Goal: Task Accomplishment & Management: Manage account settings

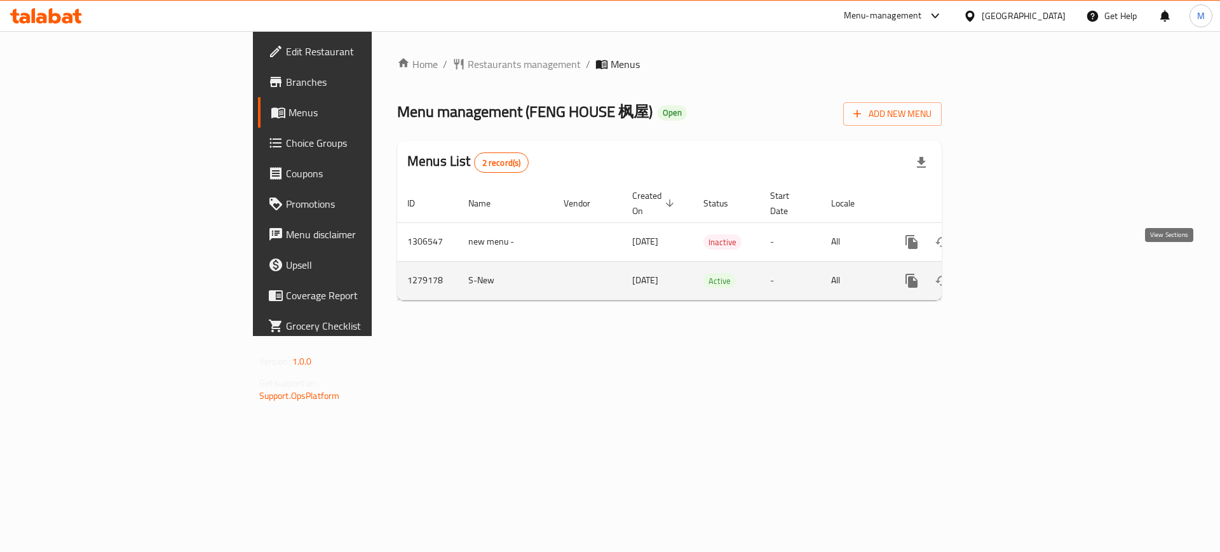
click at [1011, 273] on icon "enhanced table" at bounding box center [1003, 280] width 15 height 15
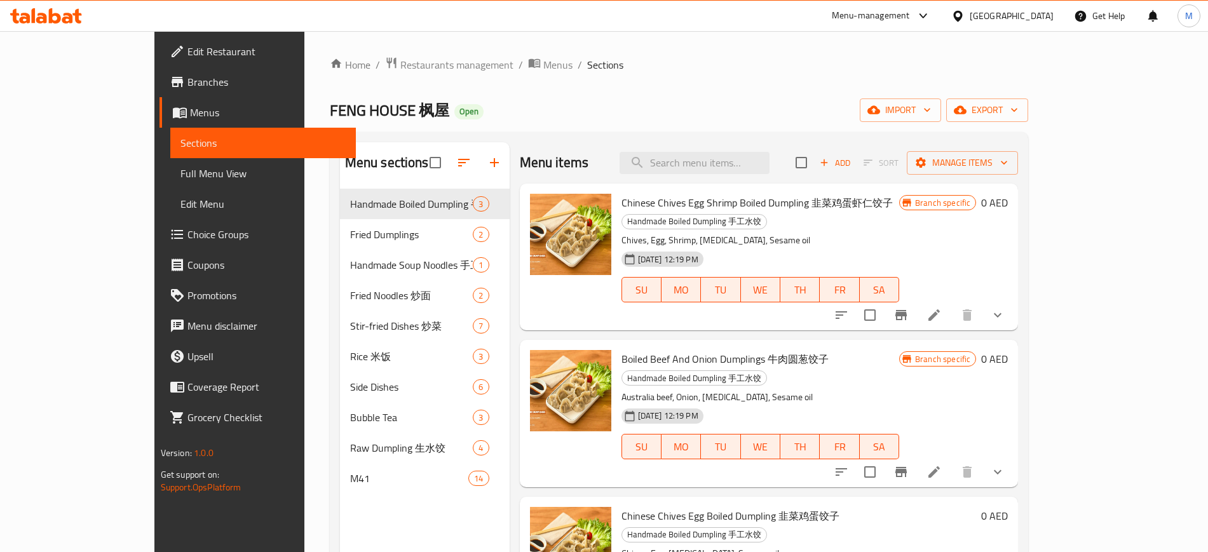
click at [1029, 122] on div "Home / Restaurants management / Menus / Sections FENG HOUSE 枫屋 Open import expo…" at bounding box center [679, 381] width 699 height 648
click at [931, 110] on span "import" at bounding box center [900, 110] width 61 height 16
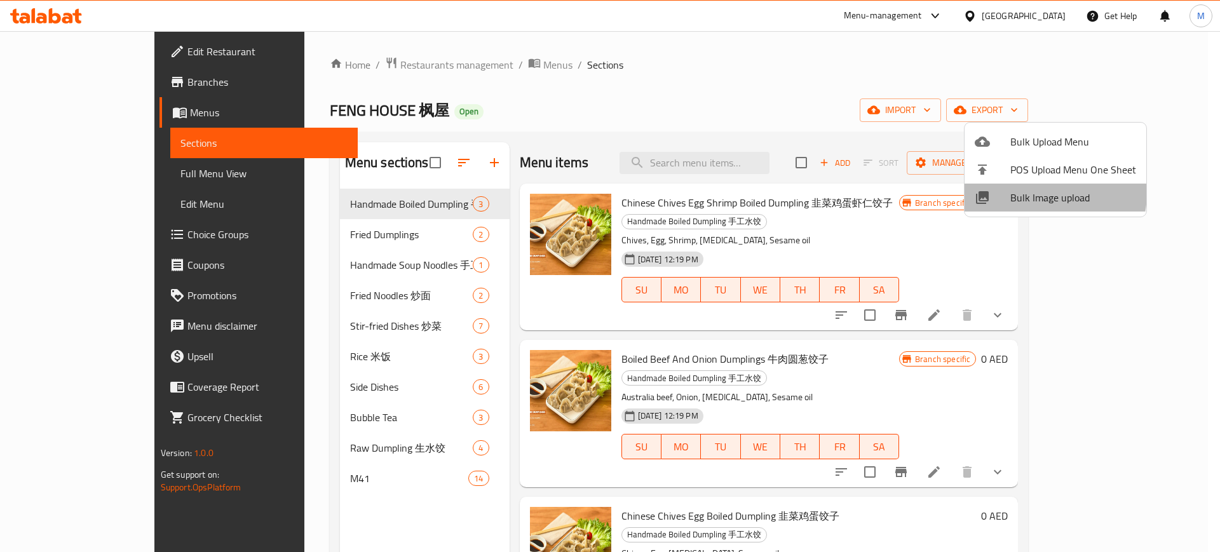
click at [1026, 192] on span "Bulk Image upload" at bounding box center [1073, 197] width 126 height 15
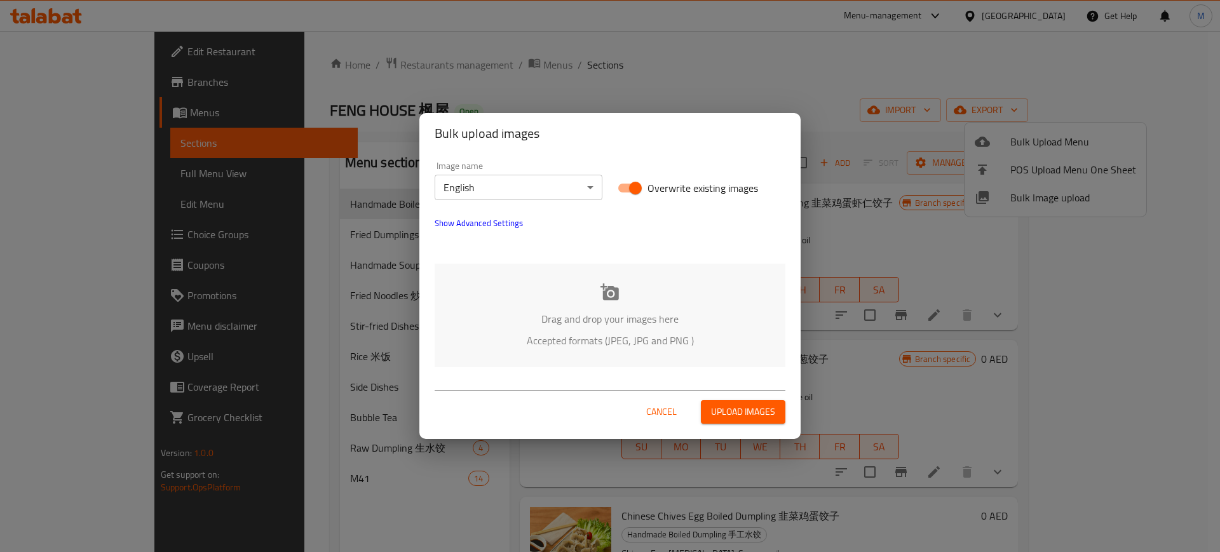
click at [493, 324] on p "Drag and drop your images here" at bounding box center [610, 318] width 313 height 15
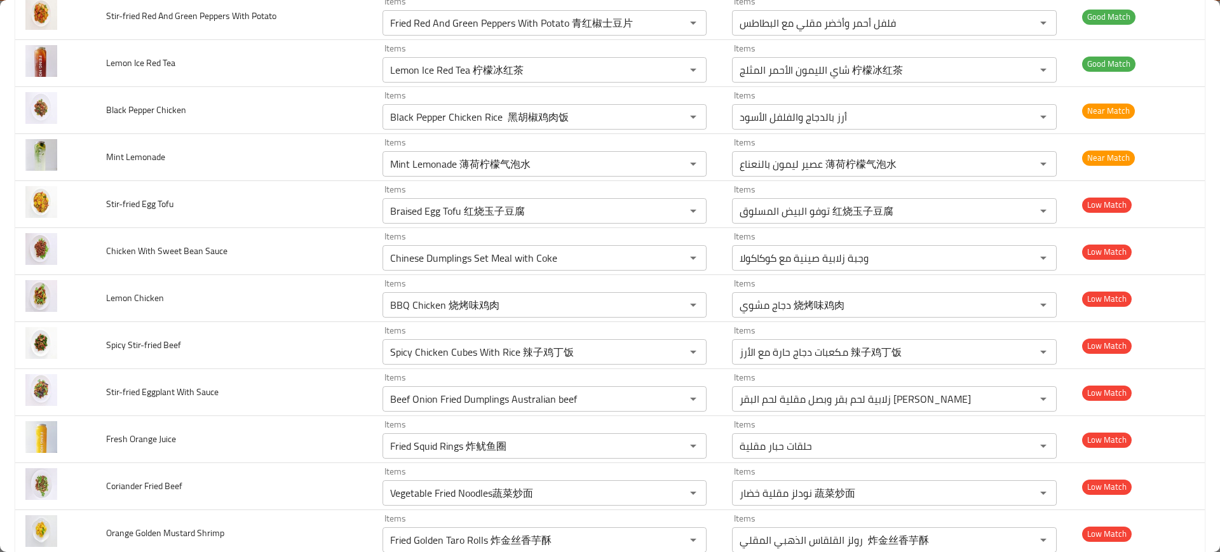
scroll to position [766, 0]
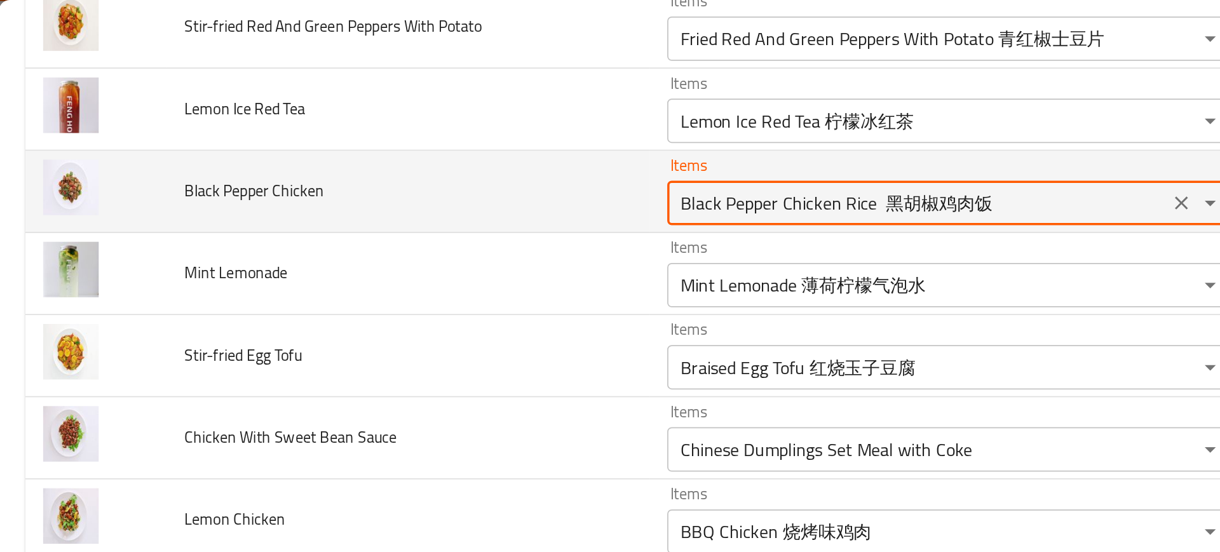
drag, startPoint x: 445, startPoint y: 116, endPoint x: 676, endPoint y: 118, distance: 231.3
click at [676, 118] on div "Black Pepper Chicken Rice ⿊胡椒鸡⾁饭 Items" at bounding box center [544, 116] width 325 height 25
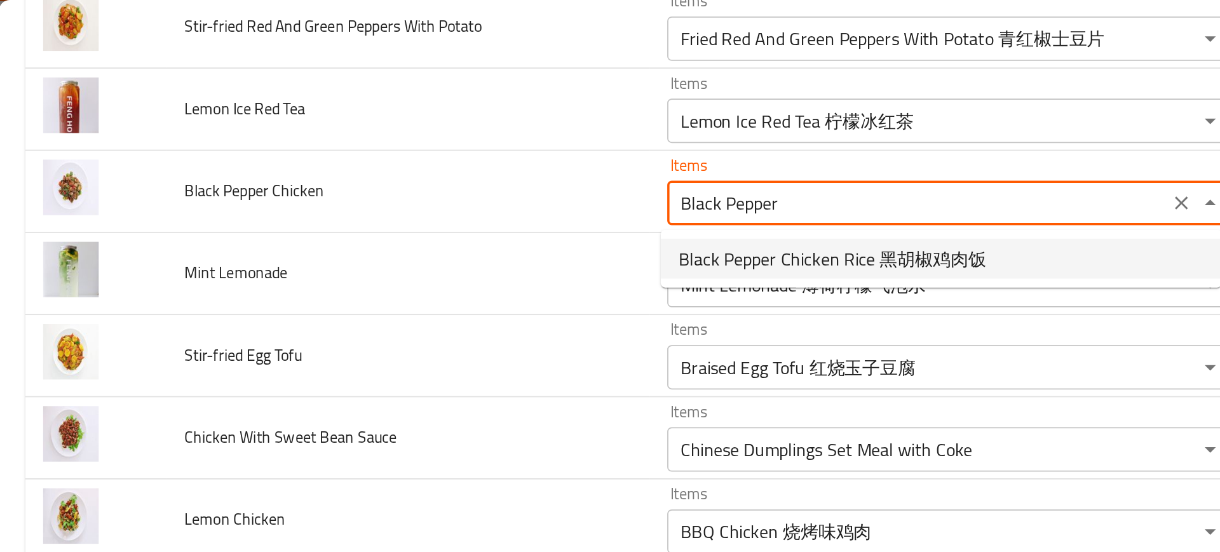
click at [546, 145] on span "Black Pepper Chicken Rice ⿊胡椒鸡⾁饭" at bounding box center [477, 147] width 176 height 15
type Chicken "Black Pepper Chicken Rice ⿊胡椒鸡⾁饭"
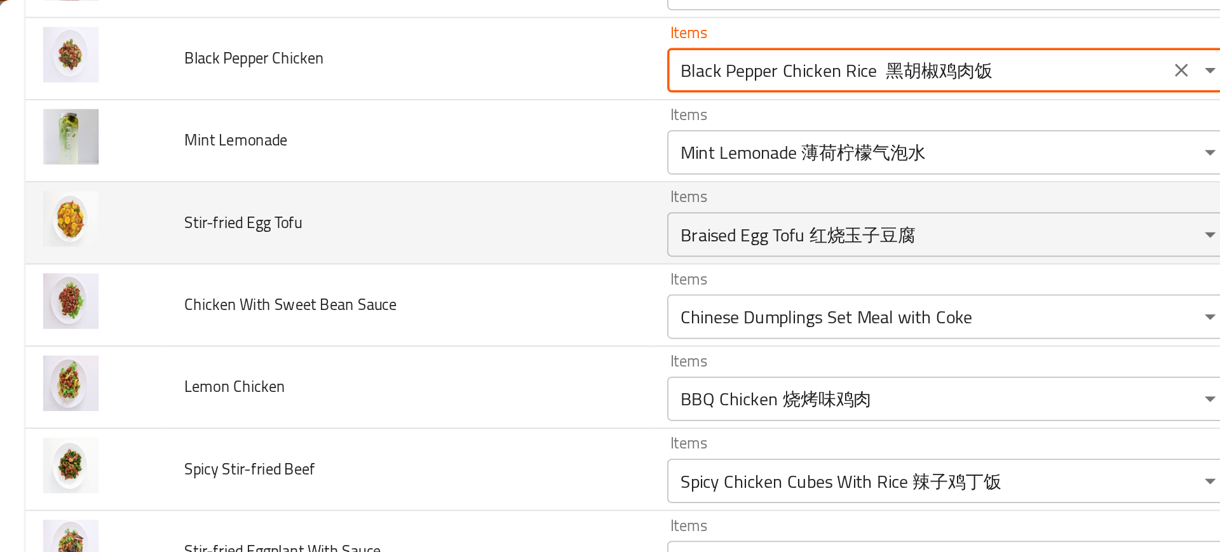
scroll to position [842, 0]
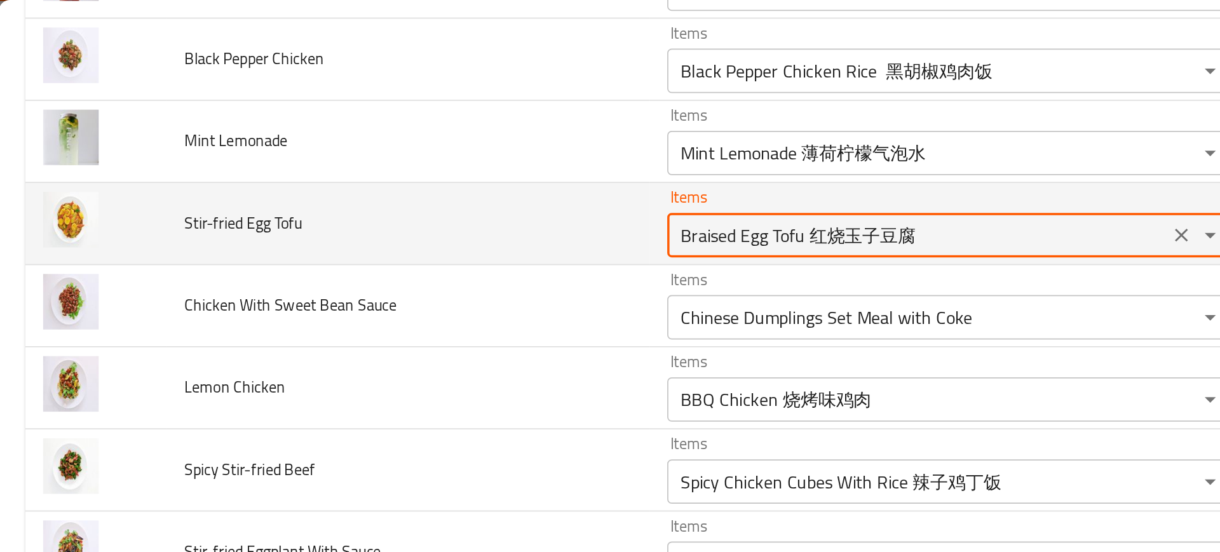
click at [423, 136] on Tofu "Braised Egg Tofu 红烧玉子豆腐" at bounding box center [526, 135] width 280 height 18
click at [440, 135] on Tofu "Braised Egg Tofu 红烧玉子豆腐" at bounding box center [526, 135] width 280 height 18
drag, startPoint x: 440, startPoint y: 135, endPoint x: 271, endPoint y: 142, distance: 169.1
click at [271, 142] on tr "Stir-fried Egg Tofu Items Braised Egg Tofu 红烧玉子豆腐 Items Items توفو البيض المسلو…" at bounding box center [609, 128] width 1189 height 47
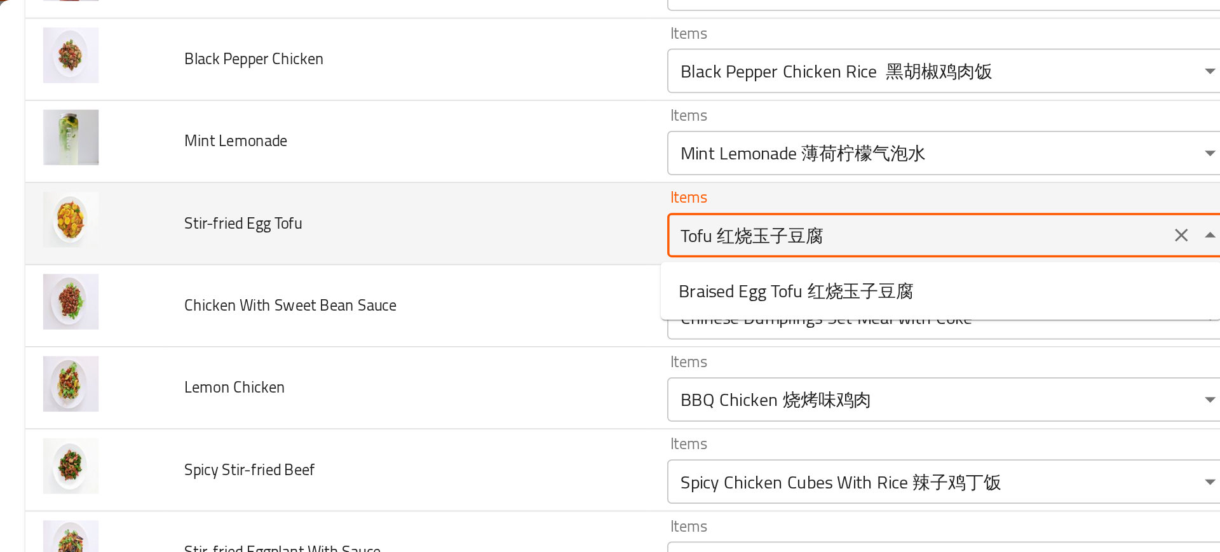
drag, startPoint x: 403, startPoint y: 133, endPoint x: 586, endPoint y: 138, distance: 183.0
click at [586, 138] on Tofu "Tofu 红烧玉子豆腐" at bounding box center [526, 135] width 280 height 18
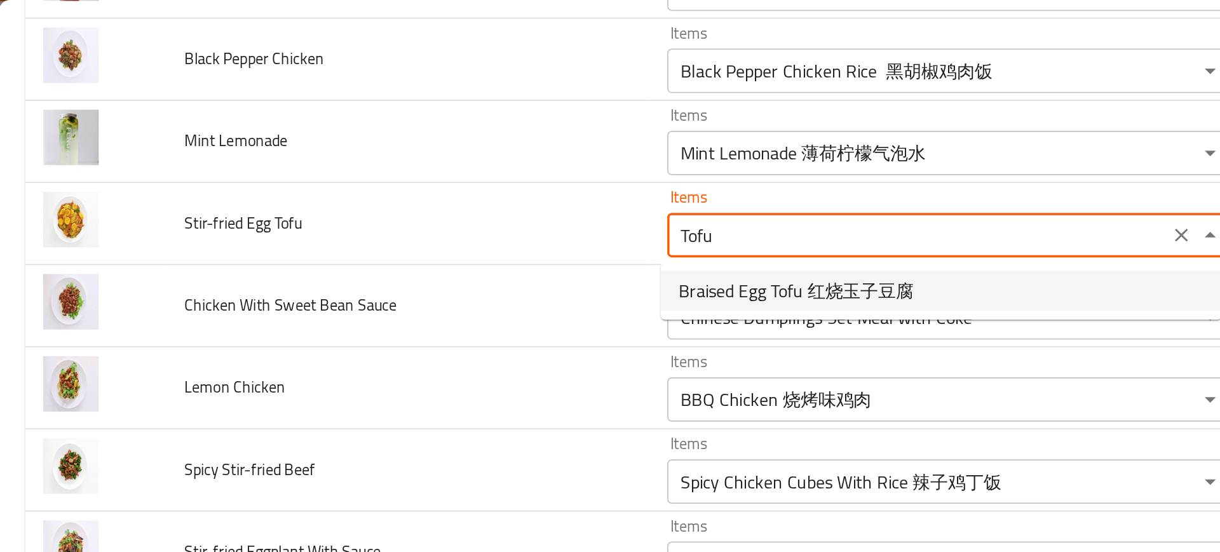
click at [402, 174] on span "Braised Egg Tofu 红烧玉子豆腐" at bounding box center [456, 166] width 135 height 15
type Tofu "Braised Egg Tofu 红烧玉子豆腐"
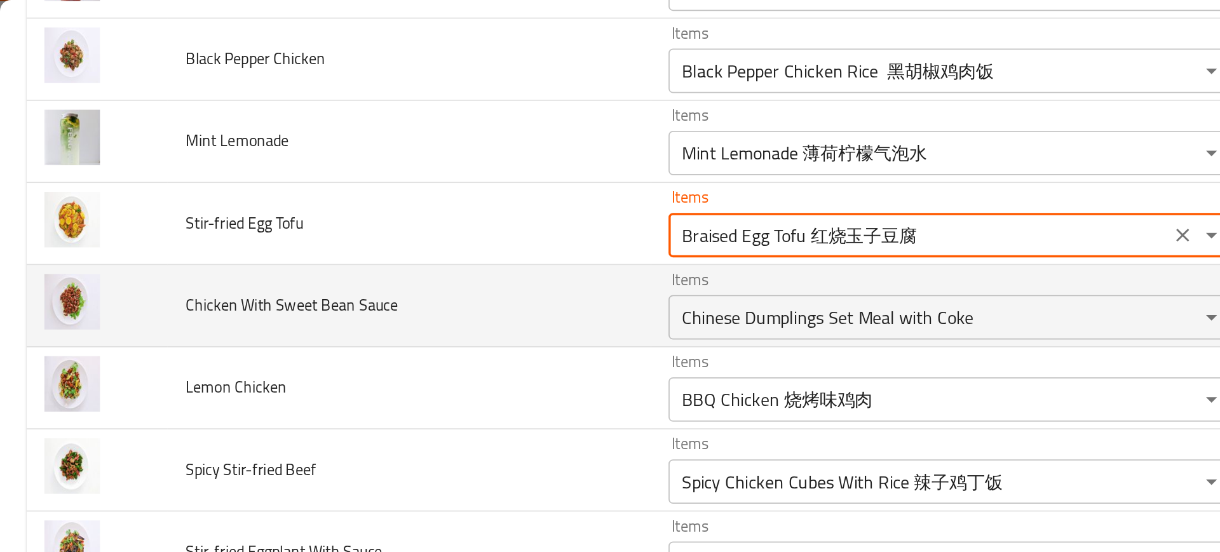
click at [191, 172] on span "Chicken With Sweet Bean Sauce" at bounding box center [166, 174] width 121 height 17
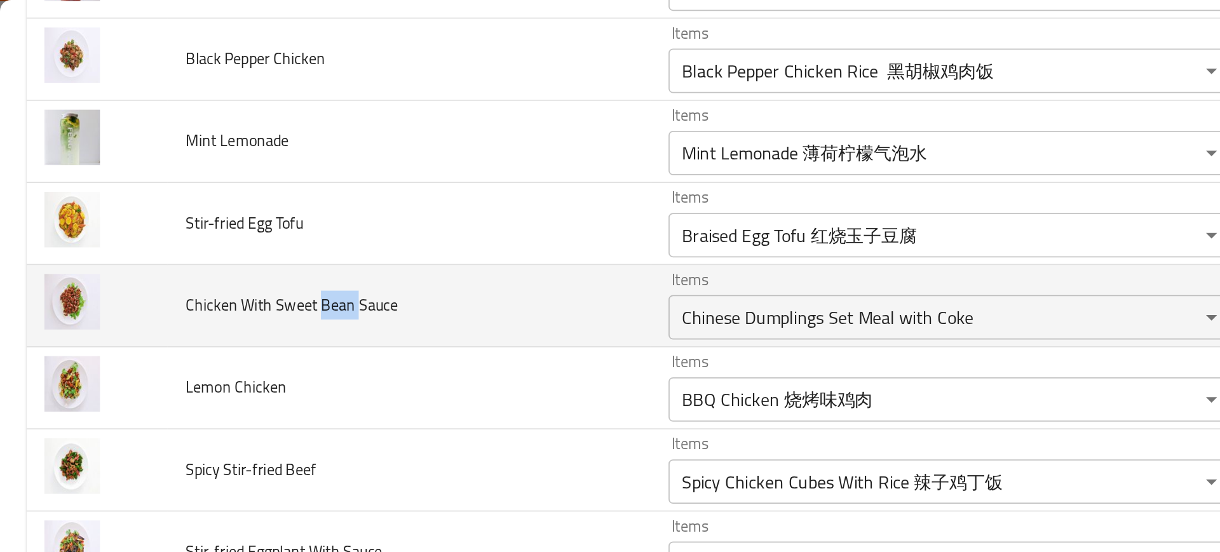
click at [191, 172] on span "Chicken With Sweet Bean Sauce" at bounding box center [166, 174] width 121 height 17
copy span "Bean"
click at [411, 193] on div "Chinese Dumplings Set Meal with Coke Items" at bounding box center [544, 181] width 325 height 25
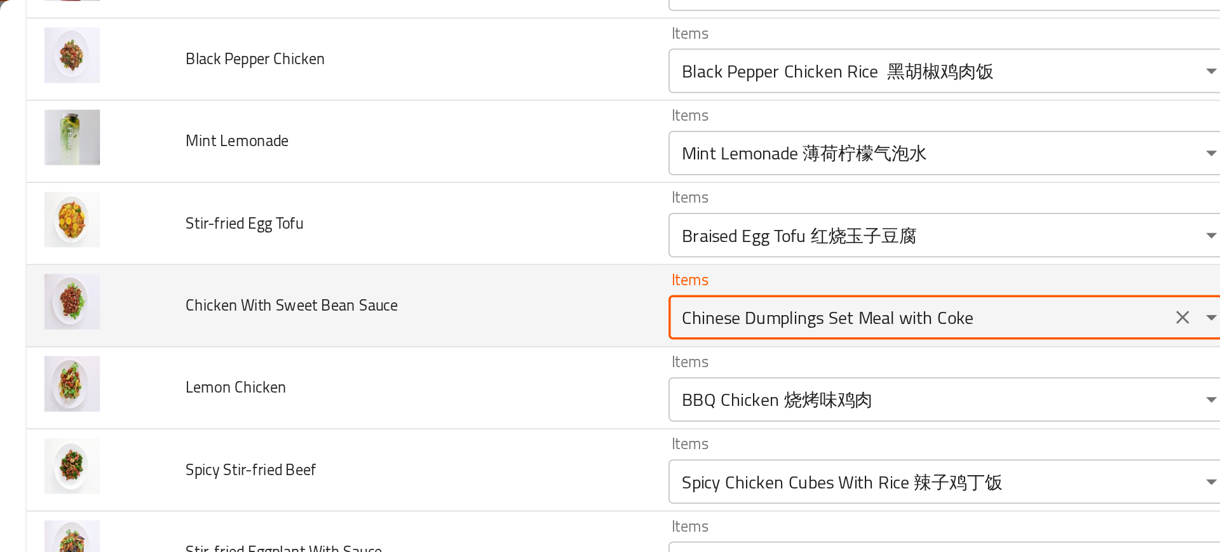
paste Sauce "Bean"
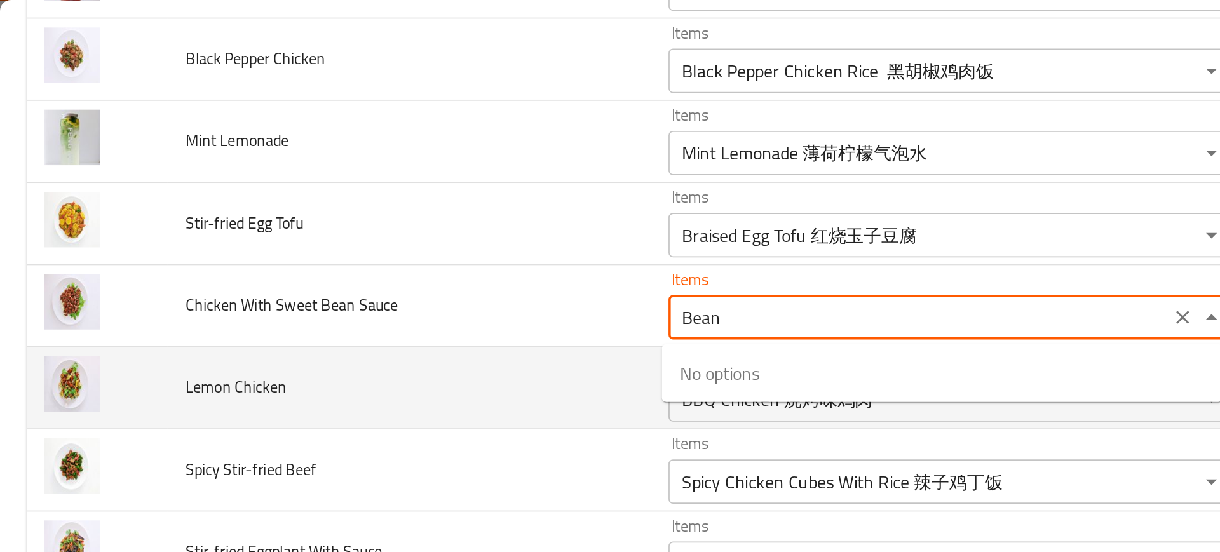
type Sauce "Chinese Dumplings Set Meal with Coke"
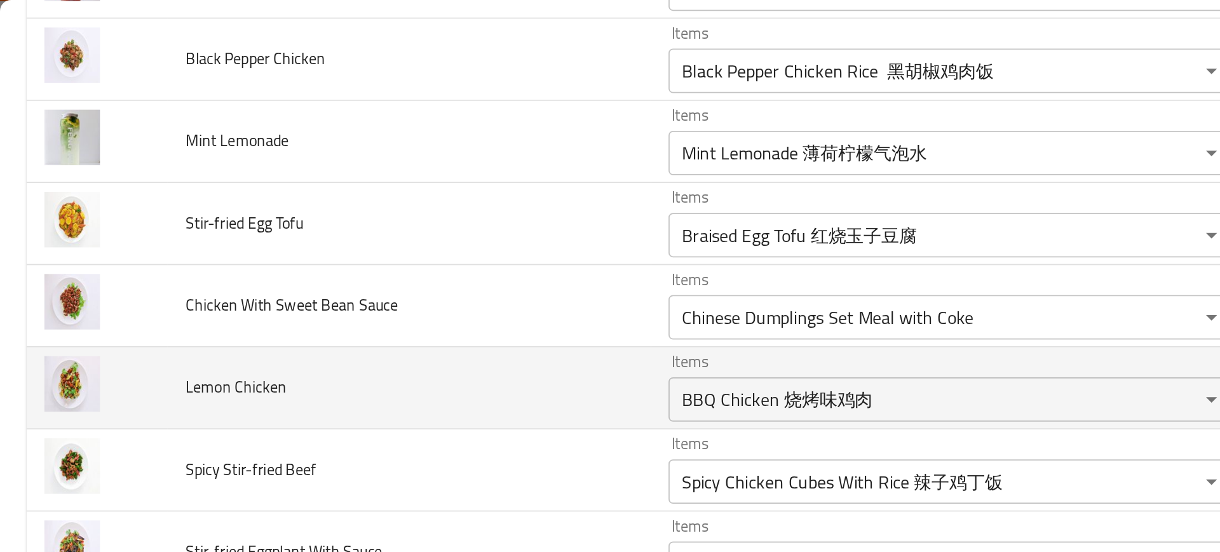
click at [346, 199] on td "Lemon Chicken" at bounding box center [234, 222] width 276 height 47
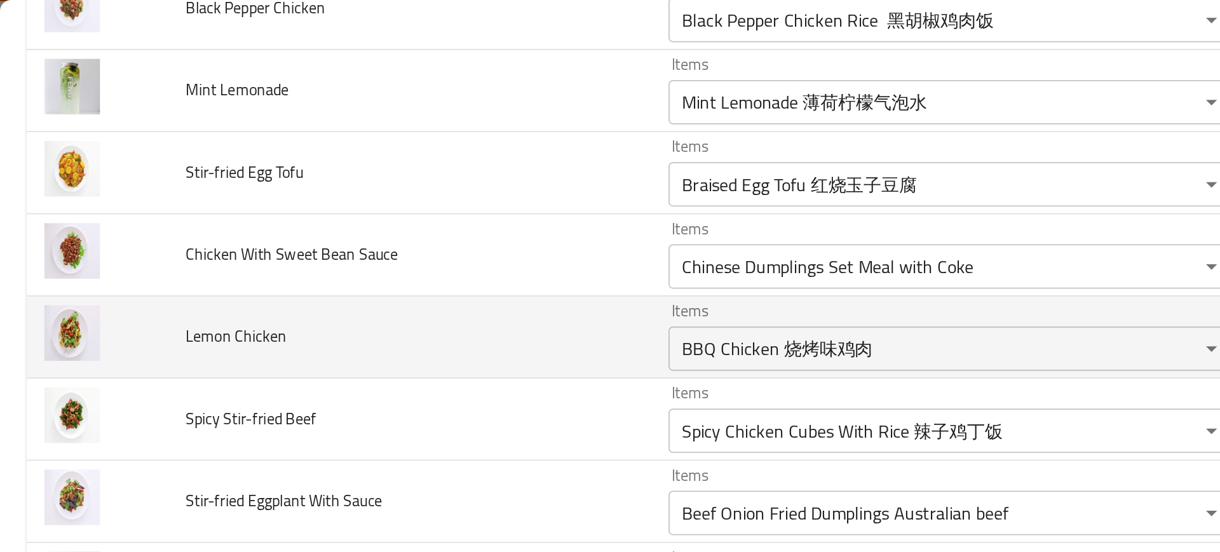
scroll to position [874, 0]
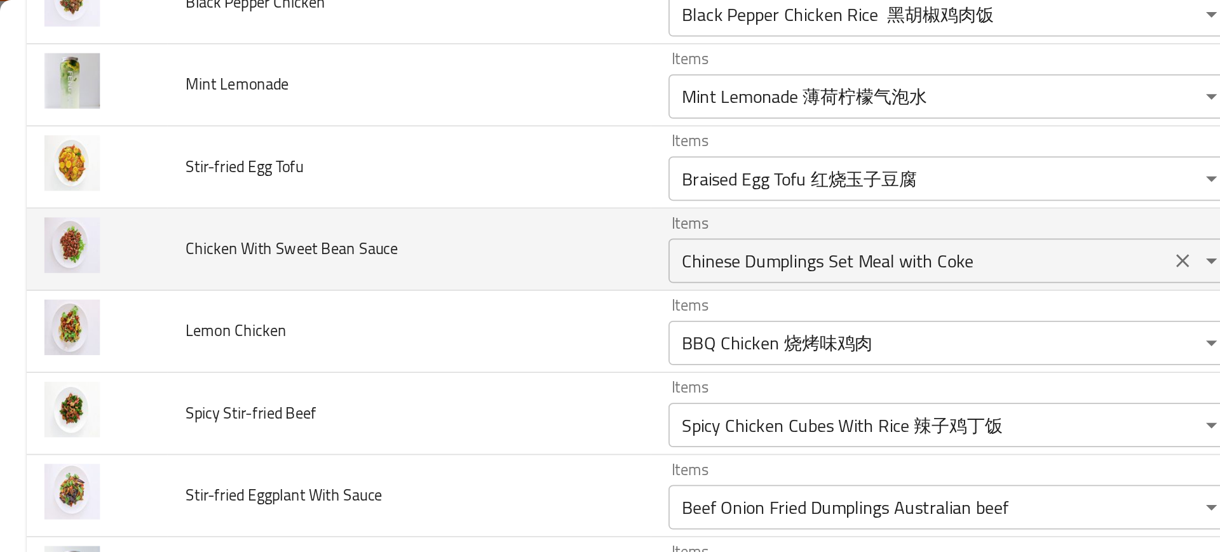
click at [438, 159] on div "Chinese Dumplings Set Meal with Coke Items" at bounding box center [544, 149] width 325 height 25
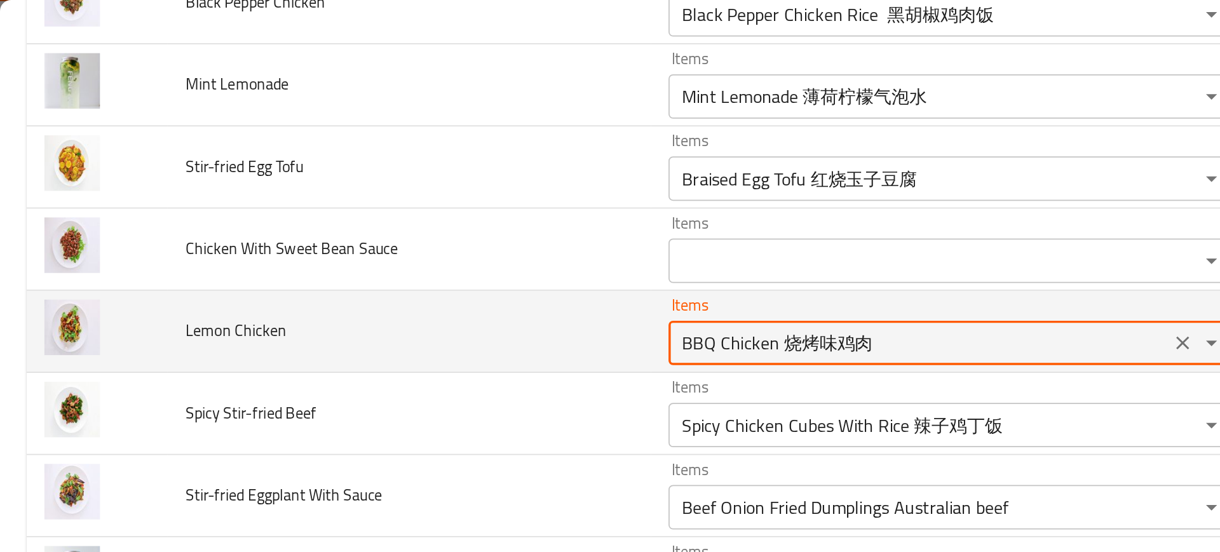
click at [443, 193] on Chicken "BBQ Chicken 烧烤味鸡肉" at bounding box center [526, 196] width 280 height 18
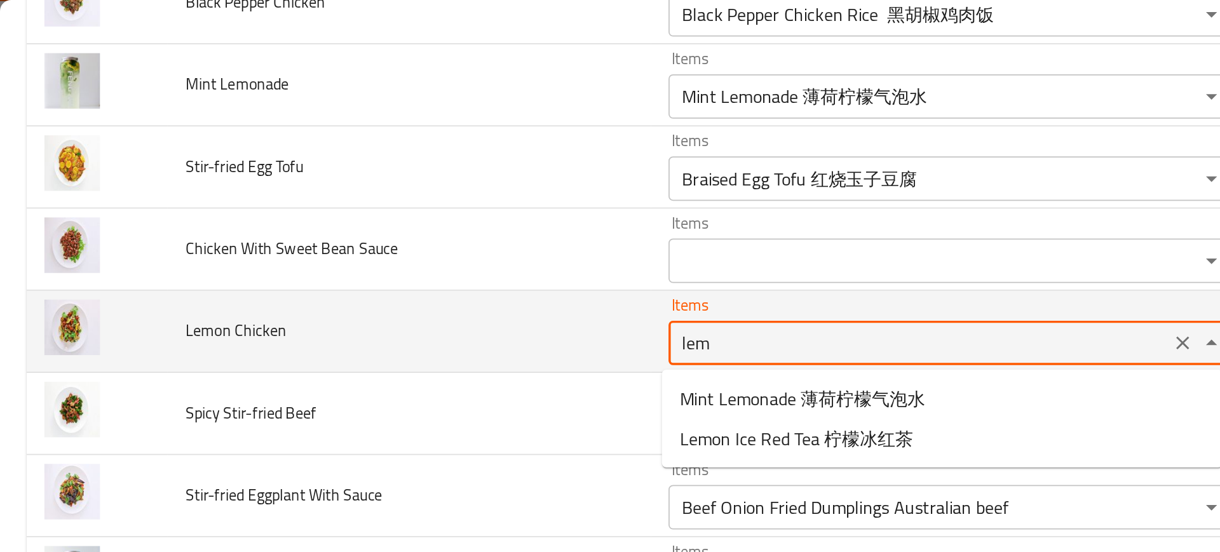
type Chicken "lemo"
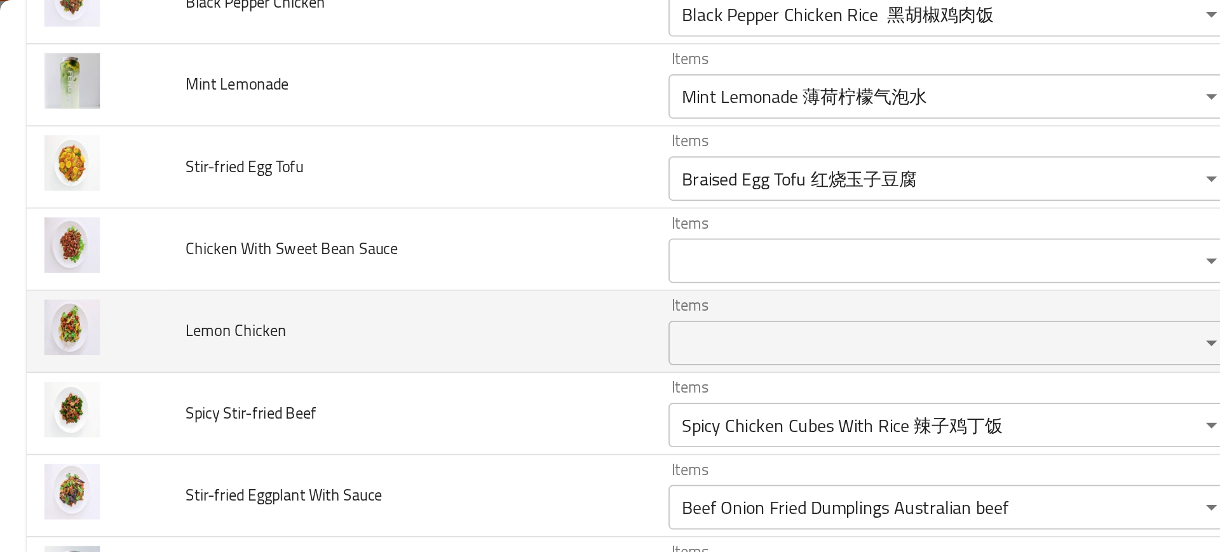
click at [343, 208] on td "Lemon Chicken" at bounding box center [234, 189] width 276 height 47
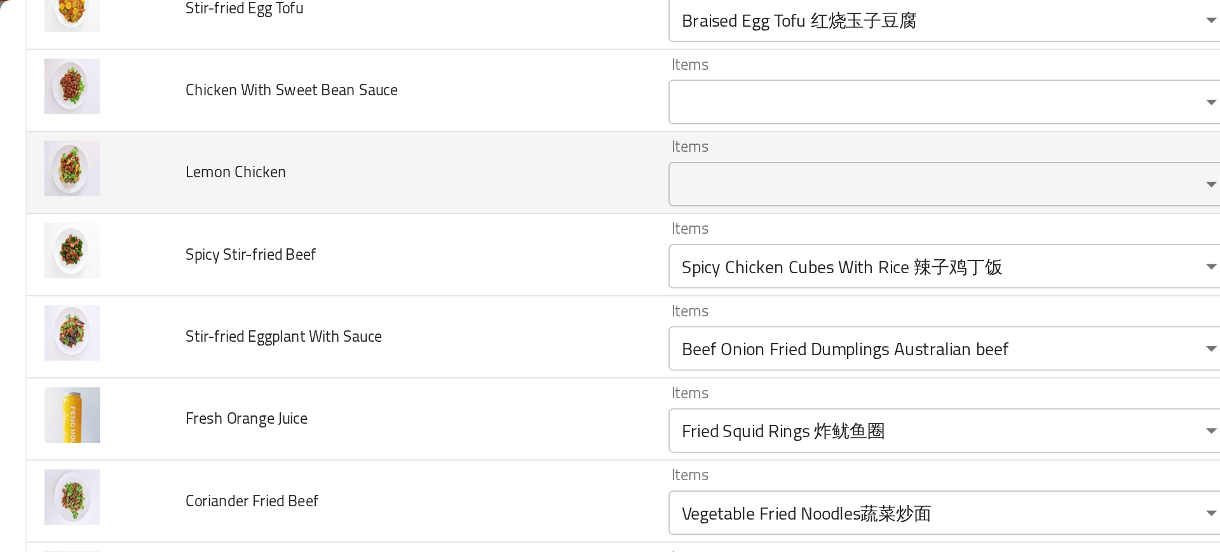
scroll to position [971, 0]
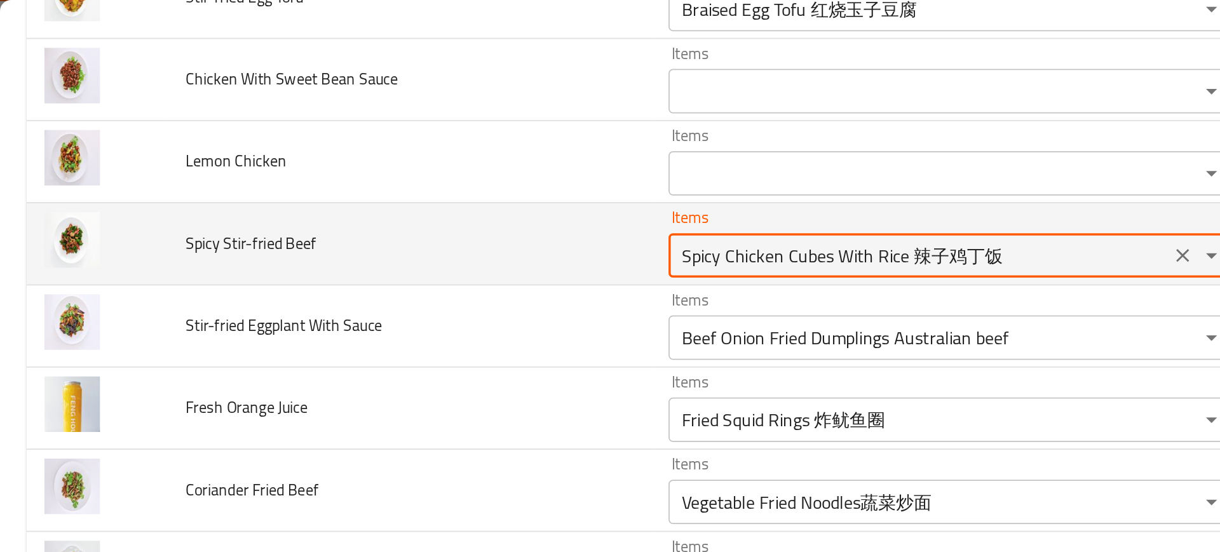
click at [407, 153] on Beef "Spicy Chicken Cubes With Rice 辣子鸡丁饭" at bounding box center [526, 146] width 280 height 18
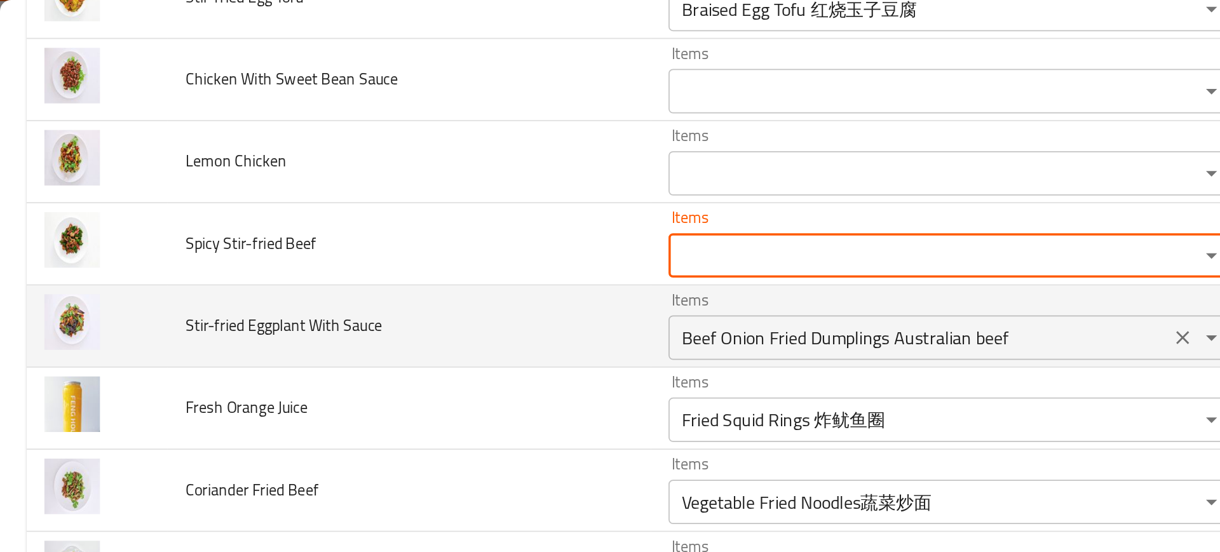
click at [426, 182] on div "Beef Onion Fried Dumplings Australian beef Items" at bounding box center [544, 192] width 325 height 25
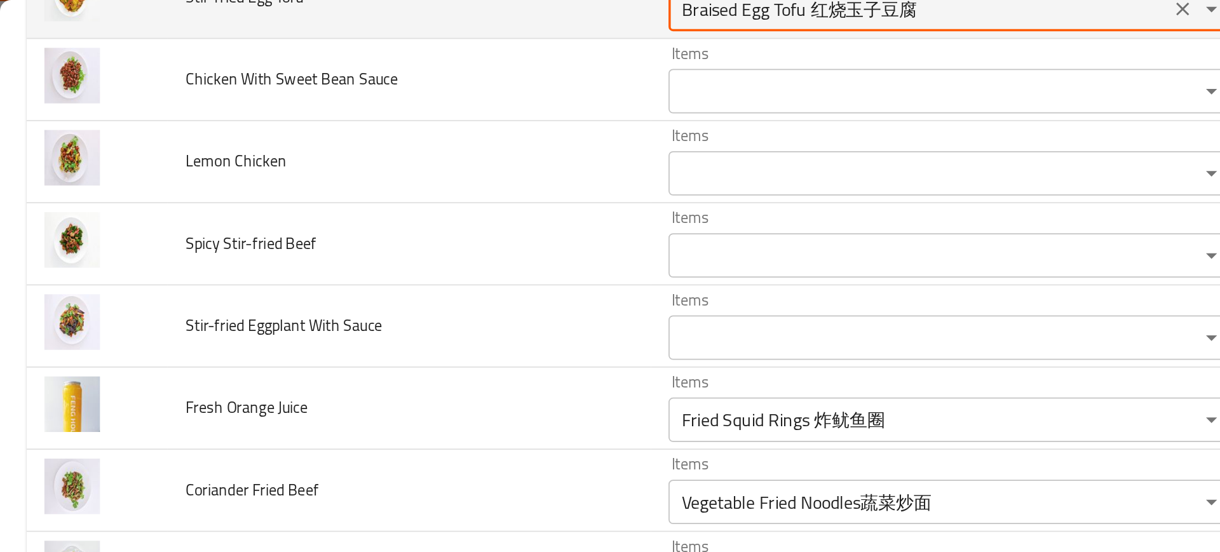
click at [410, 9] on Tofu "Braised Egg Tofu 红烧玉子豆腐" at bounding box center [526, 5] width 280 height 18
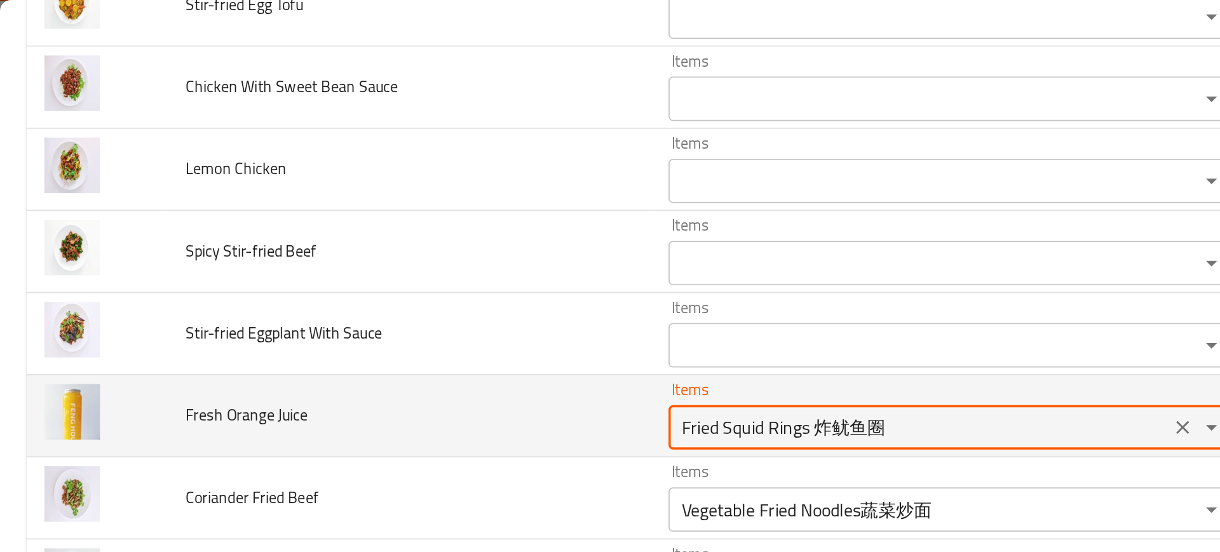
click at [400, 248] on Juice "Fried Squid Rings 炸鱿⻥圈" at bounding box center [526, 245] width 280 height 18
type Juice "orang"
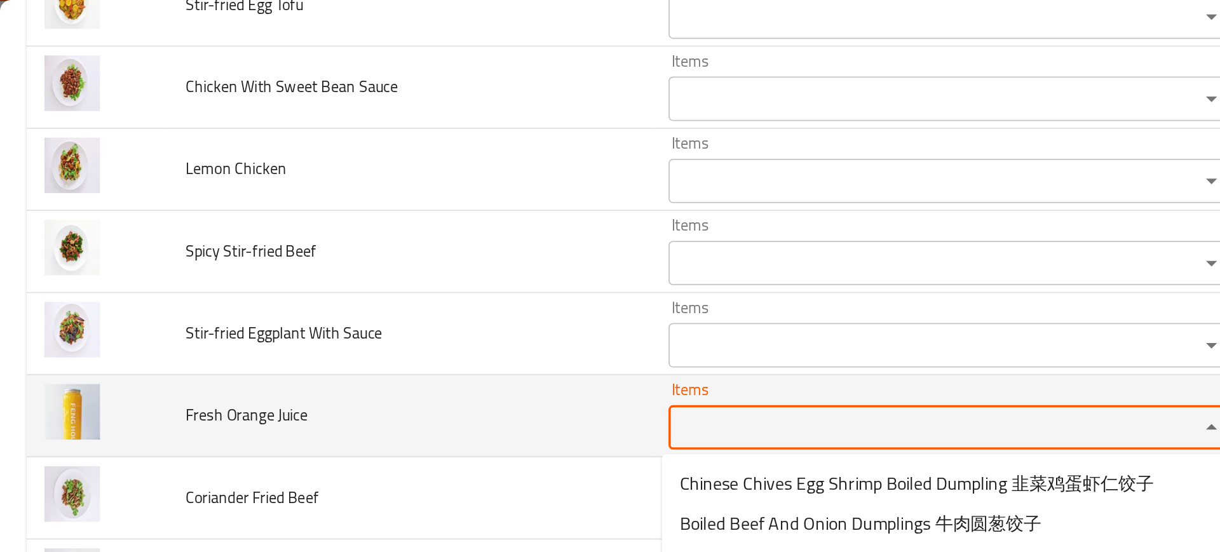
click at [328, 248] on td "Fresh Orange Juice" at bounding box center [234, 238] width 276 height 47
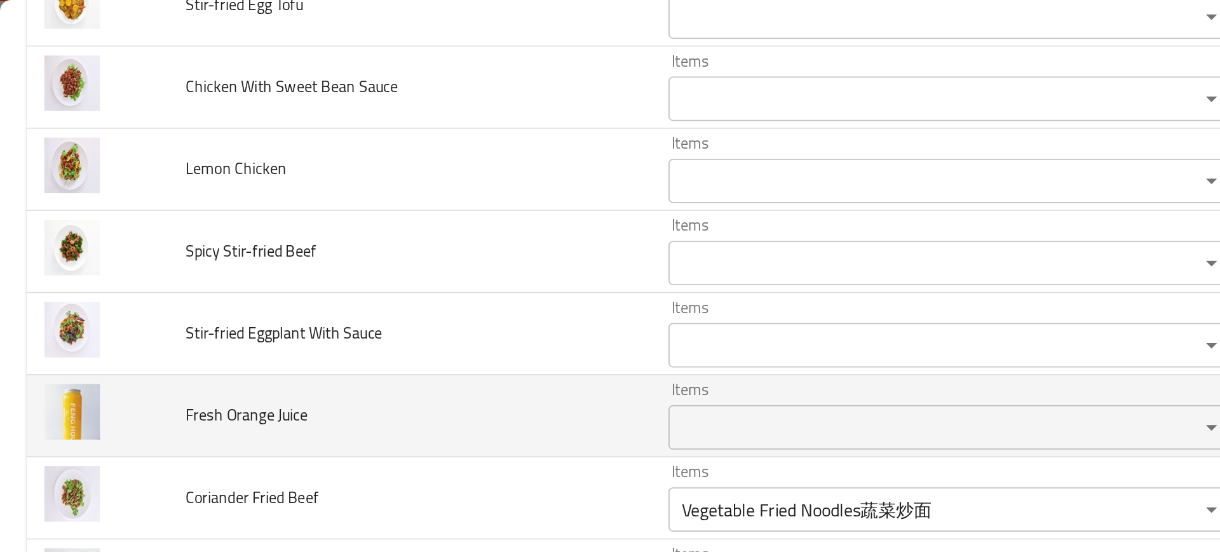
scroll to position [1114, 0]
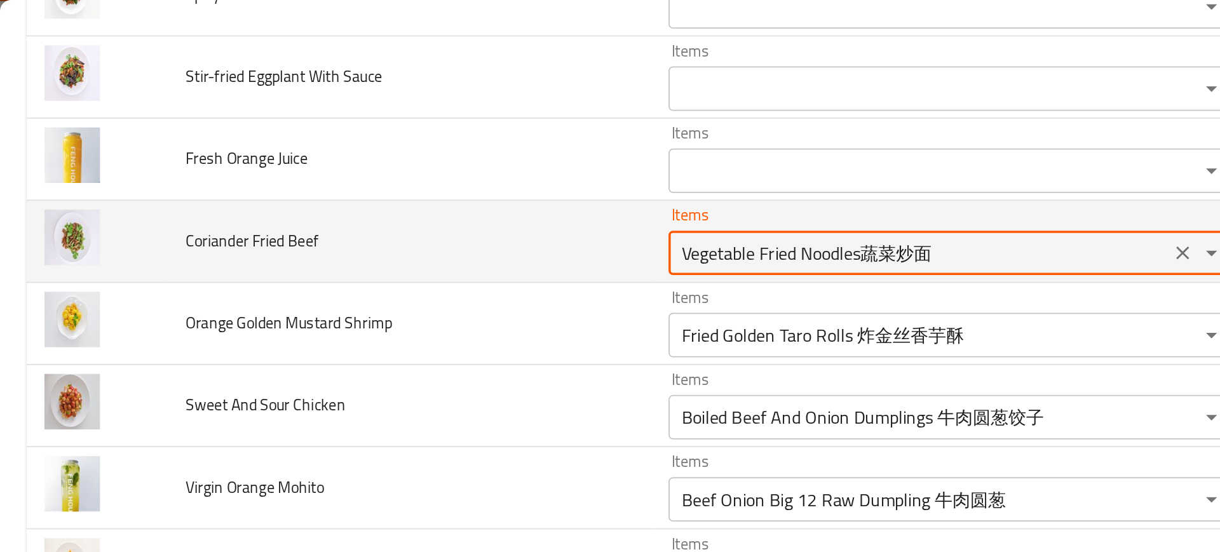
click at [400, 145] on Beef "Vegetable Fried Noodles蔬菜炒面" at bounding box center [526, 145] width 280 height 18
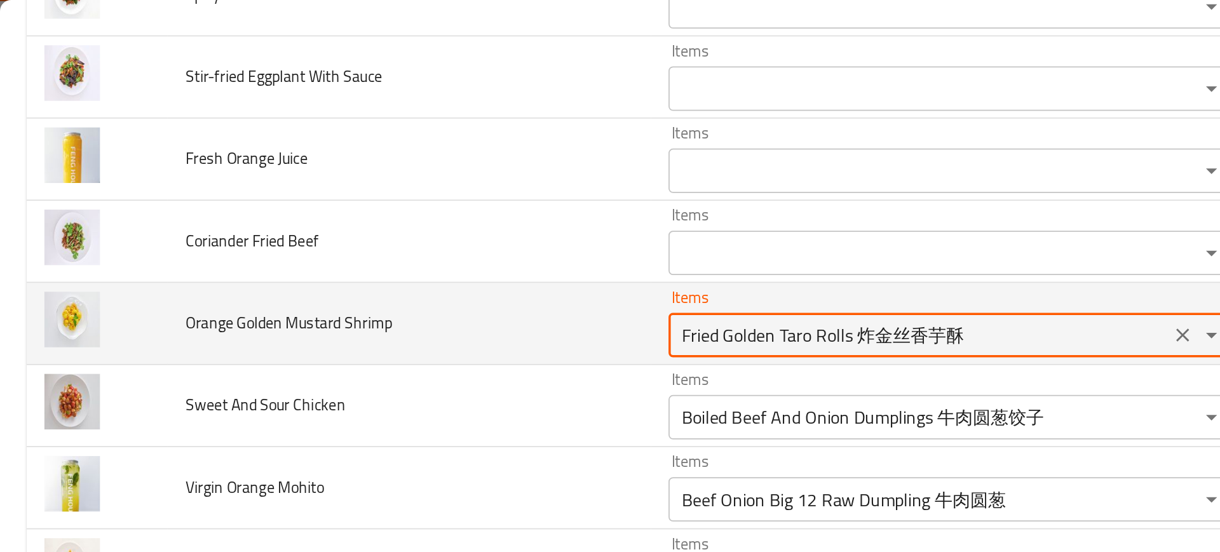
click at [473, 191] on Shrimp "Fried Golden Taro Rolls 炸⾦丝⾹芋酥" at bounding box center [526, 192] width 280 height 18
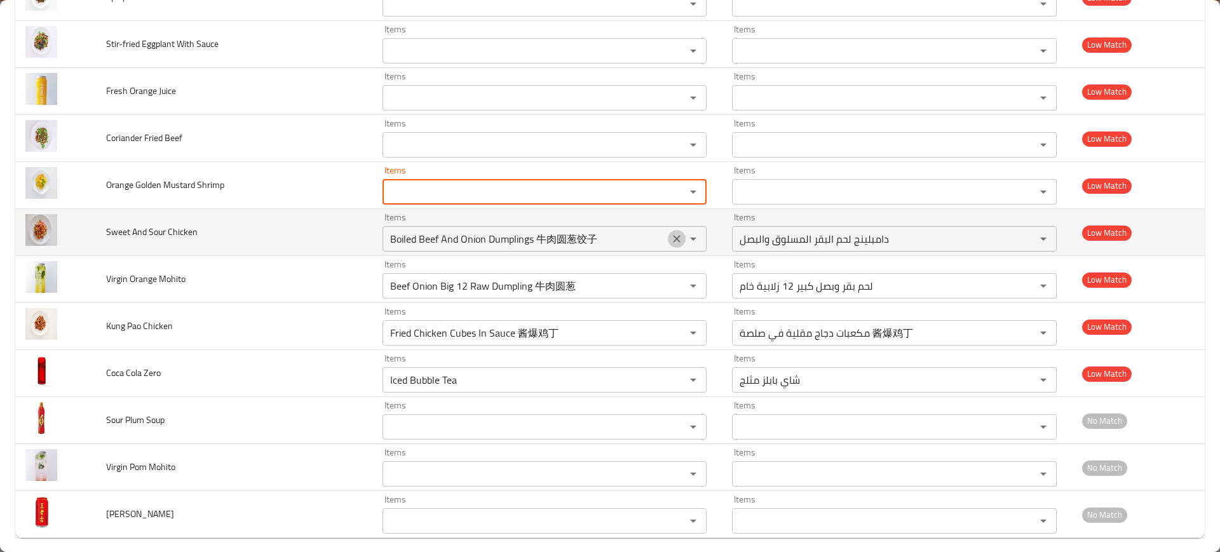
click at [673, 241] on icon "Clear" at bounding box center [676, 239] width 13 height 13
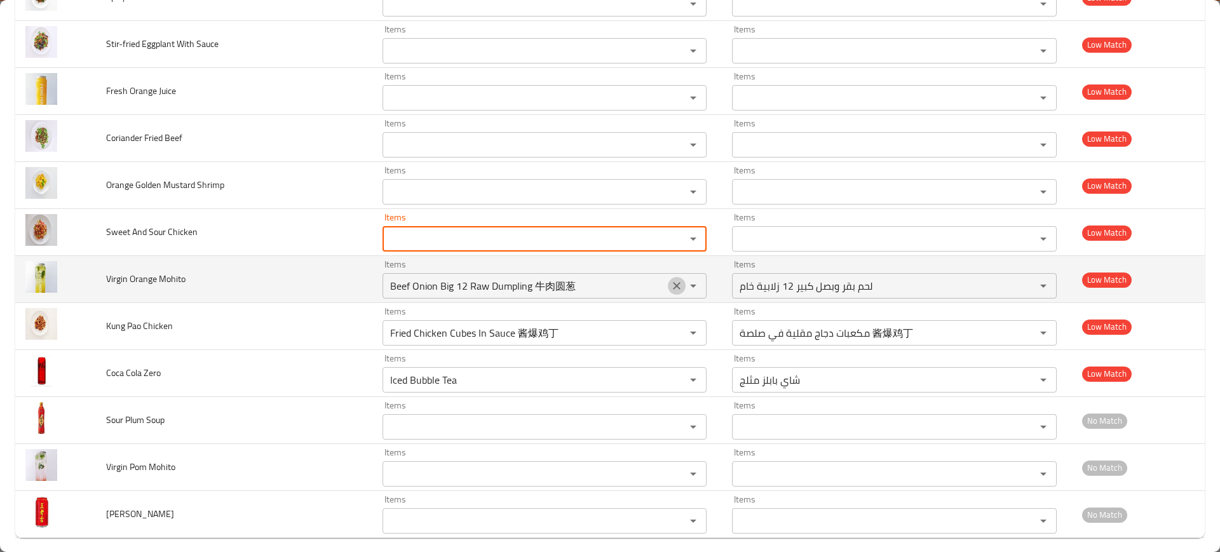
click at [670, 280] on icon "Clear" at bounding box center [676, 286] width 13 height 13
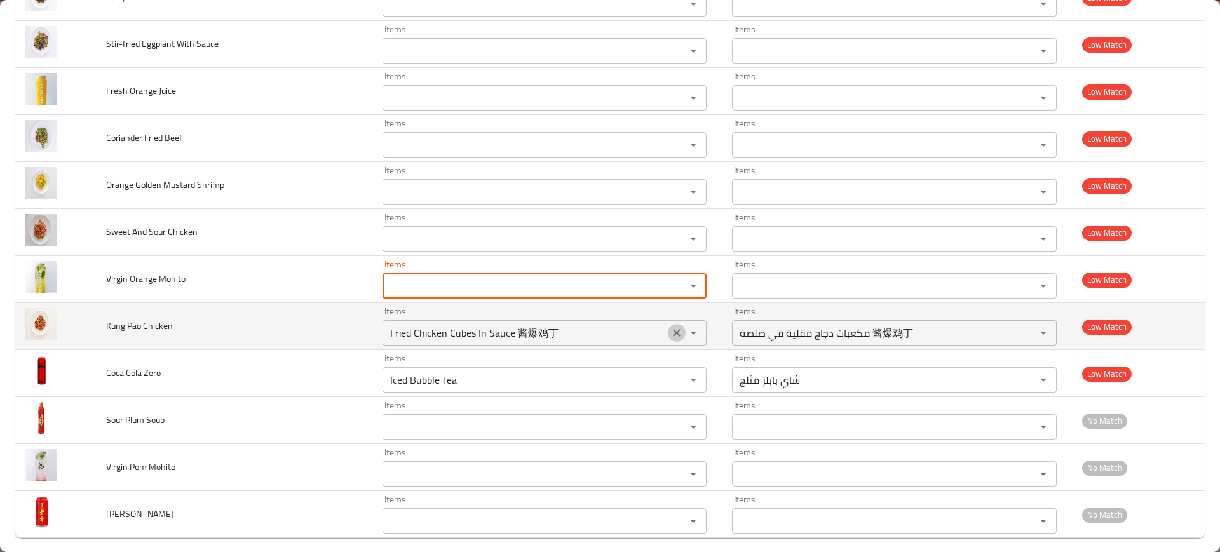
click at [673, 335] on icon "Clear" at bounding box center [677, 333] width 8 height 8
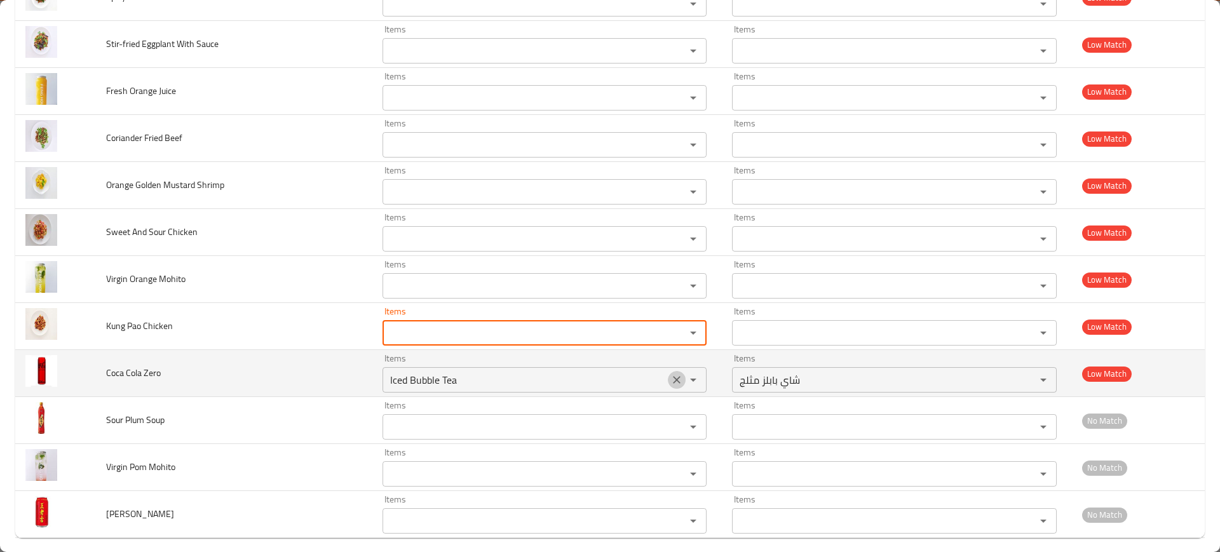
click at [670, 374] on icon "Clear" at bounding box center [676, 380] width 13 height 13
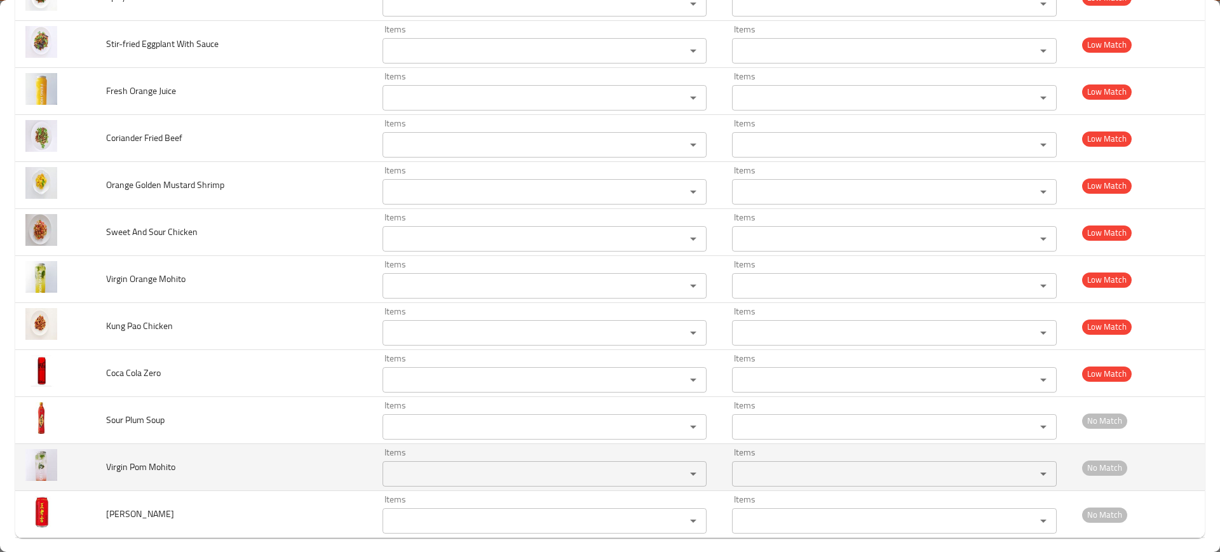
click at [267, 444] on td "Virgin Pom Mohito" at bounding box center [234, 467] width 276 height 47
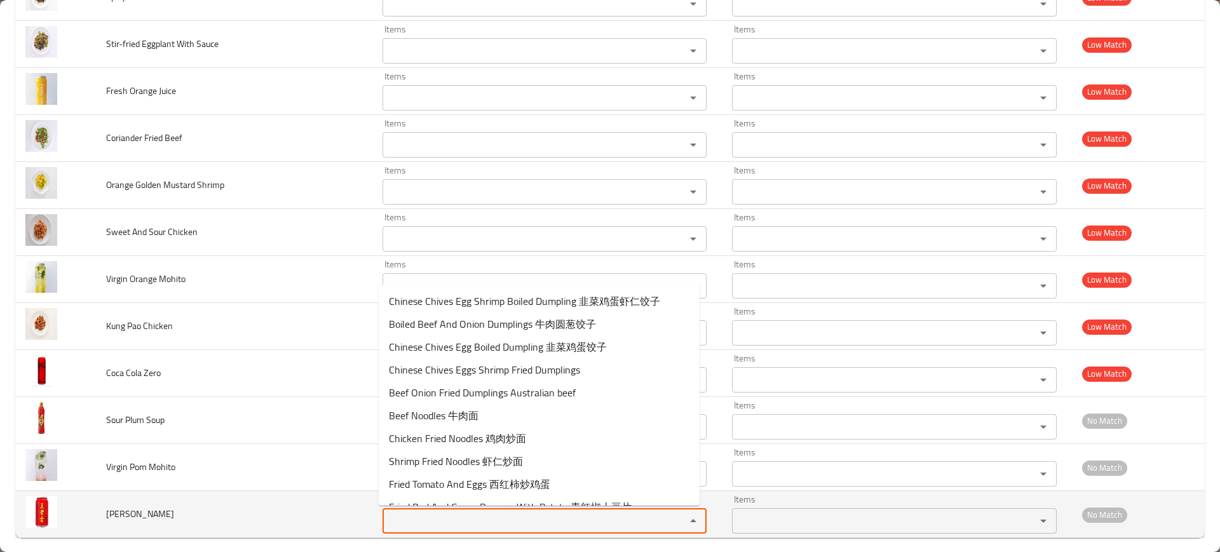
click at [428, 515] on Ji "Items" at bounding box center [526, 521] width 280 height 18
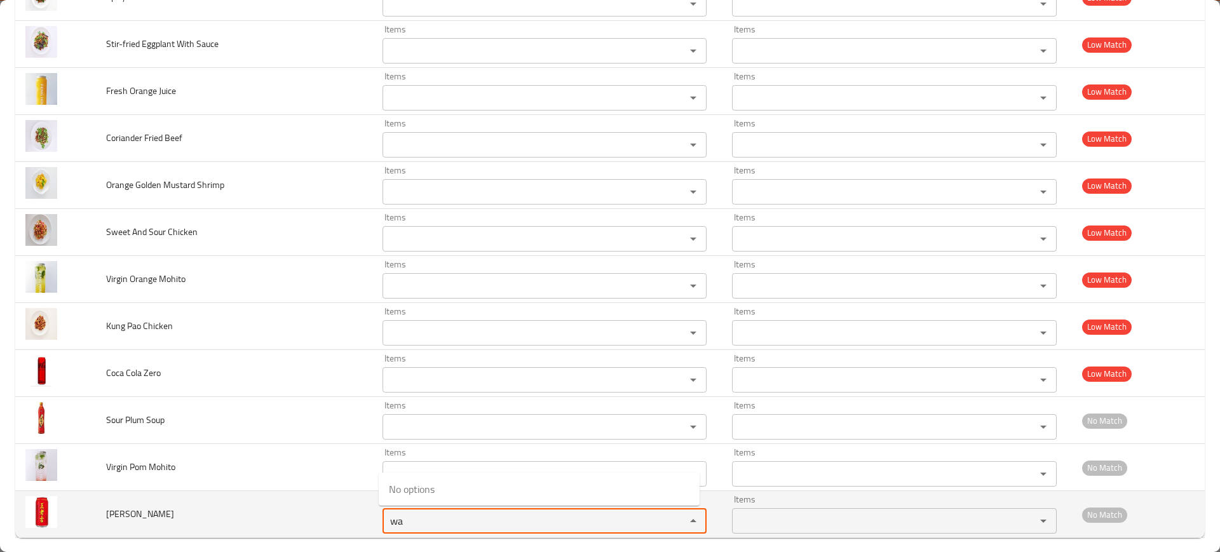
type Ji "wa"
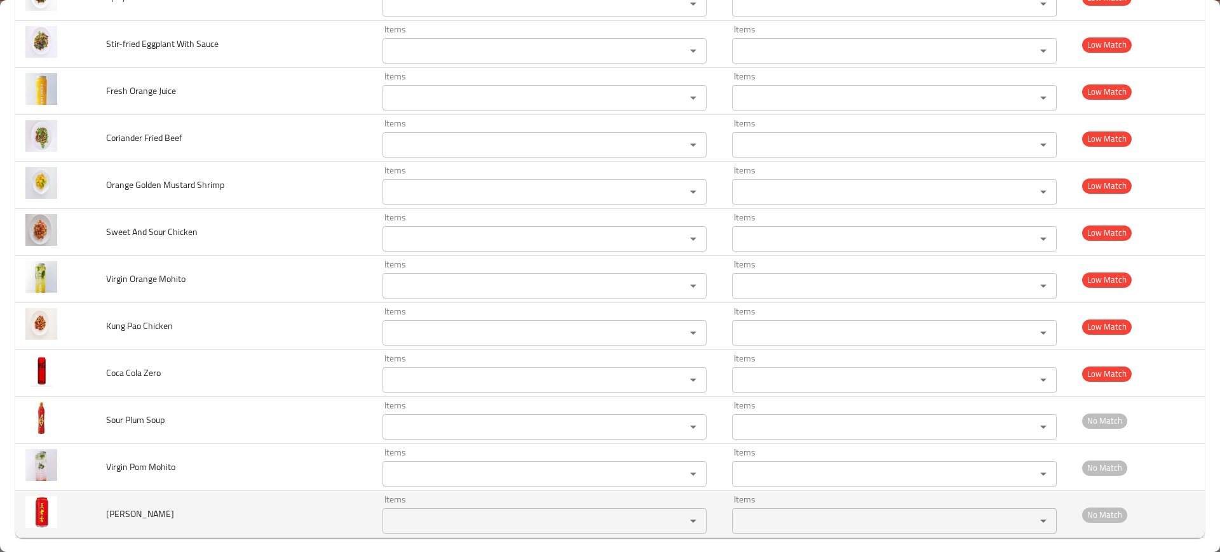
click at [304, 501] on td "Wang Lao Ji" at bounding box center [234, 514] width 276 height 47
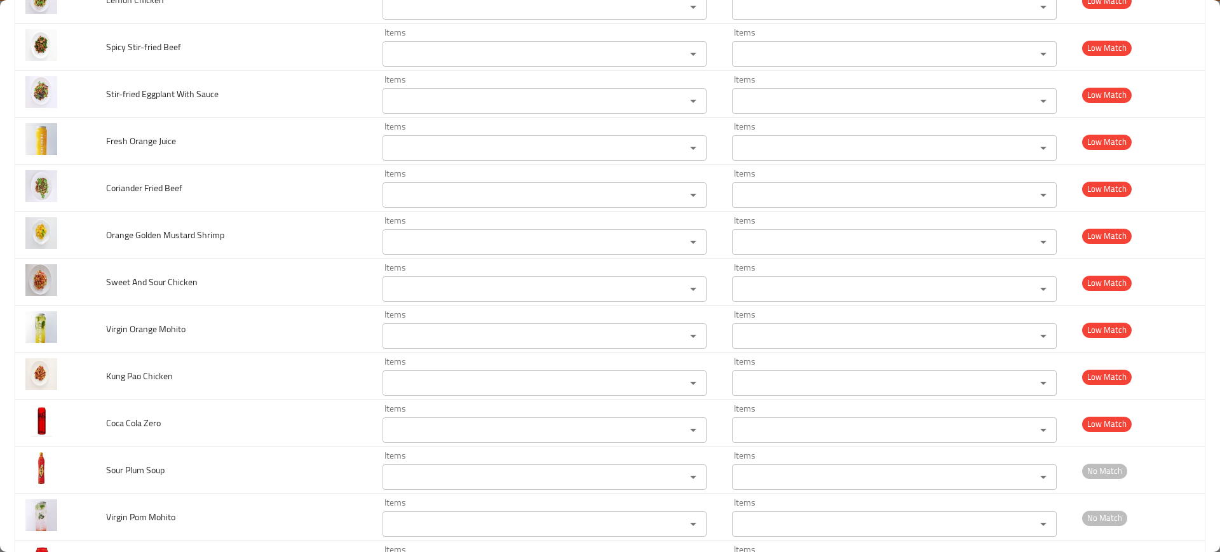
scroll to position [1125, 0]
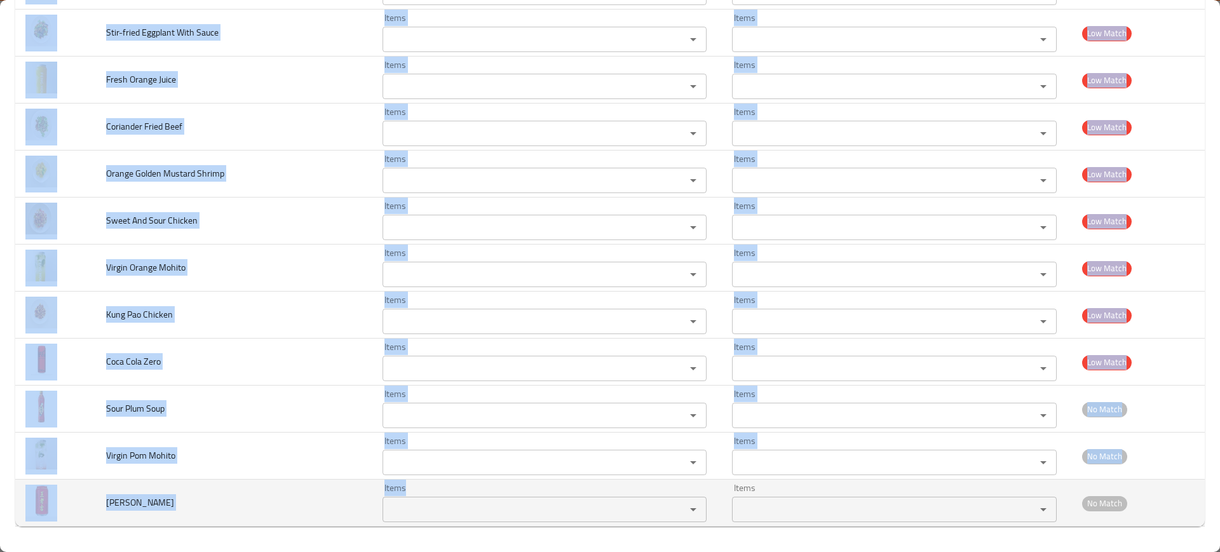
drag, startPoint x: 100, startPoint y: 163, endPoint x: 410, endPoint y: 517, distance: 470.0
copy tbody "Mint Lemonade Items Items Items Items Near Match Stir-fried Egg Tofu Items Item…"
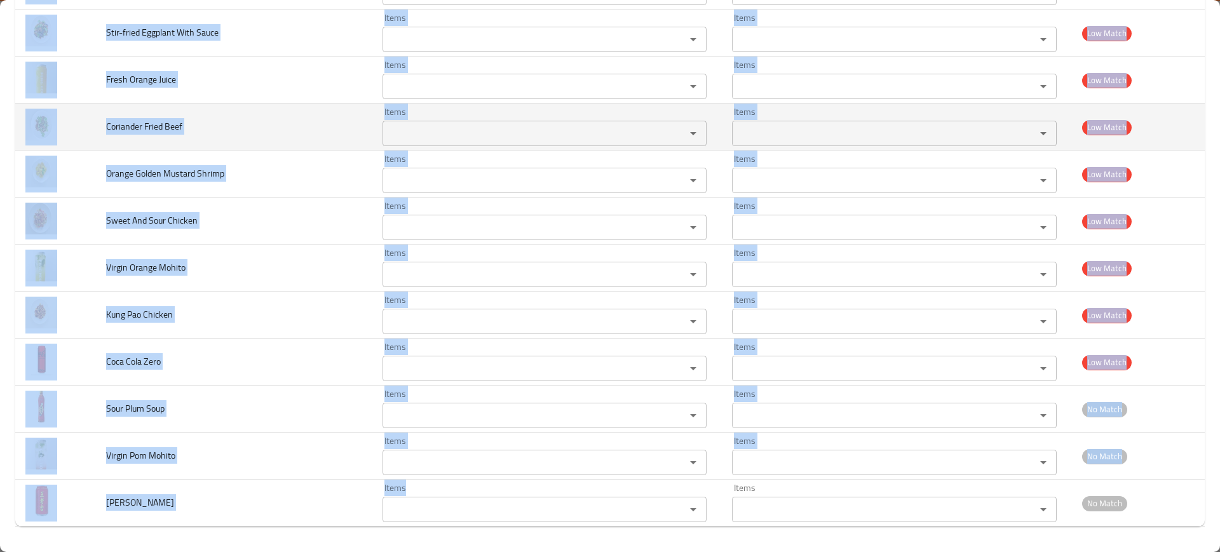
click at [315, 109] on td "Coriander Fried Beef" at bounding box center [234, 127] width 276 height 47
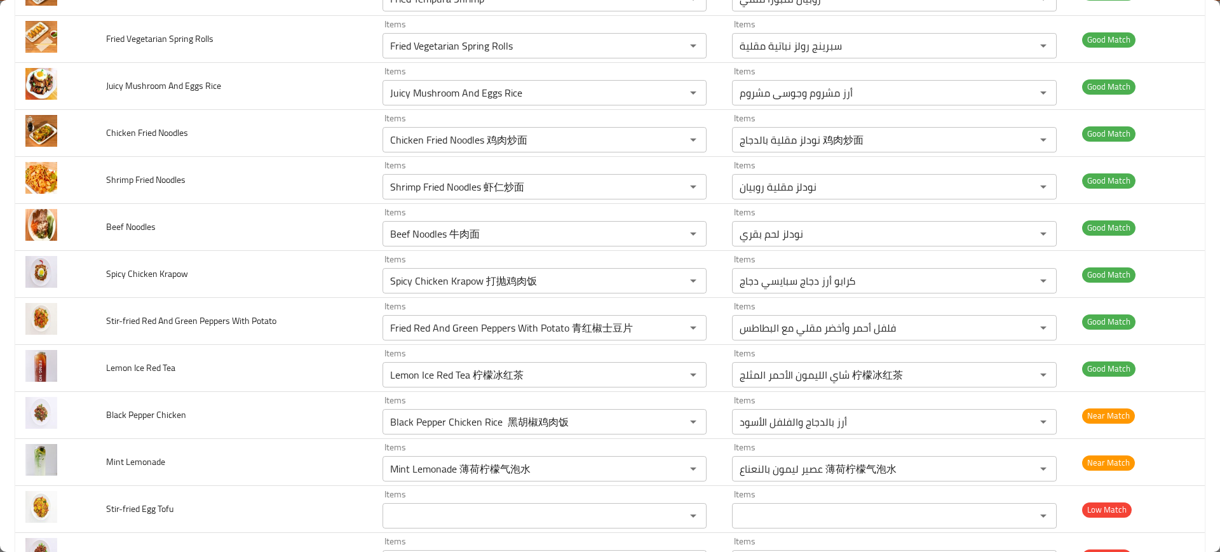
scroll to position [0, 0]
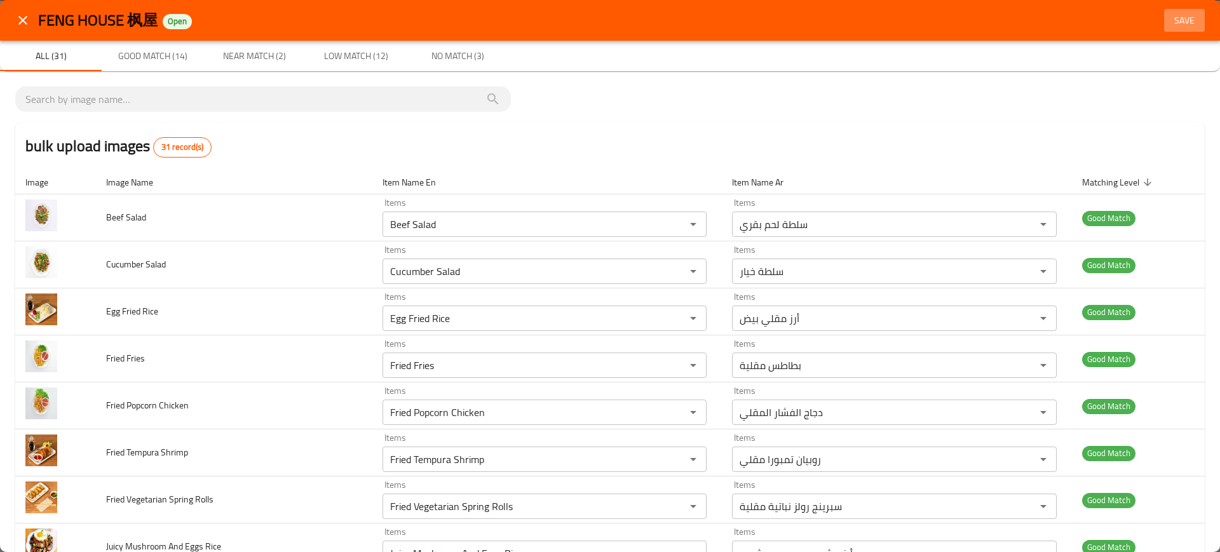
click at [1169, 26] on span "Save" at bounding box center [1184, 21] width 30 height 16
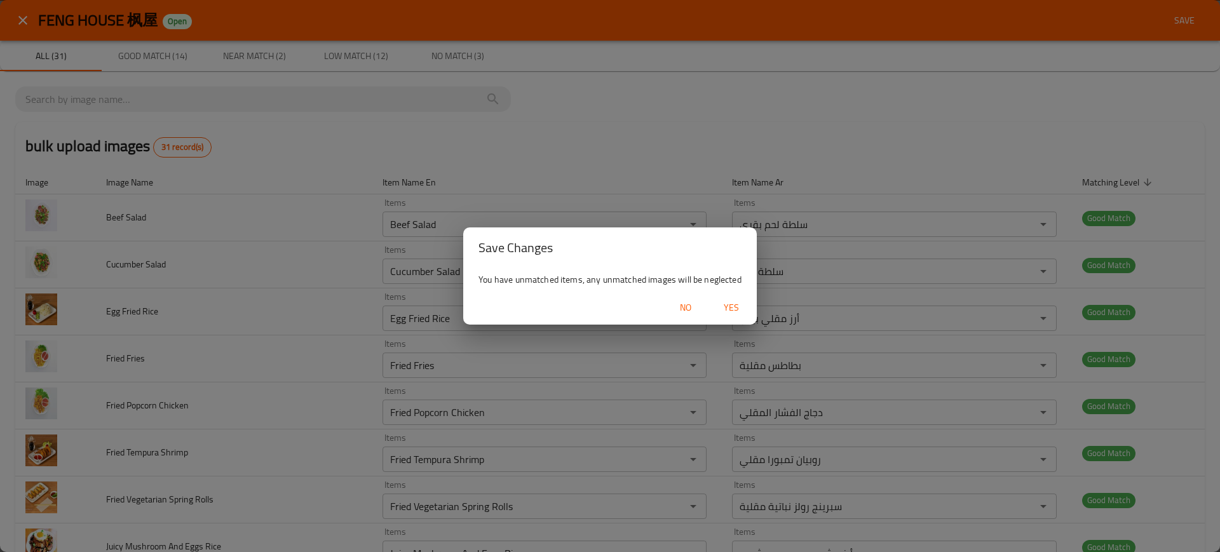
click at [722, 306] on span "Yes" at bounding box center [731, 308] width 30 height 16
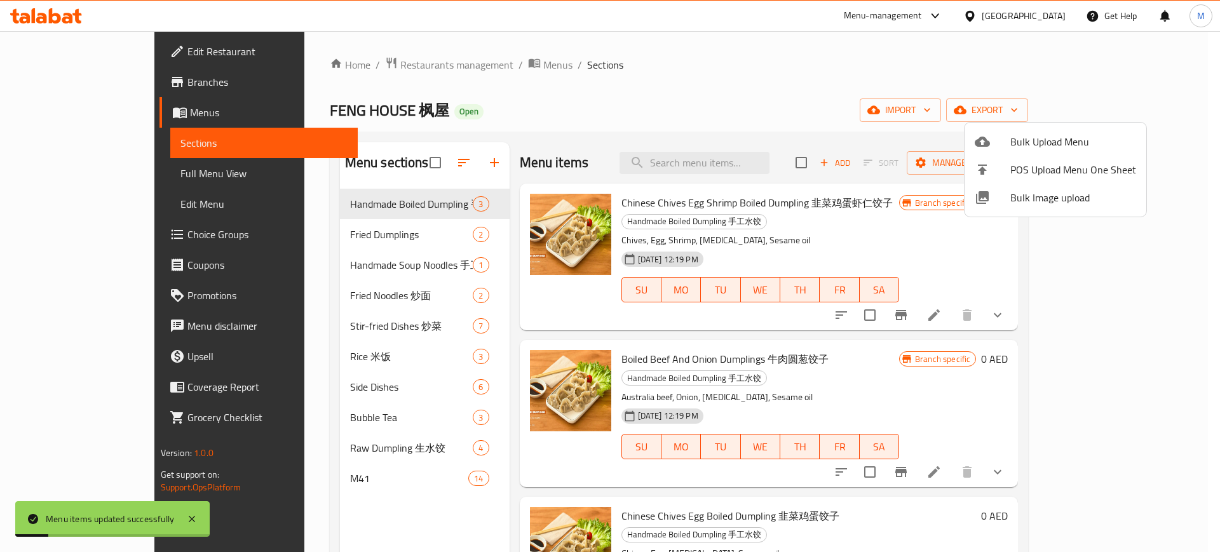
click at [445, 67] on div at bounding box center [610, 276] width 1220 height 552
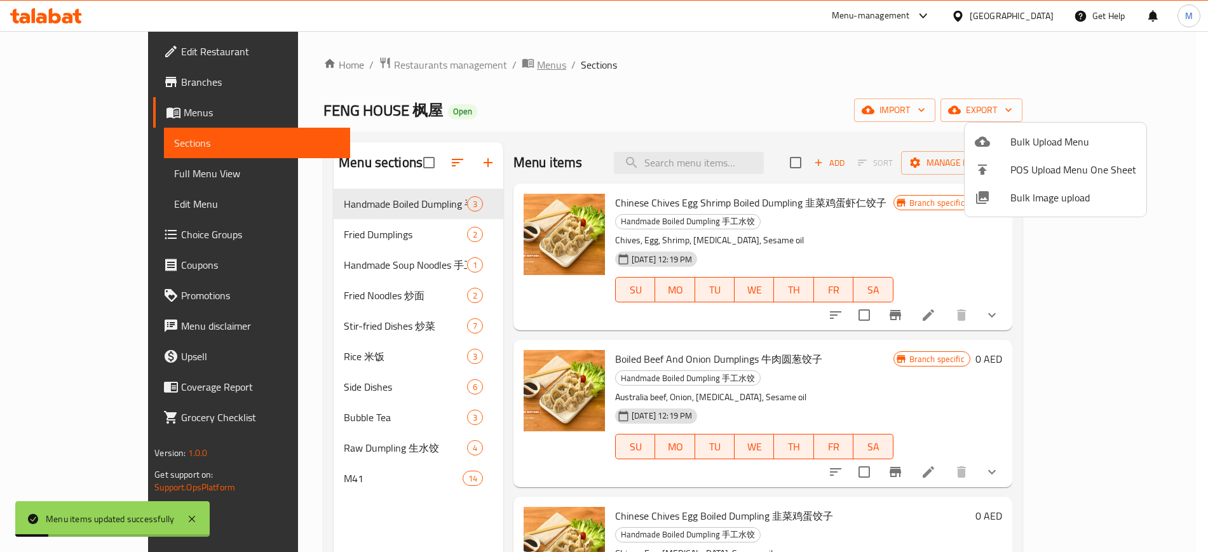
click at [537, 67] on span "Menus" at bounding box center [551, 64] width 29 height 15
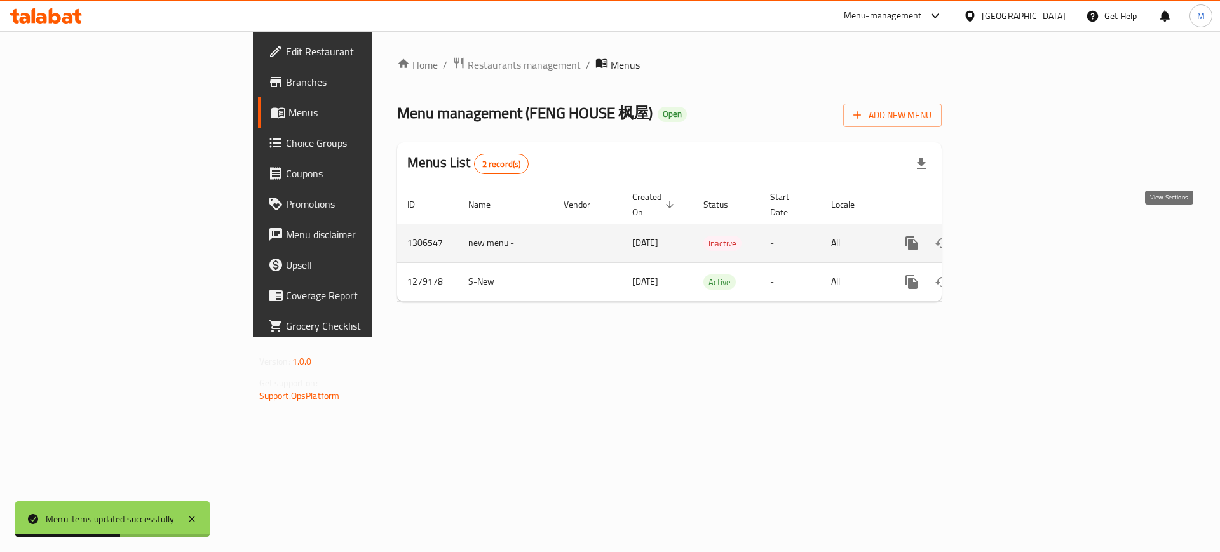
click at [1011, 236] on icon "enhanced table" at bounding box center [1003, 243] width 15 height 15
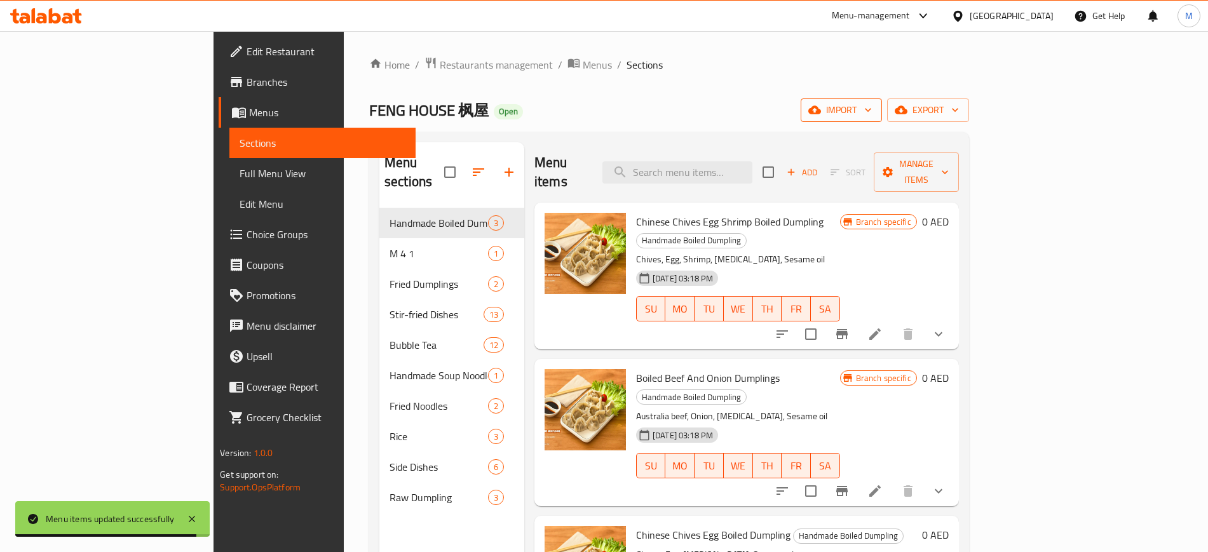
click at [872, 108] on span "import" at bounding box center [841, 110] width 61 height 16
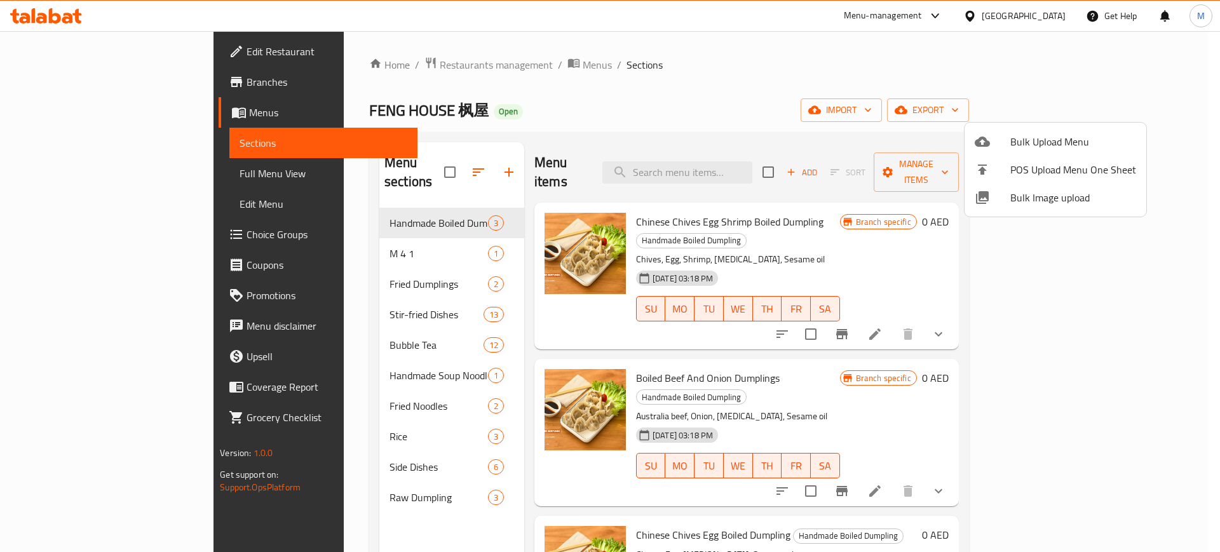
click at [1060, 195] on span "Bulk Image upload" at bounding box center [1073, 197] width 126 height 15
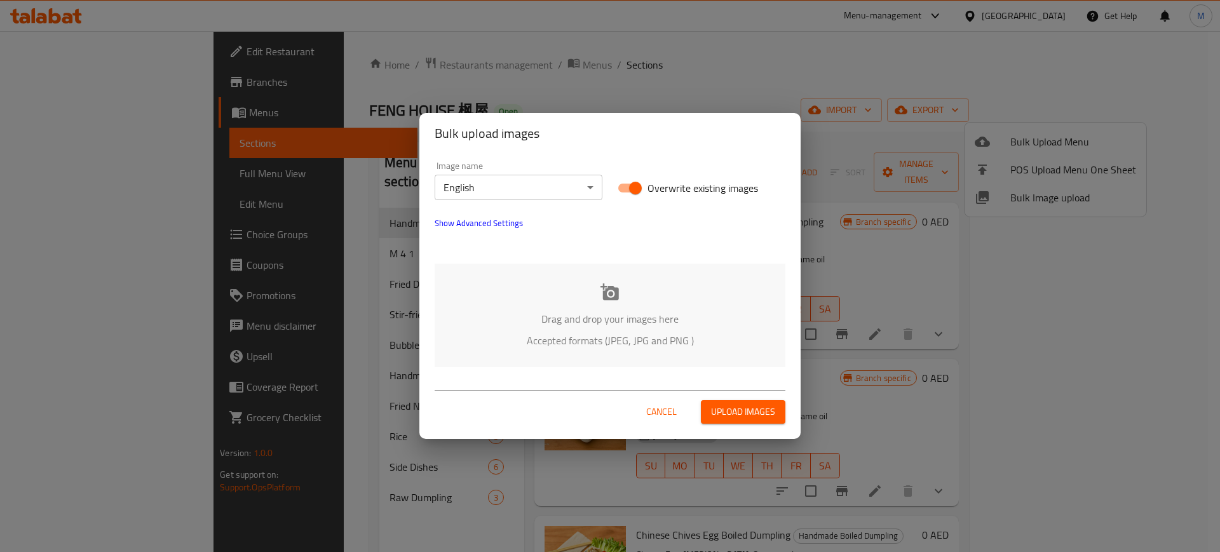
click at [462, 287] on div "Drag and drop your images here Accepted formats (JPEG, JPG and PNG )" at bounding box center [610, 316] width 351 height 104
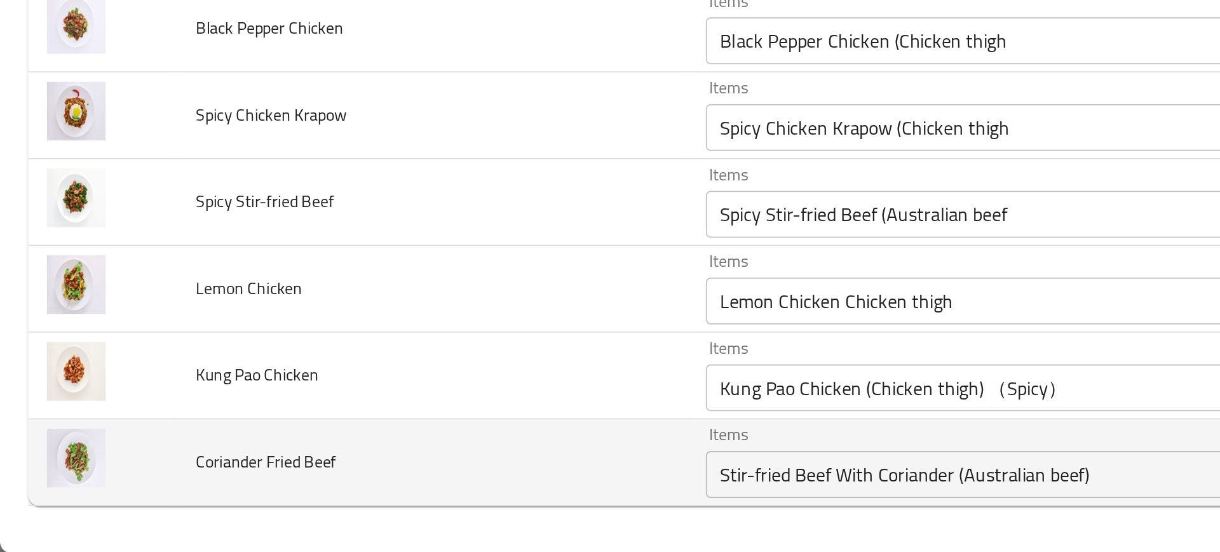
click at [336, 495] on td "Coriander Fried Beef" at bounding box center [234, 503] width 276 height 47
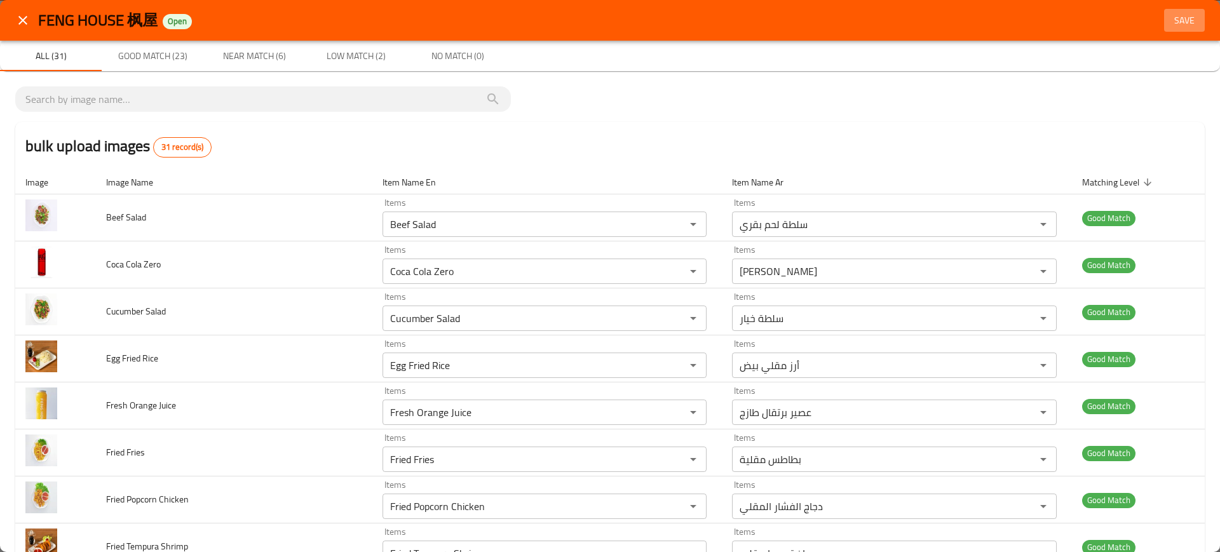
click at [1178, 13] on span "Save" at bounding box center [1184, 21] width 30 height 16
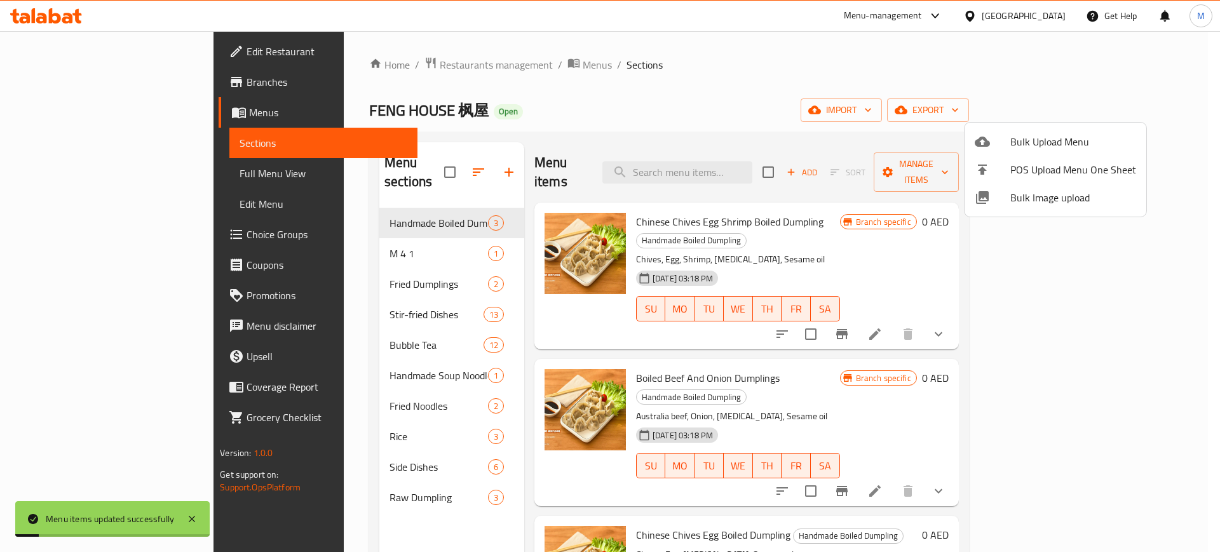
click at [591, 128] on div at bounding box center [610, 276] width 1220 height 552
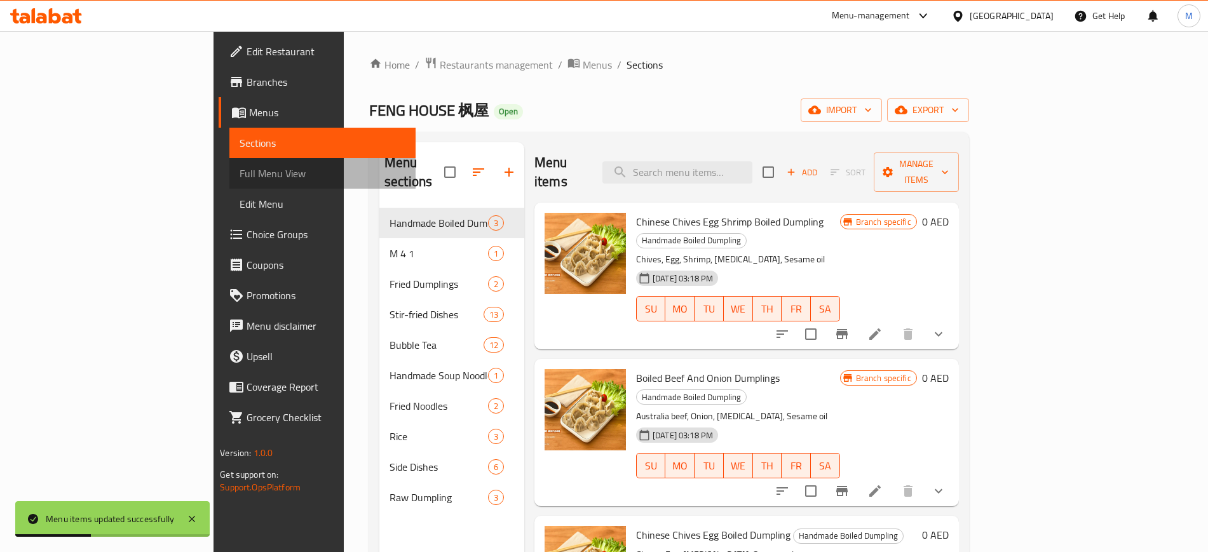
click at [240, 174] on span "Full Menu View" at bounding box center [322, 173] width 165 height 15
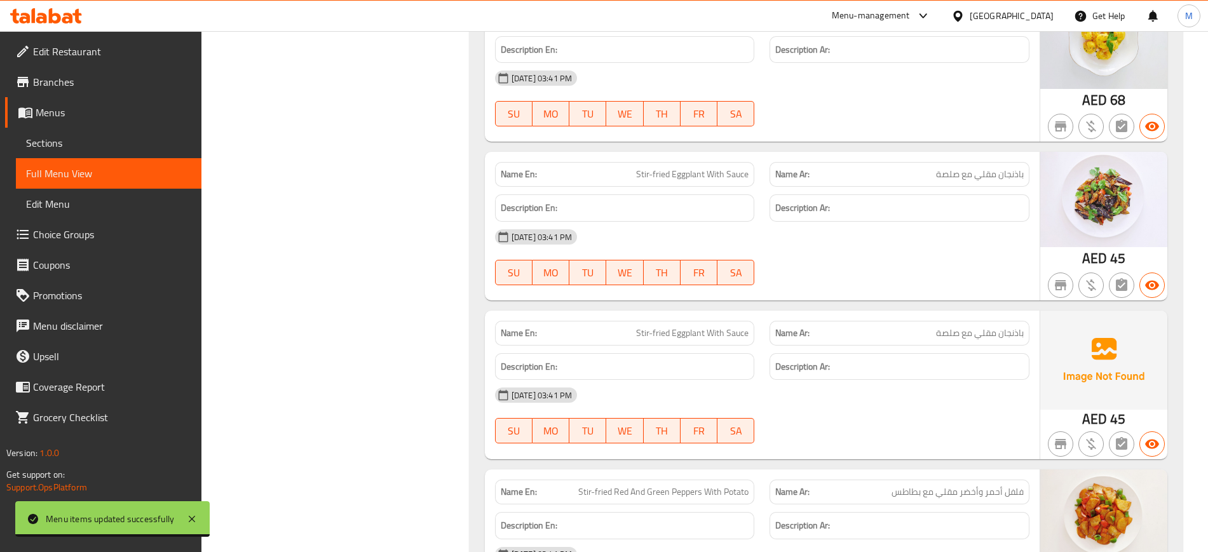
scroll to position [3150, 0]
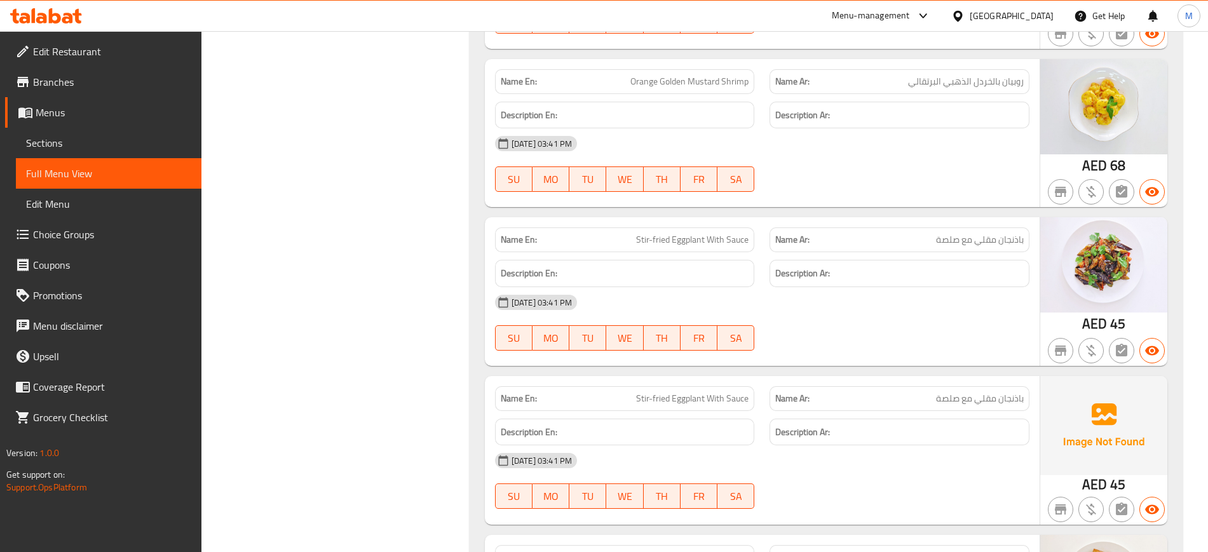
click at [726, 392] on span "Stir-fried Eggplant With Sauce" at bounding box center [692, 398] width 112 height 13
copy span "Stir-fried Eggplant With Sauce"
click at [101, 141] on span "Sections" at bounding box center [108, 142] width 165 height 15
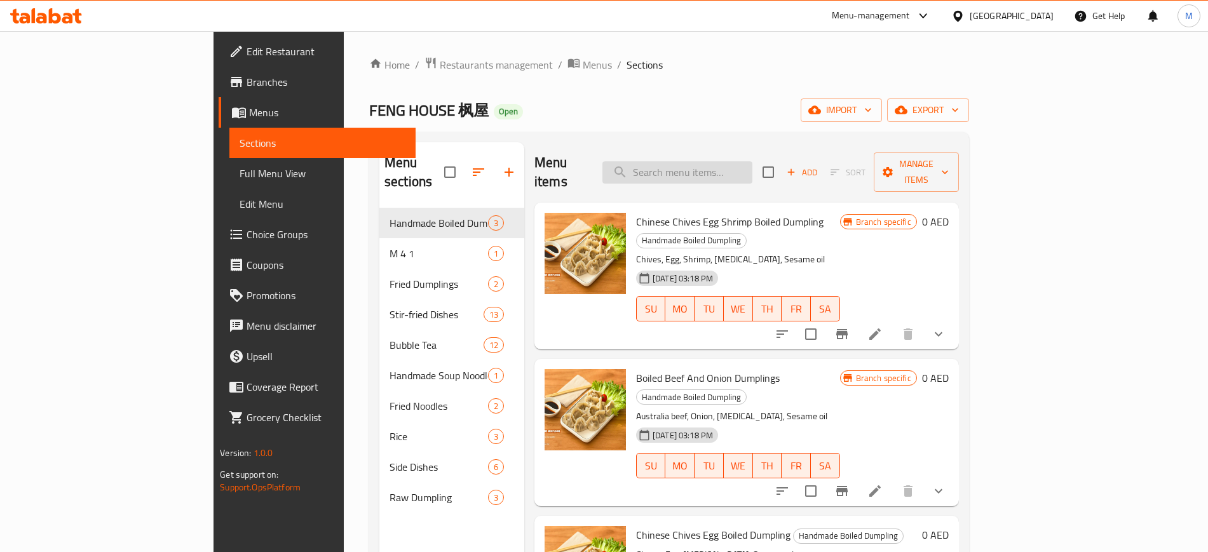
click at [734, 171] on input "search" at bounding box center [677, 172] width 150 height 22
paste input "Stir-fried Eggplant With Sauce"
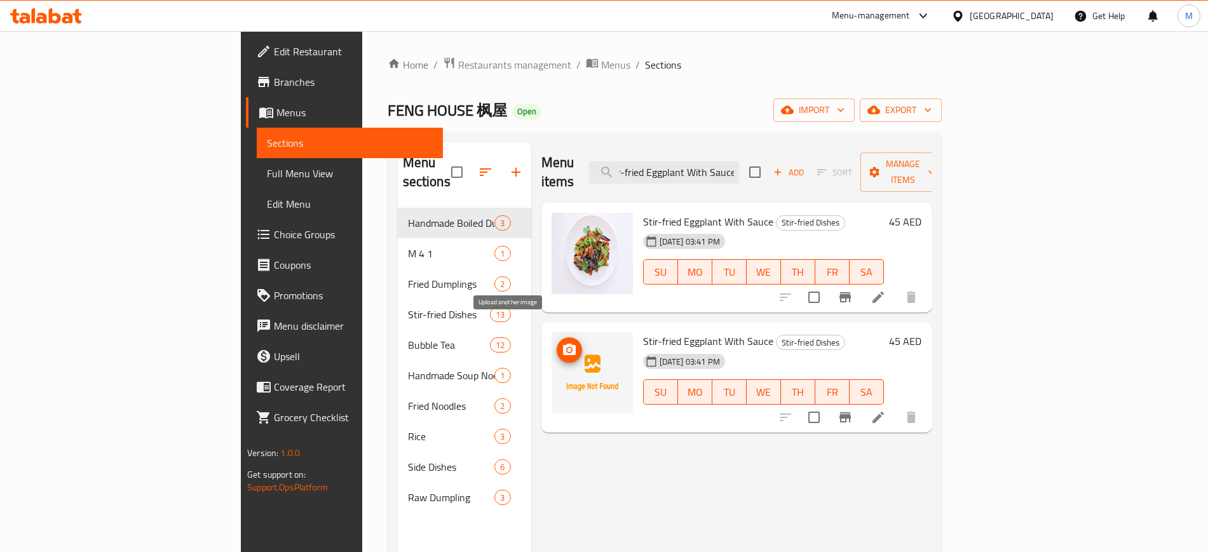
type input "Stir-fried Eggplant With Sauce"
click at [563, 344] on icon "upload picture" at bounding box center [569, 349] width 13 height 11
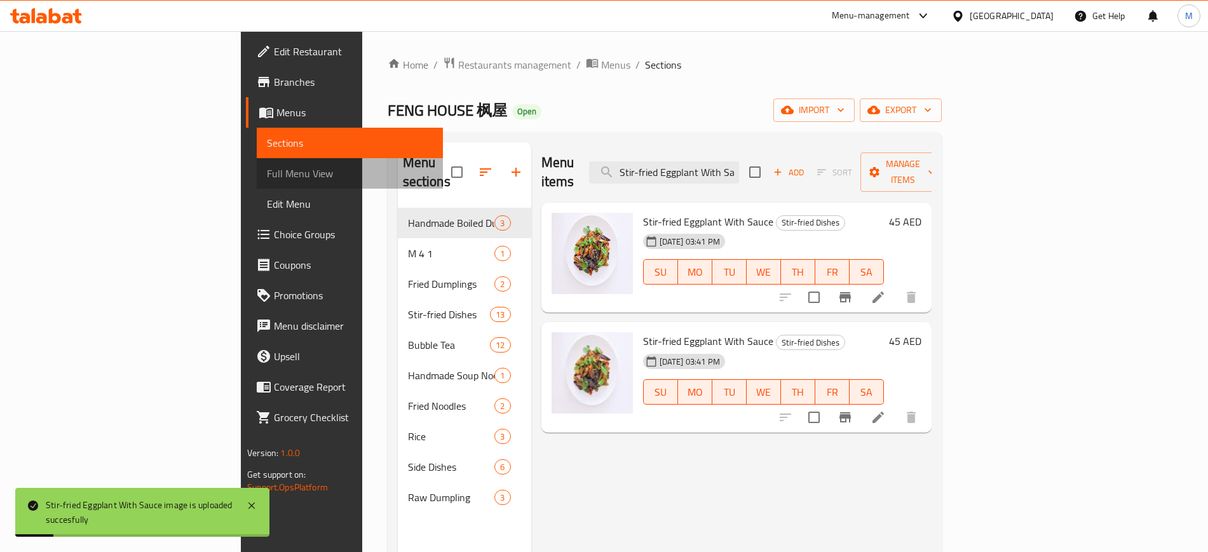
click at [267, 170] on span "Full Menu View" at bounding box center [349, 173] width 165 height 15
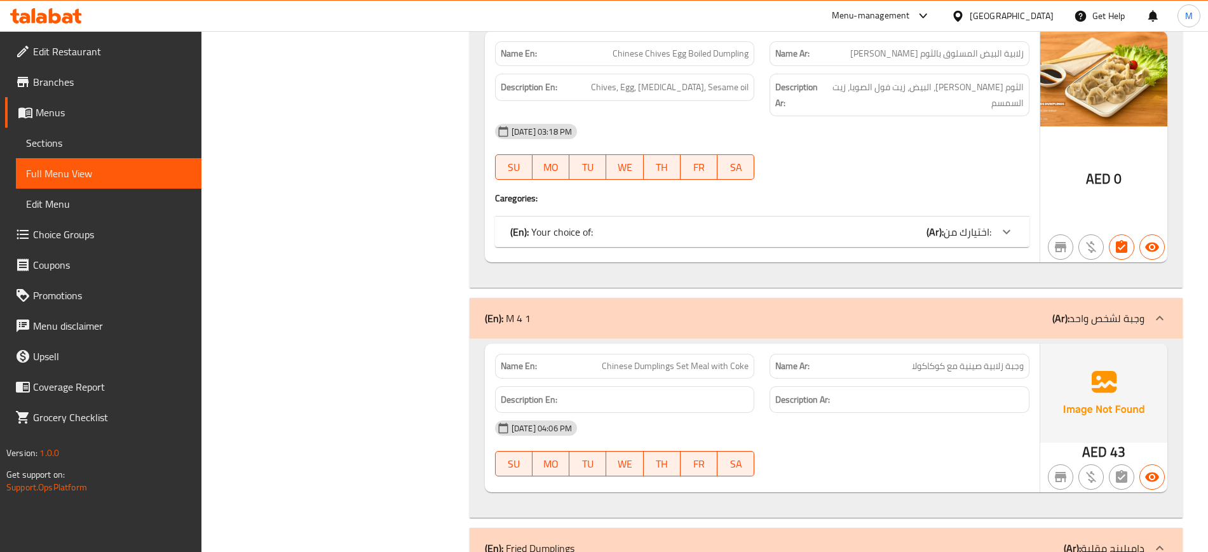
scroll to position [687, 0]
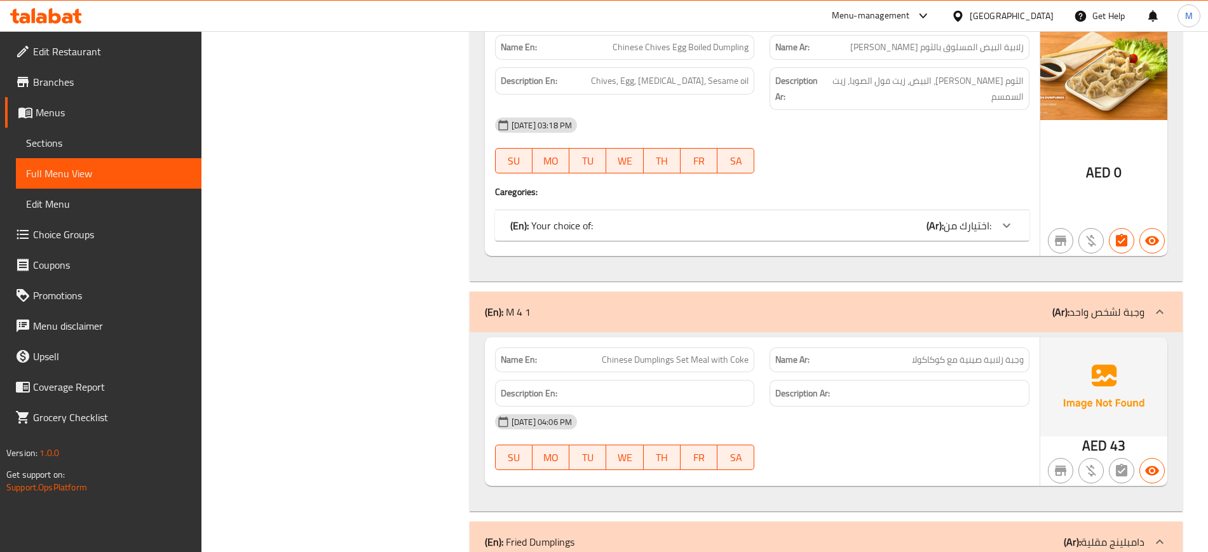
copy span "Dumplings"
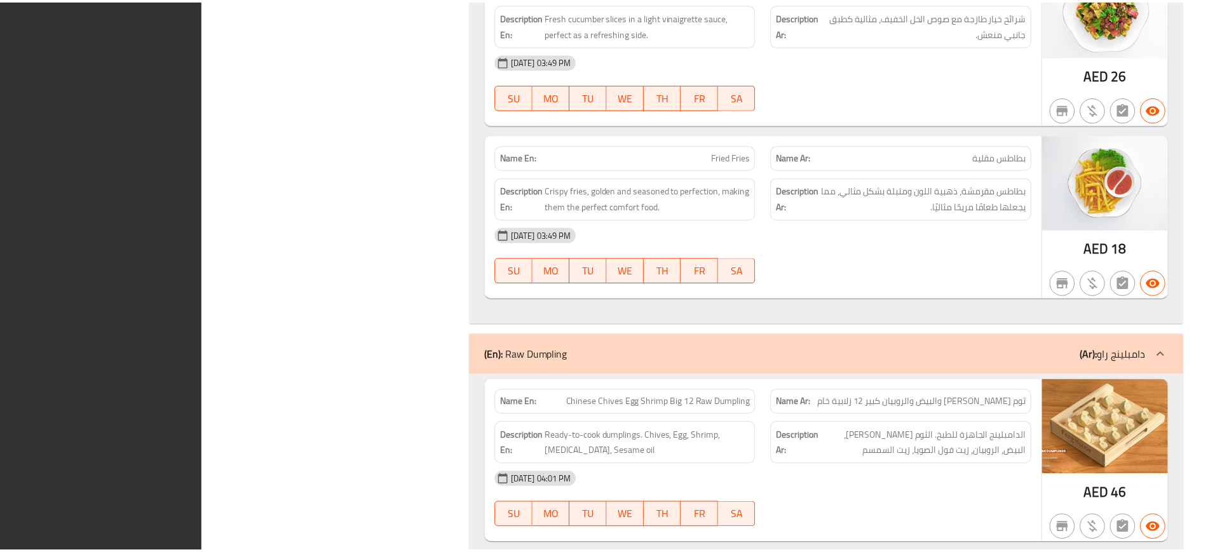
scroll to position [8439, 0]
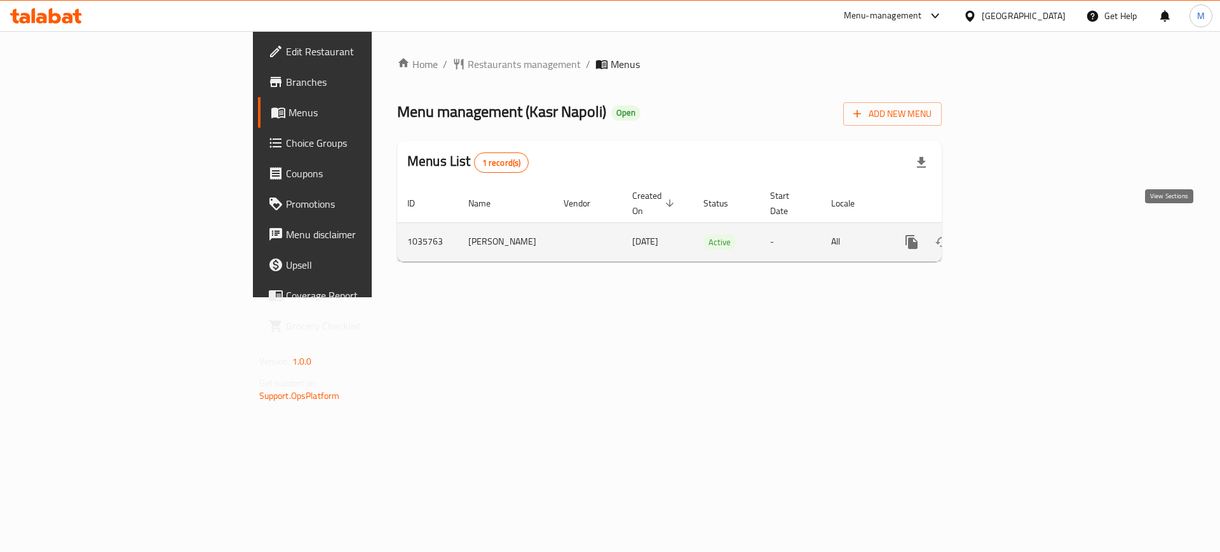
click at [1009, 236] on icon "enhanced table" at bounding box center [1003, 241] width 11 height 11
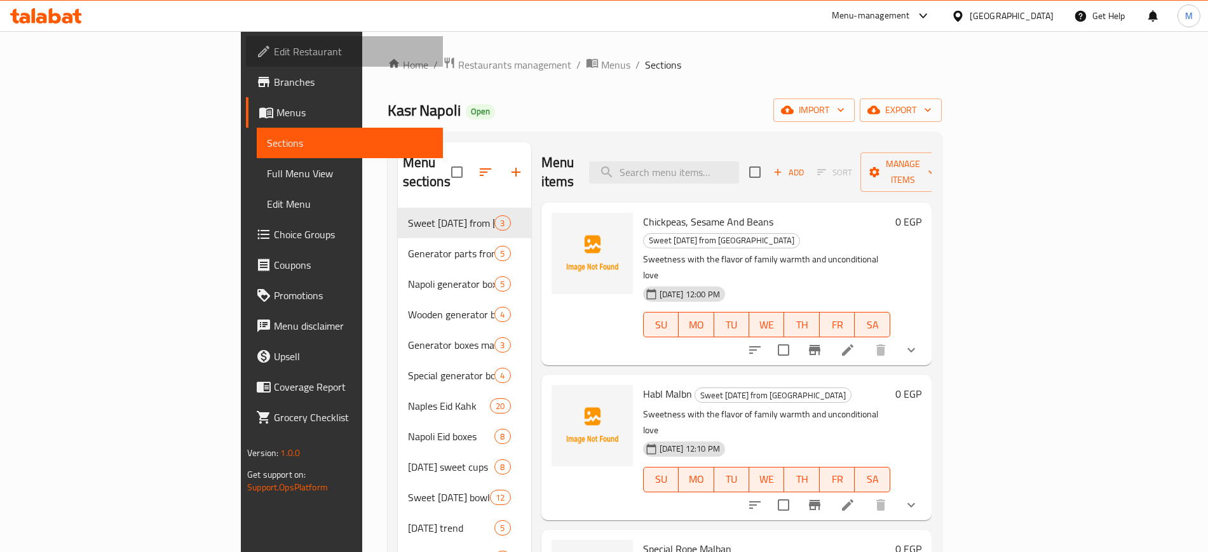
click at [246, 41] on link "Edit Restaurant" at bounding box center [344, 51] width 196 height 30
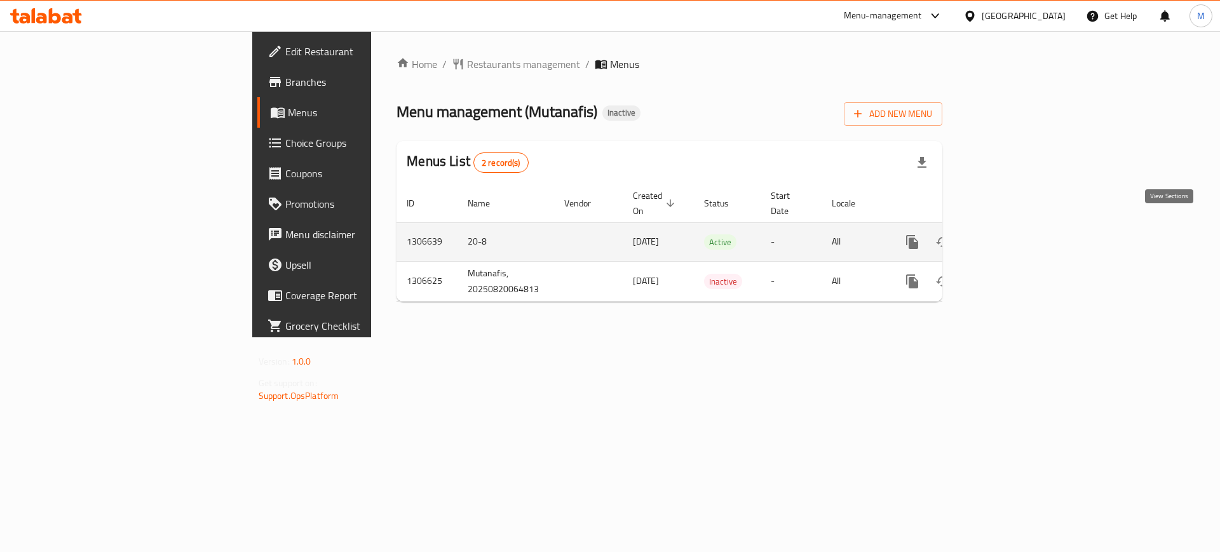
click at [1011, 234] on icon "enhanced table" at bounding box center [1003, 241] width 15 height 15
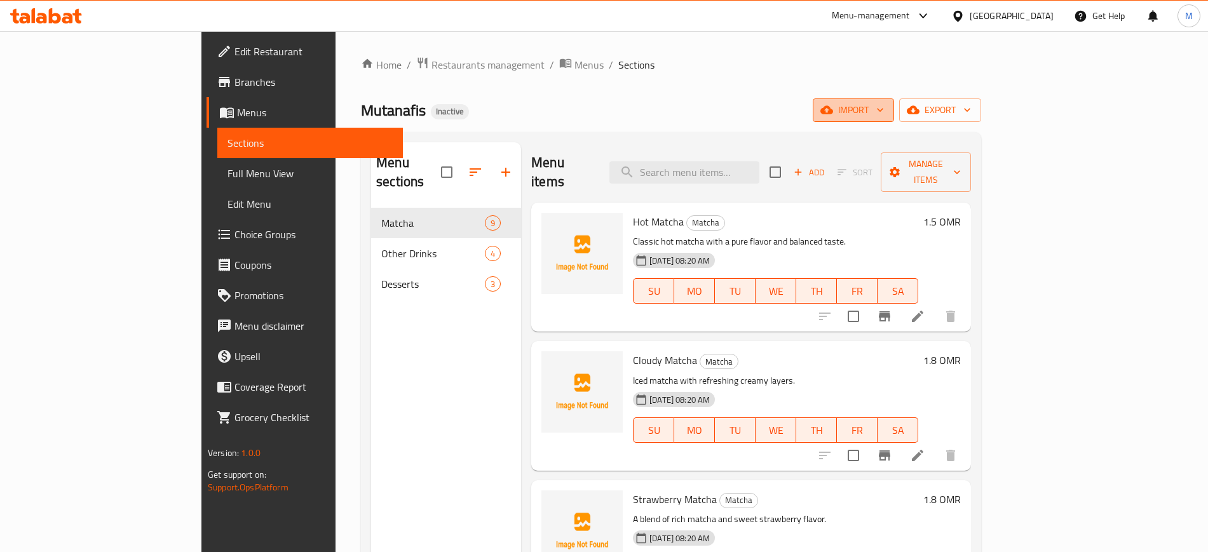
click at [833, 113] on icon "button" at bounding box center [826, 110] width 13 height 13
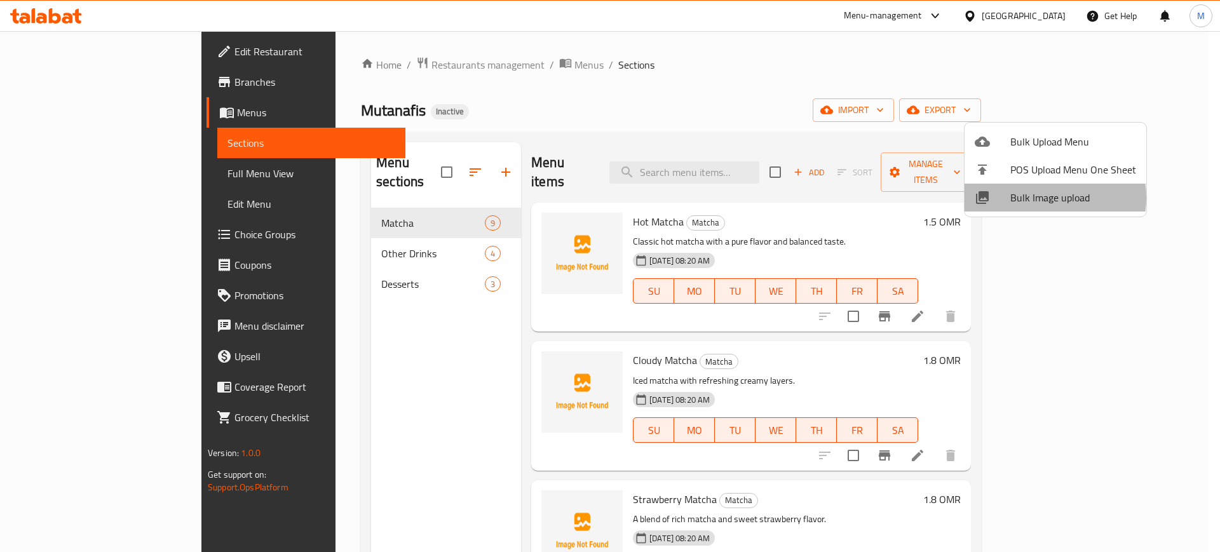
click at [1040, 198] on span "Bulk Image upload" at bounding box center [1073, 197] width 126 height 15
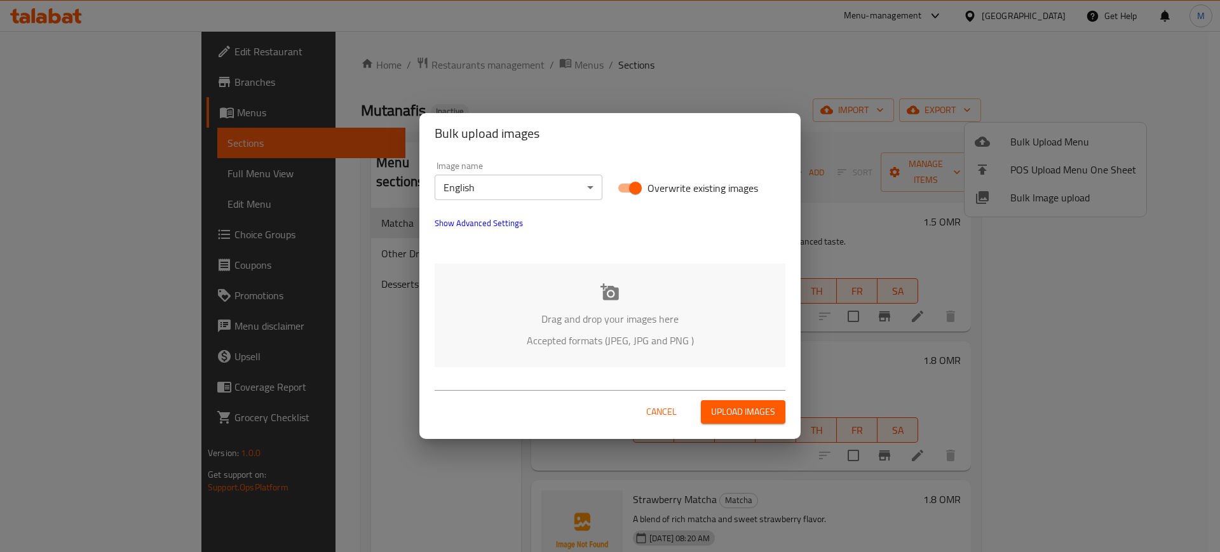
click at [633, 316] on p "Drag and drop your images here" at bounding box center [610, 318] width 313 height 15
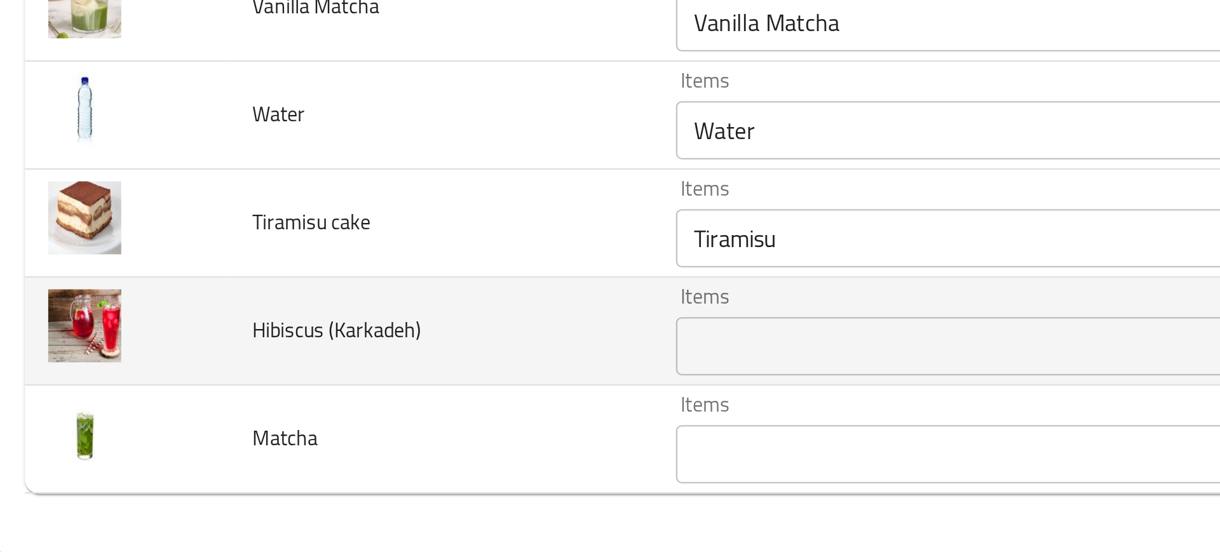
click at [313, 457] on \(Karkadeh\) "Items" at bounding box center [459, 463] width 315 height 18
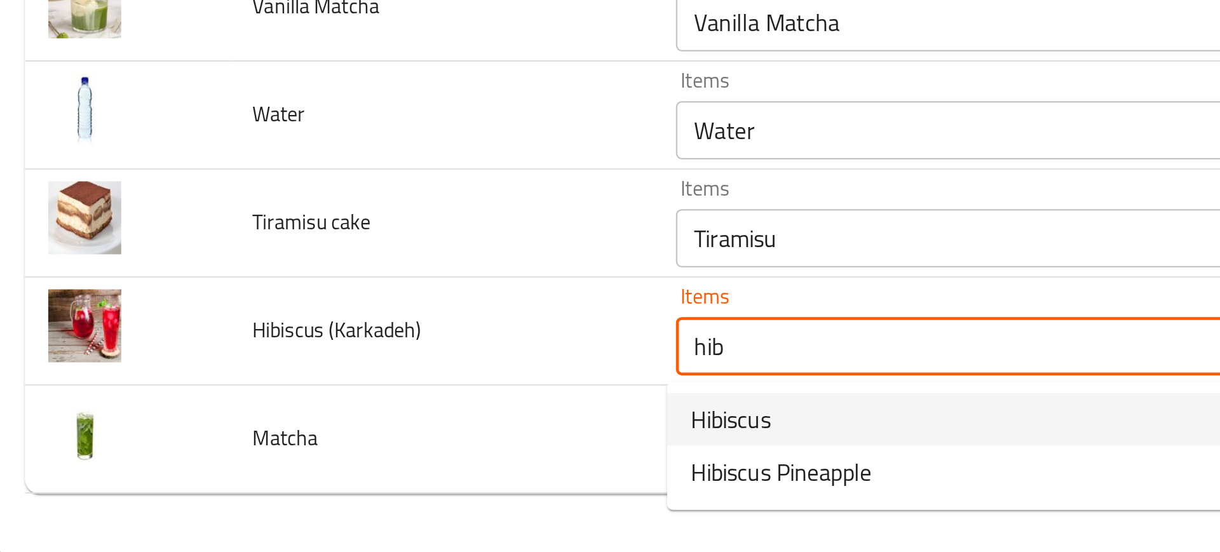
click at [333, 492] on span "Hibiscus" at bounding box center [322, 494] width 35 height 15
type \(Karkadeh\) "Hibiscus"
type \(Karkadeh\)-ar "كركديه"
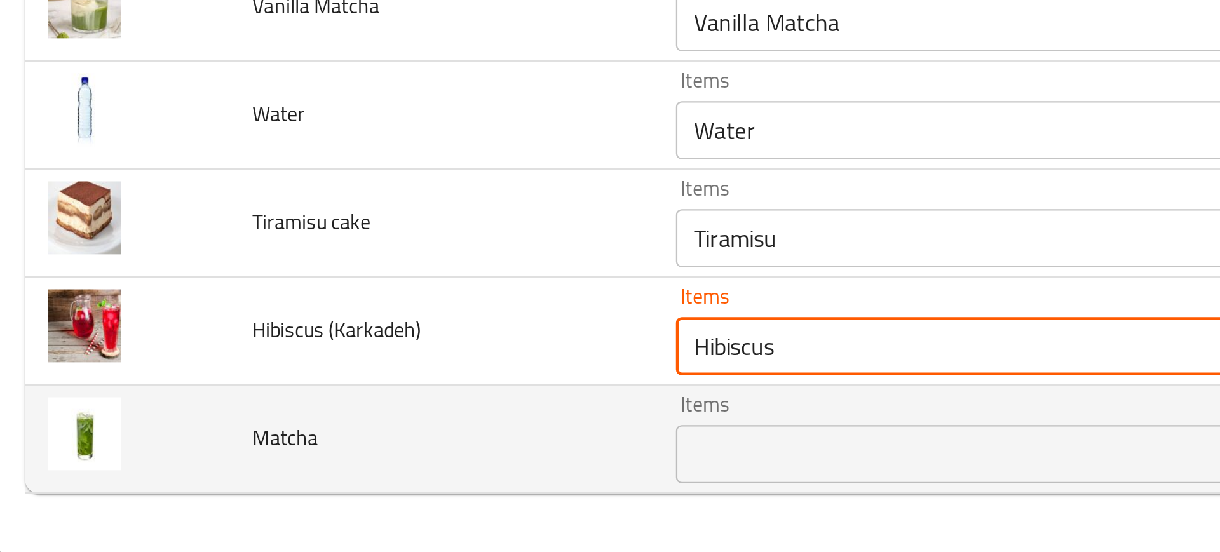
click at [350, 520] on div "Items" at bounding box center [479, 509] width 360 height 25
type \(Karkadeh\) "Hibiscus"
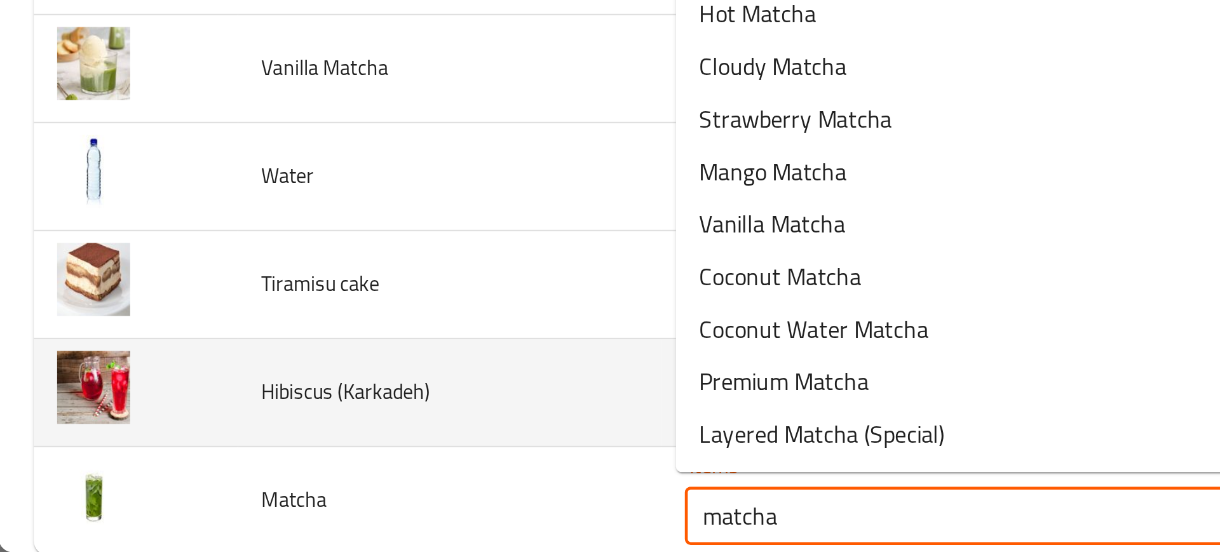
scroll to position [445, 0]
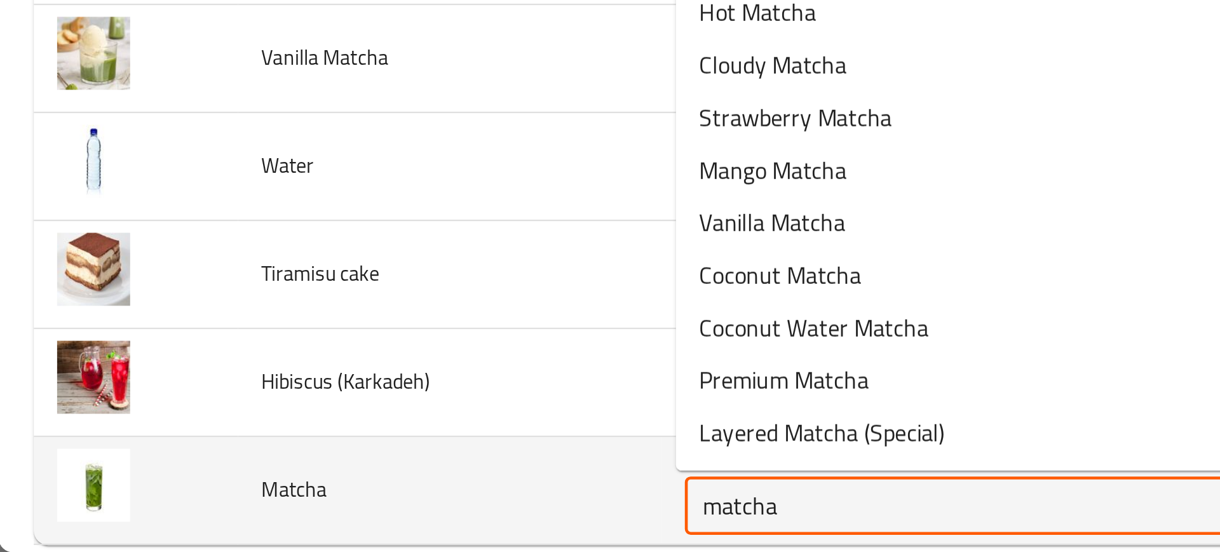
type input "matcha"
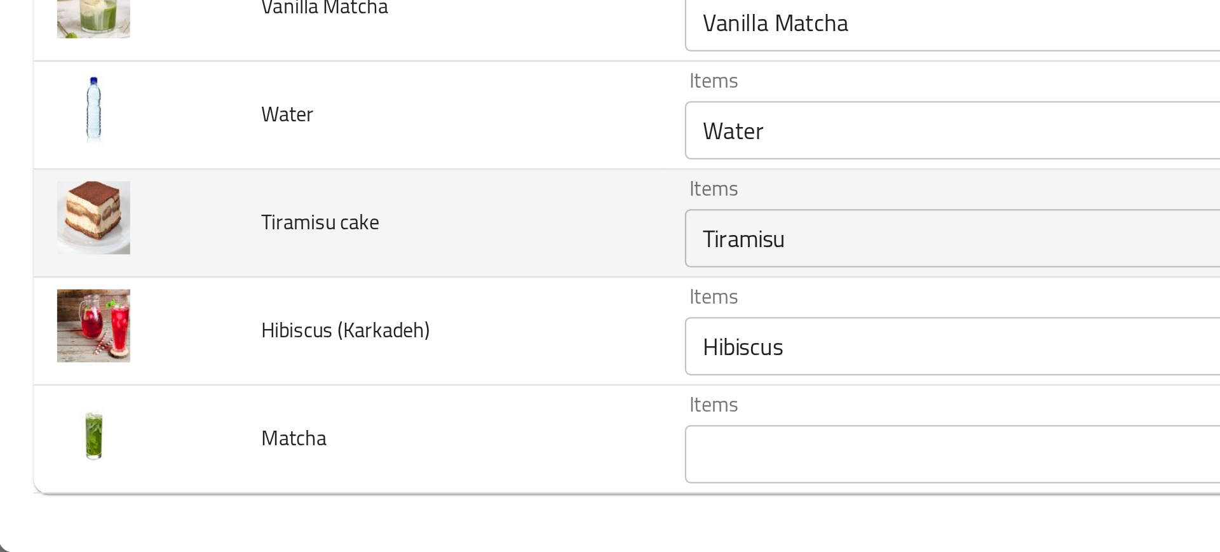
scroll to position [467, 0]
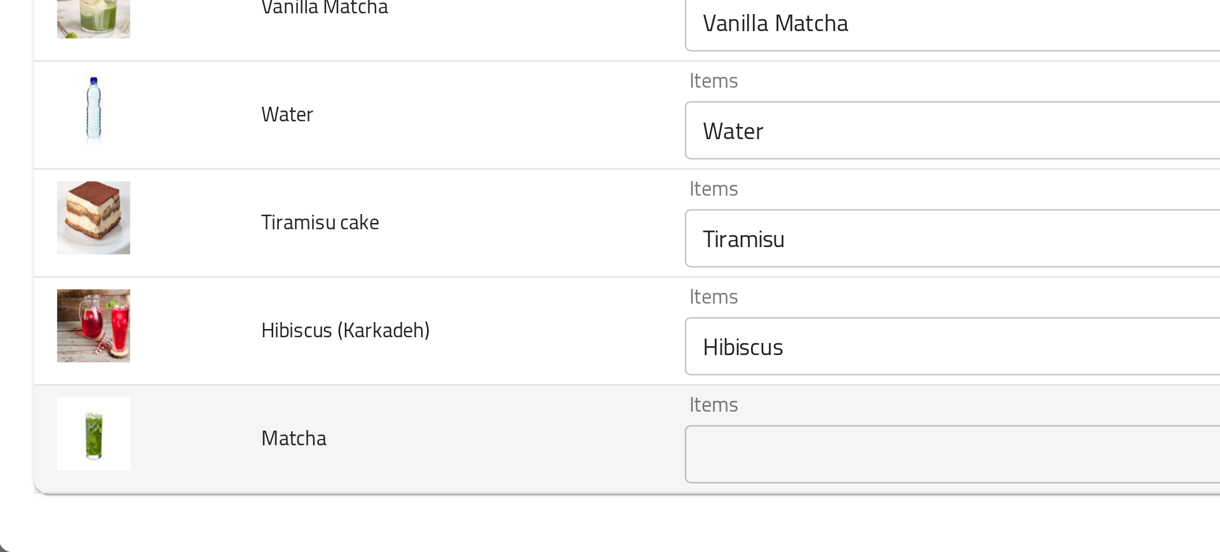
click at [125, 499] on span "Matcha" at bounding box center [128, 502] width 29 height 17
copy span "Matcha"
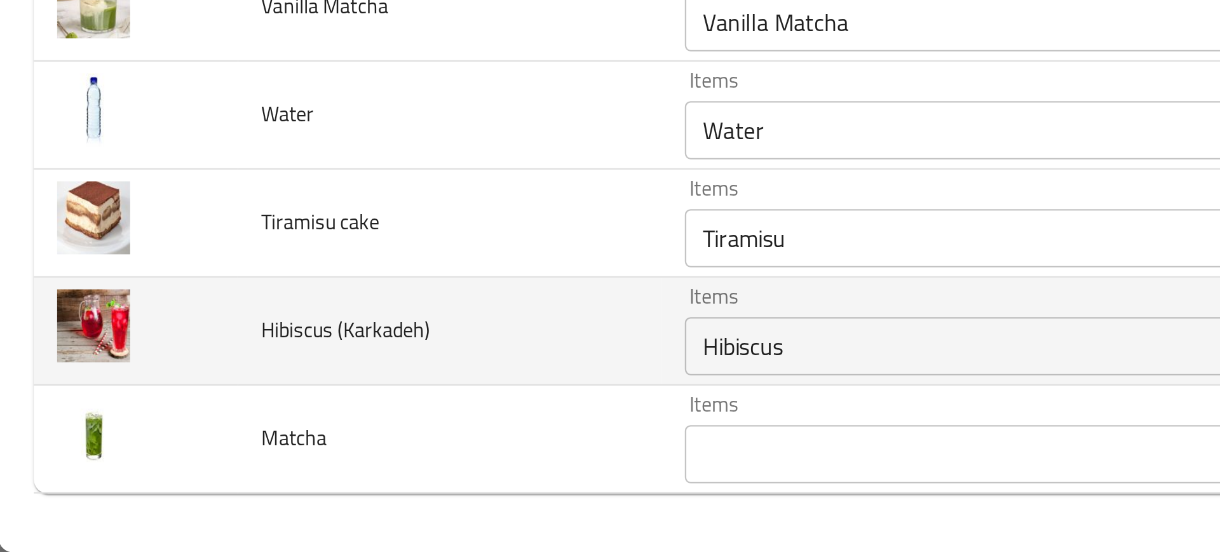
click at [165, 435] on td "Hibiscus (Karkadeh)" at bounding box center [196, 456] width 185 height 47
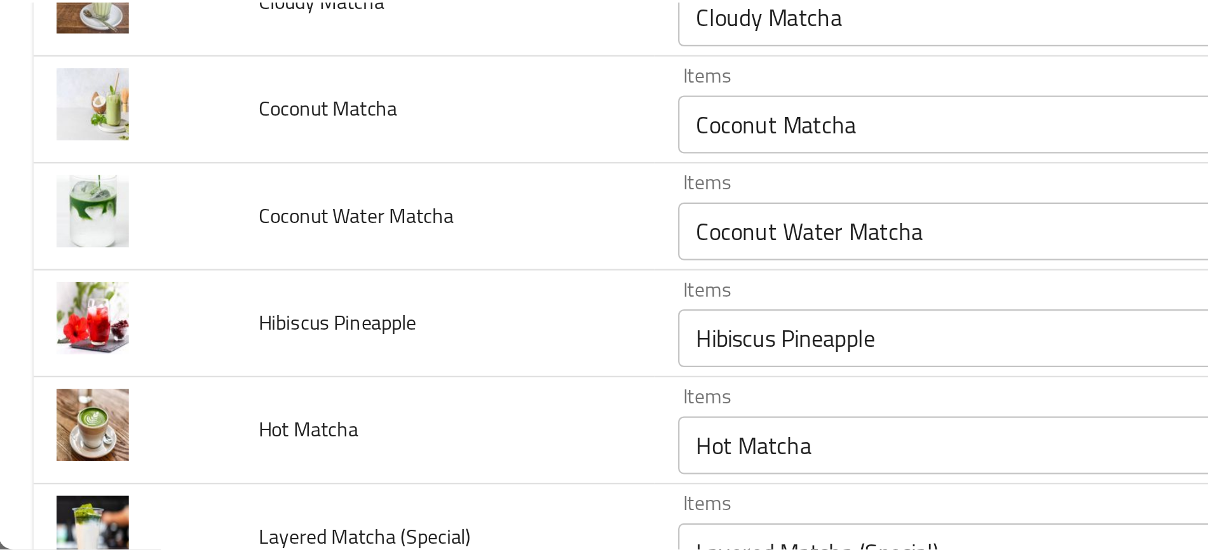
scroll to position [0, 0]
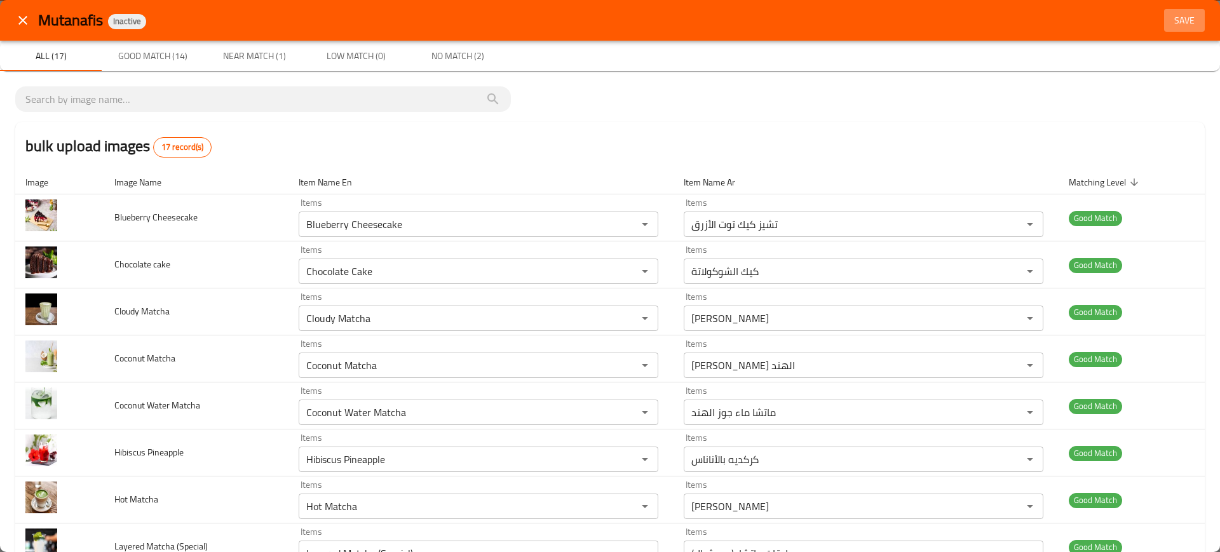
click at [1164, 28] on button "Save" at bounding box center [1184, 21] width 41 height 24
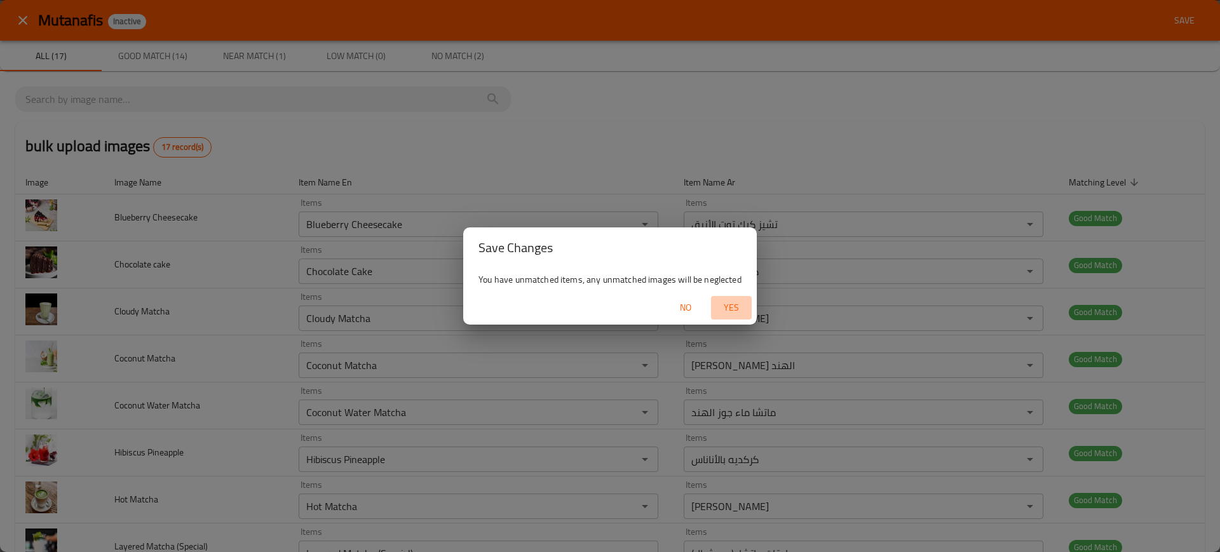
click at [738, 308] on span "Yes" at bounding box center [731, 308] width 30 height 16
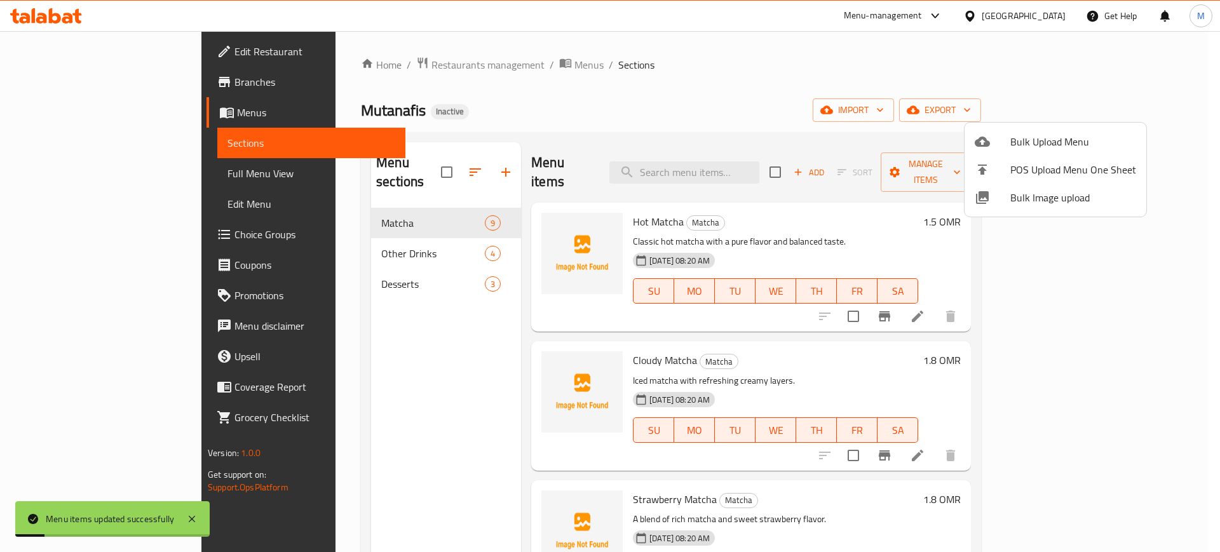
click at [757, 161] on div at bounding box center [610, 276] width 1220 height 552
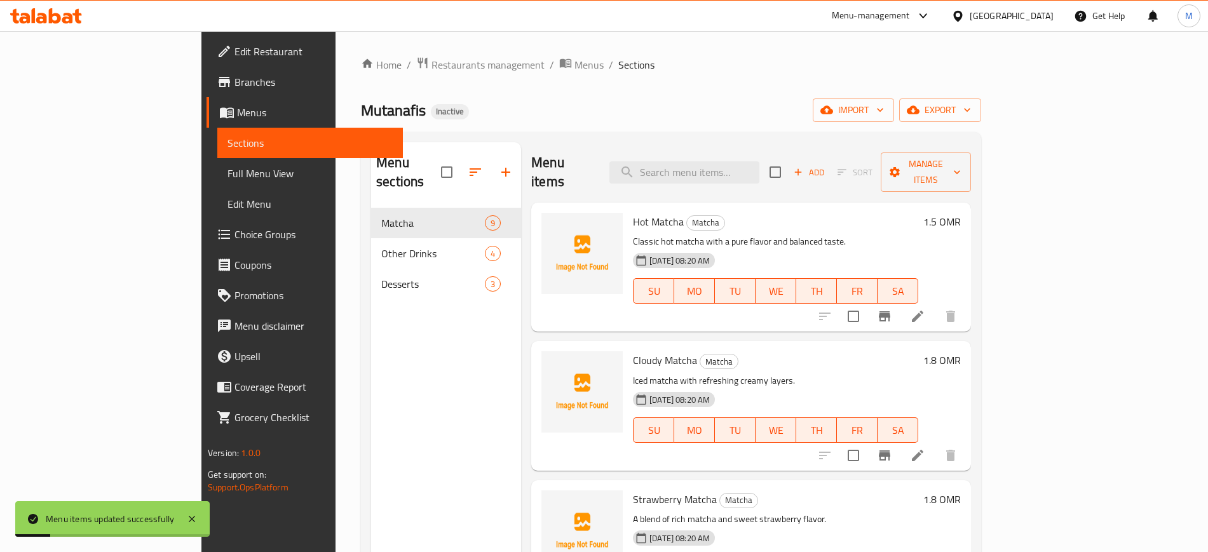
click at [757, 161] on input "search" at bounding box center [684, 172] width 150 height 22
paste input "Matcha"
type input "Matcha"
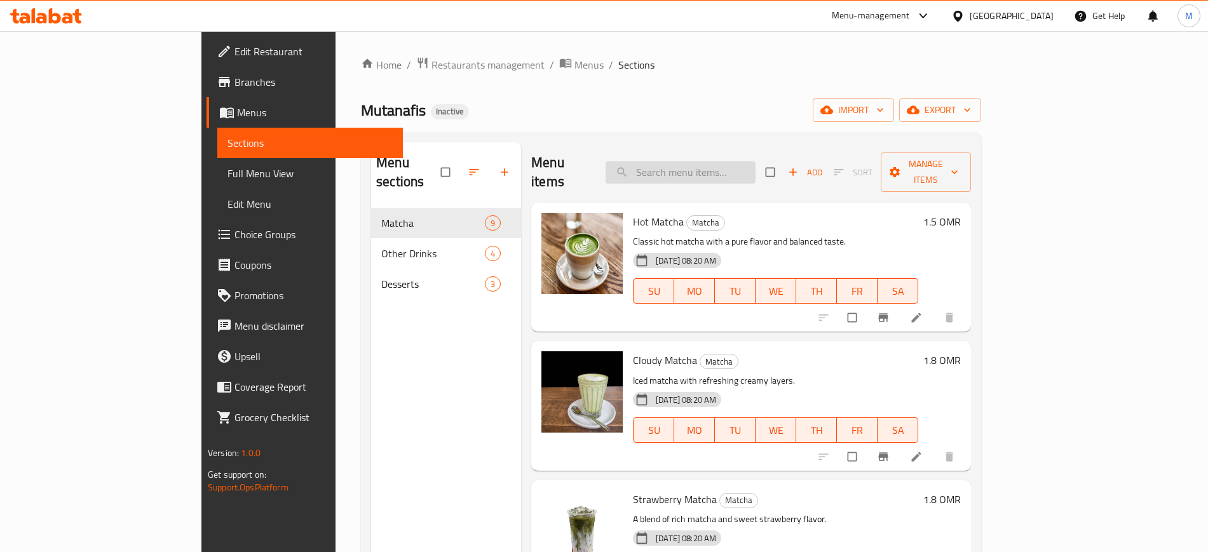
click at [720, 161] on input "search" at bounding box center [680, 172] width 150 height 22
paste input "Matcha"
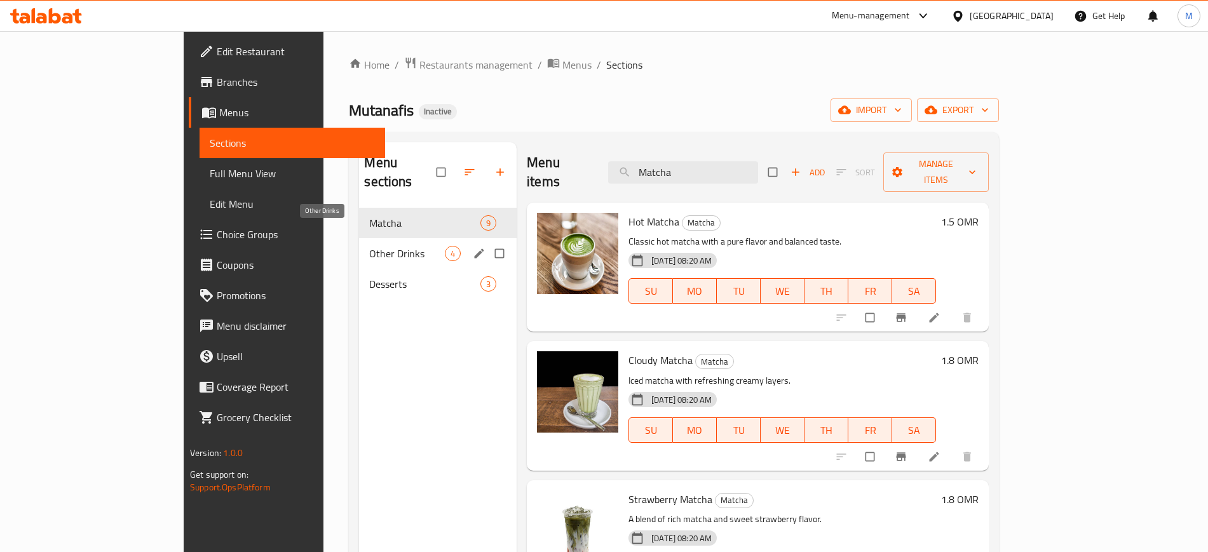
type input "Matcha"
click at [369, 246] on span "Other Drinks" at bounding box center [407, 253] width 76 height 15
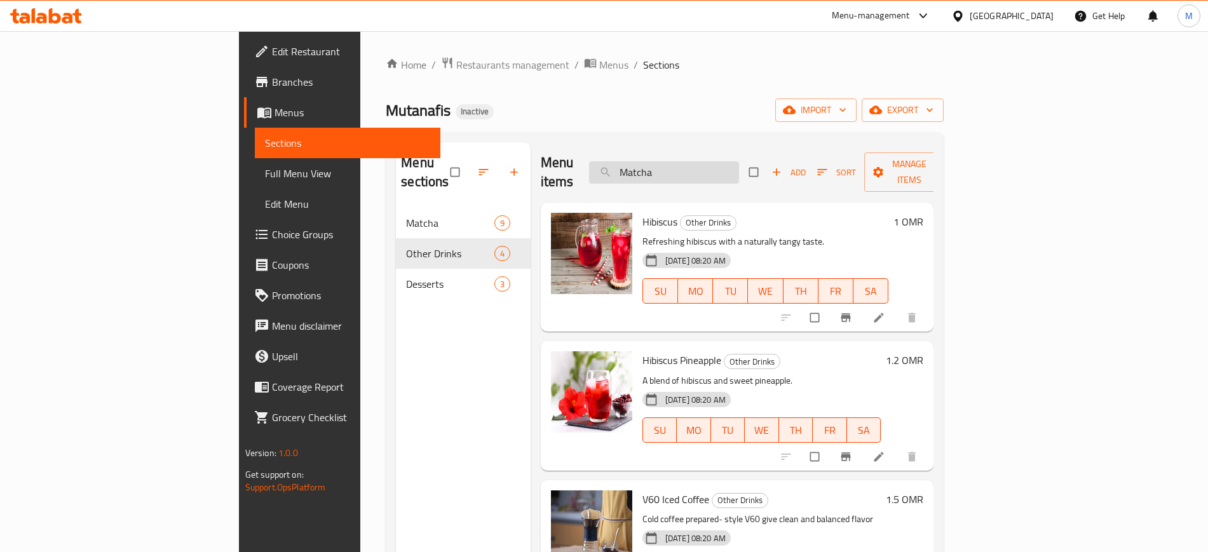
click at [739, 161] on input "Matcha" at bounding box center [664, 172] width 150 height 22
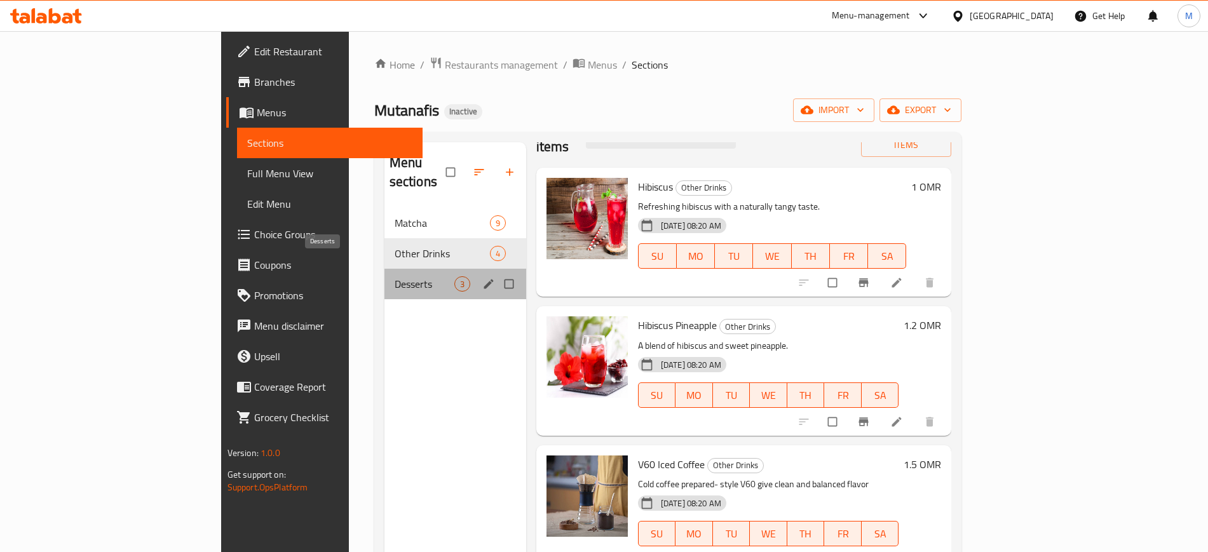
click at [395, 276] on span "Desserts" at bounding box center [425, 283] width 60 height 15
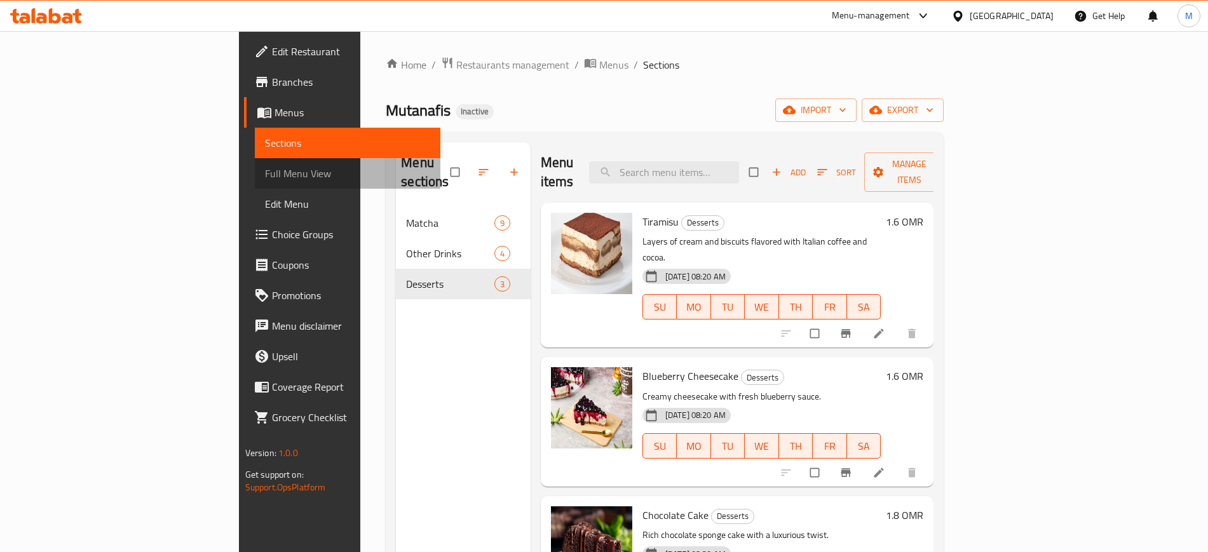
click at [265, 180] on span "Full Menu View" at bounding box center [347, 173] width 165 height 15
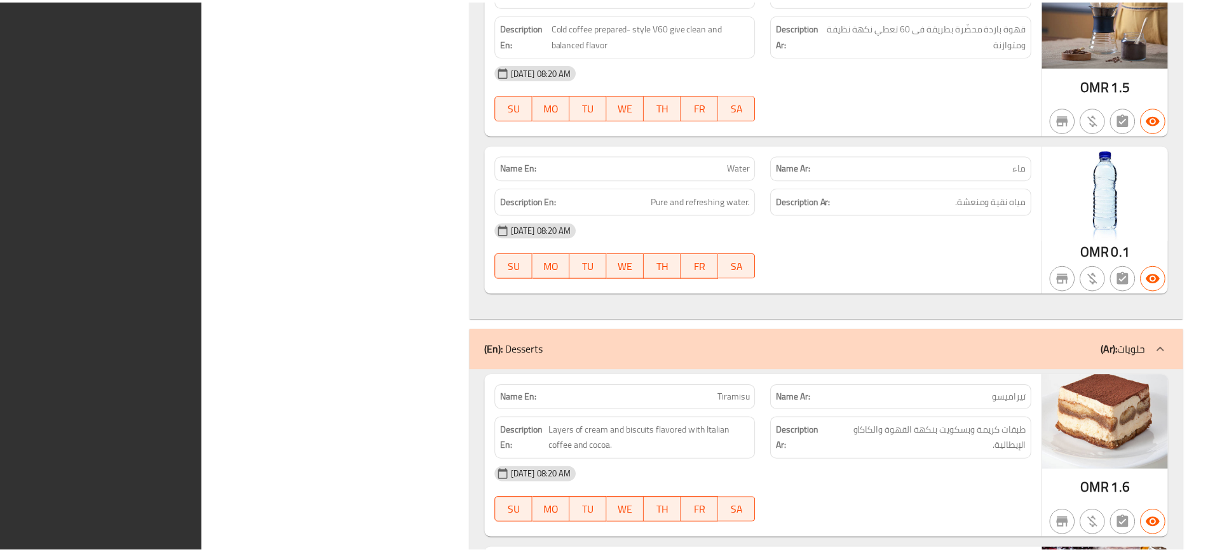
scroll to position [2461, 0]
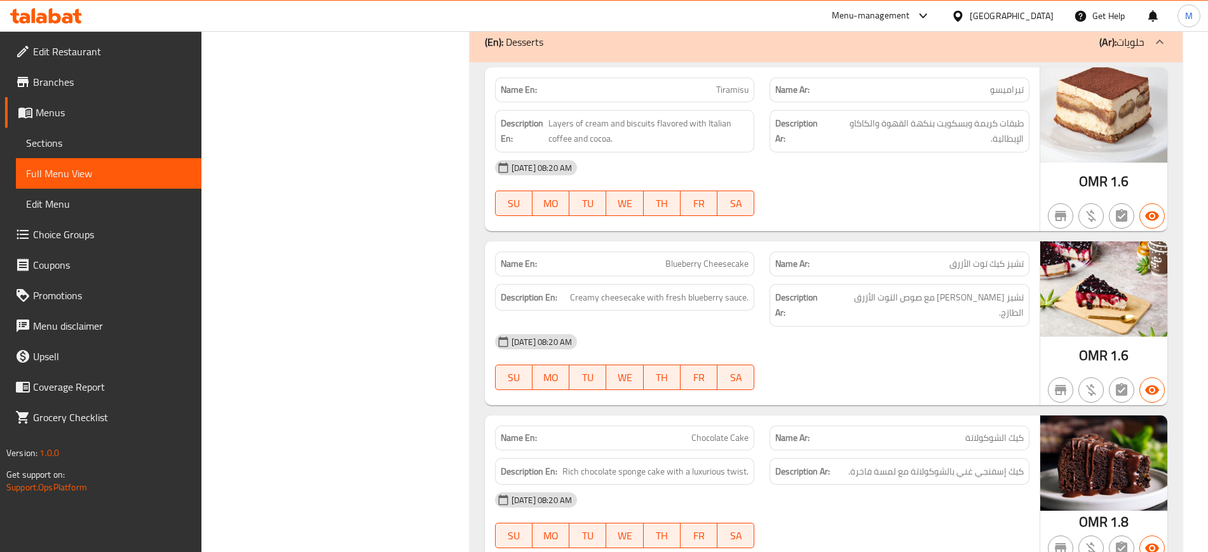
click at [127, 45] on span "Edit Restaurant" at bounding box center [112, 51] width 158 height 15
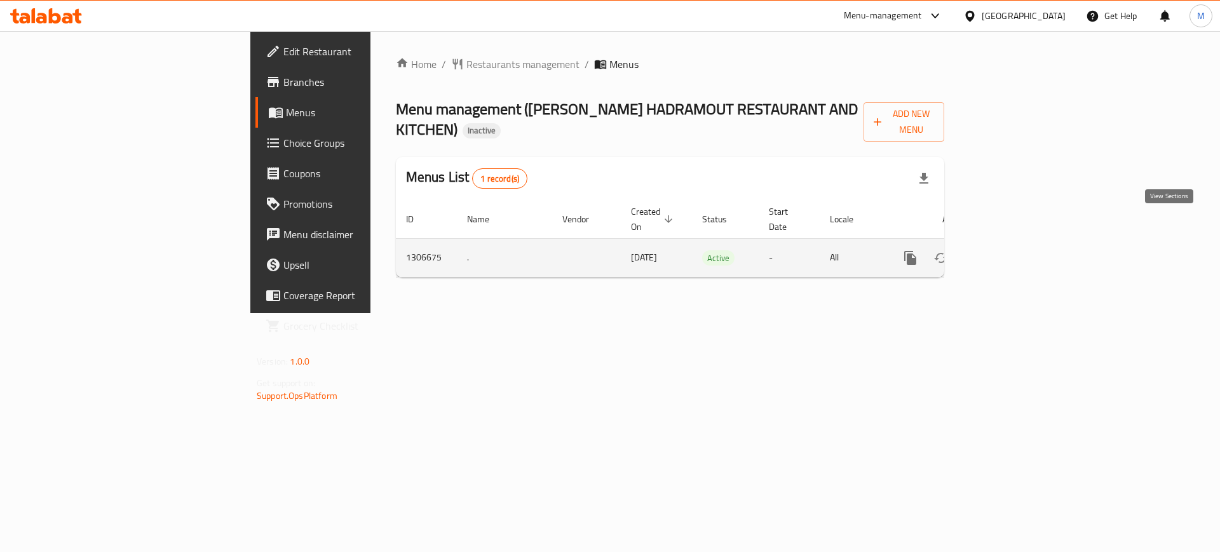
click at [1010, 250] on icon "enhanced table" at bounding box center [1001, 257] width 15 height 15
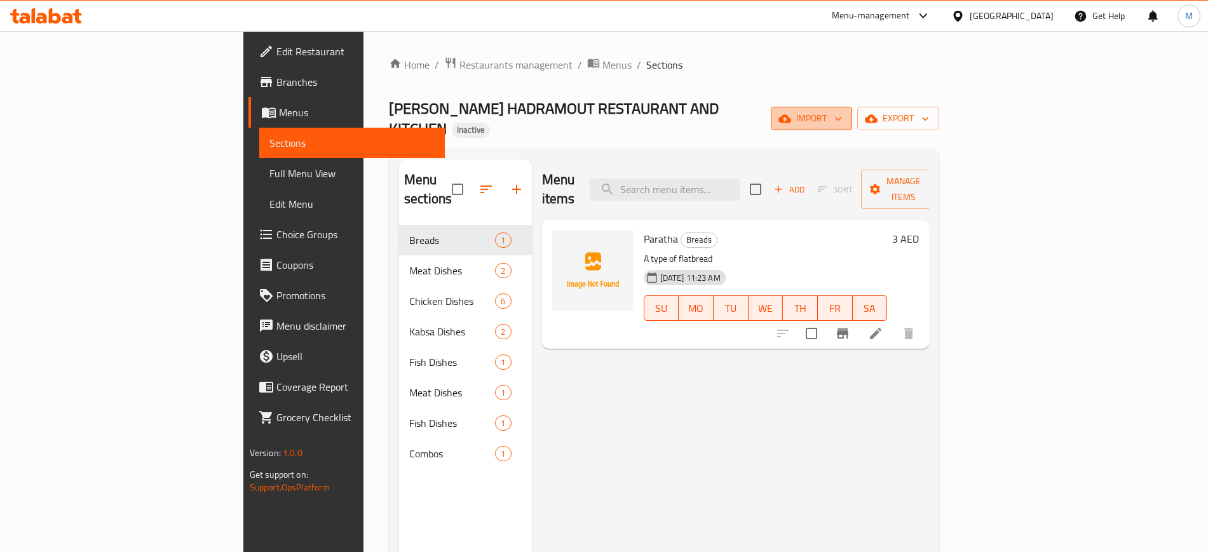
click at [852, 107] on button "import" at bounding box center [811, 119] width 81 height 24
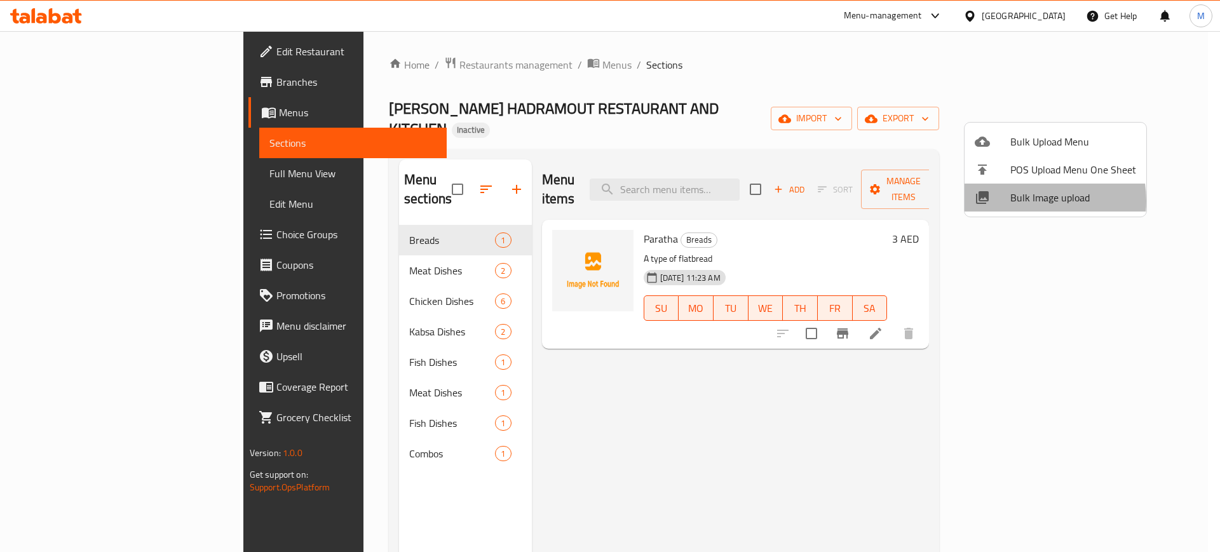
click at [1024, 201] on span "Bulk Image upload" at bounding box center [1073, 197] width 126 height 15
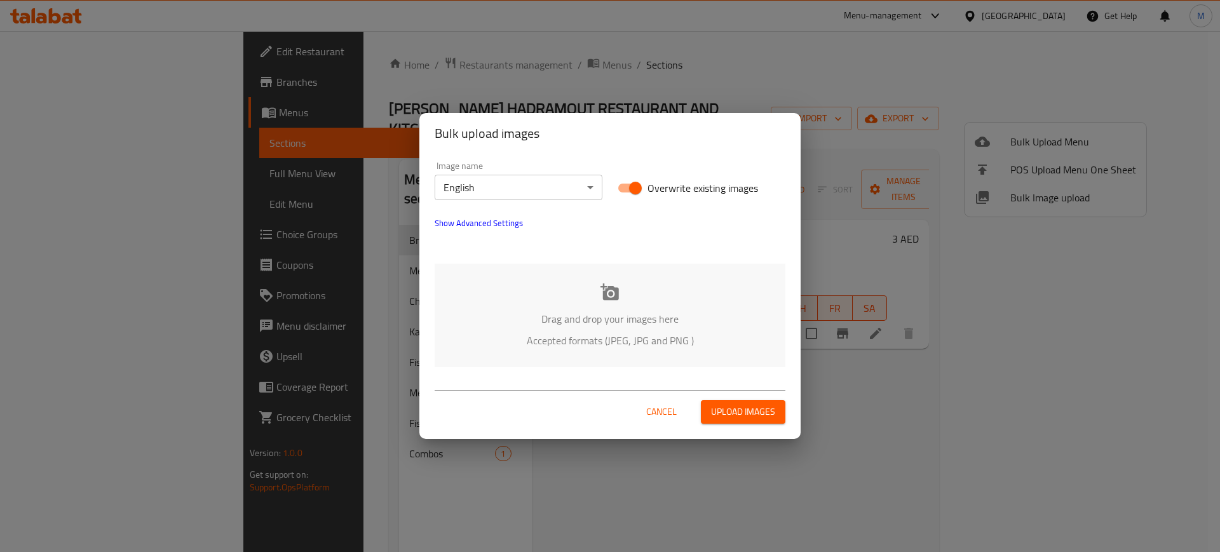
click at [698, 273] on div "Drag and drop your images here Accepted formats (JPEG, JPG and PNG )" at bounding box center [610, 316] width 351 height 104
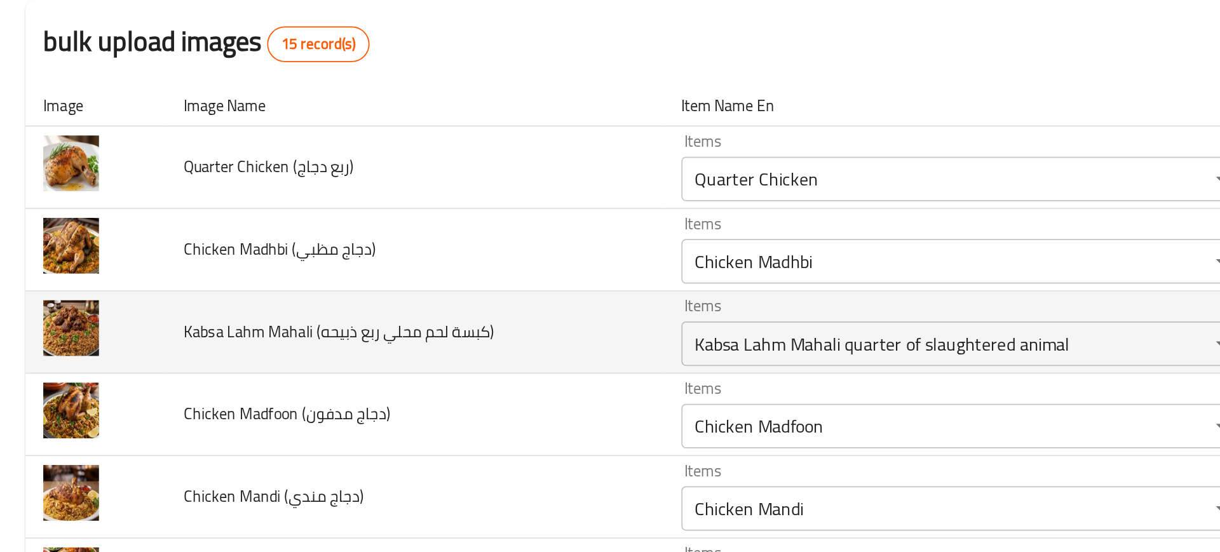
click at [350, 298] on td "Kabsa Lahm Mahali (كبسة لحم محلي ربع ذبيحه)" at bounding box center [237, 311] width 284 height 47
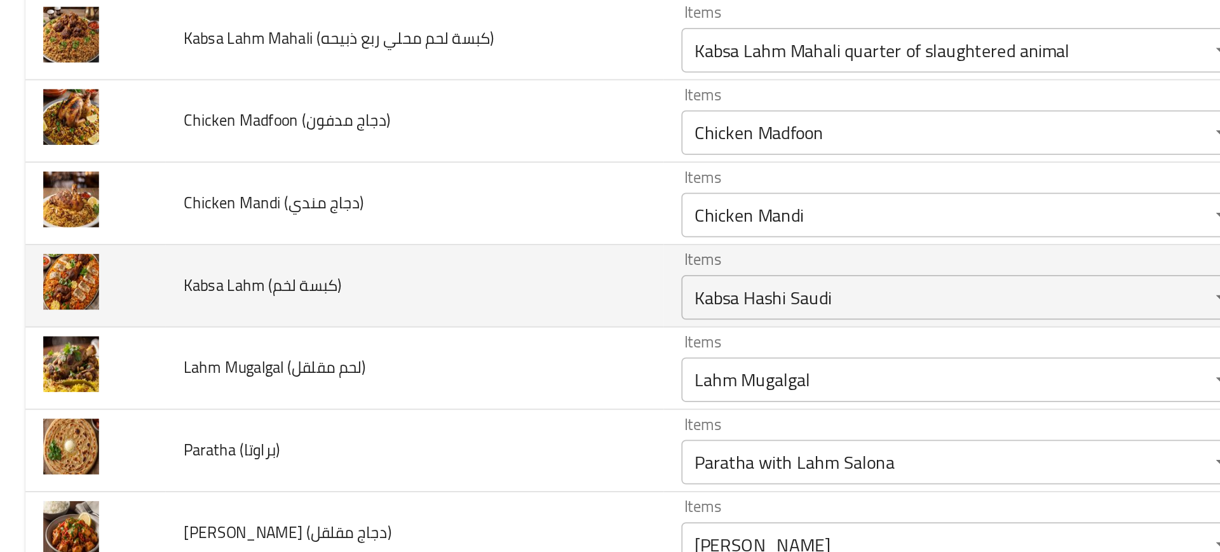
scroll to position [177, 0]
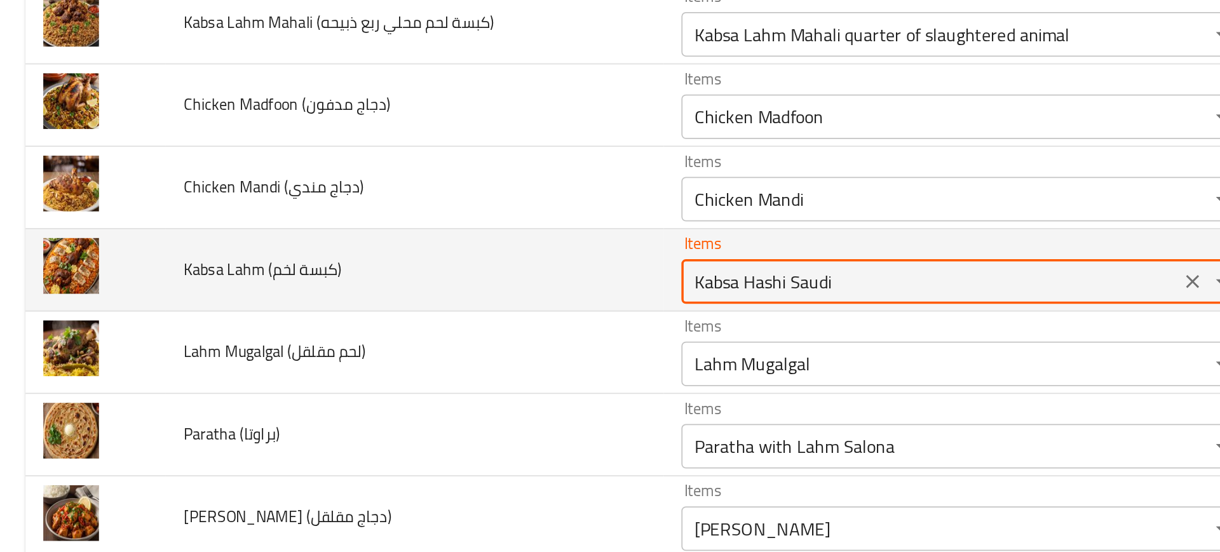
drag, startPoint x: 423, startPoint y: 282, endPoint x: 529, endPoint y: 281, distance: 106.1
click at [529, 281] on لخم\) "Kabsa Hashi Saudi" at bounding box center [531, 283] width 276 height 18
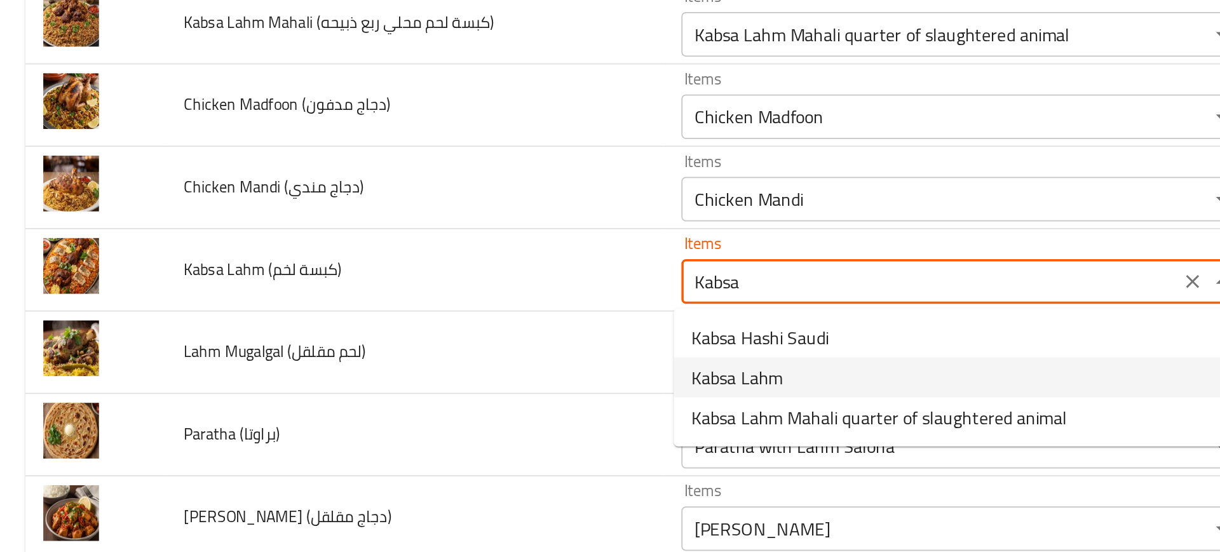
click at [447, 337] on span "Kabsa Lahm" at bounding box center [421, 337] width 52 height 15
type لخم\) "Kabsa Lahm"
type لخم\)-ar "كبسة لحم"
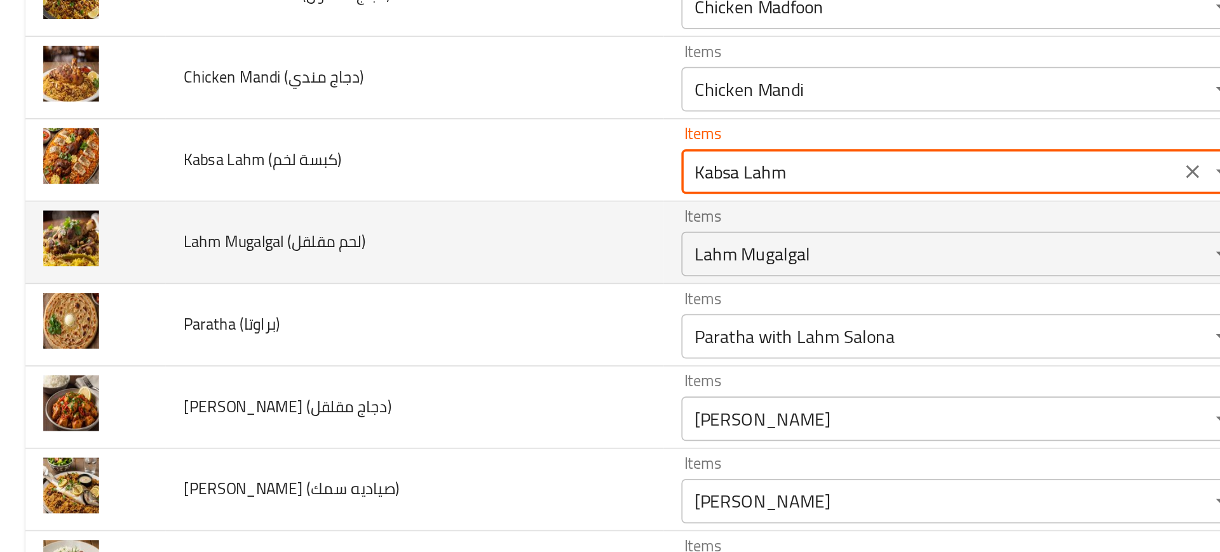
scroll to position [240, 0]
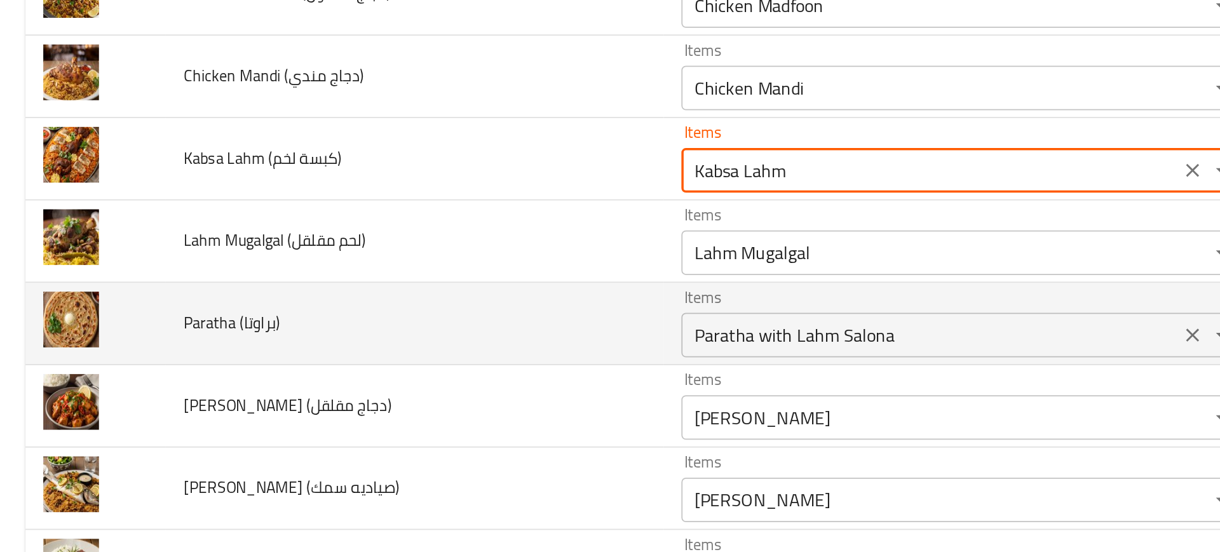
type لخم\) "Kabsa Lahm"
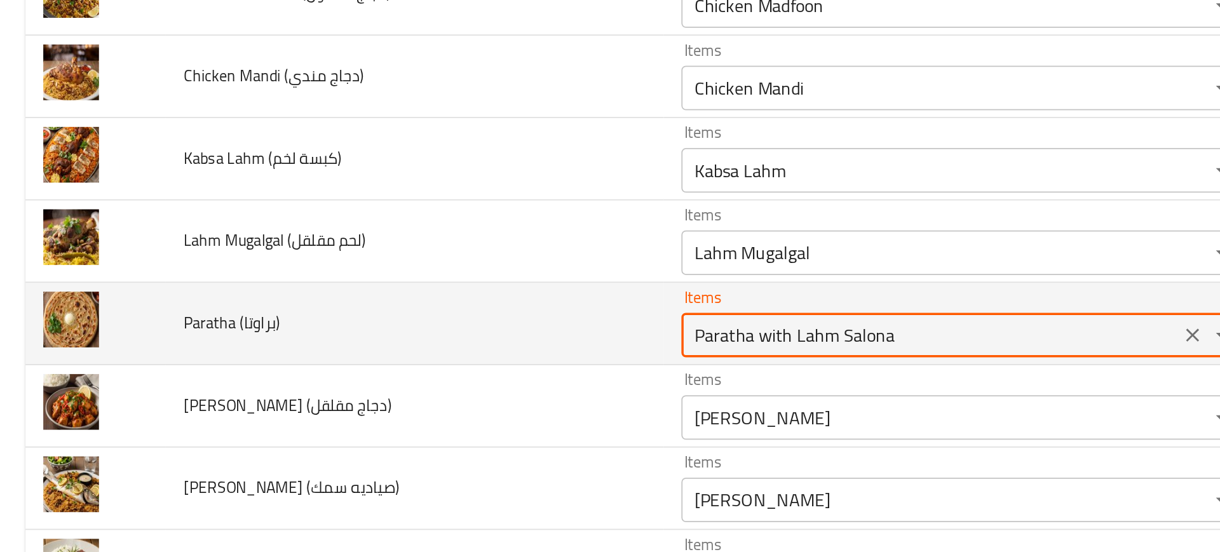
drag, startPoint x: 429, startPoint y: 314, endPoint x: 579, endPoint y: 316, distance: 150.0
click at [579, 316] on \(براوتا\) "Paratha with Lahm Salona" at bounding box center [531, 313] width 276 height 18
type \(براوتا\) "Paratha"
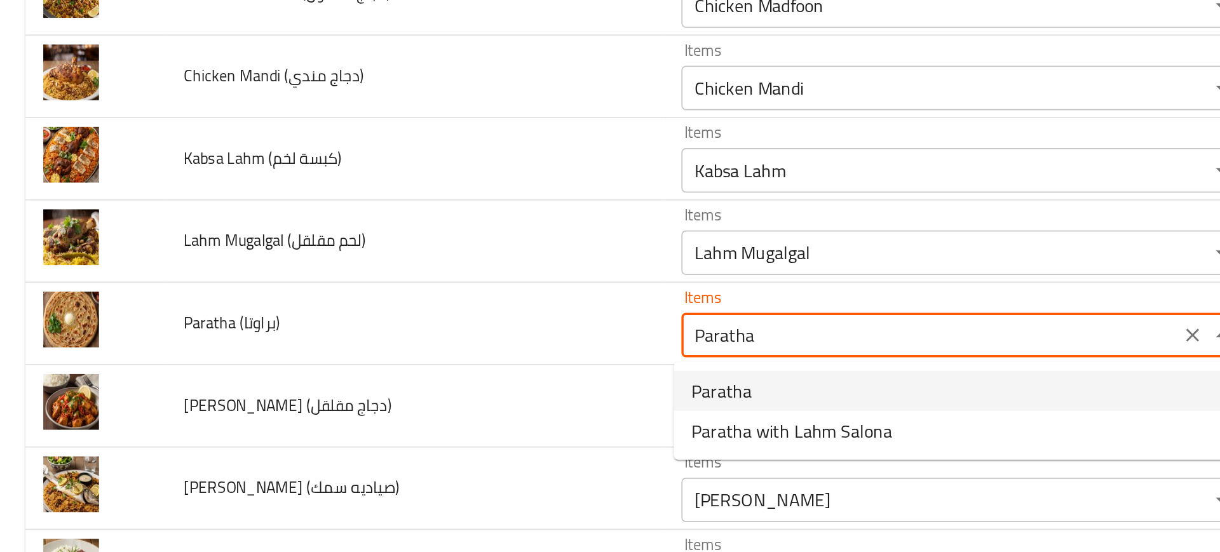
click at [473, 336] on \(براوتا\)-option-0 "Paratha" at bounding box center [544, 345] width 318 height 23
type \(براوتا\)-ar "براتا"
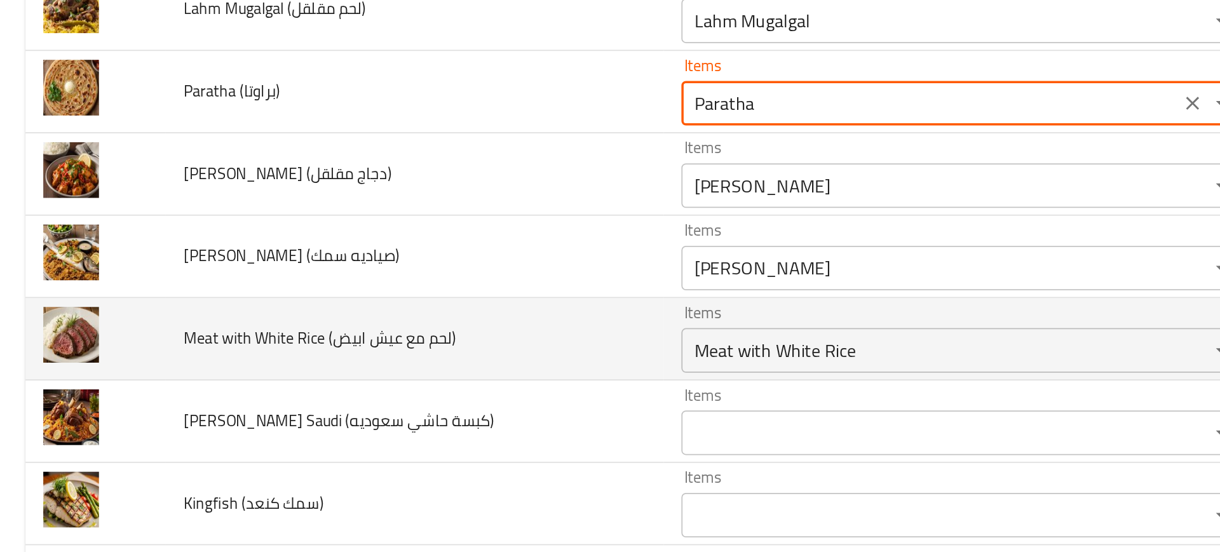
scroll to position [373, 0]
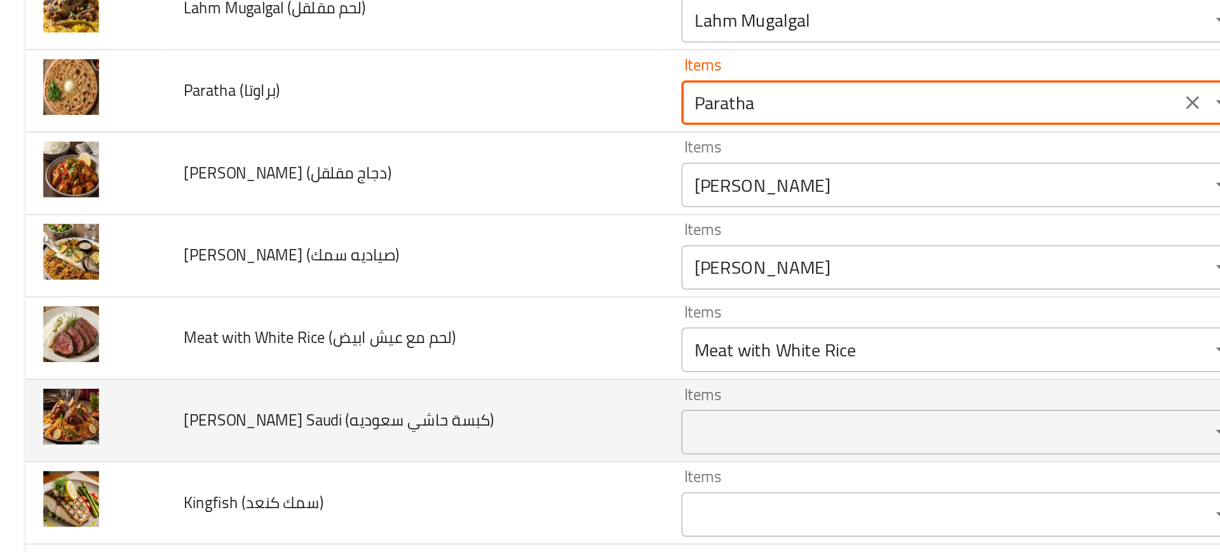
type \(براوتا\) "Paratha"
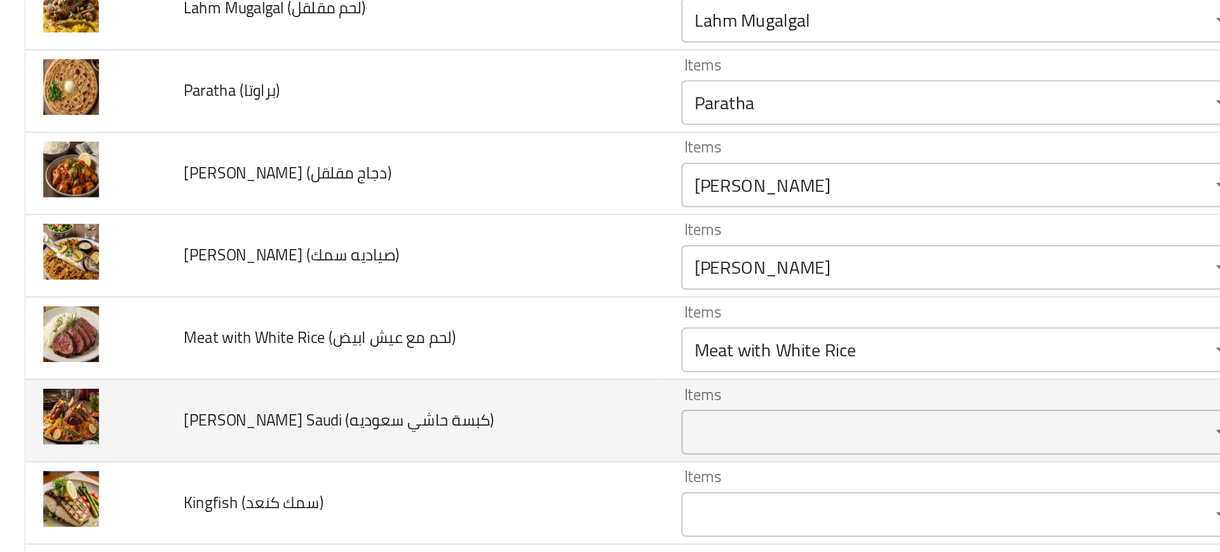
click at [353, 342] on td "Kabsa Hashi Saudi (كبسة حاشي سعوديه)" at bounding box center [237, 362] width 284 height 47
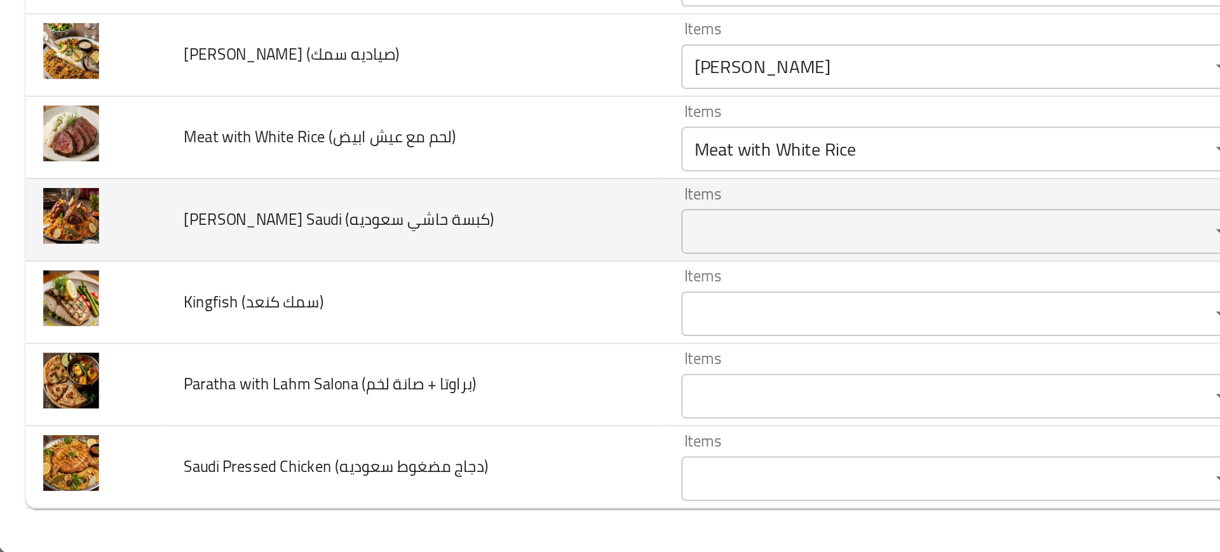
click at [422, 379] on div "Items" at bounding box center [549, 368] width 321 height 25
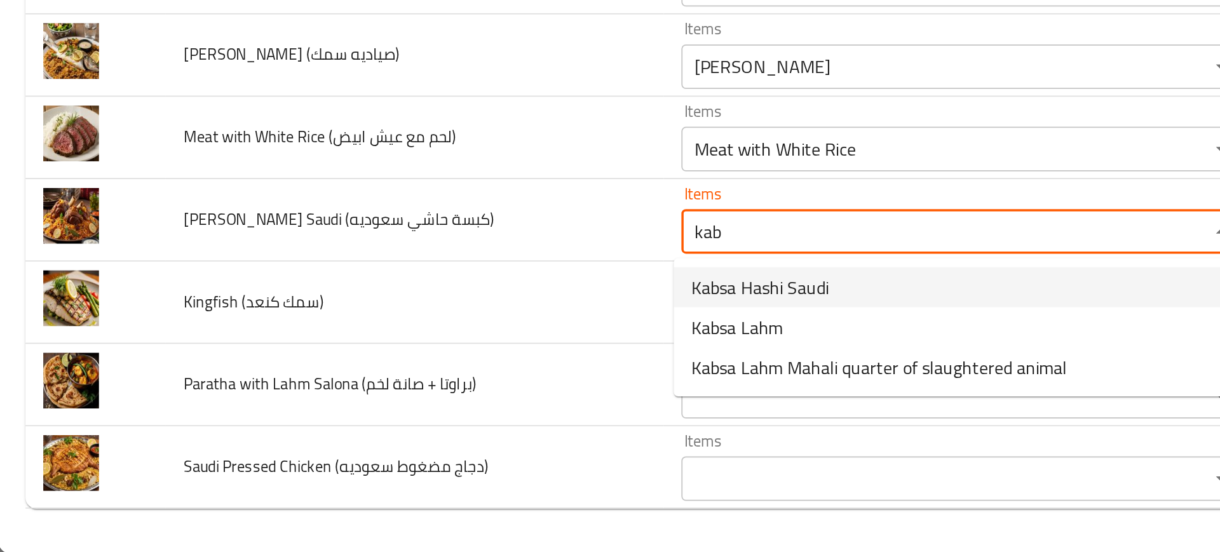
click at [438, 407] on span "Kabsa Hashi Saudi" at bounding box center [434, 400] width 78 height 15
type سعوديه\) "Kabsa Hashi Saudi"
type سعوديه\)-ar "كبسة حاشي سعوديه"
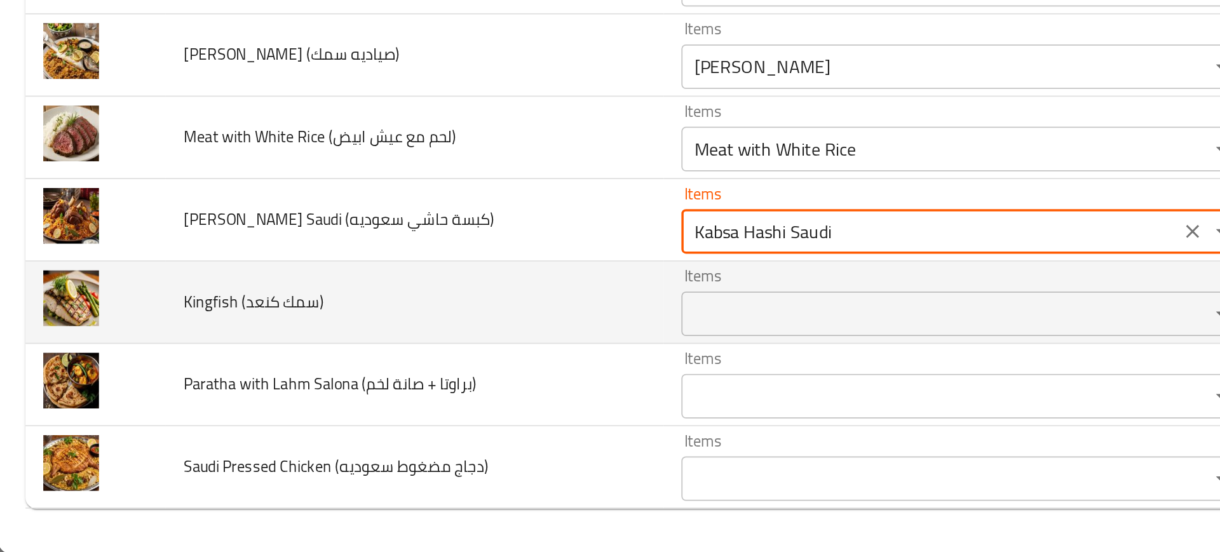
type سعوديه\) "Kabsa Hashi Saudi"
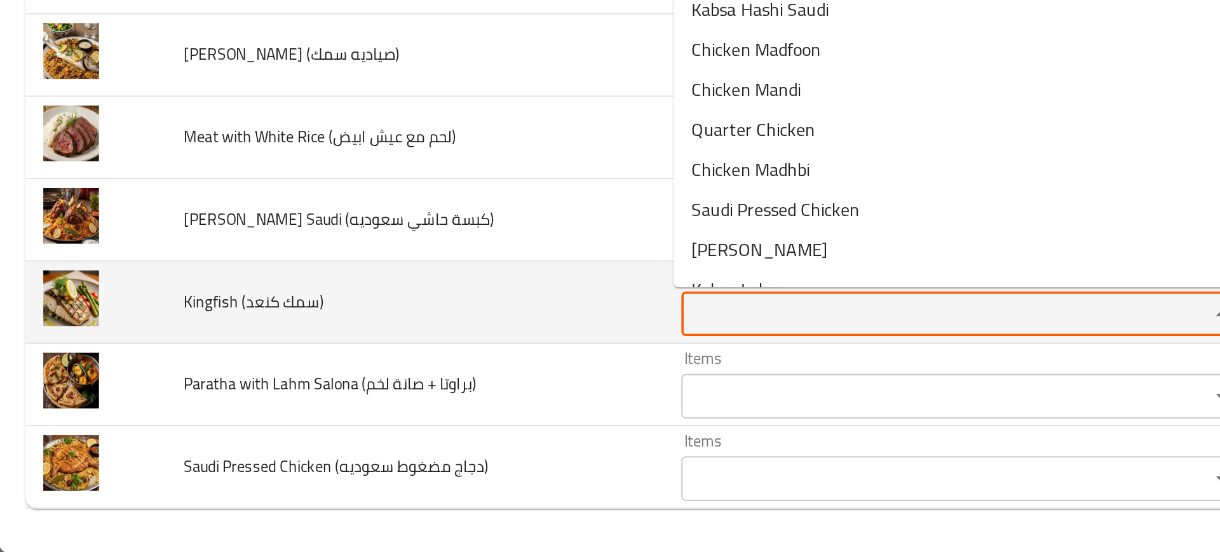
click at [448, 415] on كنعد\) "Items" at bounding box center [531, 416] width 276 height 18
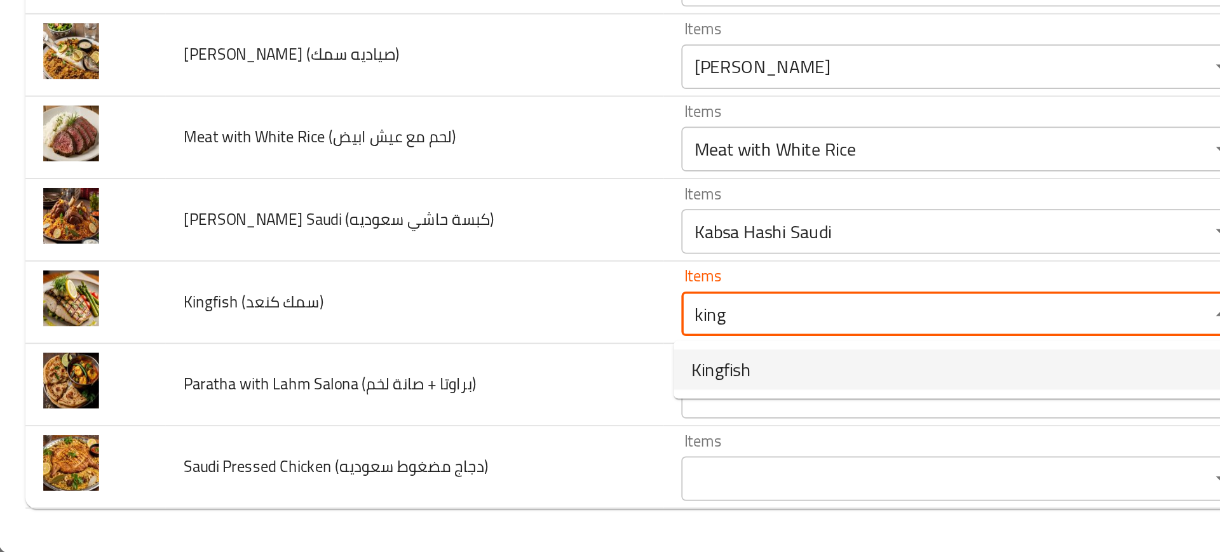
click at [449, 449] on كنعد\)-option-0 "Kingfish" at bounding box center [544, 447] width 318 height 23
type كنعد\) "Kingfish"
type كنعد\)-ar "سمك كنعد"
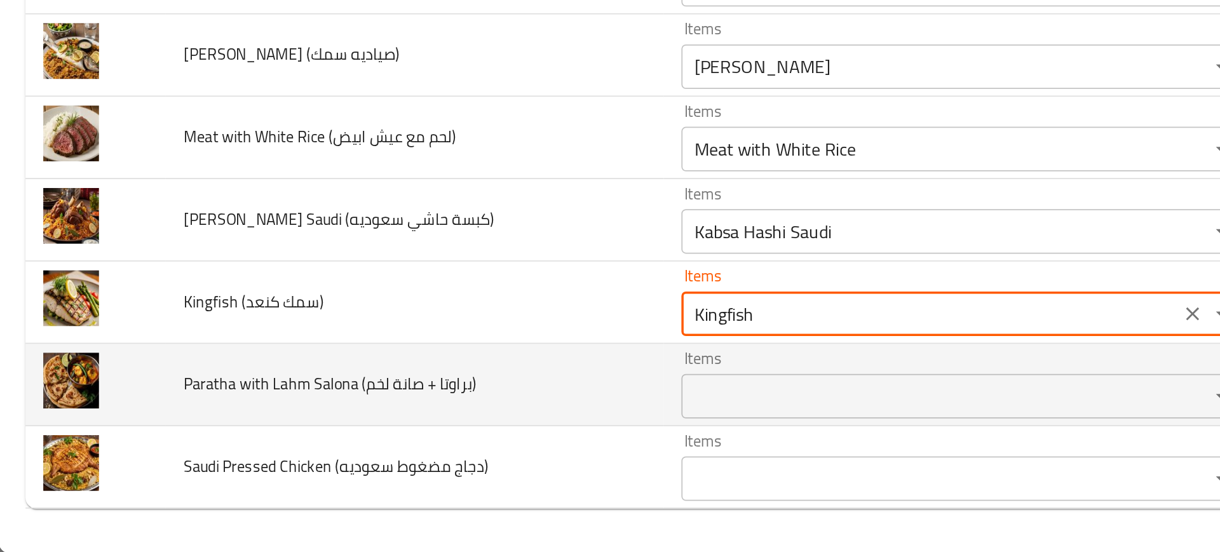
type كنعد\) "Kingfish"
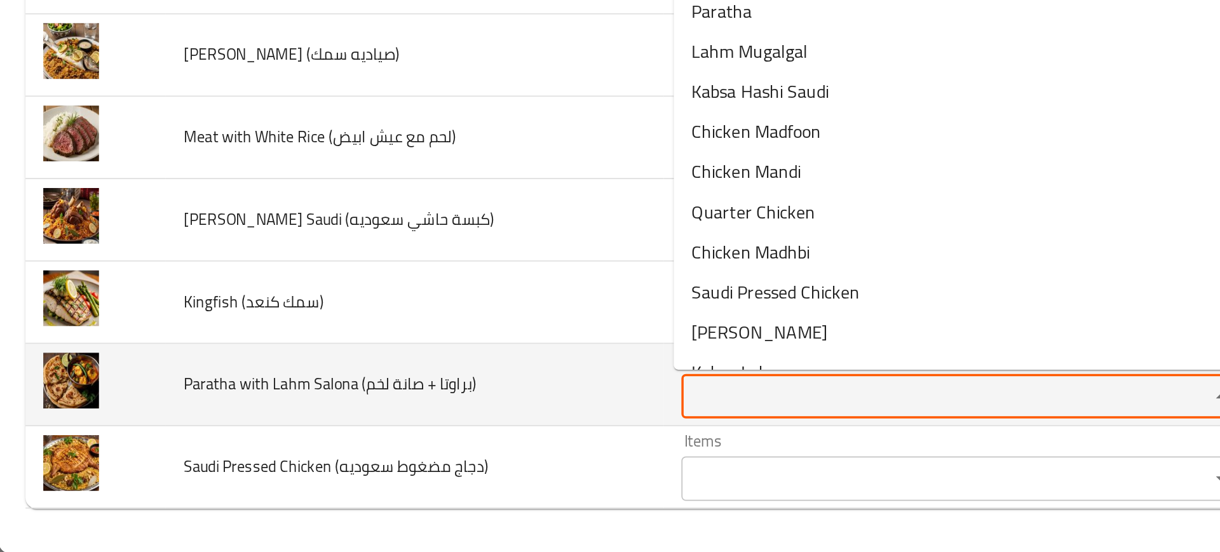
click at [452, 459] on لخم\) "Items" at bounding box center [531, 463] width 276 height 18
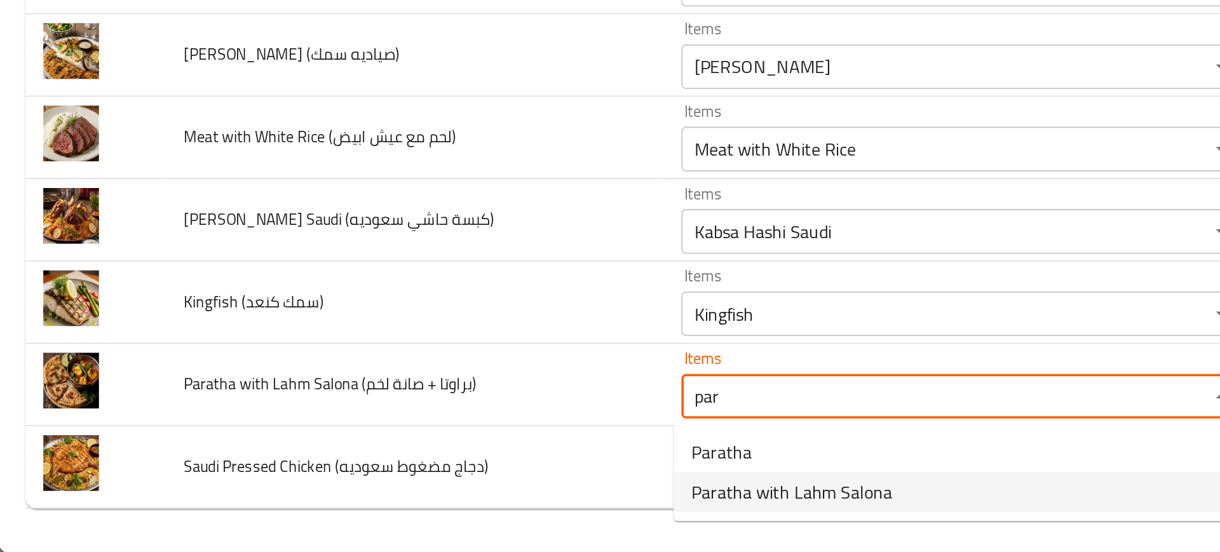
click at [450, 515] on span "Paratha with Lahm Salona" at bounding box center [452, 517] width 114 height 15
type لخم\) "Paratha with Lahm Salona"
type لخم\)-ar "براتا صلونة لحم"
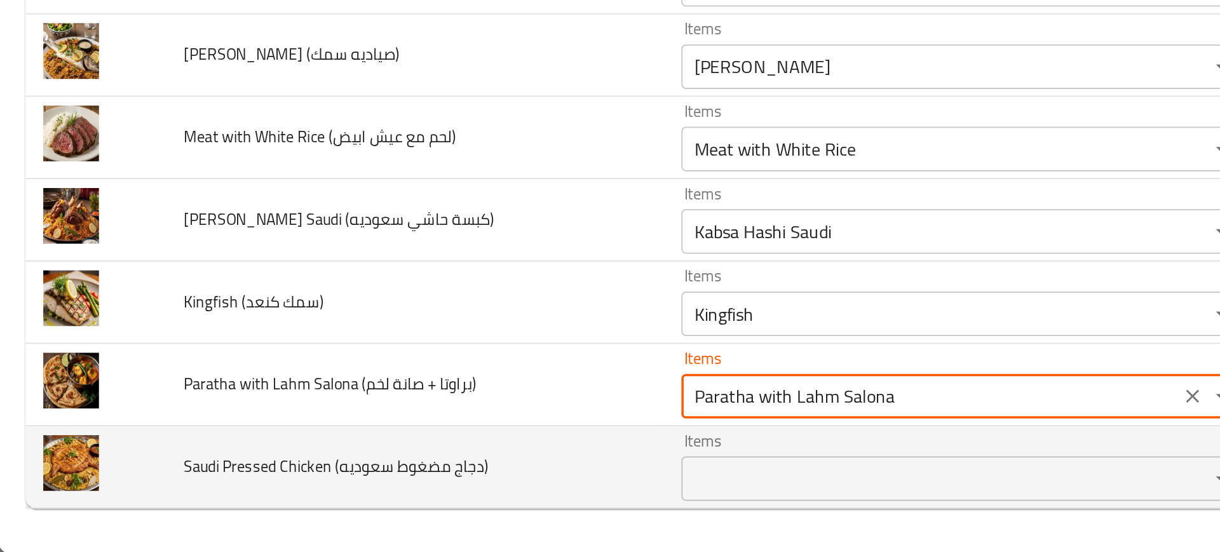
type لخم\) "Paratha with Lahm Salona"
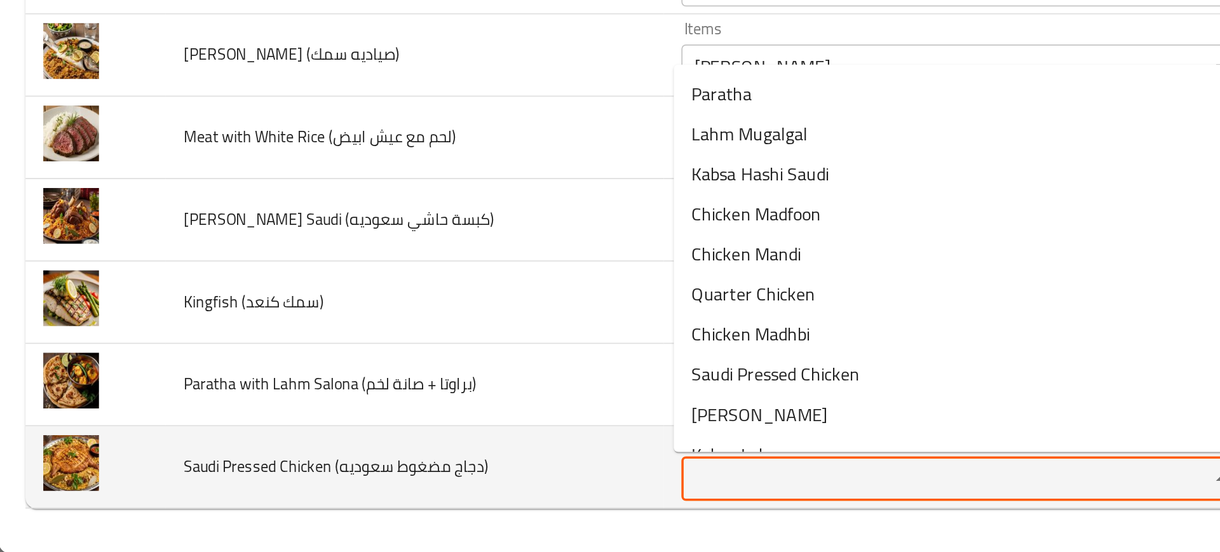
click at [430, 501] on سعوديه\) "Items" at bounding box center [531, 510] width 276 height 18
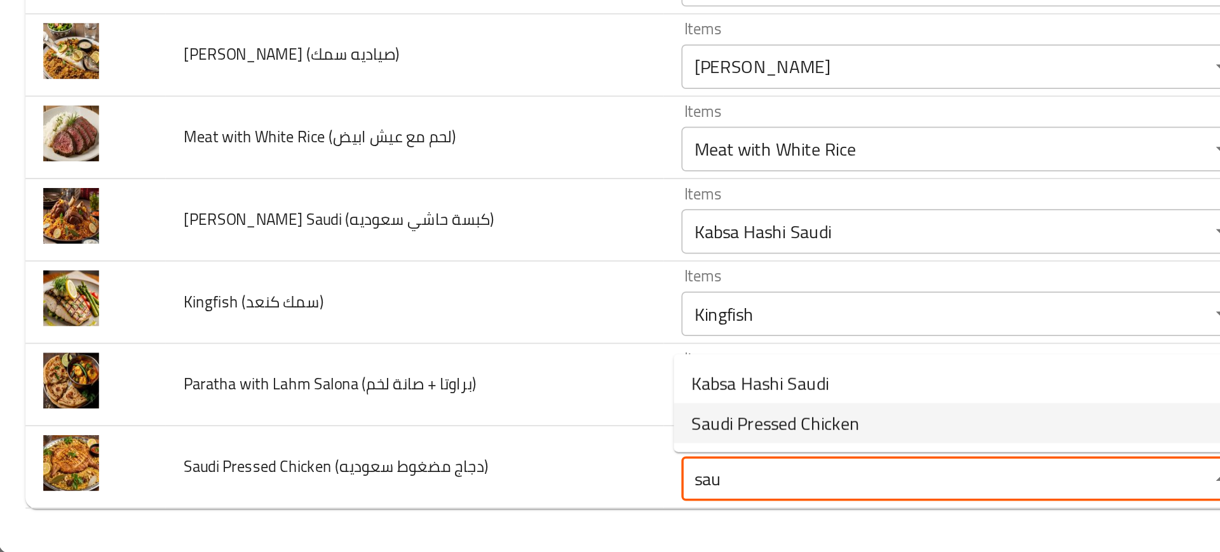
click at [415, 480] on span "Saudi Pressed Chicken" at bounding box center [443, 477] width 96 height 15
type سعوديه\) "Saudi Pressed Chicken"
type سعوديه\)-ar "دجاج مضغوط سعوديه"
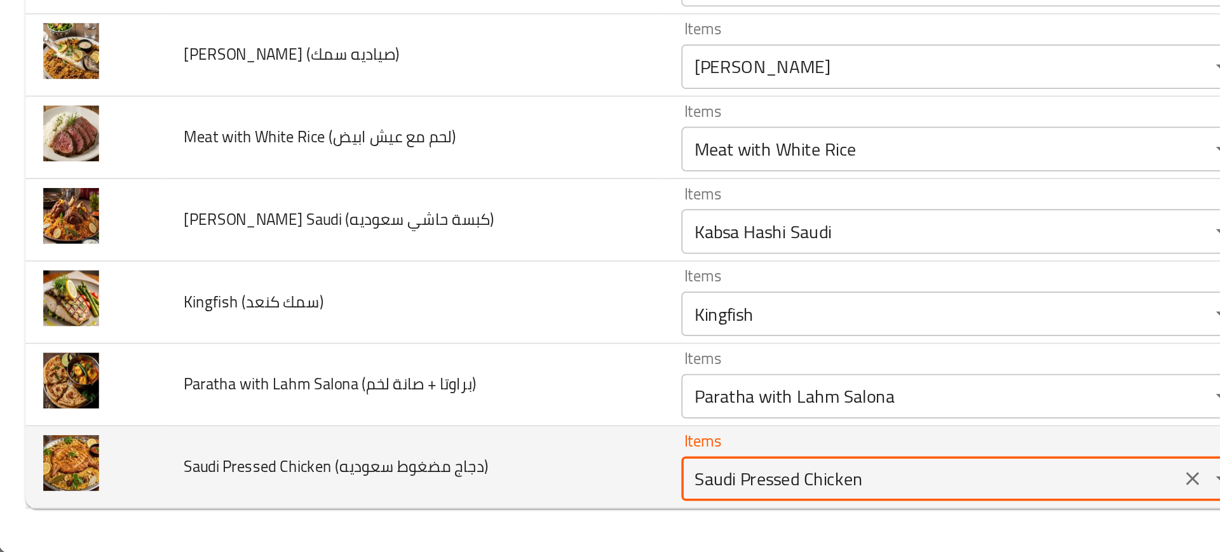
type سعوديه\) "Saudi Pressed Chicken"
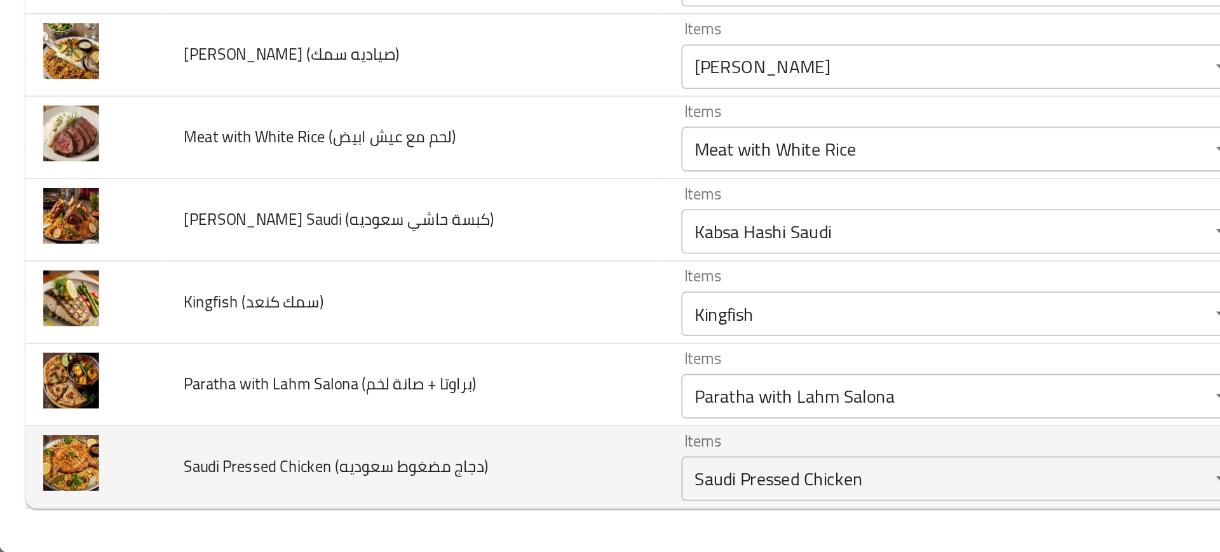
click at [317, 487] on td "Saudi Pressed Chicken (دجاج مضغوط سعوديه)" at bounding box center [237, 503] width 284 height 47
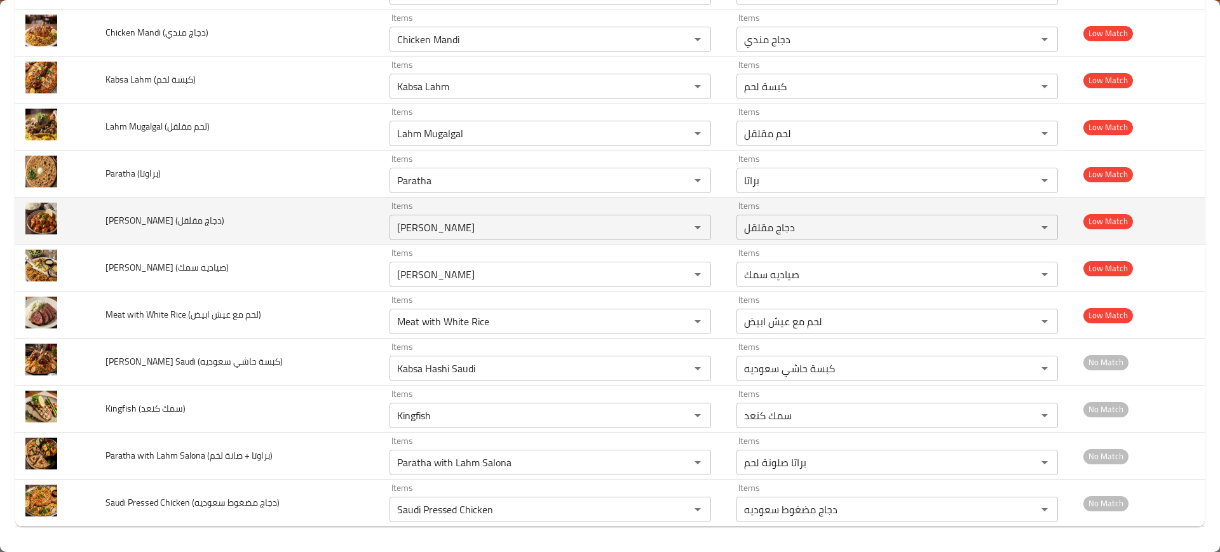
scroll to position [0, 0]
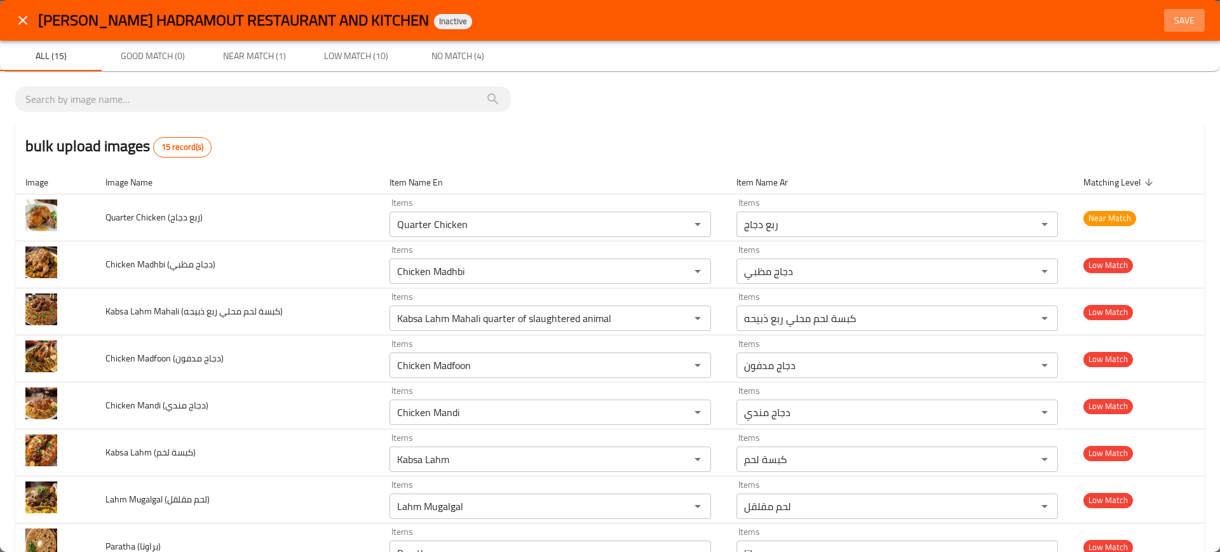
click at [1186, 14] on span "Save" at bounding box center [1184, 21] width 30 height 16
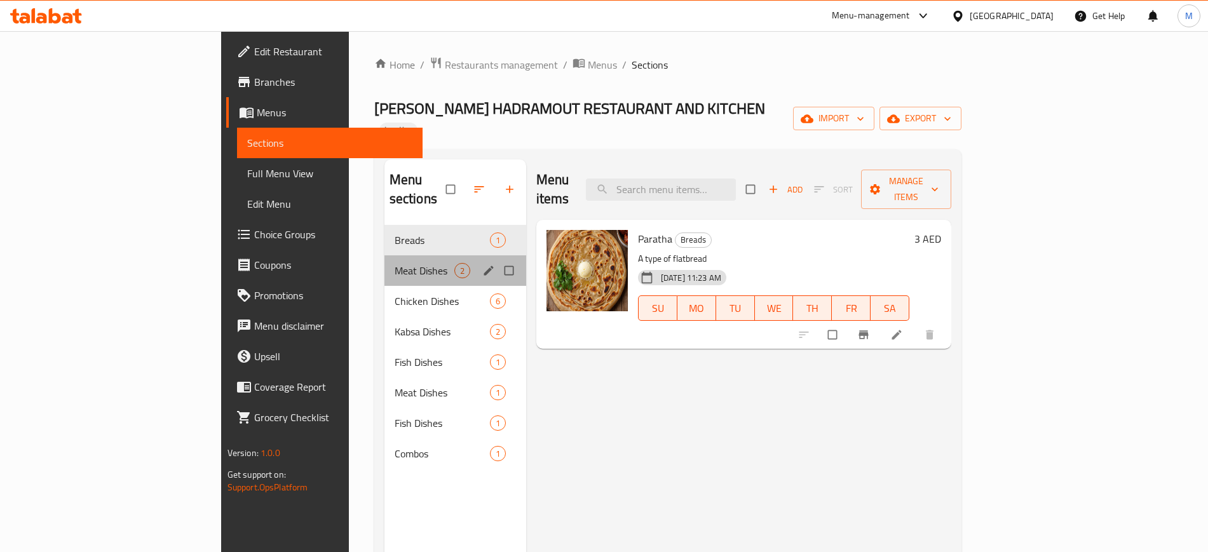
click at [384, 255] on div "Meat Dishes 2" at bounding box center [455, 270] width 142 height 30
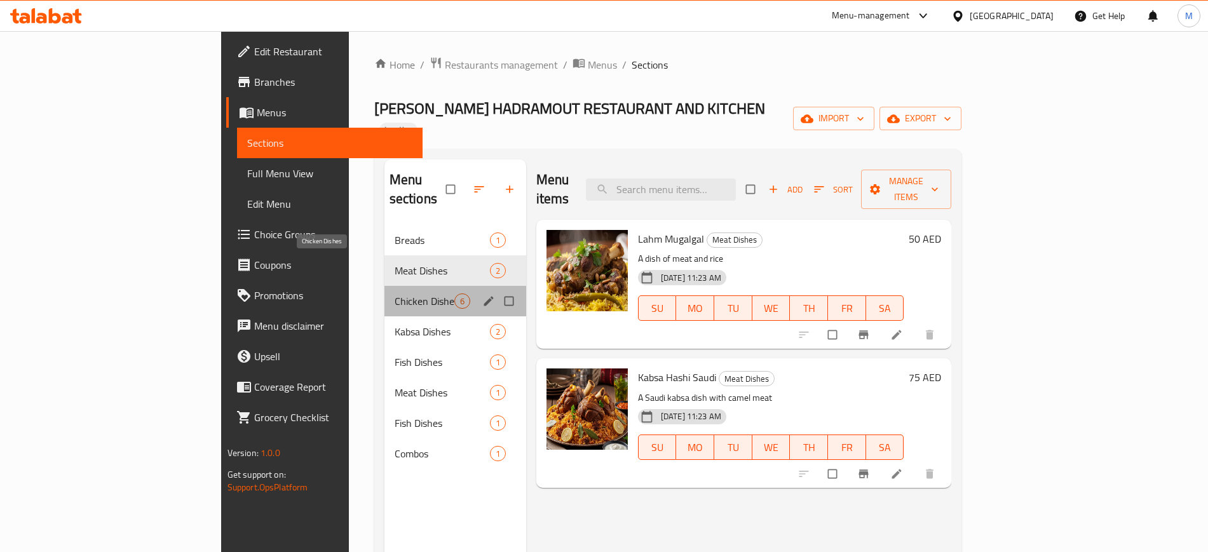
click at [395, 294] on span "Chicken Dishes" at bounding box center [425, 301] width 60 height 15
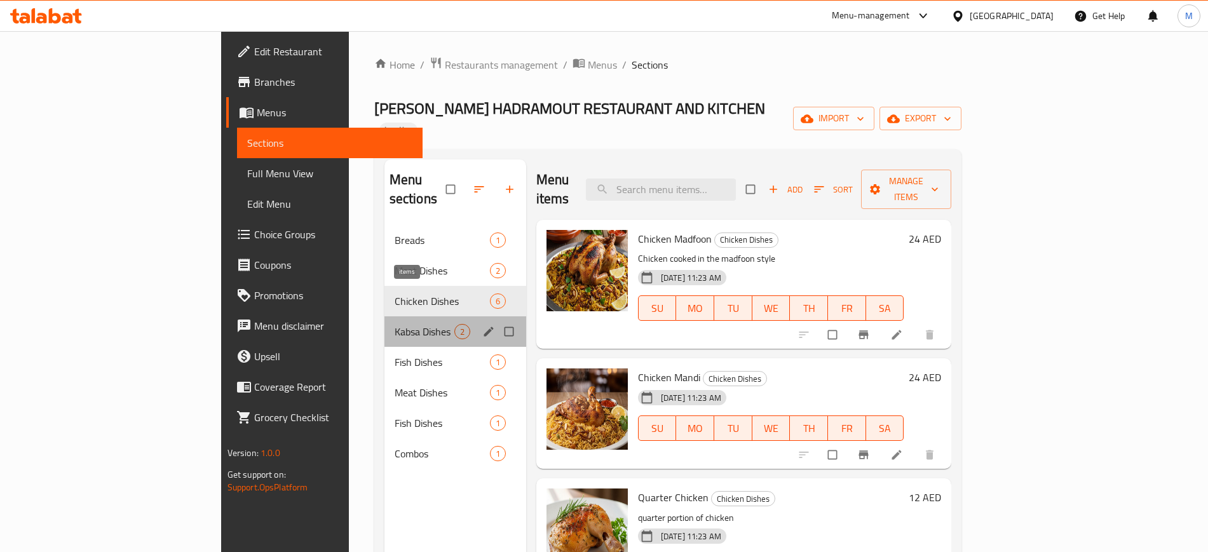
click at [455, 326] on span "2" at bounding box center [462, 332] width 15 height 12
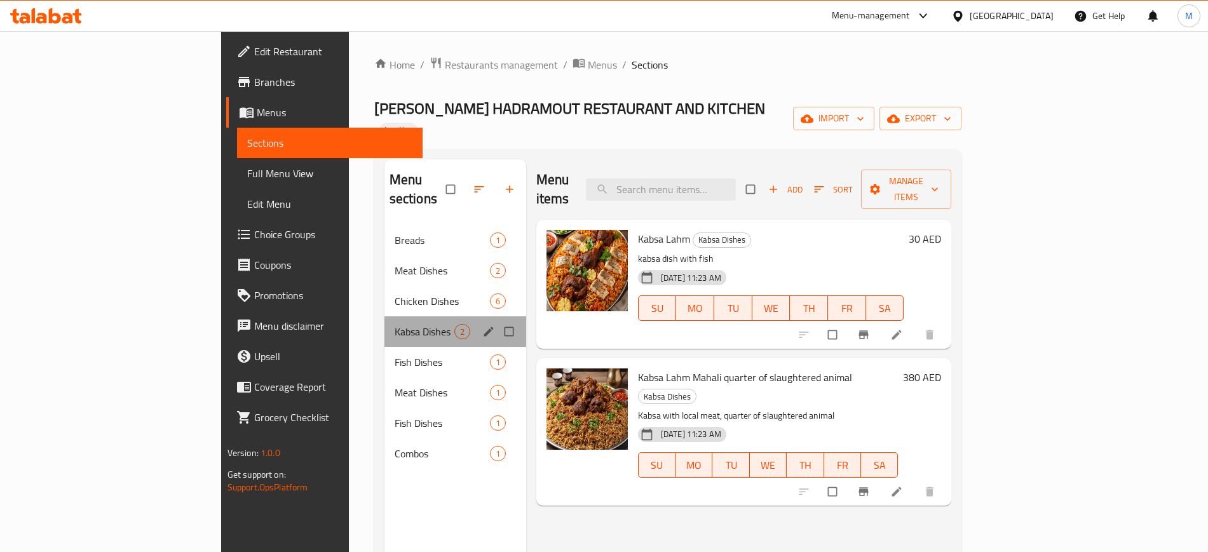
click at [384, 316] on div "Kabsa Dishes 2" at bounding box center [455, 331] width 142 height 30
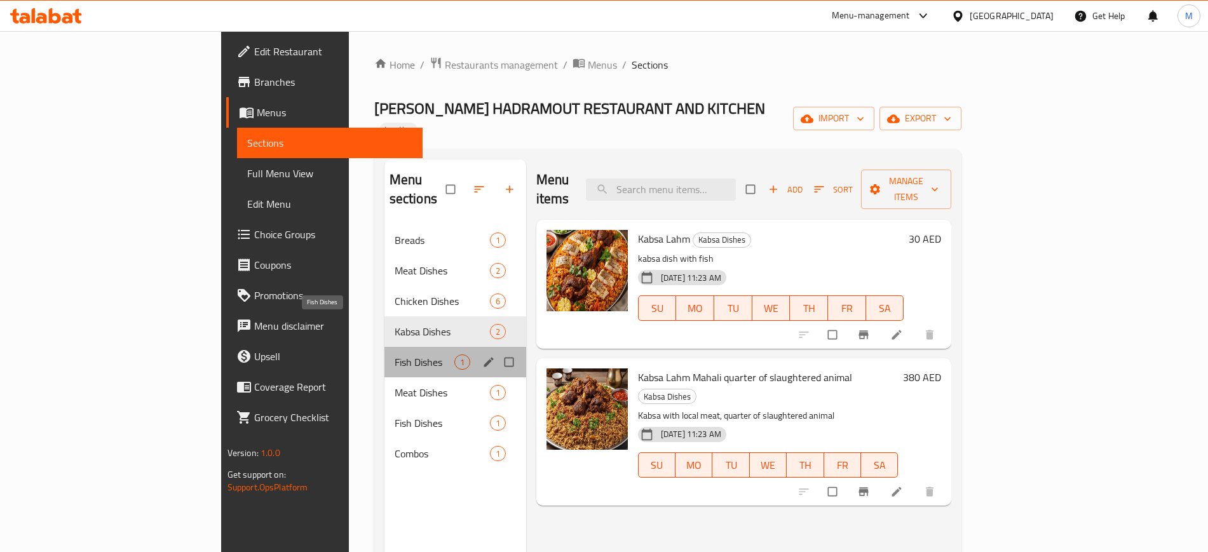
click at [395, 355] on span "Fish Dishes" at bounding box center [425, 362] width 60 height 15
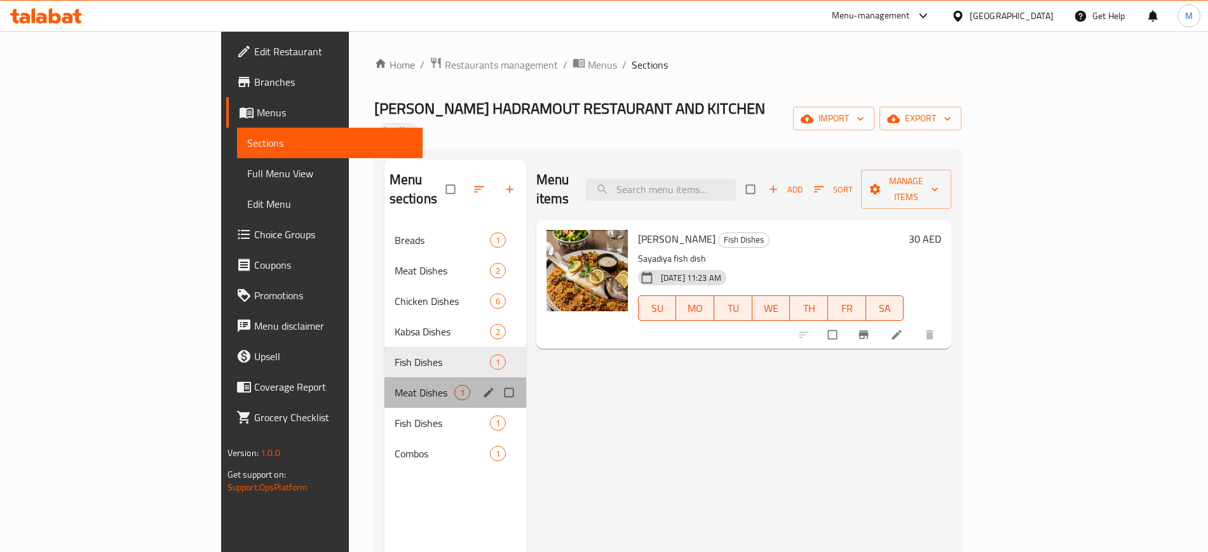
click at [384, 377] on div "Meat Dishes 1" at bounding box center [455, 392] width 142 height 30
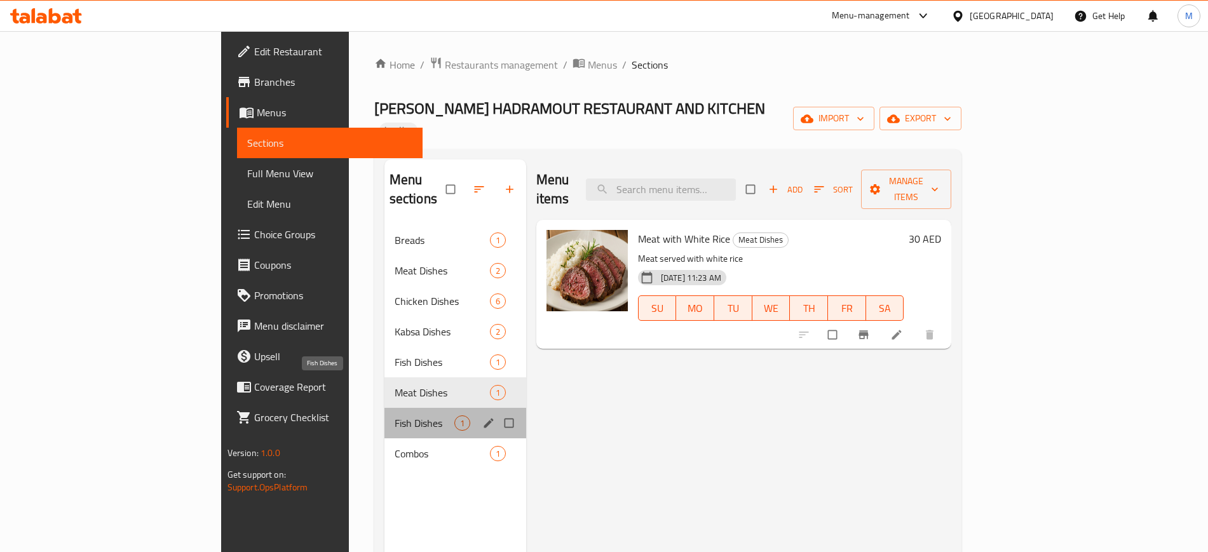
click at [395, 416] on span "Fish Dishes" at bounding box center [425, 423] width 60 height 15
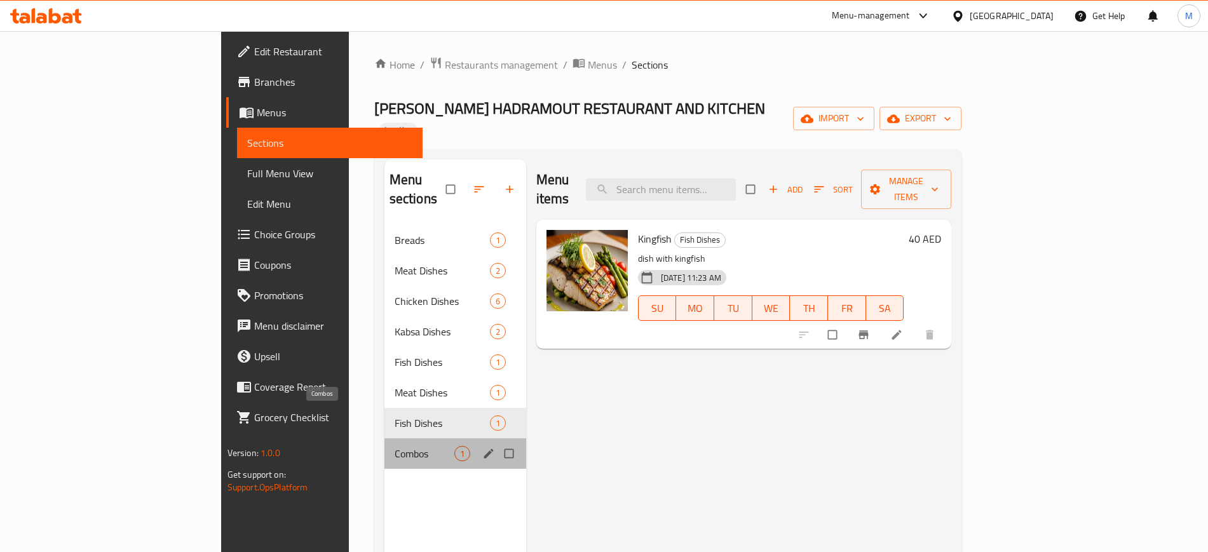
click at [395, 446] on span "Combos" at bounding box center [425, 453] width 60 height 15
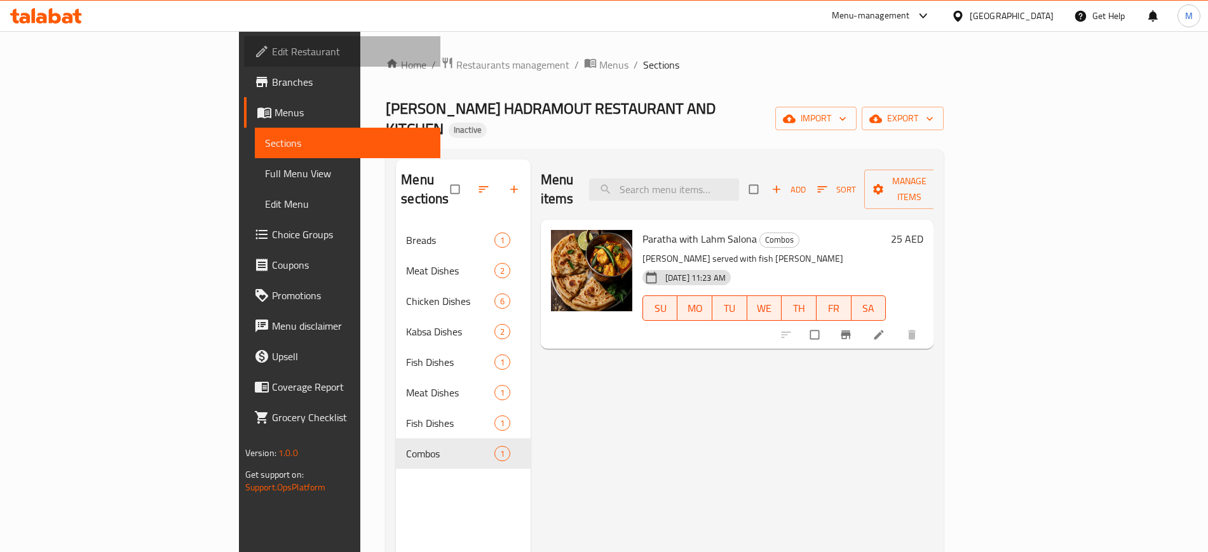
click at [272, 56] on span "Edit Restaurant" at bounding box center [351, 51] width 158 height 15
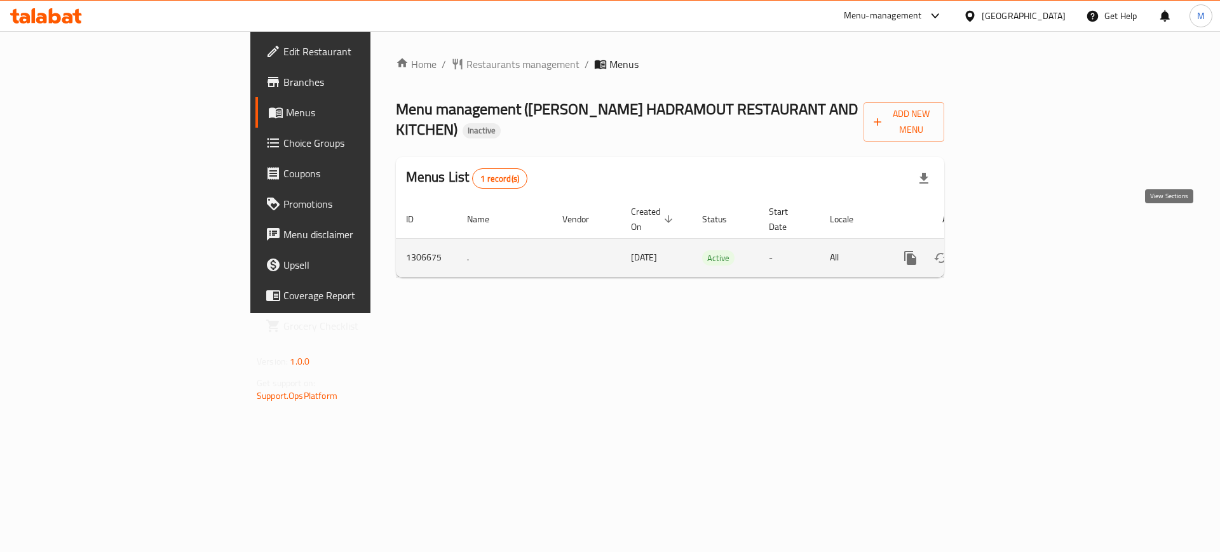
click at [1010, 250] on icon "enhanced table" at bounding box center [1001, 257] width 15 height 15
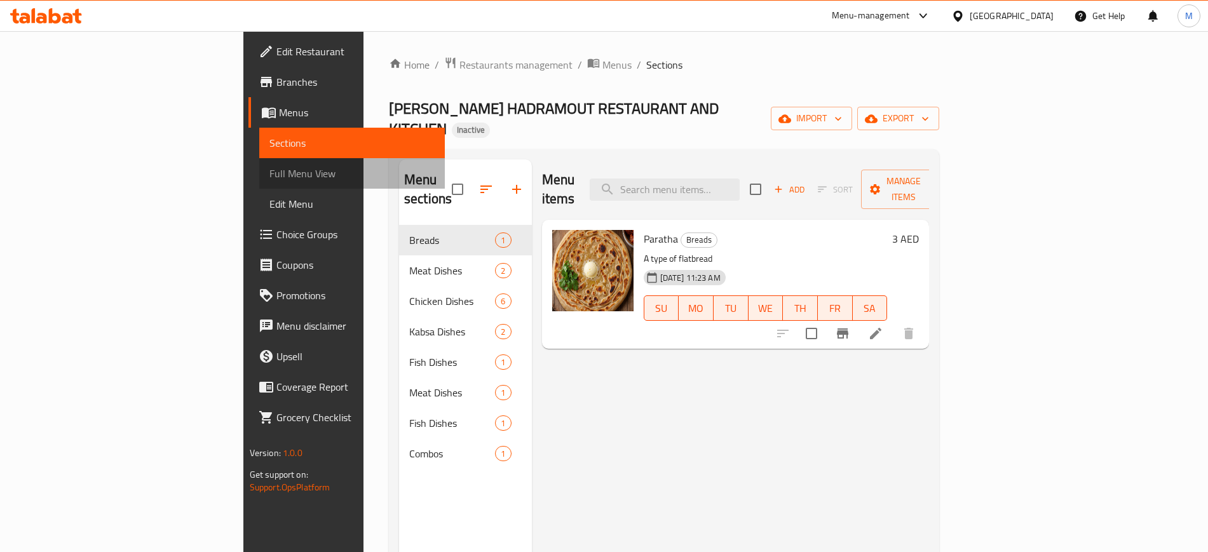
click at [269, 173] on span "Full Menu View" at bounding box center [351, 173] width 165 height 15
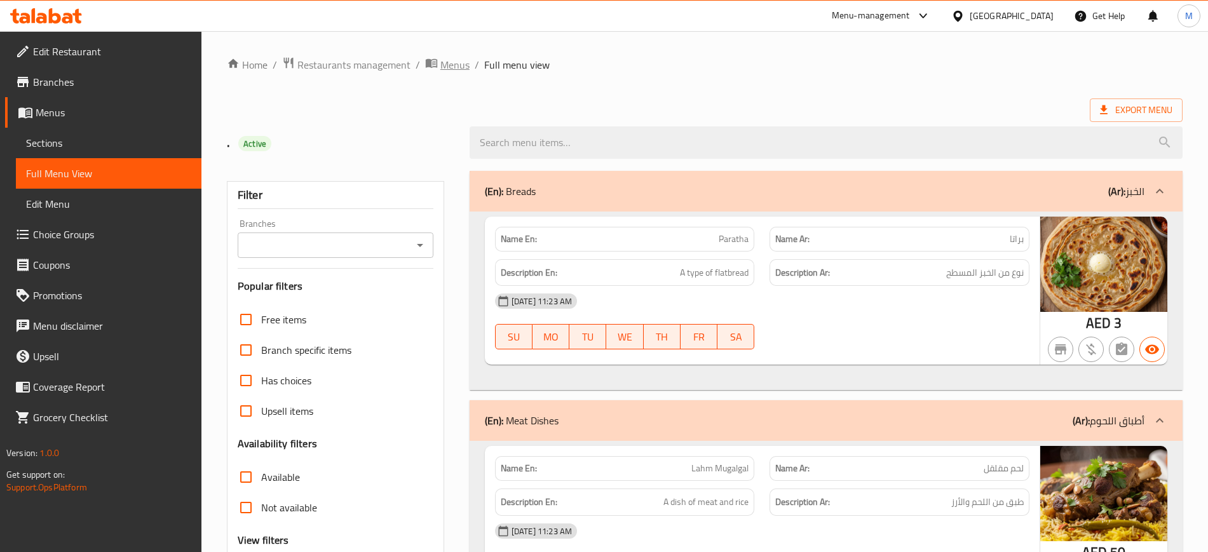
click at [453, 62] on span "Menus" at bounding box center [454, 64] width 29 height 15
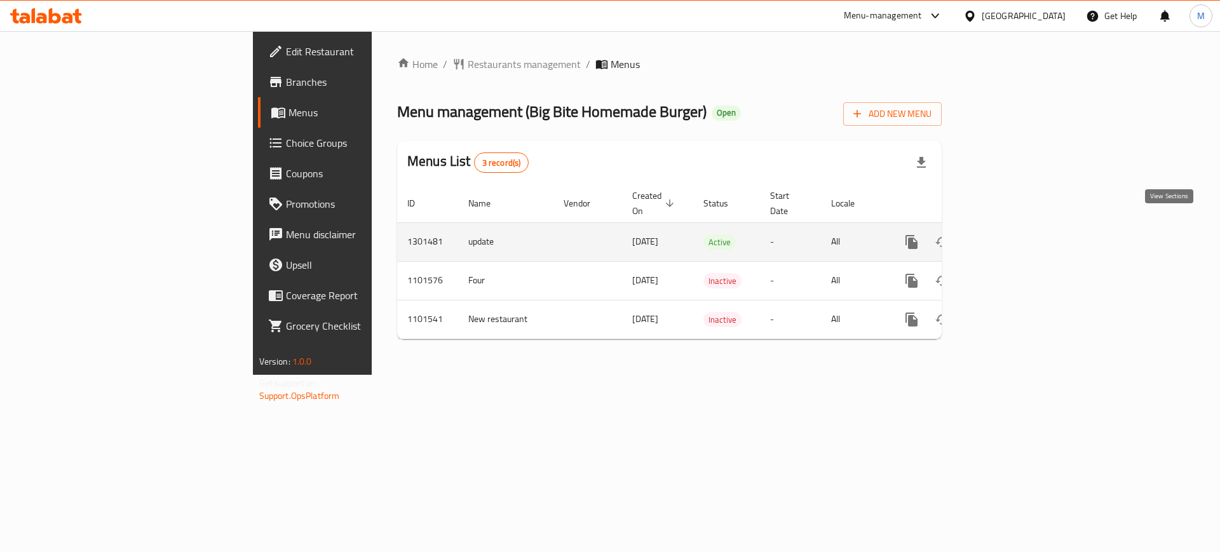
click at [1018, 231] on link "enhanced table" at bounding box center [1003, 242] width 30 height 30
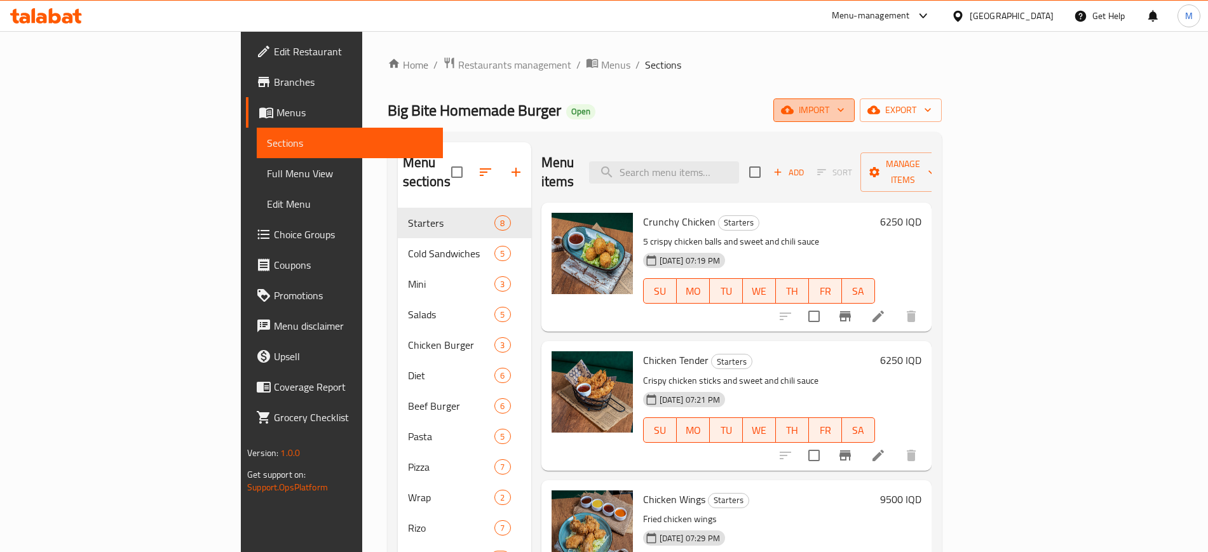
click at [844, 112] on span "import" at bounding box center [813, 110] width 61 height 16
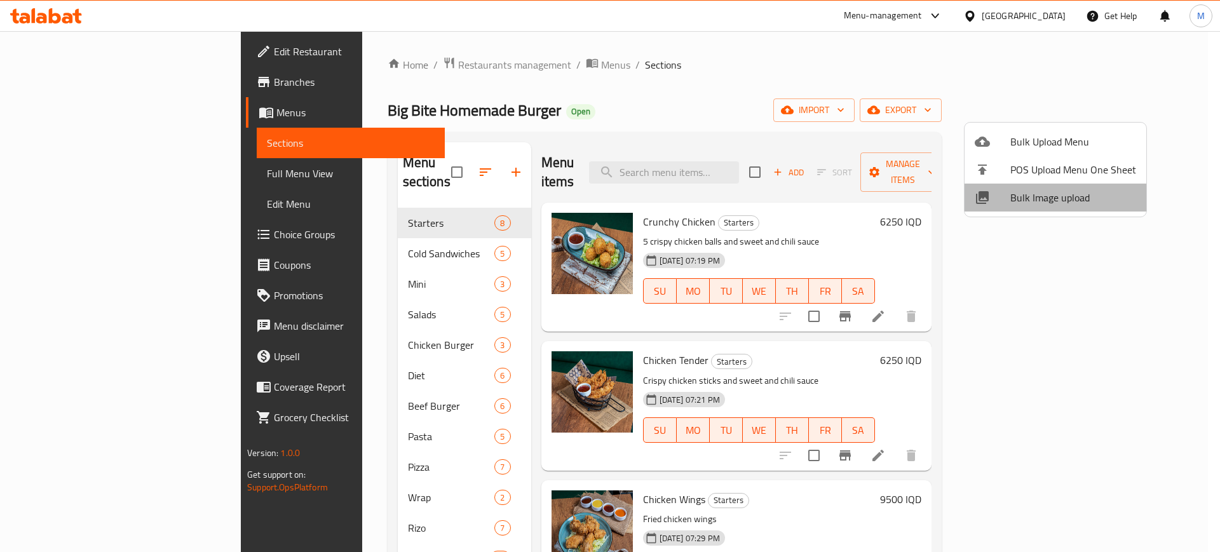
click at [1070, 200] on span "Bulk Image upload" at bounding box center [1073, 197] width 126 height 15
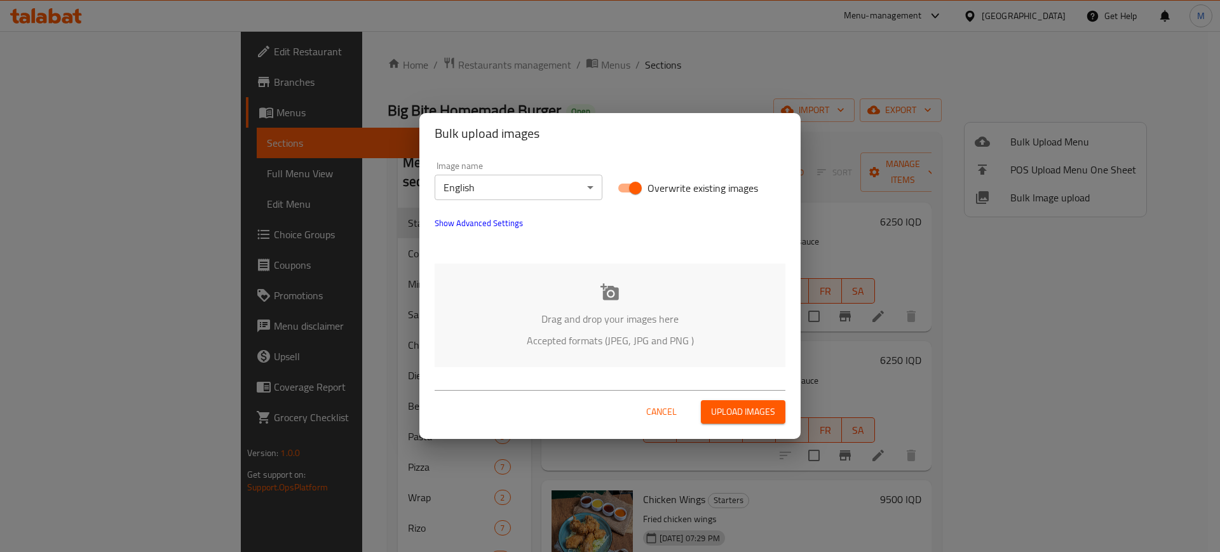
click at [597, 360] on div "Drag and drop your images here Accepted formats (JPEG, JPG and PNG )" at bounding box center [610, 316] width 351 height 104
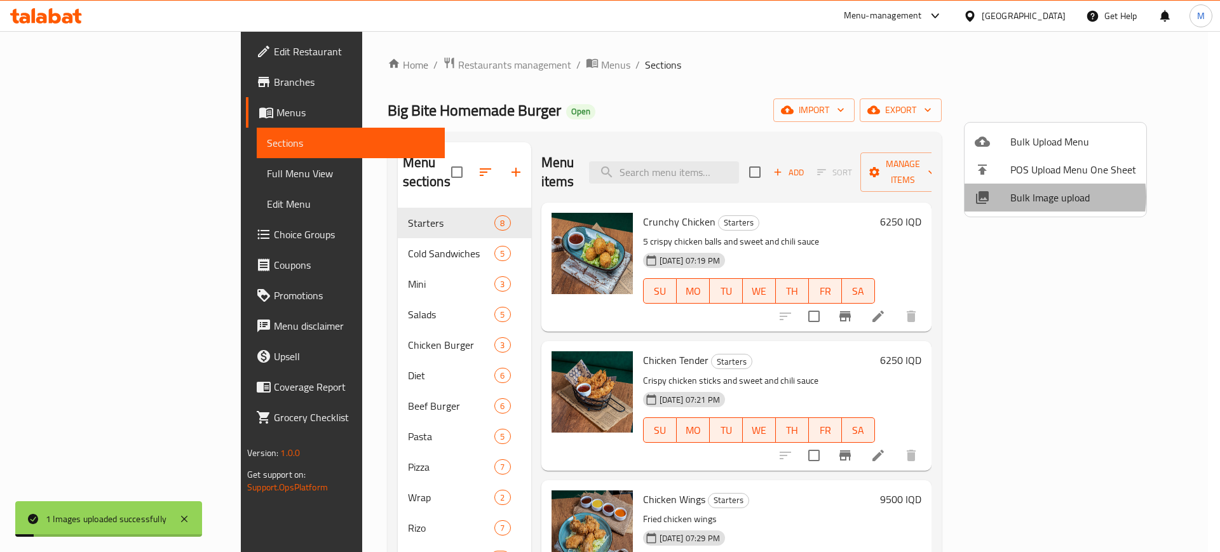
click at [1048, 197] on span "Bulk Image upload" at bounding box center [1073, 197] width 126 height 15
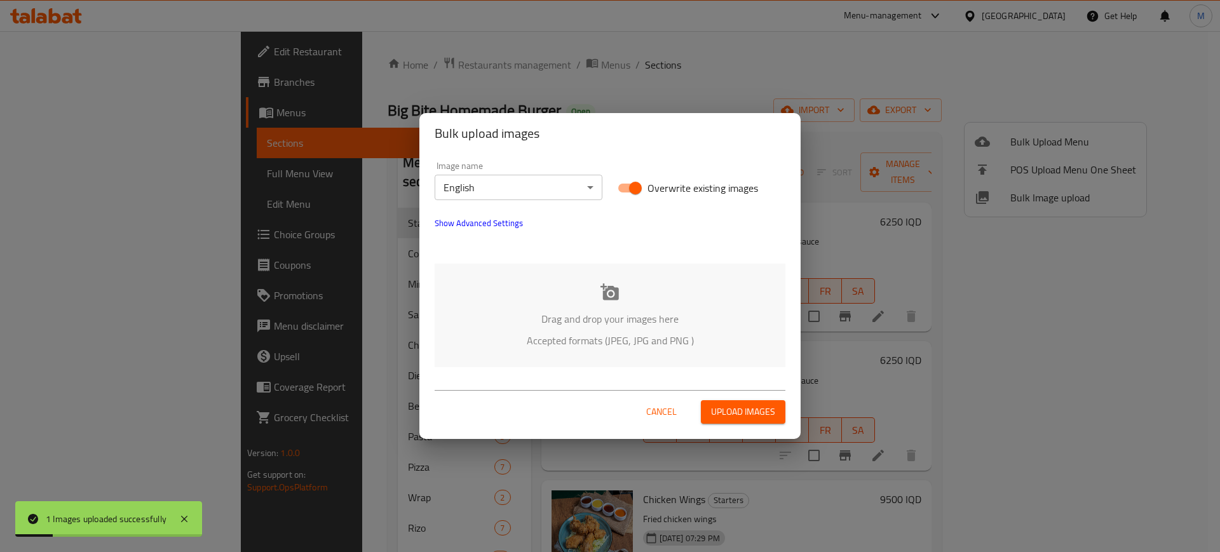
click at [569, 290] on div "Drag and drop your images here Accepted formats (JPEG, JPG and PNG )" at bounding box center [610, 316] width 351 height 104
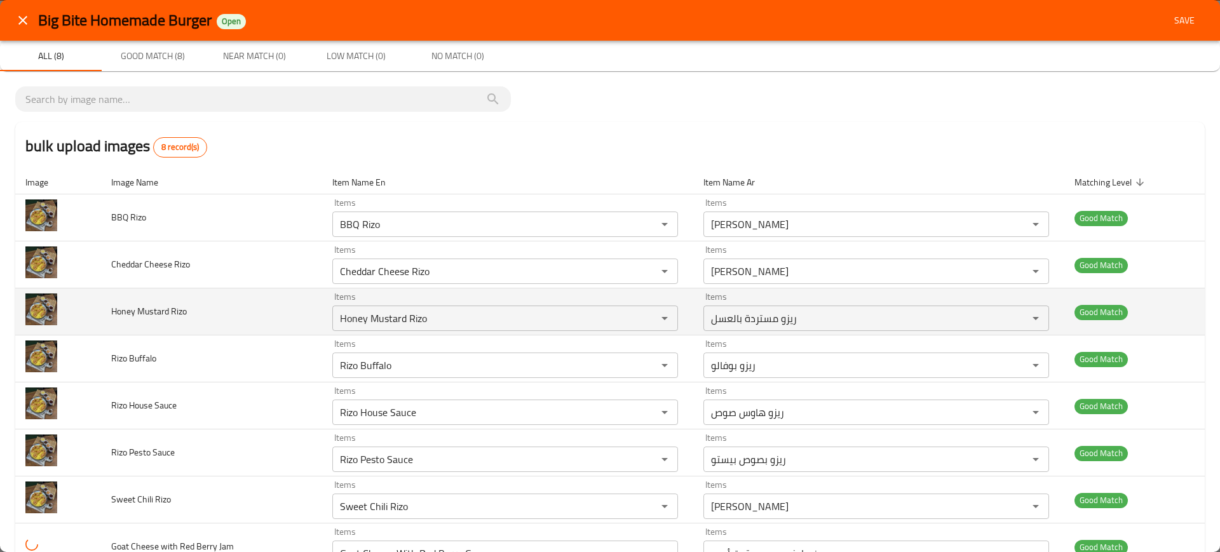
click at [230, 297] on td "Honey Mustard Rizo" at bounding box center [212, 311] width 222 height 47
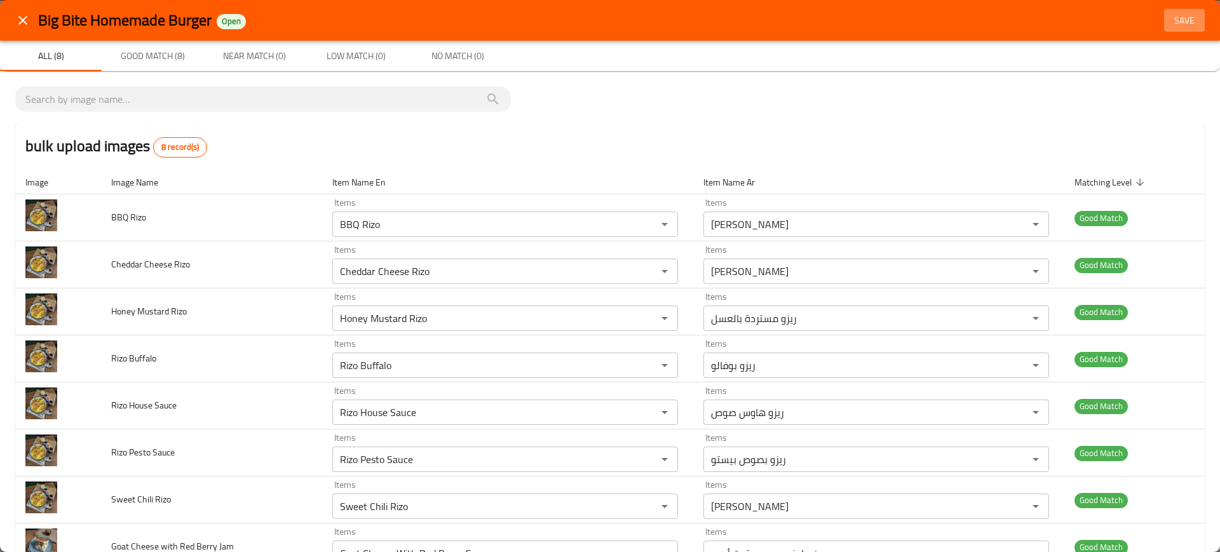
click at [1187, 20] on button "Save" at bounding box center [1184, 21] width 41 height 24
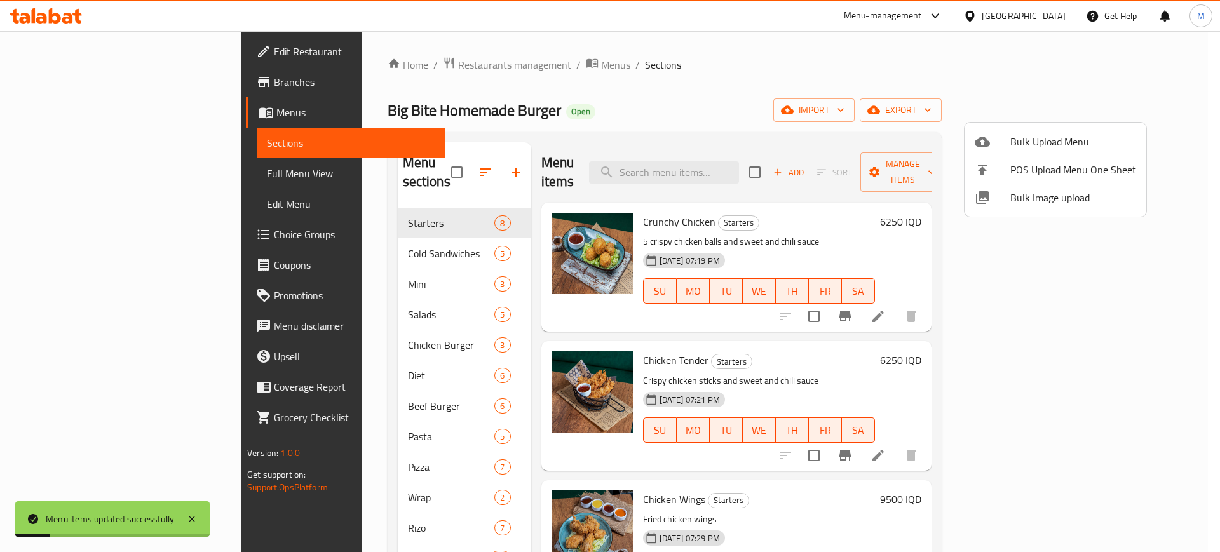
click at [133, 168] on div at bounding box center [610, 276] width 1220 height 552
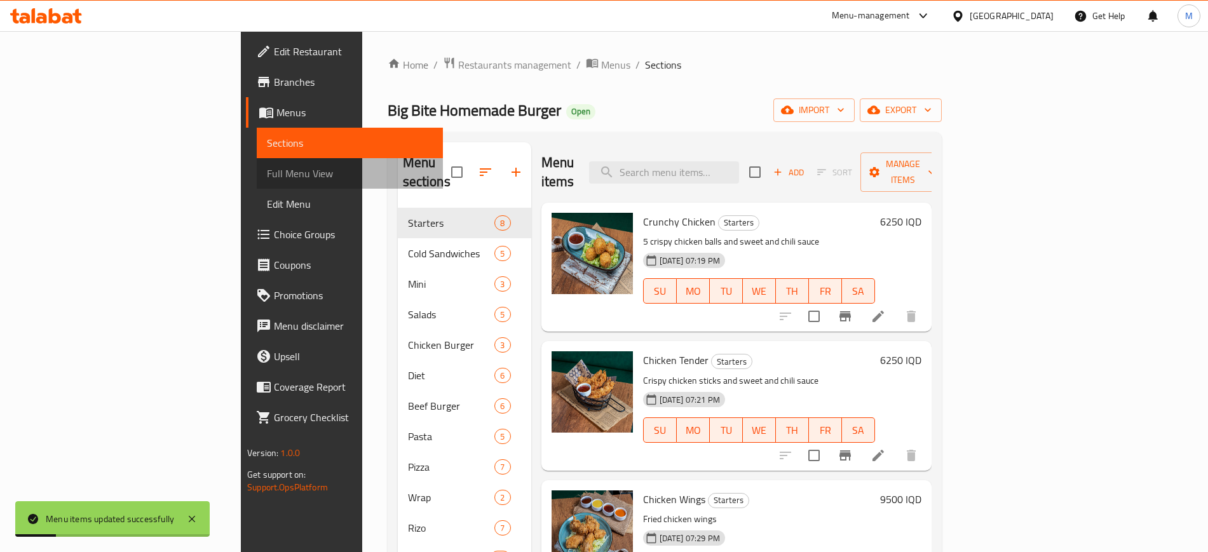
click at [267, 168] on span "Full Menu View" at bounding box center [349, 173] width 165 height 15
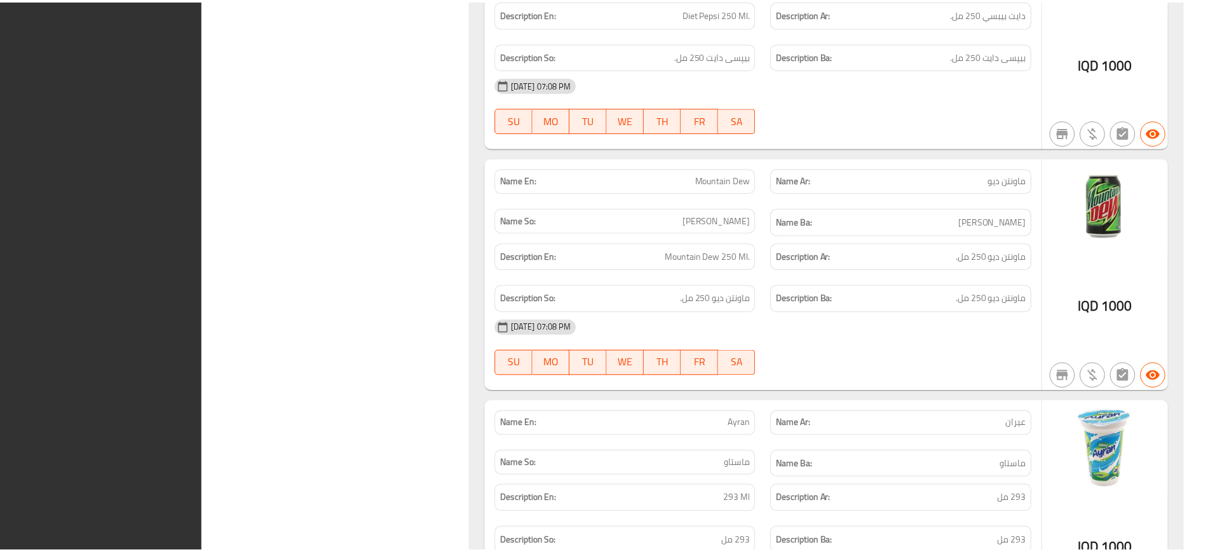
scroll to position [21094, 0]
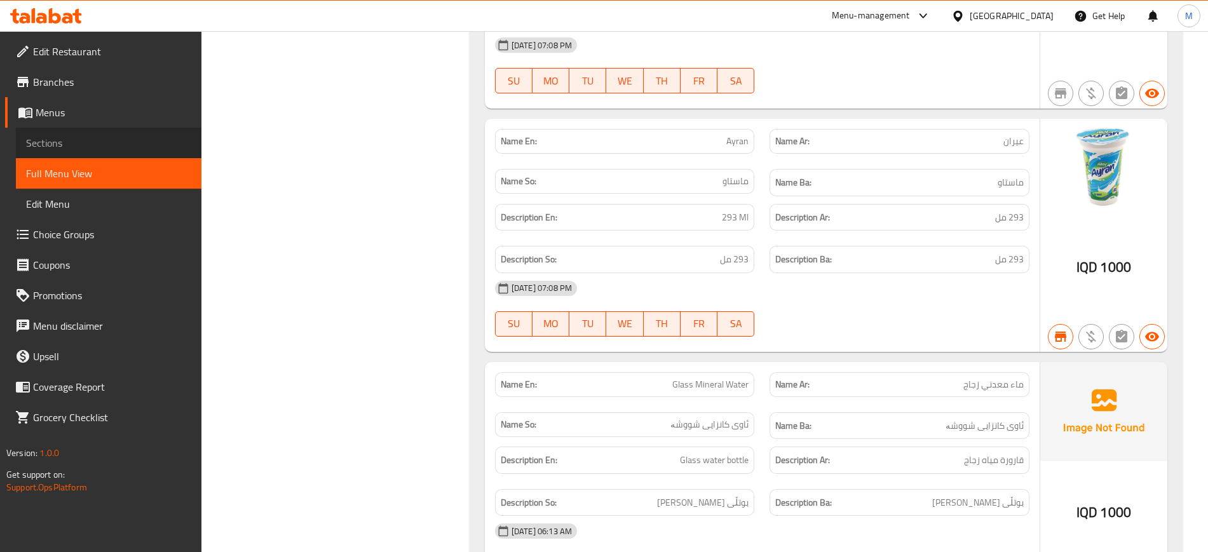
click at [86, 139] on span "Sections" at bounding box center [108, 142] width 165 height 15
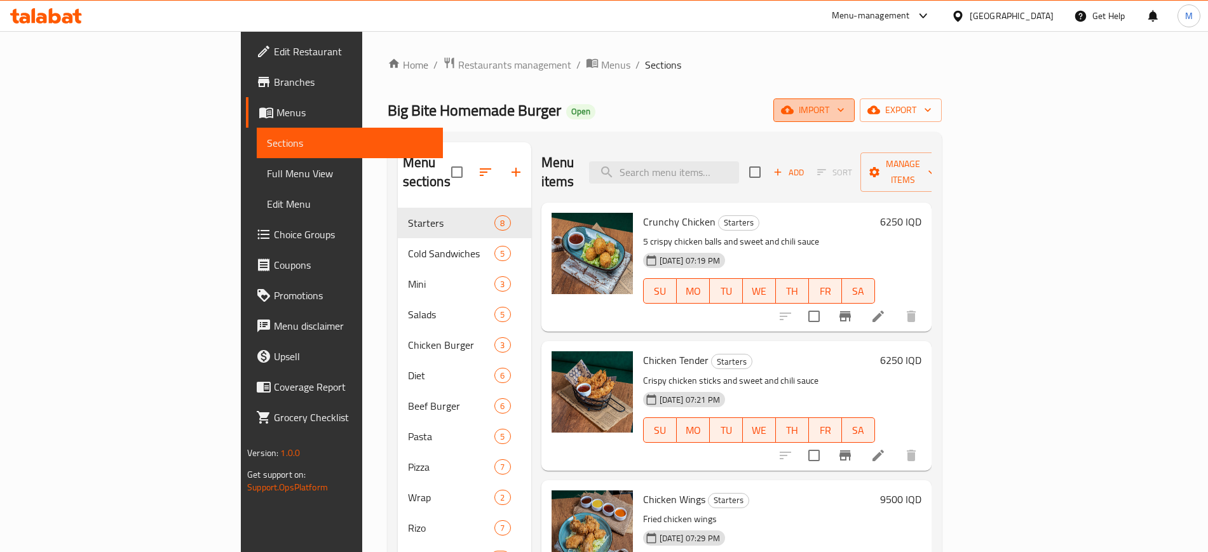
click at [844, 104] on span "import" at bounding box center [813, 110] width 61 height 16
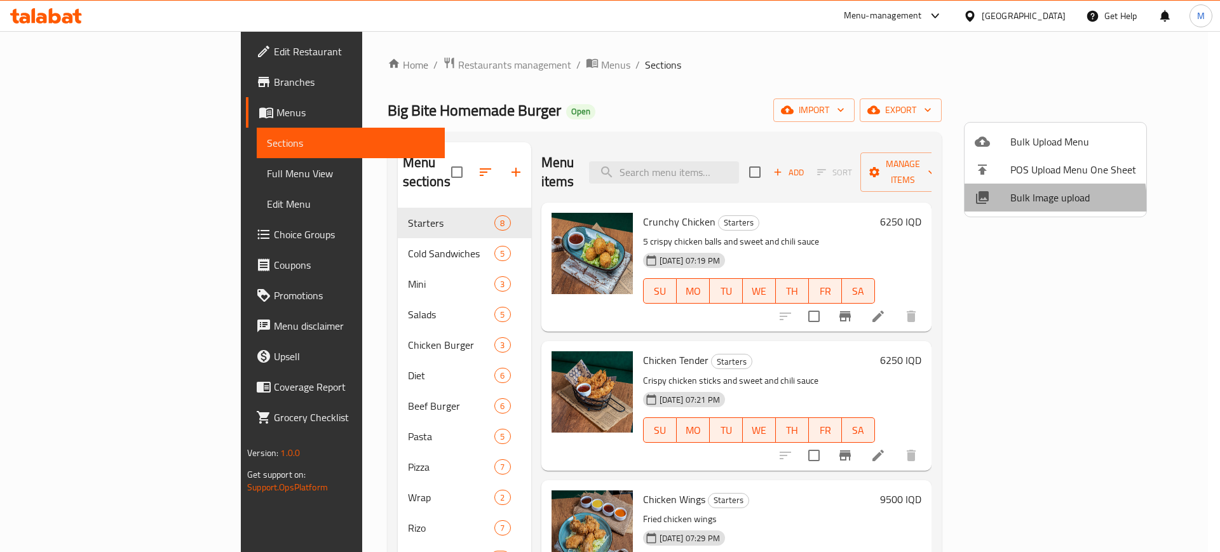
click at [1031, 203] on span "Bulk Image upload" at bounding box center [1073, 197] width 126 height 15
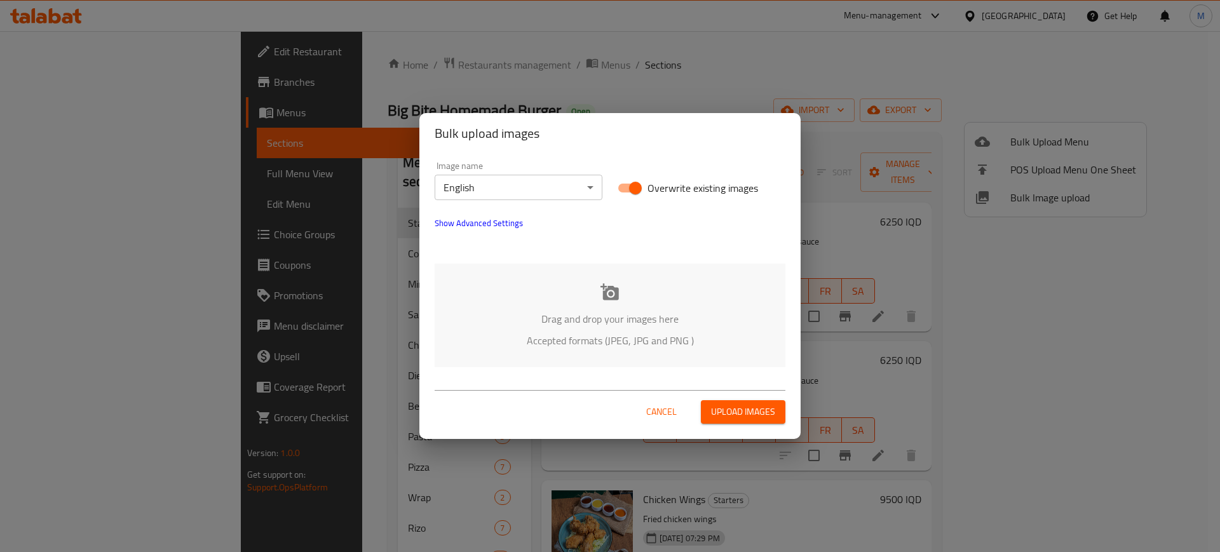
click at [510, 323] on p "Drag and drop your images here" at bounding box center [610, 318] width 313 height 15
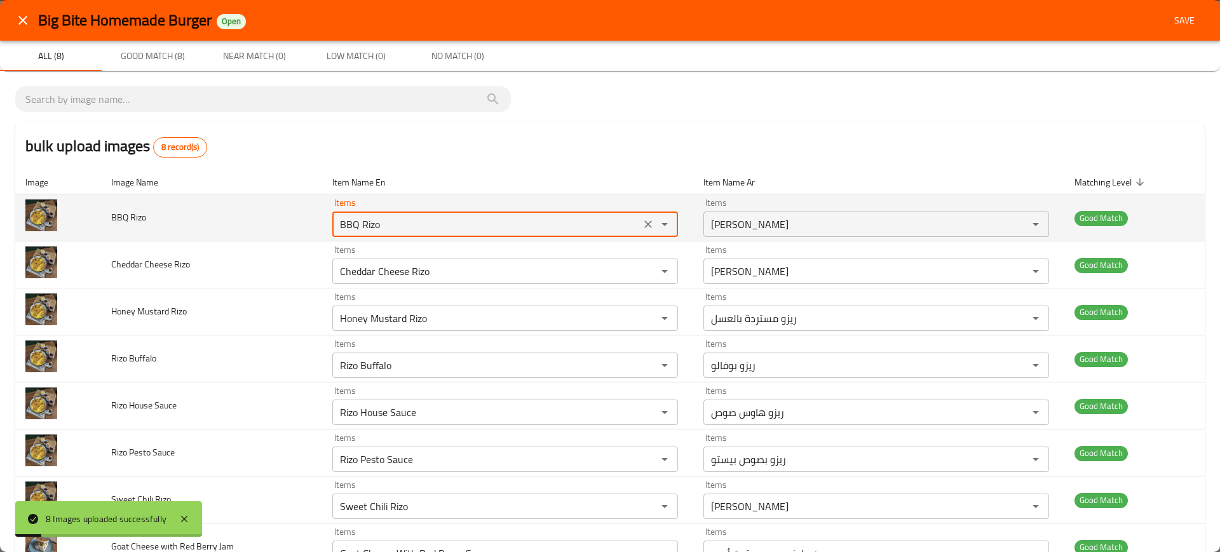
click at [389, 223] on Rizo "BBQ Rizo" at bounding box center [486, 224] width 301 height 18
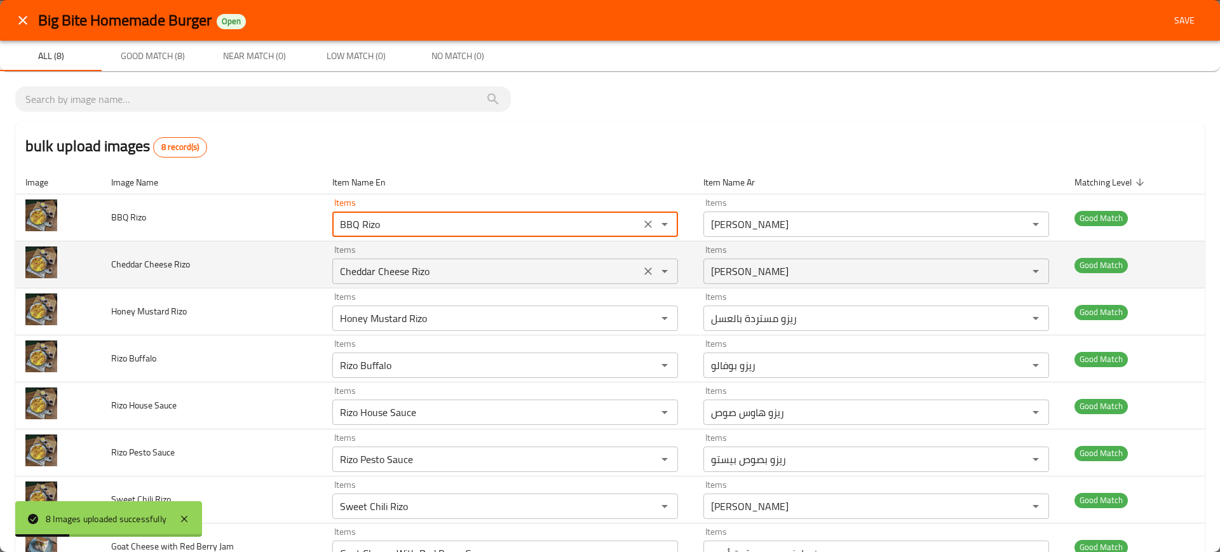
click at [415, 268] on Rizo "Cheddar Cheese Rizo" at bounding box center [486, 271] width 301 height 18
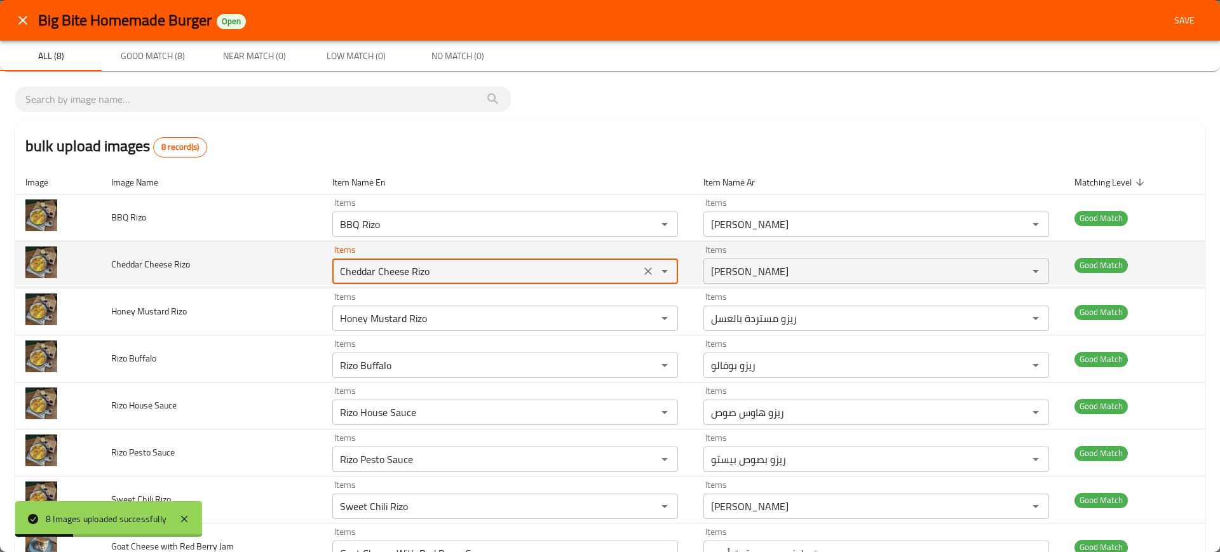
click at [415, 268] on Rizo "Cheddar Cheese Rizo" at bounding box center [486, 271] width 301 height 18
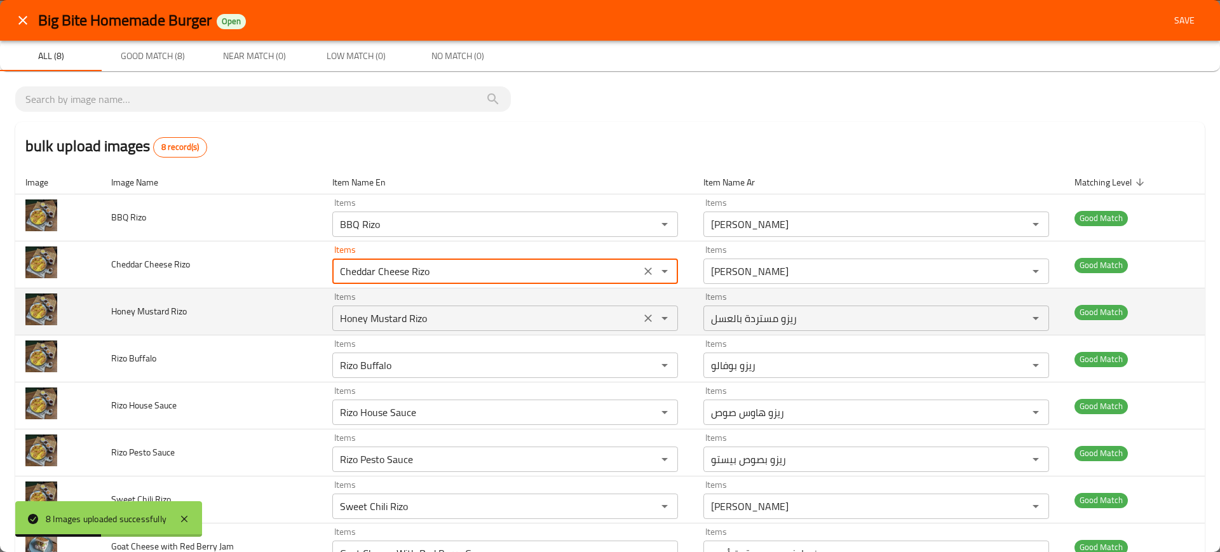
click at [396, 322] on Rizo "Honey Mustard Rizo" at bounding box center [486, 318] width 301 height 18
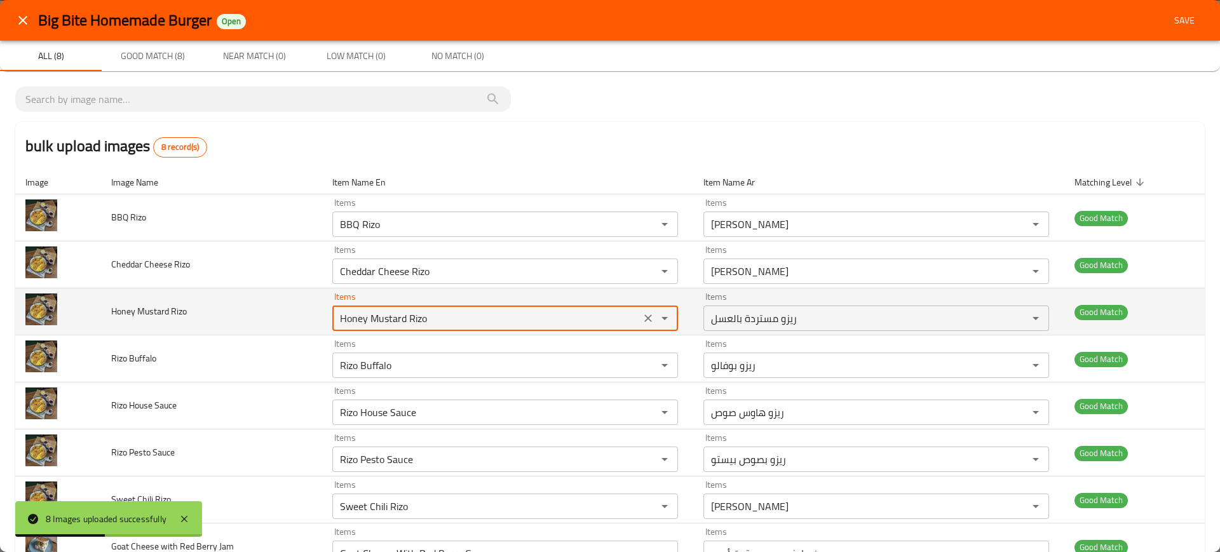
click at [396, 322] on Rizo "Honey Mustard Rizo" at bounding box center [486, 318] width 301 height 18
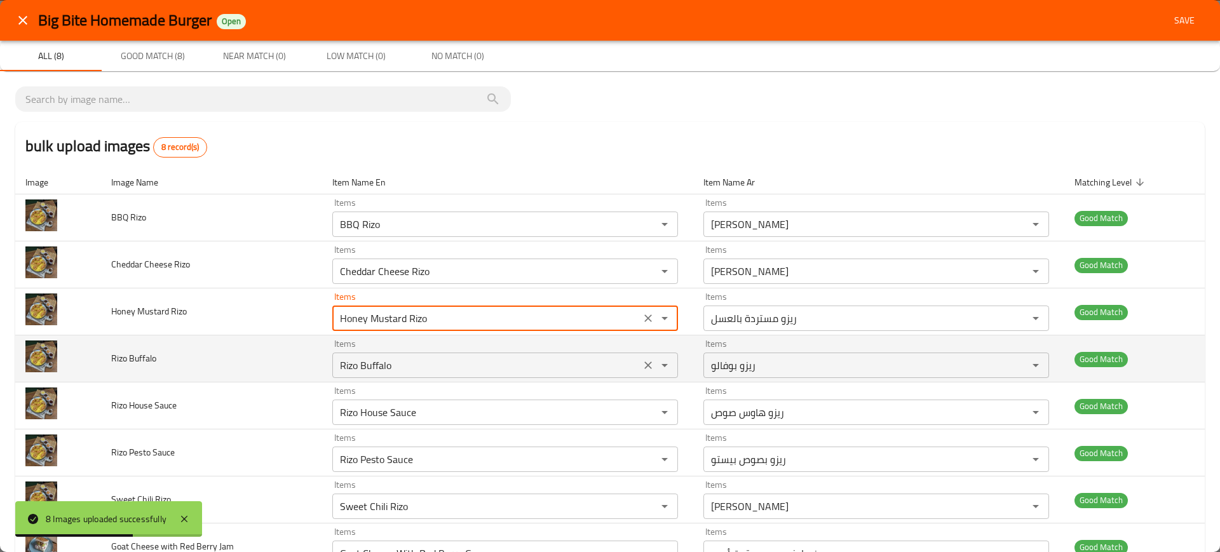
click at [430, 358] on Buffalo "Rizo Buffalo" at bounding box center [486, 365] width 301 height 18
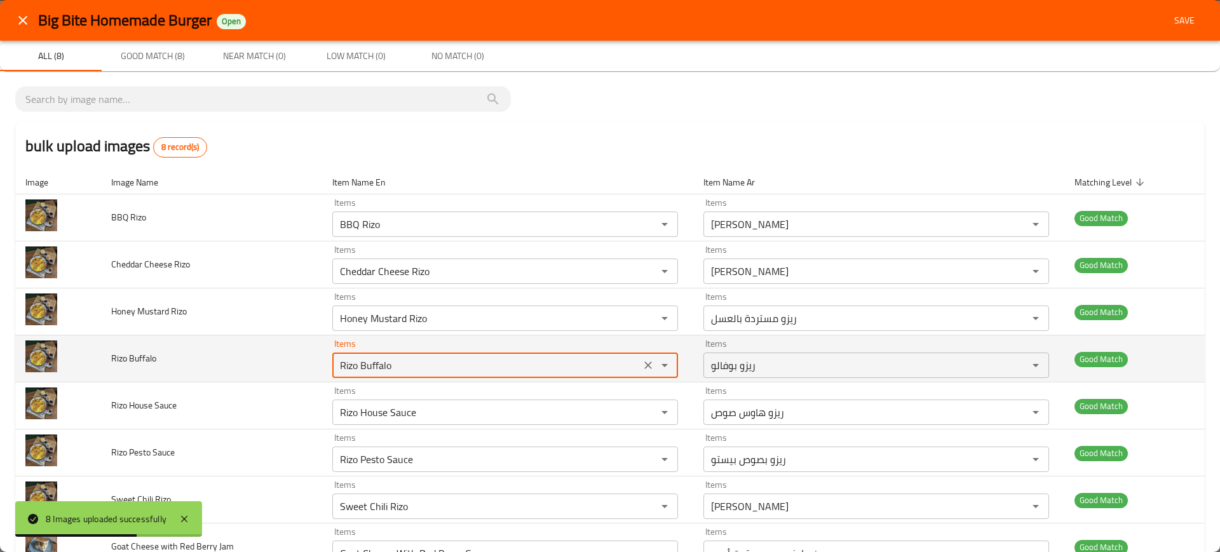
click at [430, 358] on Buffalo "Rizo Buffalo" at bounding box center [486, 365] width 301 height 18
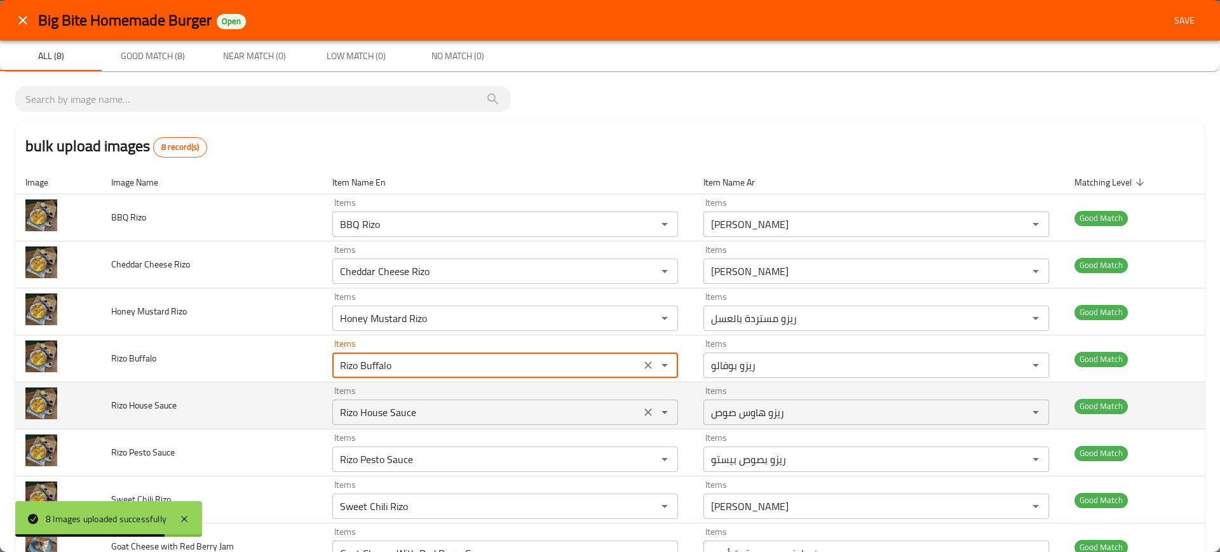
click at [431, 410] on Sauce "Rizo House Sauce" at bounding box center [486, 412] width 301 height 18
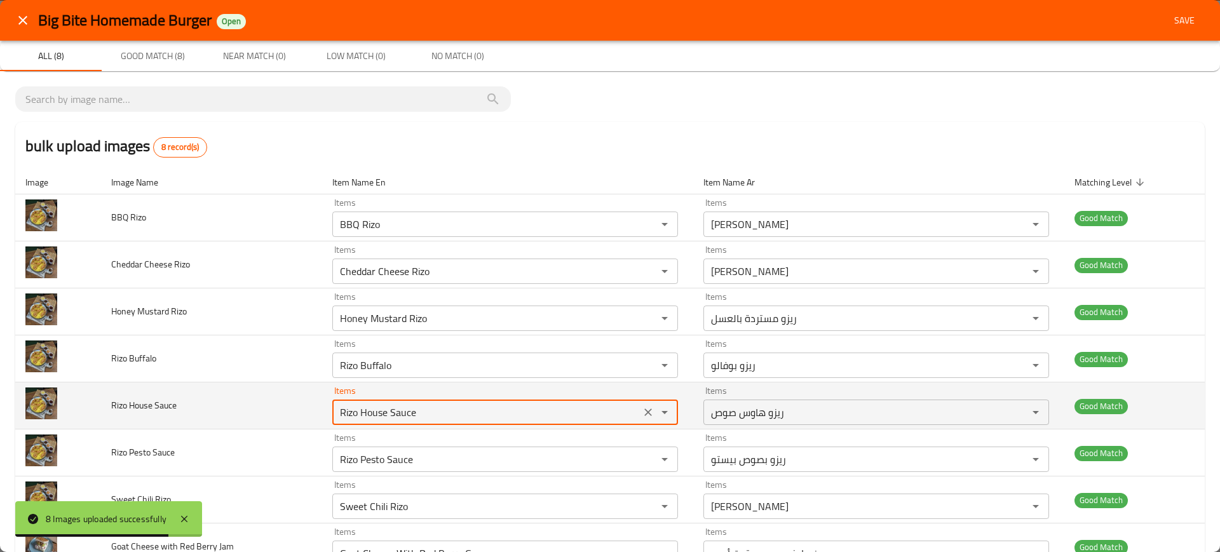
click at [431, 410] on Sauce "Rizo House Sauce" at bounding box center [486, 412] width 301 height 18
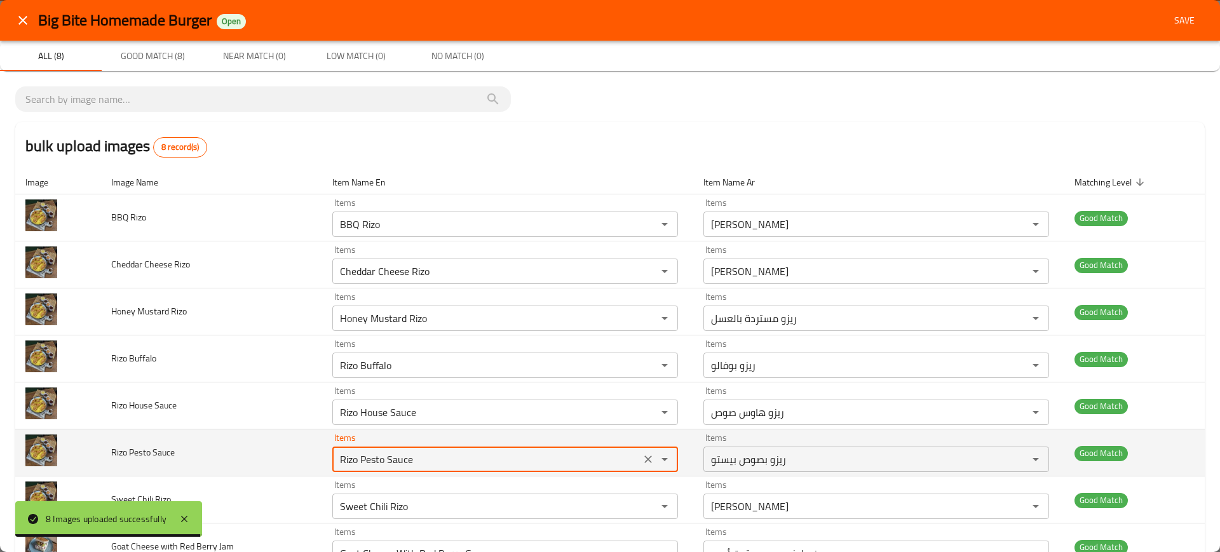
click at [439, 450] on Sauce "Rizo Pesto Sauce" at bounding box center [486, 459] width 301 height 18
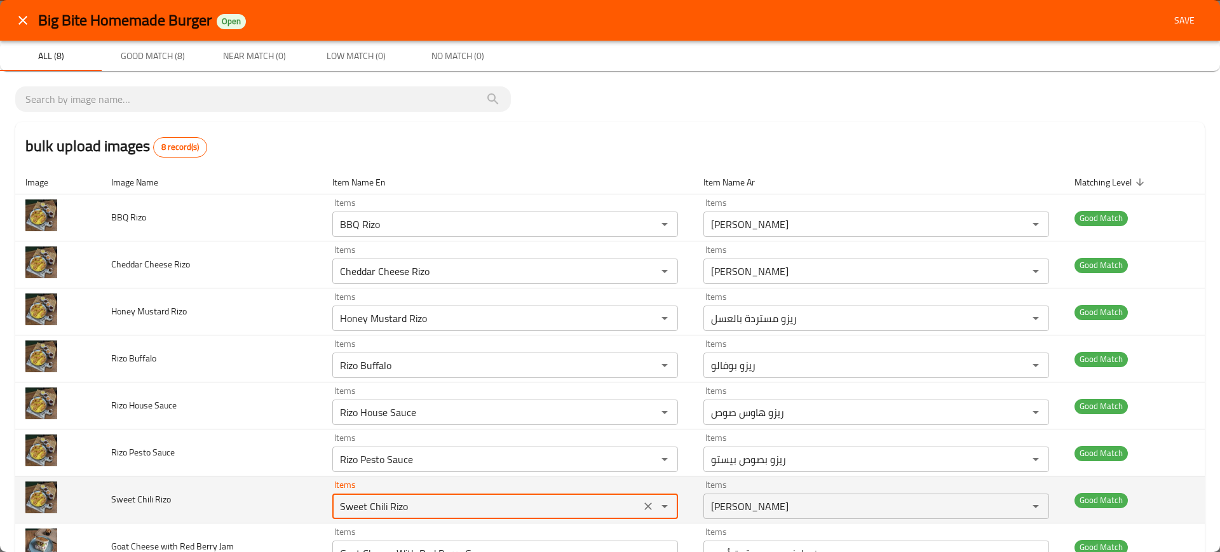
click at [443, 501] on Rizo "Sweet Chili Rizo" at bounding box center [486, 506] width 301 height 18
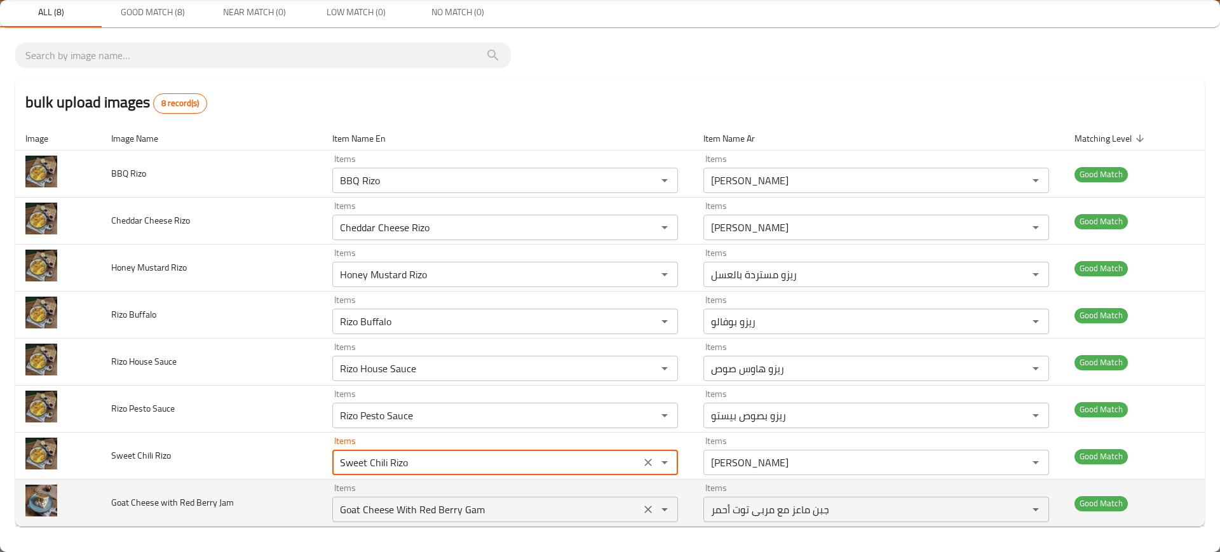
click at [429, 504] on Jam "Goat Cheese With Red Berry Gam" at bounding box center [486, 510] width 301 height 18
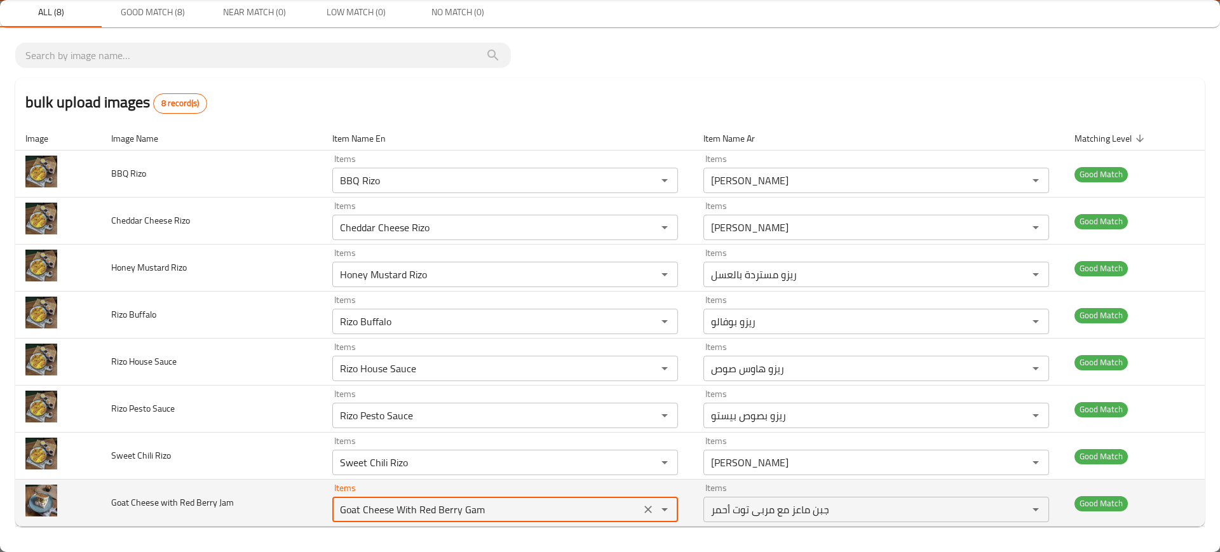
click at [429, 504] on Jam "Goat Cheese With Red Berry Gam" at bounding box center [486, 510] width 301 height 18
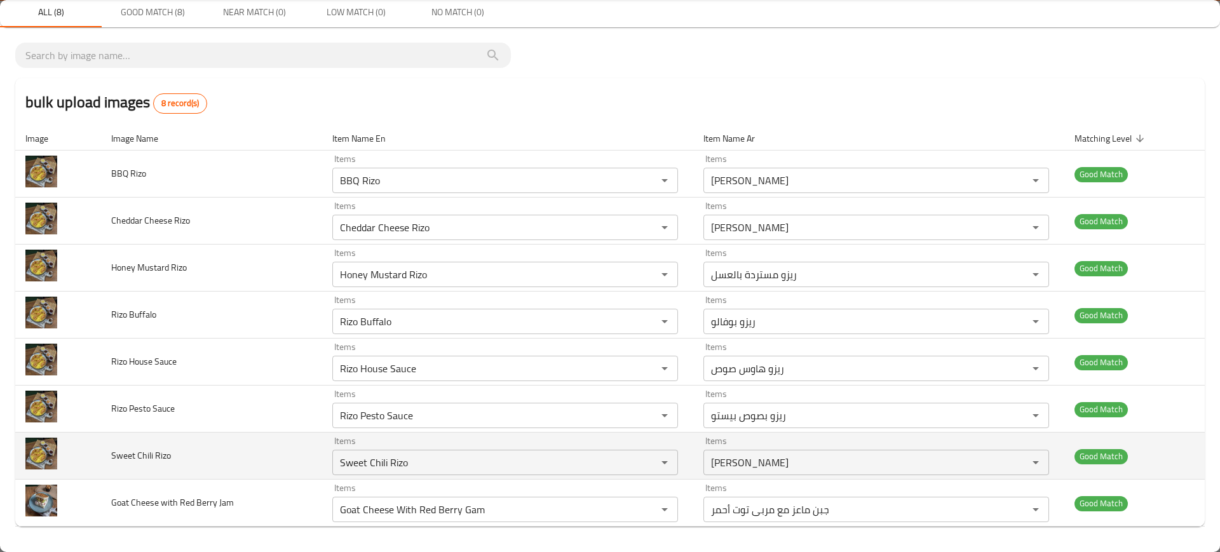
click at [231, 444] on td "Sweet Chili Rizo" at bounding box center [212, 456] width 222 height 47
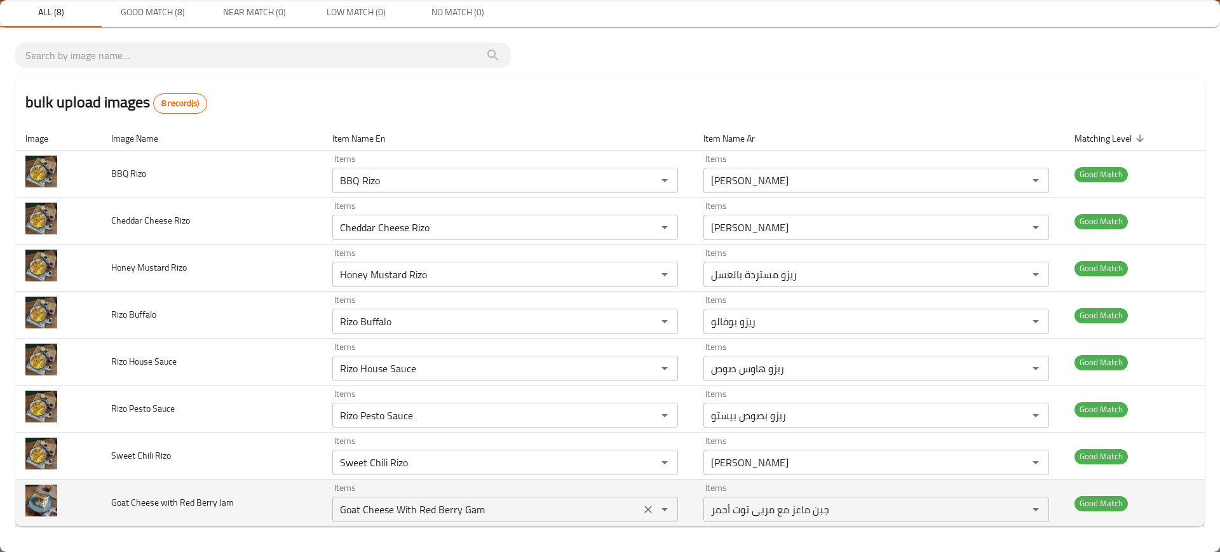
click at [414, 508] on Jam "Goat Cheese With Red Berry Gam" at bounding box center [486, 510] width 301 height 18
click at [416, 522] on td "Items Goat Cheese With Red Berry Gam Items" at bounding box center [507, 503] width 371 height 47
click at [398, 513] on Jam "Goat Cheese With Red Berry Gam" at bounding box center [486, 510] width 301 height 18
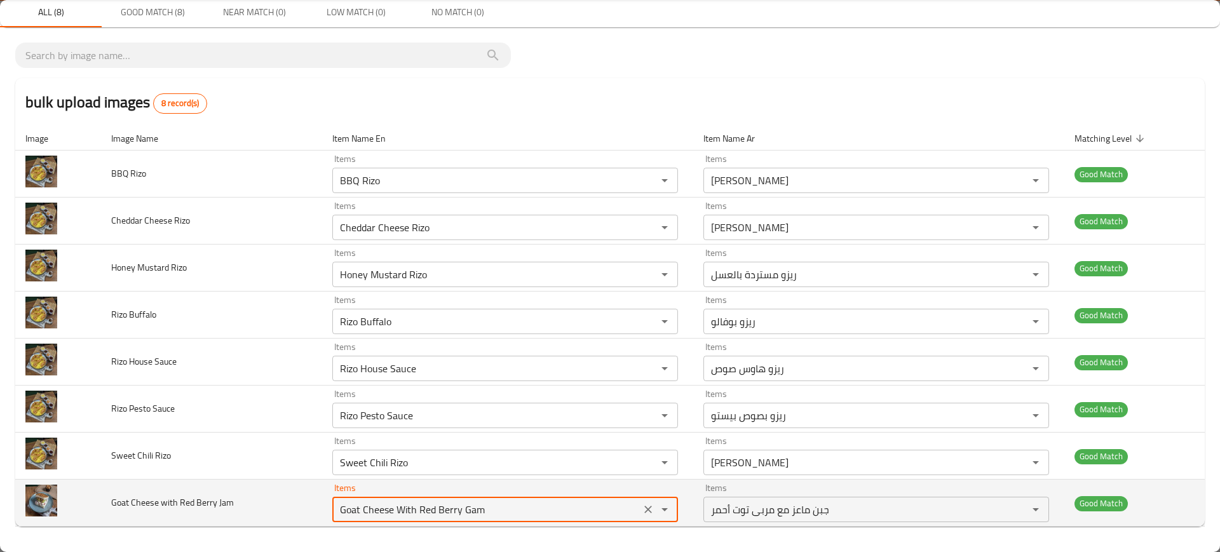
click at [398, 513] on Jam "Goat Cheese With Red Berry Gam" at bounding box center [486, 510] width 301 height 18
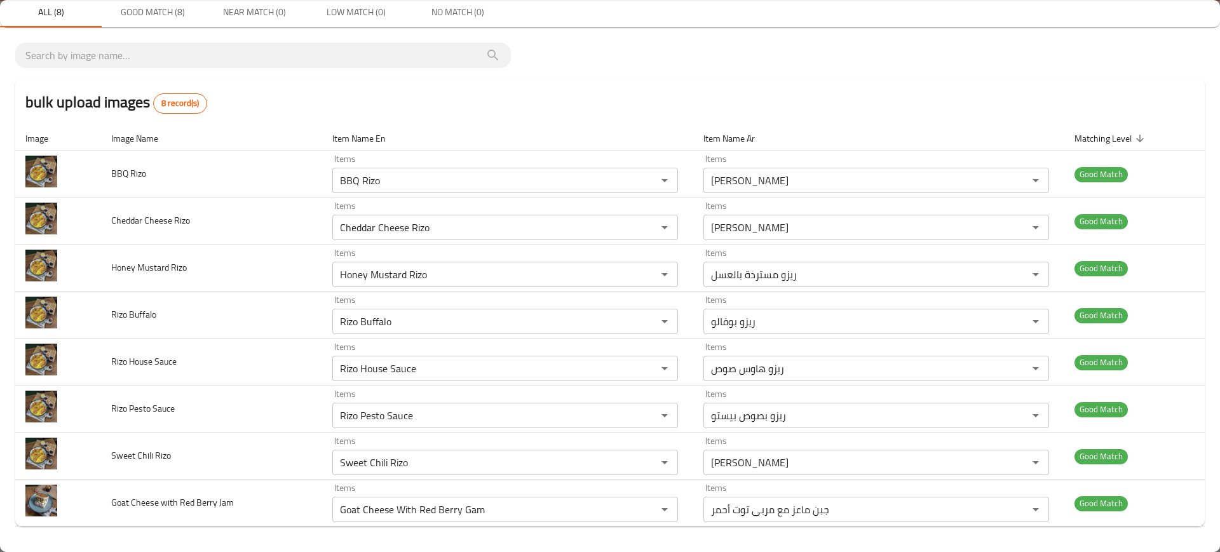
click at [895, 66] on p "bulk upload images 8 record(s) Image Image Name Item Name En Item Name Ar Match…" at bounding box center [609, 285] width 1189 height 484
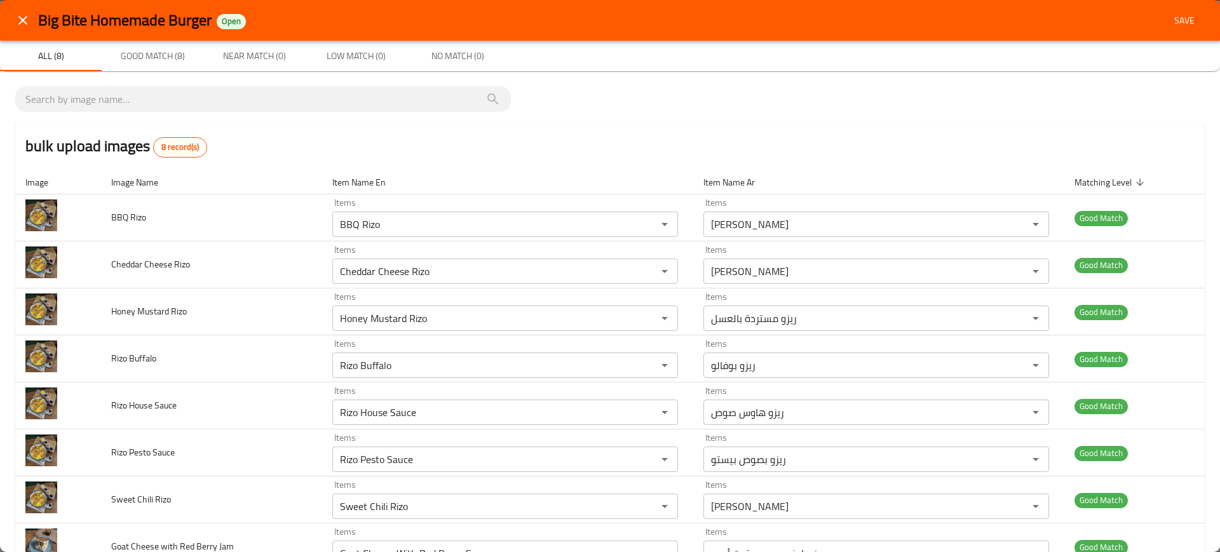
click at [1164, 26] on button "Save" at bounding box center [1184, 21] width 41 height 24
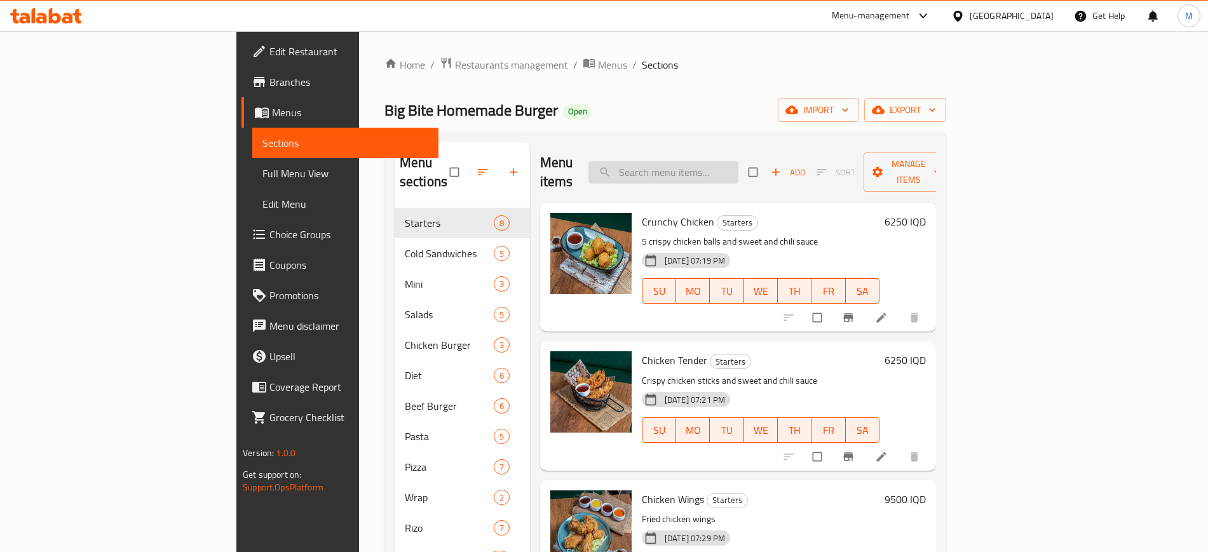
paste input "BBQ Rizo"
click at [738, 166] on input "BBQ Rizo" at bounding box center [663, 172] width 150 height 22
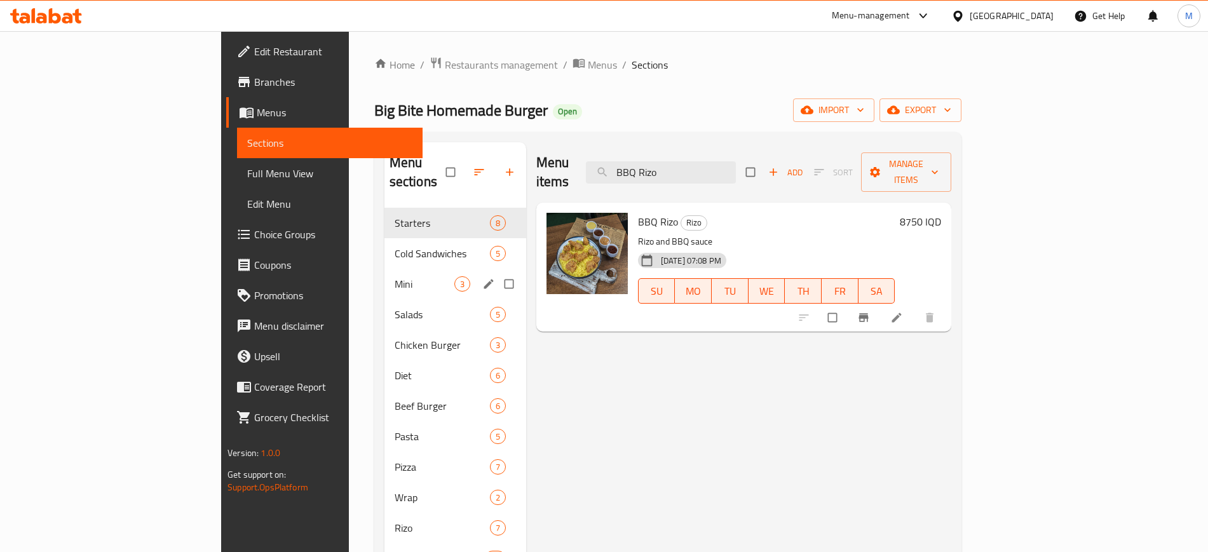
paste input "Cheddar Cheese"
paste input "Honey Mustard"
paste input "[PERSON_NAME]"
paste input "House Sauce"
paste input "Pesto"
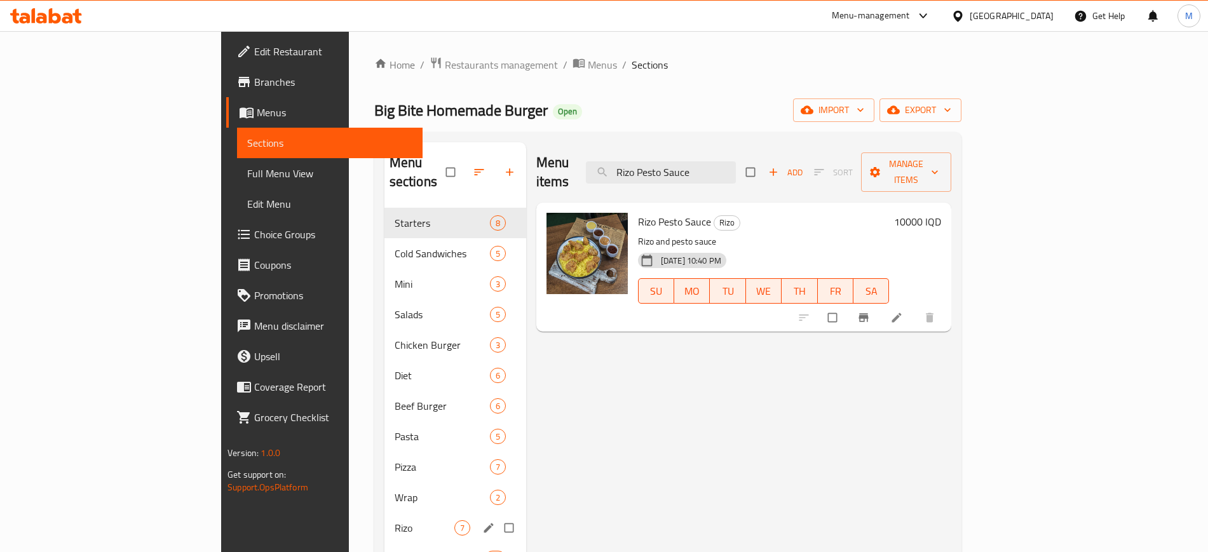
paste input "Sweet Chili Rizo"
paste input "Goat Cheese With Red Berry Gam"
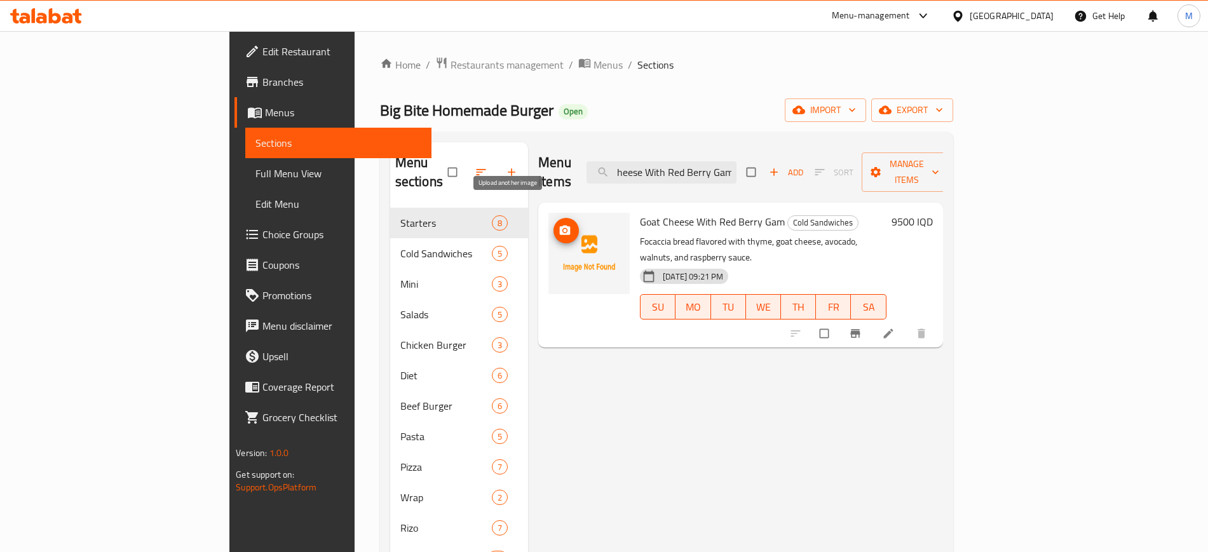
type input "Goat Cheese With Red Berry Gam"
click at [558, 224] on icon "upload picture" at bounding box center [564, 230] width 13 height 13
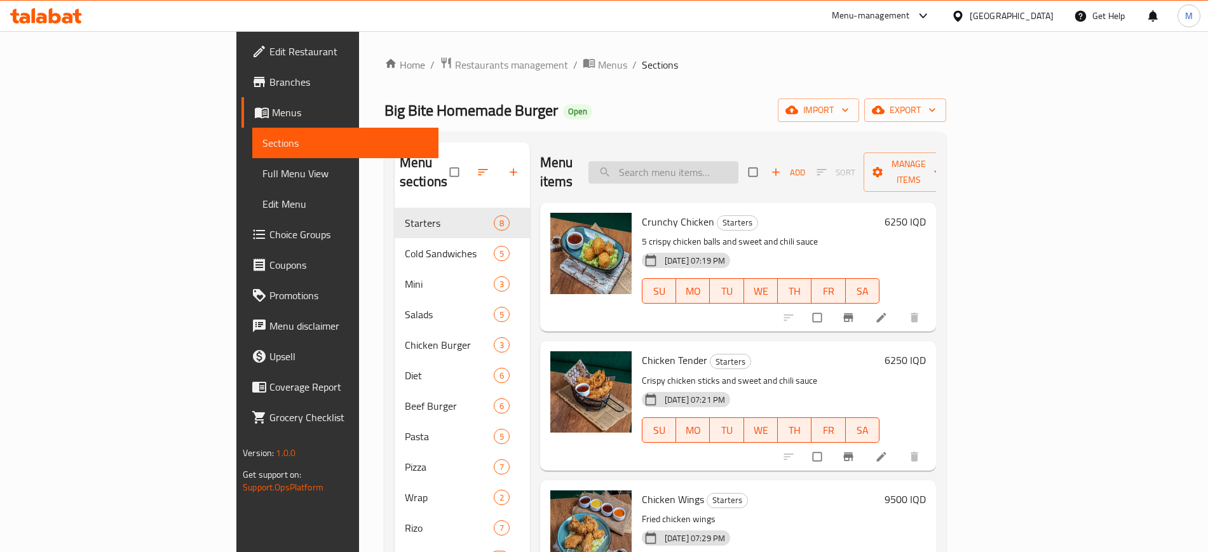
click at [706, 163] on input "search" at bounding box center [663, 172] width 150 height 22
paste input "Goat Cheese With Red Berry Gam"
type input "Goat Cheese With Red Berry Gam"
paste input "Goat Cheese With Red Berry Gam"
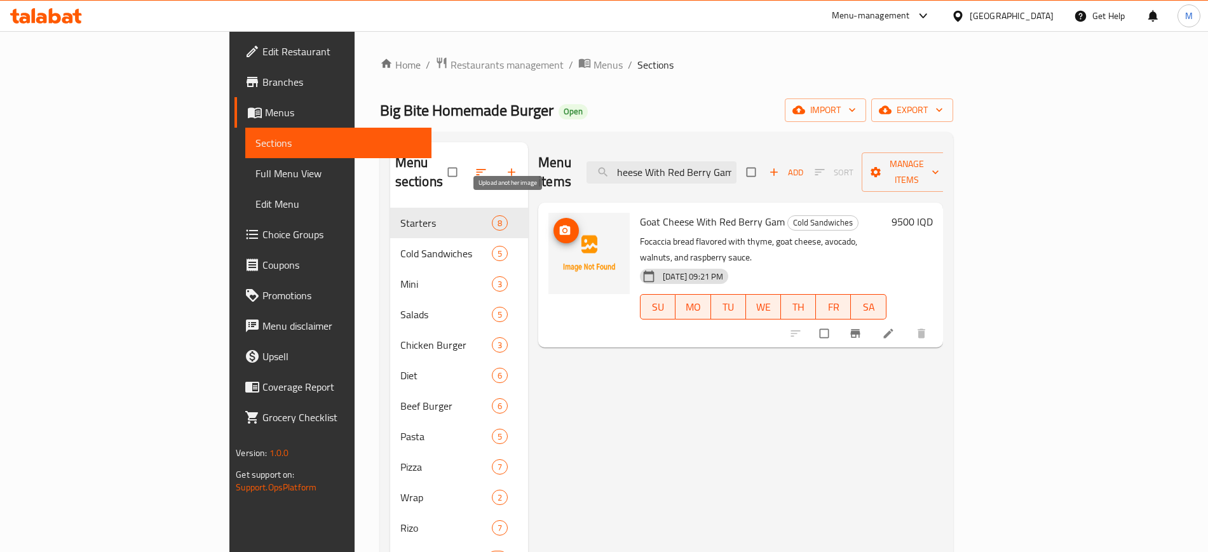
type input "Goat Cheese With Red Berry Gam"
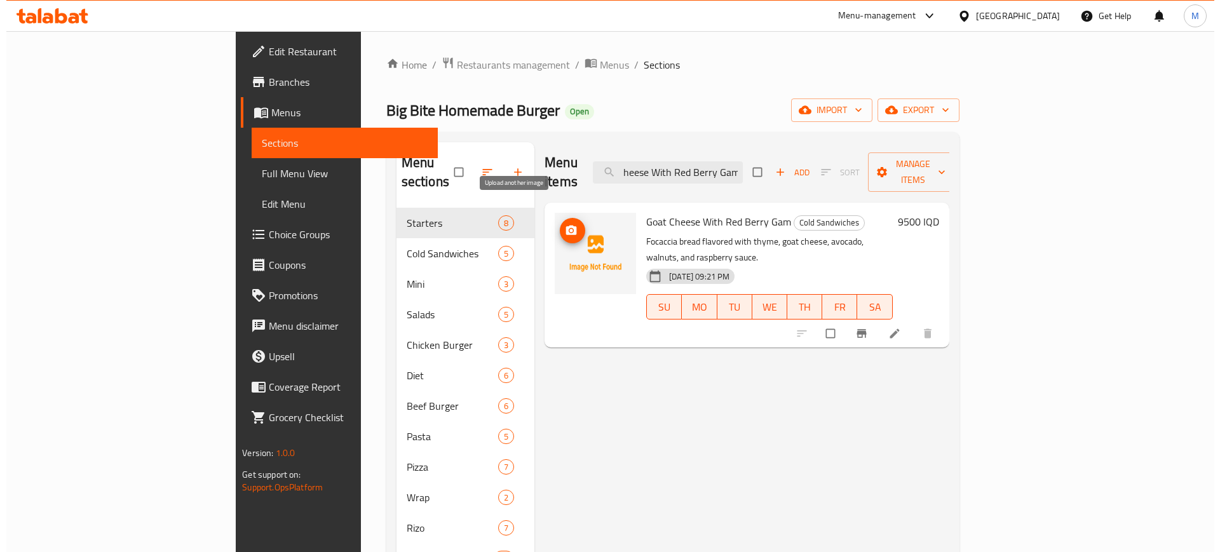
scroll to position [0, 0]
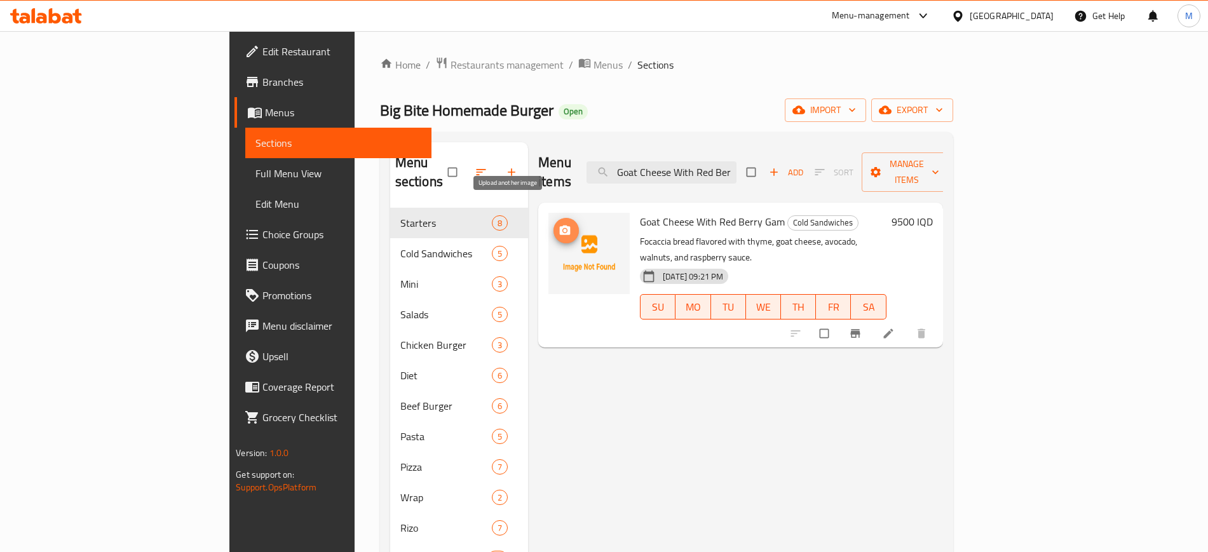
click at [558, 224] on icon "upload picture" at bounding box center [564, 230] width 13 height 13
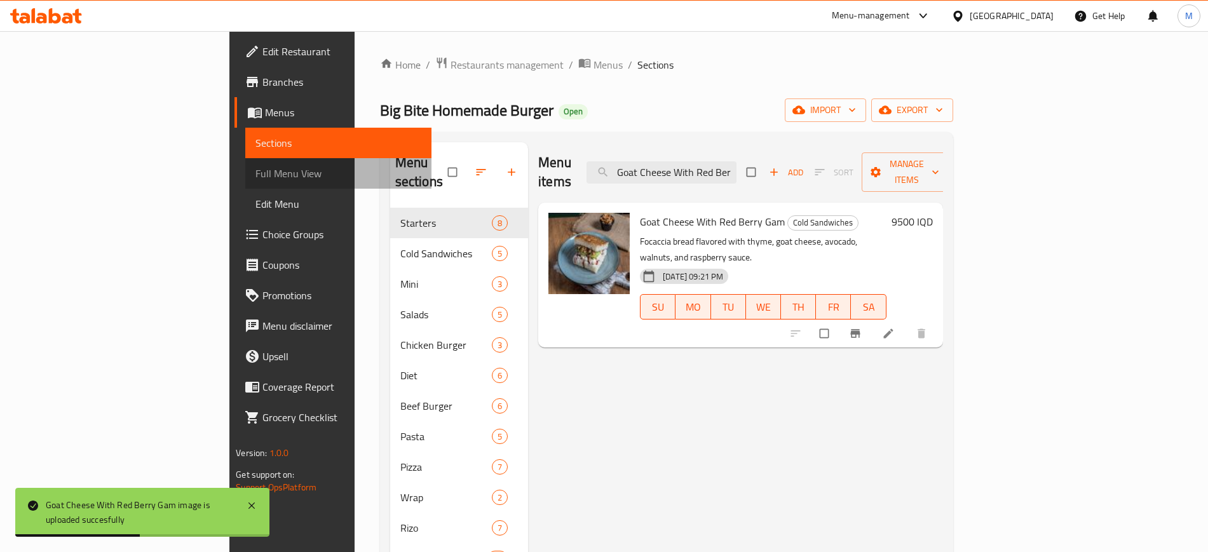
click at [245, 182] on link "Full Menu View" at bounding box center [338, 173] width 186 height 30
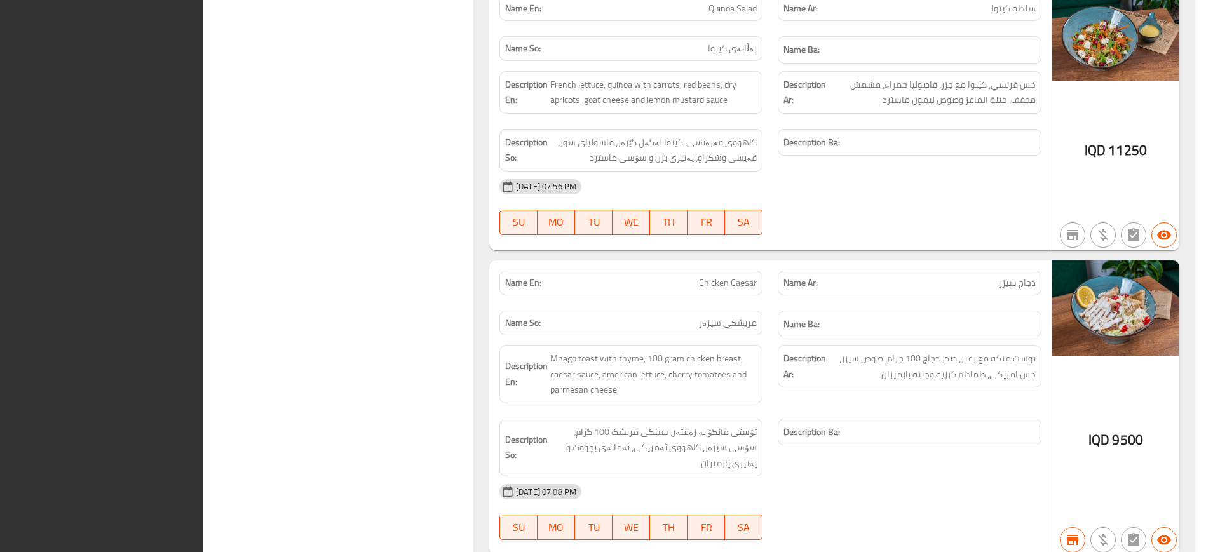
scroll to position [5942, 0]
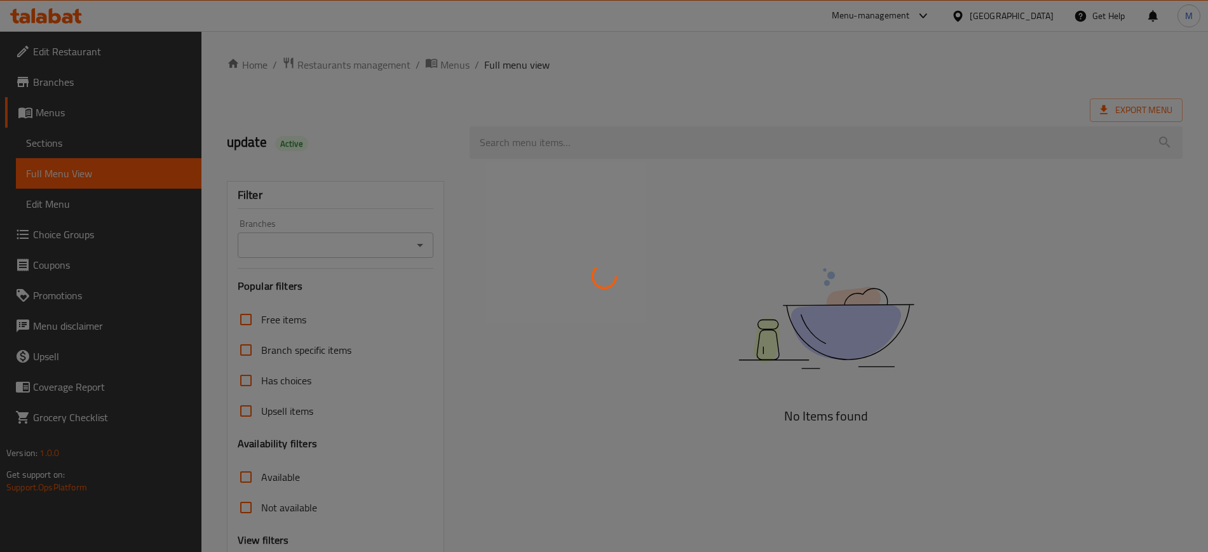
click at [557, 431] on div at bounding box center [604, 276] width 1208 height 552
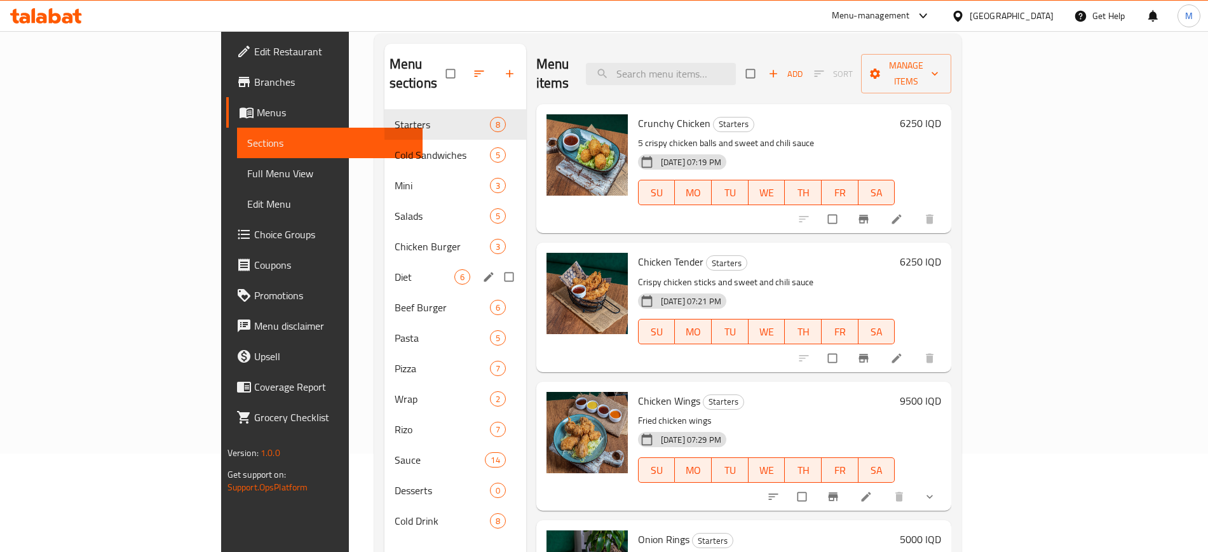
scroll to position [93, 0]
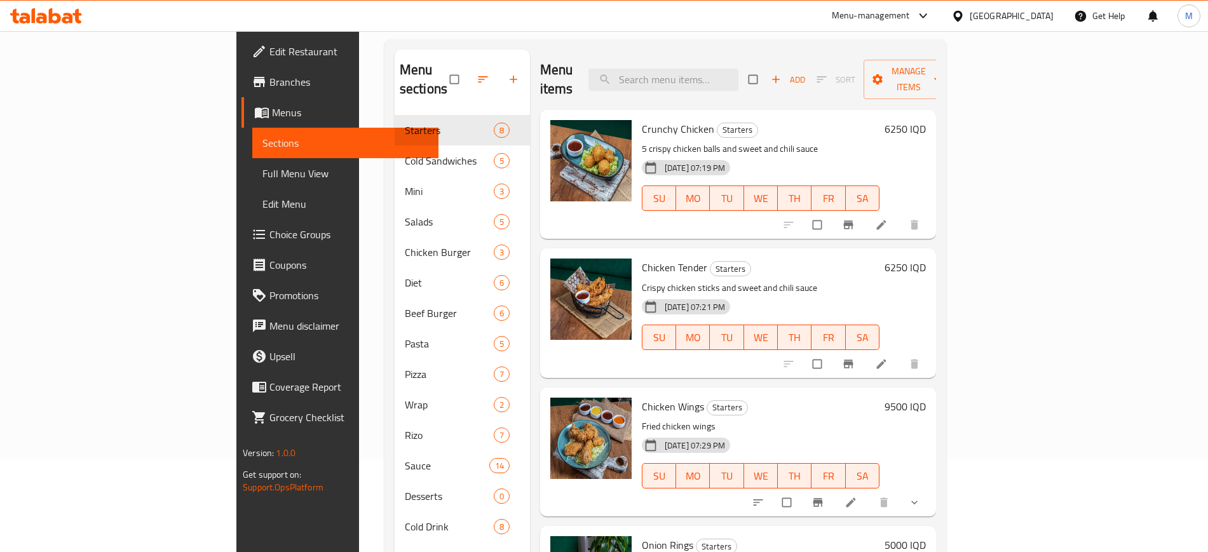
click at [262, 179] on span "Full Menu View" at bounding box center [344, 173] width 165 height 15
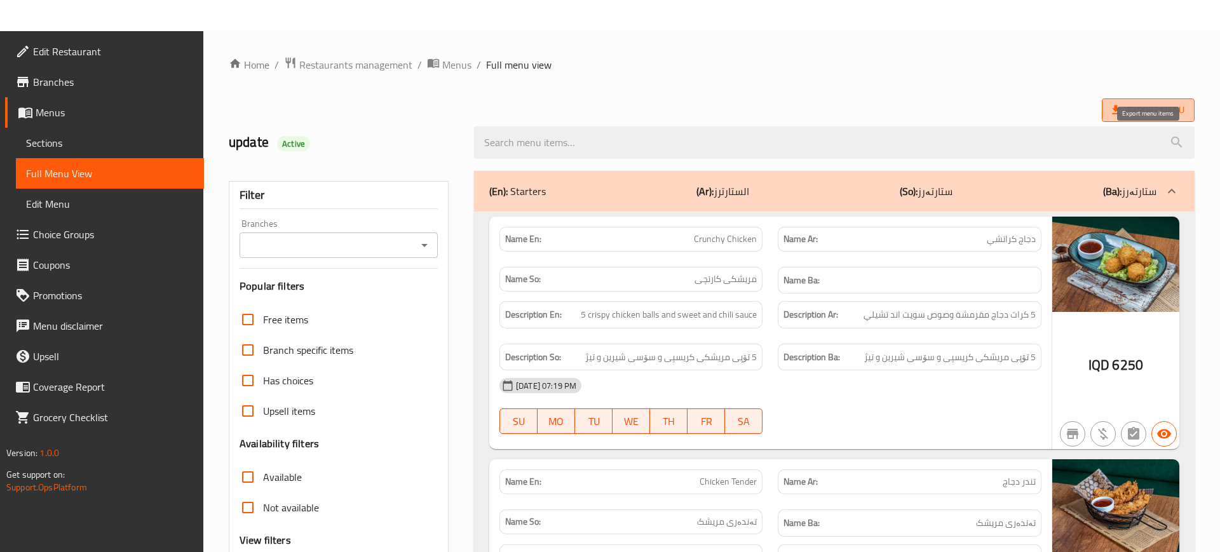
click at [1146, 108] on span "Export Menu" at bounding box center [1148, 110] width 72 height 16
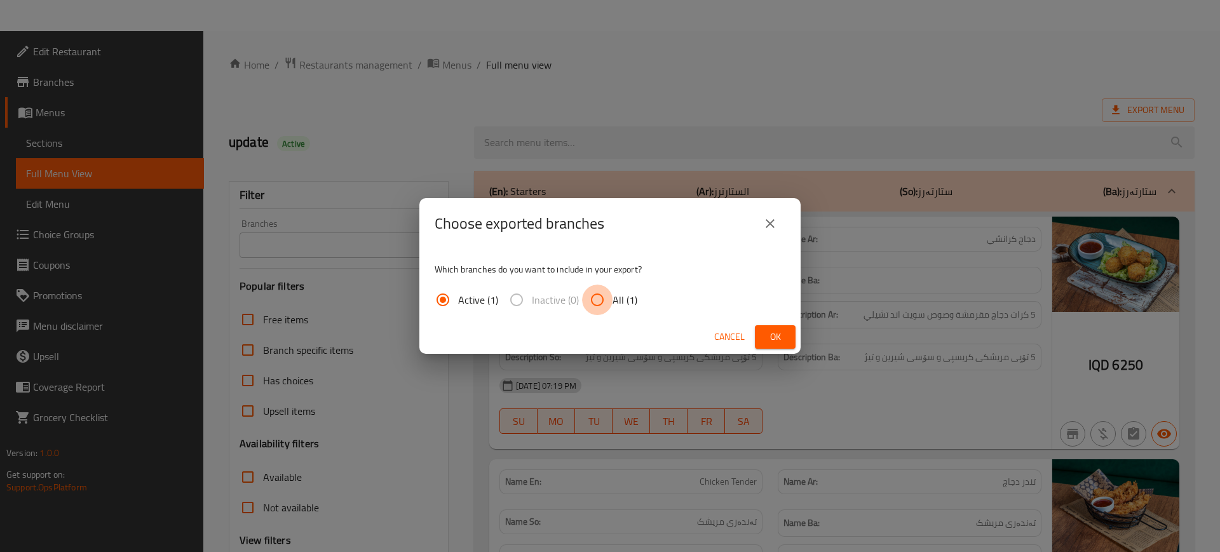
click at [609, 291] on input "All (1)" at bounding box center [597, 300] width 30 height 30
radio input "true"
click at [766, 338] on span "Ok" at bounding box center [775, 337] width 20 height 16
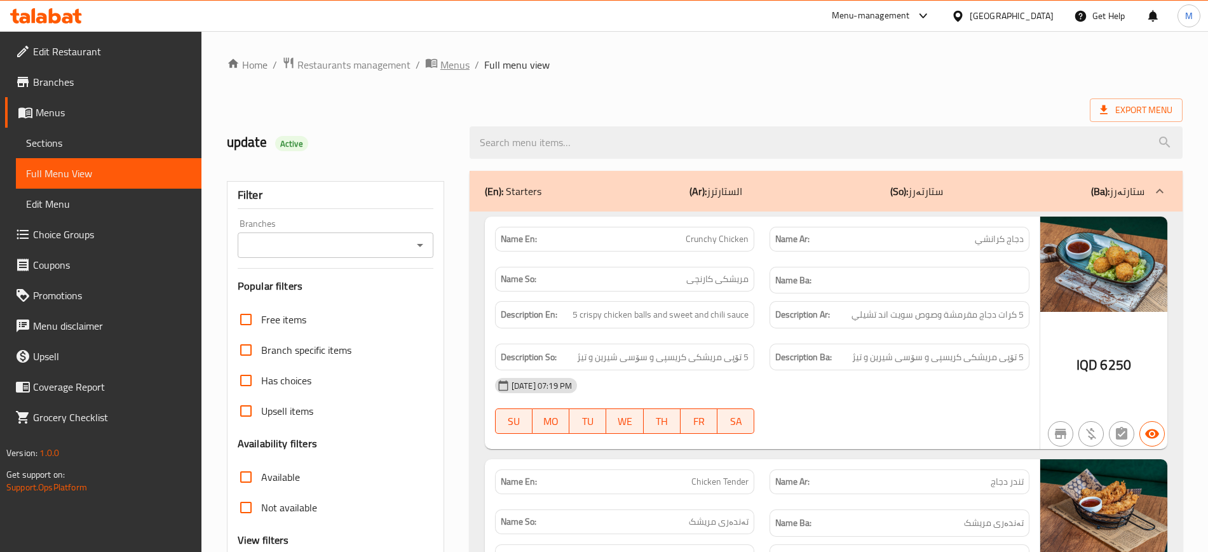
click at [448, 65] on span "Menus" at bounding box center [454, 64] width 29 height 15
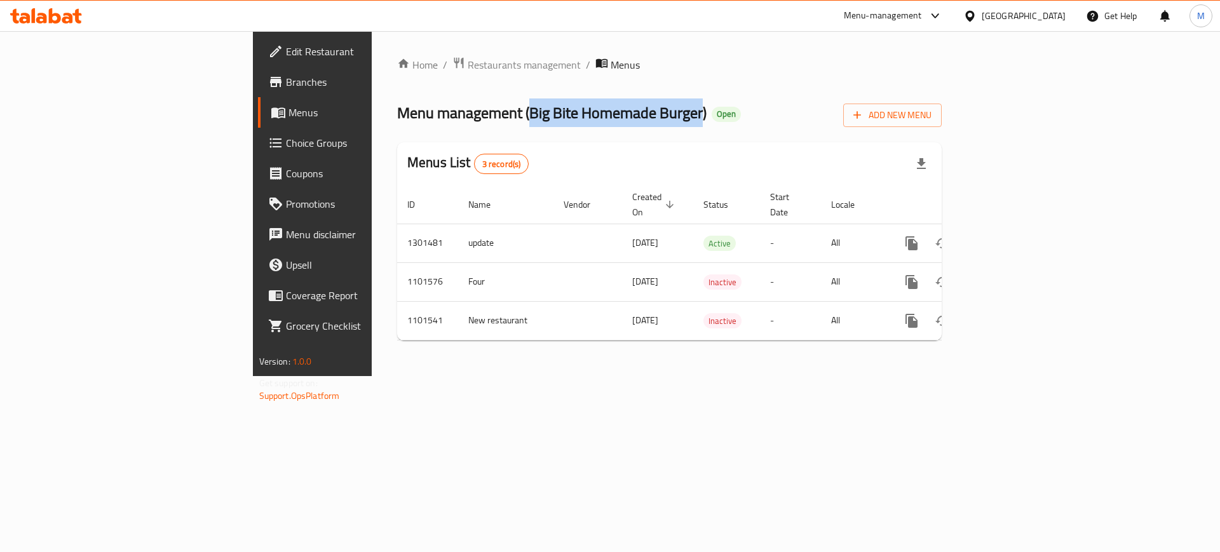
drag, startPoint x: 363, startPoint y: 114, endPoint x: 534, endPoint y: 118, distance: 171.0
click at [534, 118] on span "Menu management ( Big Bite Homemade Burger )" at bounding box center [551, 112] width 309 height 29
copy span "Big Bite Homemade Burger"
click at [286, 57] on span "Edit Restaurant" at bounding box center [366, 51] width 161 height 15
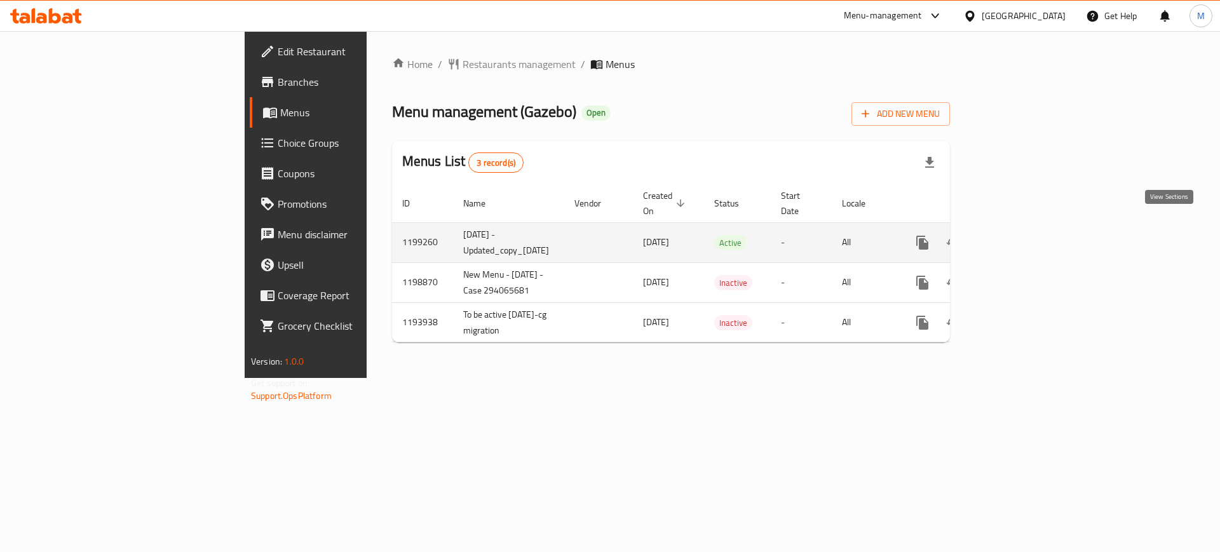
click at [1022, 235] on icon "enhanced table" at bounding box center [1013, 242] width 15 height 15
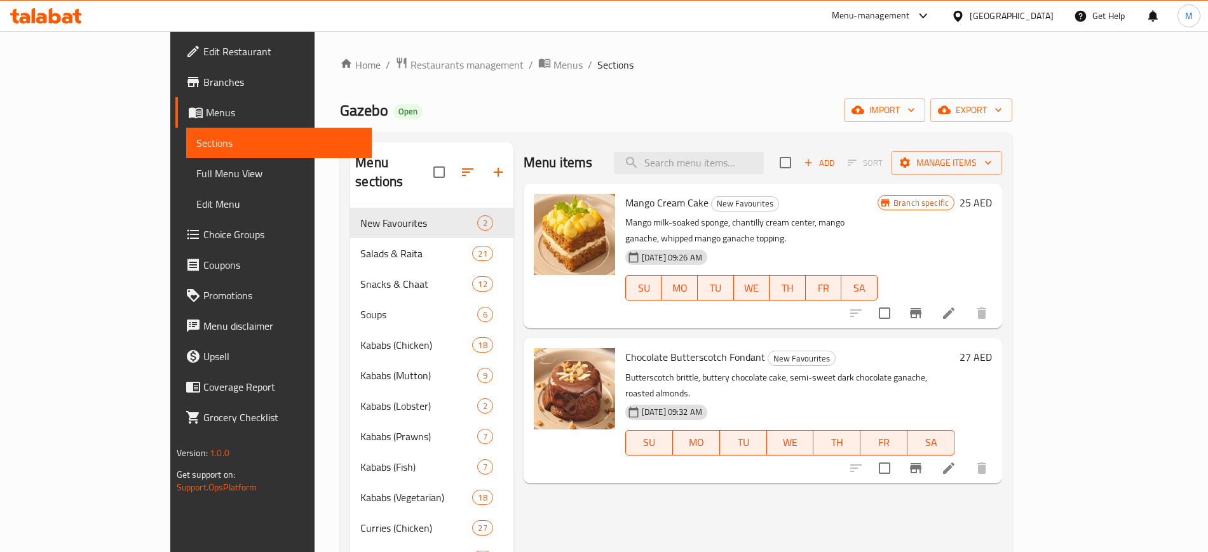
click at [764, 461] on div "Menu items Add Sort Manage items Mango Cream Cake New Favourites Mango milk-soa…" at bounding box center [757, 497] width 489 height 711
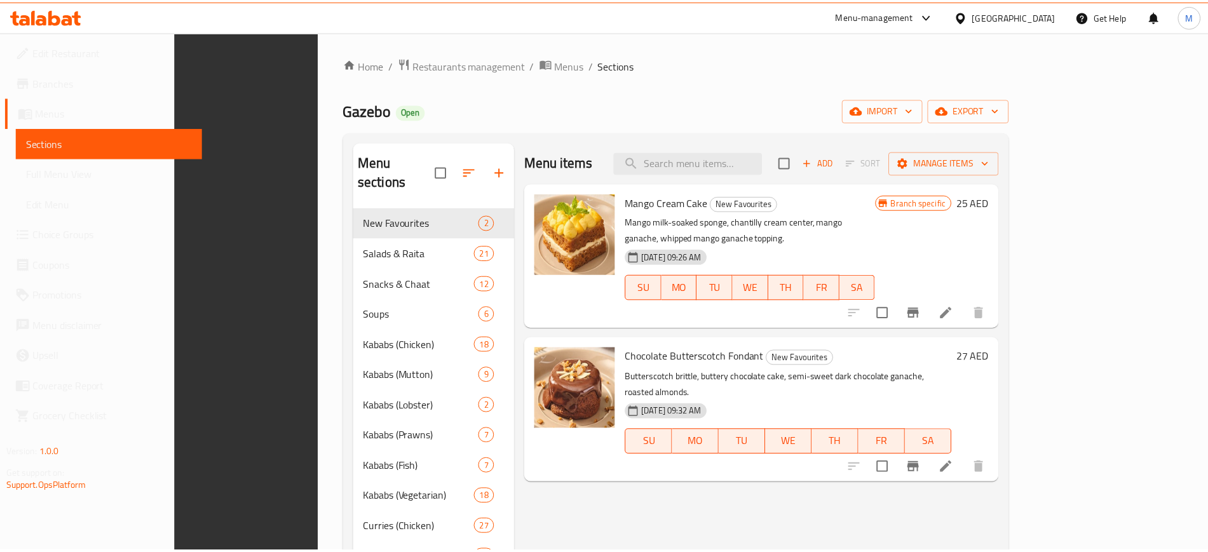
scroll to position [318, 0]
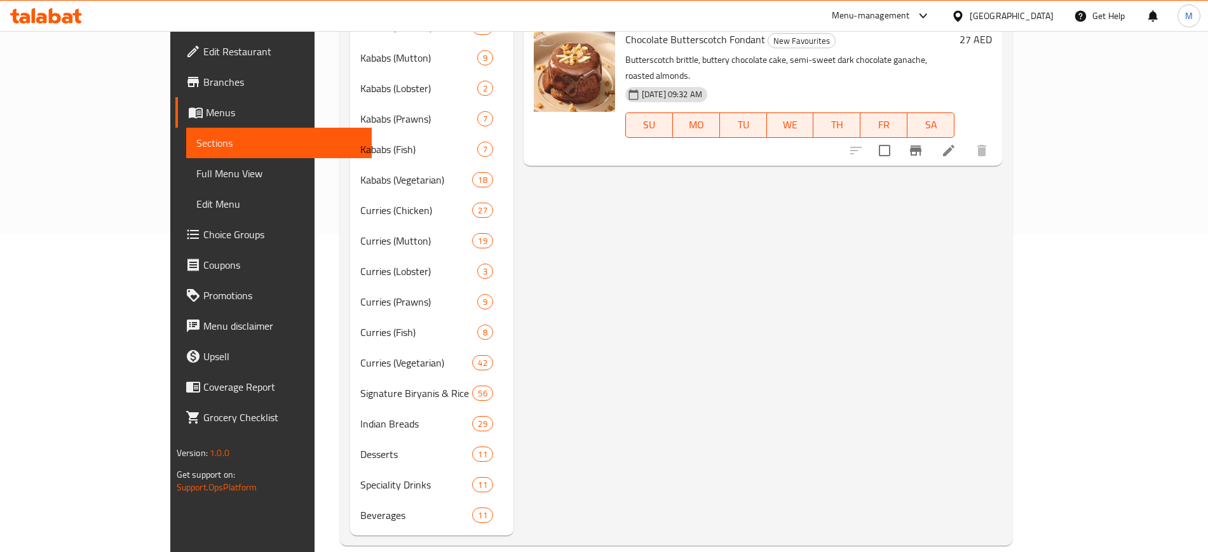
click at [723, 375] on div "Menu items Add Sort Manage items Mango Cream Cake New Favourites Mango milk-soa…" at bounding box center [757, 180] width 489 height 711
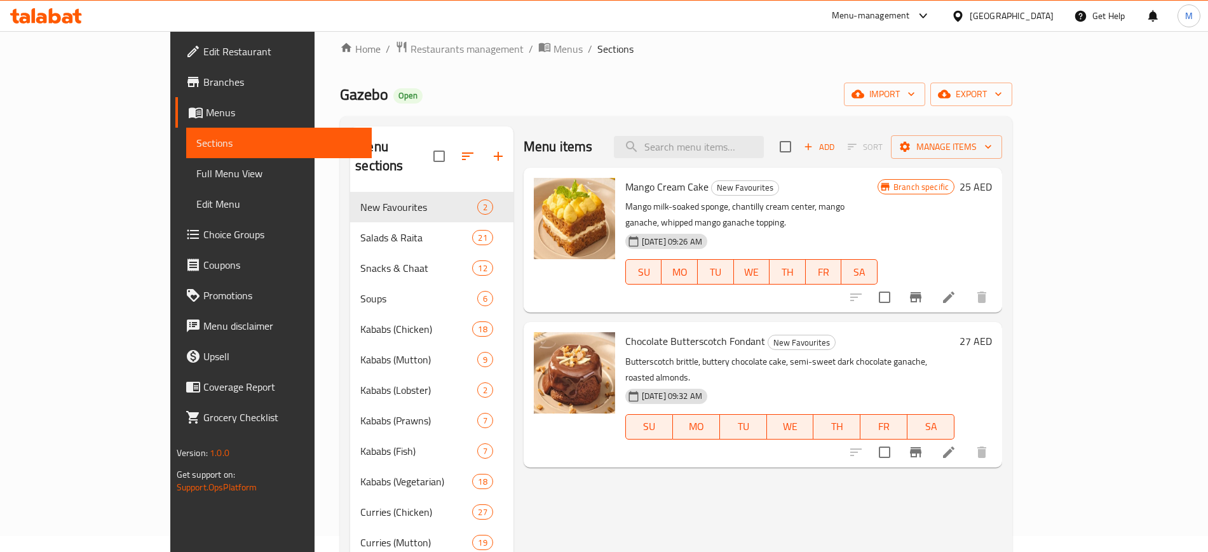
click at [458, 59] on div "Home / Restaurants management / Menus / Sections Gazebo Open import export Menu…" at bounding box center [676, 444] width 672 height 807
click at [553, 49] on span "Menus" at bounding box center [567, 48] width 29 height 15
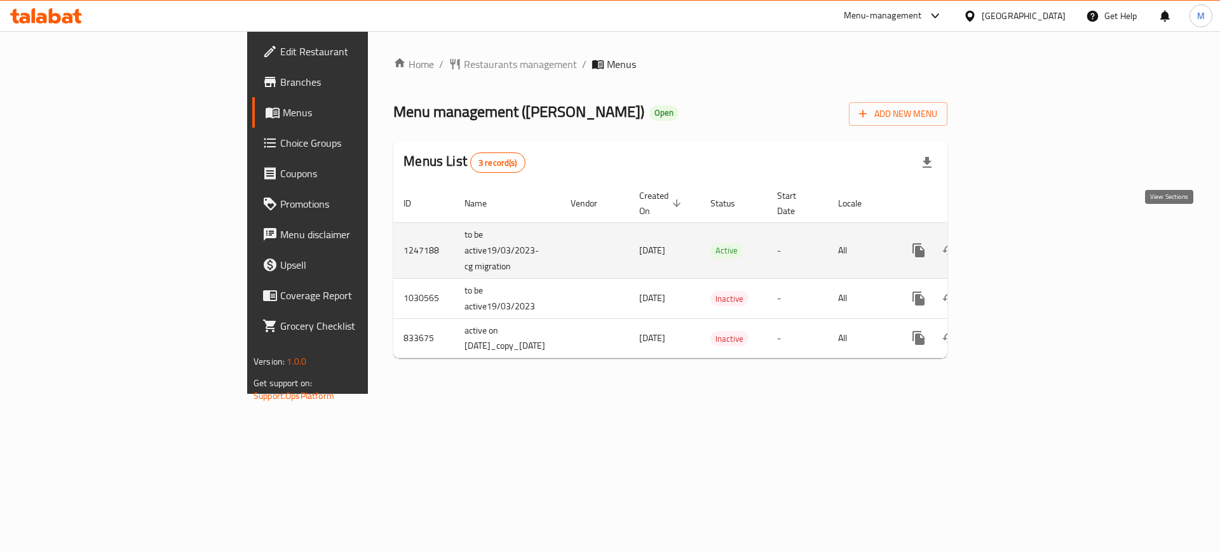
click at [1025, 235] on link "enhanced table" at bounding box center [1010, 250] width 30 height 30
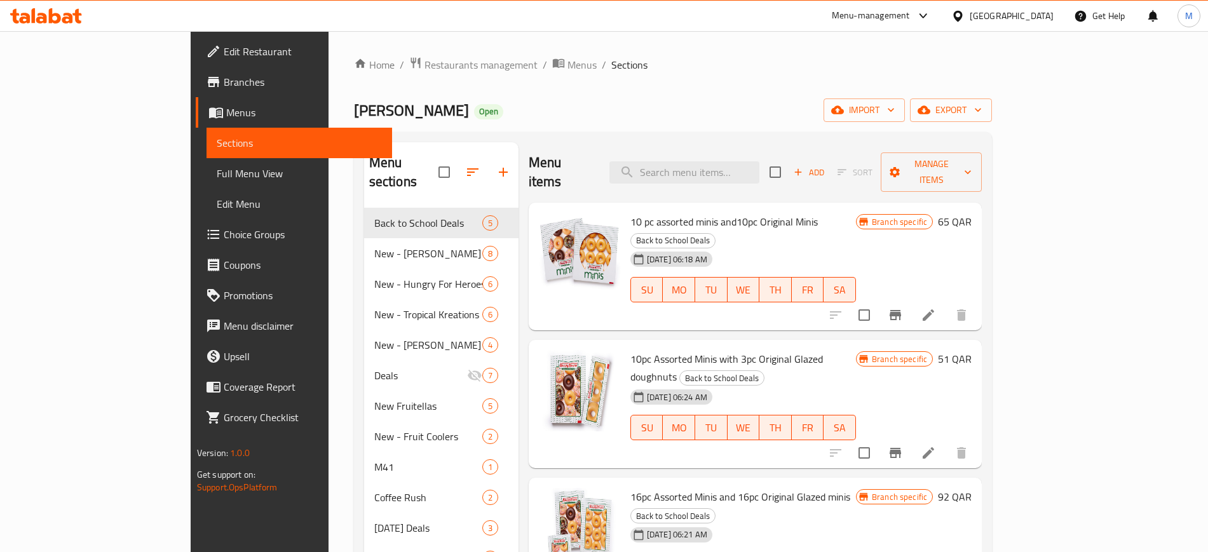
click at [551, 145] on div "Menu items Add Sort Manage items" at bounding box center [755, 172] width 453 height 60
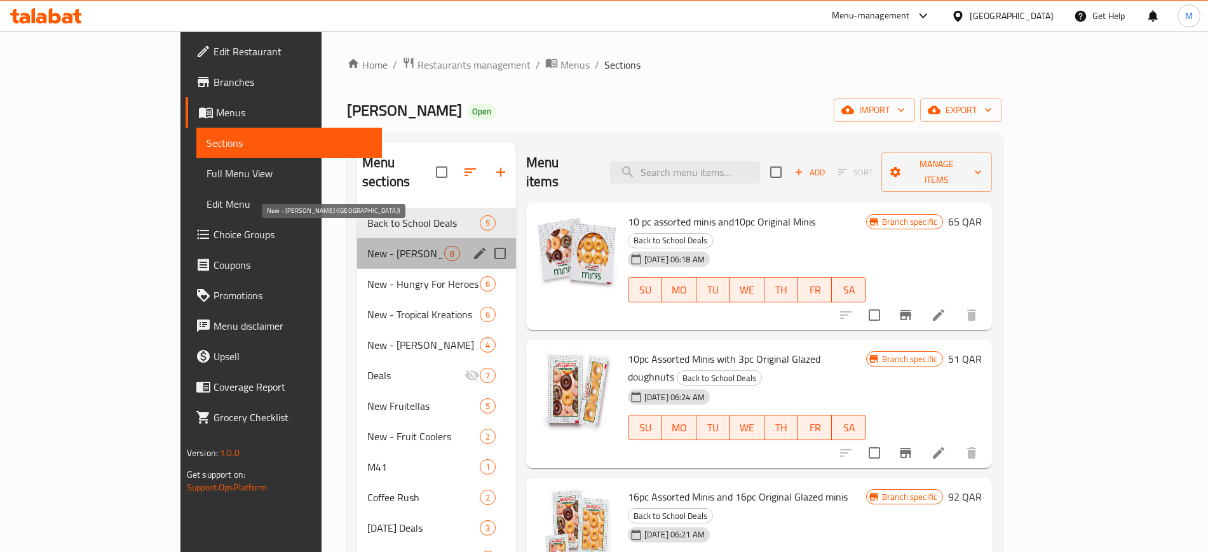
click at [367, 246] on span "New - [PERSON_NAME] ([GEOGRAPHIC_DATA])" at bounding box center [405, 253] width 77 height 15
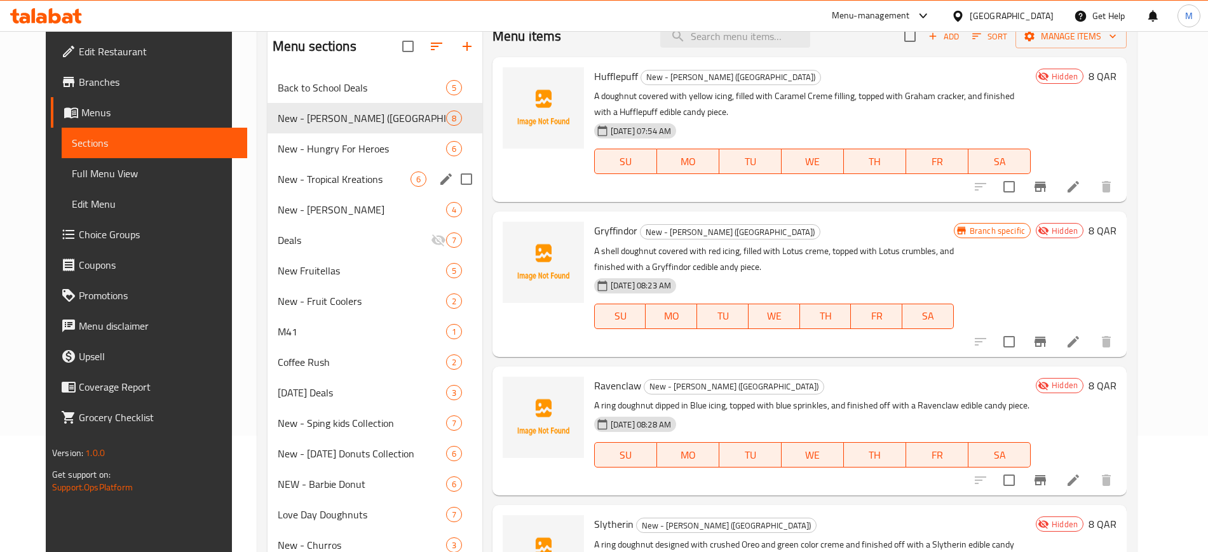
scroll to position [117, 0]
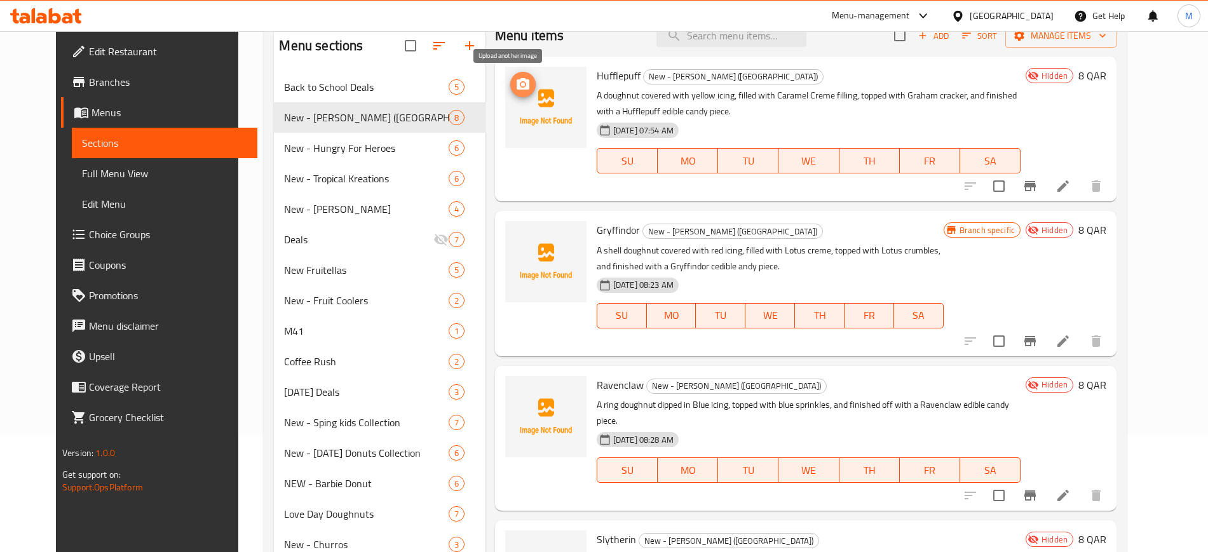
click at [515, 78] on icon "upload picture" at bounding box center [522, 84] width 15 height 15
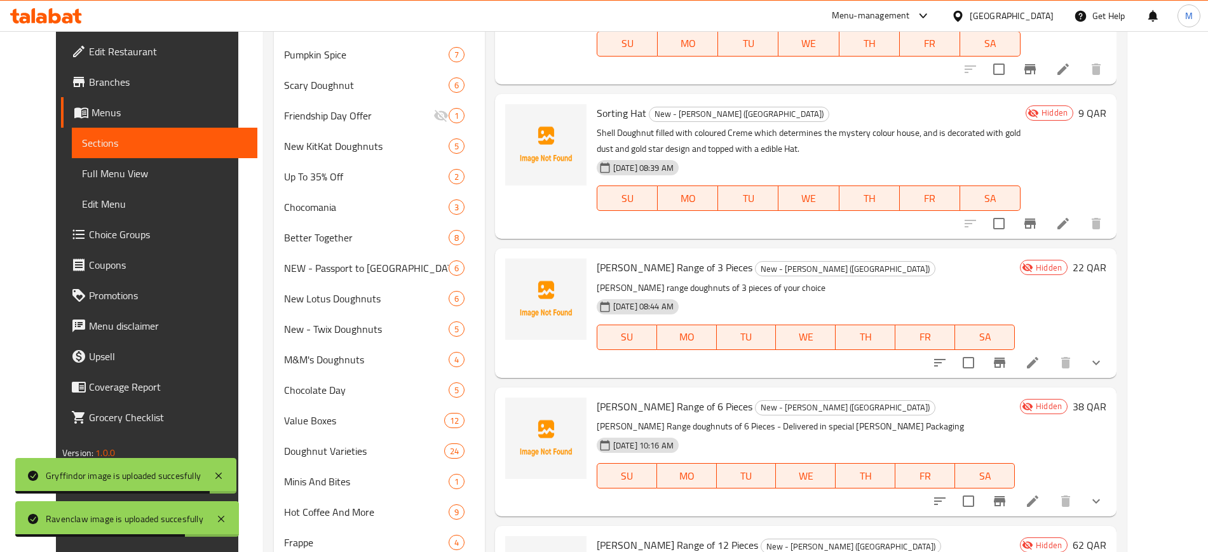
scroll to position [708, 0]
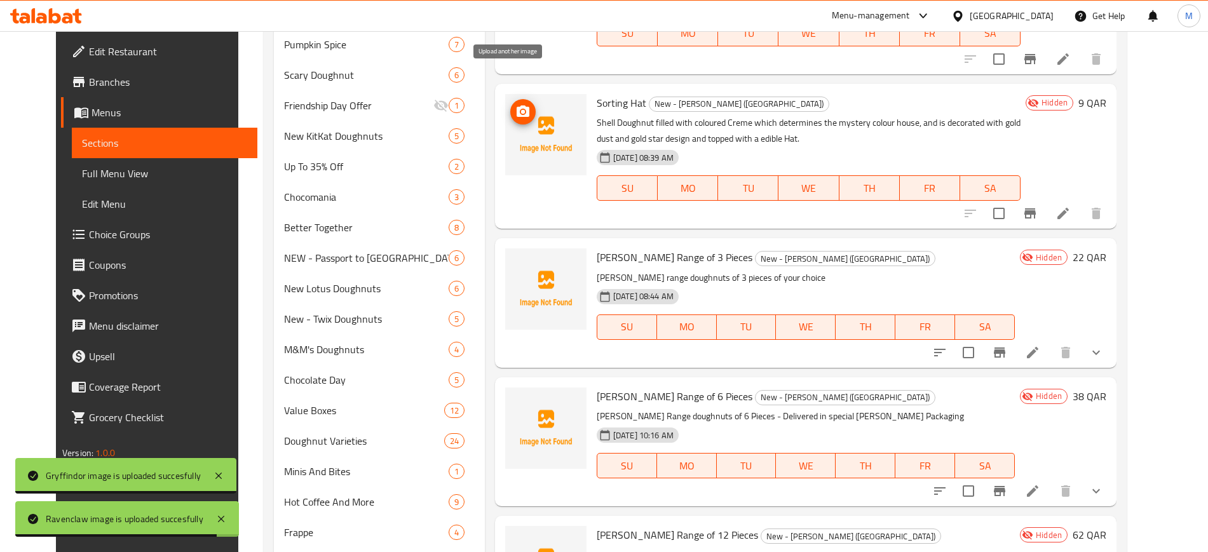
click at [517, 105] on icon "upload picture" at bounding box center [523, 110] width 13 height 11
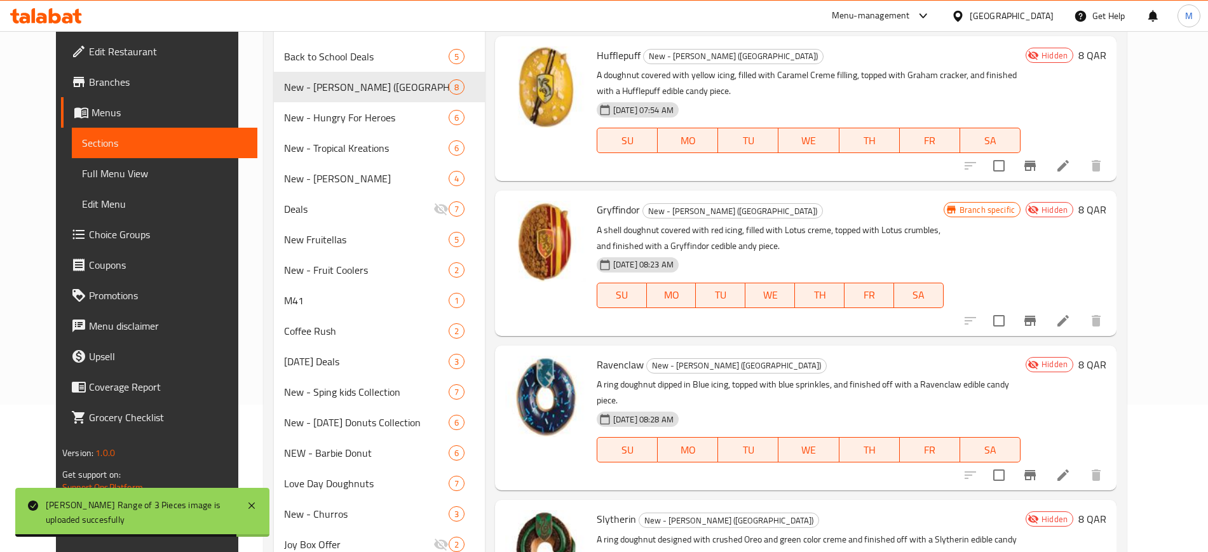
scroll to position [0, 0]
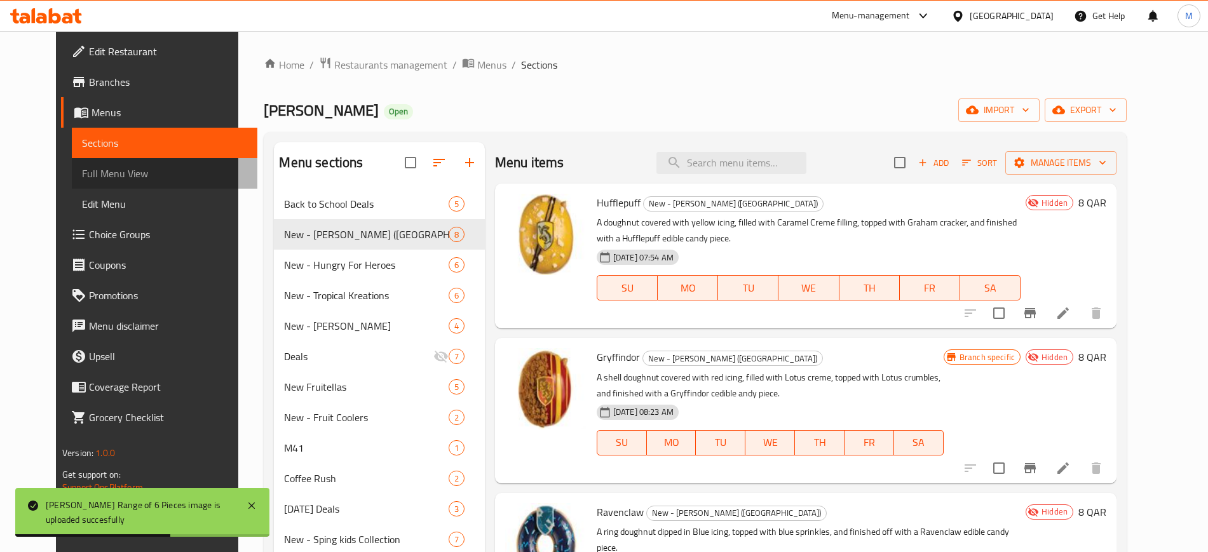
click at [114, 172] on span "Full Menu View" at bounding box center [164, 173] width 165 height 15
click at [108, 166] on span "Full Menu View" at bounding box center [164, 173] width 165 height 15
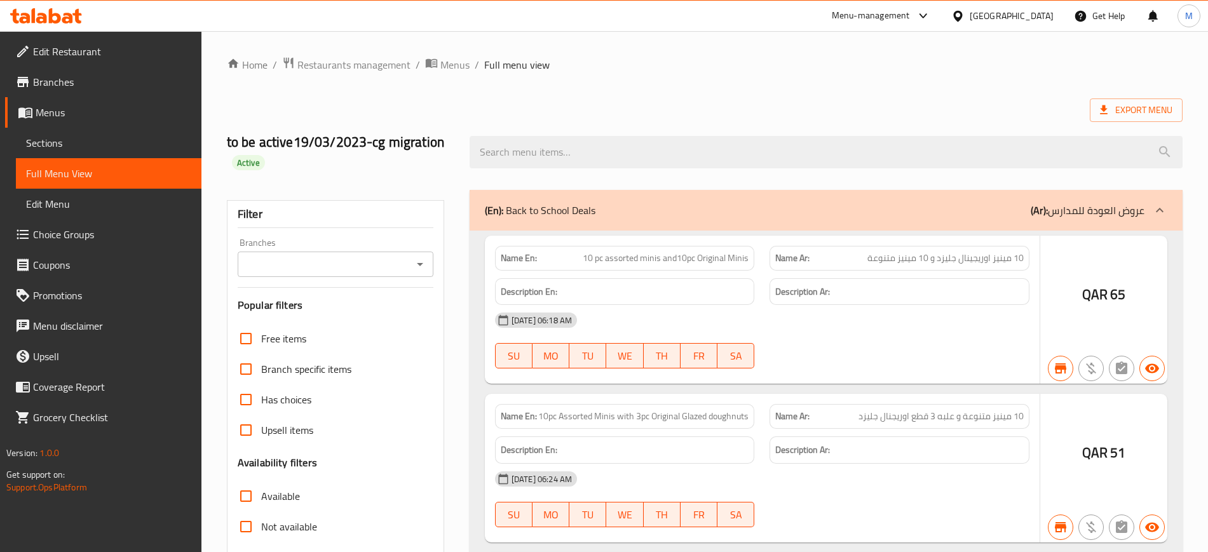
click at [277, 451] on div at bounding box center [604, 276] width 1208 height 552
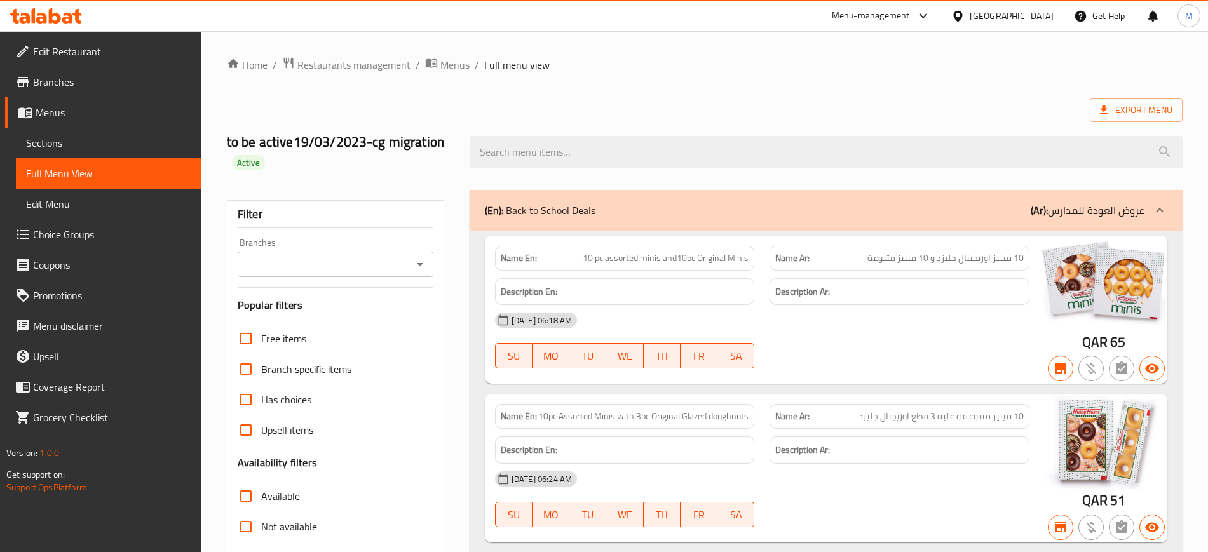
scroll to position [143, 0]
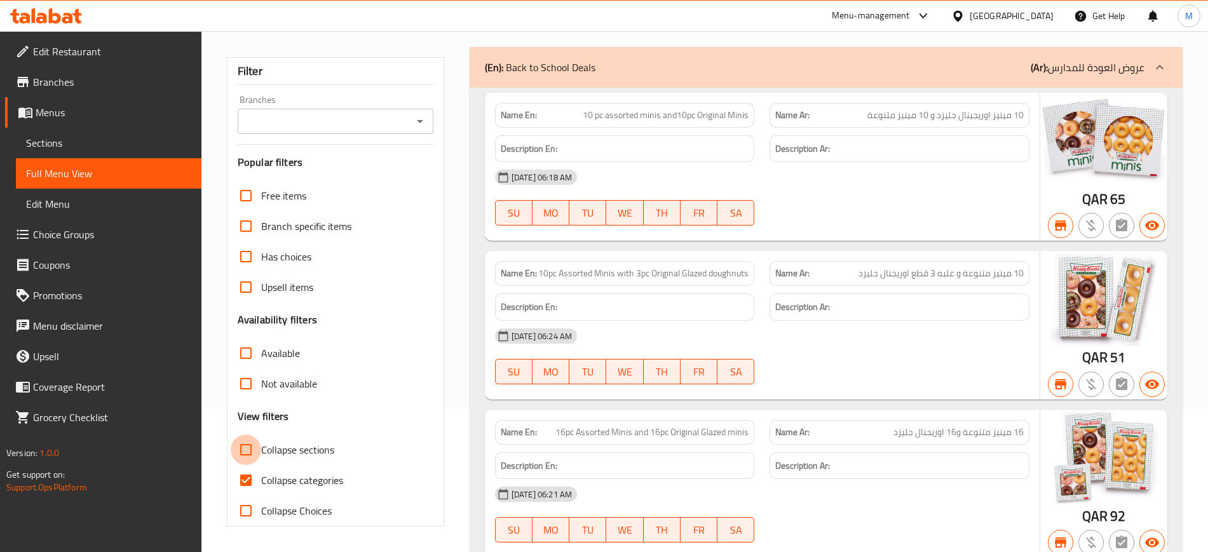
click at [247, 447] on input "Collapse sections" at bounding box center [246, 450] width 30 height 30
checkbox input "true"
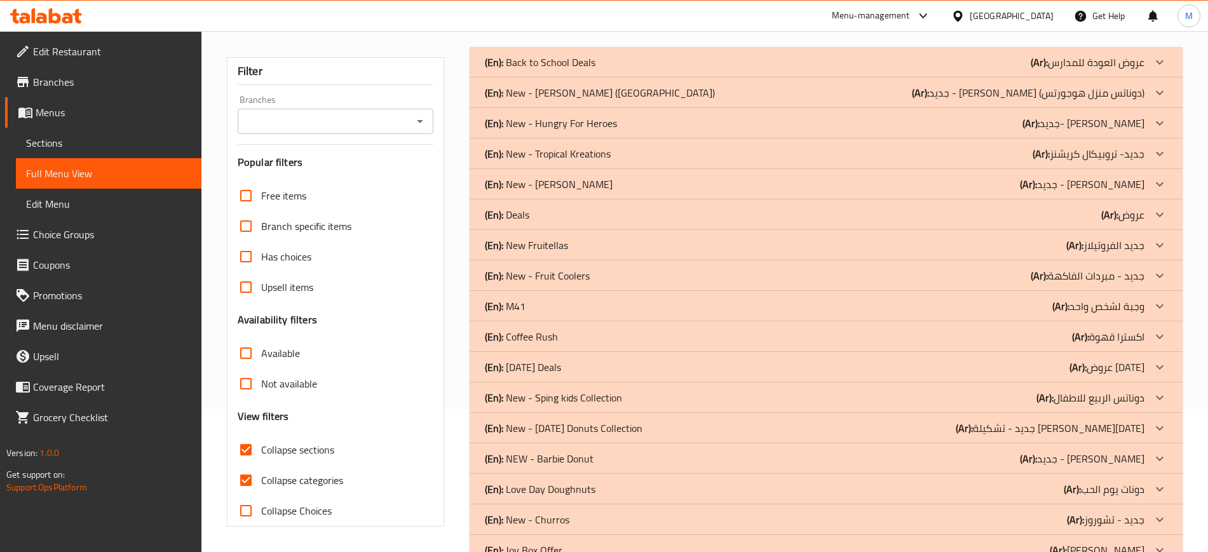
click at [595, 70] on p "(En): New - Harry Potter (House of Hogwarts)" at bounding box center [540, 62] width 111 height 15
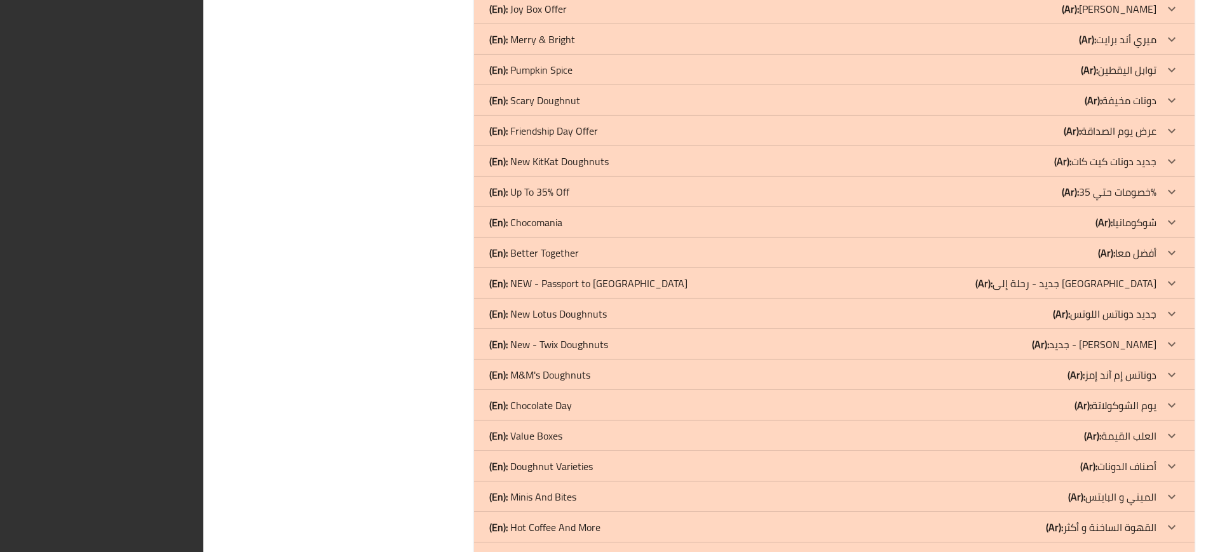
scroll to position [3078, 0]
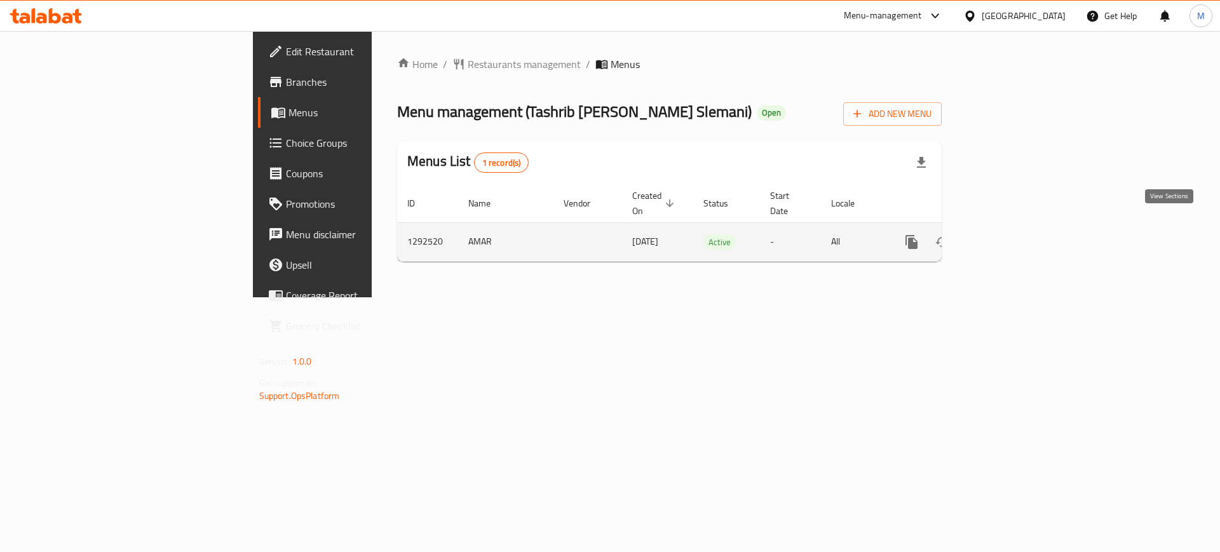
click at [1011, 234] on icon "enhanced table" at bounding box center [1003, 241] width 15 height 15
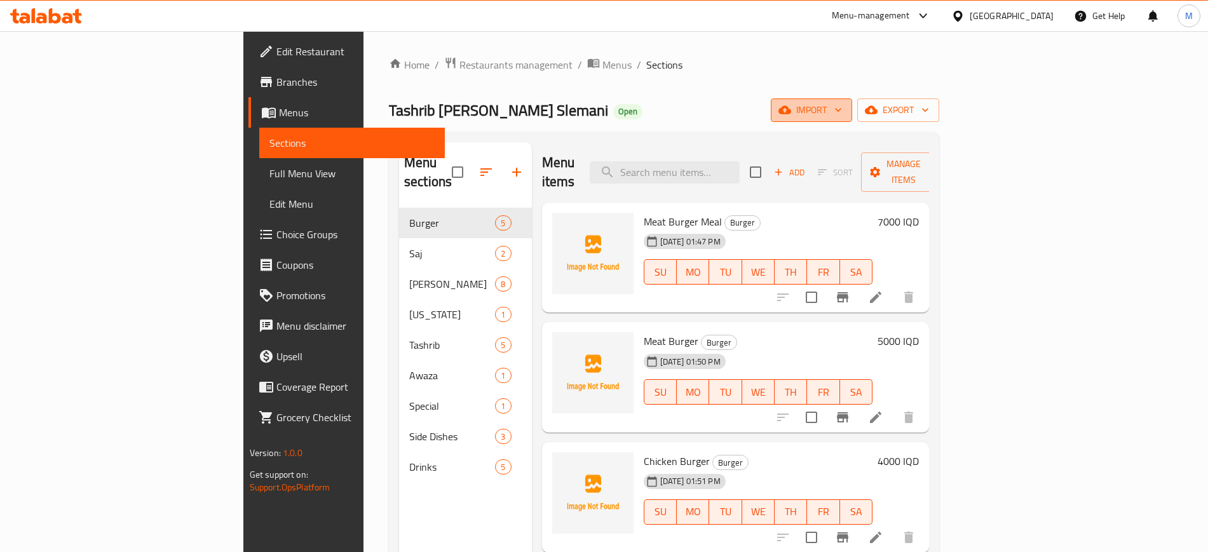
click at [842, 113] on span "import" at bounding box center [811, 110] width 61 height 16
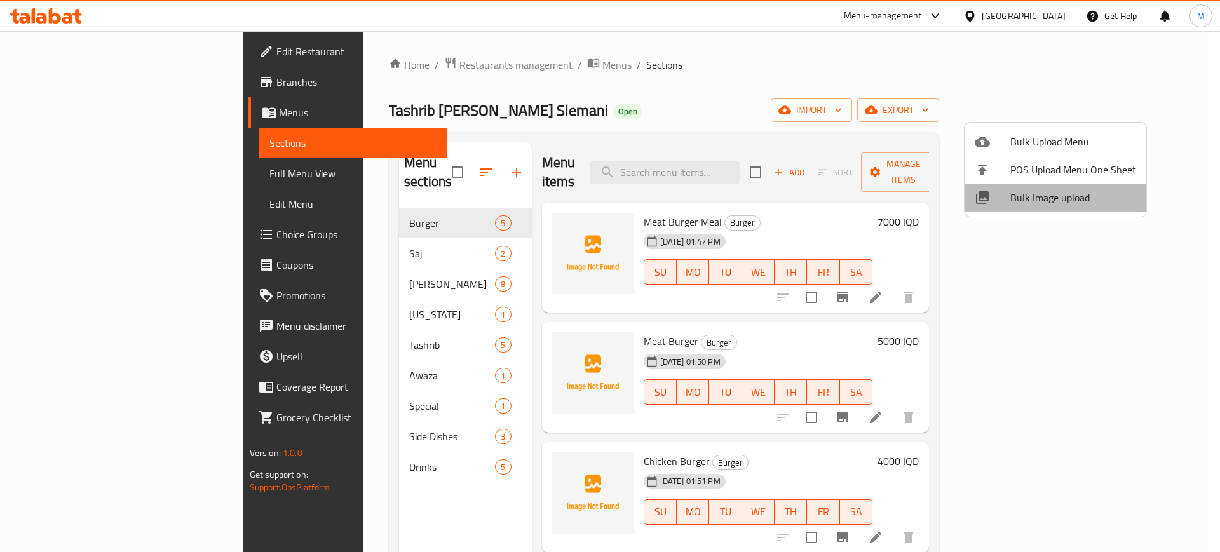
click at [1077, 200] on span "Bulk Image upload" at bounding box center [1073, 197] width 126 height 15
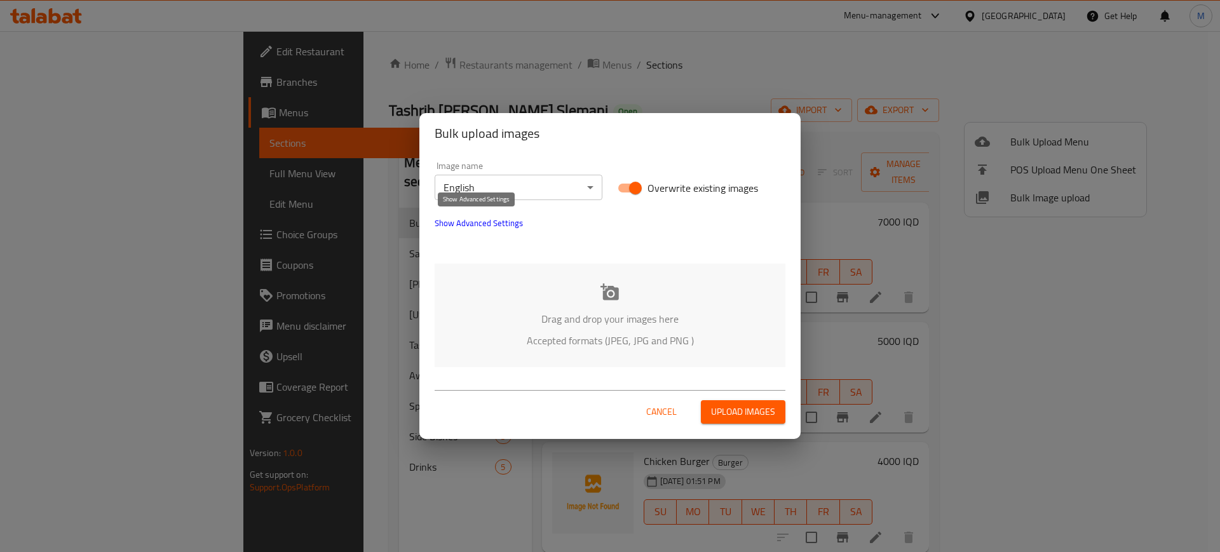
click at [512, 219] on span "Show Advanced Settings" at bounding box center [479, 222] width 88 height 15
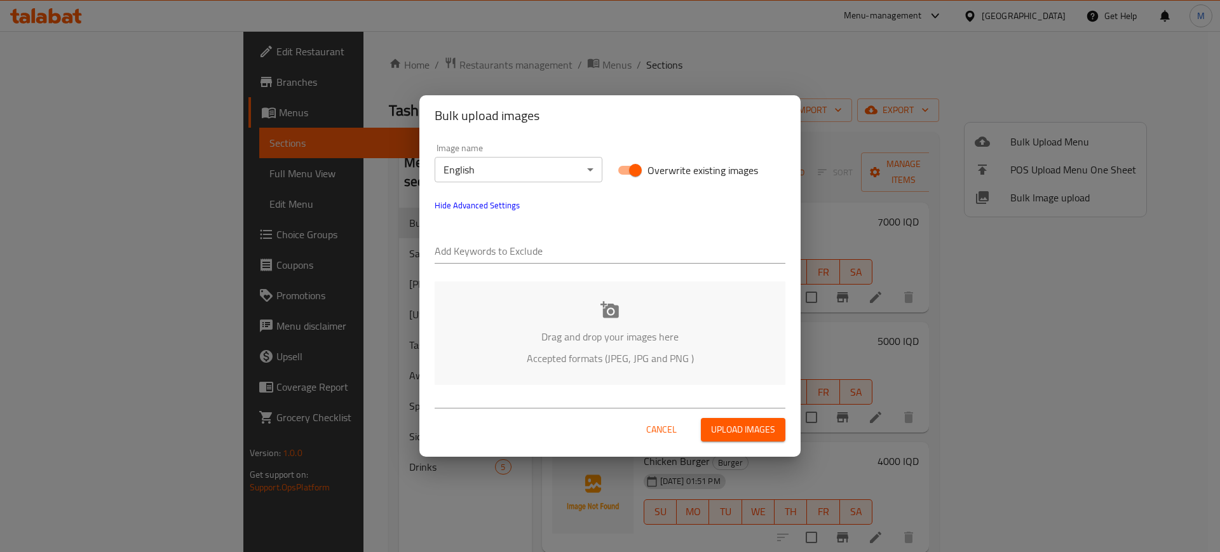
click at [536, 262] on div at bounding box center [610, 252] width 351 height 25
paste input "_Hardi Salahaldin"
type input "_Hardi Salahaldin"
drag, startPoint x: 486, startPoint y: 269, endPoint x: 565, endPoint y: 249, distance: 81.4
click at [565, 249] on div "Add Keywords to Exclude _Hardi Salahaldin" at bounding box center [610, 245] width 366 height 51
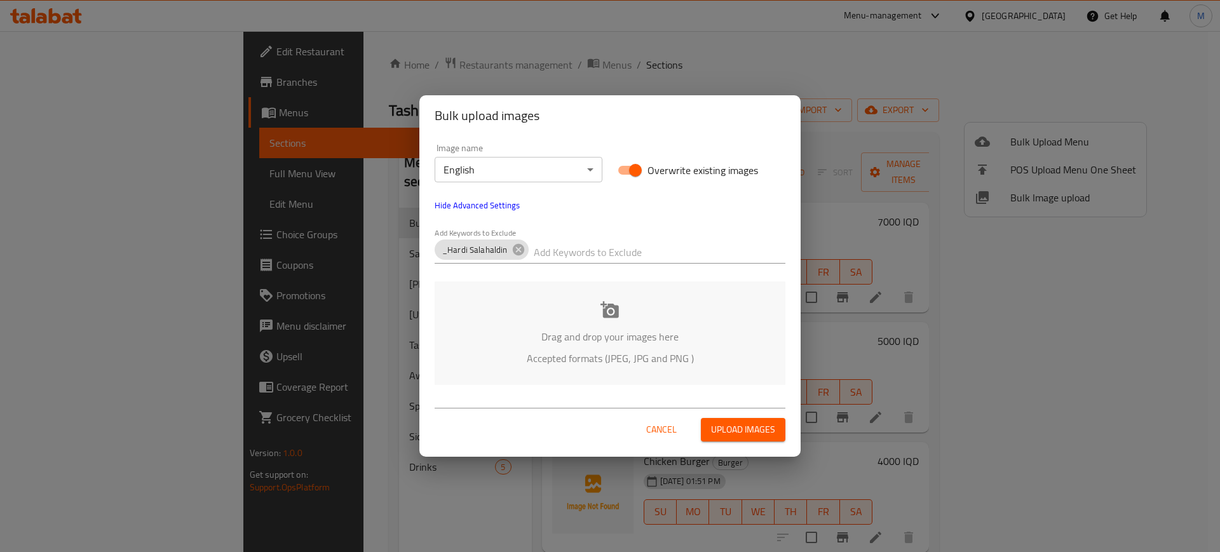
click at [565, 249] on input "text" at bounding box center [660, 252] width 252 height 20
paste input "Tashrib [PERSON_NAME] Slemani_"
type input "Tashrib [PERSON_NAME] Slemani_"
click at [494, 374] on div "Drag and drop your images here Accepted formats (JPEG, JPG and PNG )" at bounding box center [610, 333] width 351 height 104
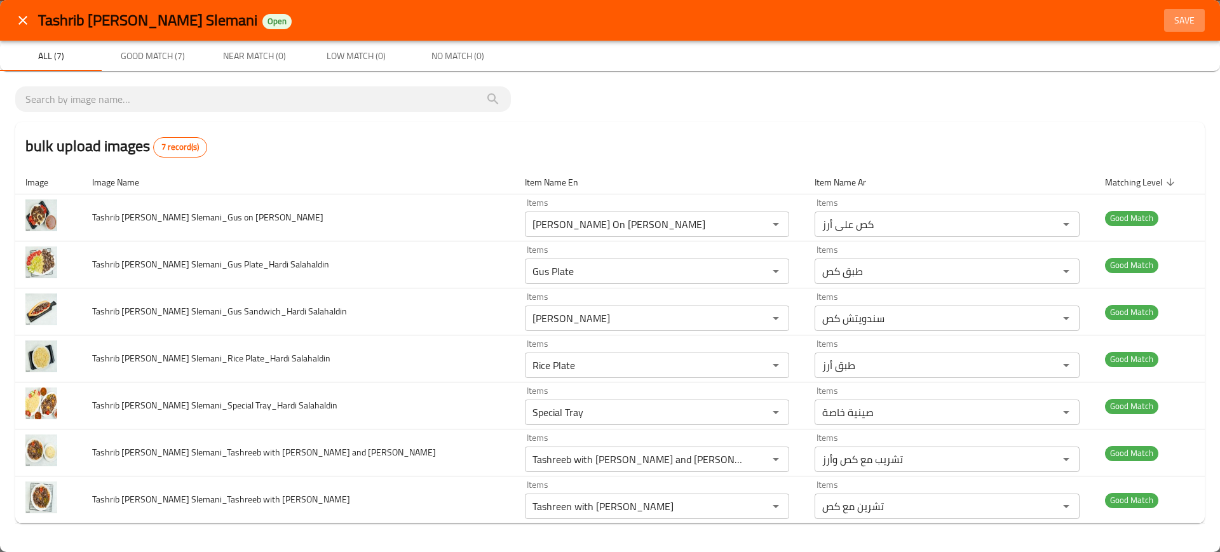
click at [1173, 13] on span "Save" at bounding box center [1184, 21] width 30 height 16
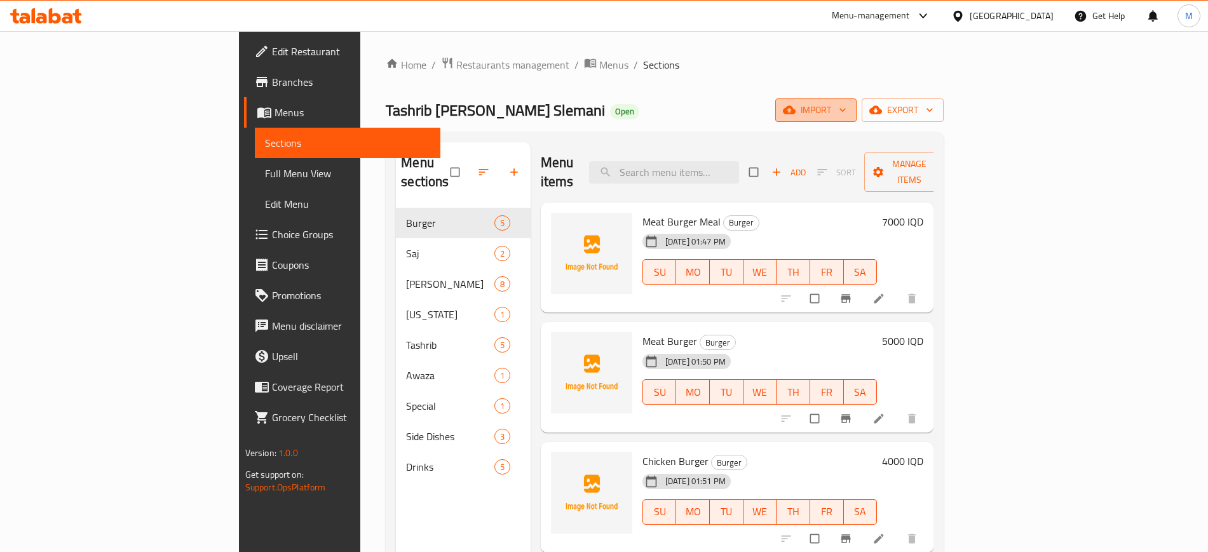
click at [856, 121] on button "import" at bounding box center [815, 110] width 81 height 24
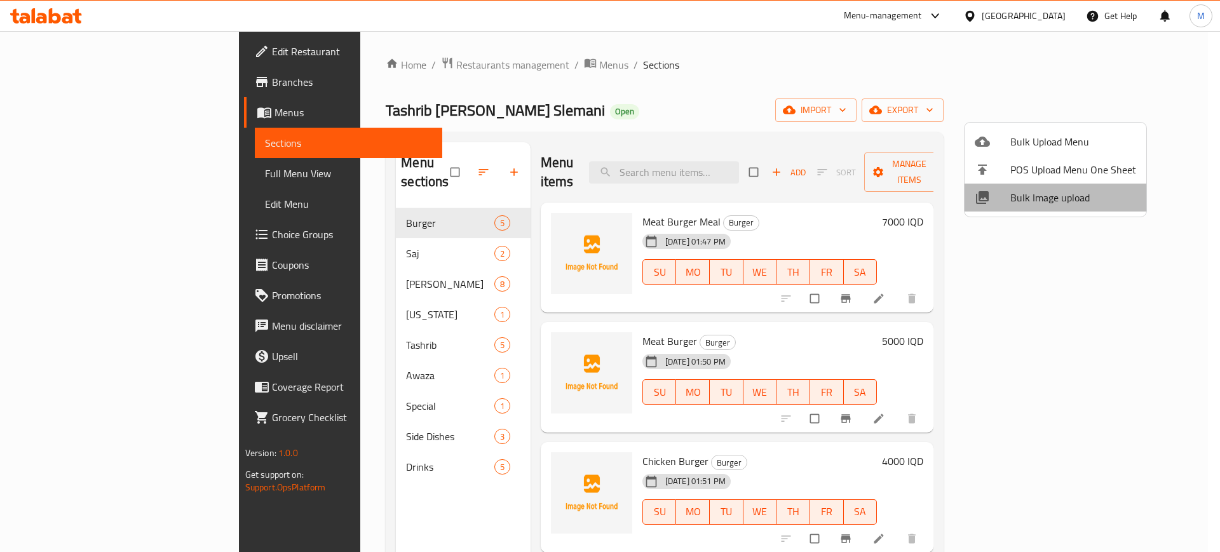
click at [1065, 190] on span "Bulk Image upload" at bounding box center [1073, 197] width 126 height 15
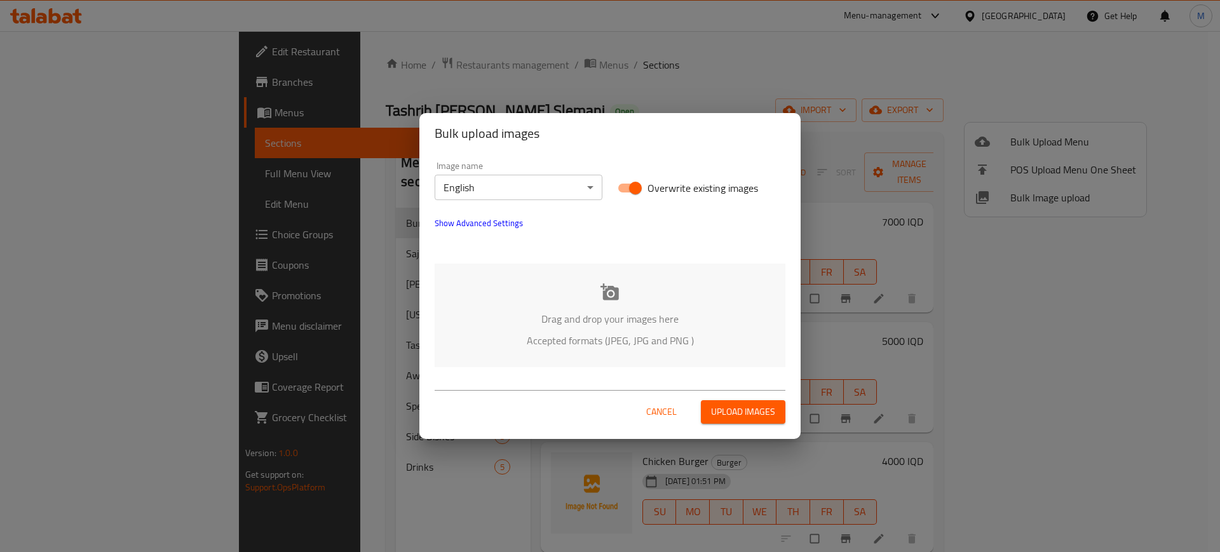
click at [523, 298] on div "Drag and drop your images here Accepted formats (JPEG, JPG and PNG )" at bounding box center [610, 316] width 351 height 104
click at [480, 226] on span "Show Advanced Settings" at bounding box center [479, 222] width 88 height 15
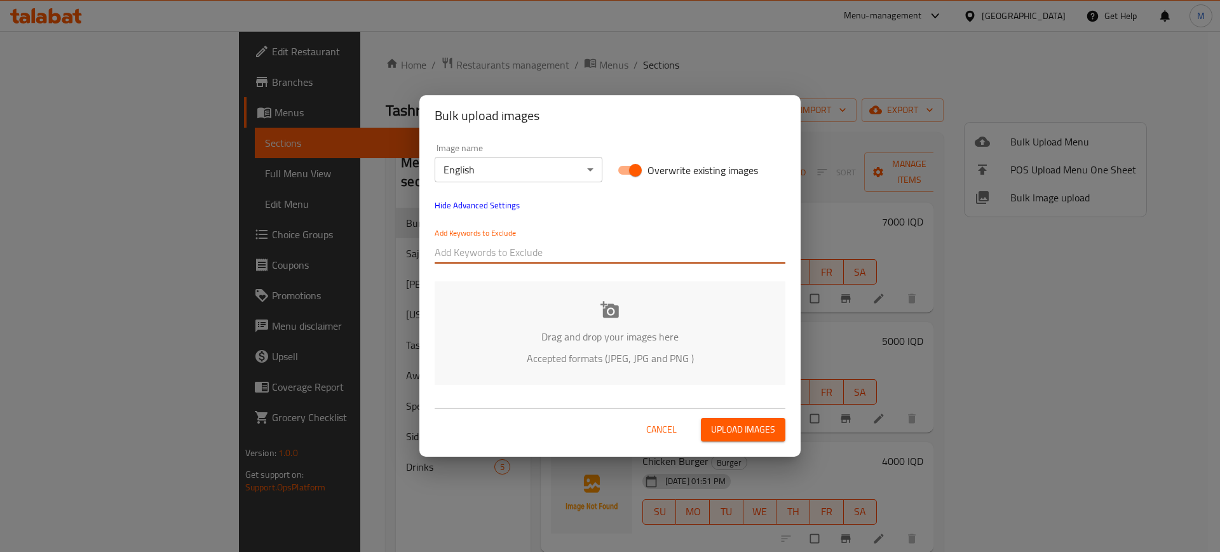
click at [513, 252] on input "text" at bounding box center [610, 252] width 351 height 20
paste input "Tashrib ba Gasi Slemani_"
type input "Tashrib ba Gasi Slemani_"
drag, startPoint x: 548, startPoint y: 271, endPoint x: 590, endPoint y: 254, distance: 45.1
click at [590, 254] on div "Add Keywords to Exclude Tashrib ba Gasi Slemani_" at bounding box center [610, 245] width 366 height 51
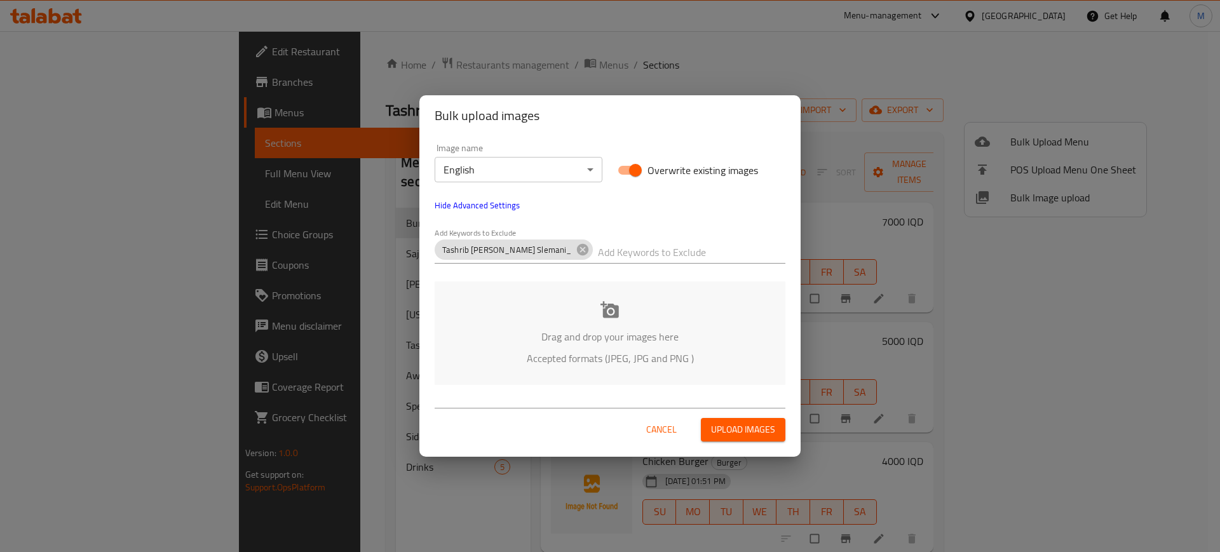
click at [598, 254] on input "text" at bounding box center [692, 252] width 188 height 20
paste input "_Hardi Salahaldin"
type input "_Hardi Salahaldin"
click at [518, 388] on div "Image name English ​ Overwrite existing images Hide Advanced Settings Add Keywo…" at bounding box center [609, 264] width 381 height 257
click at [500, 372] on div "Drag and drop your images here Accepted formats (JPEG, JPG and PNG )" at bounding box center [610, 333] width 351 height 104
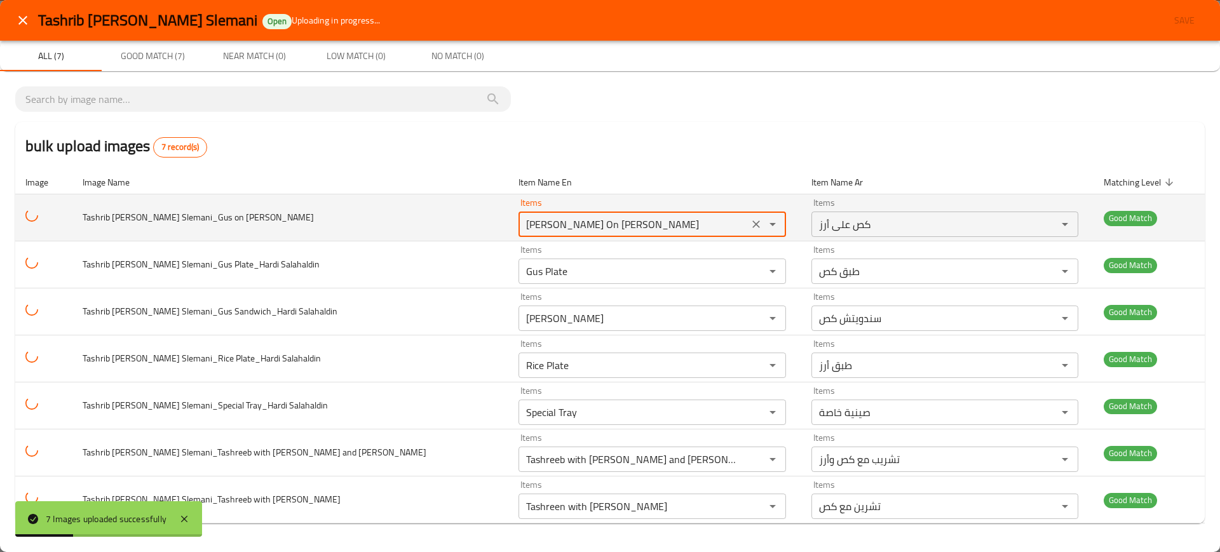
click at [522, 225] on Salahaldin "[PERSON_NAME] On [PERSON_NAME]" at bounding box center [633, 224] width 222 height 18
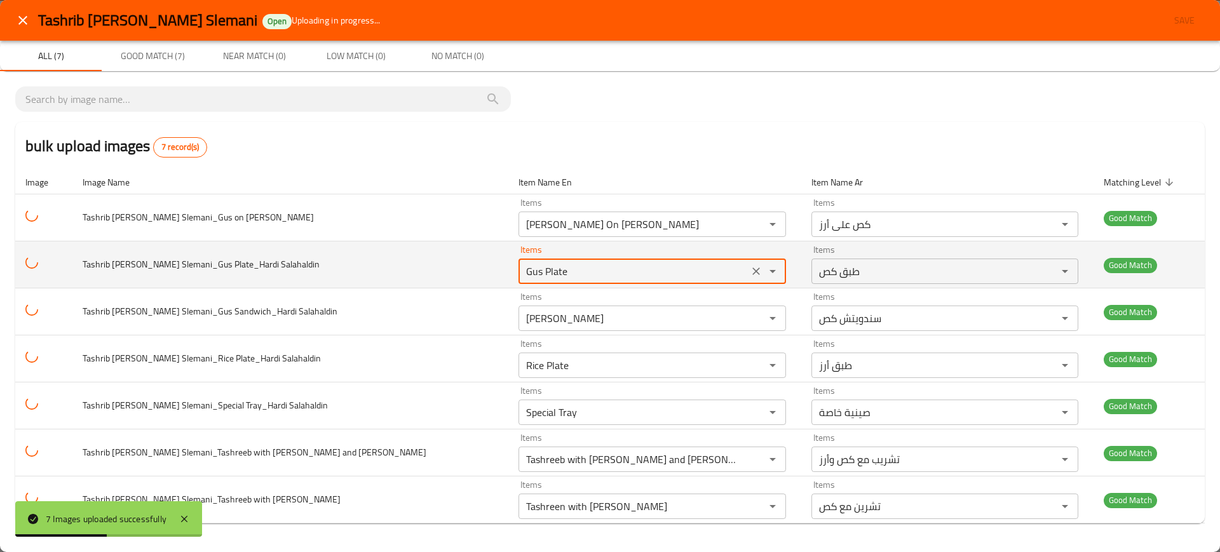
click at [522, 270] on Salahaldin "Gus Plate" at bounding box center [633, 271] width 222 height 18
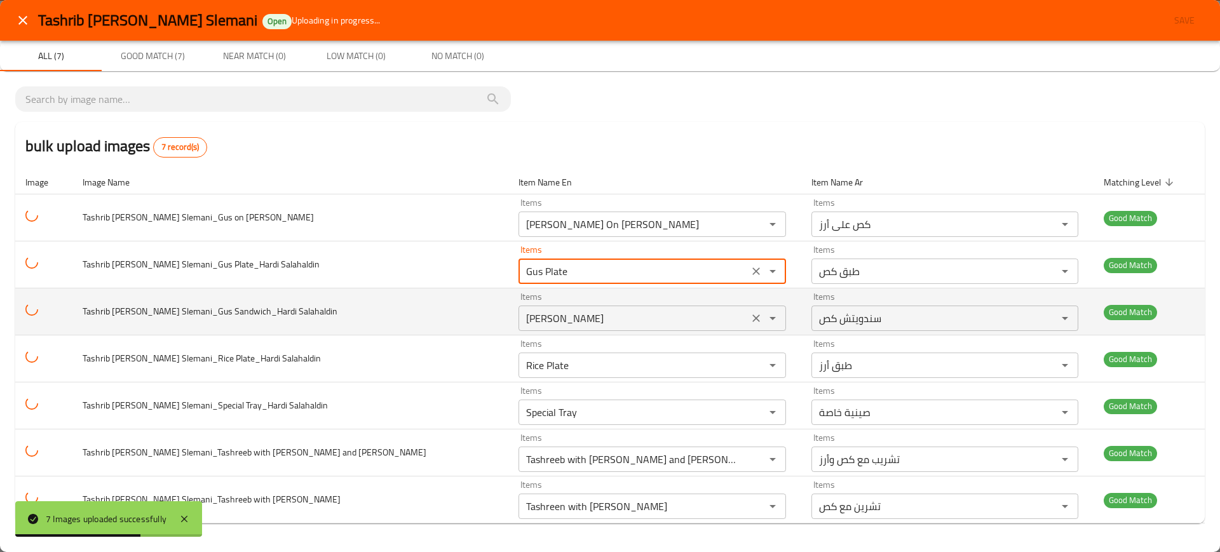
click at [522, 318] on Salahaldin "[PERSON_NAME]" at bounding box center [633, 318] width 222 height 18
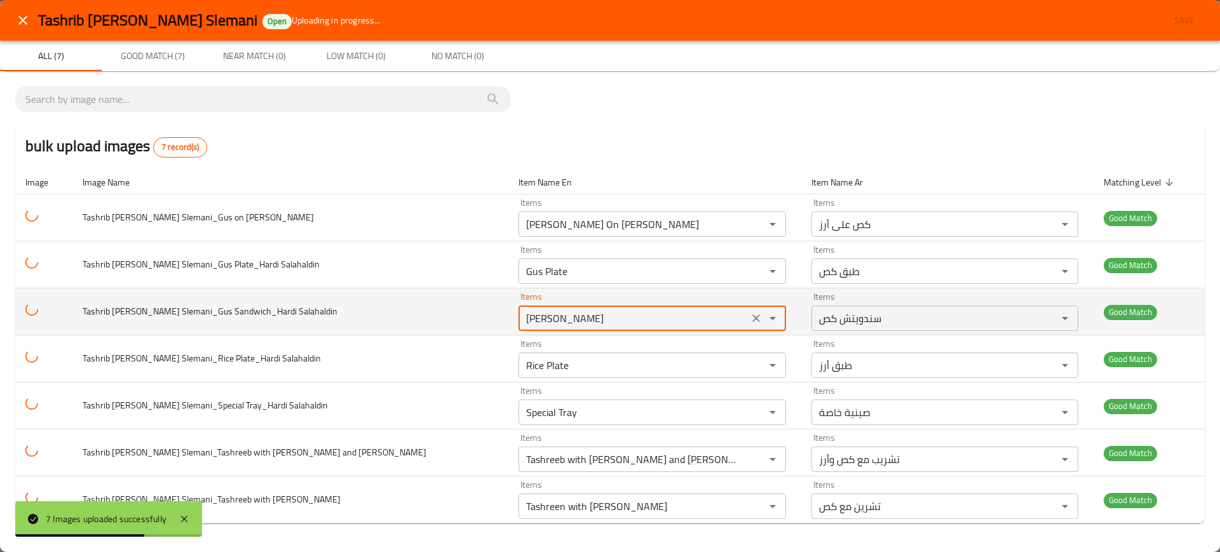
click at [522, 318] on Salahaldin "Gus Sandwich" at bounding box center [633, 318] width 222 height 18
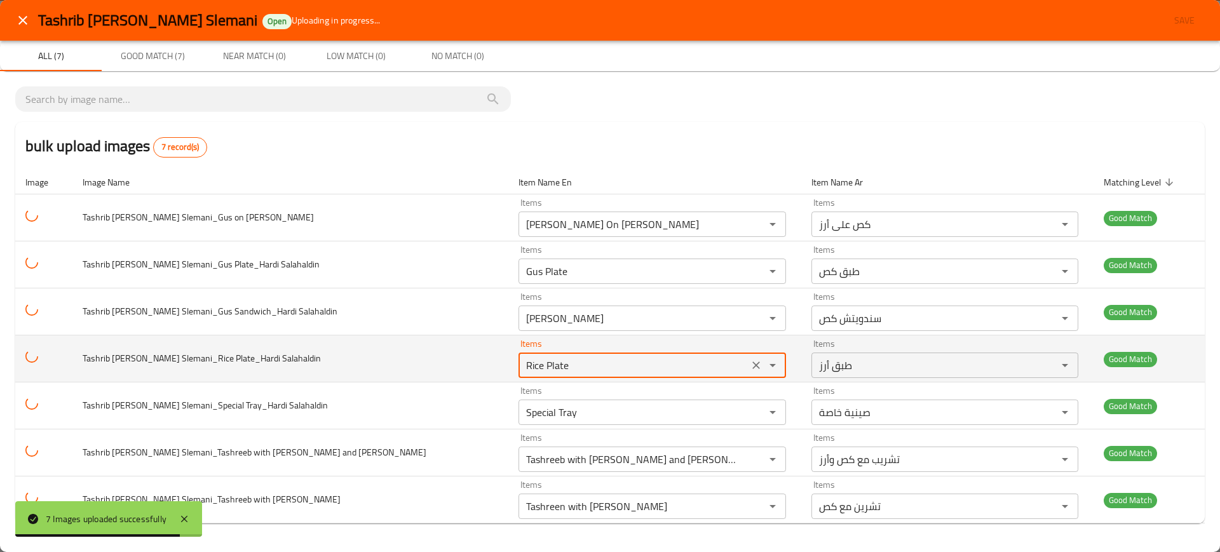
click at [524, 370] on Salahaldin "Rice Plate" at bounding box center [633, 365] width 222 height 18
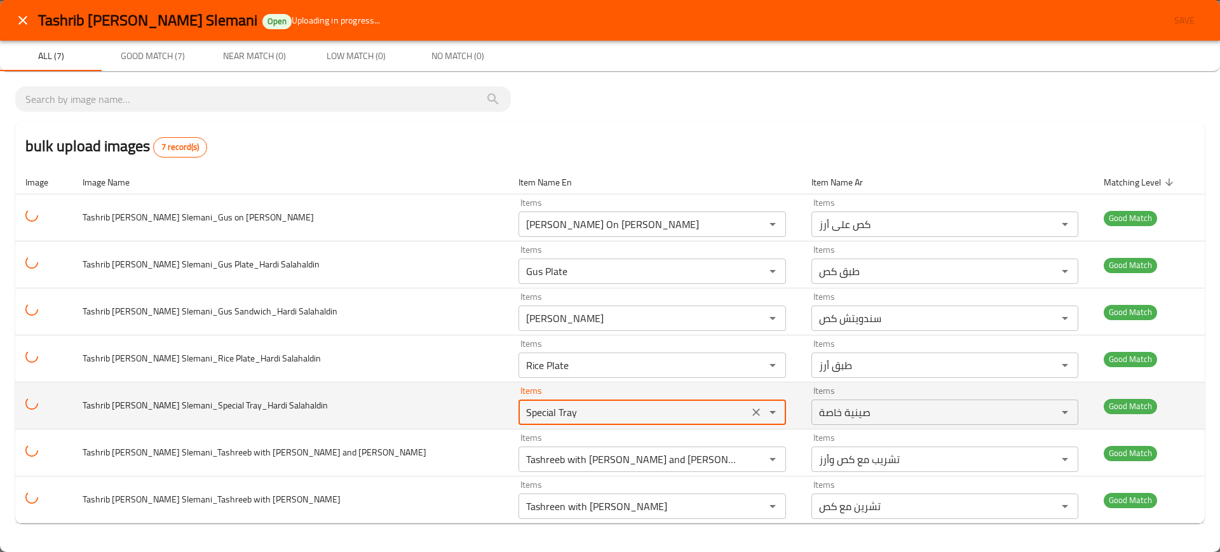
click at [534, 411] on Salahaldin "Special Tray" at bounding box center [633, 412] width 222 height 18
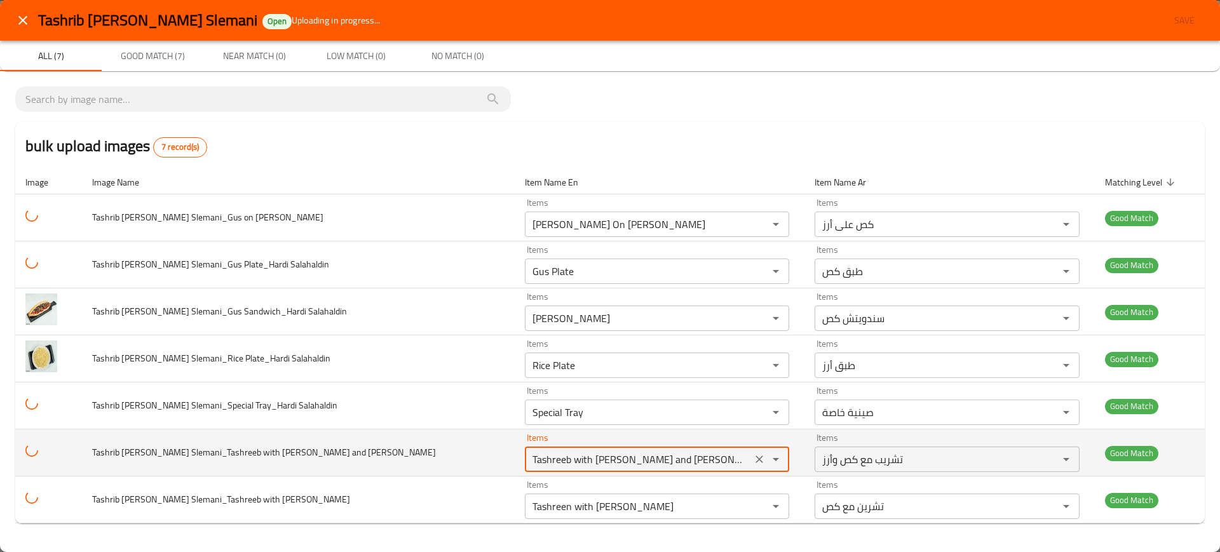
click at [543, 455] on Salahaldin "Tashreeb with [PERSON_NAME] and [PERSON_NAME]" at bounding box center [639, 459] width 220 height 18
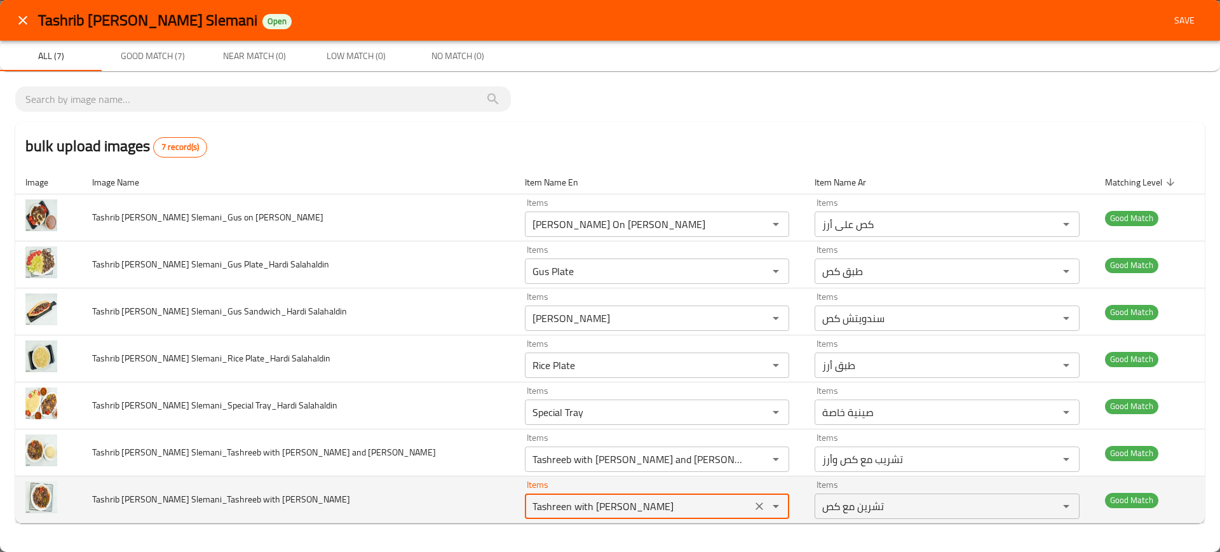
click at [553, 498] on Salahaldin "Tashreen with [PERSON_NAME]" at bounding box center [639, 506] width 220 height 18
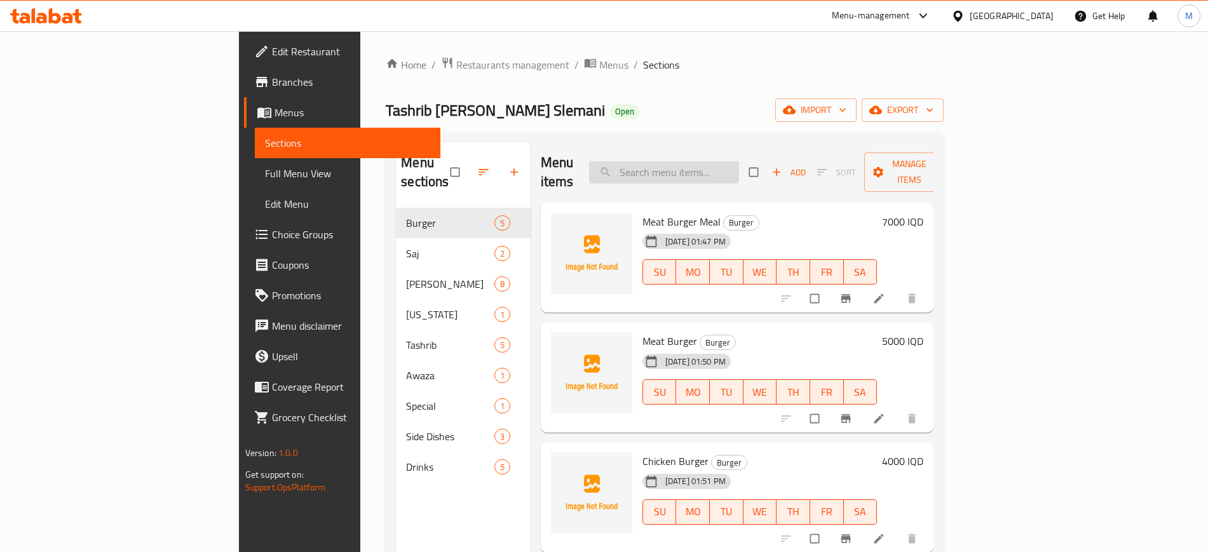
click at [717, 161] on input "search" at bounding box center [664, 172] width 150 height 22
paste input "[PERSON_NAME] On [PERSON_NAME]"
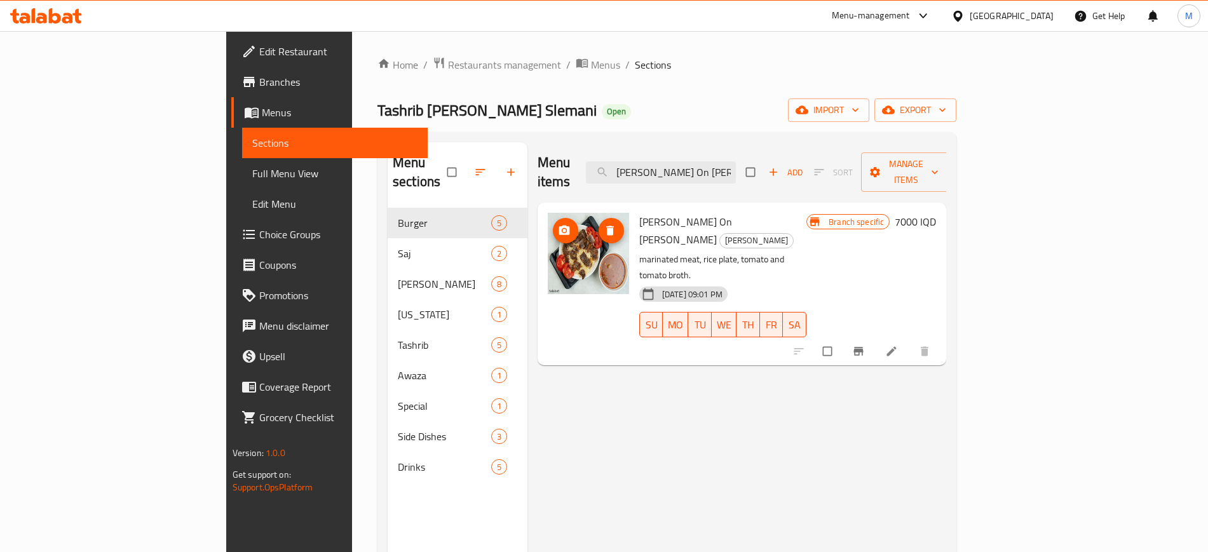
paste input "Plate"
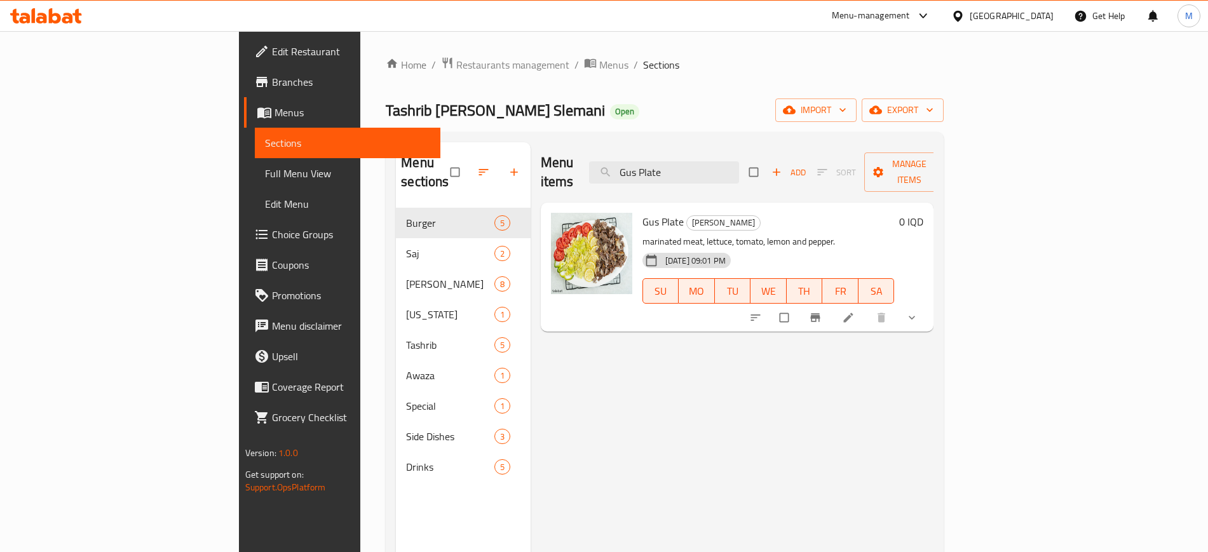
paste input "Sandwich"
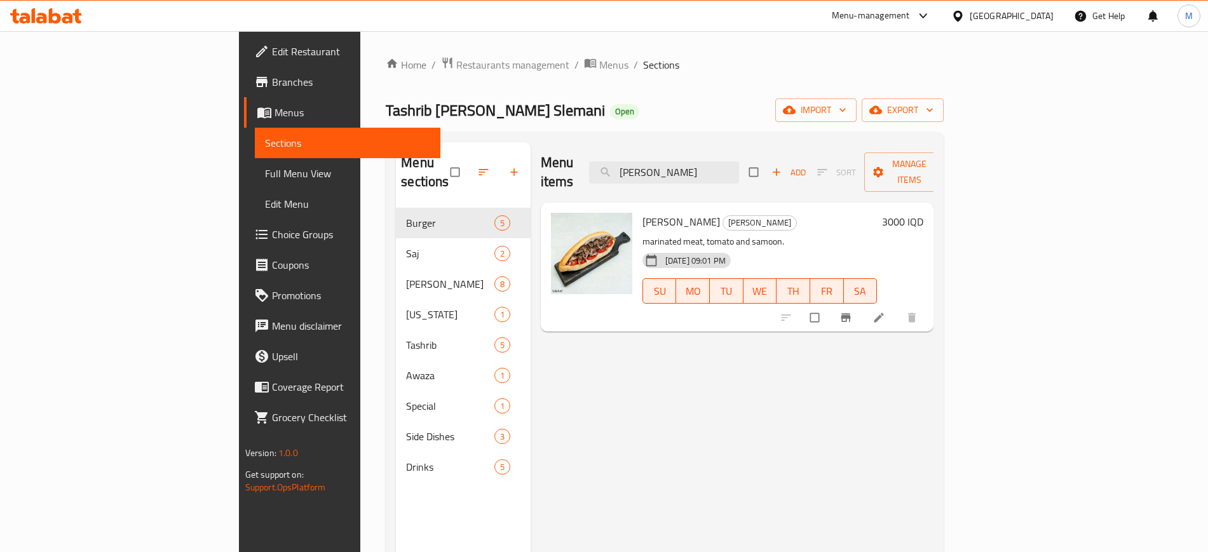
paste input "Rice Plate"
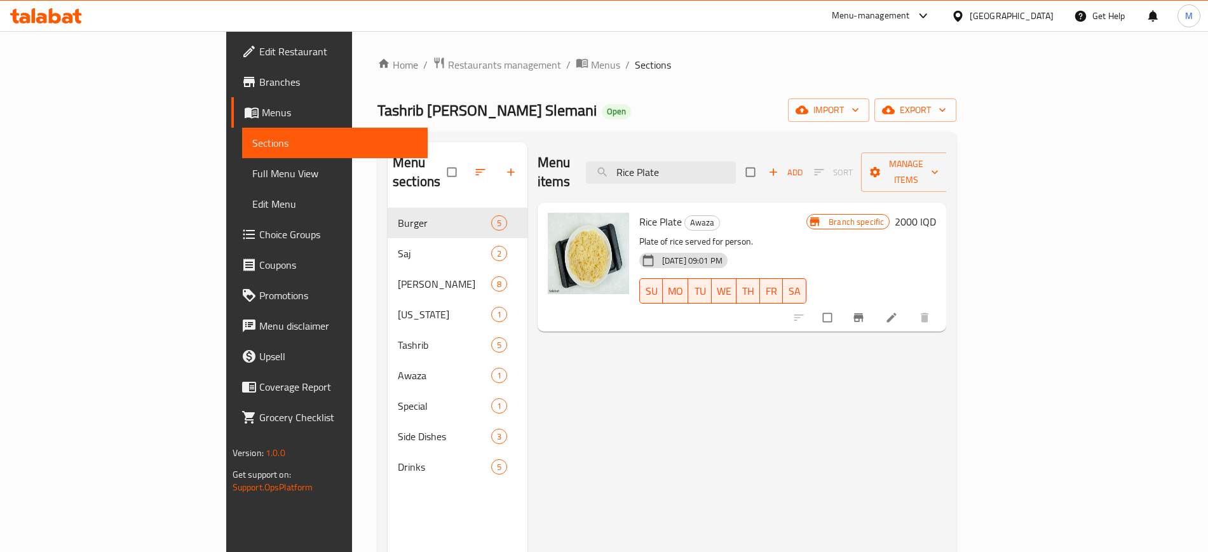
paste input "Special Tray"
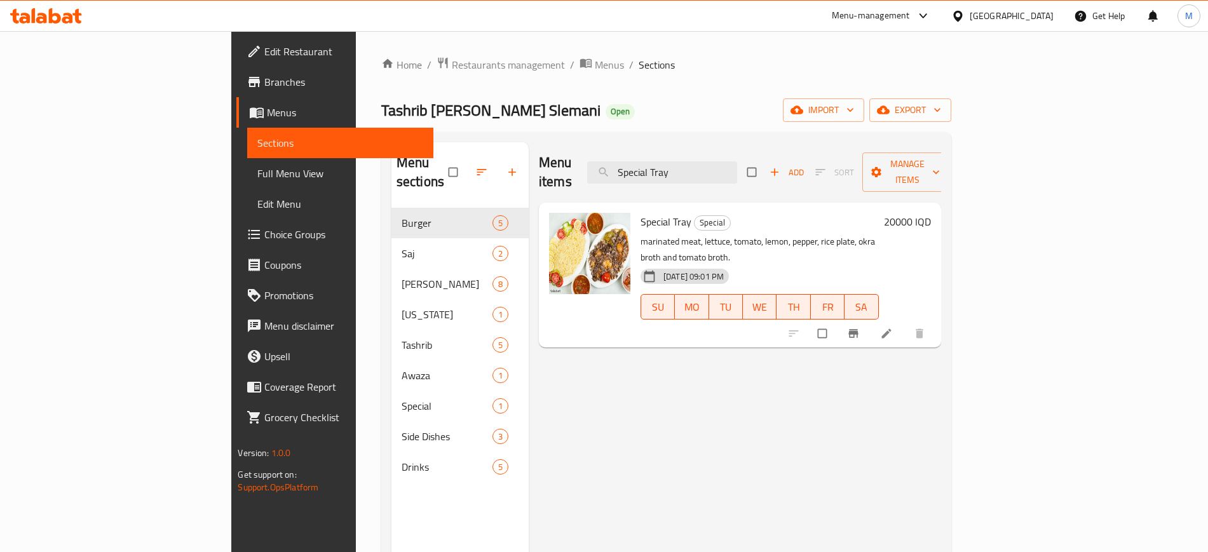
paste input "Tashreeb with [PERSON_NAME] and [PERSON_NAME]"
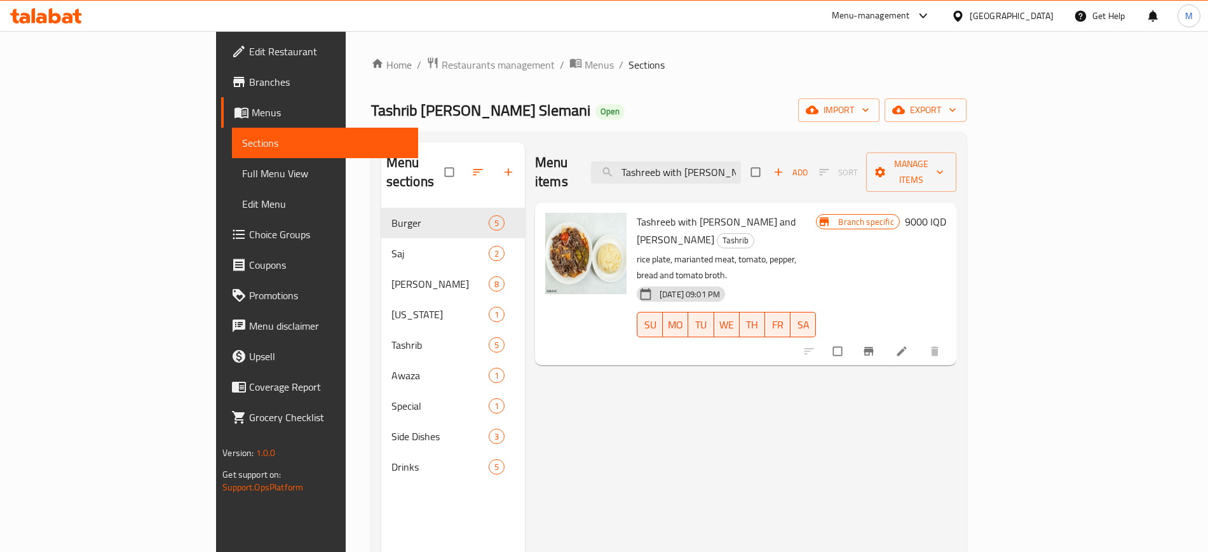
paste input "n with Gus"
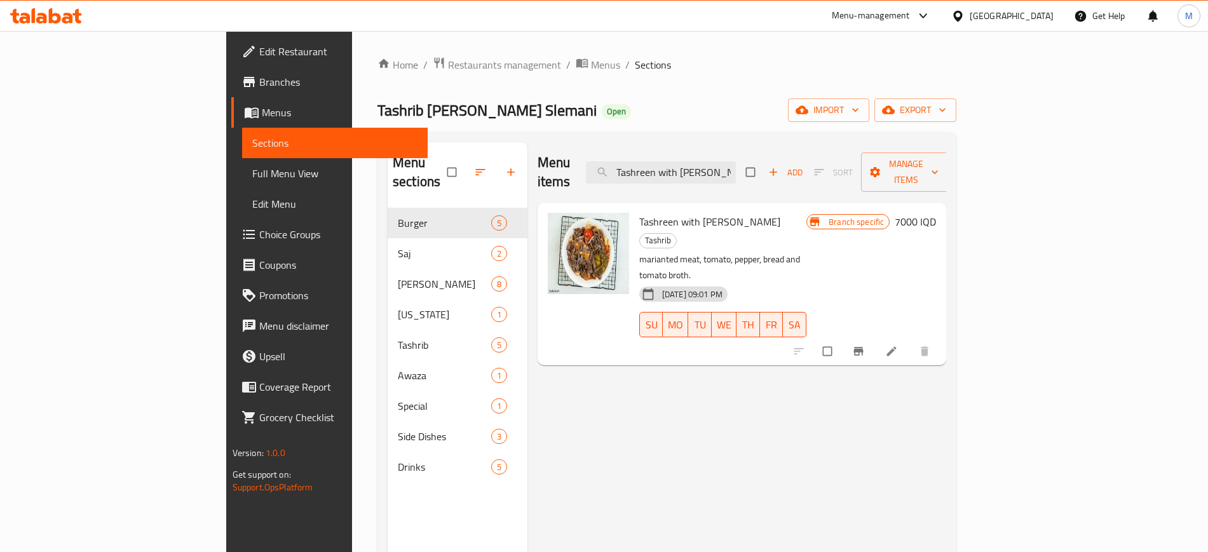
type input "Tashreen with [PERSON_NAME]"
click at [259, 57] on span "Edit Restaurant" at bounding box center [338, 51] width 158 height 15
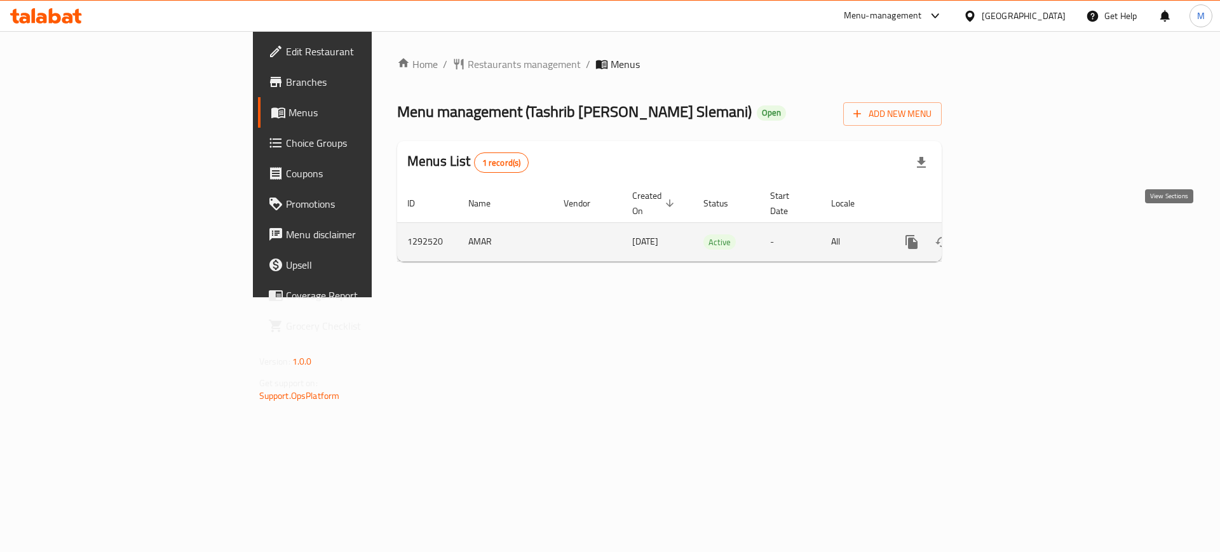
click at [1011, 234] on icon "enhanced table" at bounding box center [1003, 241] width 15 height 15
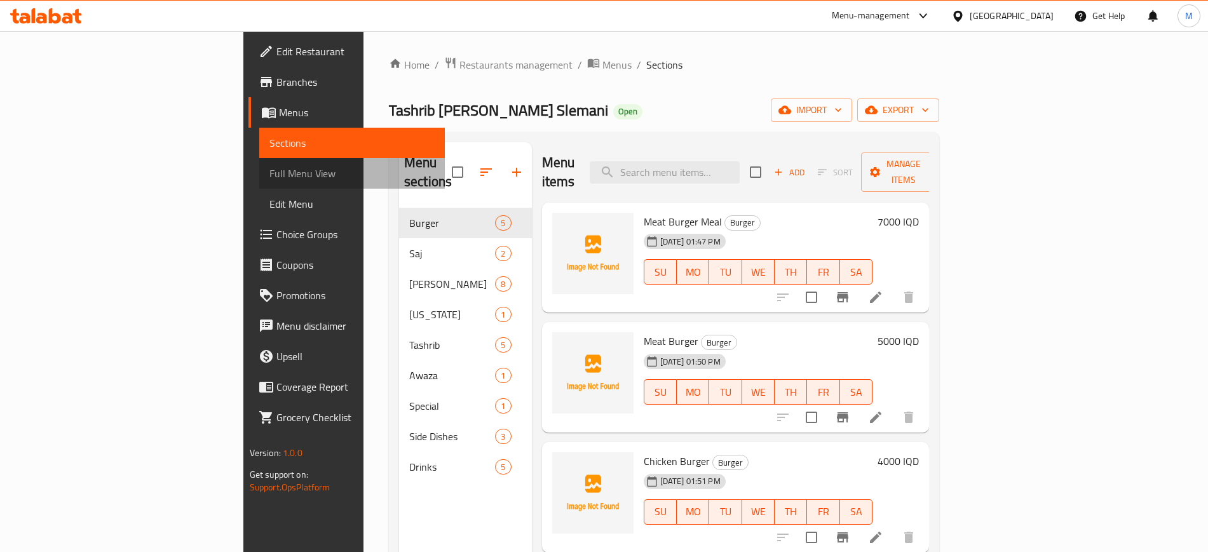
click at [269, 176] on span "Full Menu View" at bounding box center [351, 173] width 165 height 15
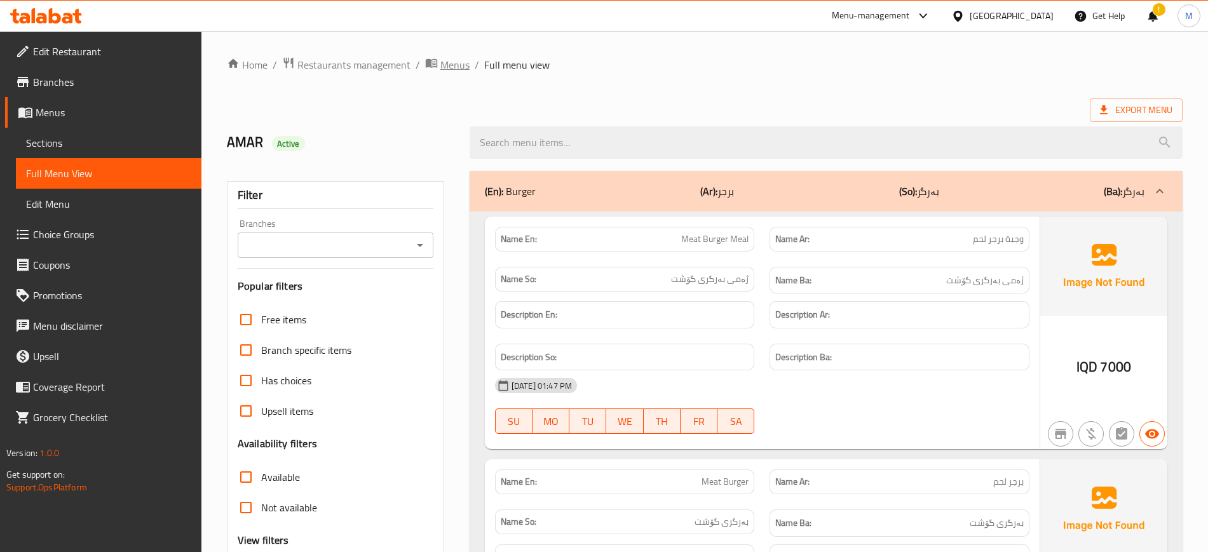
click at [440, 71] on span "Menus" at bounding box center [454, 64] width 29 height 15
click at [70, 145] on span "Sections" at bounding box center [108, 142] width 165 height 15
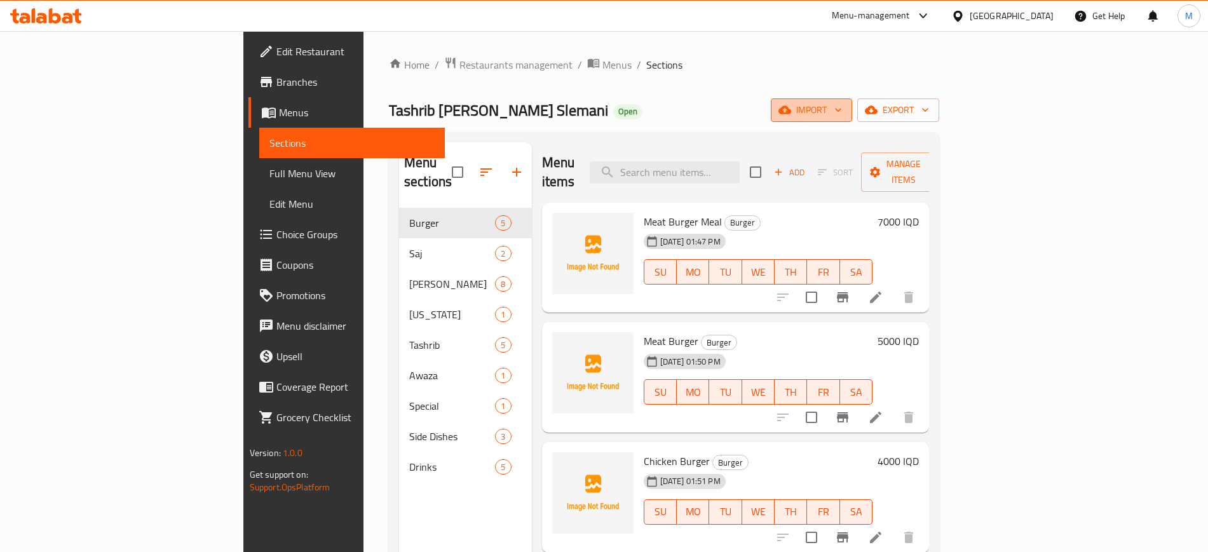
click at [842, 114] on span "import" at bounding box center [811, 110] width 61 height 16
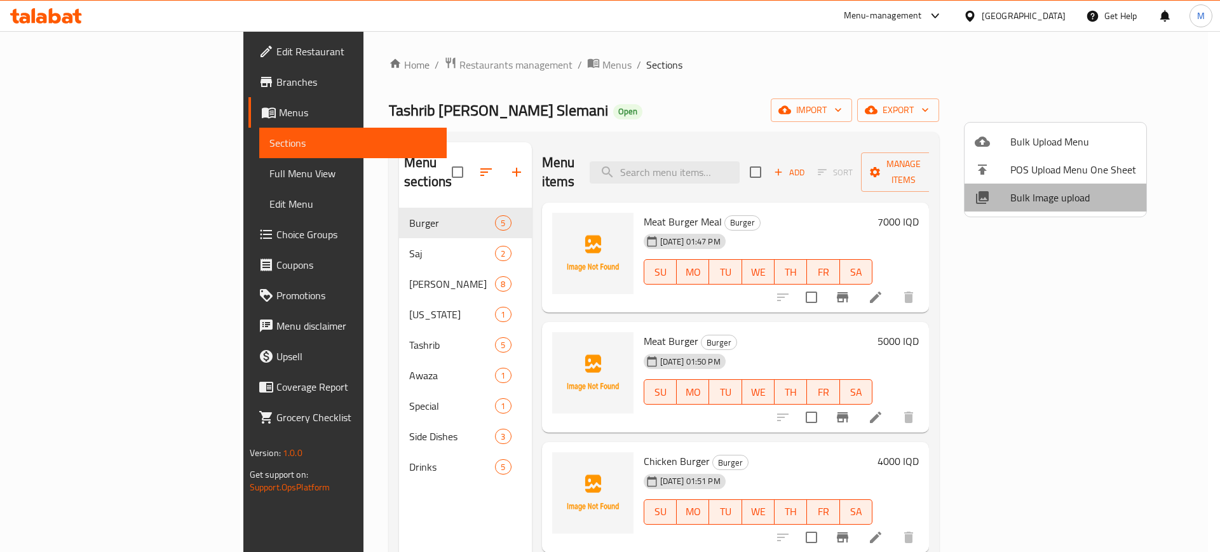
click at [1084, 207] on li "Bulk Image upload" at bounding box center [1055, 198] width 182 height 28
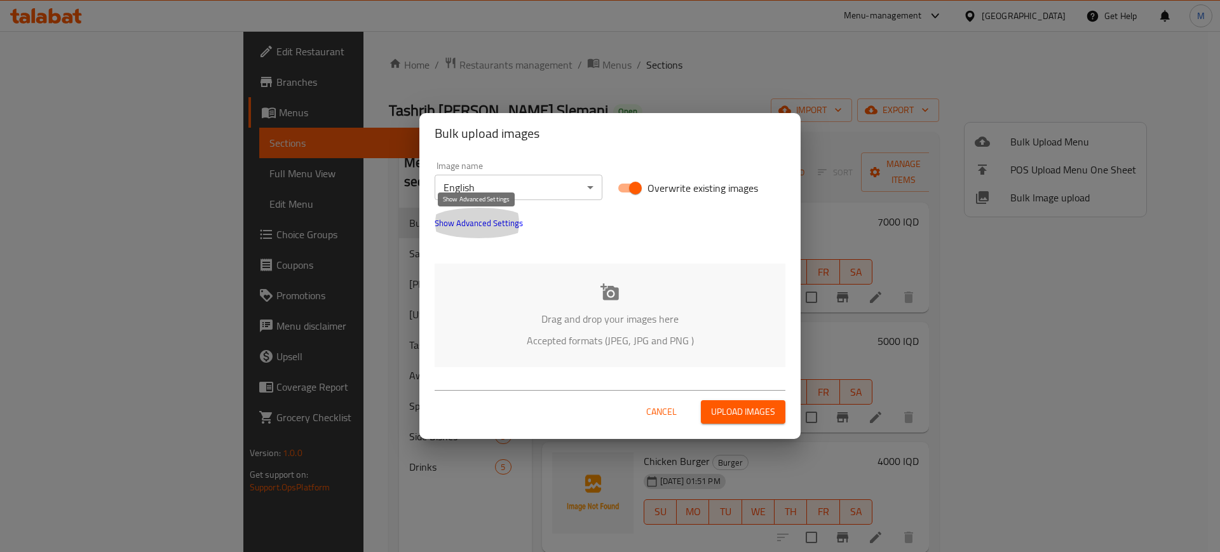
click at [470, 215] on span "Show Advanced Settings" at bounding box center [479, 222] width 88 height 15
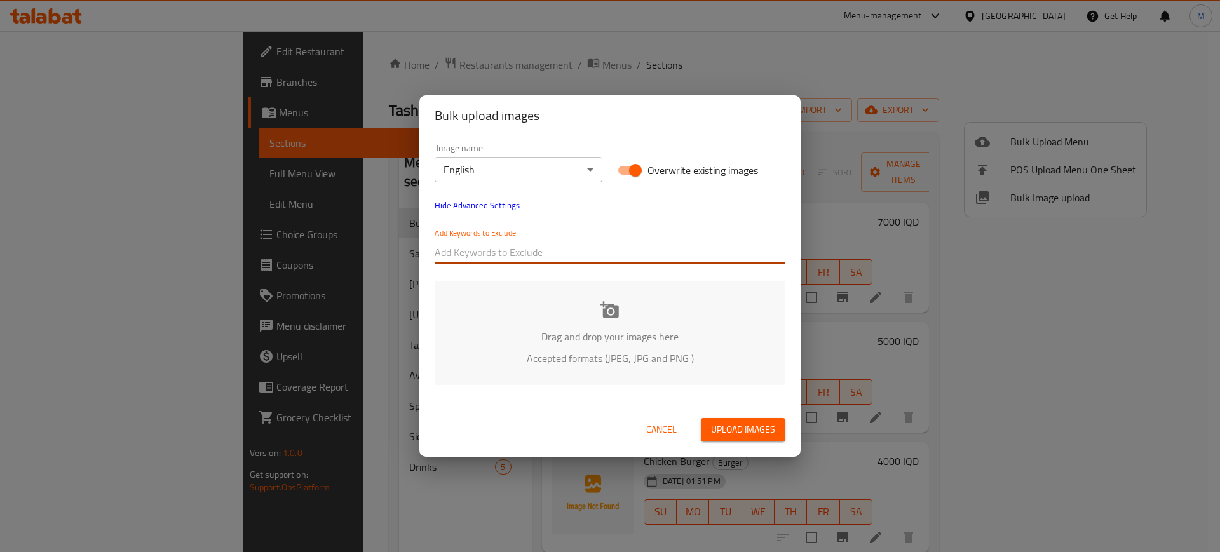
paste input "_Hardi Salahaldin"
click at [529, 255] on input "_Hardi Salahaldin" at bounding box center [610, 252] width 351 height 20
type input "_Hardi Salahaldin"
click at [567, 273] on div "Image name English ​ Overwrite existing images Hide Advanced Settings Add Keywo…" at bounding box center [609, 264] width 381 height 257
click at [575, 266] on div "Add Keywords to Exclude _Hardi Salahaldin" at bounding box center [610, 245] width 366 height 51
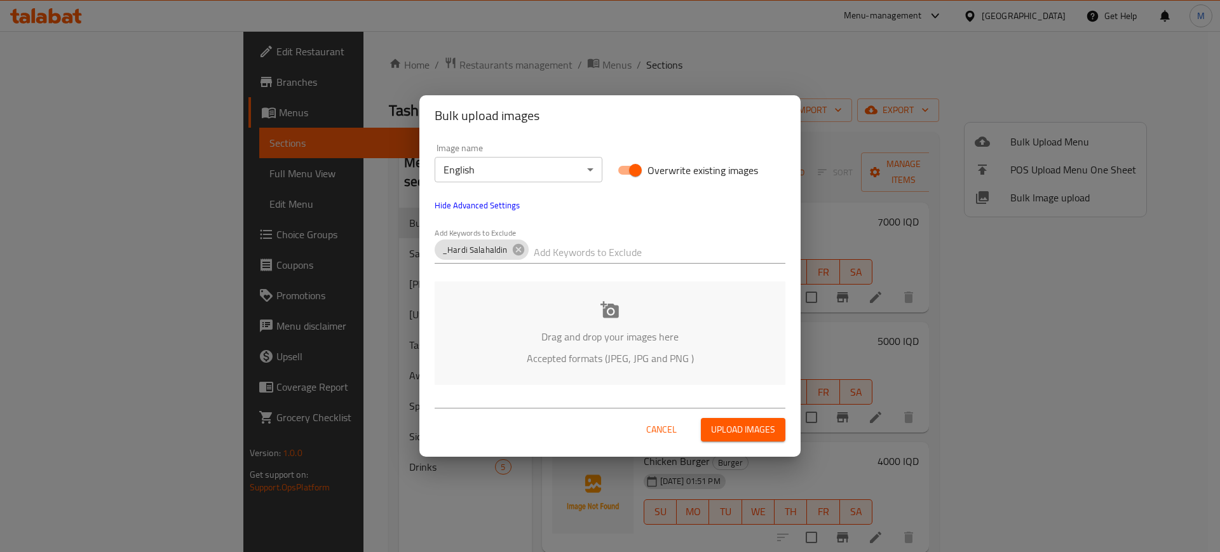
click at [541, 240] on div at bounding box center [660, 252] width 252 height 25
paste input "Tashrib [PERSON_NAME] Slemani_"
type input "Tashrib [PERSON_NAME] Slemani_"
click at [501, 373] on div "Drag and drop your images here Accepted formats (JPEG, JPG and PNG )" at bounding box center [610, 333] width 351 height 104
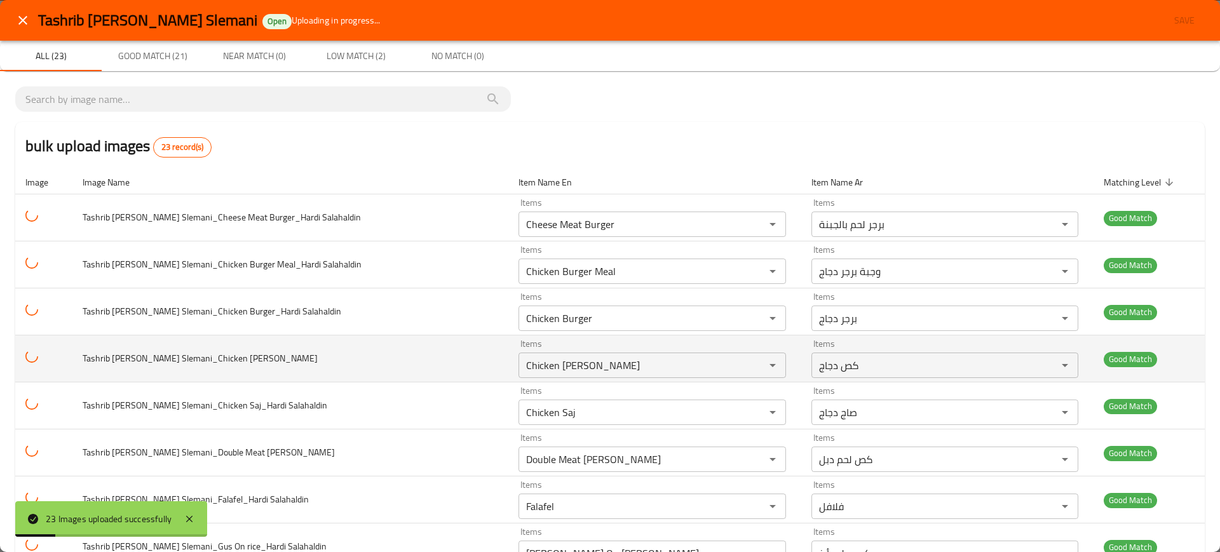
scroll to position [749, 0]
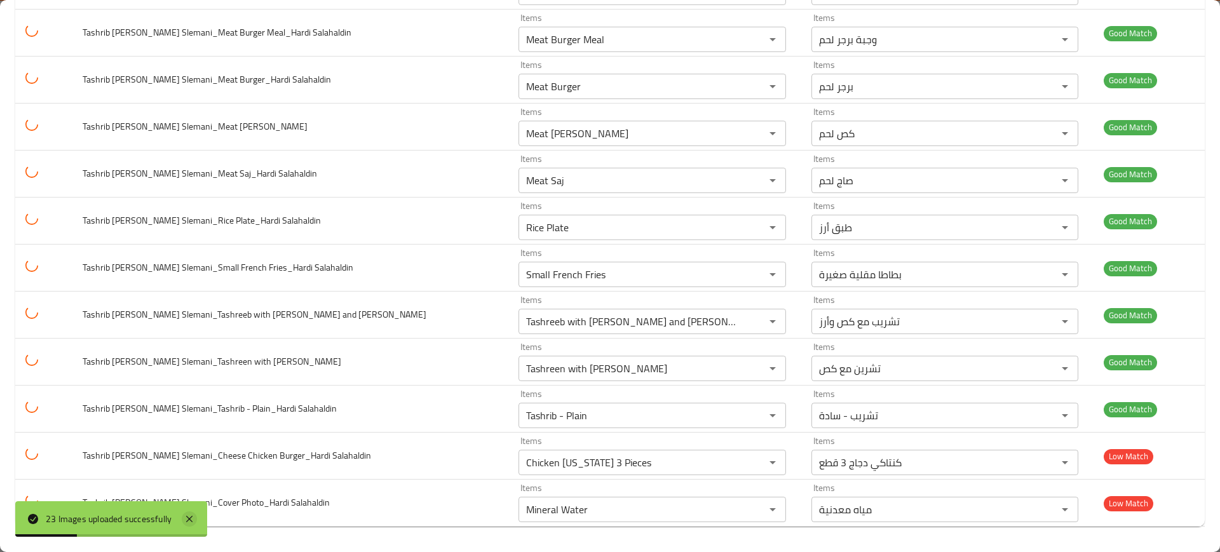
click at [193, 524] on icon at bounding box center [189, 518] width 15 height 15
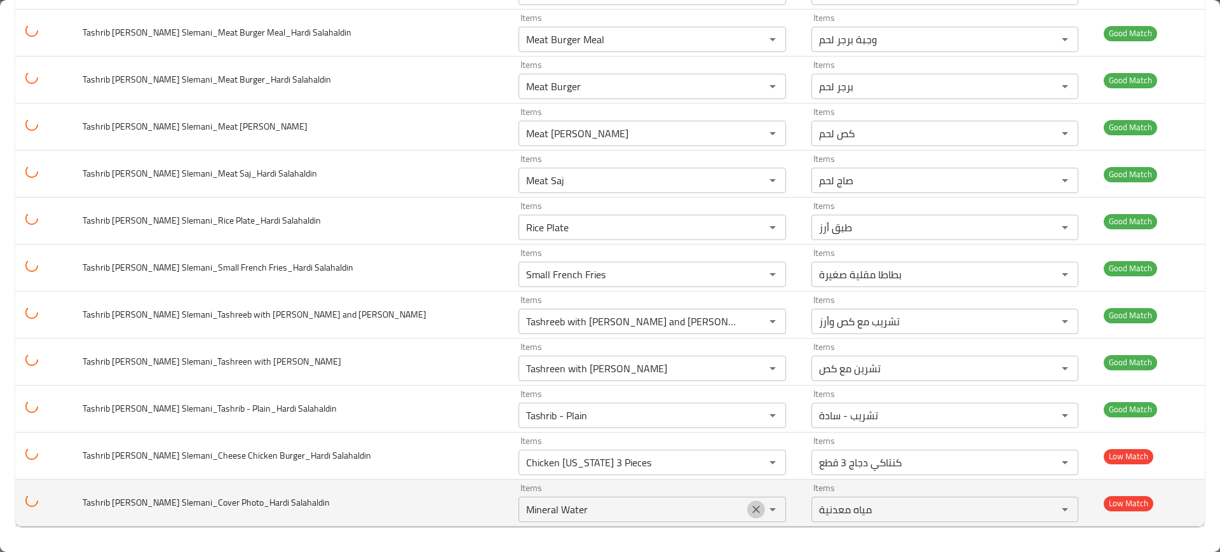
click at [750, 508] on icon "Clear" at bounding box center [756, 509] width 13 height 13
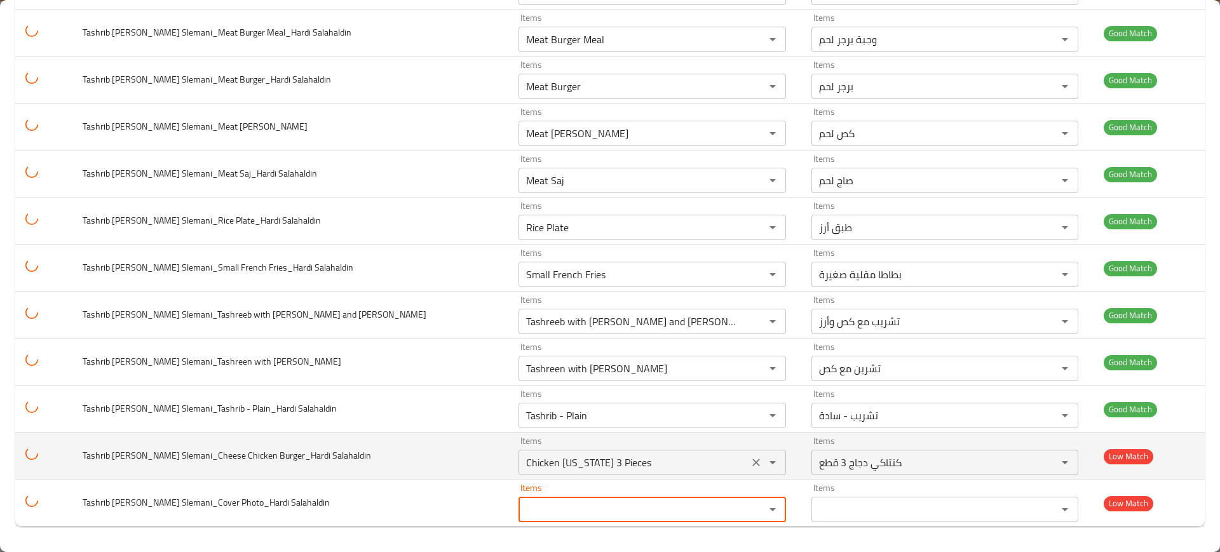
click at [522, 459] on Salahaldin "Chicken [US_STATE] 3 Pieces" at bounding box center [633, 463] width 222 height 18
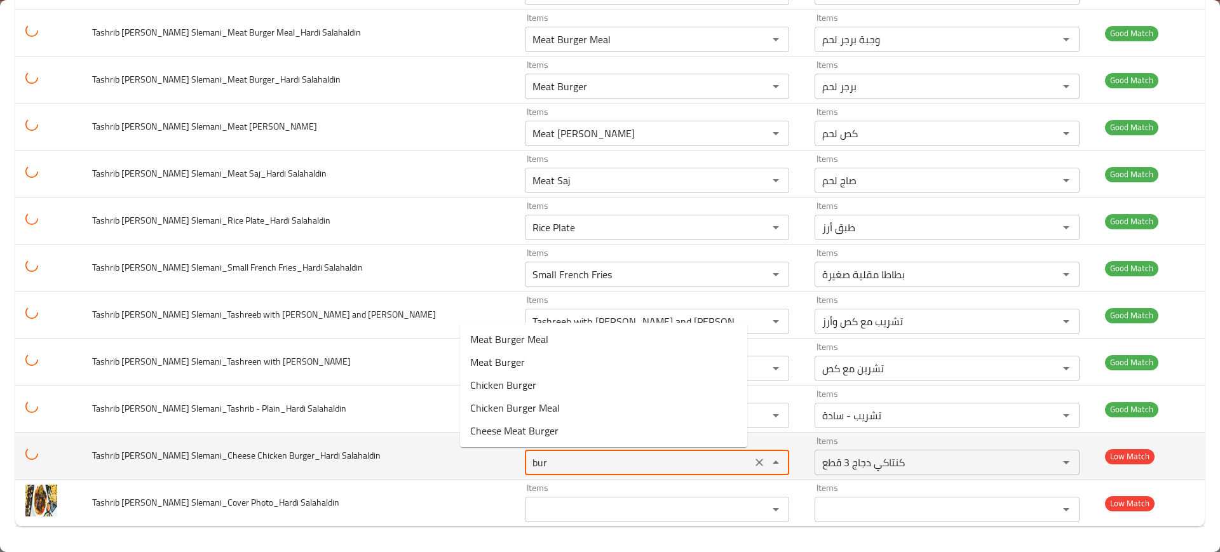
type Salahaldin "burg"
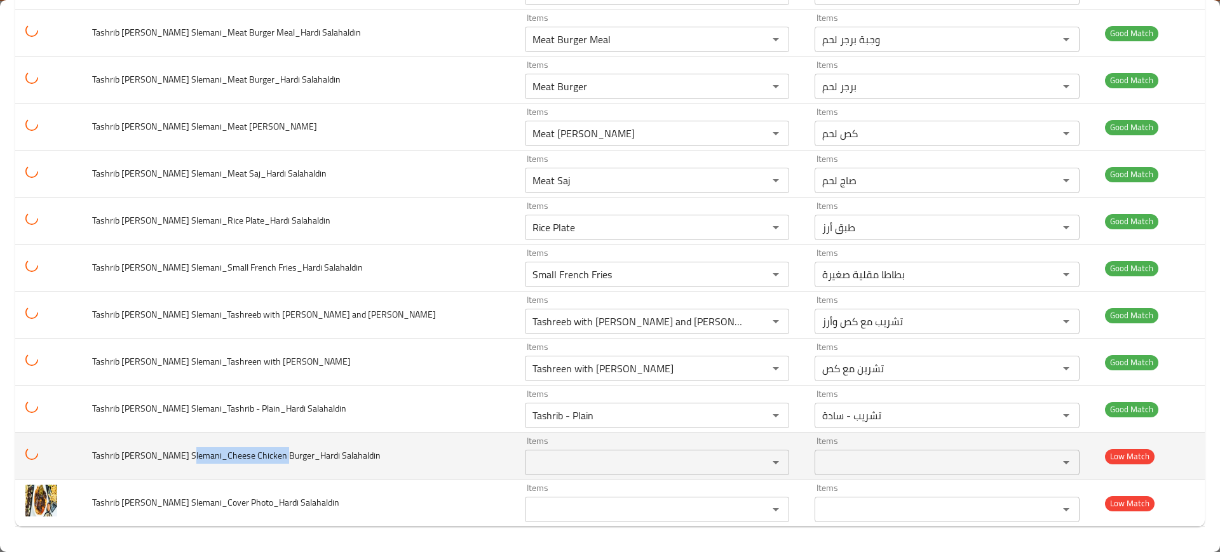
drag, startPoint x: 276, startPoint y: 457, endPoint x: 190, endPoint y: 456, distance: 86.4
click at [190, 456] on span "Tashrib [PERSON_NAME] Slemani_Cheese Chicken Burger_Hardi Salahaldin" at bounding box center [236, 455] width 288 height 17
copy span "Cheese Chicken Burger"
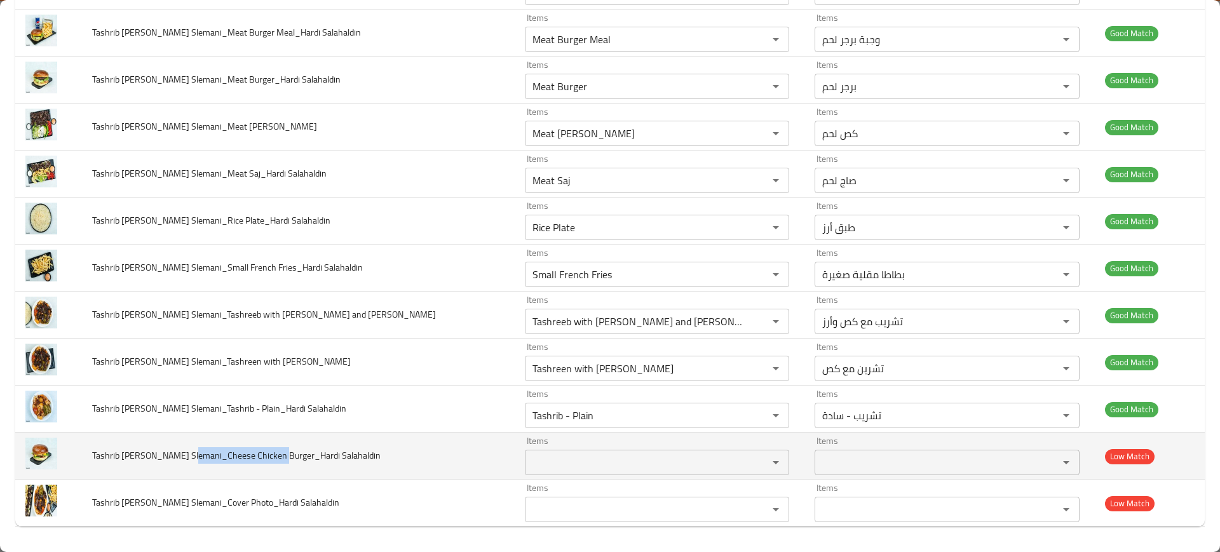
click at [260, 462] on span "Tashrib [PERSON_NAME] Slemani_Cheese Chicken Burger_Hardi Salahaldin" at bounding box center [236, 455] width 288 height 17
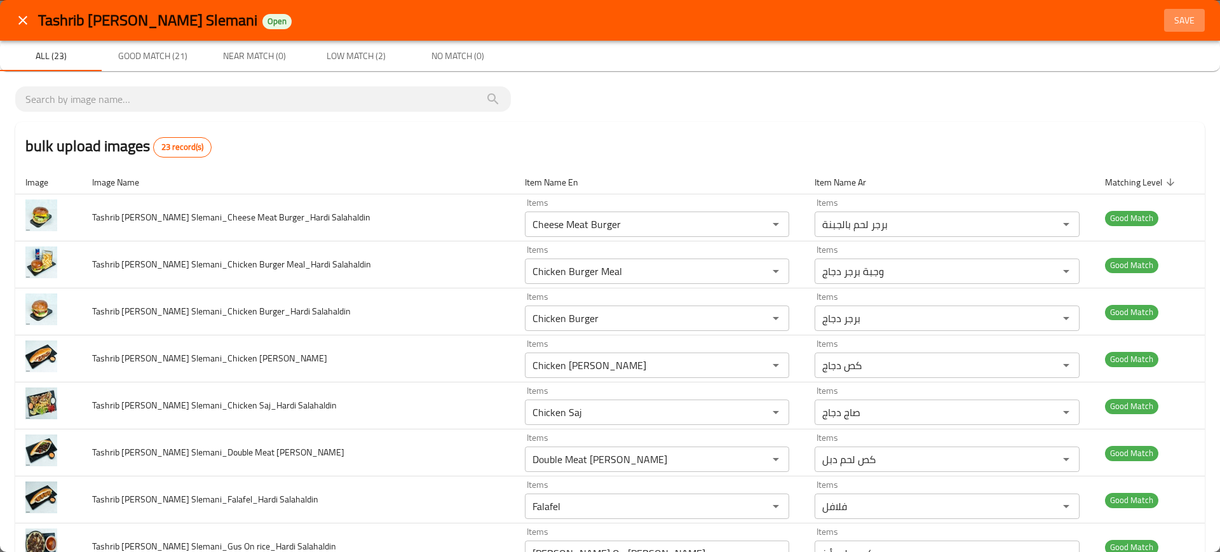
click at [1182, 21] on span "Save" at bounding box center [1184, 21] width 30 height 16
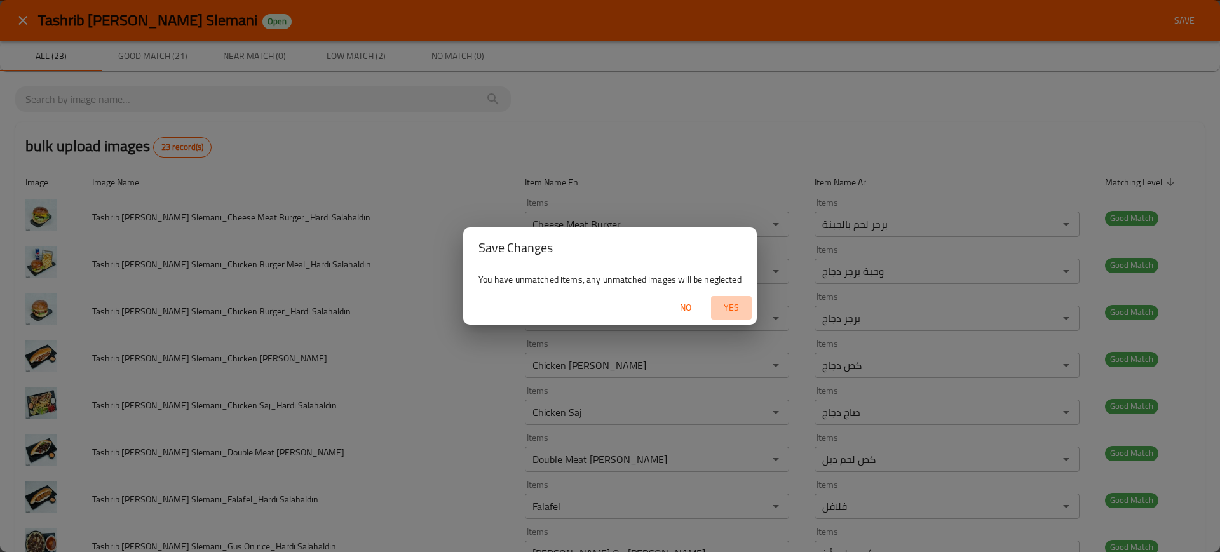
click at [738, 297] on button "Yes" at bounding box center [731, 308] width 41 height 24
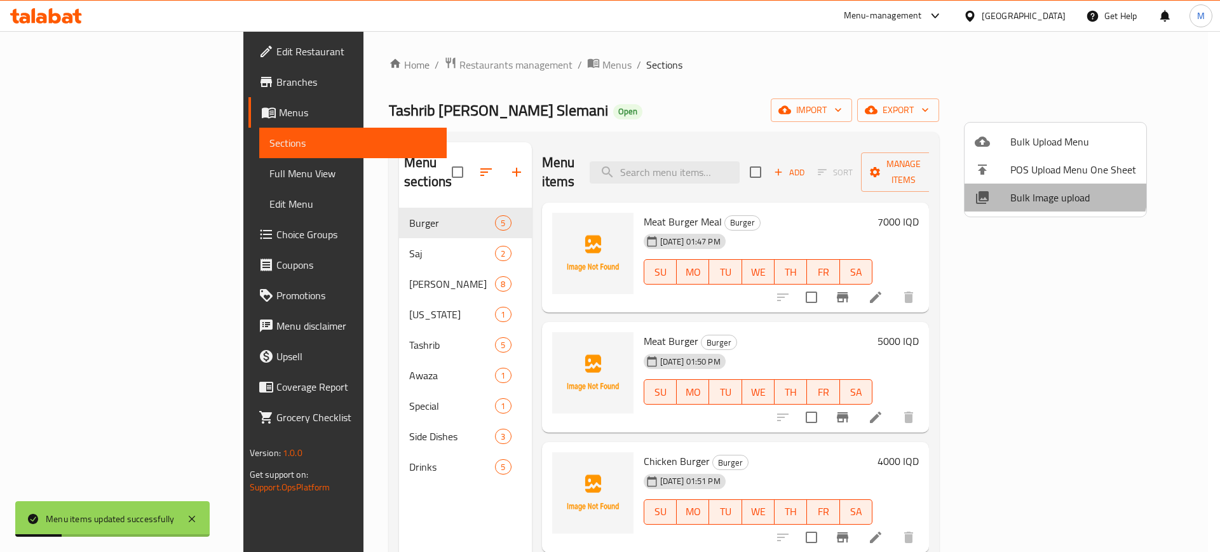
click at [1051, 190] on span "Bulk Image upload" at bounding box center [1073, 197] width 126 height 15
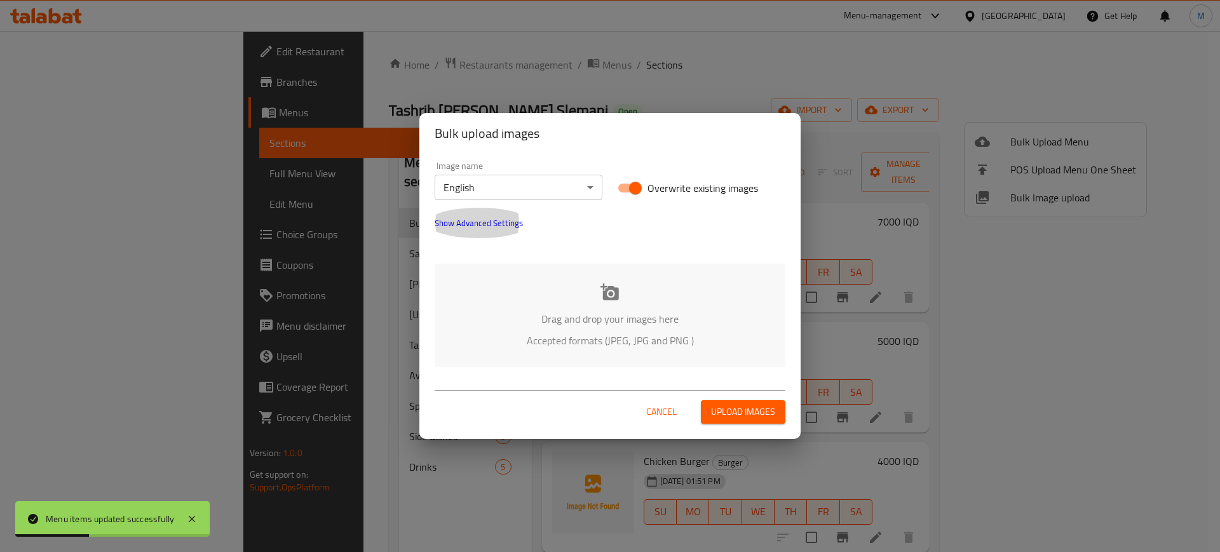
click at [476, 214] on button "Show Advanced Settings" at bounding box center [479, 223] width 104 height 30
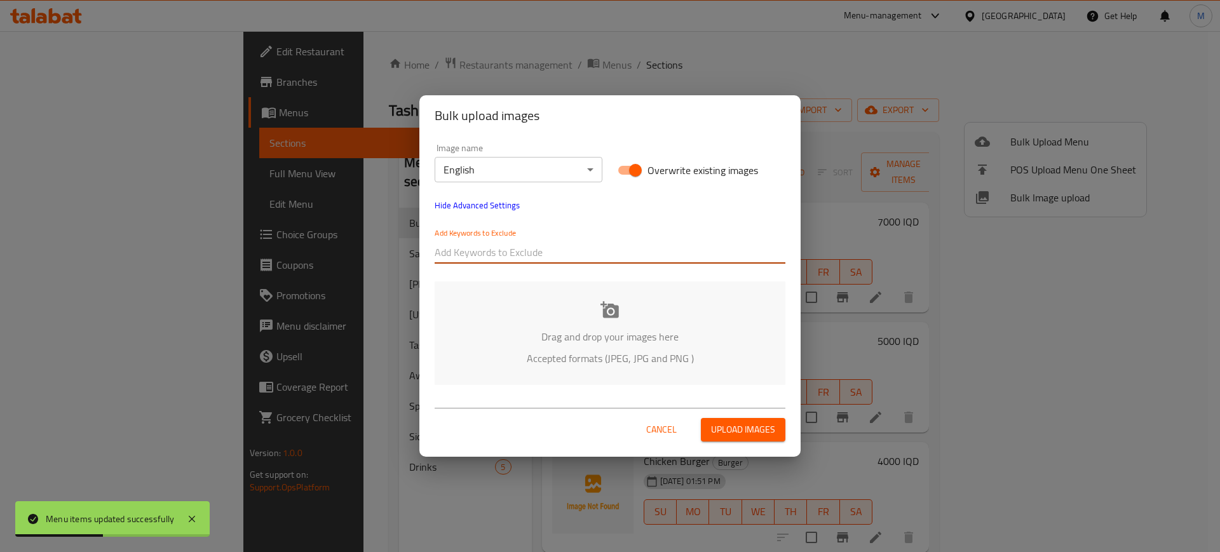
click at [527, 259] on input "text" at bounding box center [610, 252] width 351 height 20
paste input "Cheese Chicken Burger"
type input "Cheese Chicken Burger"
paste input "_Hardi Salahaldin"
type input "_Hardi Salahaldin"
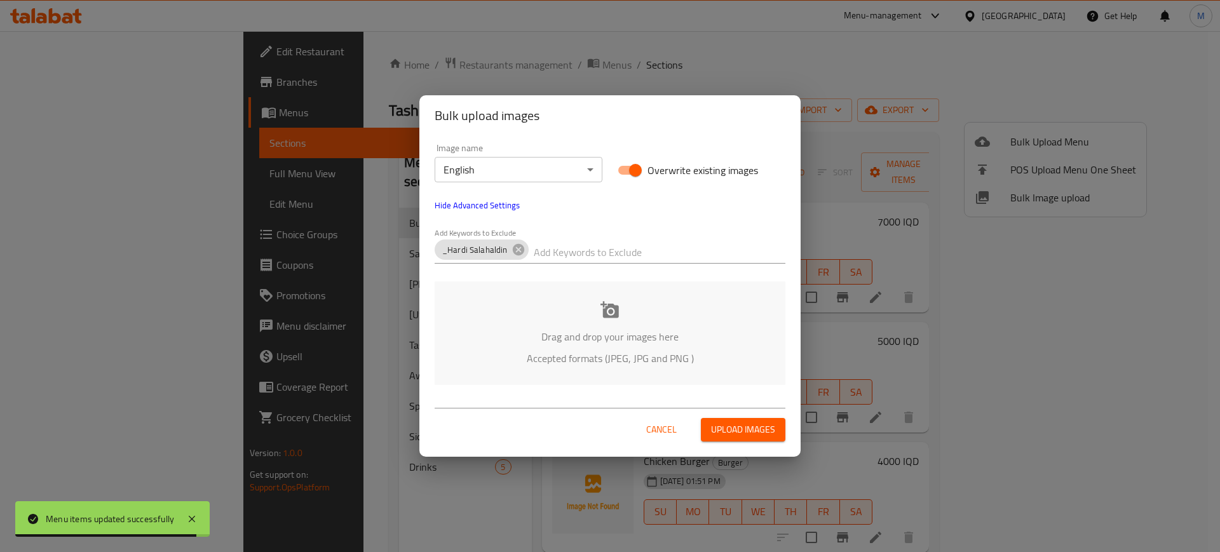
click at [540, 272] on div "Image name English ​ Overwrite existing images Hide Advanced Settings Add Keywo…" at bounding box center [609, 264] width 381 height 257
click at [551, 263] on div at bounding box center [660, 252] width 252 height 25
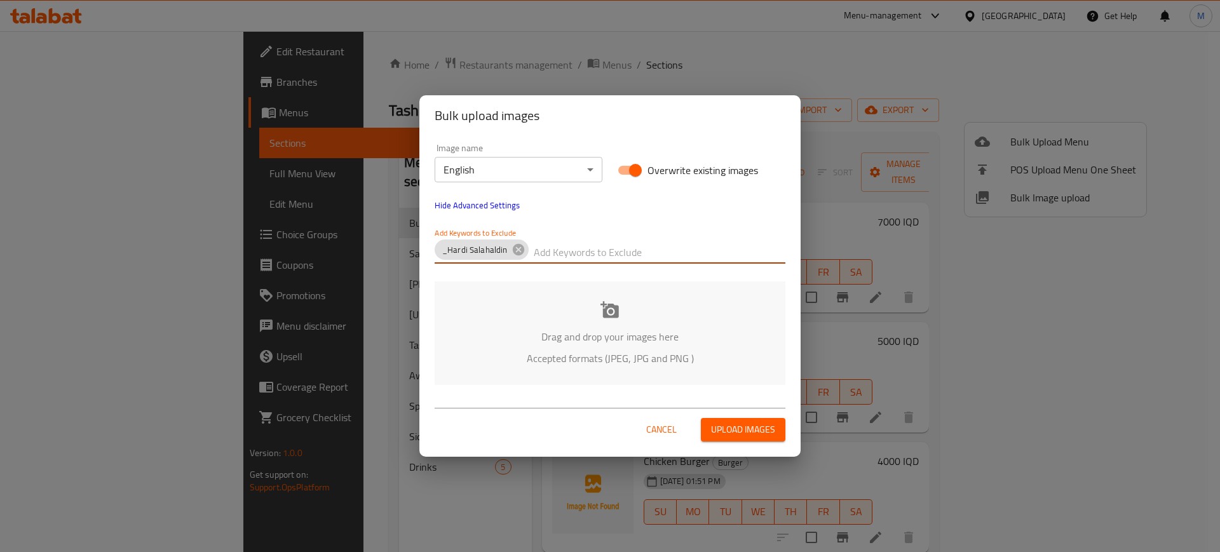
paste input "Tashrib Ba Gasi Slemani_"
type input "Tashrib Ba Gasi Slemani_"
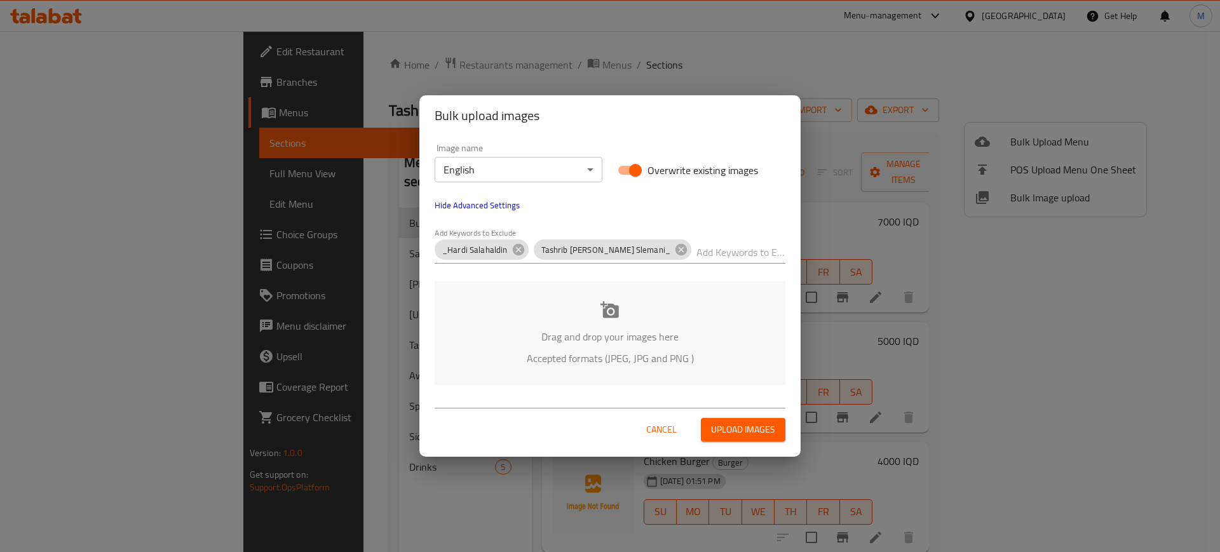
click at [460, 315] on div "Drag and drop your images here Accepted formats (JPEG, JPG and PNG )" at bounding box center [610, 333] width 351 height 104
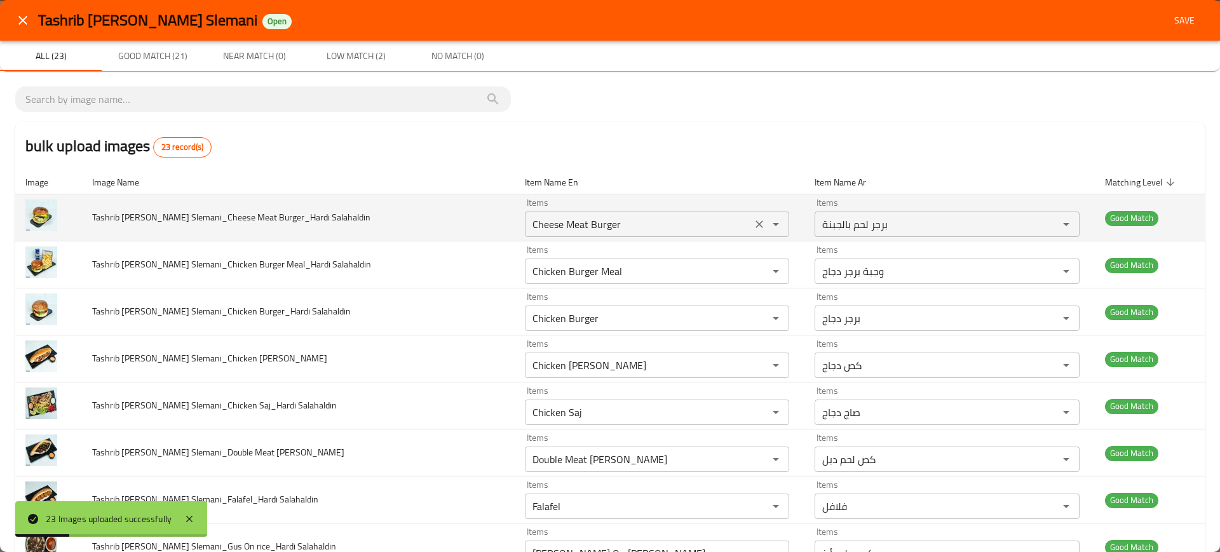
click at [565, 220] on Salahaldin "Cheese Meat Burger" at bounding box center [639, 224] width 220 height 18
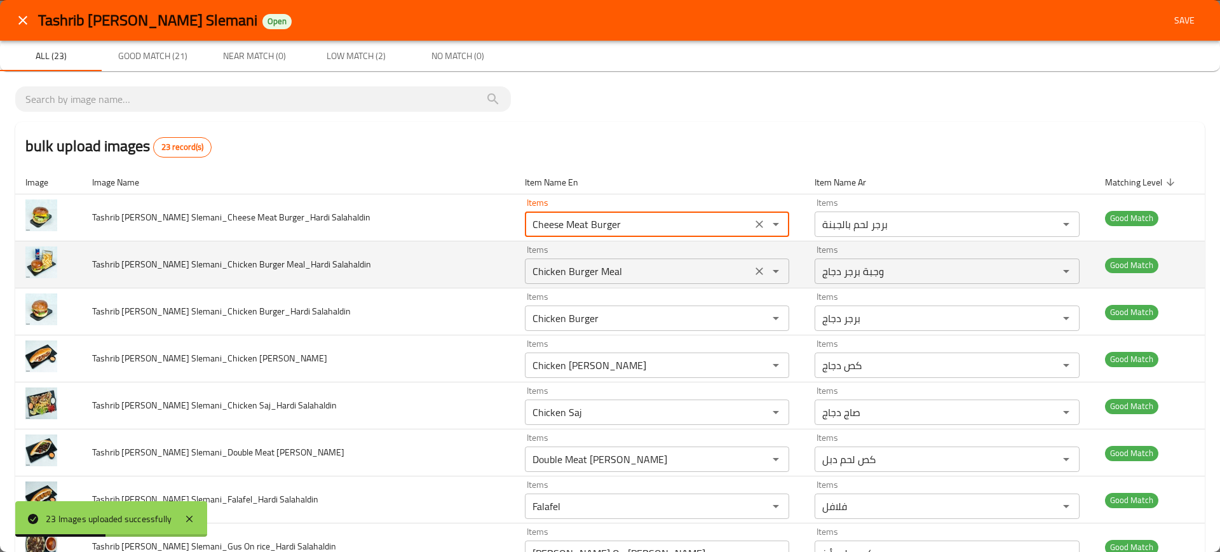
click at [599, 278] on Salahaldin "Chicken Burger Meal" at bounding box center [639, 271] width 220 height 18
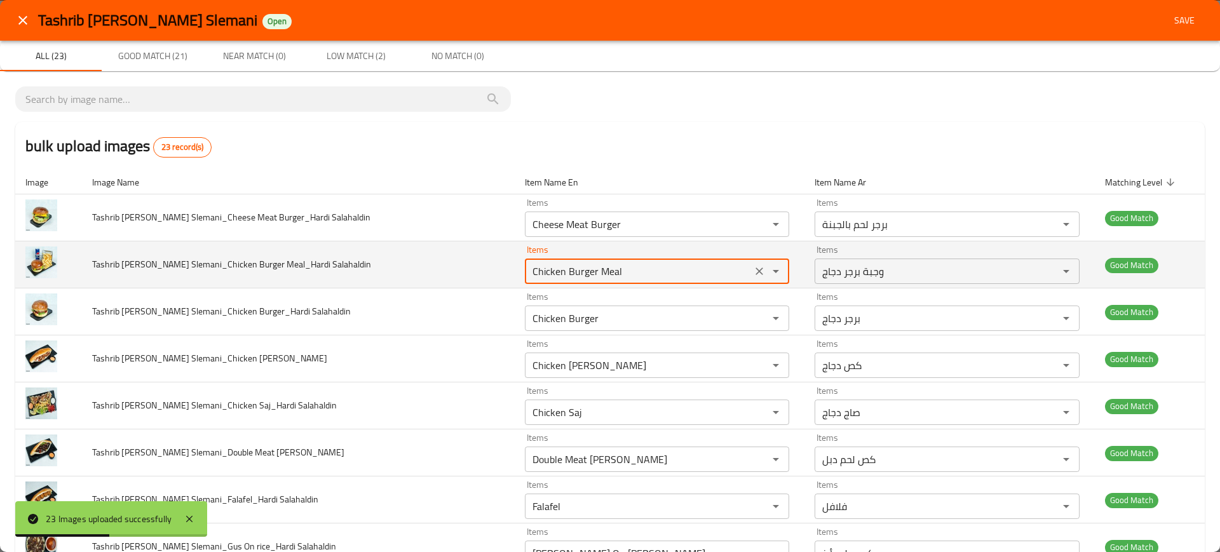
click at [599, 278] on Salahaldin "Chicken Burger Meal" at bounding box center [639, 271] width 220 height 18
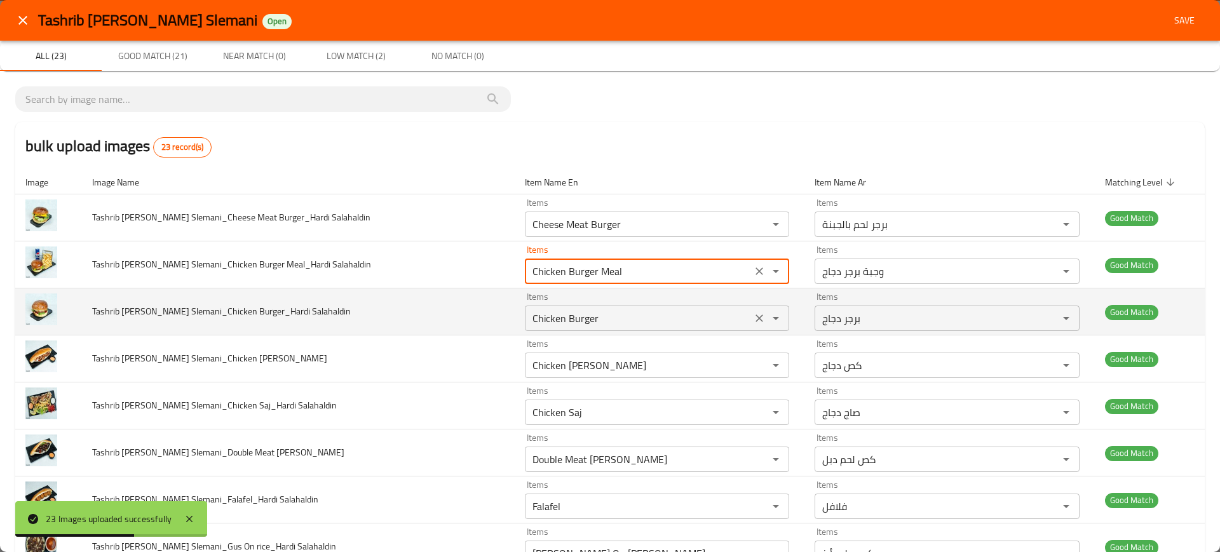
click at [610, 327] on div "Chicken Burger Items" at bounding box center [657, 318] width 265 height 25
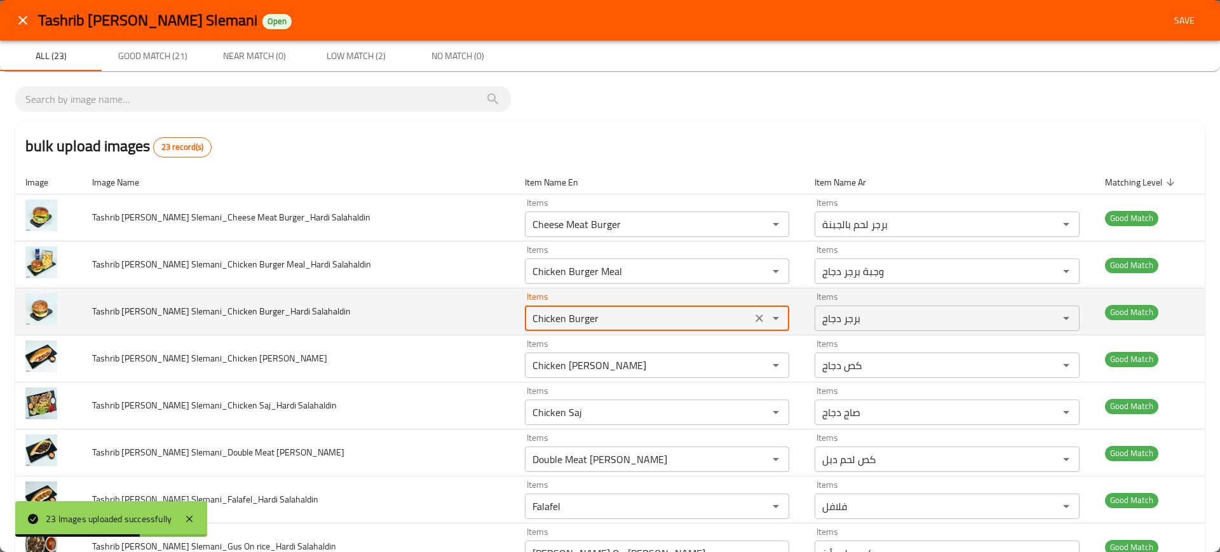
click at [610, 327] on div "Chicken Burger Items" at bounding box center [657, 318] width 265 height 25
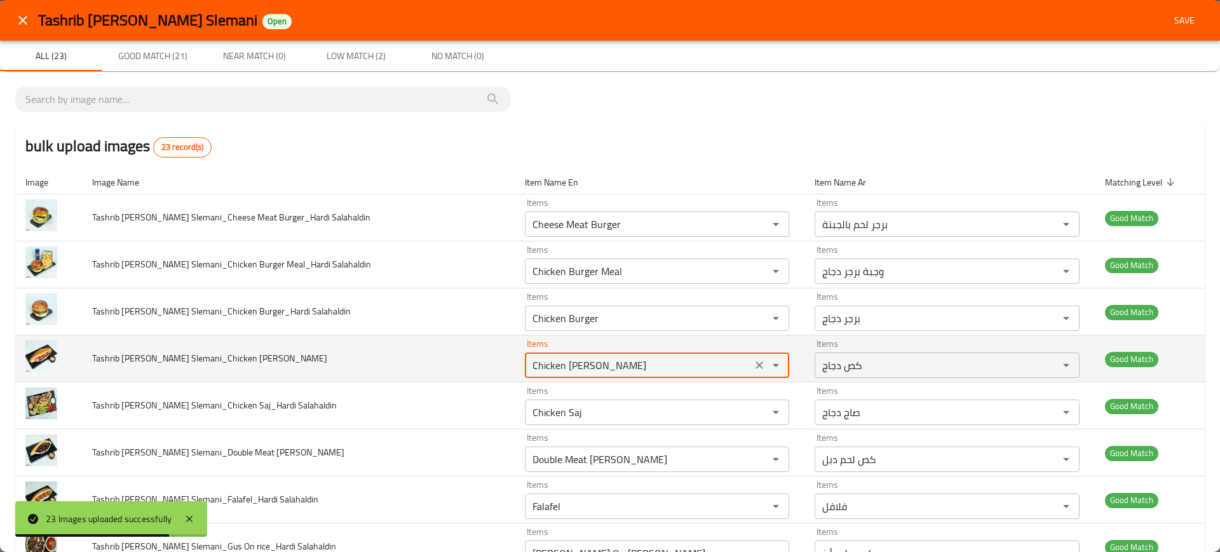
click at [607, 363] on Salahaldin "Chicken [PERSON_NAME]" at bounding box center [639, 365] width 220 height 18
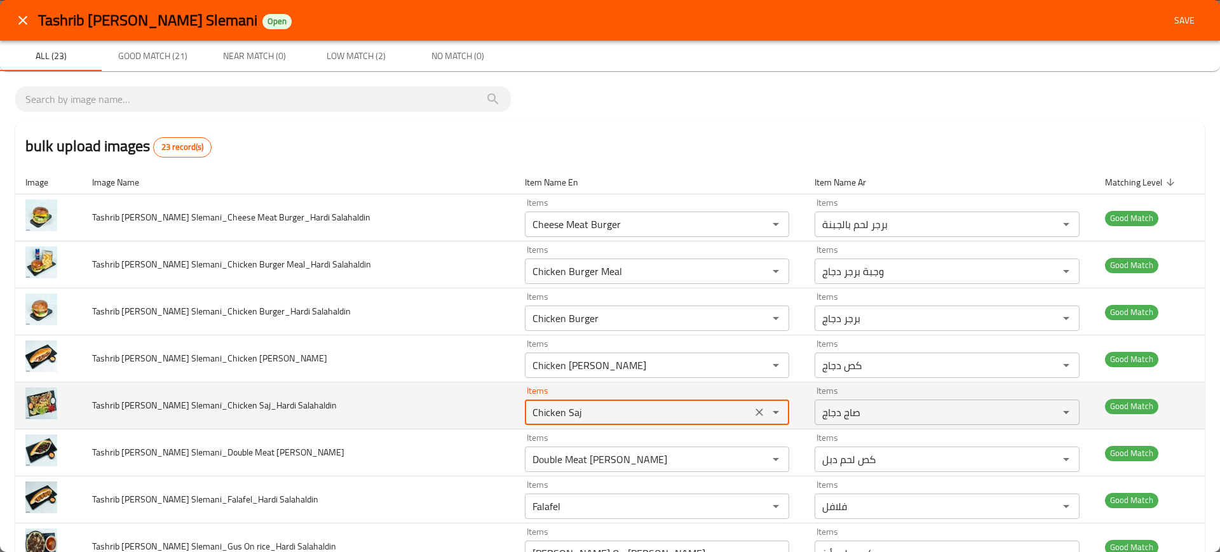
click at [551, 407] on Salahaldin "Chicken Saj" at bounding box center [639, 412] width 220 height 18
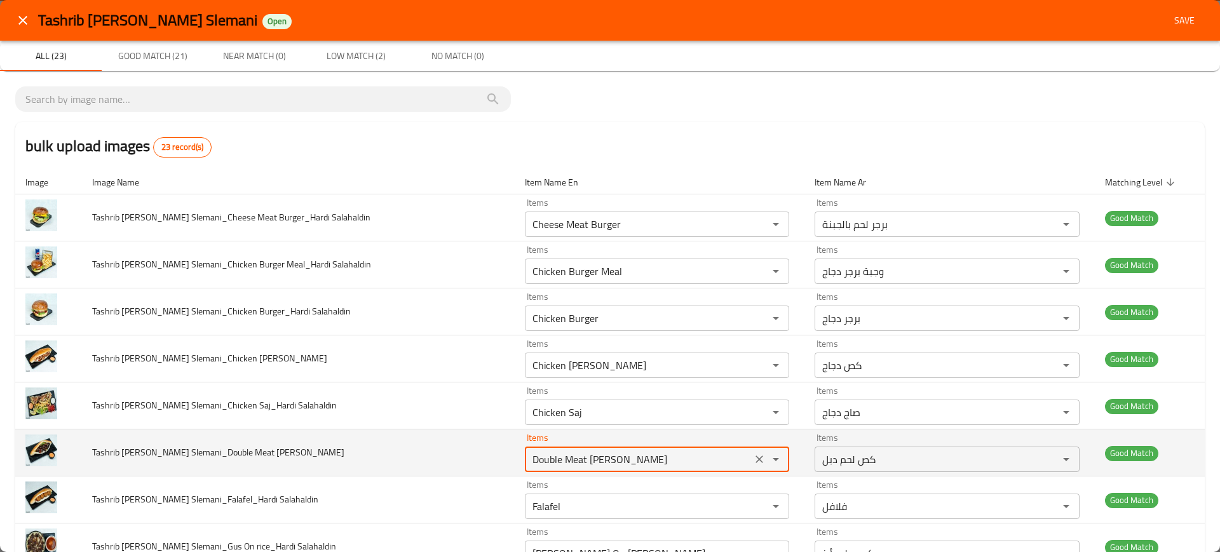
click at [561, 455] on Salahaldin "Double Meat Gus" at bounding box center [639, 459] width 220 height 18
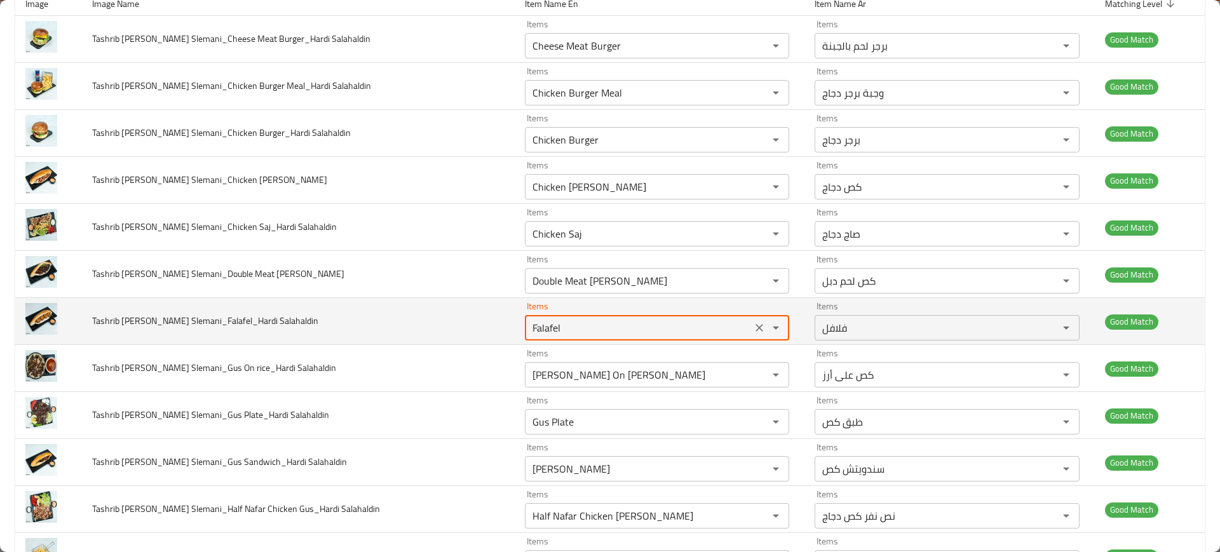
click at [529, 331] on Salahaldin "Falafel" at bounding box center [639, 328] width 220 height 18
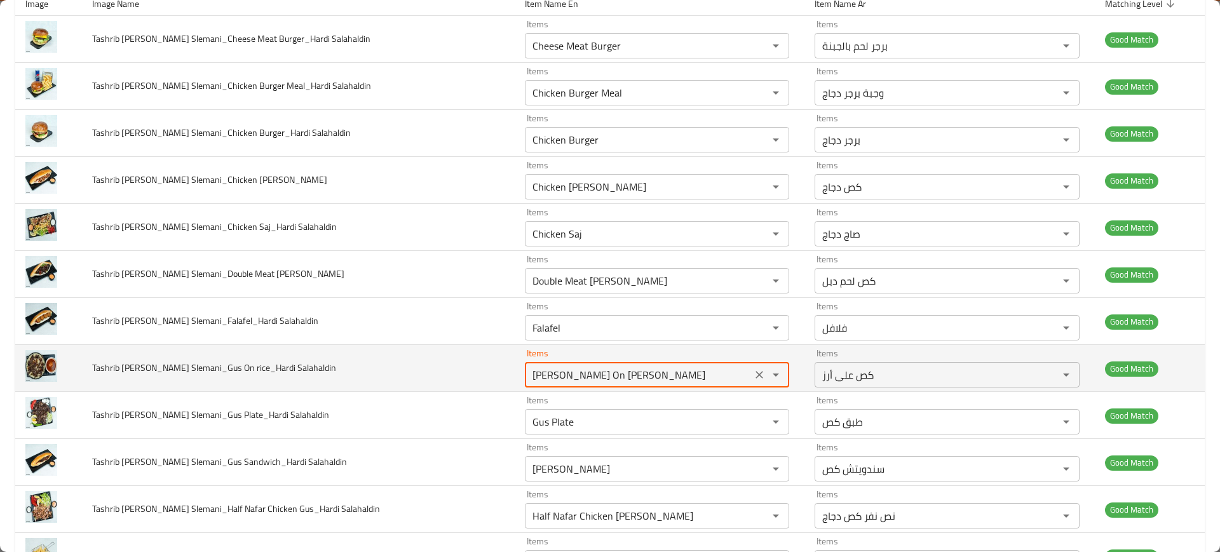
click at [531, 367] on Salahaldin "Gus On rice" at bounding box center [639, 375] width 220 height 18
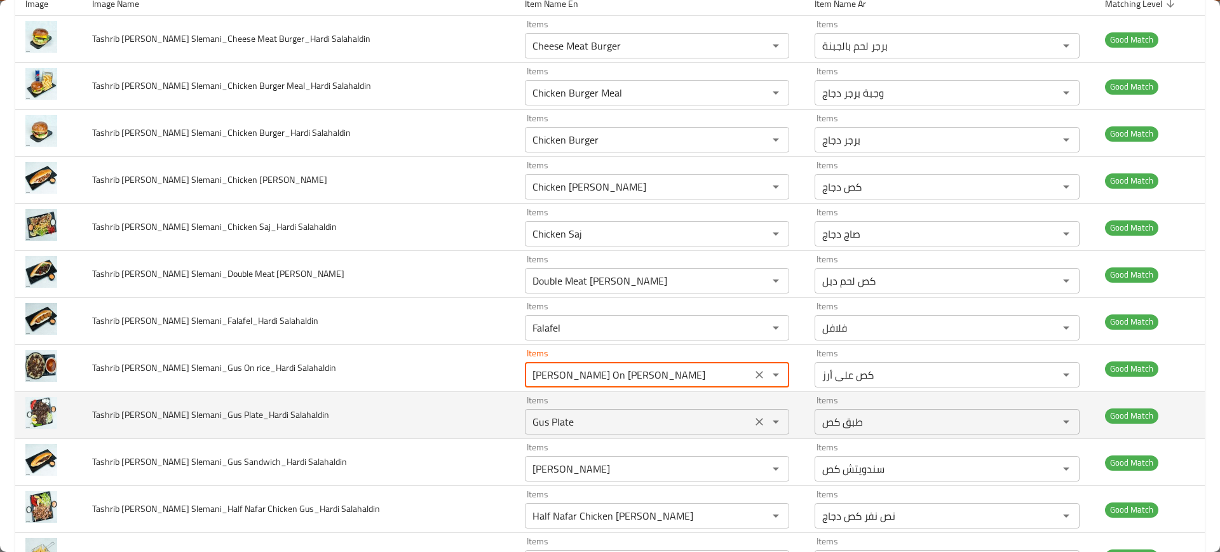
click at [548, 409] on div "Gus Plate Items" at bounding box center [657, 421] width 265 height 25
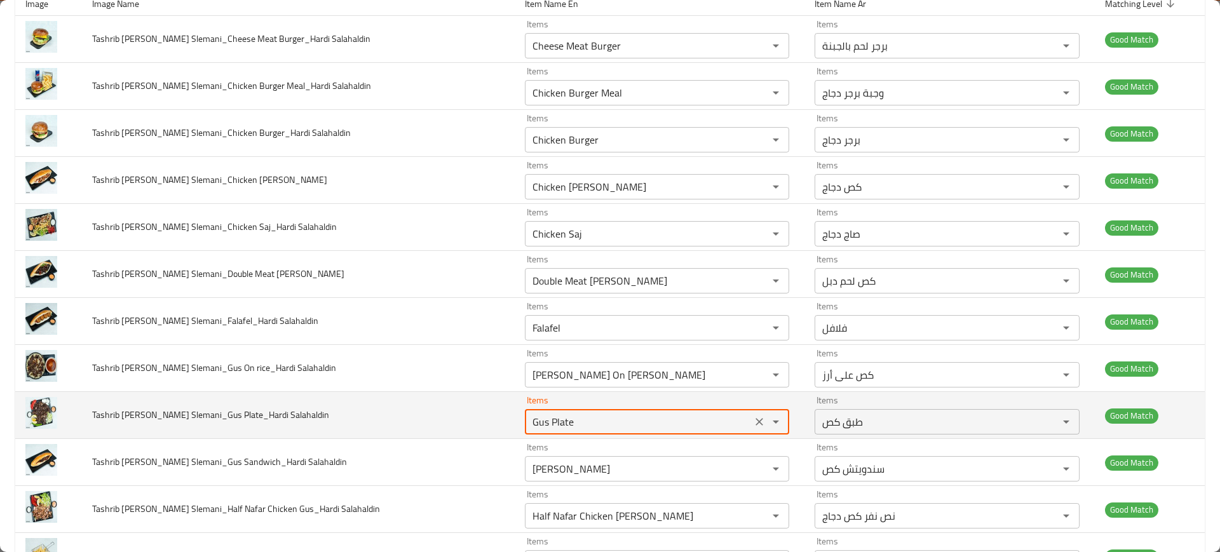
click at [548, 409] on div "Gus Plate Items" at bounding box center [657, 421] width 265 height 25
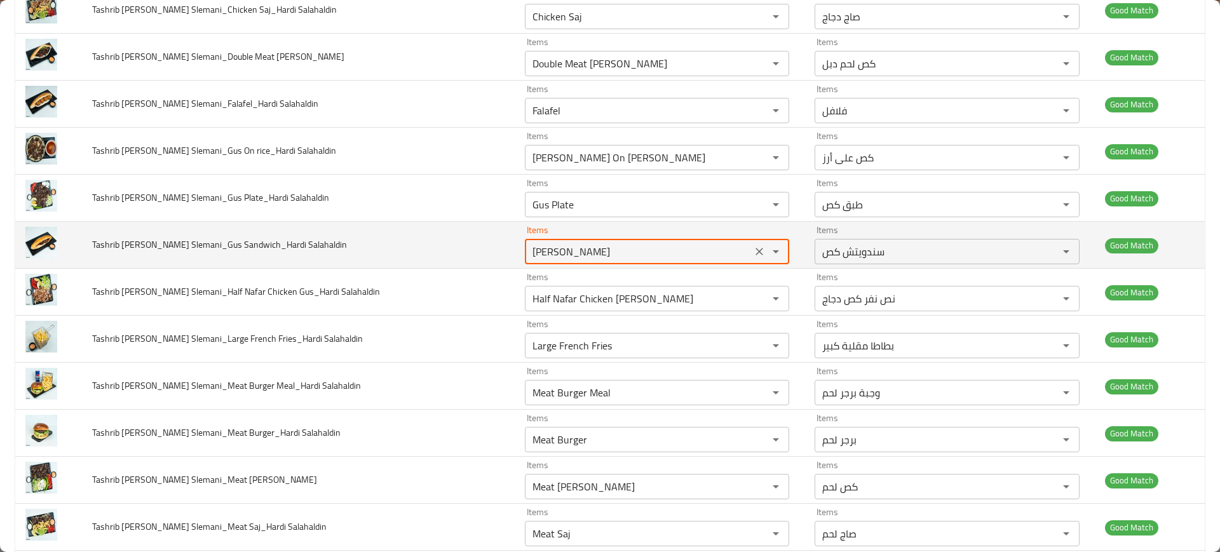
click at [529, 255] on Salahaldin "Gus Sandwich" at bounding box center [639, 252] width 220 height 18
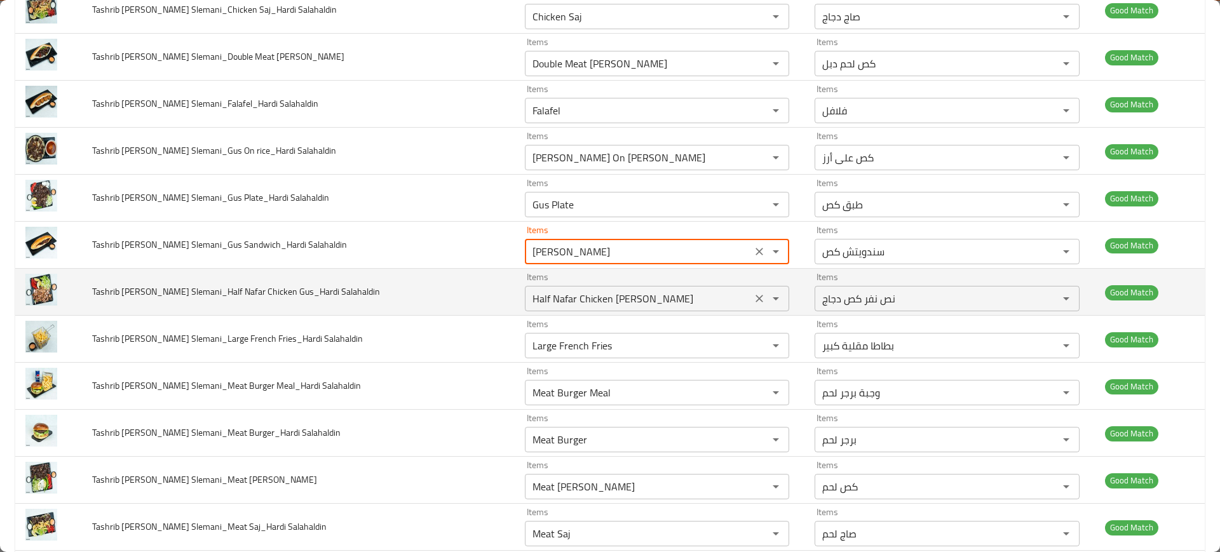
click at [529, 306] on Salahaldin "Half Nafar Chicken Gus" at bounding box center [639, 299] width 220 height 18
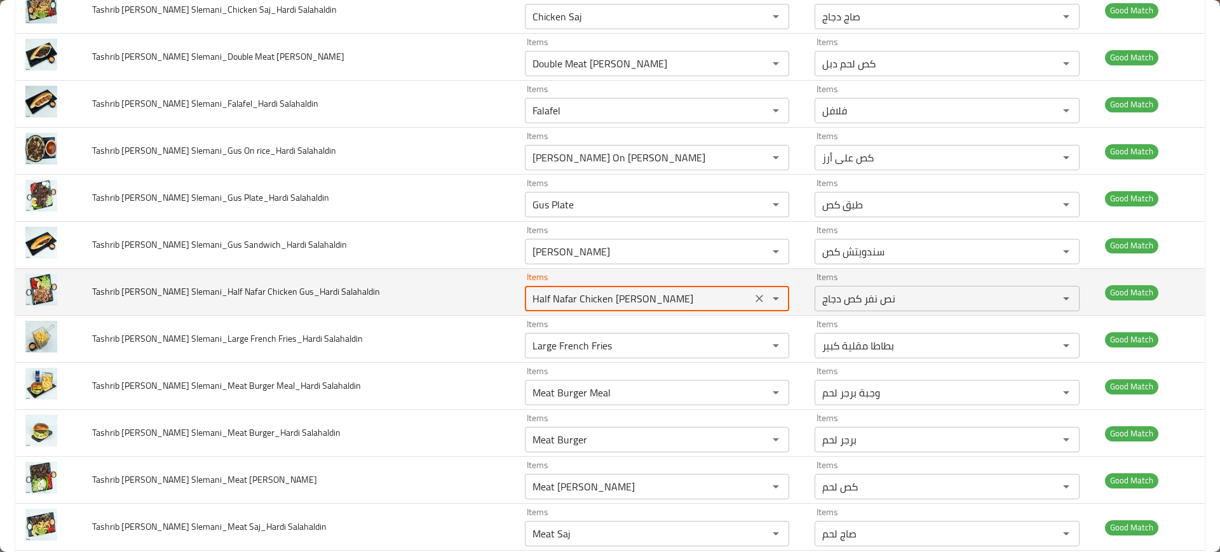
click at [529, 306] on Salahaldin "Half Nafar Chicken Gus" at bounding box center [639, 299] width 220 height 18
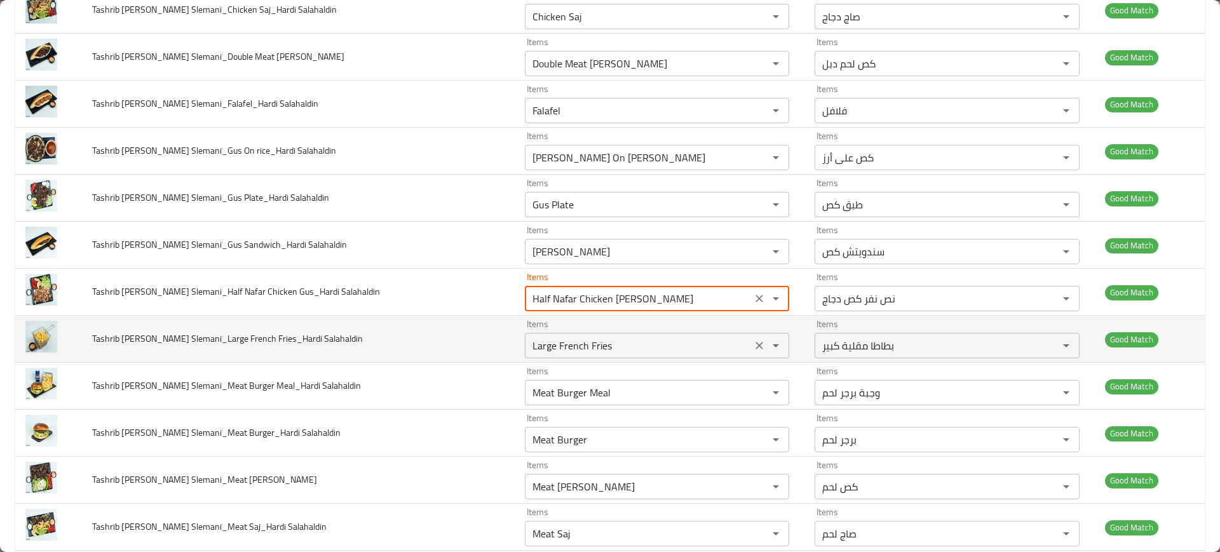
click at [529, 342] on Salahaldin "Large French Fries" at bounding box center [639, 346] width 220 height 18
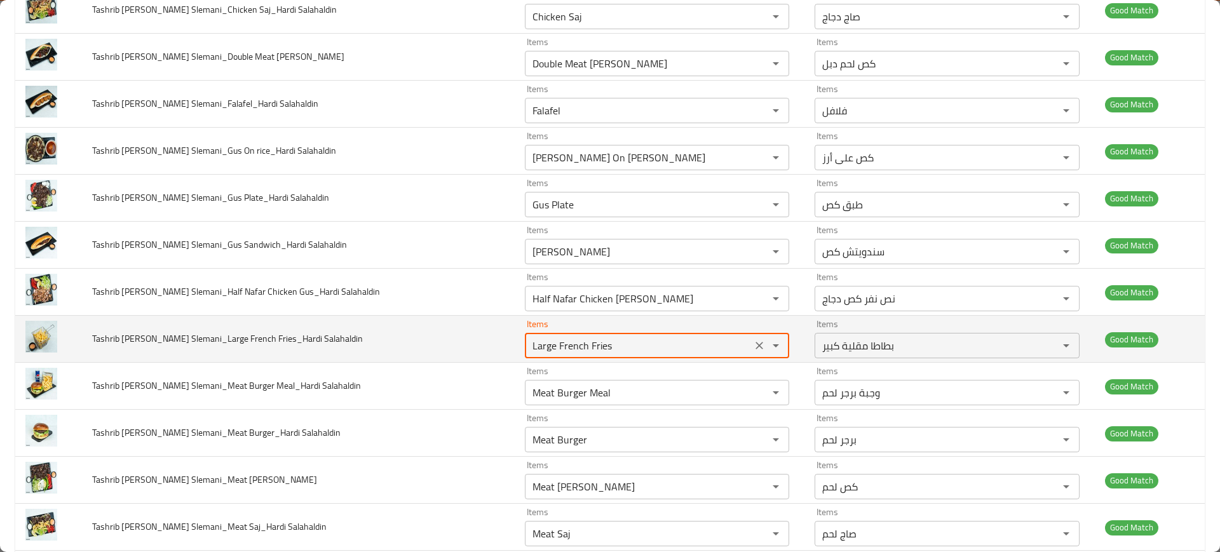
click at [529, 342] on Salahaldin "Large French Fries" at bounding box center [639, 346] width 220 height 18
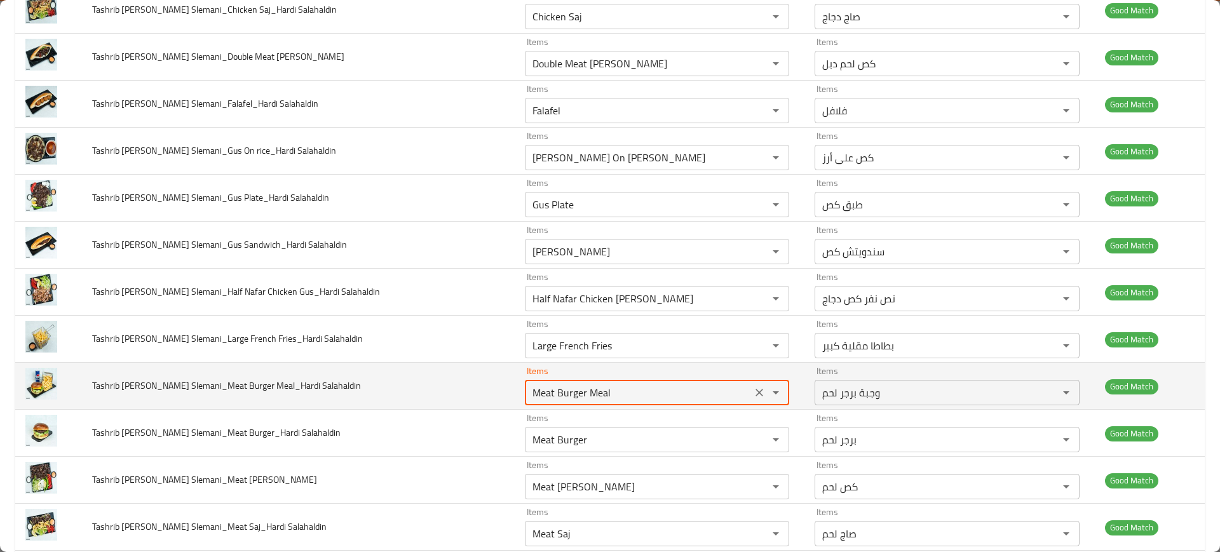
click at [542, 386] on Salahaldin "Meat Burger Meal" at bounding box center [639, 393] width 220 height 18
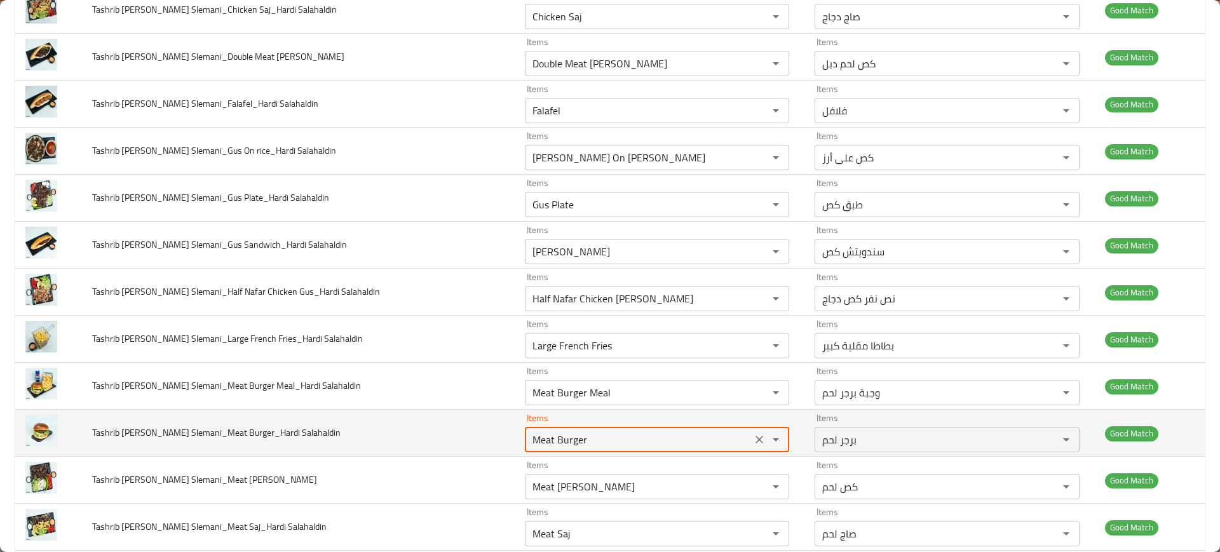
click at [553, 437] on Salahaldin "Meat Burger" at bounding box center [639, 440] width 220 height 18
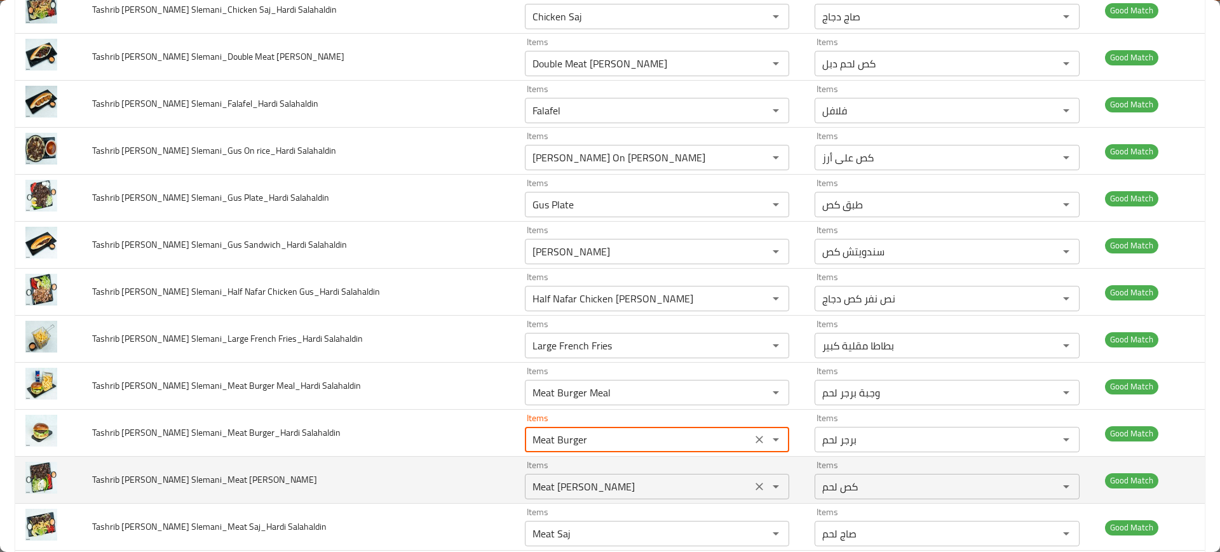
scroll to position [588, 0]
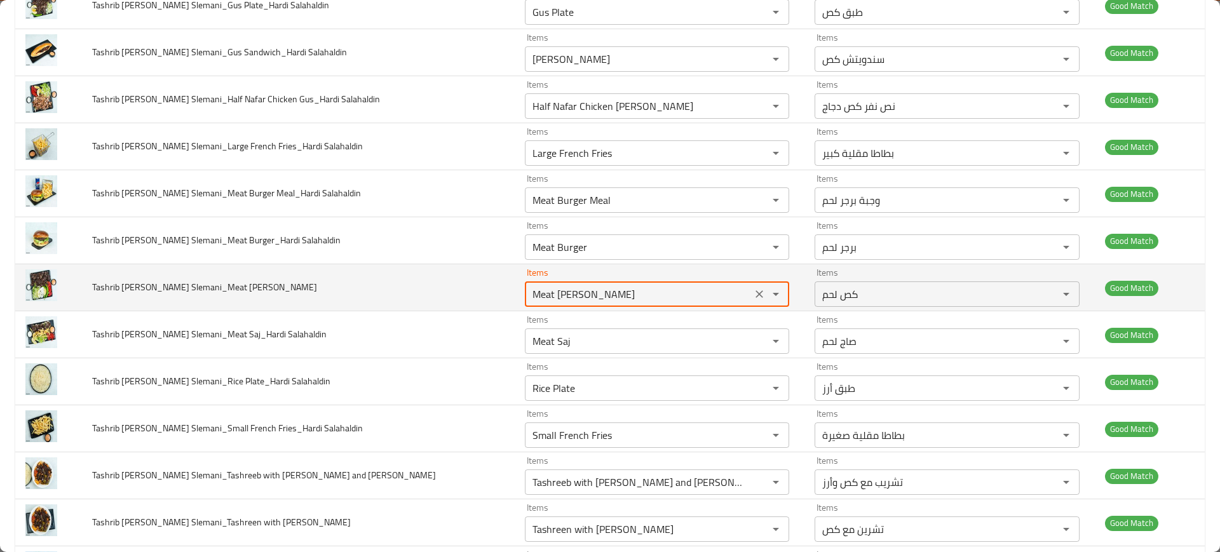
click at [529, 285] on Salahaldin "Meat Gus" at bounding box center [639, 294] width 220 height 18
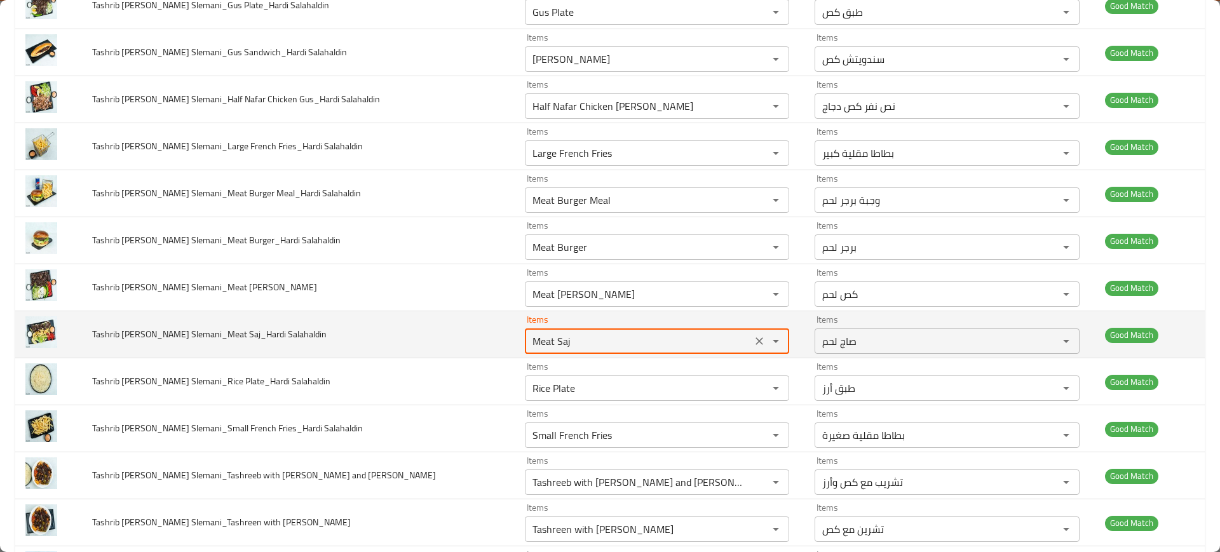
click at [529, 349] on Salahaldin "Meat Saj" at bounding box center [639, 341] width 220 height 18
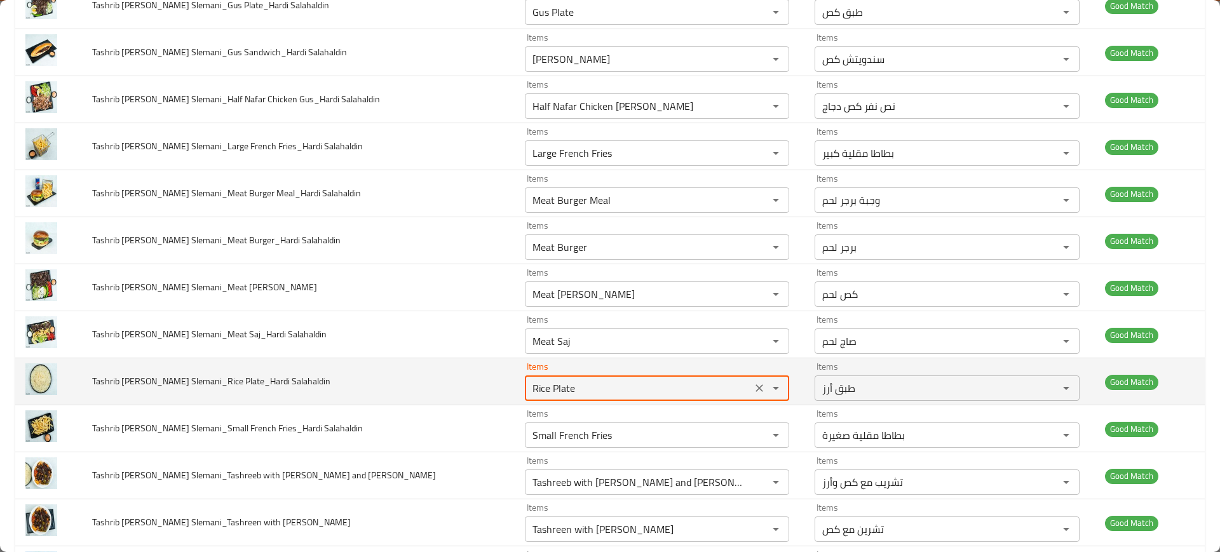
click at [529, 387] on Salahaldin "Rice Plate" at bounding box center [639, 388] width 220 height 18
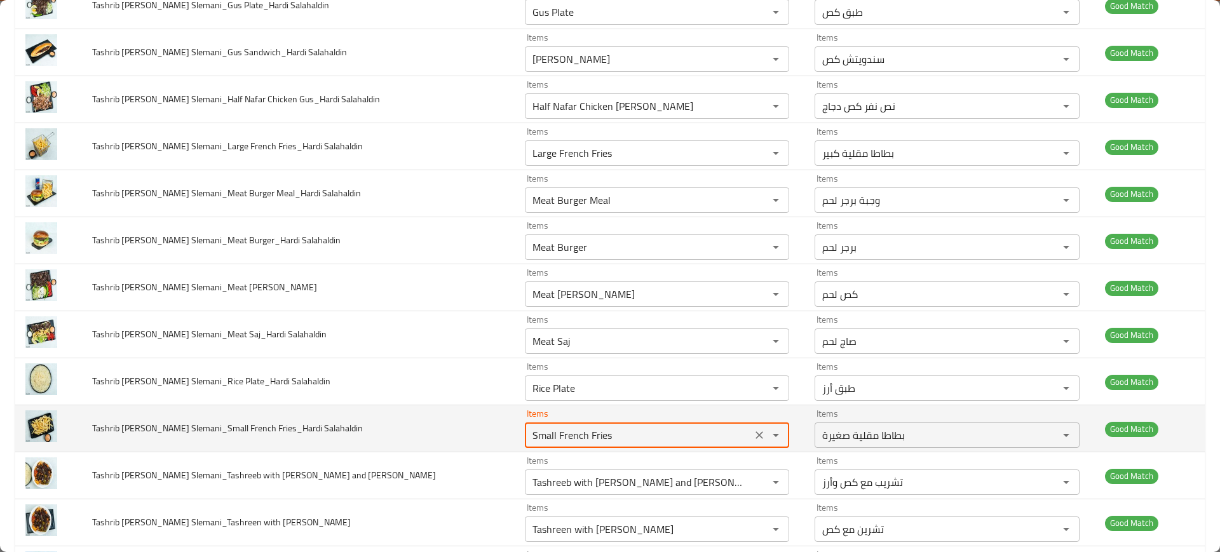
click at [536, 435] on Salahaldin "Small French Fries" at bounding box center [639, 435] width 220 height 18
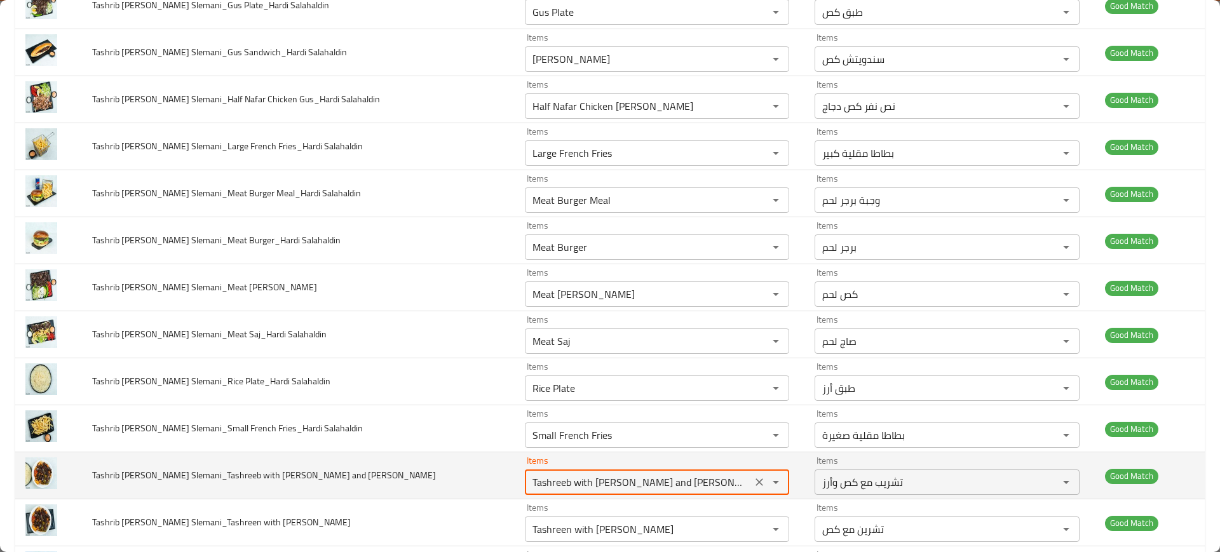
click at [558, 480] on Salahaldin "Tashreeb with Gus and Rice" at bounding box center [639, 482] width 220 height 18
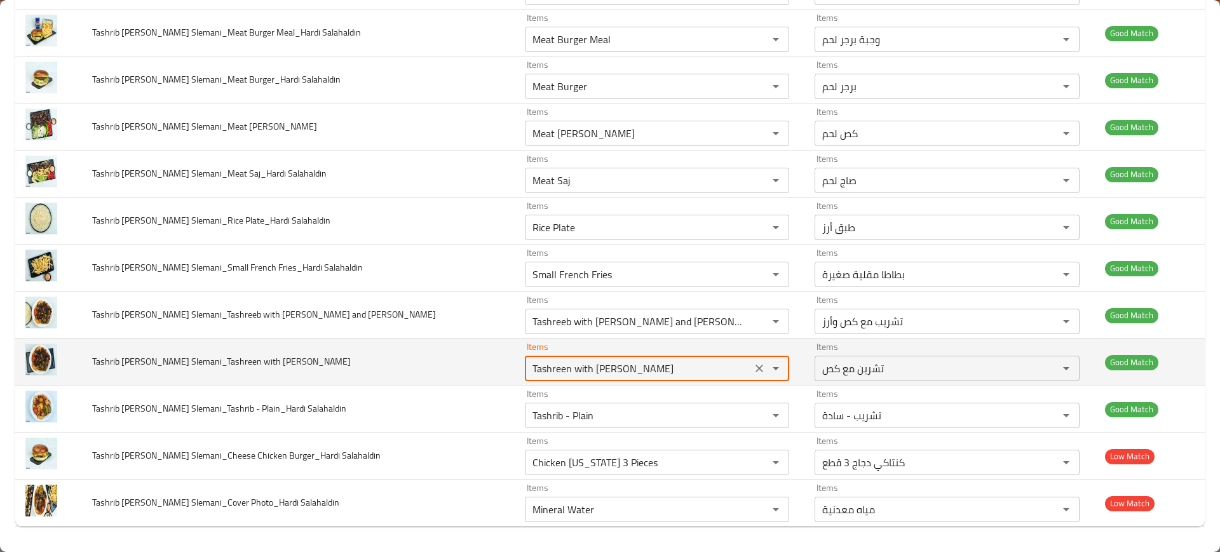
click at [529, 372] on Salahaldin "Tashreen with Gus" at bounding box center [639, 369] width 220 height 18
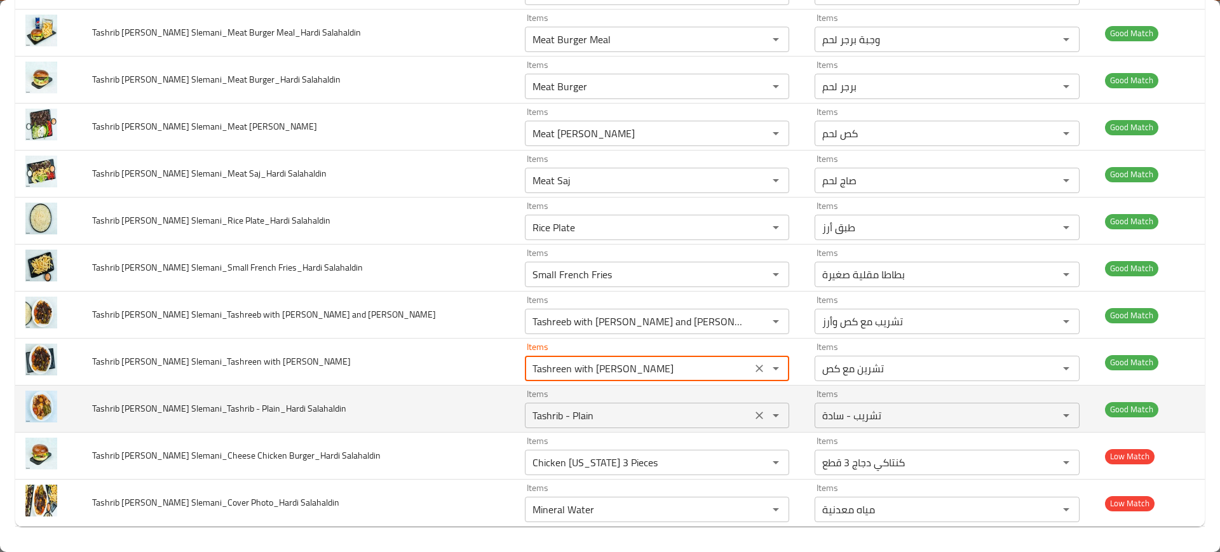
click at [562, 414] on Salahaldin "Tashrib - Plain" at bounding box center [639, 416] width 220 height 18
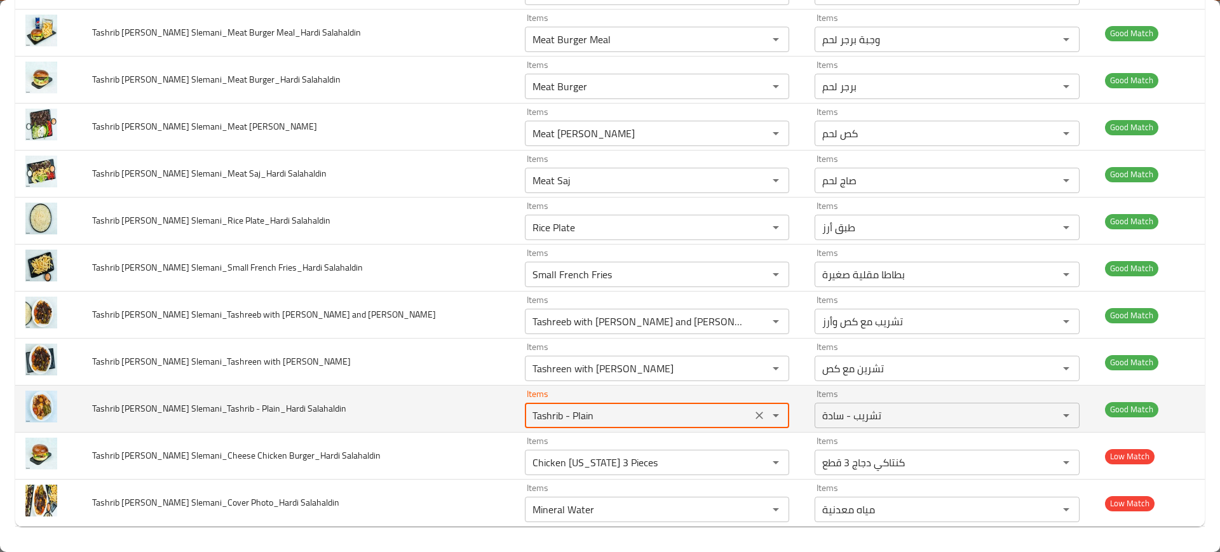
click at [562, 414] on Salahaldin "Tashrib - Plain" at bounding box center [639, 416] width 220 height 18
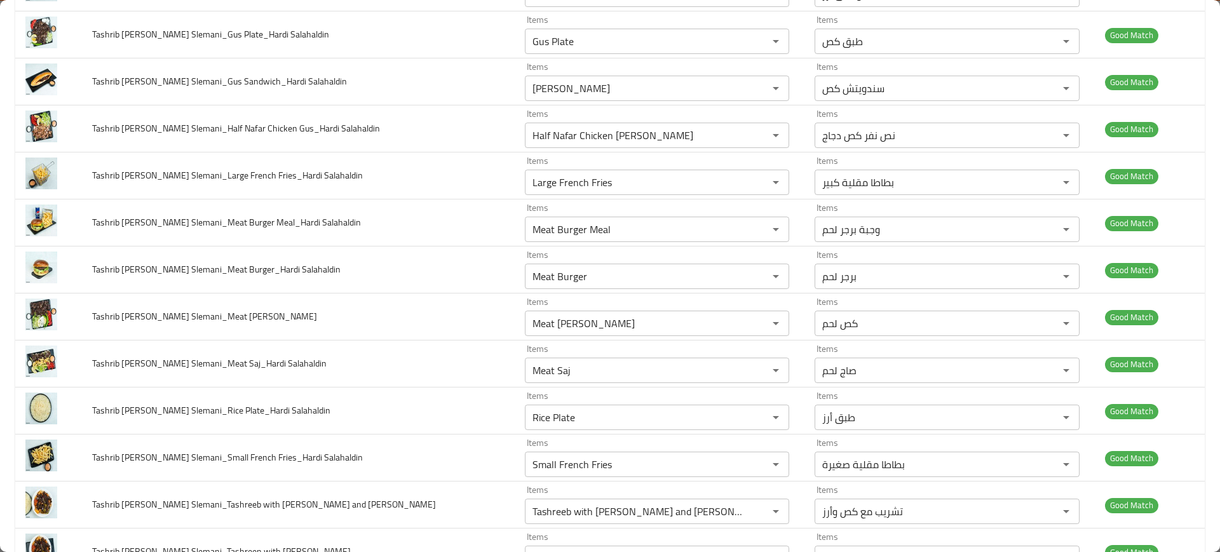
scroll to position [561, 0]
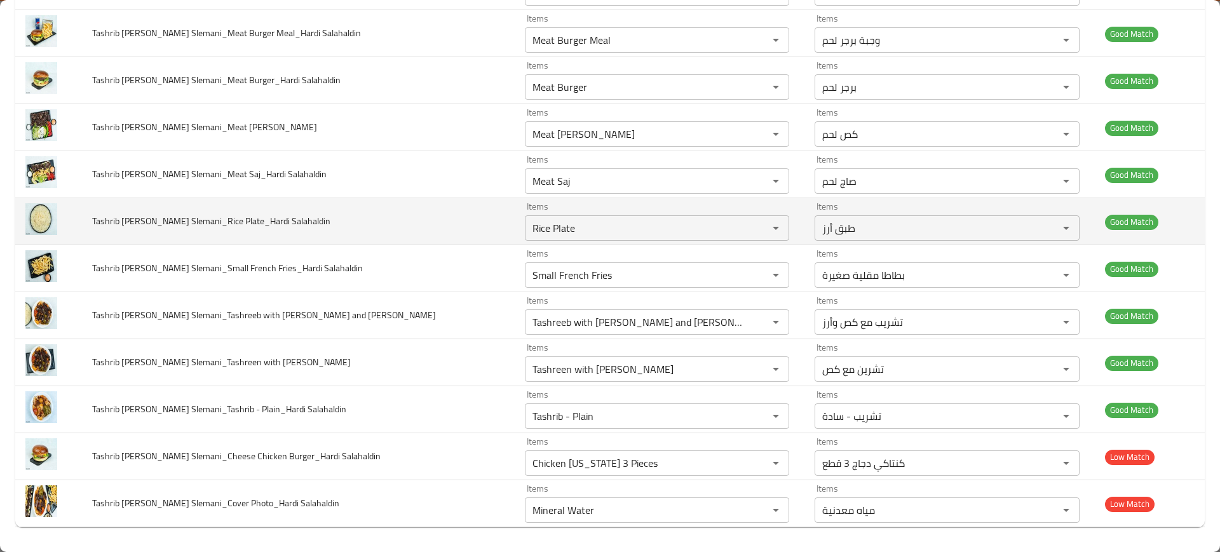
click at [440, 242] on td "Tashrib Ba Gasi Slemani_Rice Plate_Hardi Salahaldin" at bounding box center [298, 221] width 432 height 47
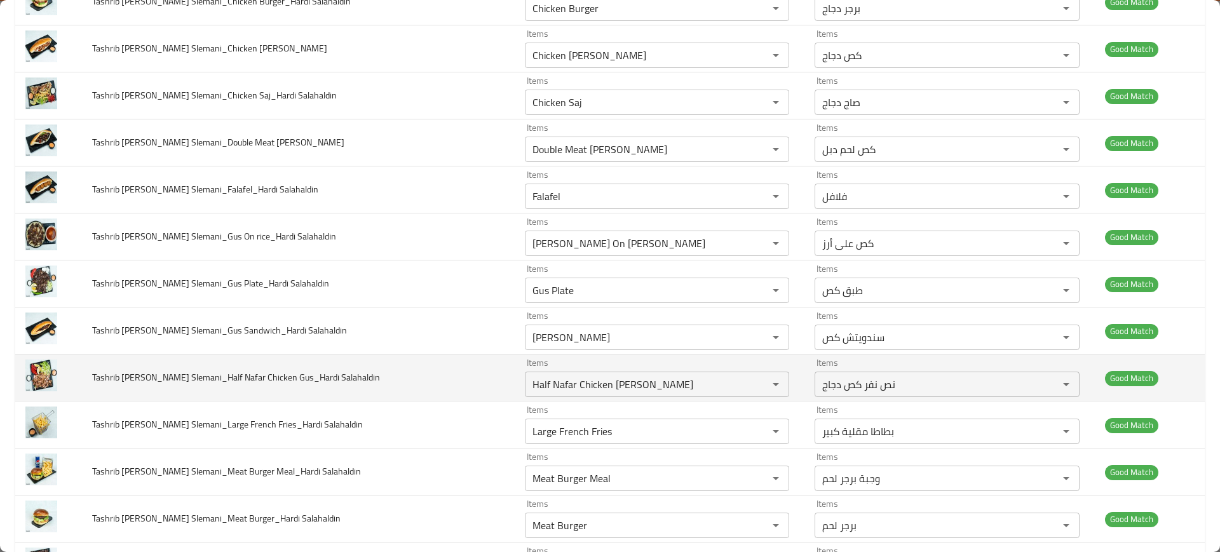
scroll to position [0, 0]
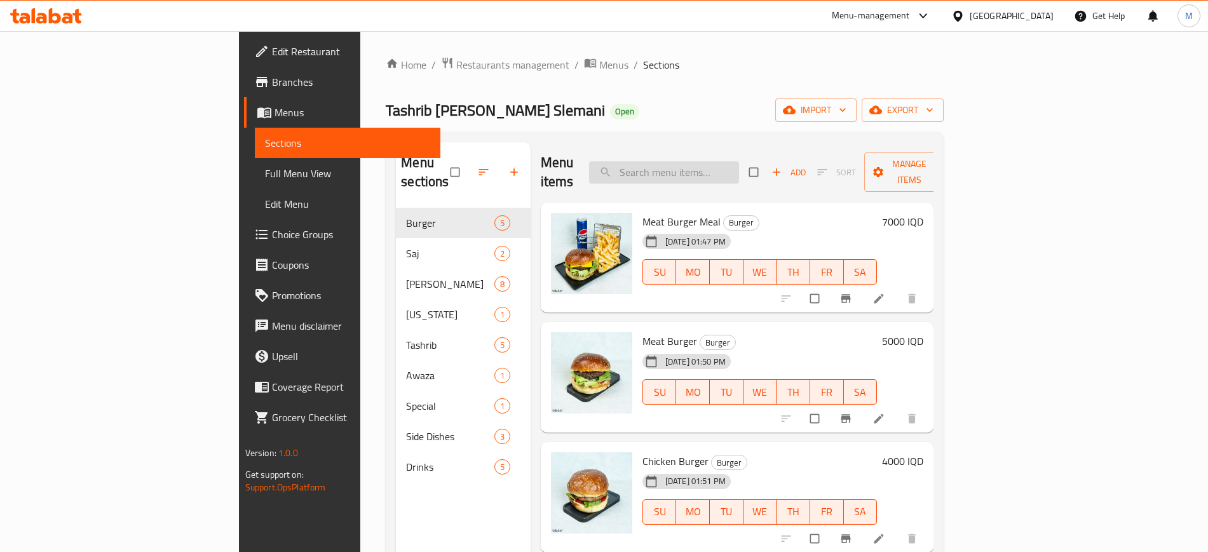
click at [713, 169] on input "search" at bounding box center [664, 172] width 150 height 22
paste input "Cheese Meat Burger"
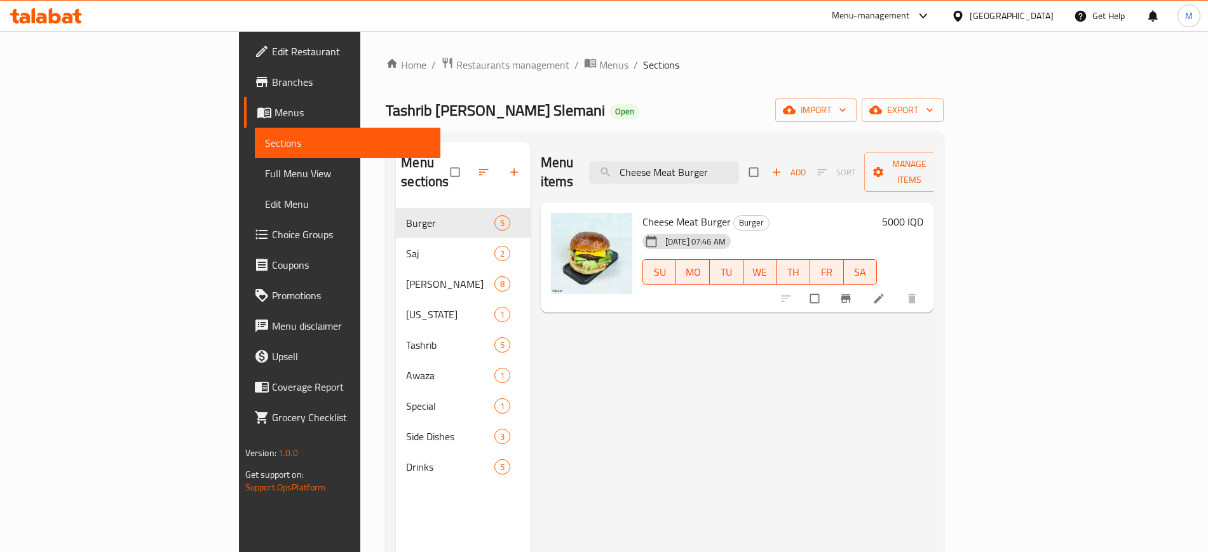
paste input "icken Burger Meal"
paste input "search"
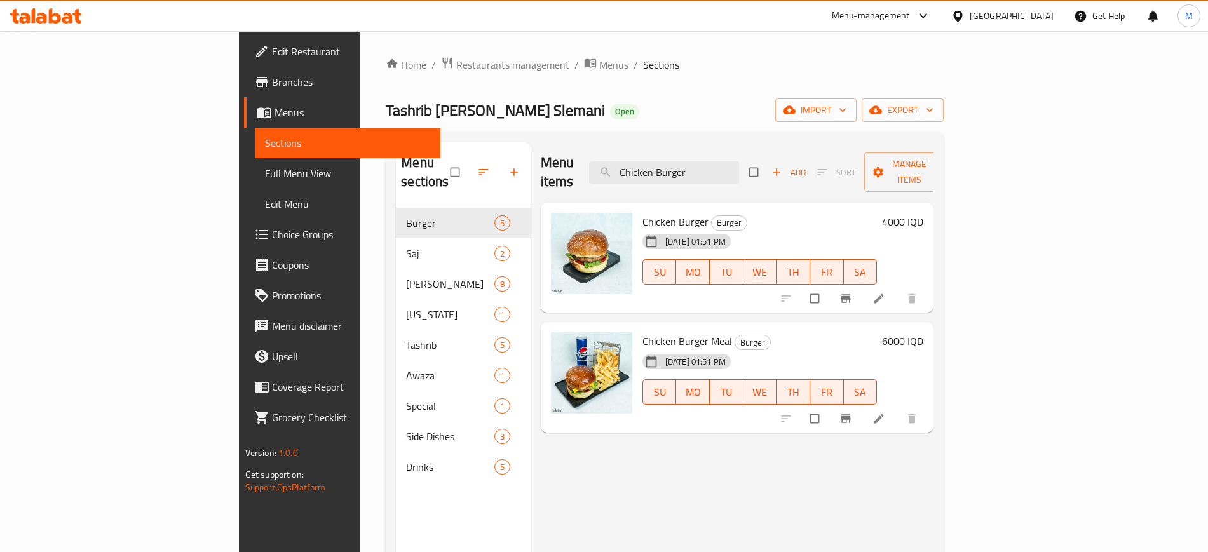
paste input "Gus"
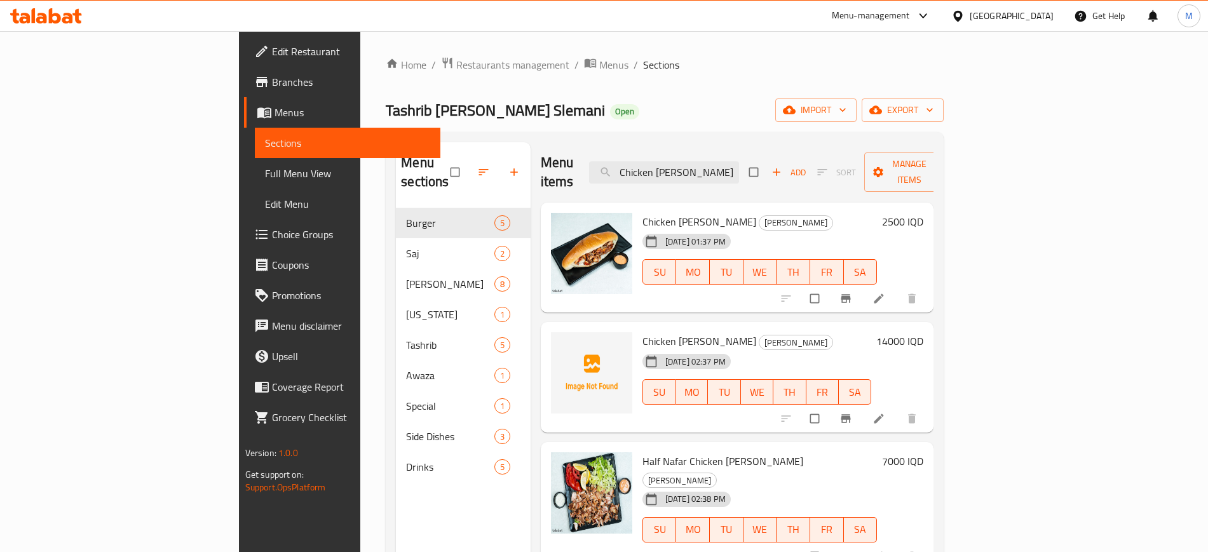
paste input "Saj"
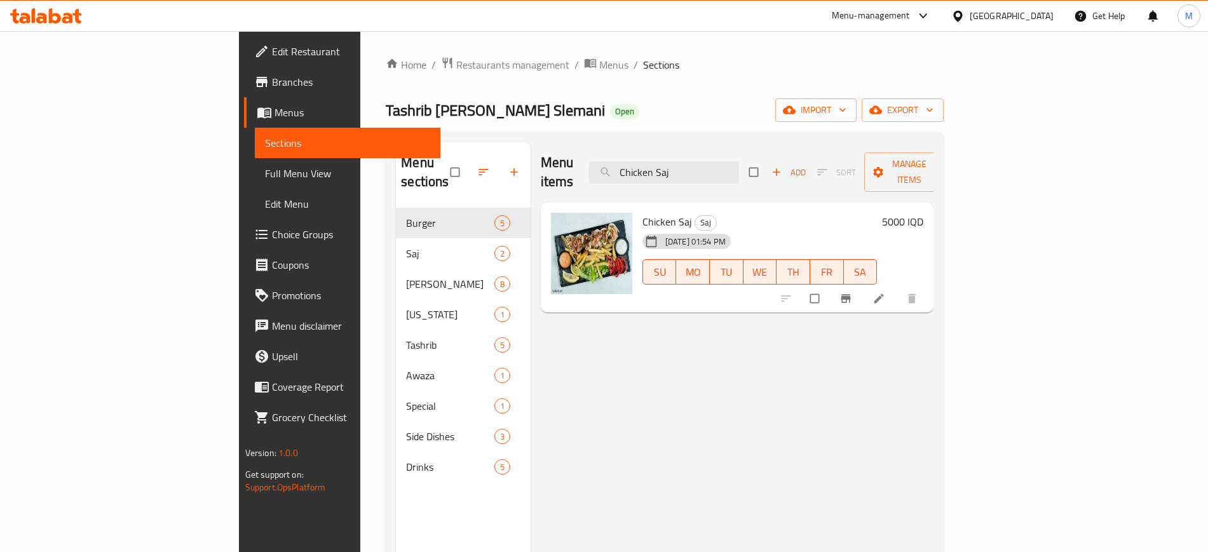
paste input "Double Meat Gus"
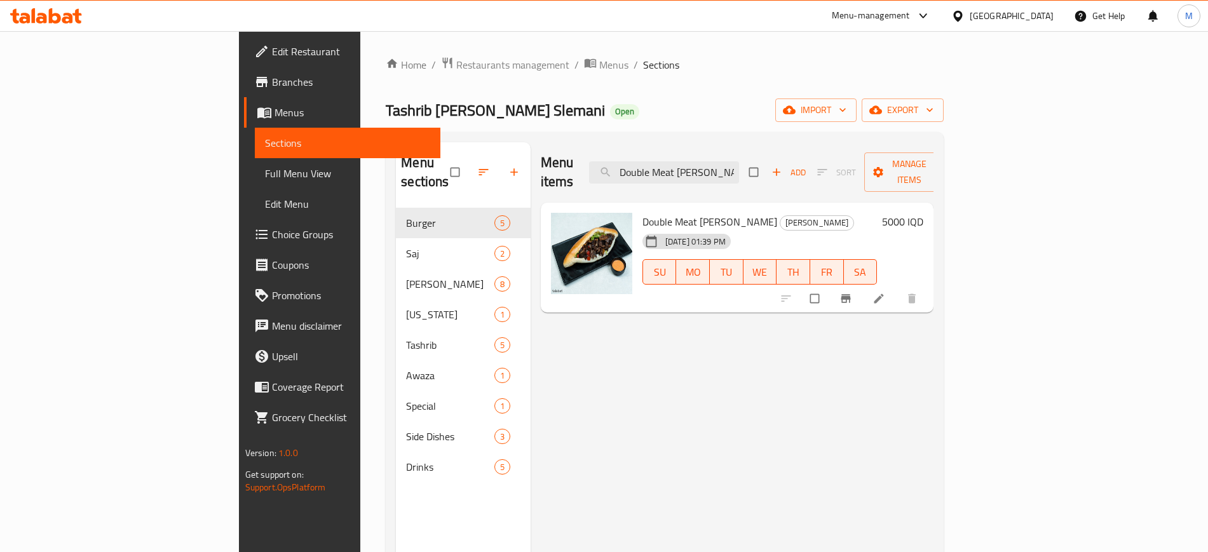
paste input "Falafel"
paste input "Gus On rice"
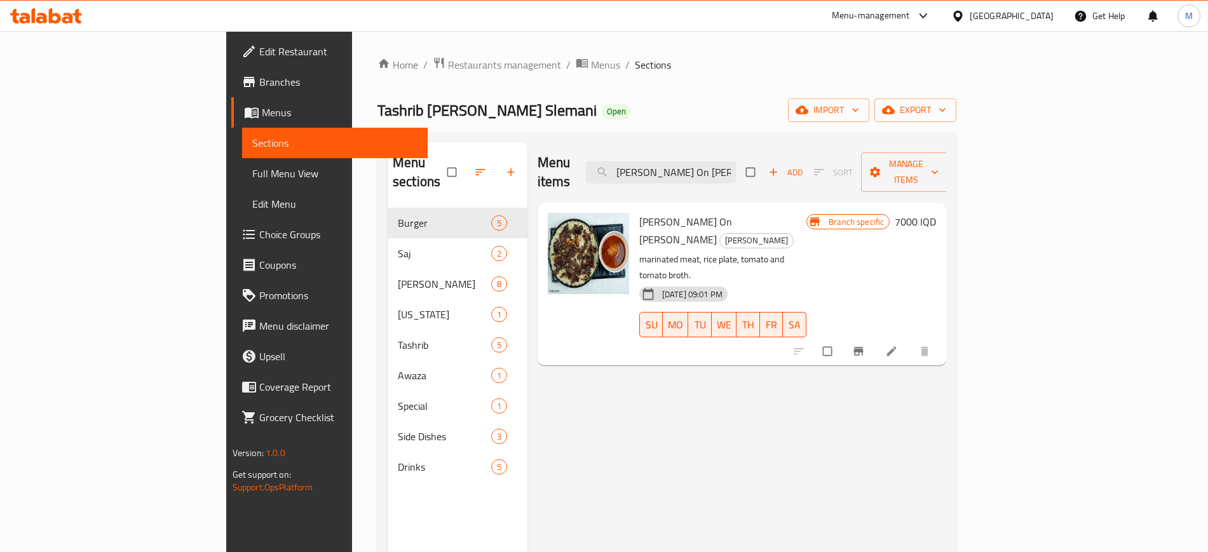
paste input "Plate"
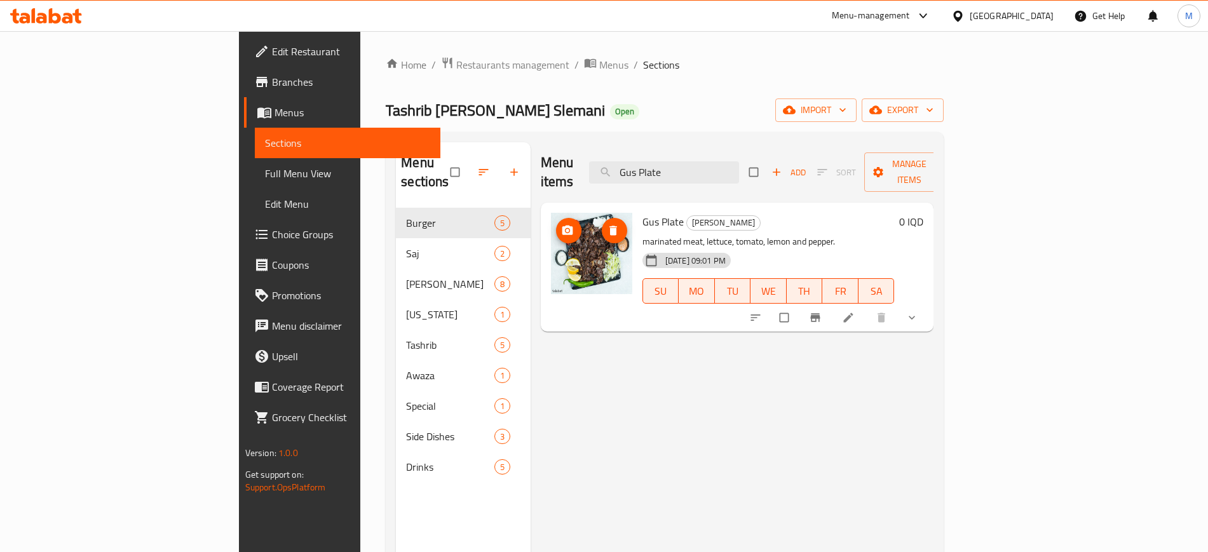
paste input "Sandwich"
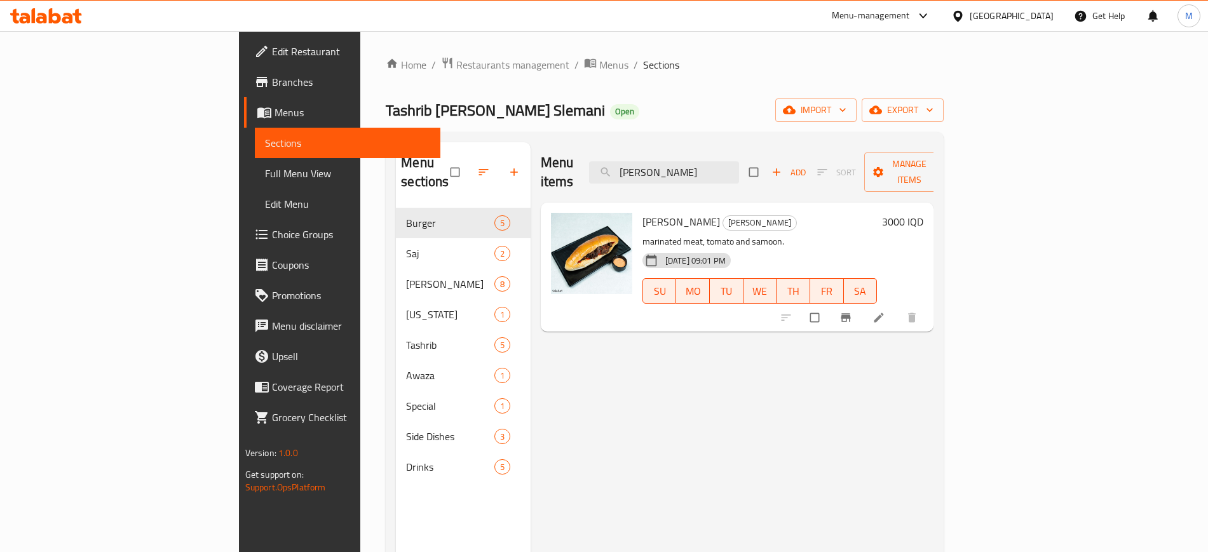
paste input "Half Nafar Chicken Gus"
paste input "Large French Frie"
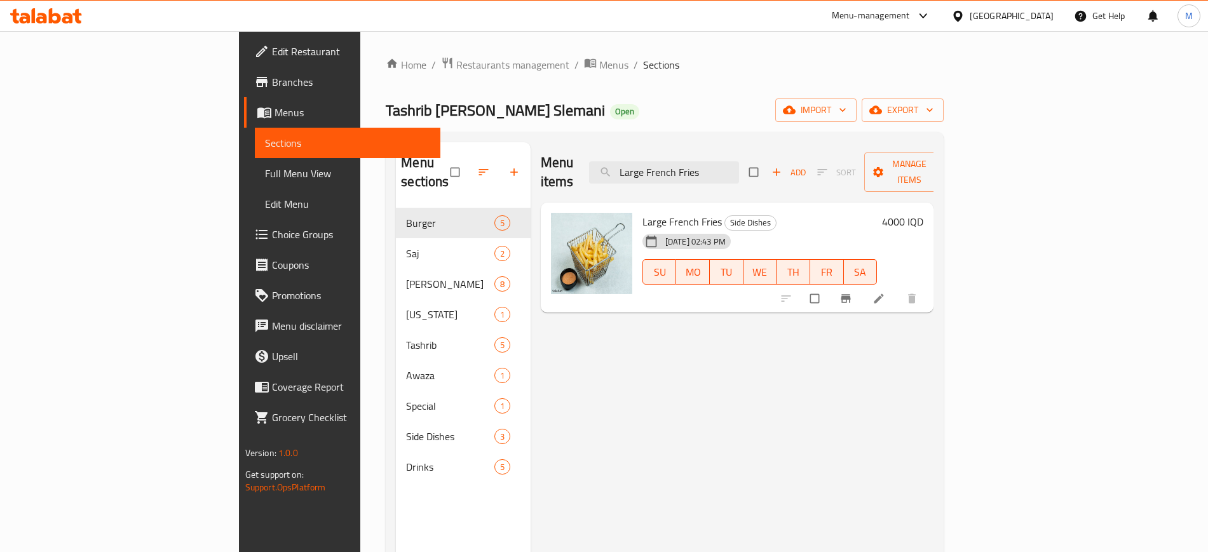
paste input "Meat Burger Meal"
paste input "search"
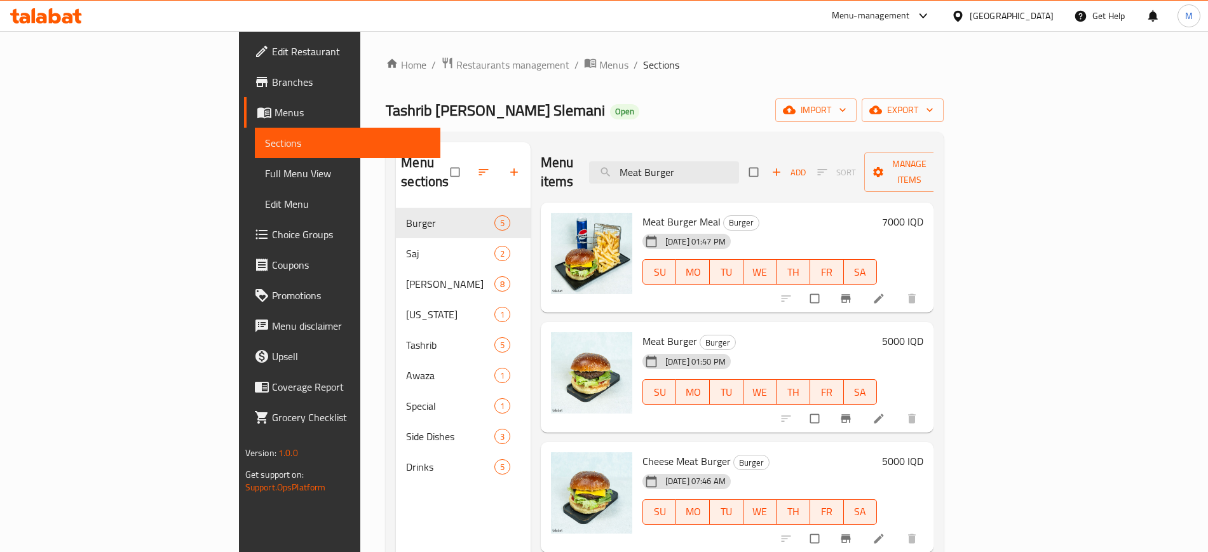
paste input "Gus"
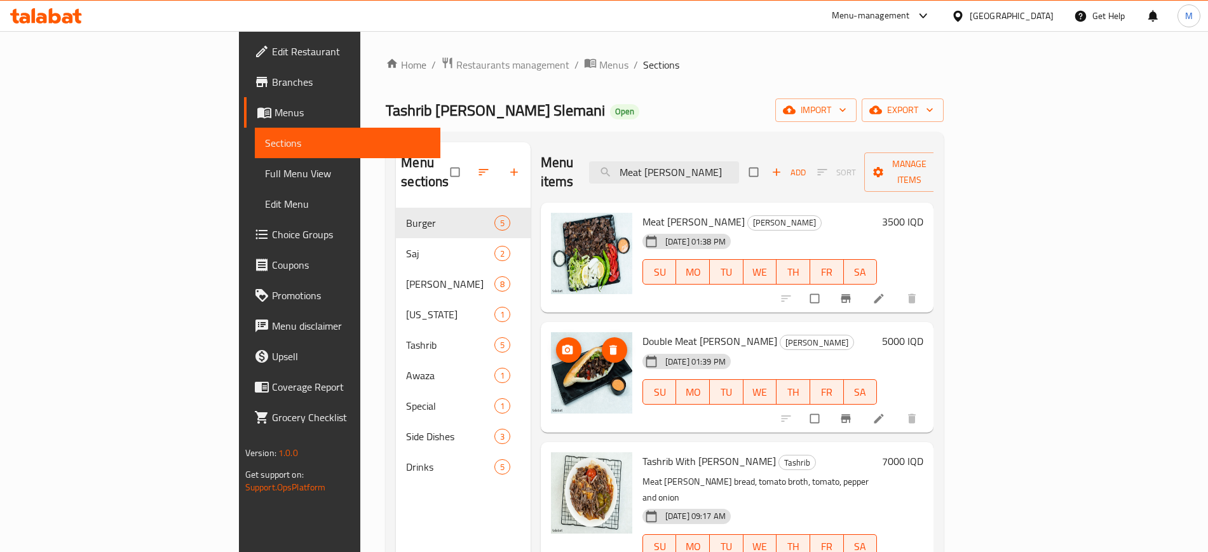
paste input "Saj"
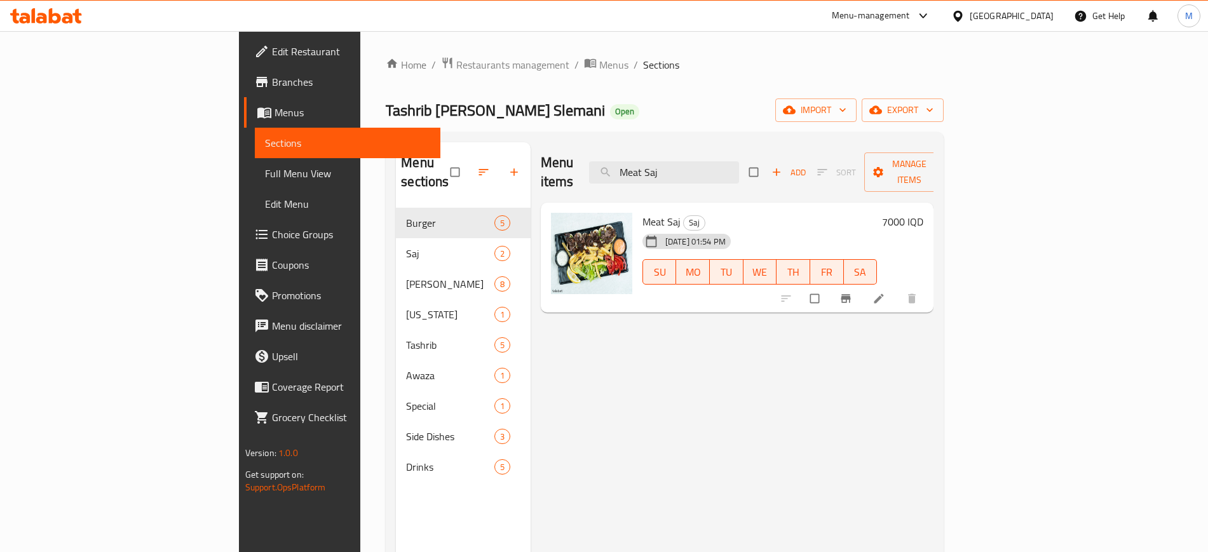
paste input "Rice Plate"
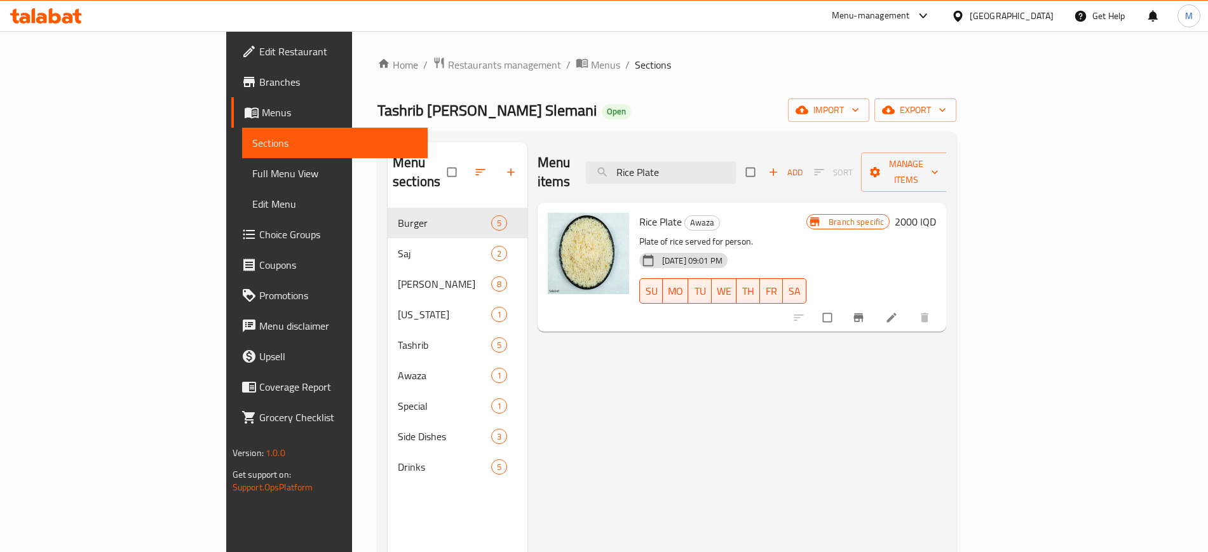
paste input "Small French Fries"
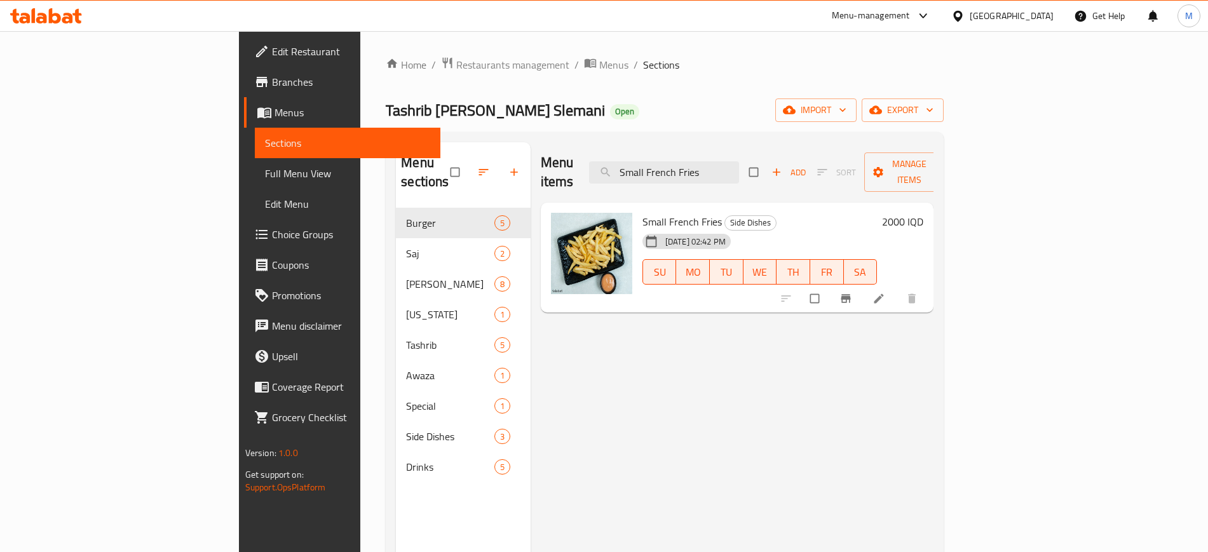
paste input "Tashreeb with Gus and Rice"
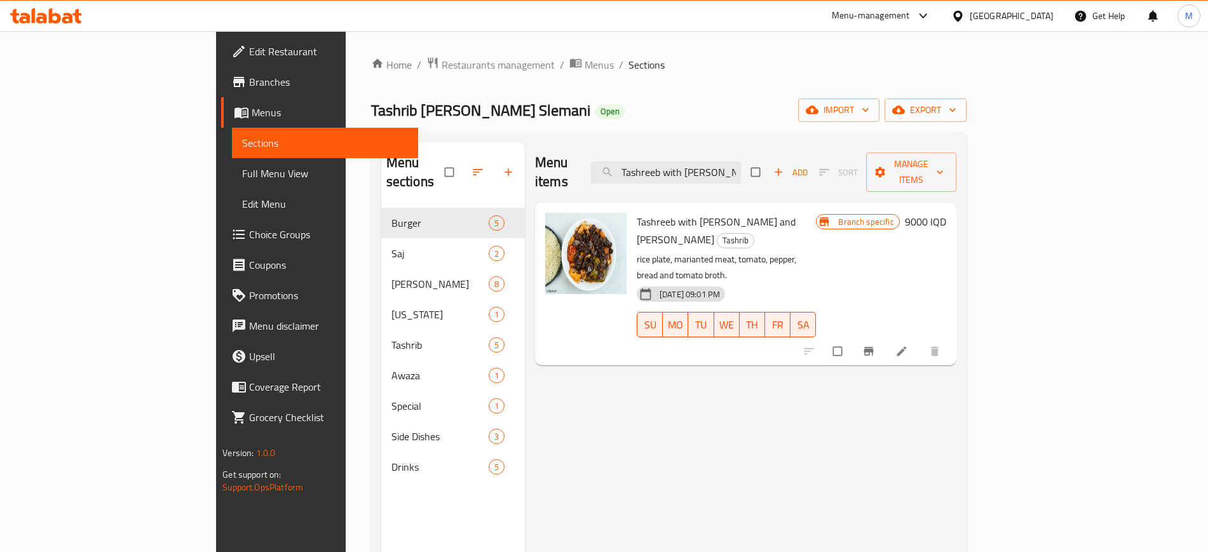
paste input "n with Gus"
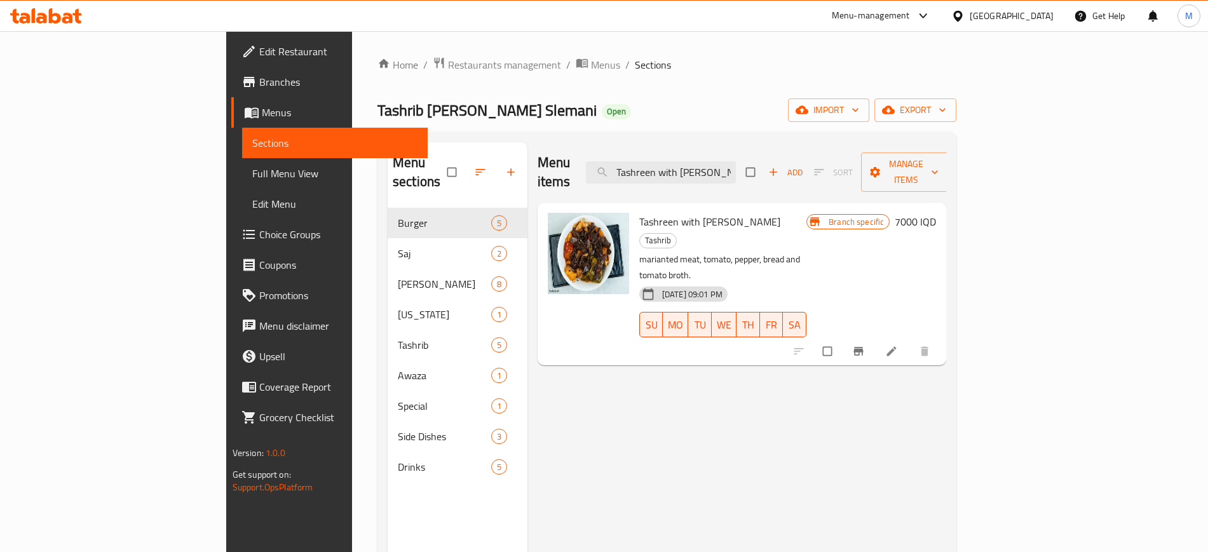
paste input "ib - Plain"
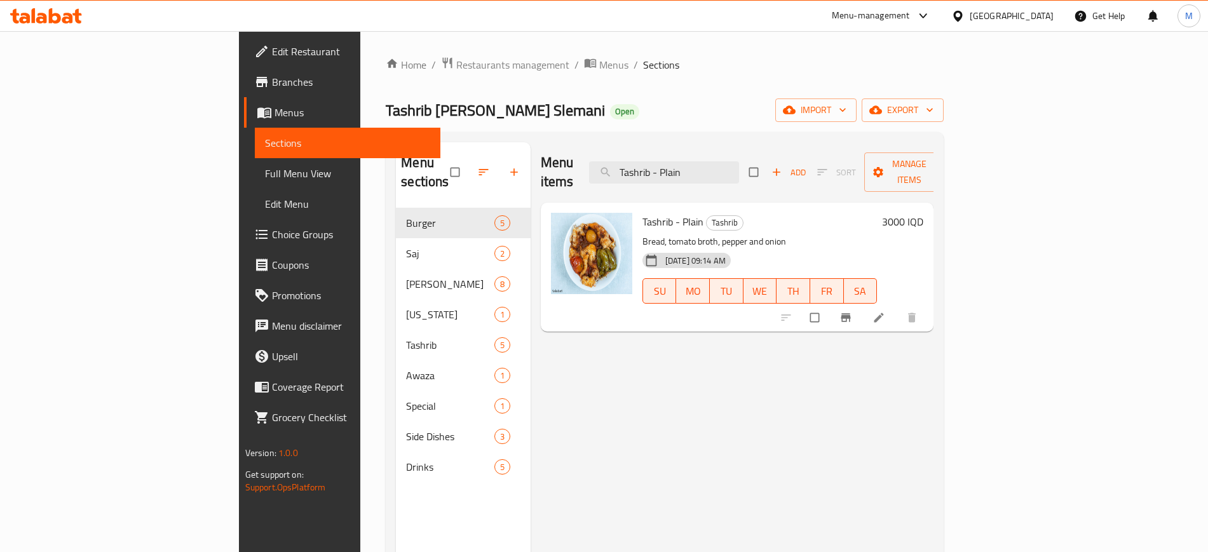
type input "Tashrib - Plain"
click at [265, 171] on span "Full Menu View" at bounding box center [347, 173] width 165 height 15
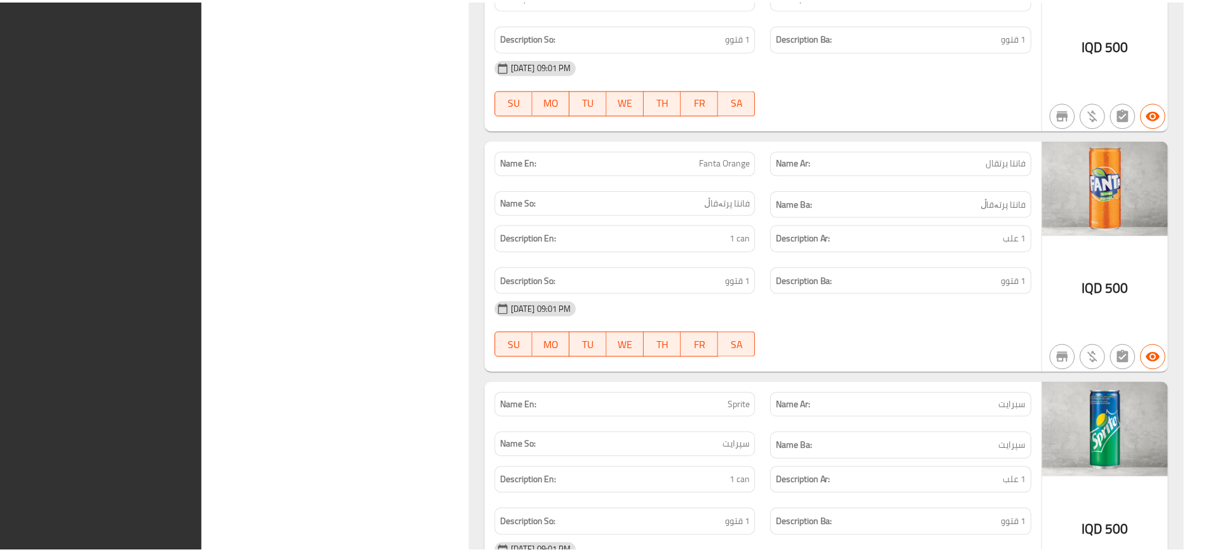
scroll to position [8000, 0]
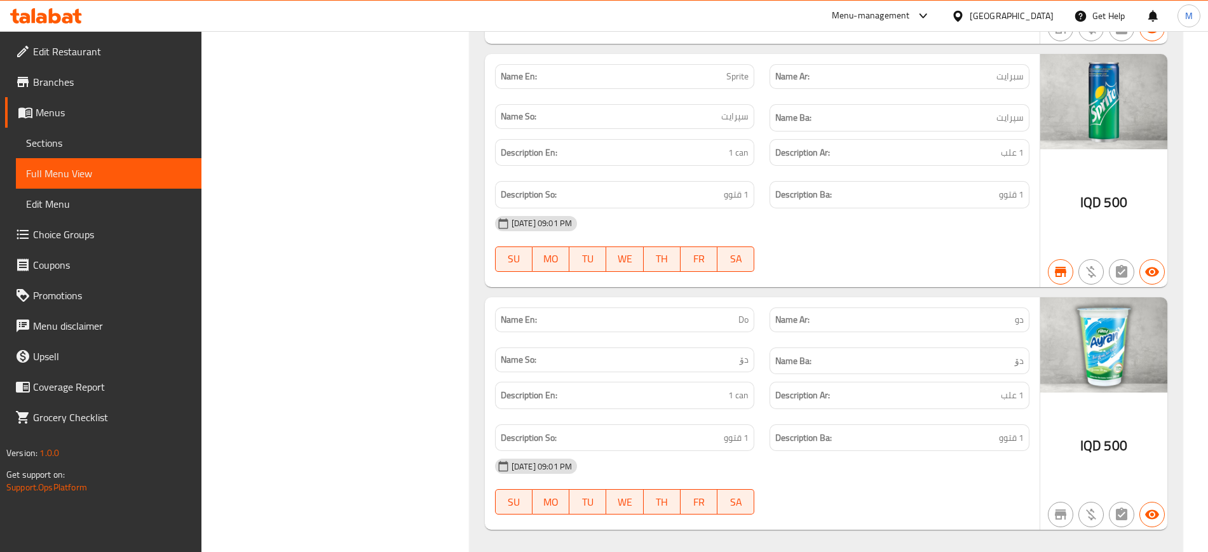
click at [57, 51] on span "Edit Restaurant" at bounding box center [112, 51] width 158 height 15
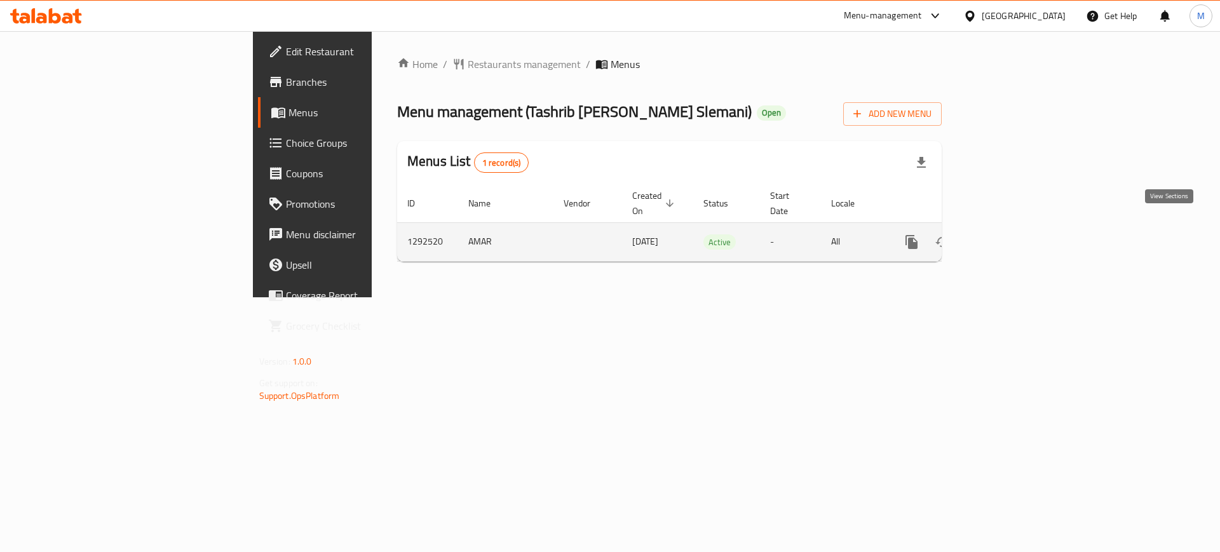
click at [1011, 234] on icon "enhanced table" at bounding box center [1003, 241] width 15 height 15
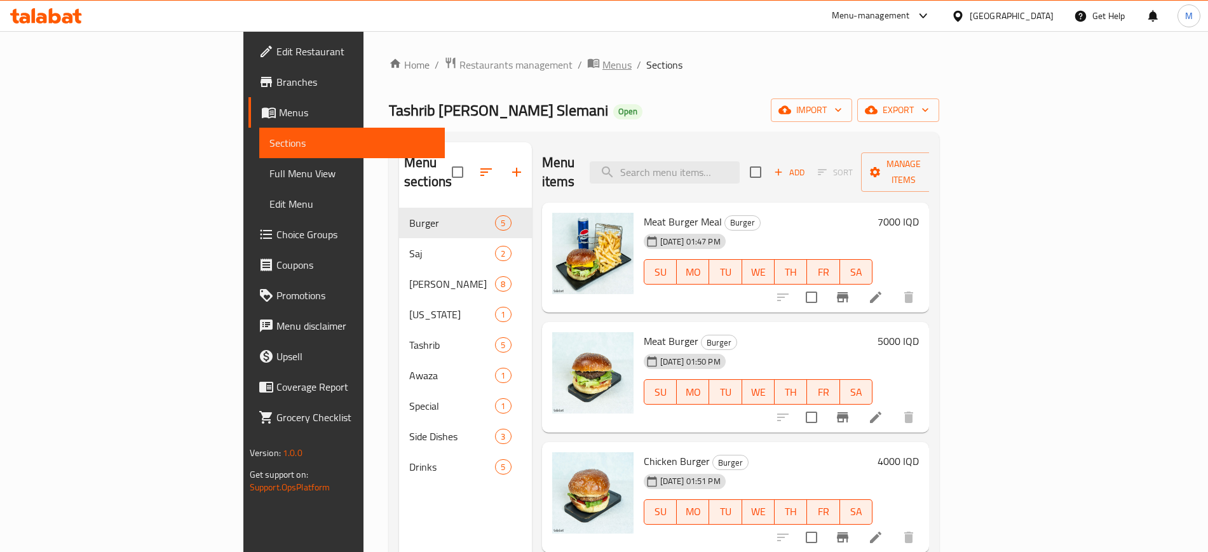
click at [602, 57] on span "Menus" at bounding box center [616, 64] width 29 height 15
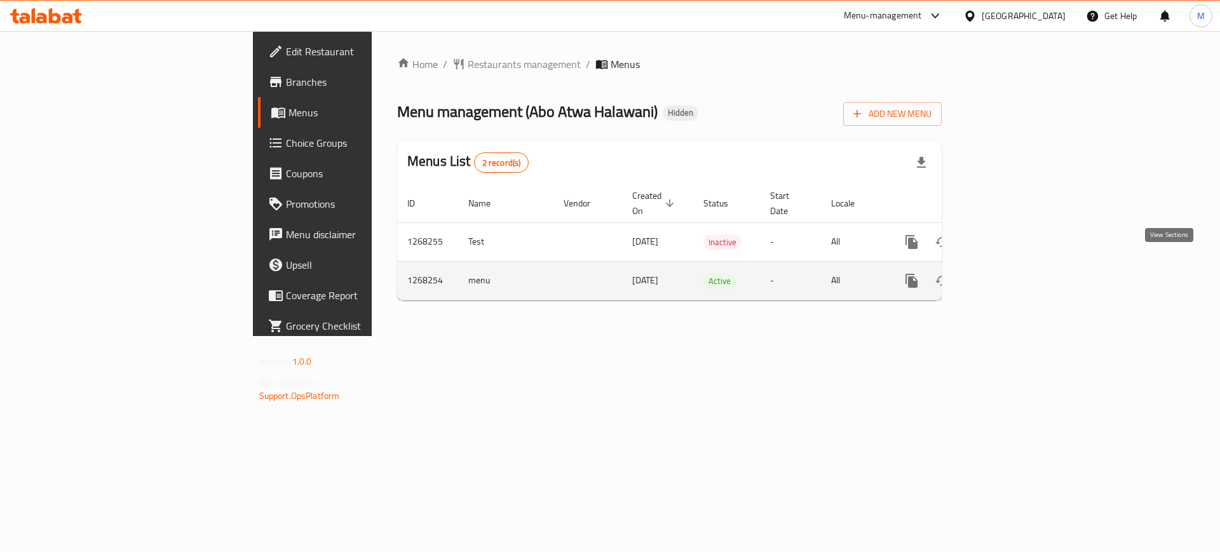
click at [1011, 273] on icon "enhanced table" at bounding box center [1003, 280] width 15 height 15
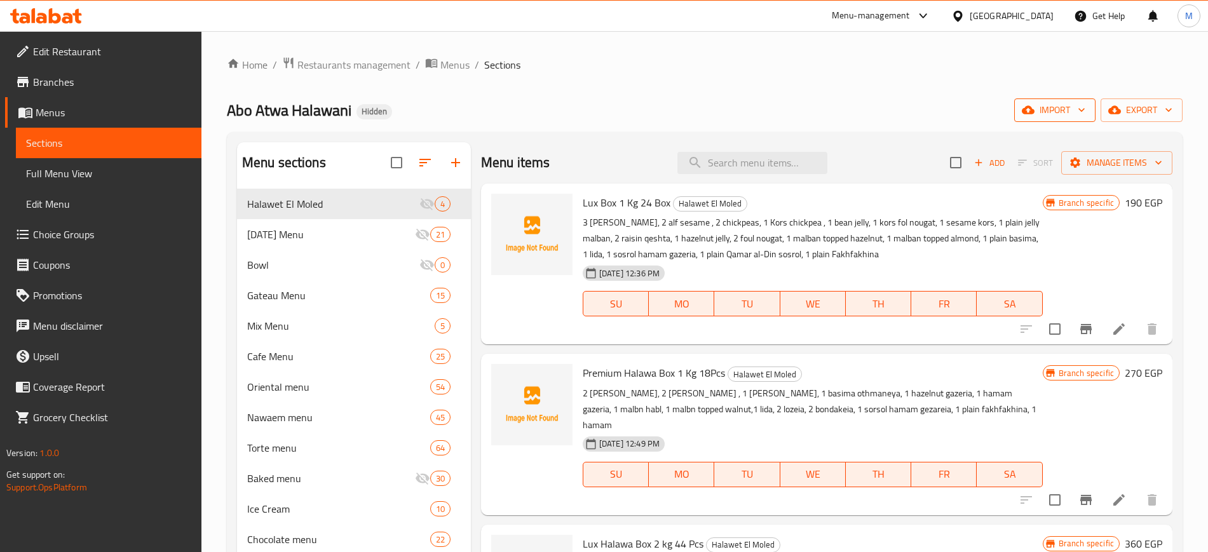
click at [1048, 114] on span "import" at bounding box center [1054, 110] width 61 height 16
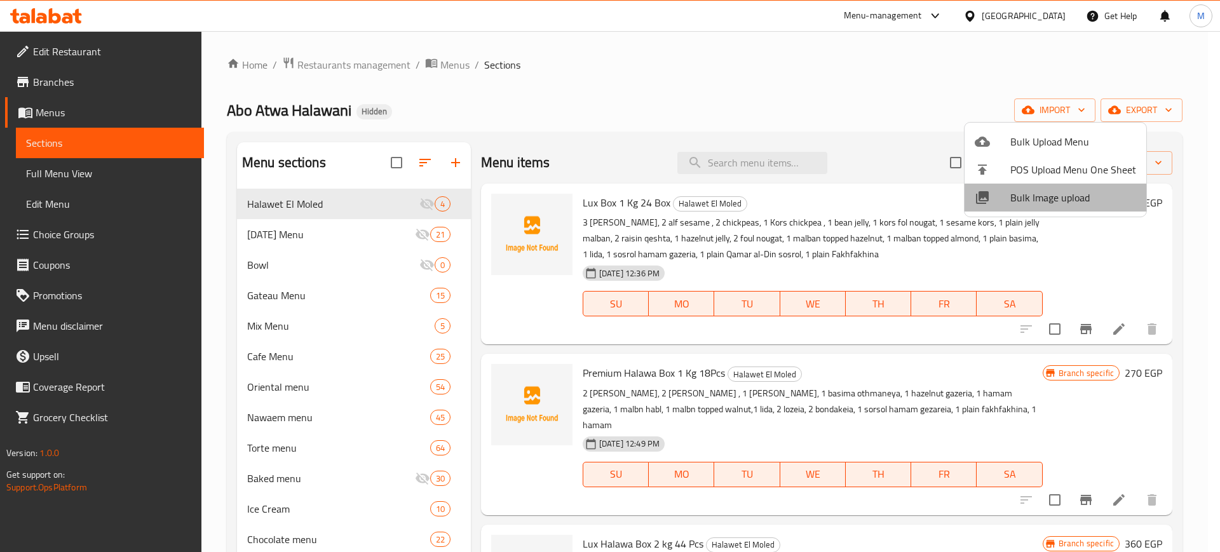
click at [1071, 194] on span "Bulk Image upload" at bounding box center [1073, 197] width 126 height 15
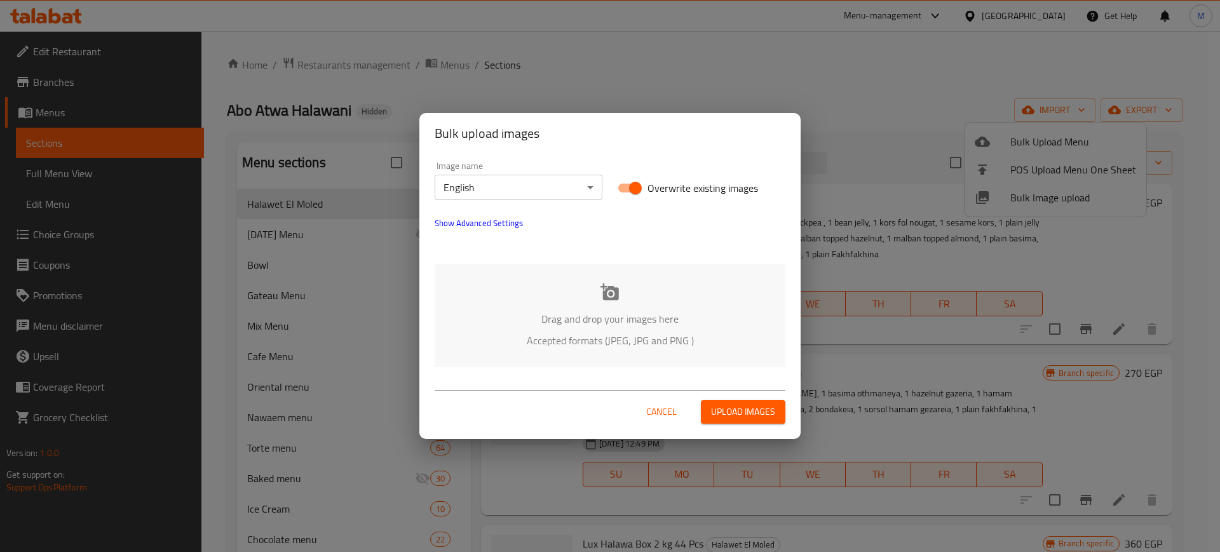
click at [489, 173] on div "Image name English ​" at bounding box center [519, 180] width 168 height 39
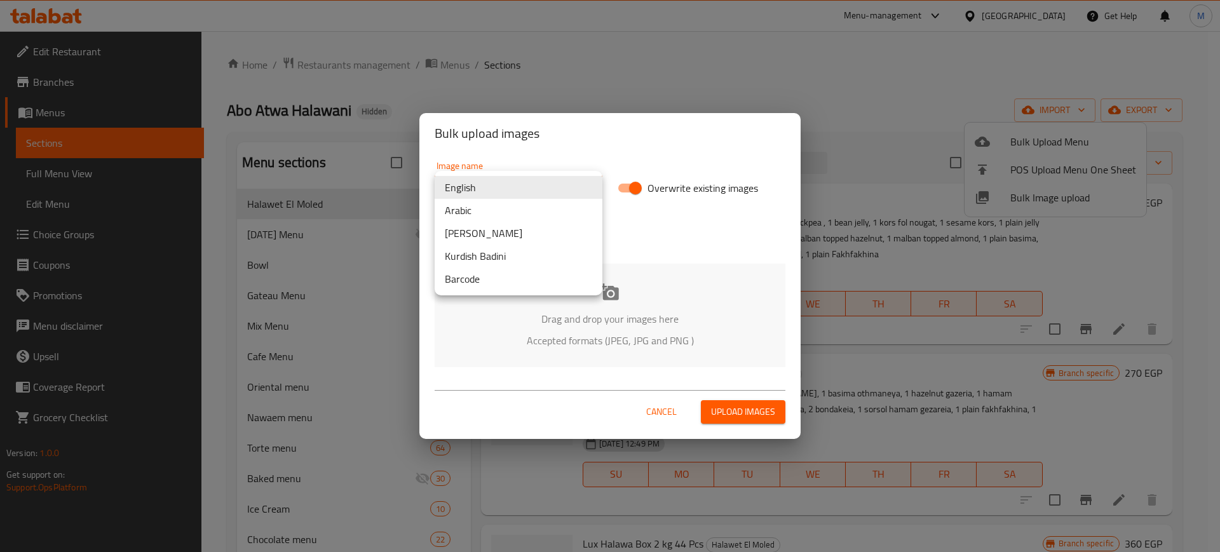
click at [503, 181] on body "​ Menu-management [GEOGRAPHIC_DATA] Get Help M Edit Restaurant Branches Menus S…" at bounding box center [610, 291] width 1220 height 521
click at [511, 207] on li "Arabic" at bounding box center [519, 210] width 168 height 23
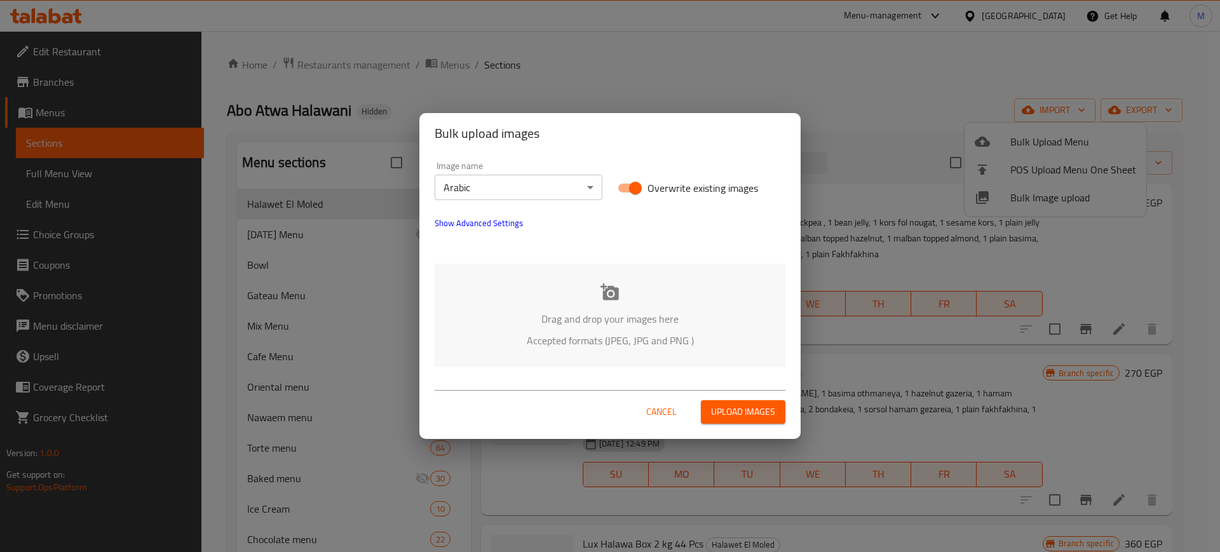
click at [589, 339] on p "Accepted formats (JPEG, JPG and PNG )" at bounding box center [610, 340] width 313 height 15
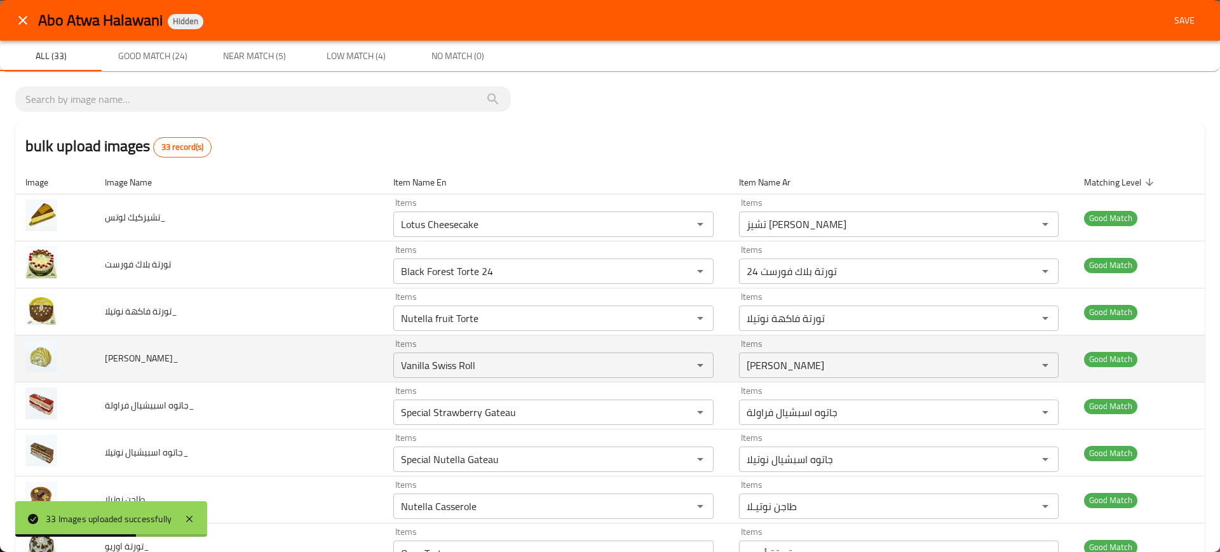
click at [245, 376] on td "[PERSON_NAME]_" at bounding box center [239, 358] width 288 height 47
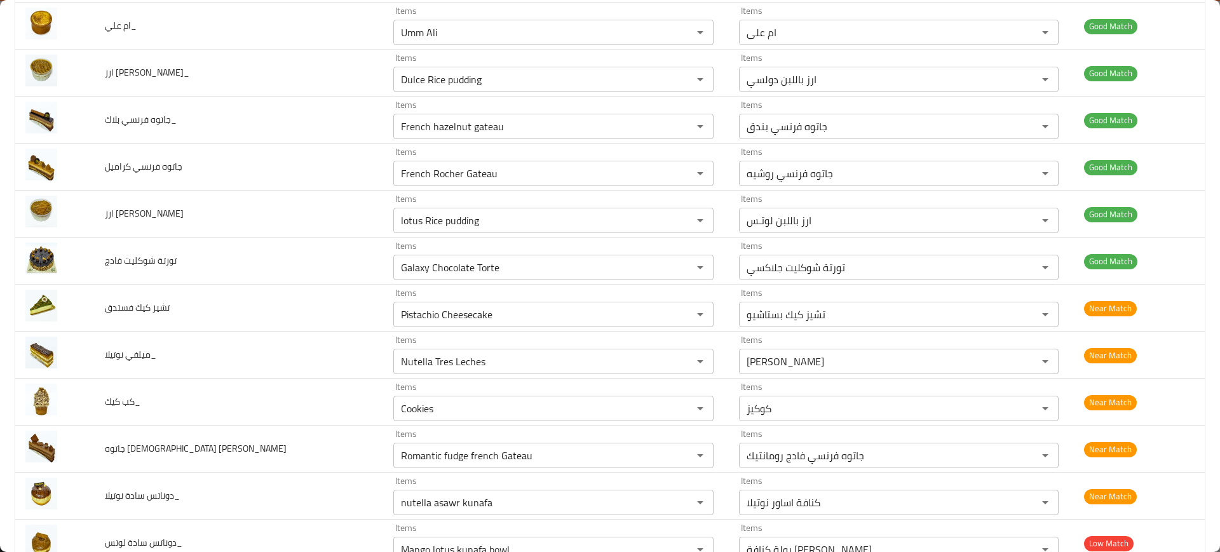
scroll to position [1219, 0]
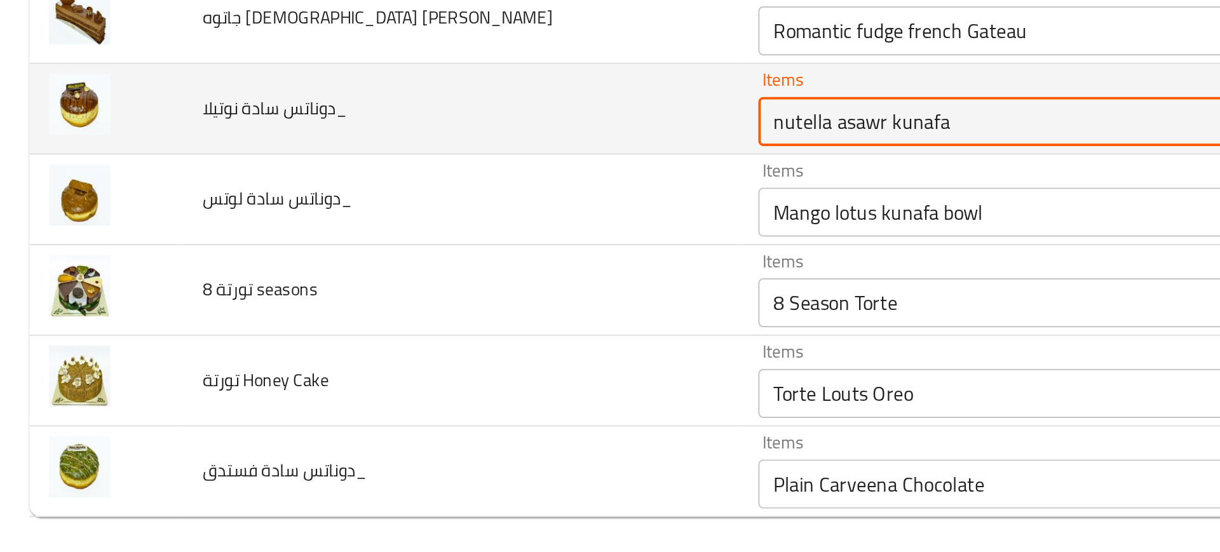
click at [397, 320] on نوتيلا_ "nutella asawr kunafa" at bounding box center [534, 322] width 274 height 18
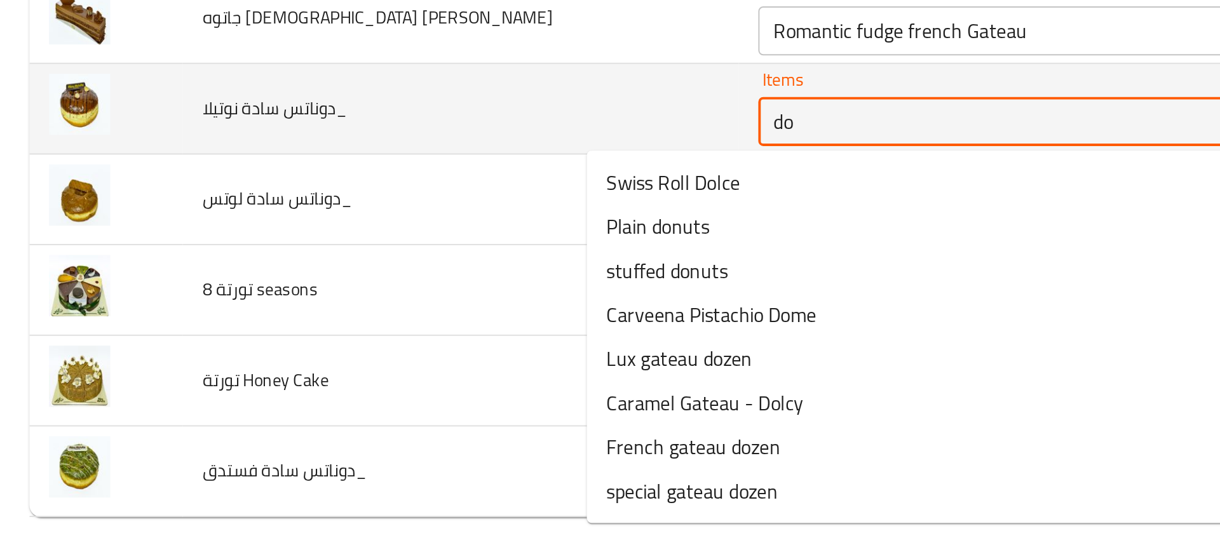
type نوتيلا_ "d"
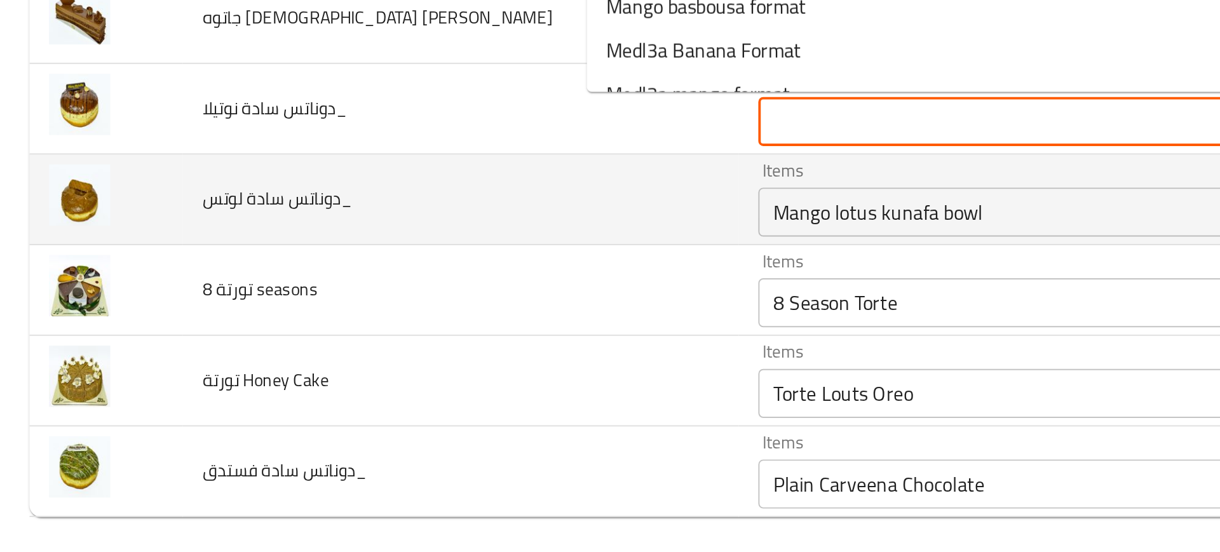
click at [270, 345] on td "دوناتس سادة لوتس_" at bounding box center [239, 362] width 288 height 47
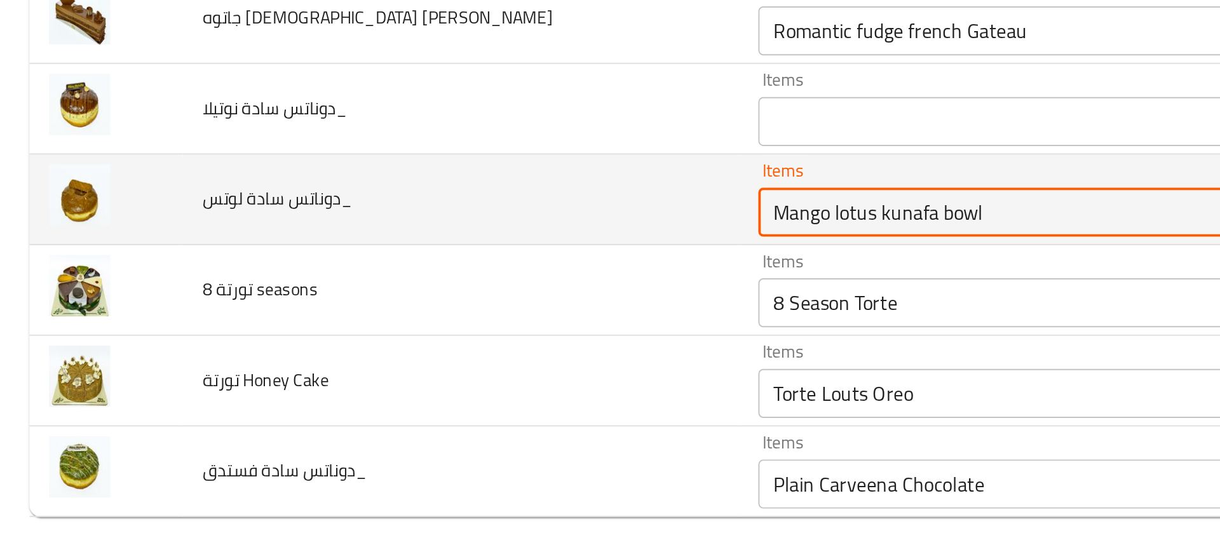
click at [397, 371] on لوتس_ "Mango lotus kunafa bowl" at bounding box center [534, 369] width 274 height 18
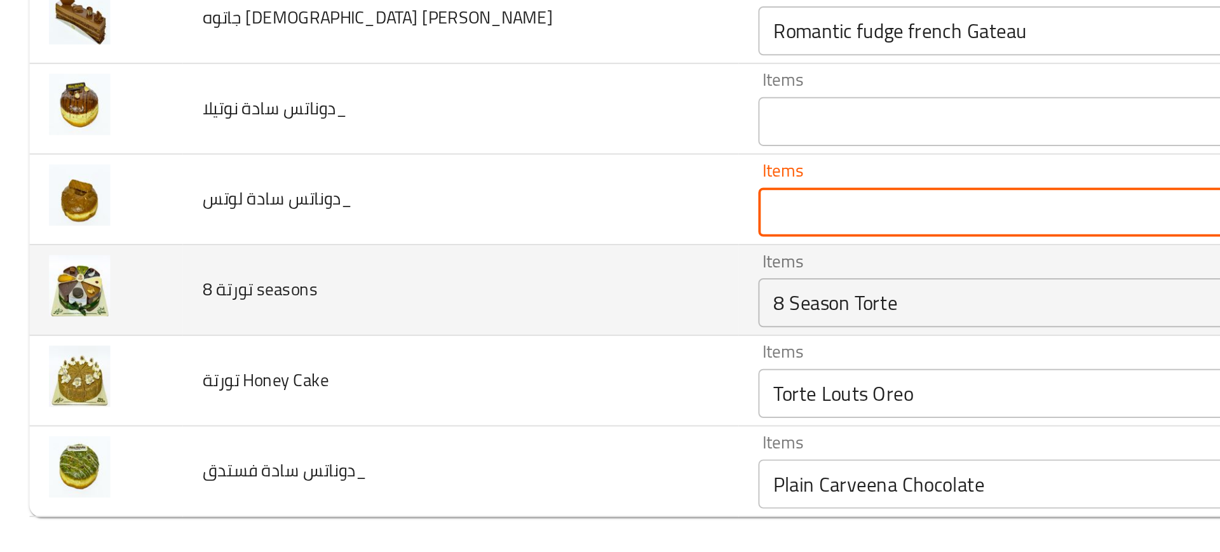
click at [397, 423] on seasons "8 Season Torte" at bounding box center [534, 416] width 274 height 18
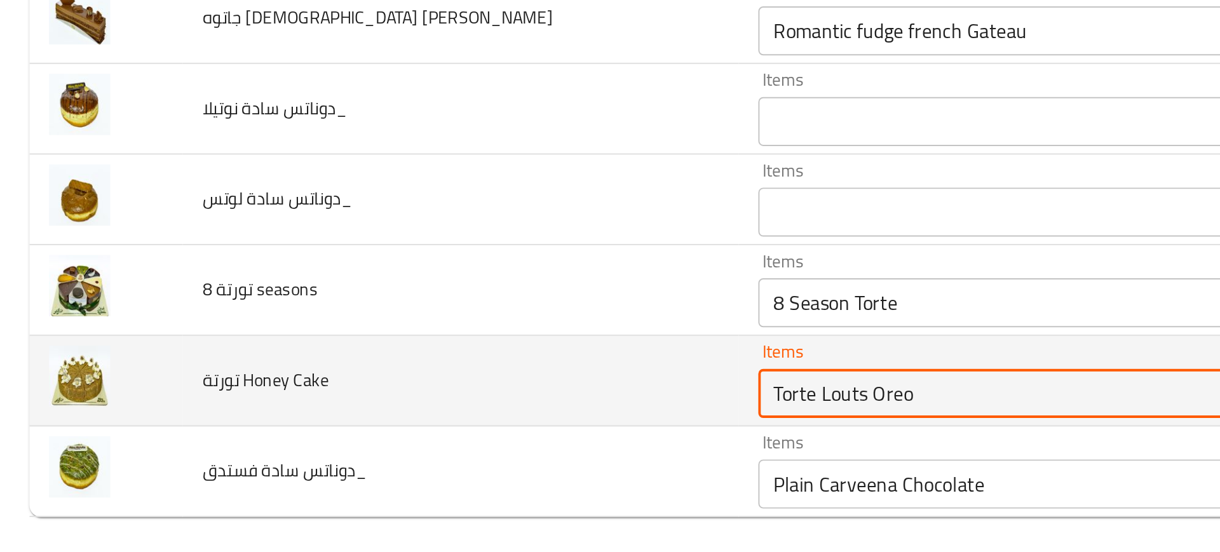
click at [397, 459] on Cake "Torte Louts Oreo" at bounding box center [534, 463] width 274 height 18
type Cake "h"
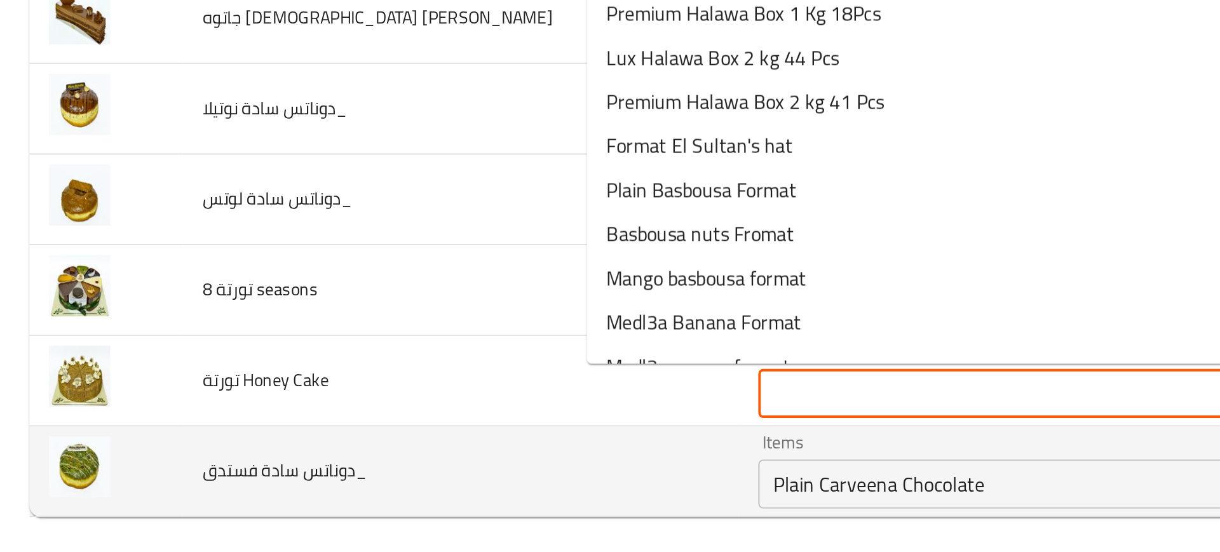
click at [397, 508] on فستدق_ "Plain ‎Carveena ‎Chocolate" at bounding box center [534, 510] width 274 height 18
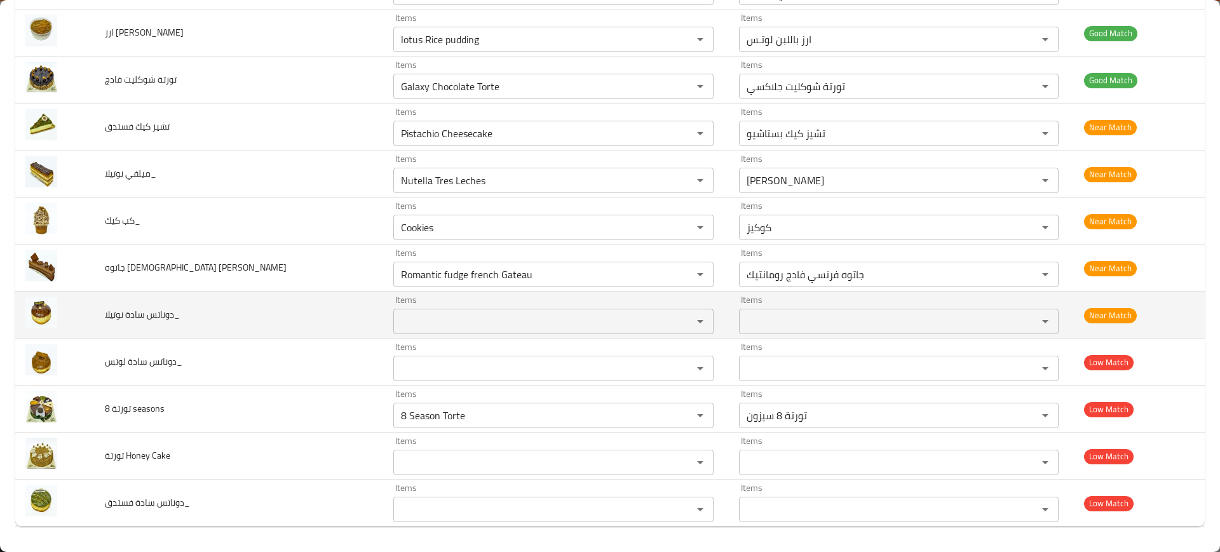
click at [132, 313] on span "دوناتس سادة نوتيلا_" at bounding box center [142, 314] width 75 height 17
copy span "دوناتس سادة نوتيلا_"
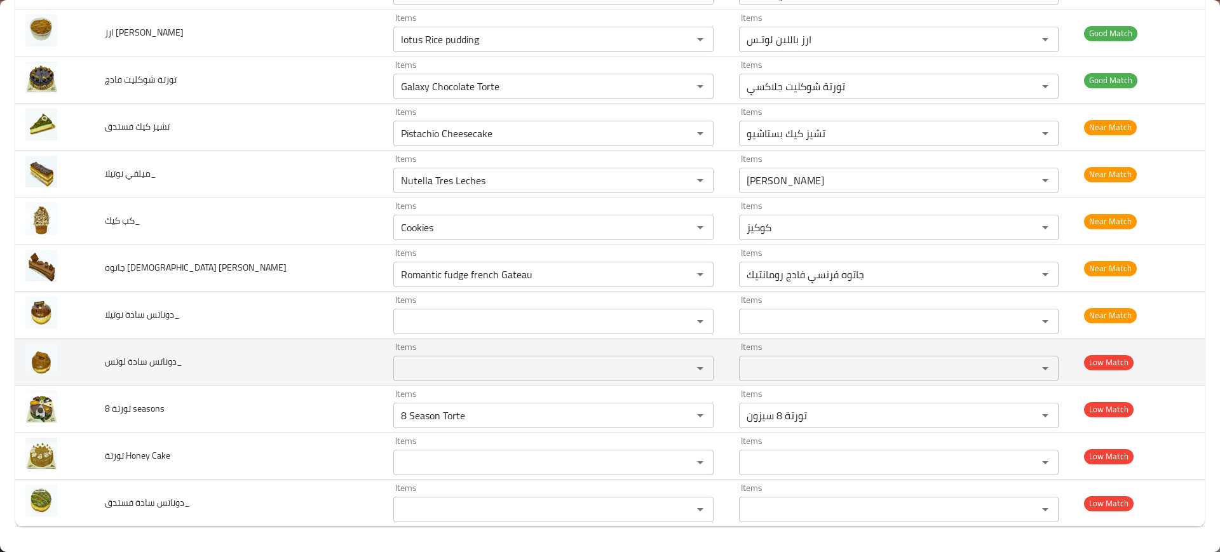
click at [132, 360] on span "دوناتس سادة لوتس_" at bounding box center [144, 361] width 78 height 17
copy span "دوناتس سادة لوتس_"
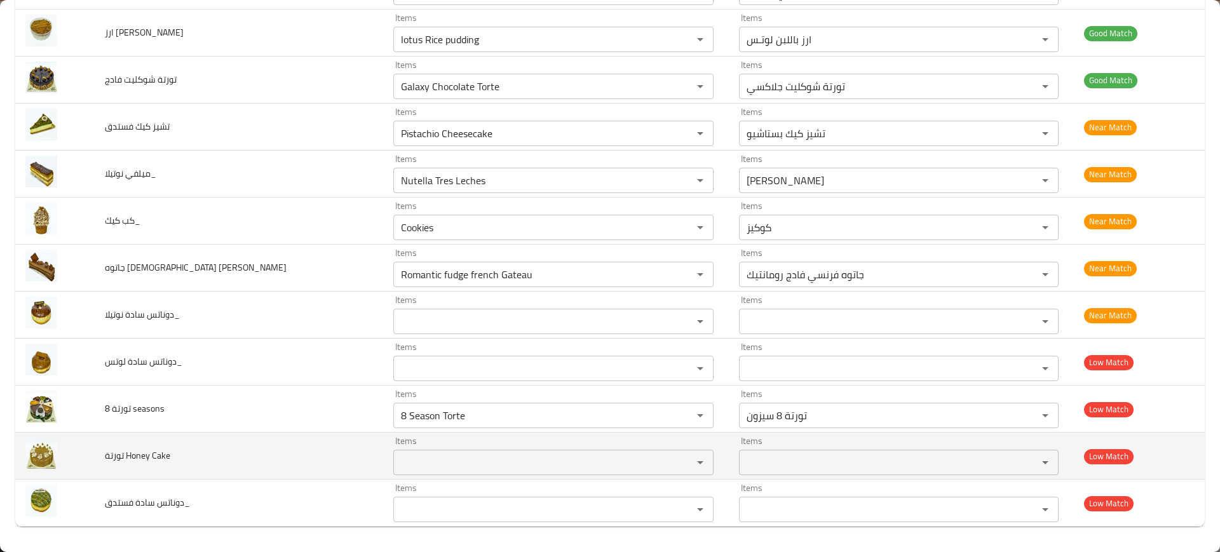
click at [163, 457] on span "تورتة Honey Cake" at bounding box center [137, 455] width 65 height 17
copy span "تورتة Honey Cake"
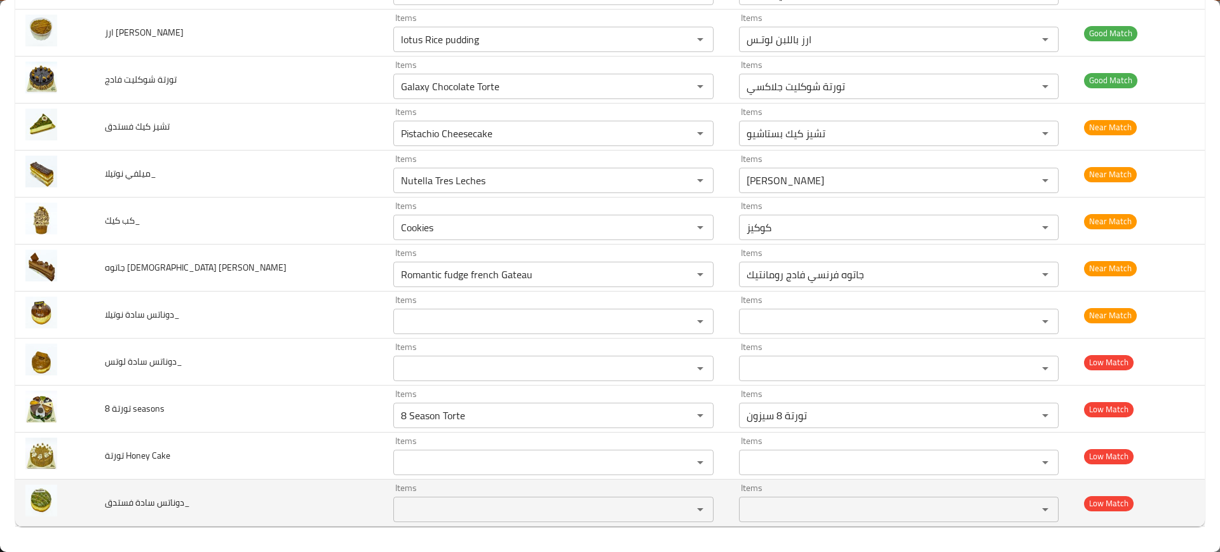
click at [172, 503] on span "دوناتس سادة فستدق_" at bounding box center [147, 502] width 85 height 17
copy span "دوناتس سادة فستدق_"
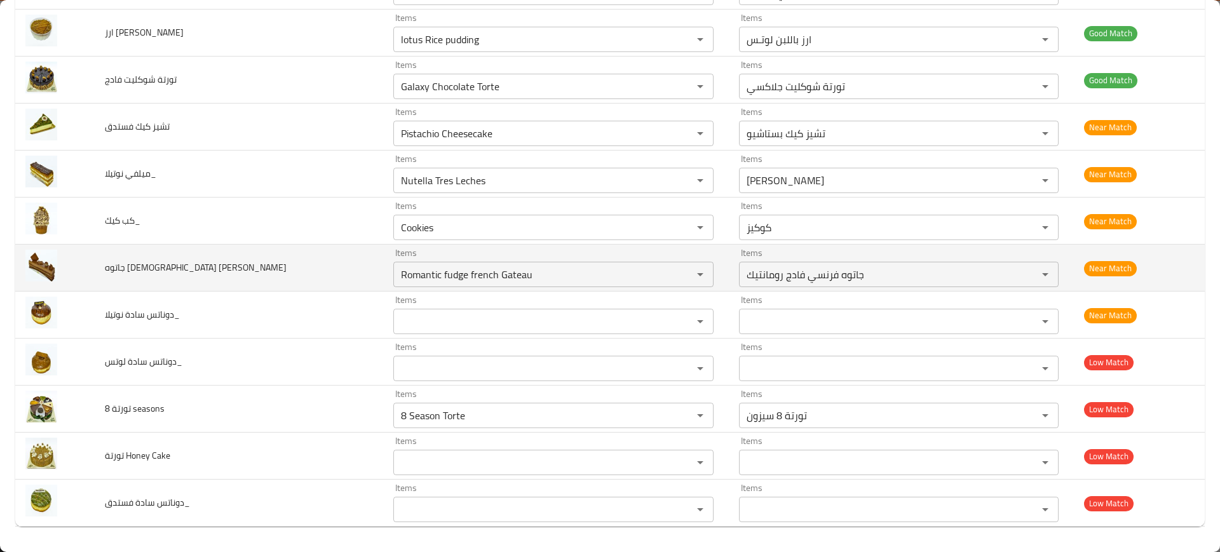
click at [255, 281] on td "جاتوه فرنسي جالاكسي" at bounding box center [239, 268] width 288 height 47
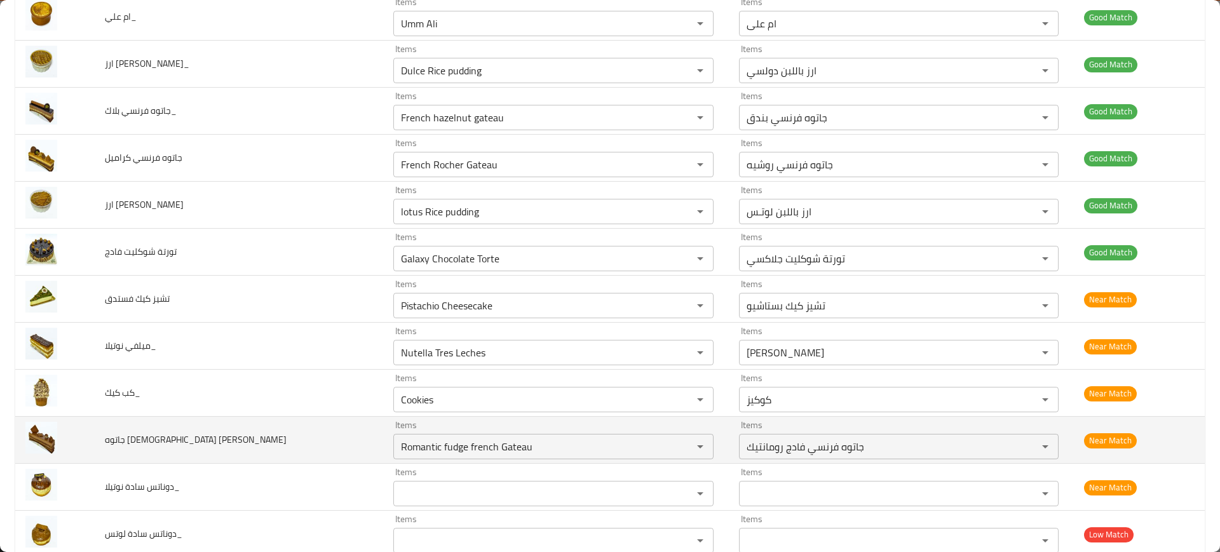
scroll to position [1037, 0]
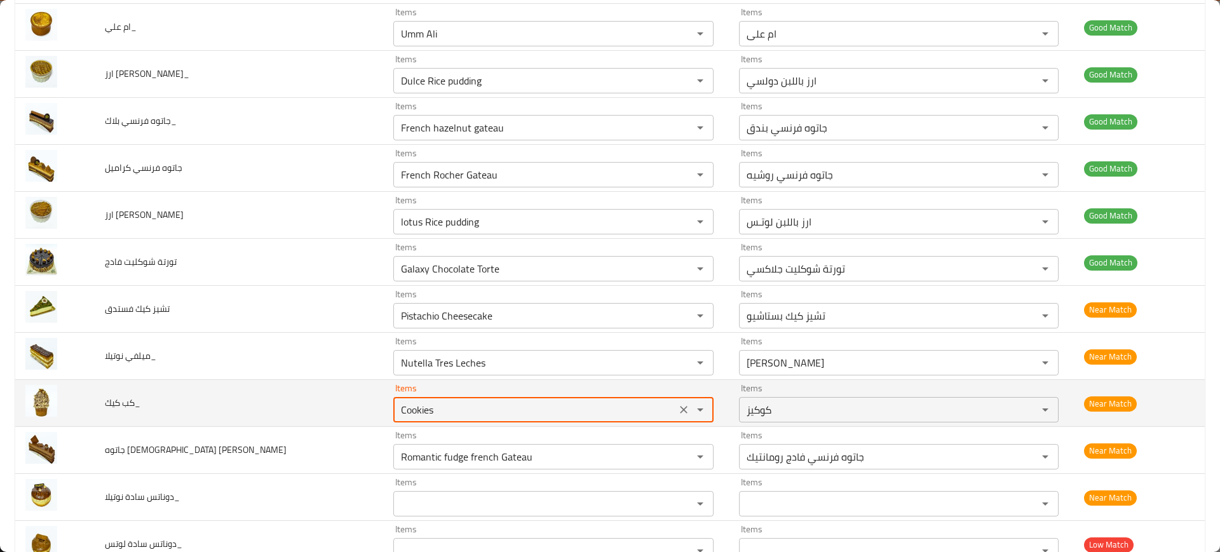
click at [435, 402] on كيك_ "Cookies" at bounding box center [534, 410] width 274 height 18
type كيك_ "cupca"
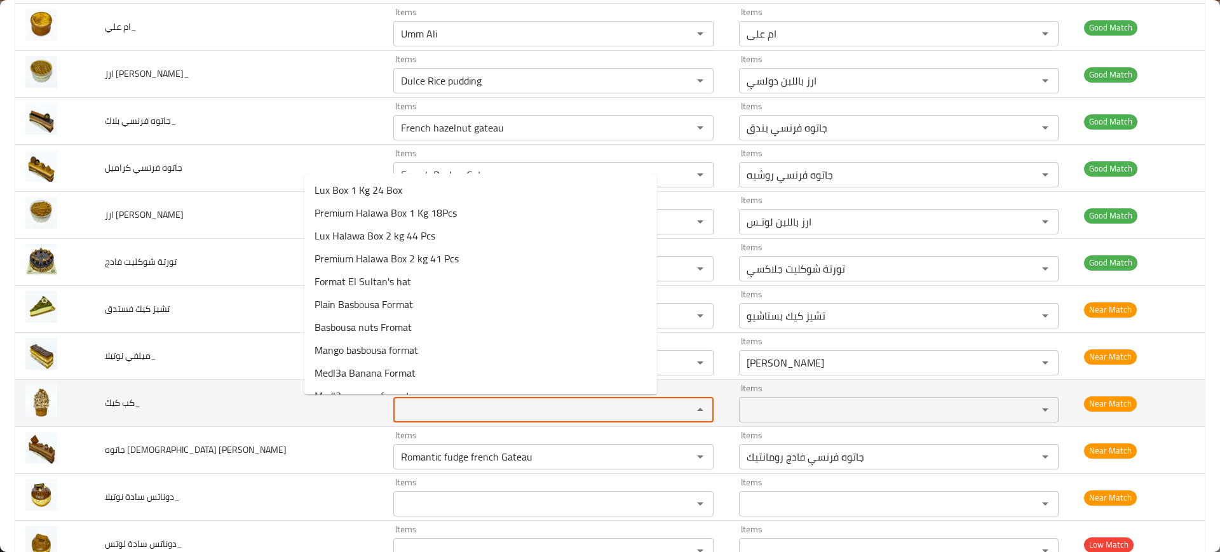
click at [121, 393] on td "كب كيك_" at bounding box center [239, 403] width 288 height 47
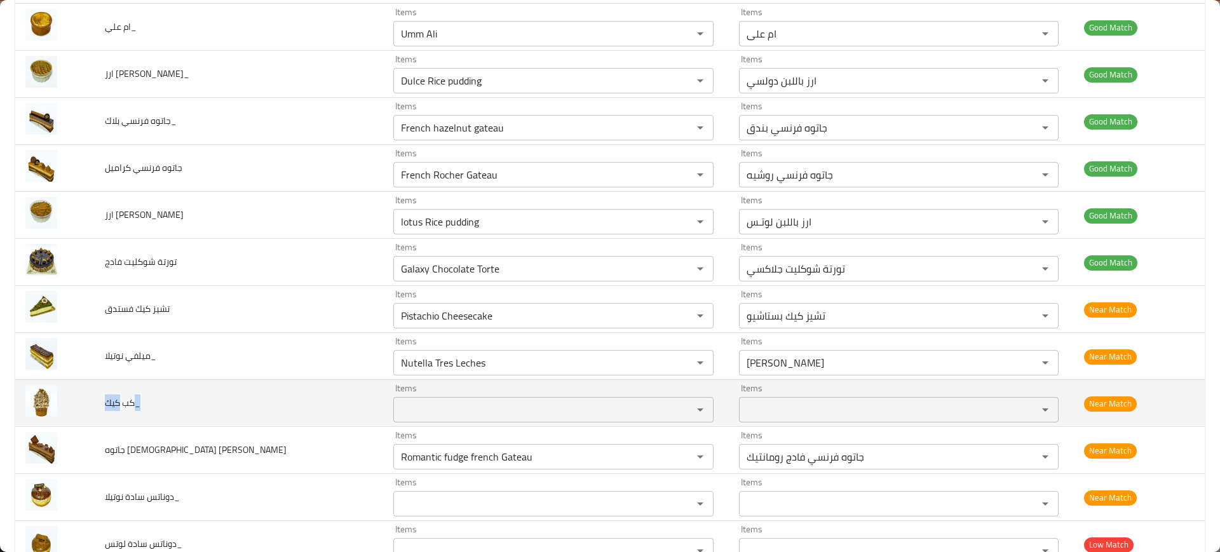
click at [121, 393] on td "كب كيك_" at bounding box center [239, 403] width 288 height 47
click at [112, 377] on div at bounding box center [112, 377] width 0 height 0
click at [123, 398] on span "كب كيك_" at bounding box center [123, 403] width 36 height 17
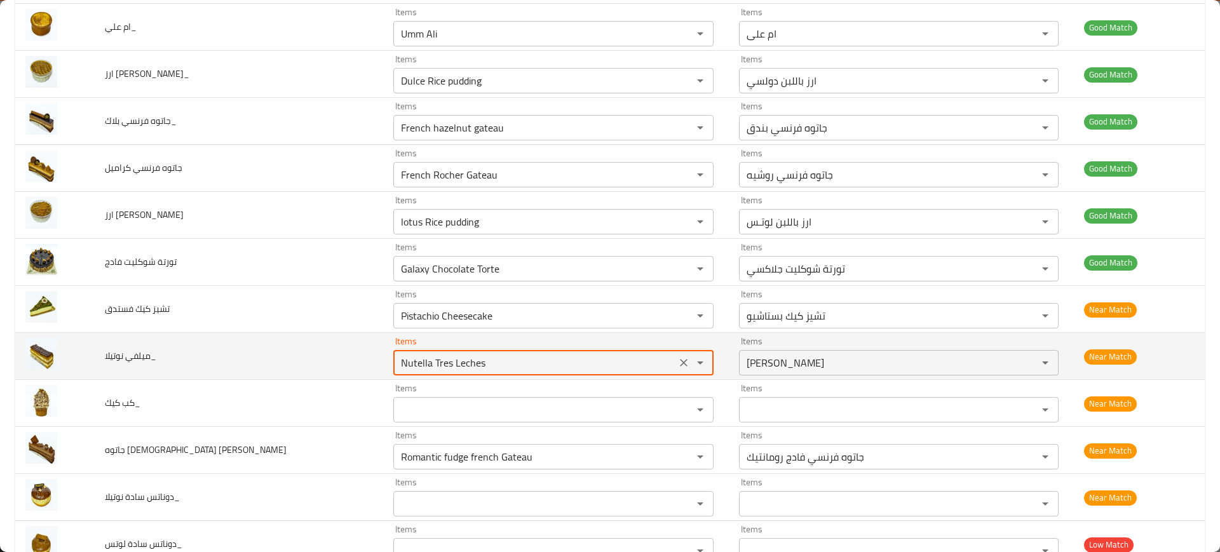
click at [397, 366] on نوتيلا_ "Nutella Tres Leches" at bounding box center [534, 363] width 274 height 18
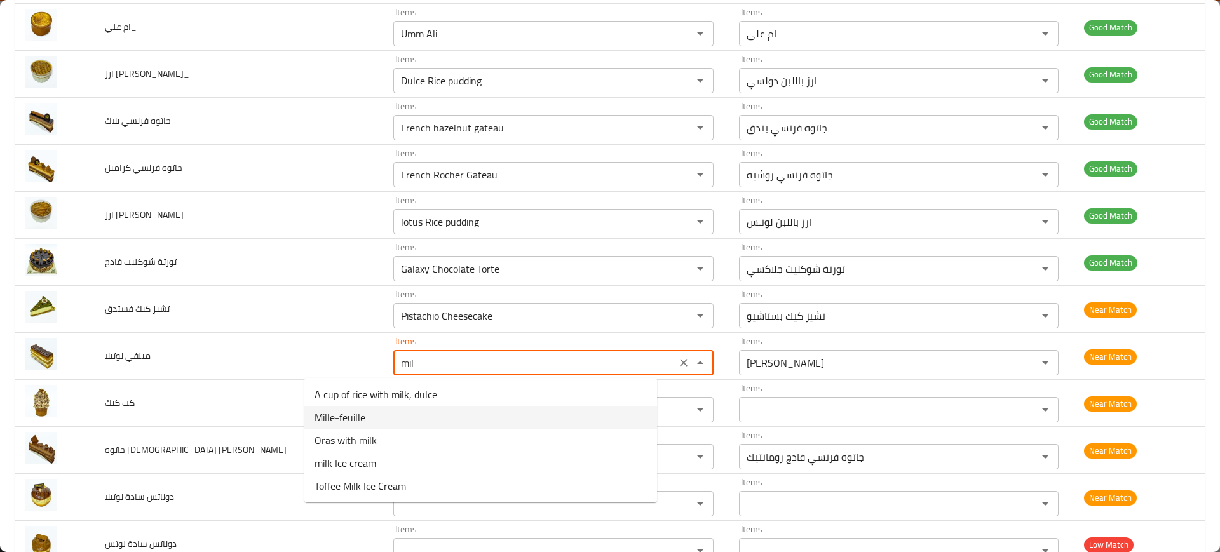
click at [375, 409] on نوتيلا_-option-1 "Mille-feuille" at bounding box center [480, 417] width 353 height 23
type نوتيلا_ "Mille-feuille"
type نوتيلا_-ar "ميلفى"
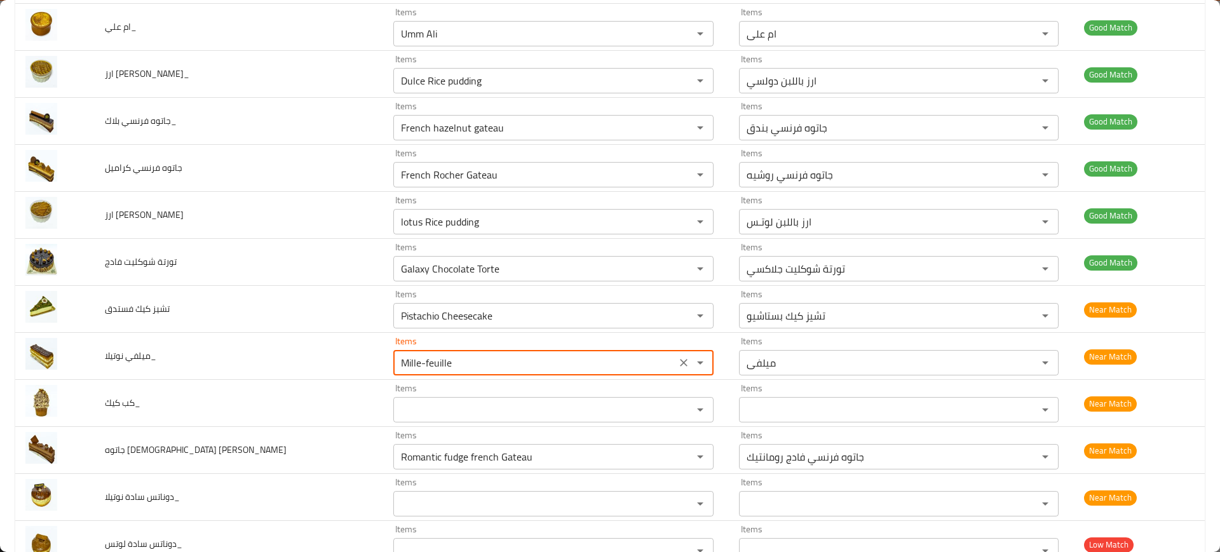
type نوتيلا_ "Mille-feuille"
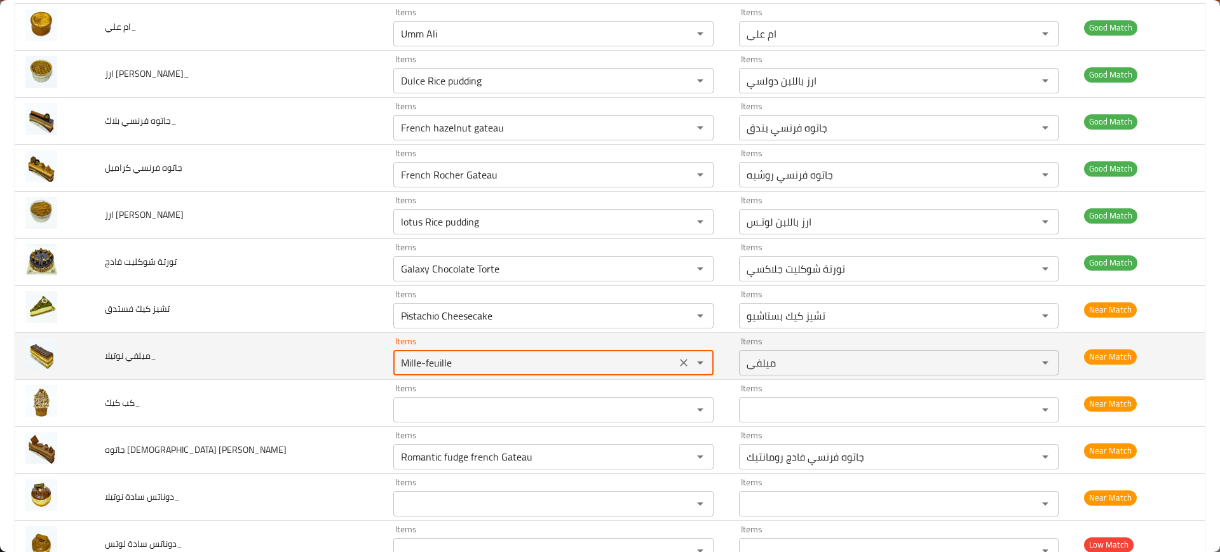
click at [677, 362] on icon "Clear" at bounding box center [683, 362] width 13 height 13
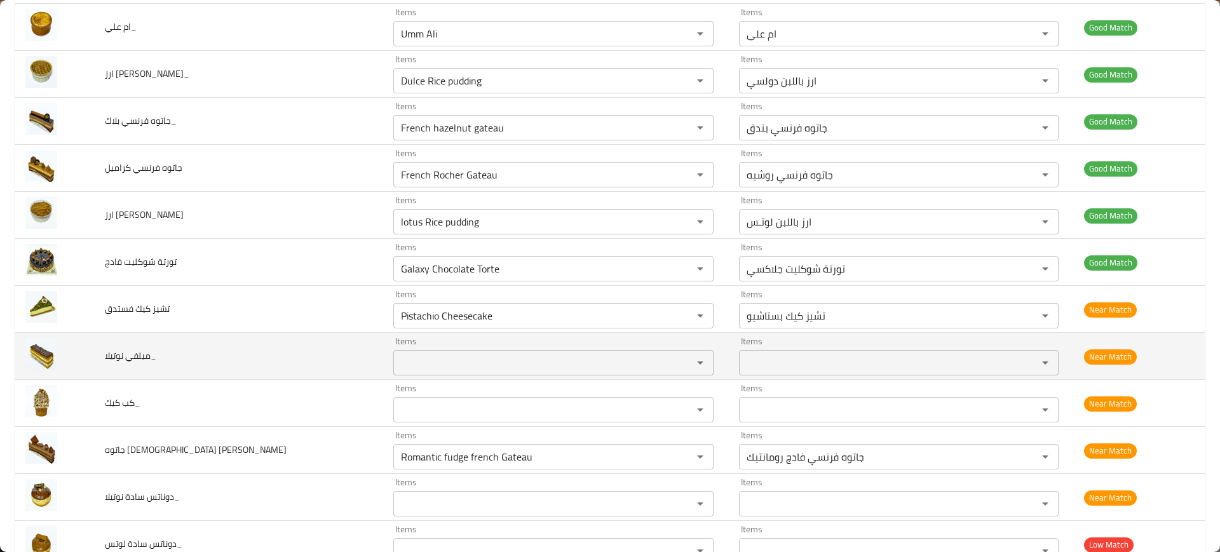
click at [127, 358] on span "ميلفي نوتيلا_" at bounding box center [130, 356] width 51 height 17
copy span "ميلفي نوتيلا_"
click at [127, 358] on span "ميلفي نوتيلا_" at bounding box center [130, 356] width 51 height 17
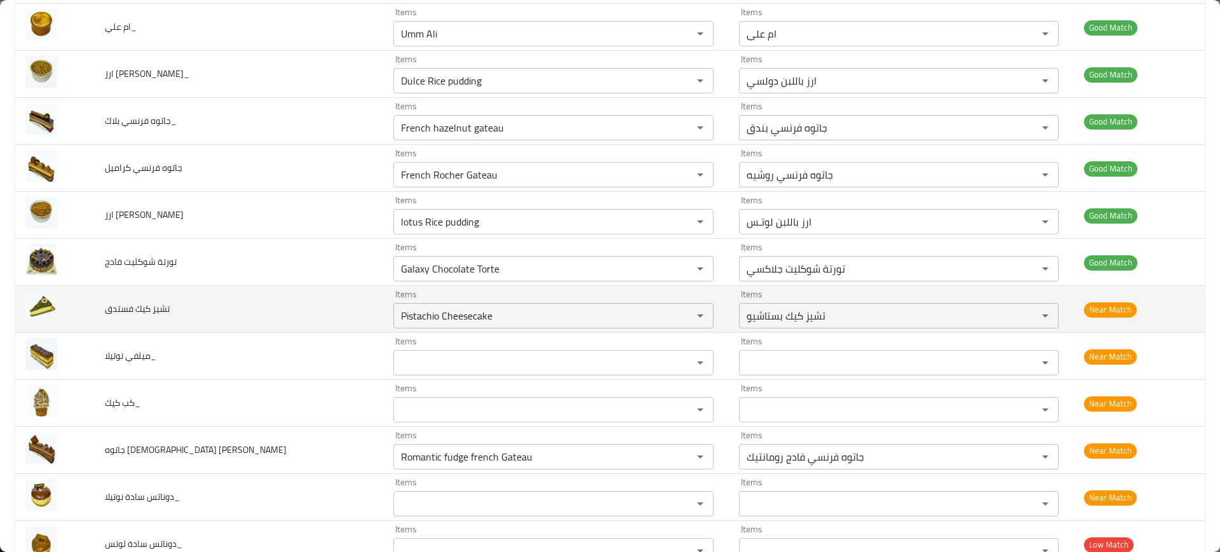
click at [236, 321] on td "تشيز كيك فستدق" at bounding box center [239, 309] width 288 height 47
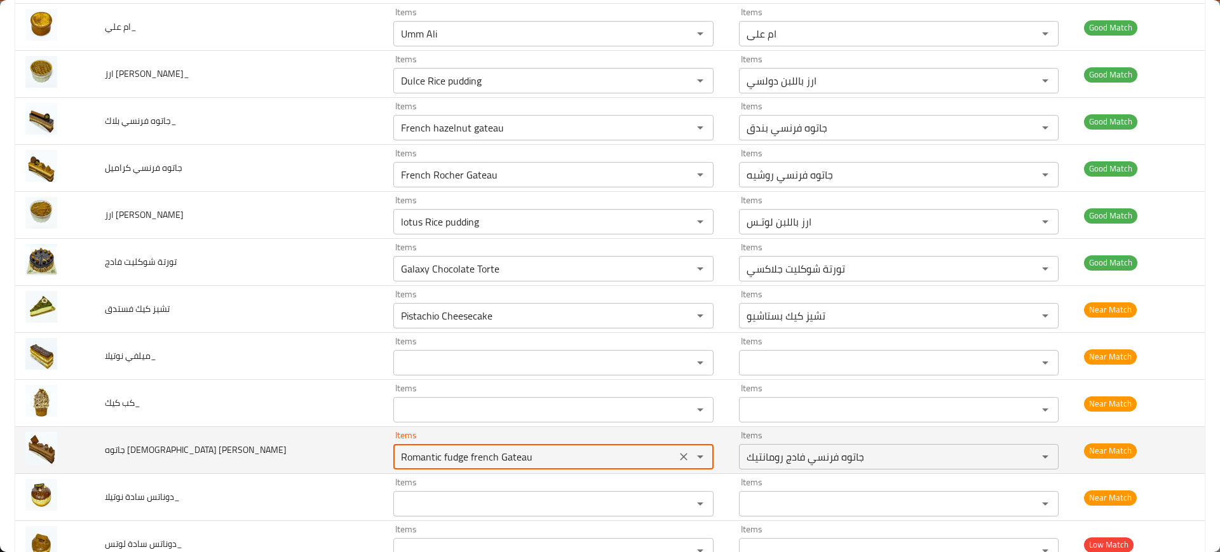
click at [397, 448] on جالاكسي "Romantic fudge french Gateau" at bounding box center [534, 457] width 274 height 18
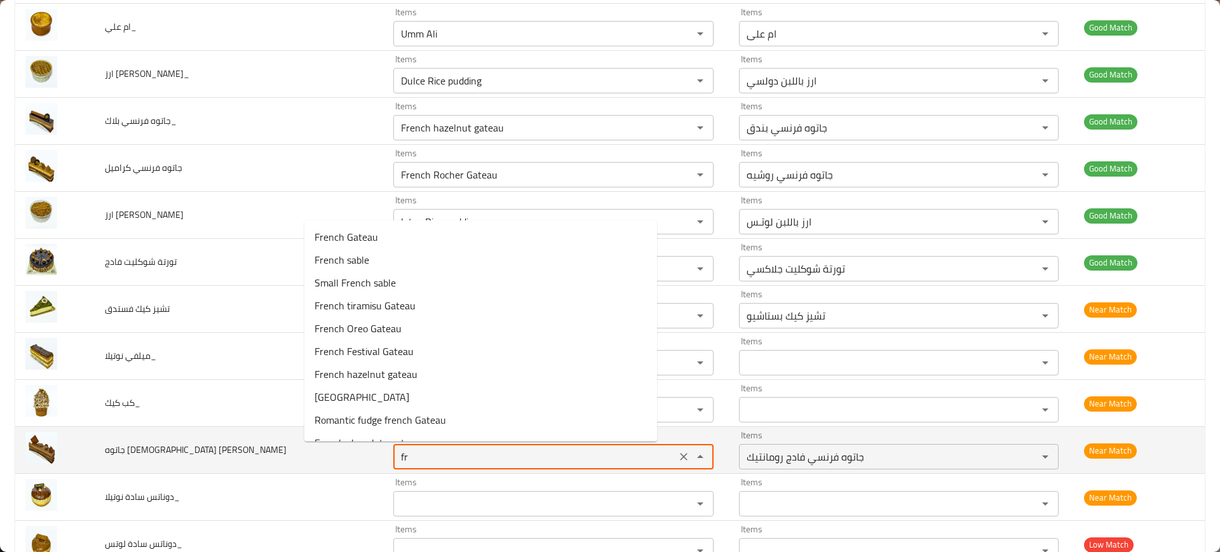
type جالاكسي "f"
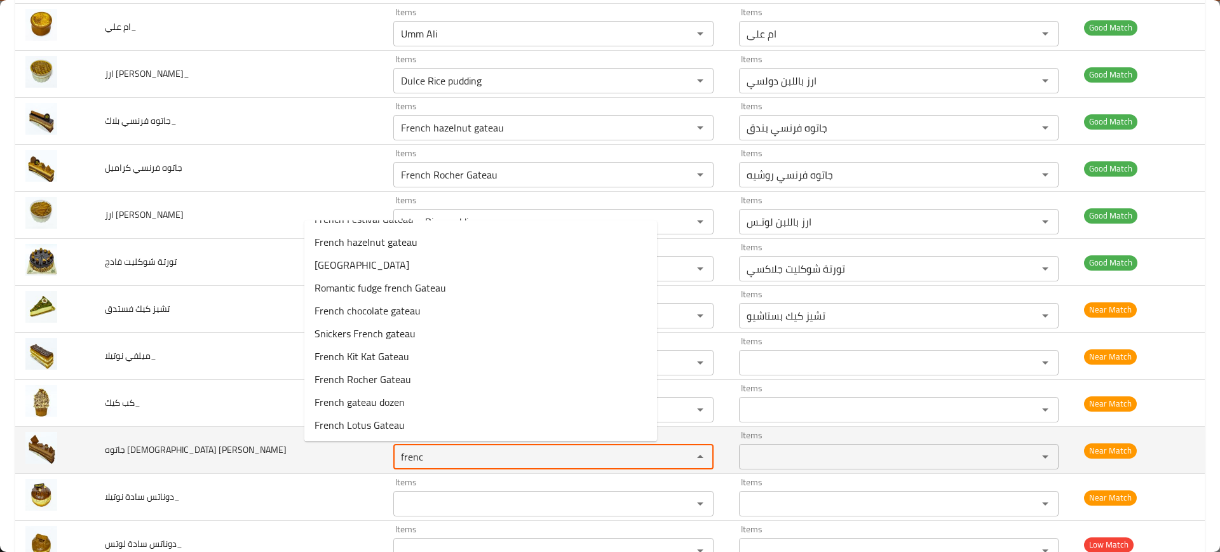
scroll to position [0, 0]
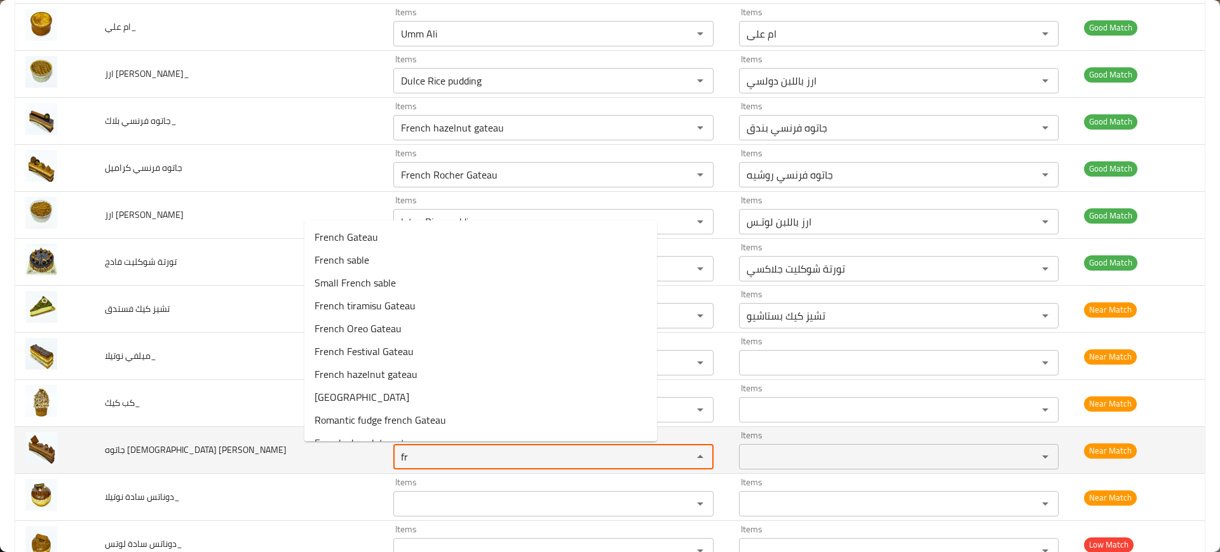
type جالاكسي "f"
click at [152, 443] on span "جاتوه فرنسي جالاكسي" at bounding box center [196, 450] width 182 height 17
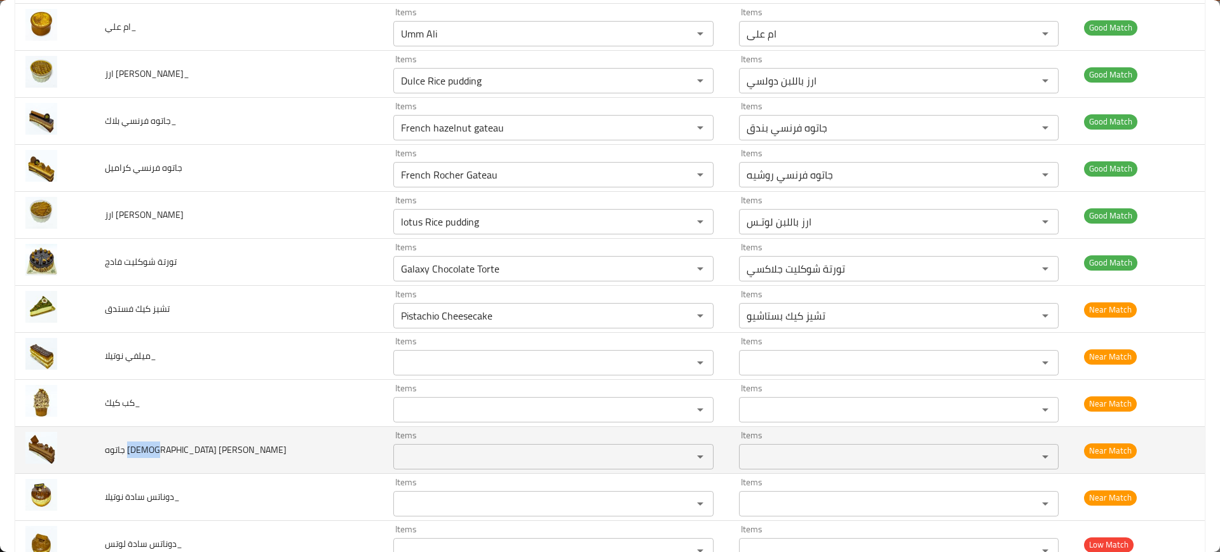
click at [152, 443] on span "جاتوه فرنسي جالاكسي" at bounding box center [196, 450] width 182 height 17
copy span "جاتوه فرنسي جالاكسي"
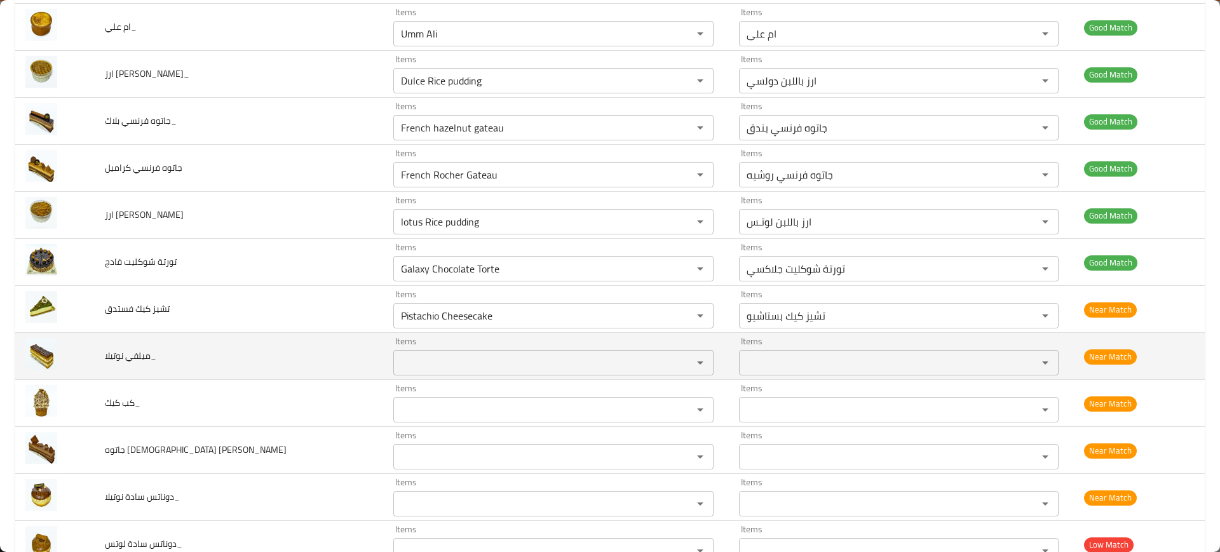
click at [261, 361] on td "ميلفي نوتيلا_" at bounding box center [239, 356] width 288 height 47
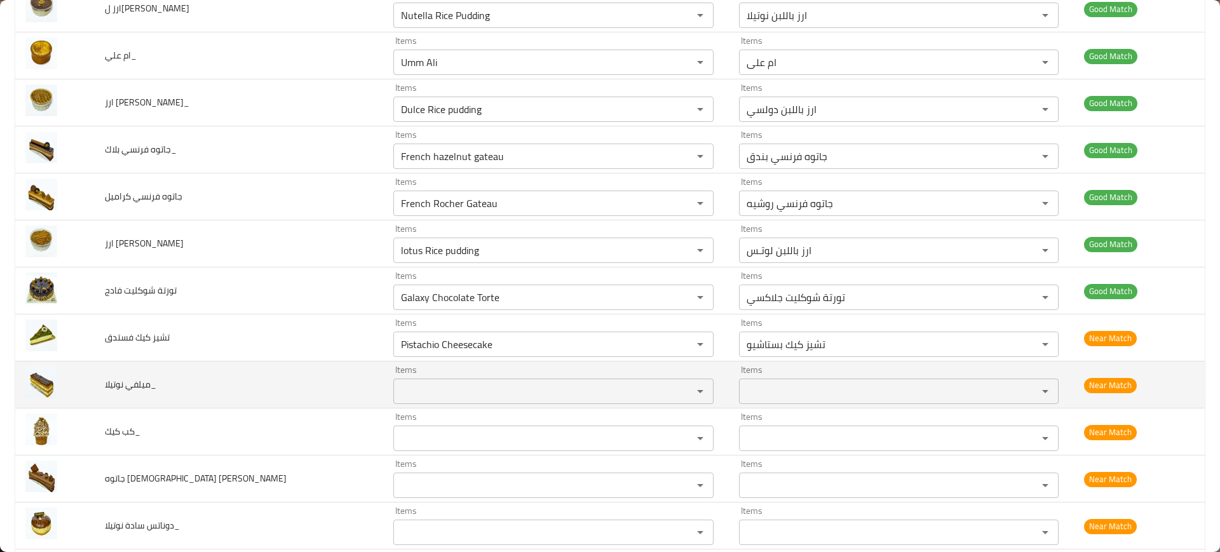
scroll to position [984, 0]
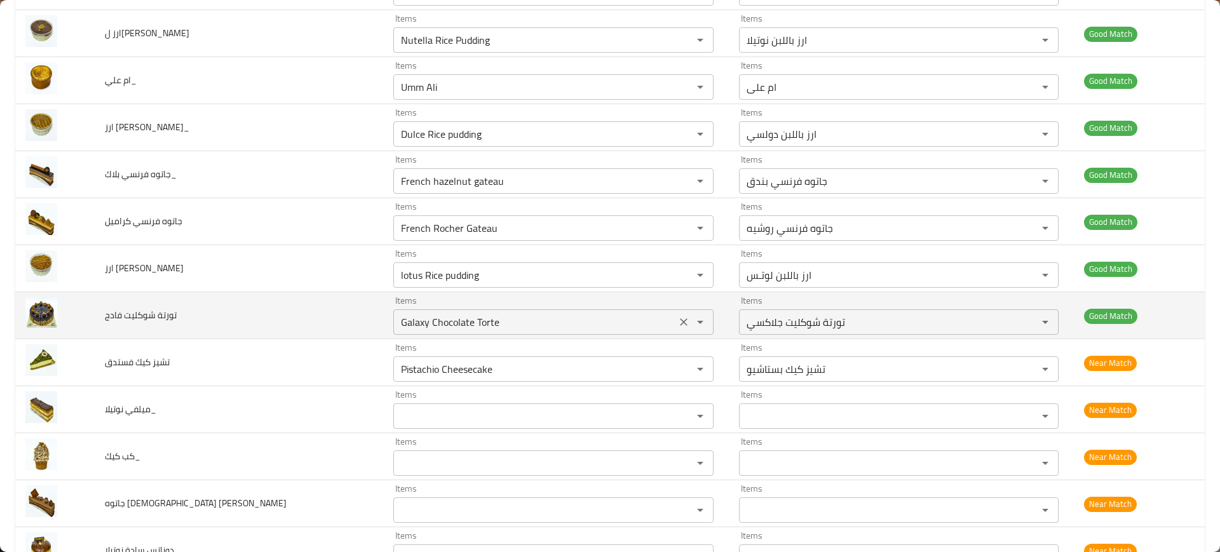
click at [393, 332] on div "Galaxy Chocolate Torte Items" at bounding box center [553, 321] width 320 height 25
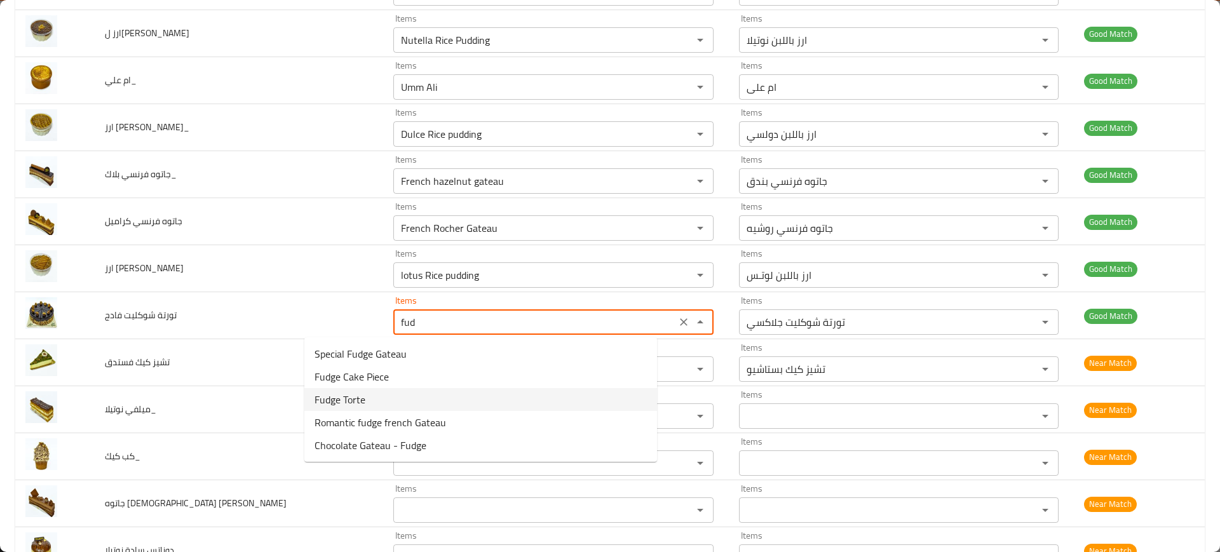
click at [328, 395] on span "Fudge Torte" at bounding box center [340, 399] width 51 height 15
type فادج "Fudge Torte"
type فادج-ar "تورته فادج"
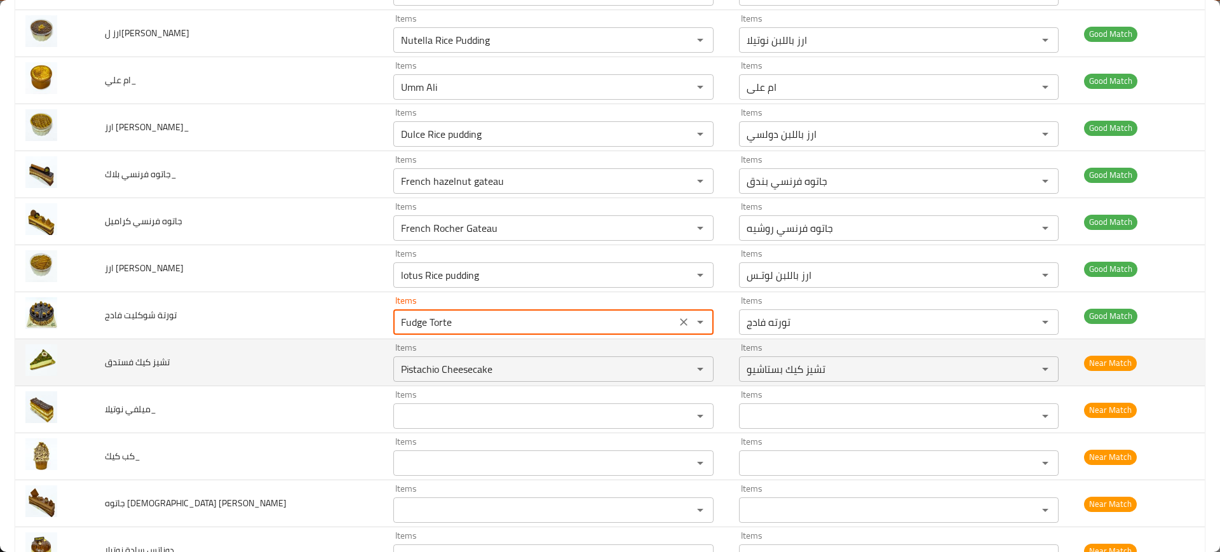
type فادج "Fudge Torte"
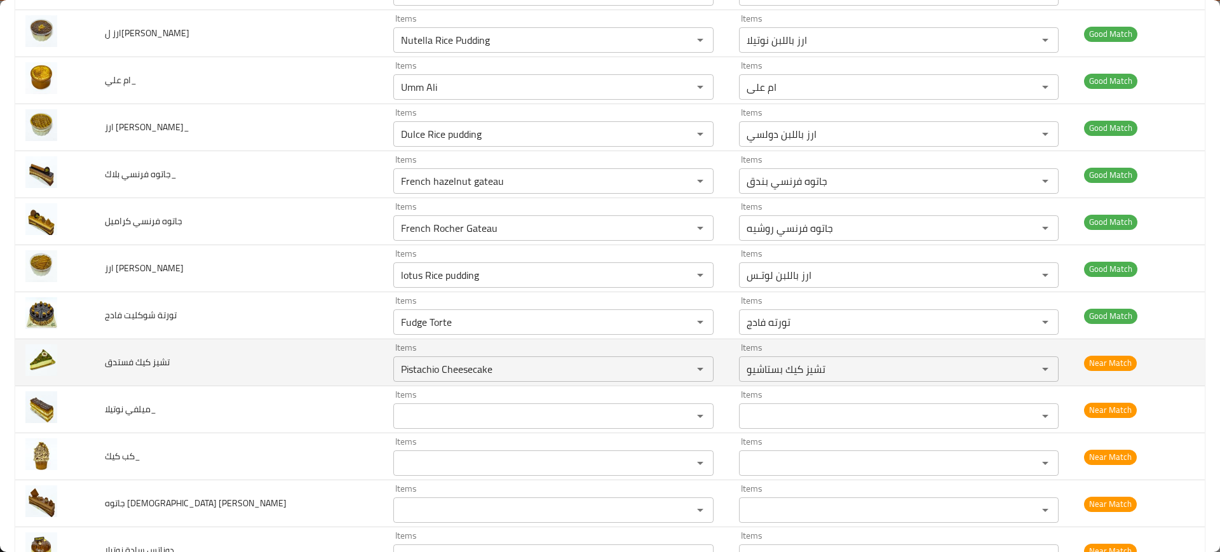
click at [253, 379] on td "تشيز كيك فستدق" at bounding box center [239, 362] width 288 height 47
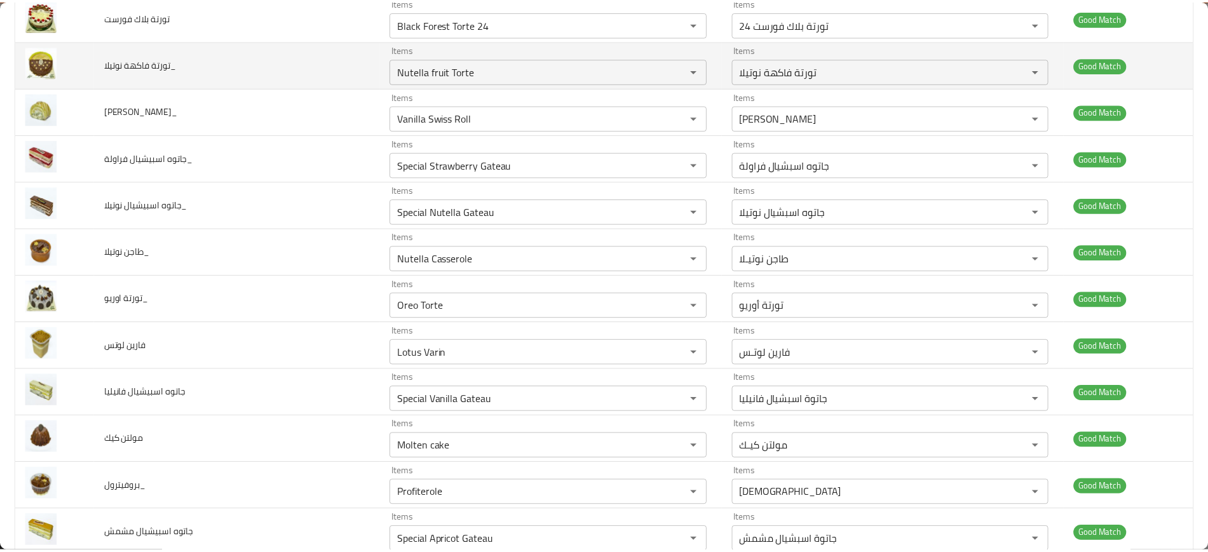
scroll to position [0, 0]
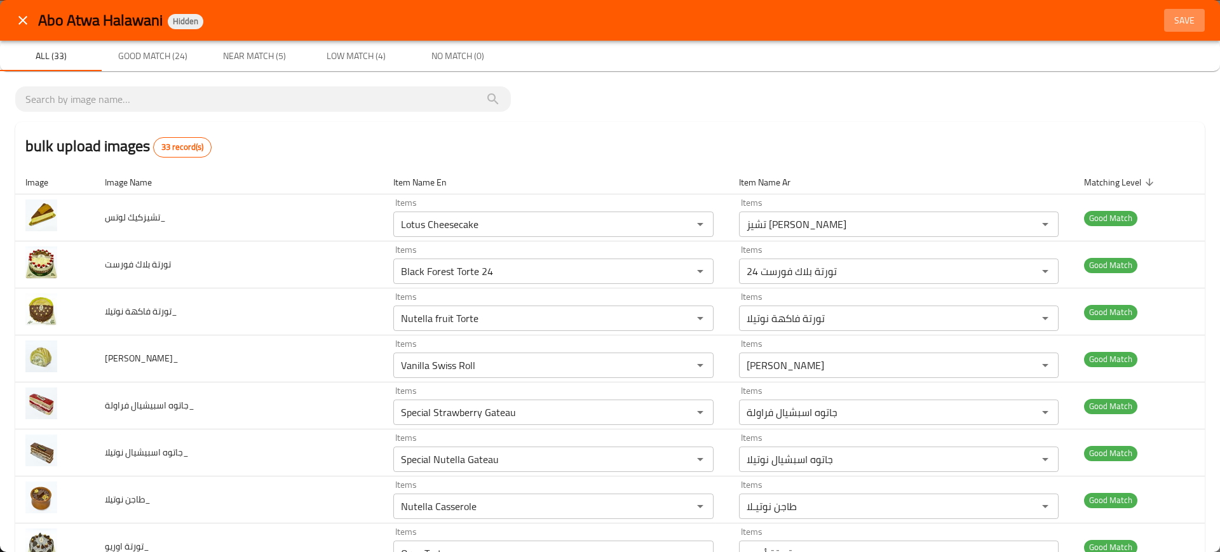
click at [1169, 26] on span "Save" at bounding box center [1184, 21] width 30 height 16
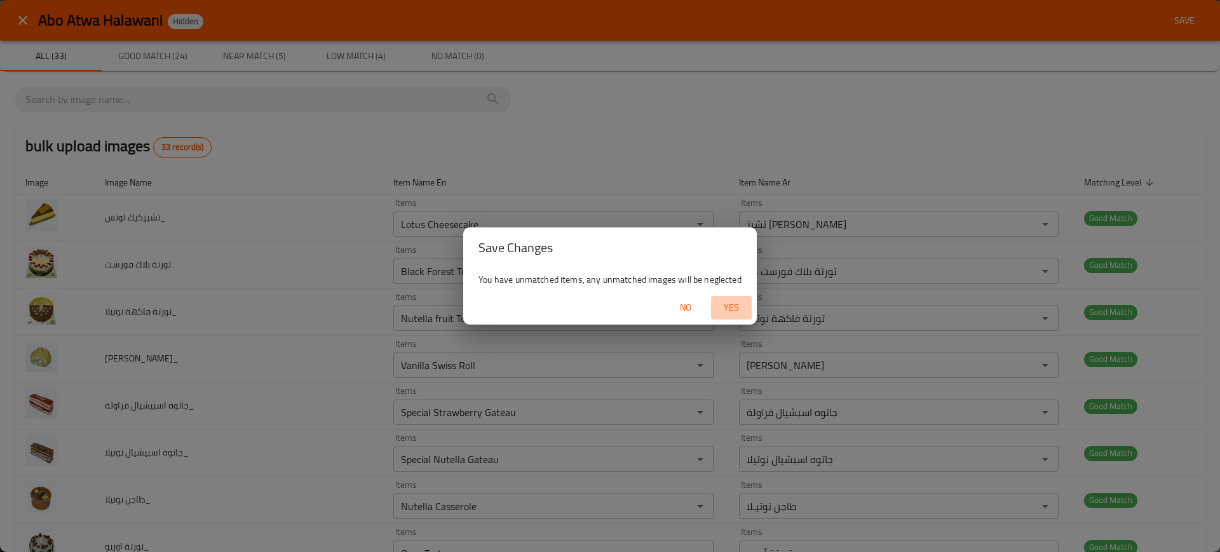
click at [726, 313] on span "Yes" at bounding box center [731, 308] width 30 height 16
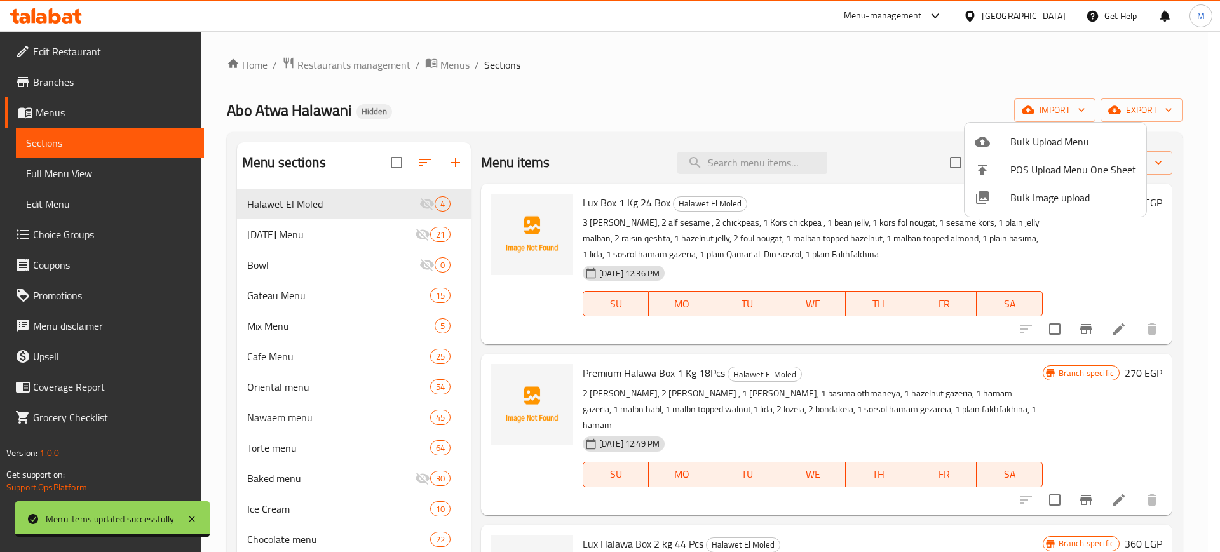
click at [527, 343] on div at bounding box center [610, 276] width 1220 height 552
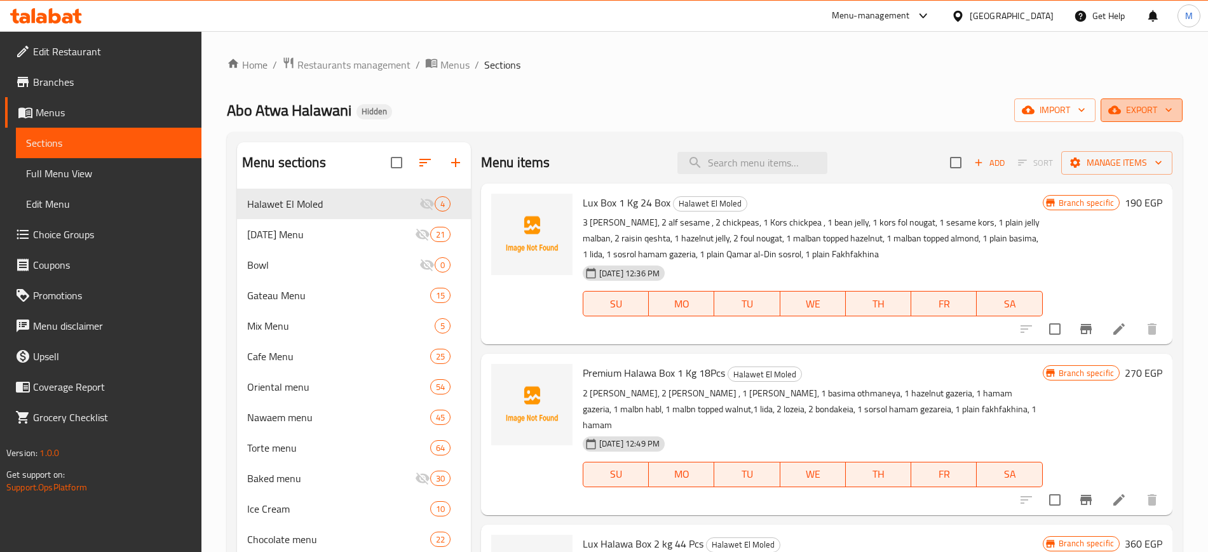
click at [1122, 112] on span "export" at bounding box center [1142, 110] width 62 height 16
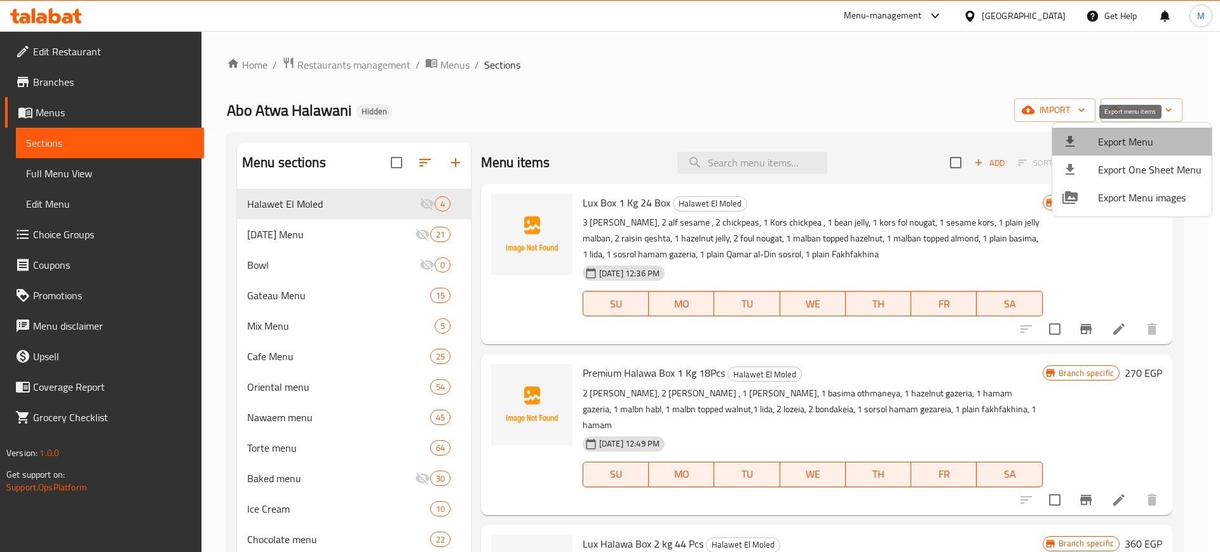
click at [1132, 145] on span "Export Menu" at bounding box center [1150, 141] width 104 height 15
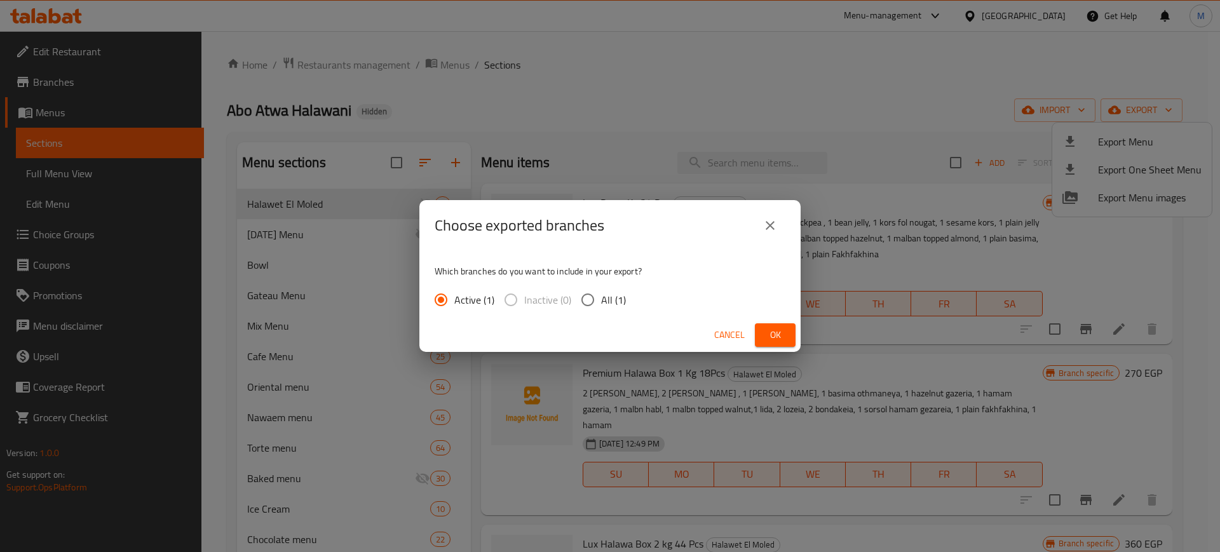
click at [605, 311] on label "All (1)" at bounding box center [599, 300] width 51 height 27
click at [601, 311] on input "All (1)" at bounding box center [587, 300] width 27 height 27
radio input "true"
click at [775, 336] on span "Ok" at bounding box center [775, 335] width 20 height 16
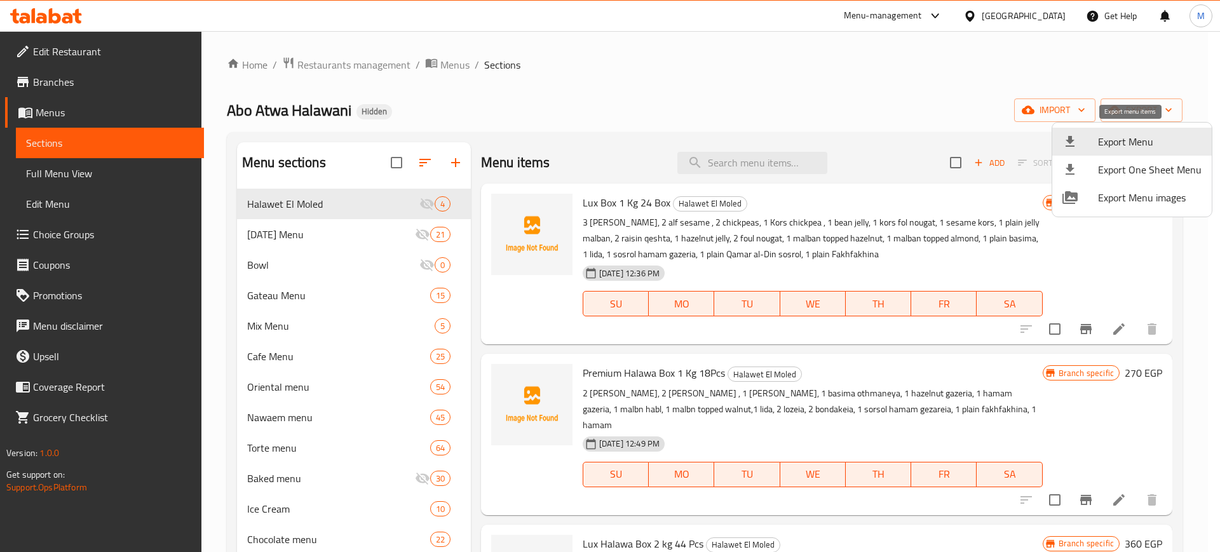
click at [272, 110] on div at bounding box center [610, 276] width 1220 height 552
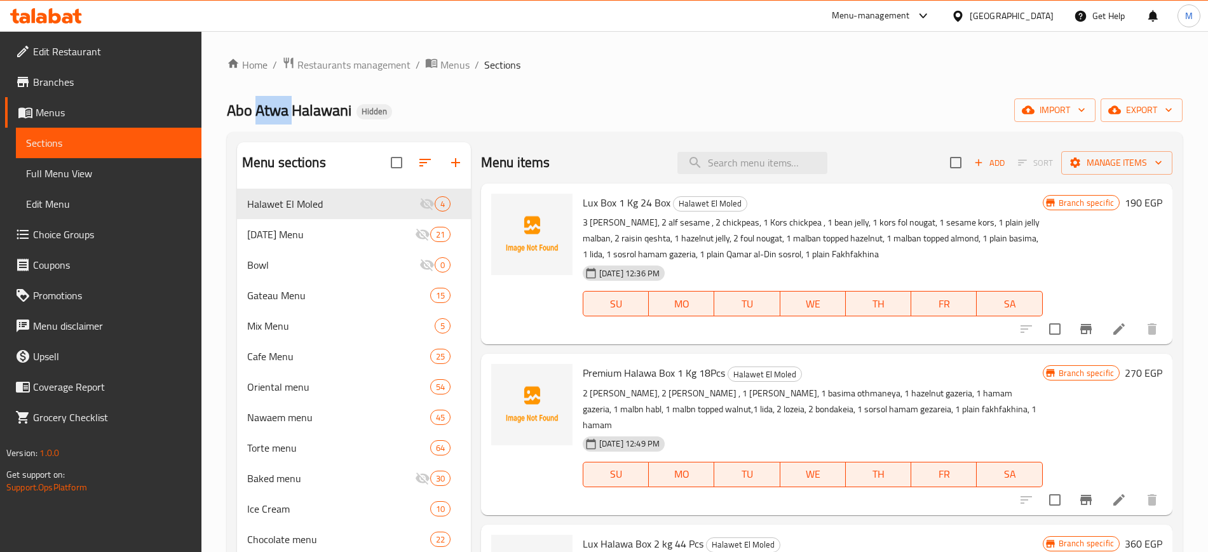
click at [272, 110] on span "Abo Atwa Halawani" at bounding box center [289, 110] width 125 height 29
copy span "Abo Atwa Halawani"
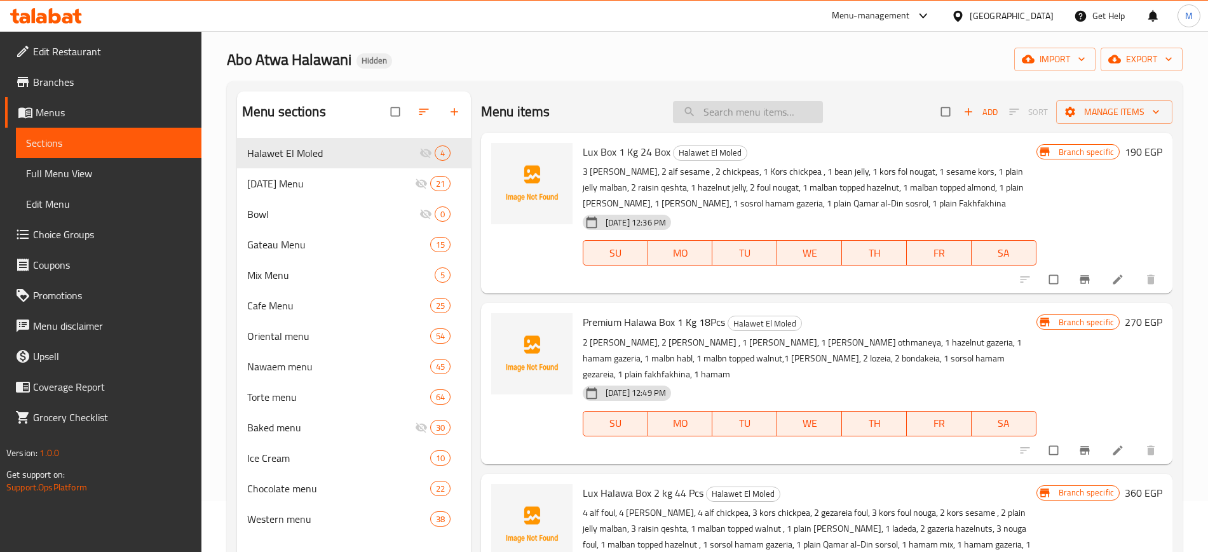
paste input "Mille-feuille"
click at [733, 112] on input "Mille-feuille" at bounding box center [748, 112] width 150 height 22
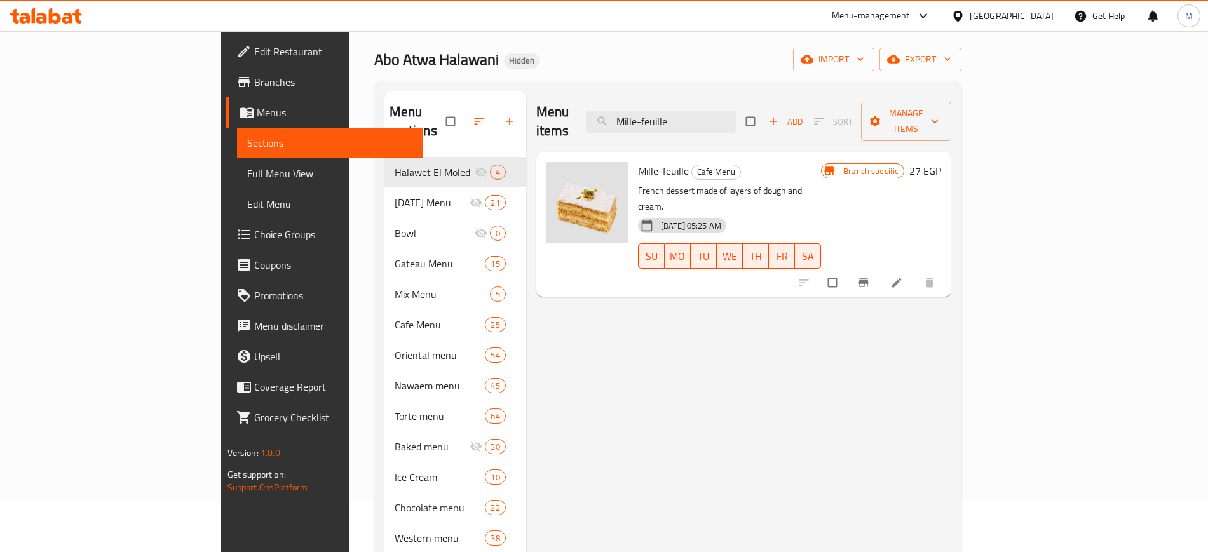
type input "Mille-feuille"
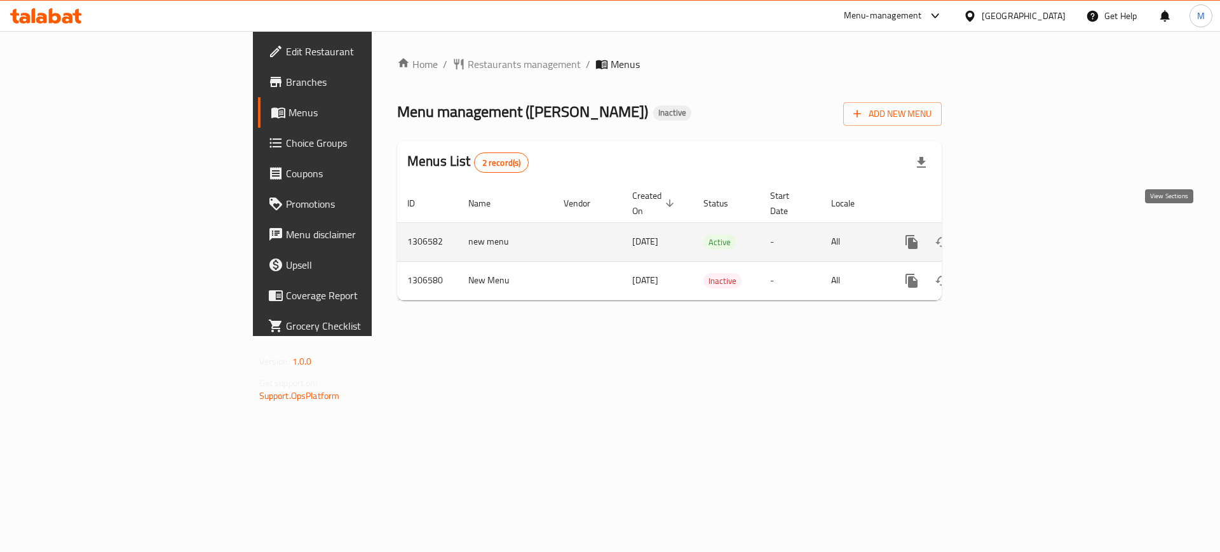
click at [1011, 234] on icon "enhanced table" at bounding box center [1003, 241] width 15 height 15
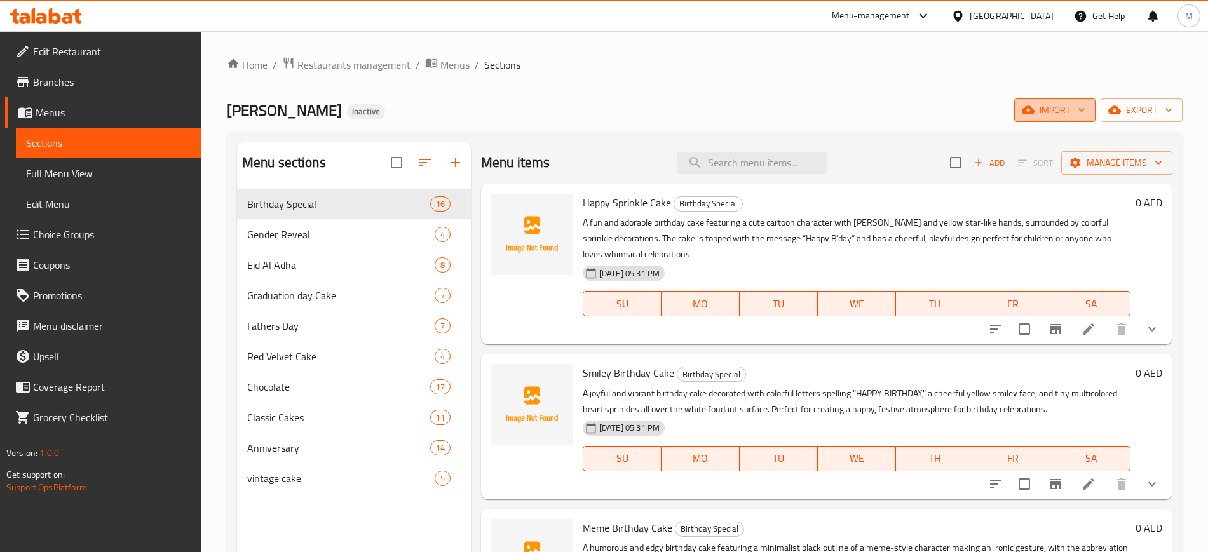
click at [1060, 113] on span "import" at bounding box center [1054, 110] width 61 height 16
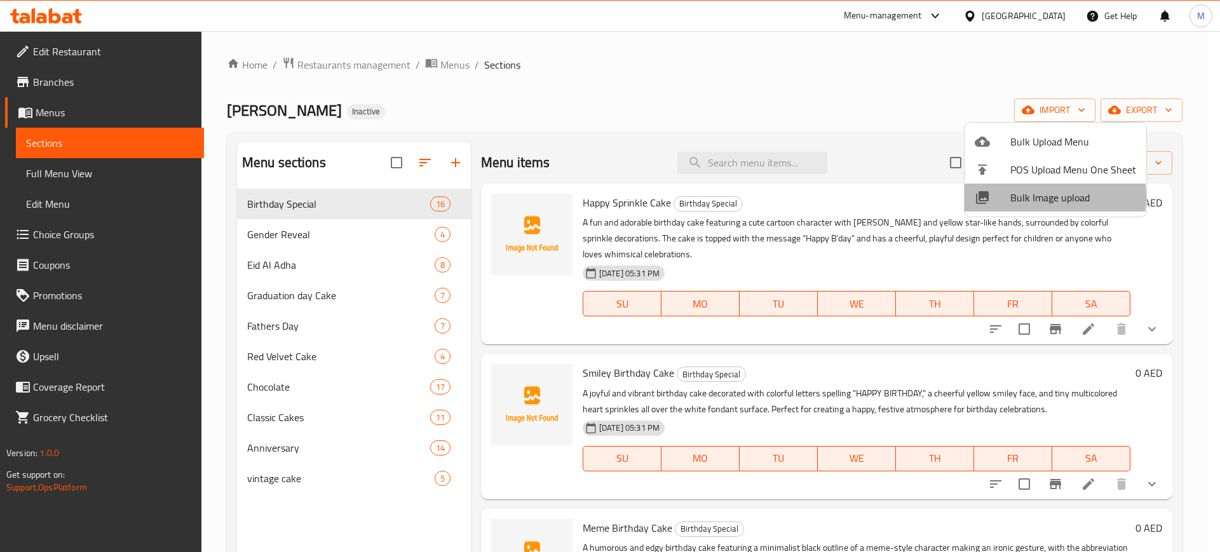
click at [1036, 197] on span "Bulk Image upload" at bounding box center [1073, 197] width 126 height 15
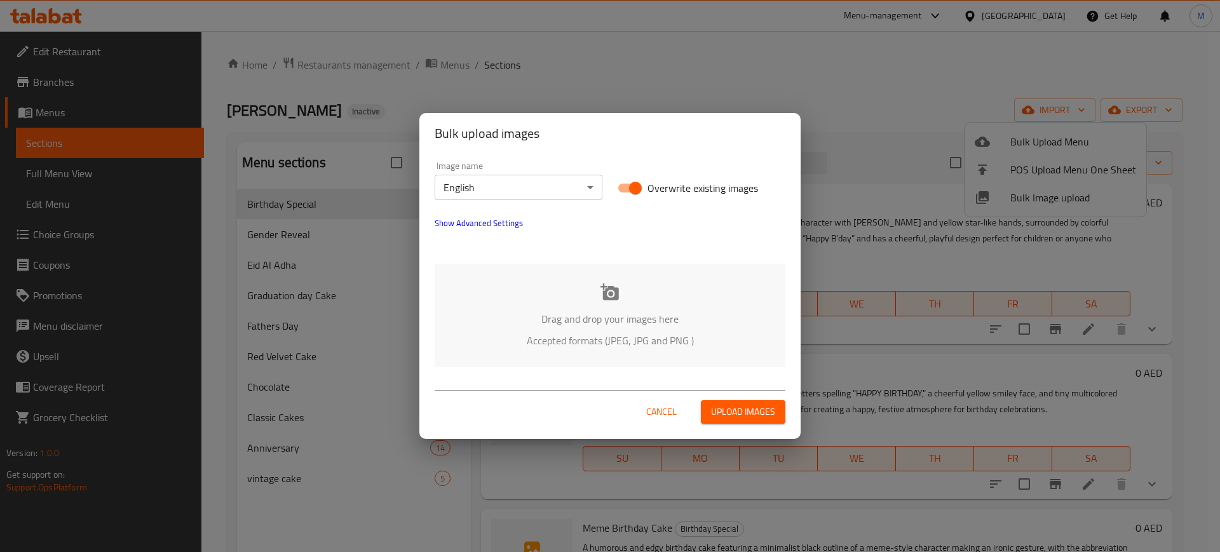
click at [602, 302] on div "Drag and drop your images here Accepted formats (JPEG, JPG and PNG )" at bounding box center [610, 316] width 351 height 104
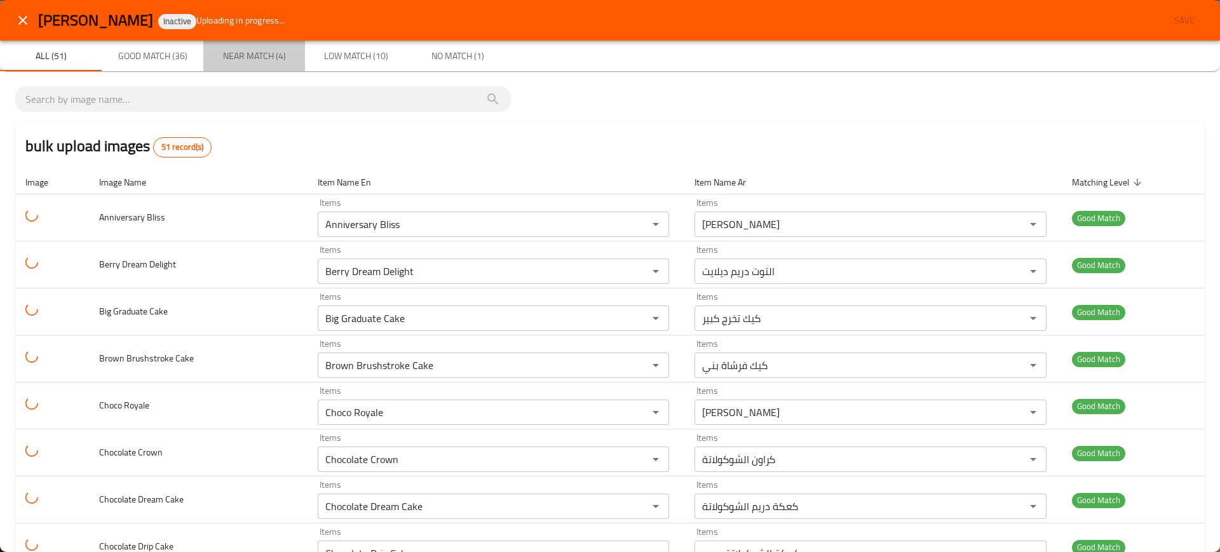
click at [208, 49] on button "Near Match (4)" at bounding box center [254, 56] width 102 height 30
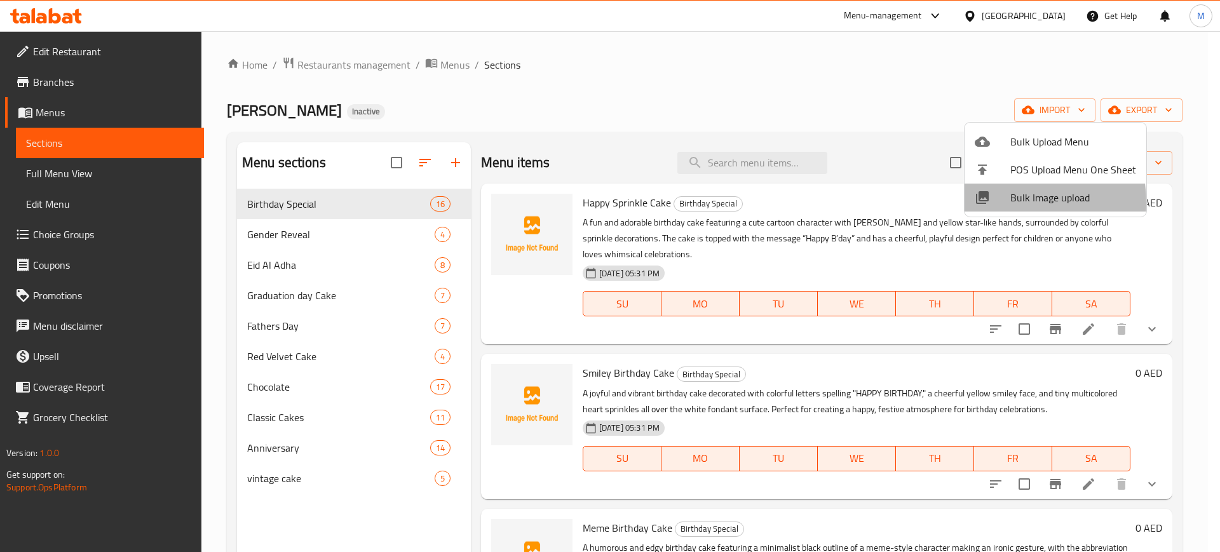
click at [999, 203] on div at bounding box center [993, 197] width 36 height 15
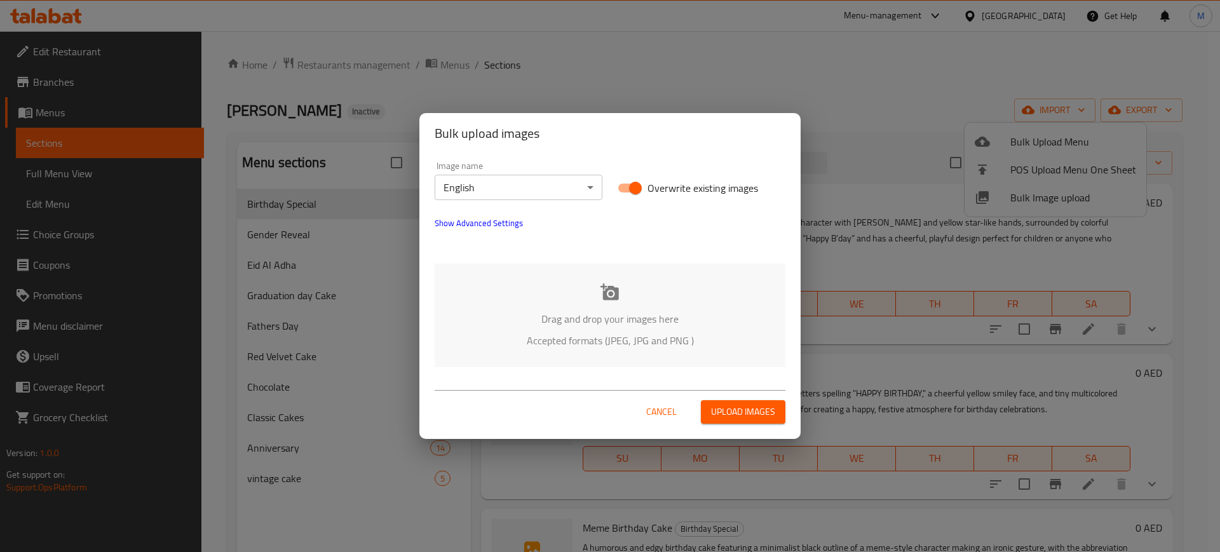
click at [596, 321] on p "Drag and drop your images here" at bounding box center [610, 318] width 313 height 15
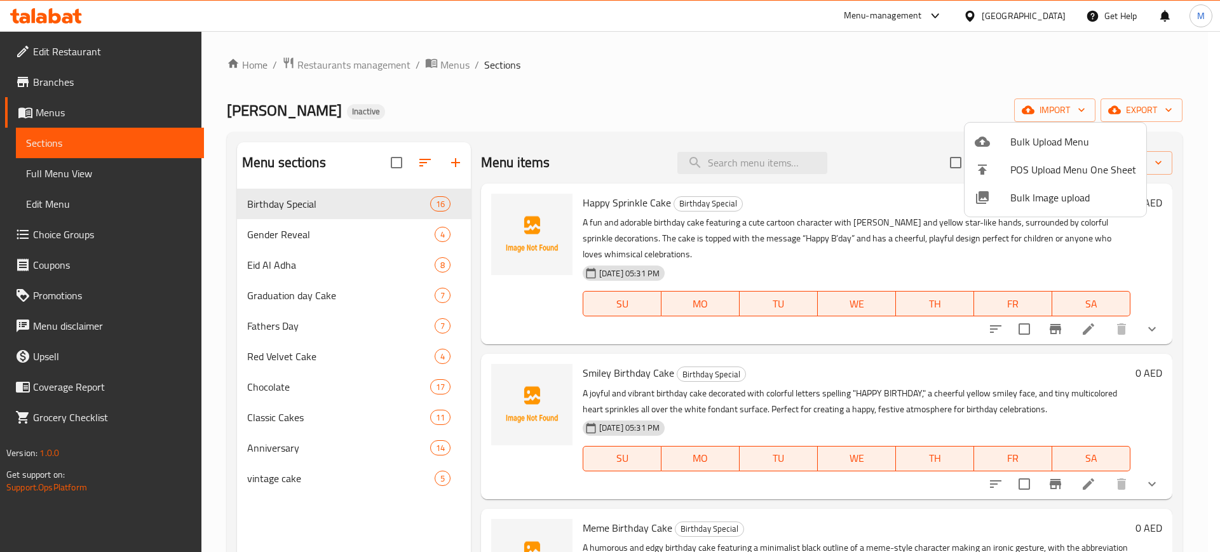
click at [450, 59] on div at bounding box center [610, 276] width 1220 height 552
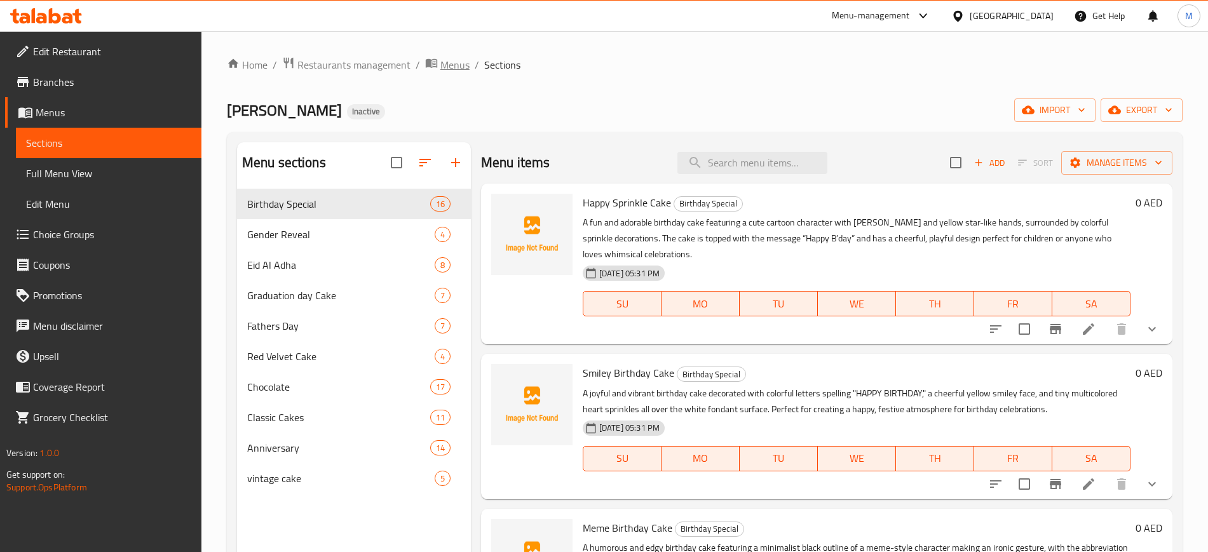
click at [450, 59] on span "Menus" at bounding box center [454, 64] width 29 height 15
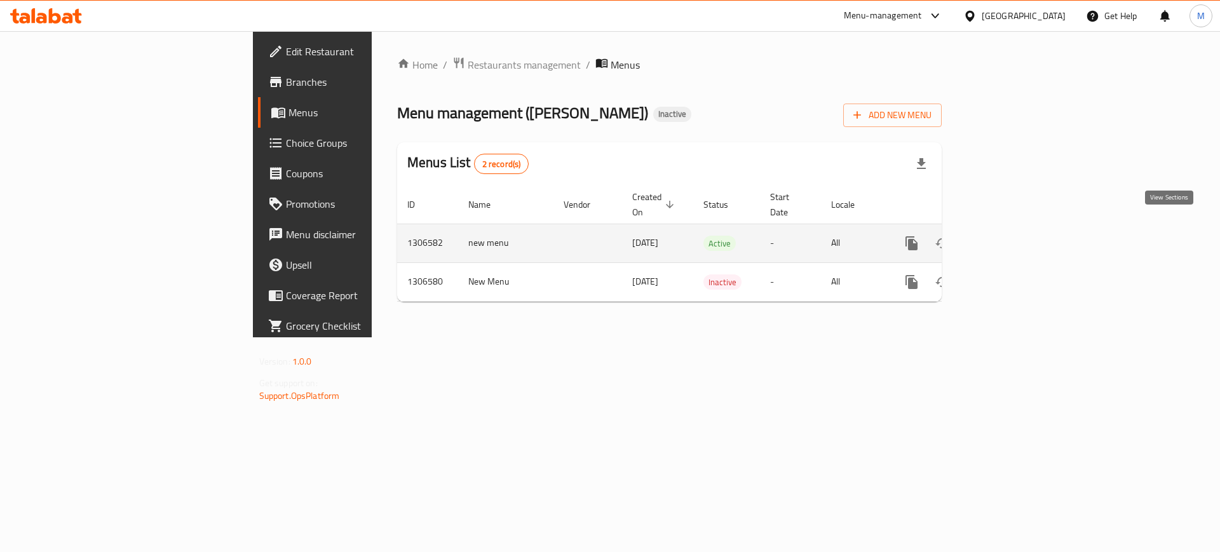
click at [1009, 238] on icon "enhanced table" at bounding box center [1003, 243] width 11 height 11
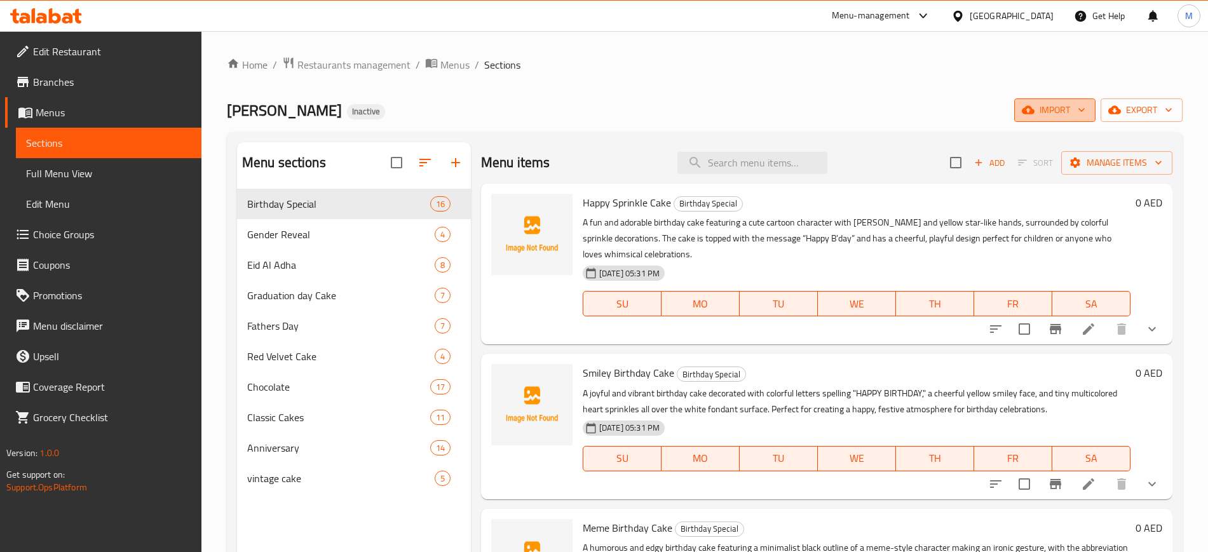
click at [1052, 111] on span "import" at bounding box center [1054, 110] width 61 height 16
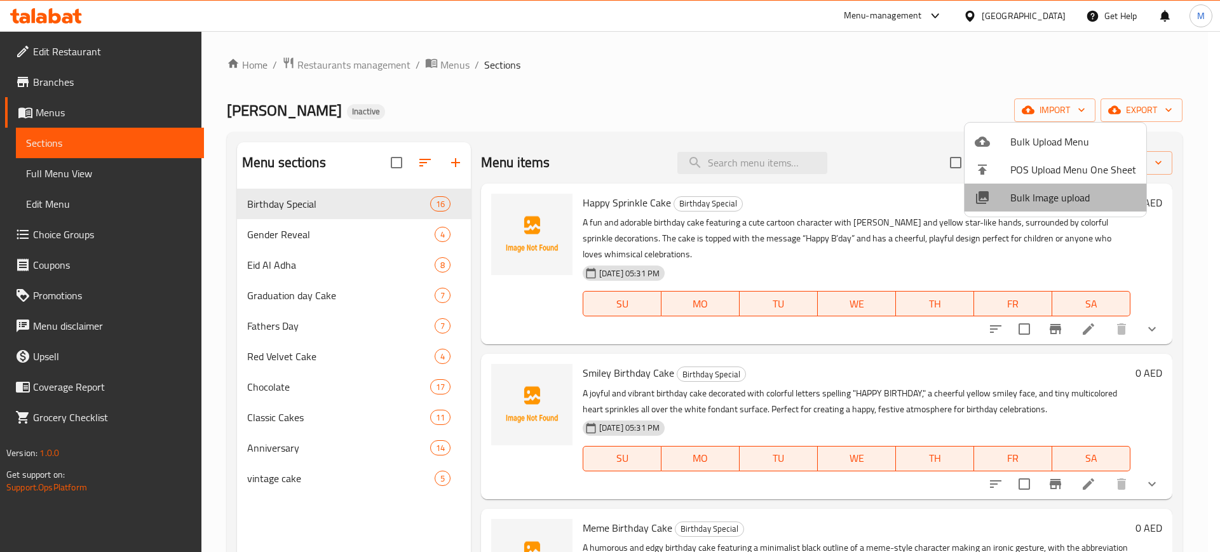
click at [1074, 190] on span "Bulk Image upload" at bounding box center [1073, 197] width 126 height 15
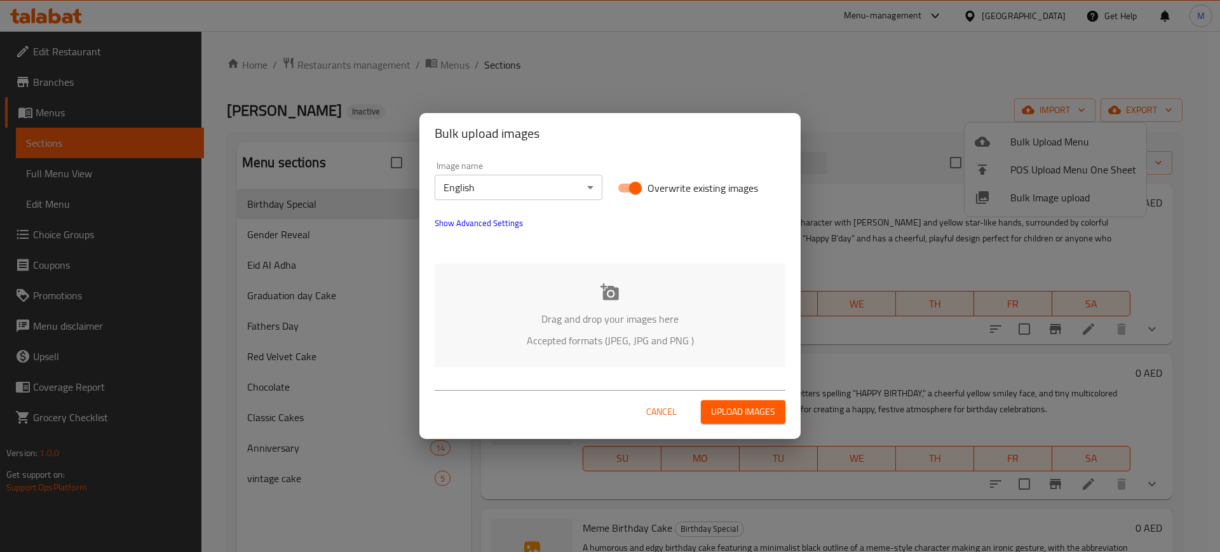
click at [658, 283] on div "Drag and drop your images here Accepted formats (JPEG, JPG and PNG )" at bounding box center [610, 316] width 351 height 104
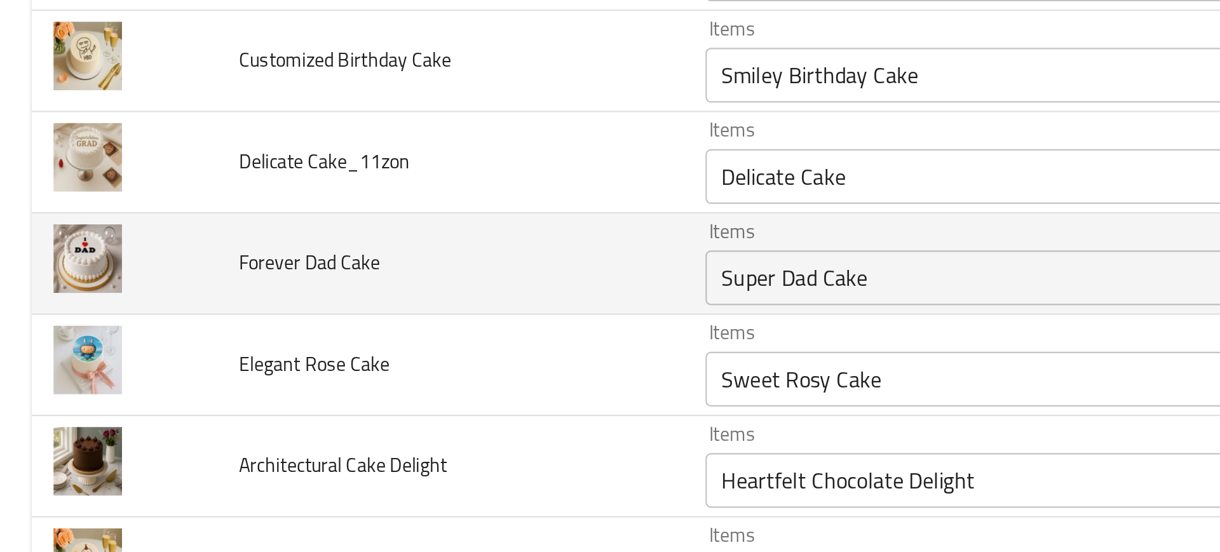
scroll to position [1785, 0]
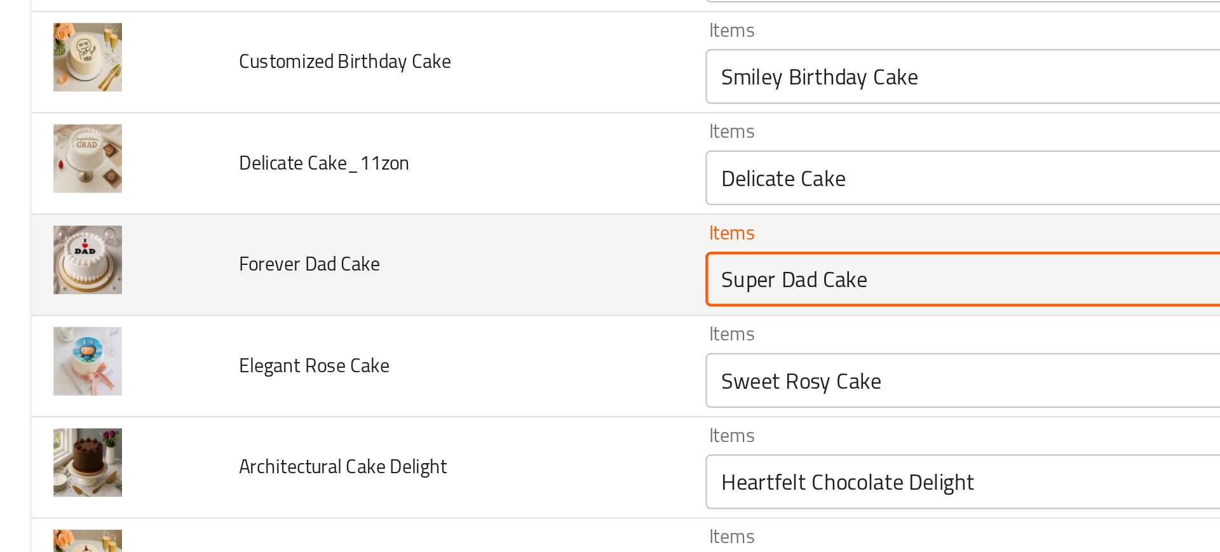
click at [352, 221] on Cake "Super Dad Cake" at bounding box center [483, 226] width 302 height 18
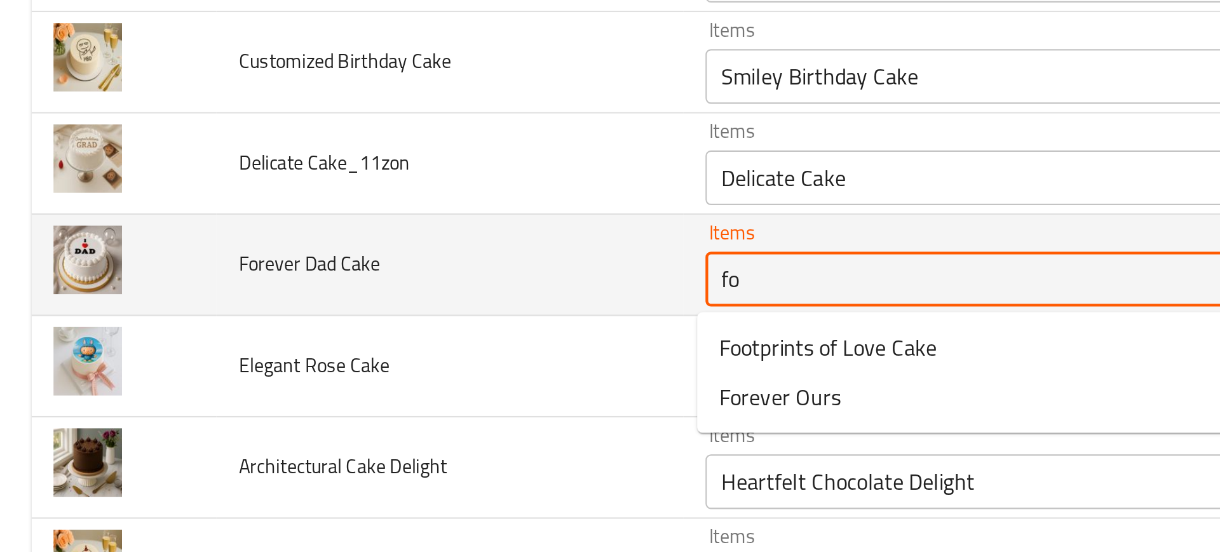
type Cake "for"
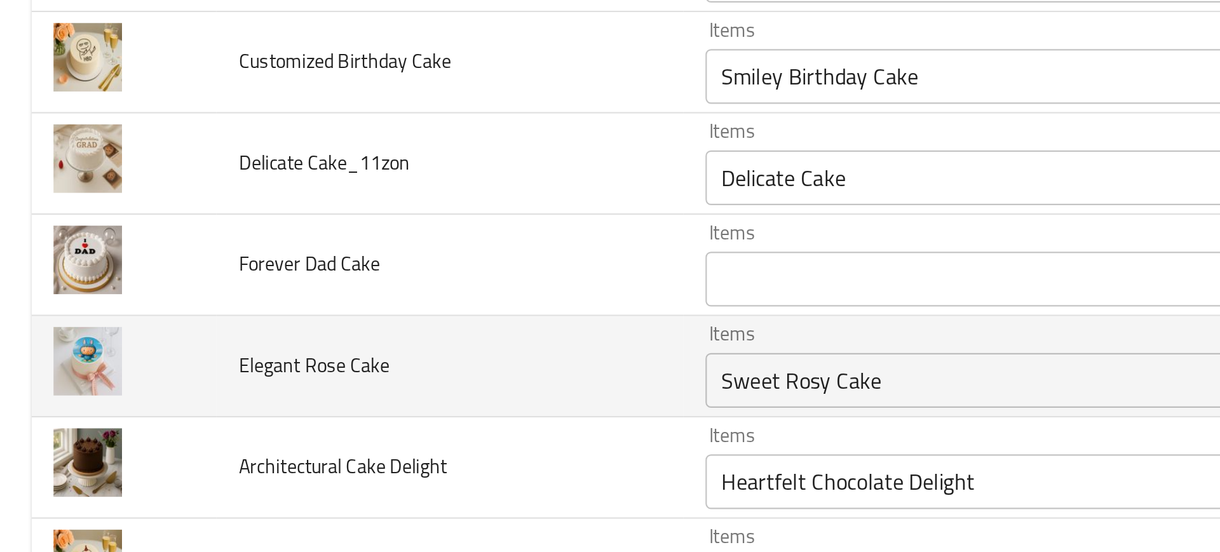
click at [306, 245] on td "Elegant Rose Cake" at bounding box center [209, 266] width 216 height 47
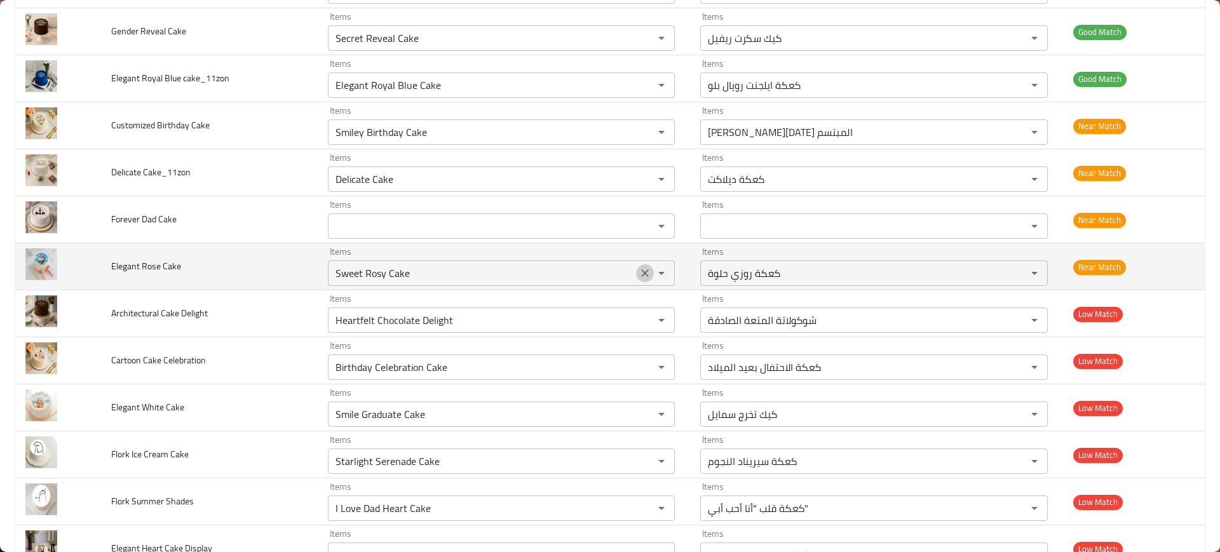
click at [639, 276] on icon "Clear" at bounding box center [645, 273] width 13 height 13
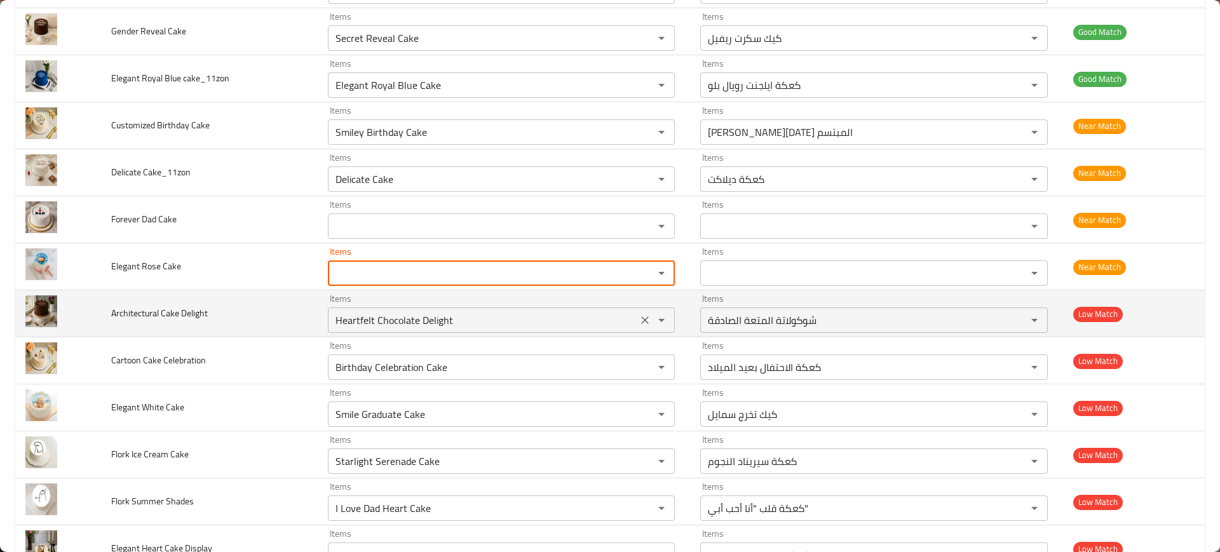
click at [642, 318] on icon "Clear" at bounding box center [645, 320] width 13 height 13
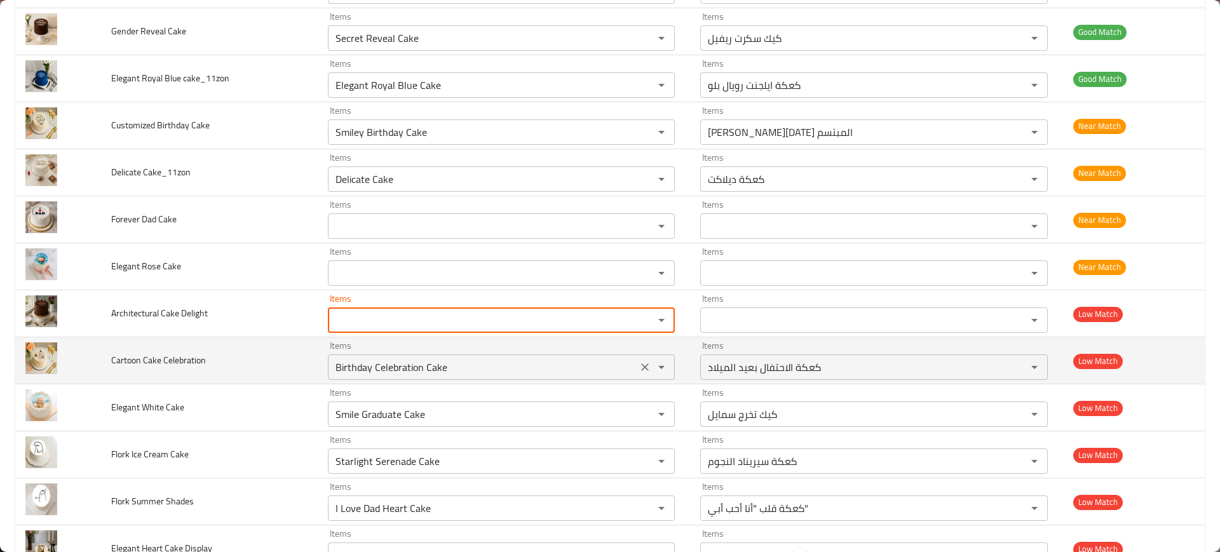
click at [638, 357] on div "Birthday Celebration Cake Items" at bounding box center [502, 367] width 348 height 25
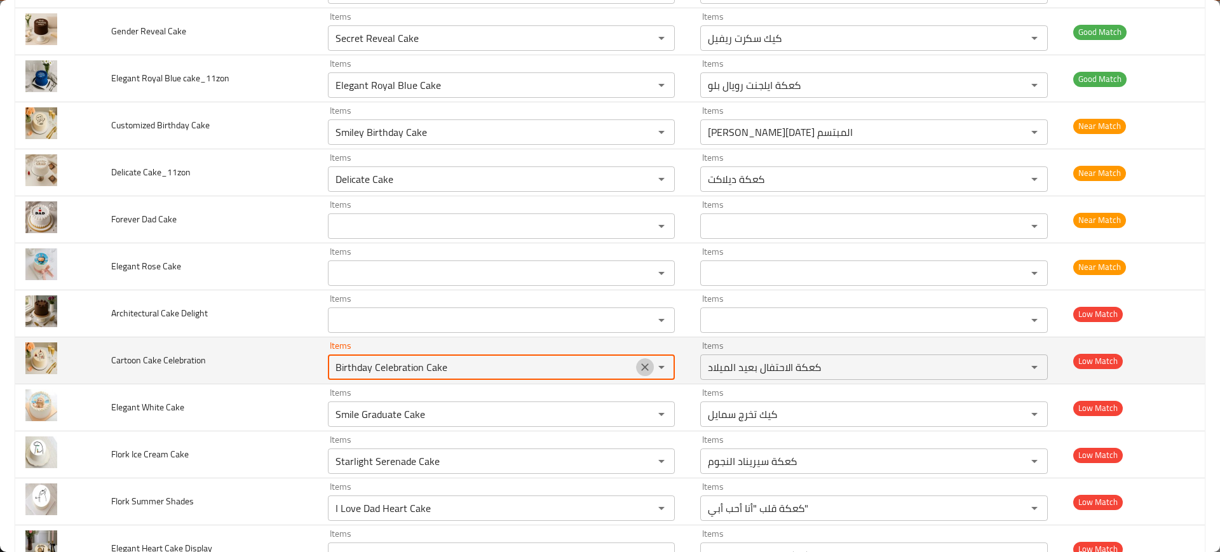
click at [639, 365] on icon "Clear" at bounding box center [645, 367] width 13 height 13
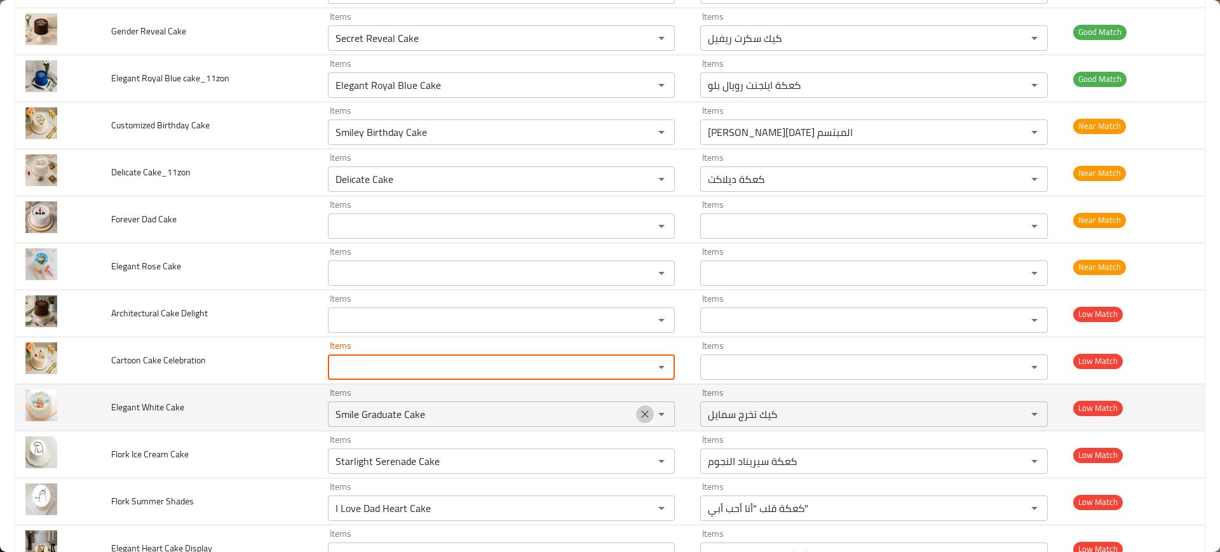
click at [639, 421] on button "Clear" at bounding box center [645, 414] width 18 height 18
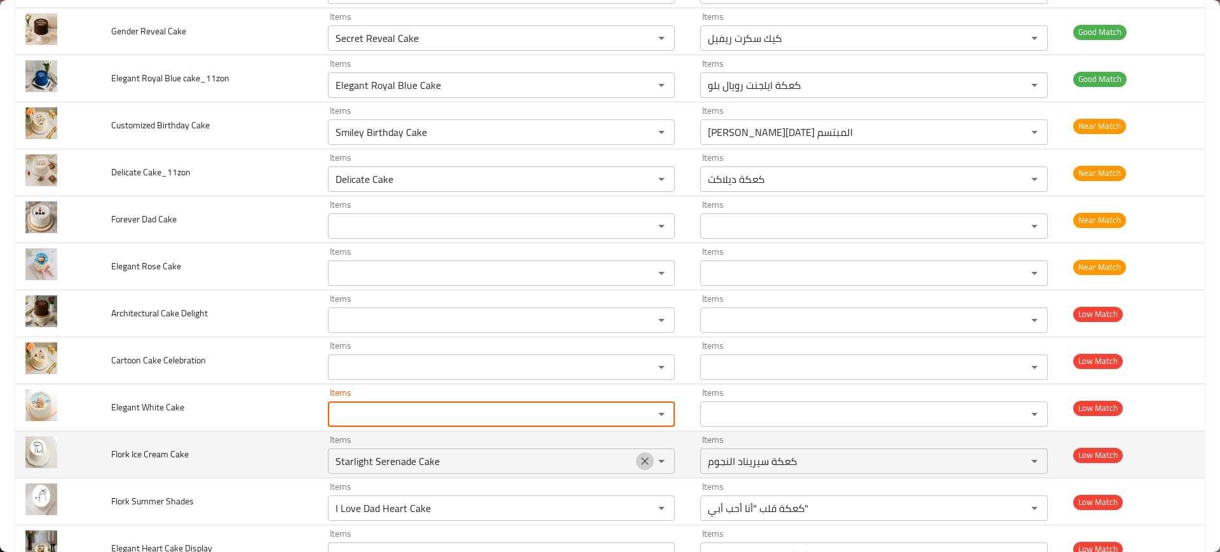
click at [639, 464] on icon "Clear" at bounding box center [645, 461] width 13 height 13
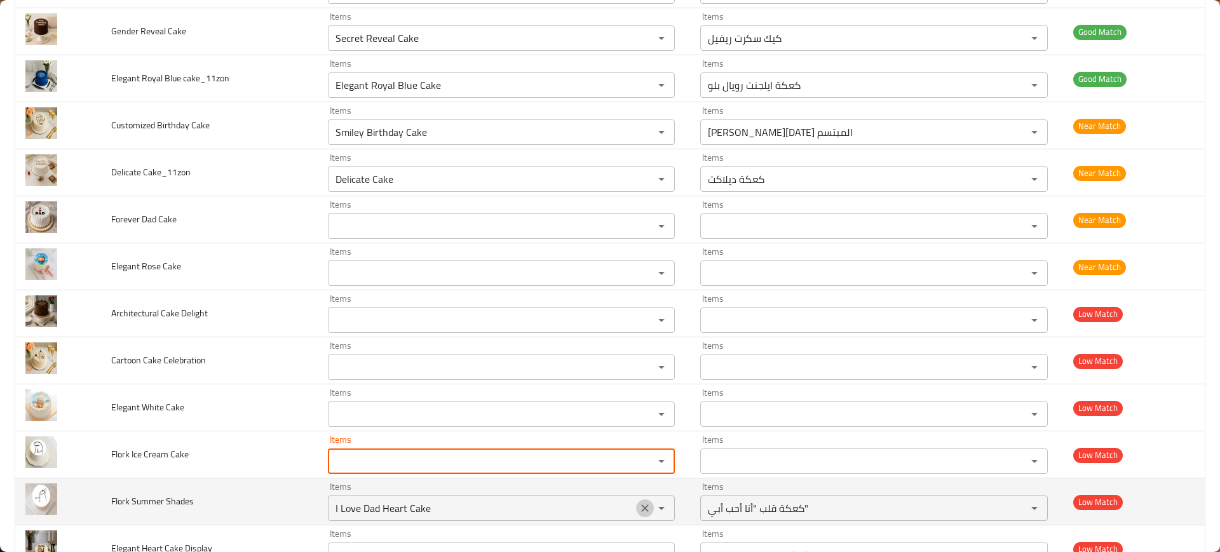
click at [639, 503] on icon "Clear" at bounding box center [645, 508] width 13 height 13
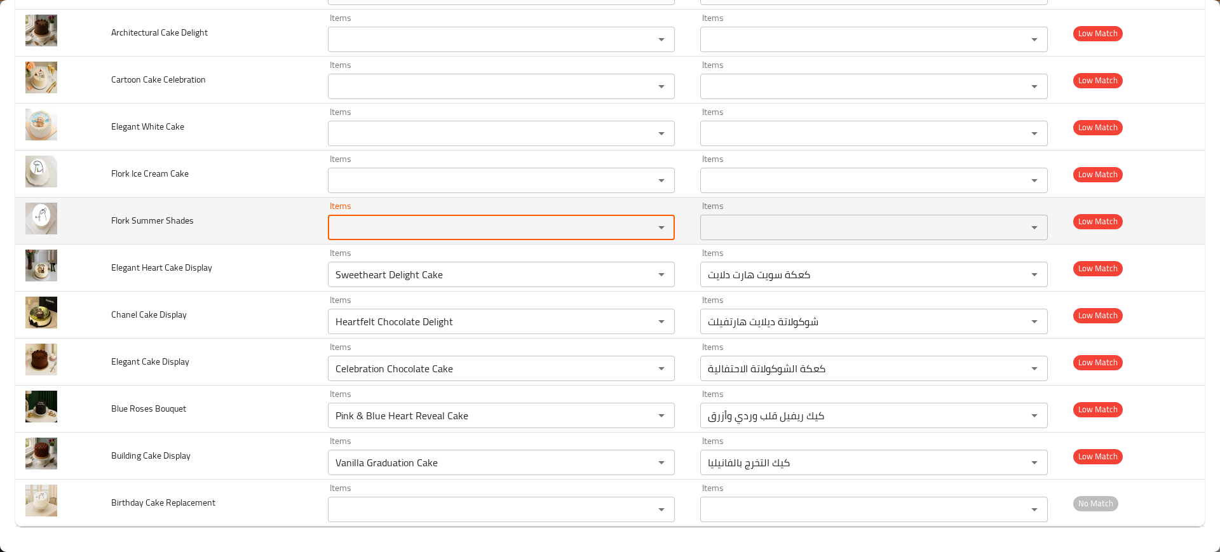
scroll to position [2065, 0]
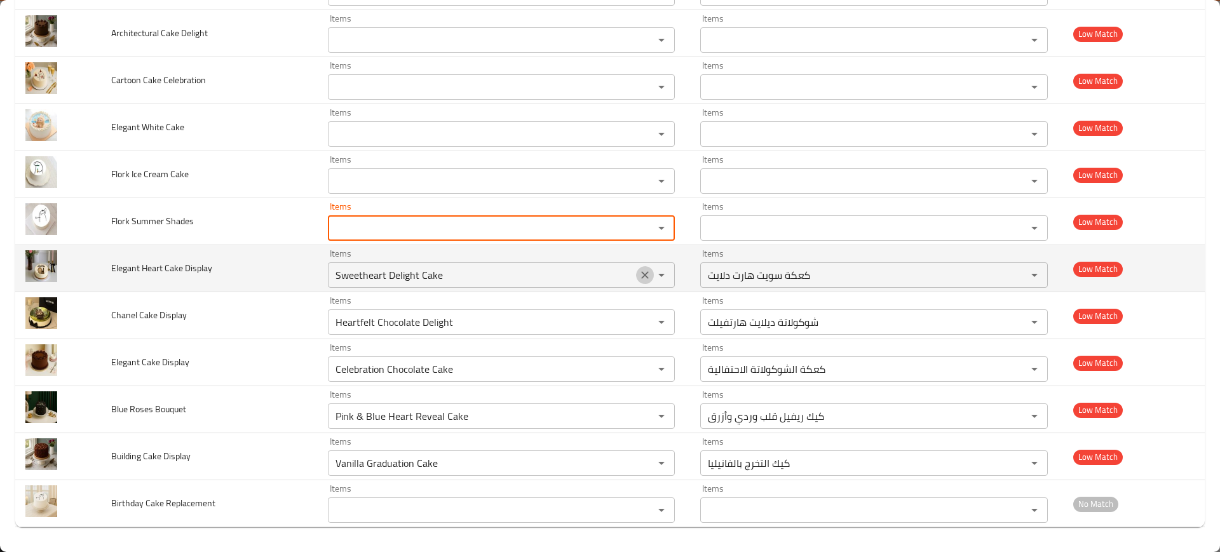
click at [639, 270] on icon "Clear" at bounding box center [645, 275] width 13 height 13
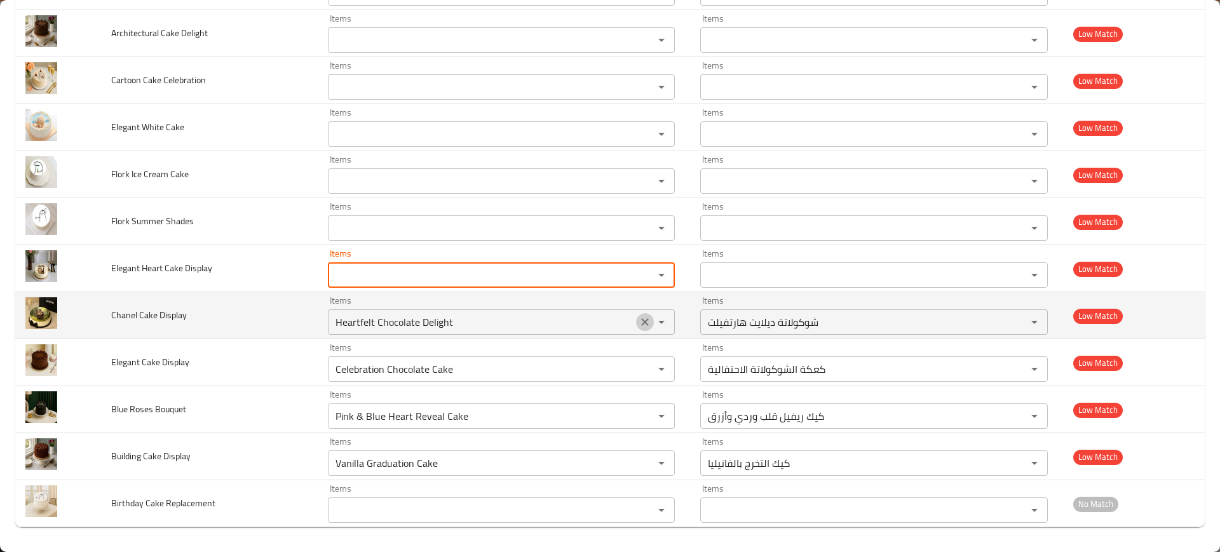
click at [639, 323] on icon "Clear" at bounding box center [645, 322] width 13 height 13
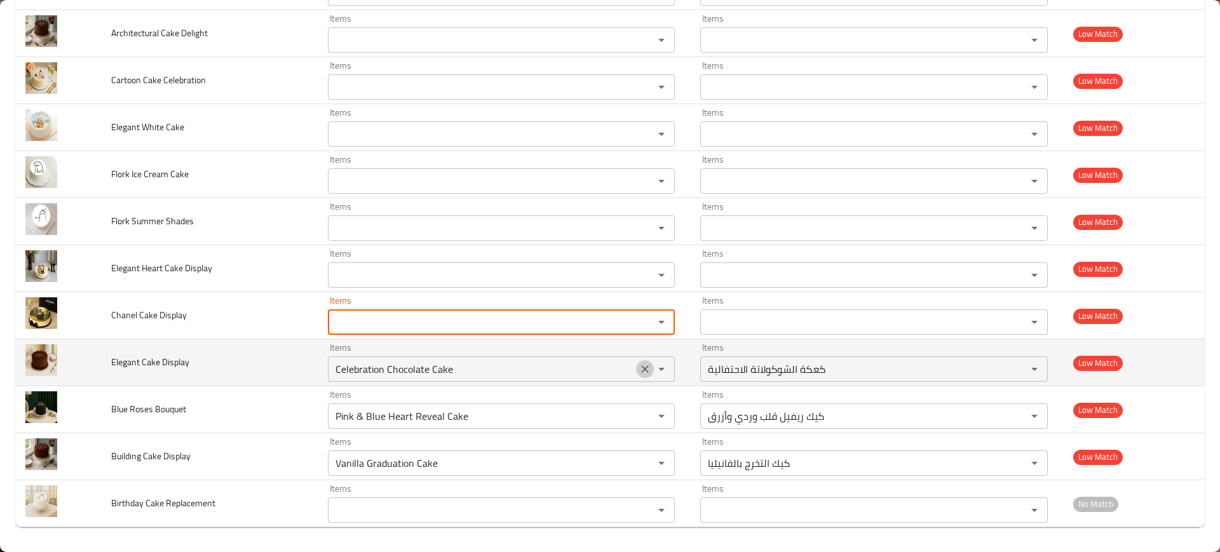
click at [639, 369] on icon "Clear" at bounding box center [645, 369] width 13 height 13
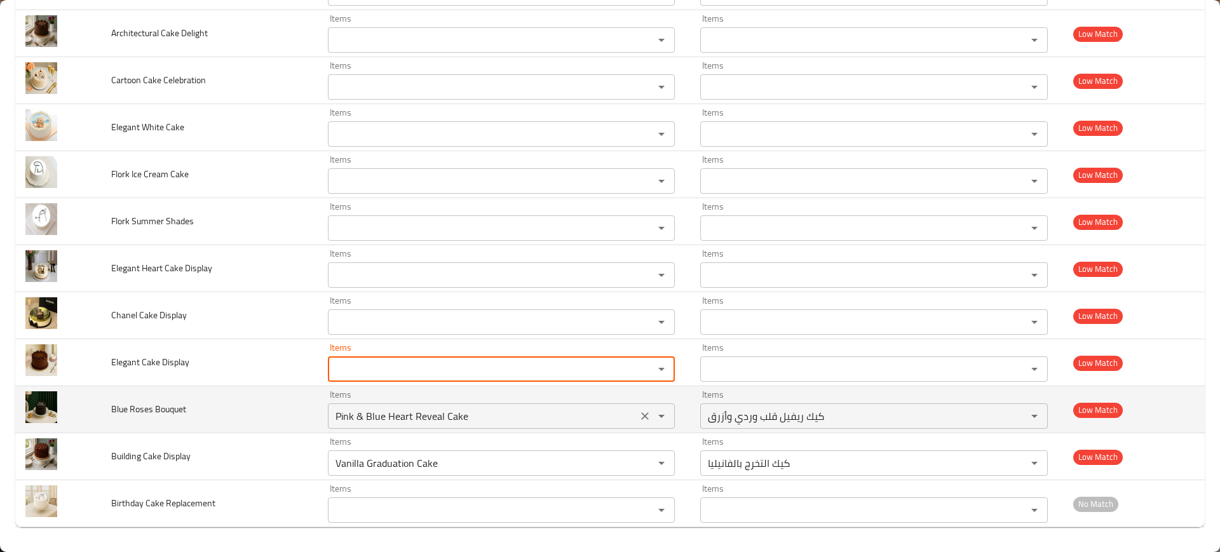
click at [640, 424] on div "enhanced table" at bounding box center [652, 416] width 33 height 18
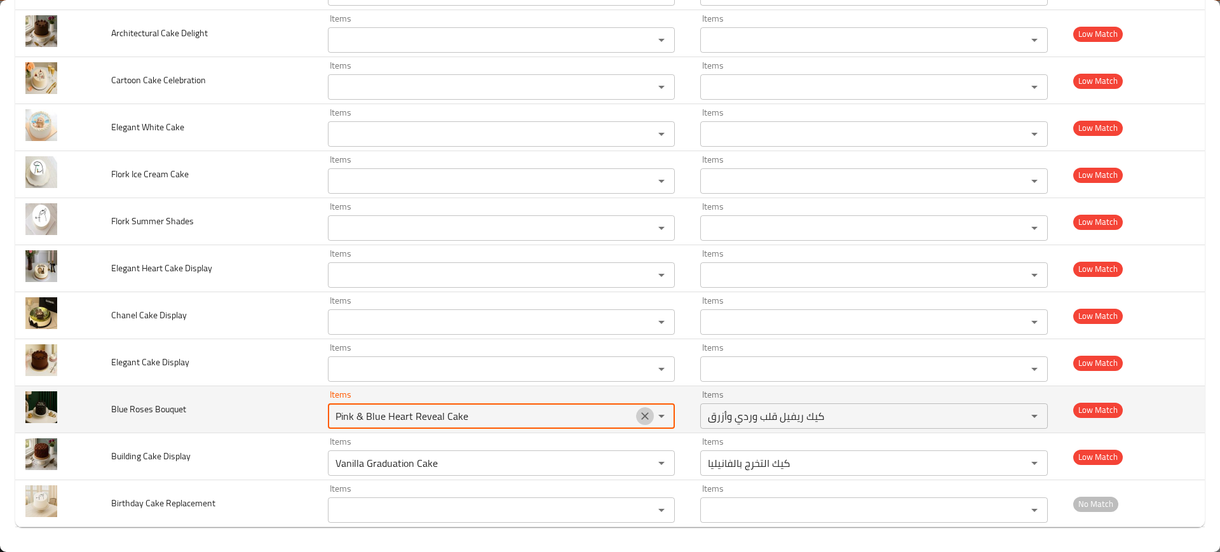
click at [640, 422] on icon "Clear" at bounding box center [645, 416] width 13 height 13
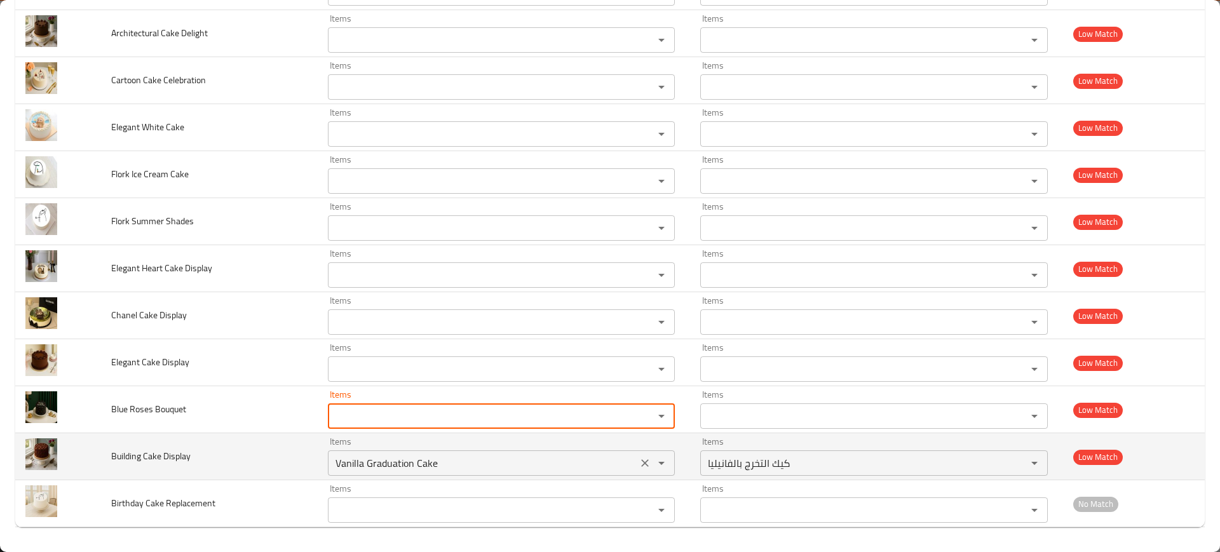
click at [636, 471] on div "enhanced table" at bounding box center [652, 463] width 33 height 18
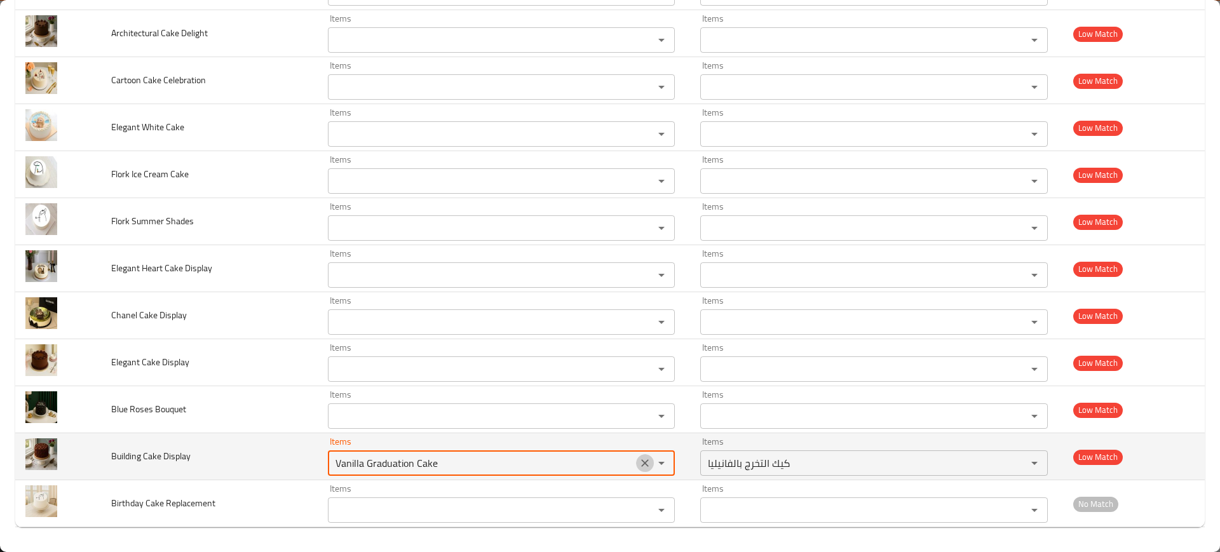
click at [639, 469] on icon "Clear" at bounding box center [645, 463] width 13 height 13
click at [163, 468] on td "Building Cake Display" at bounding box center [209, 456] width 216 height 47
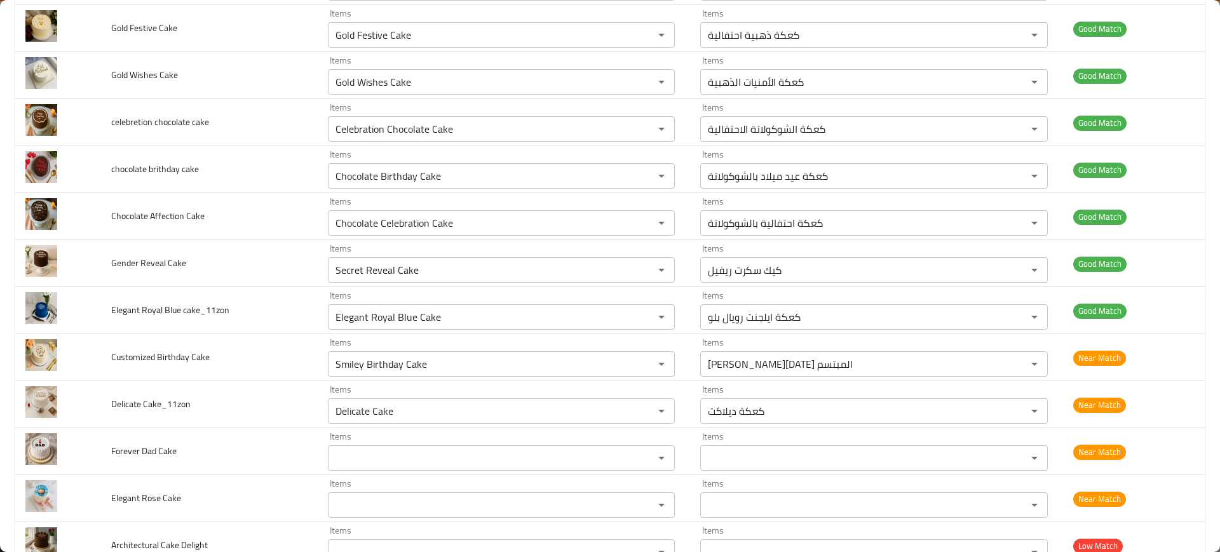
scroll to position [1524, 0]
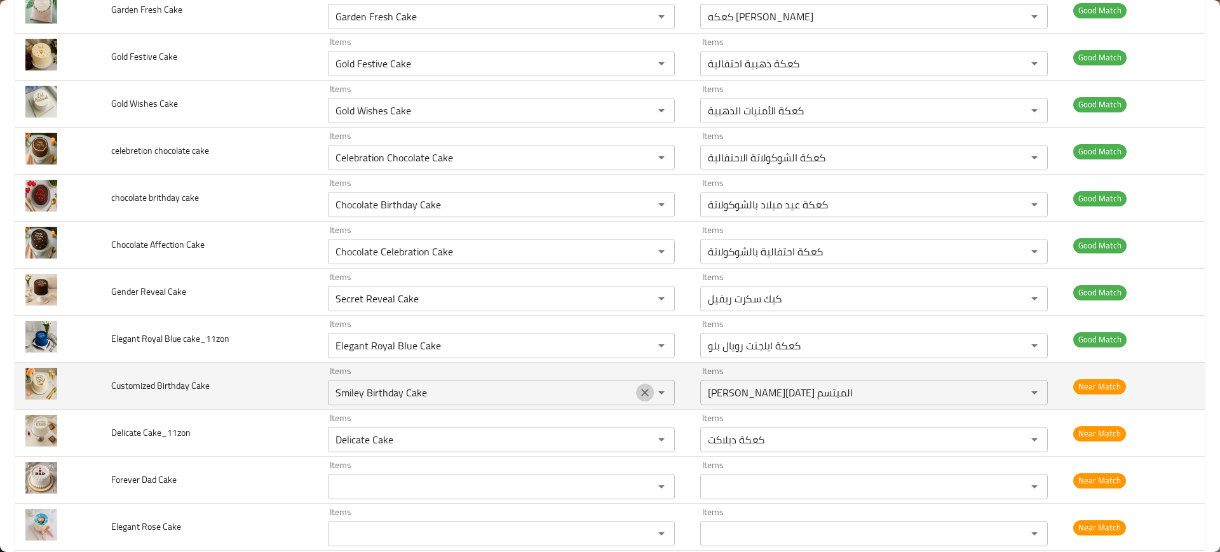
click at [642, 398] on icon "Clear" at bounding box center [645, 392] width 13 height 13
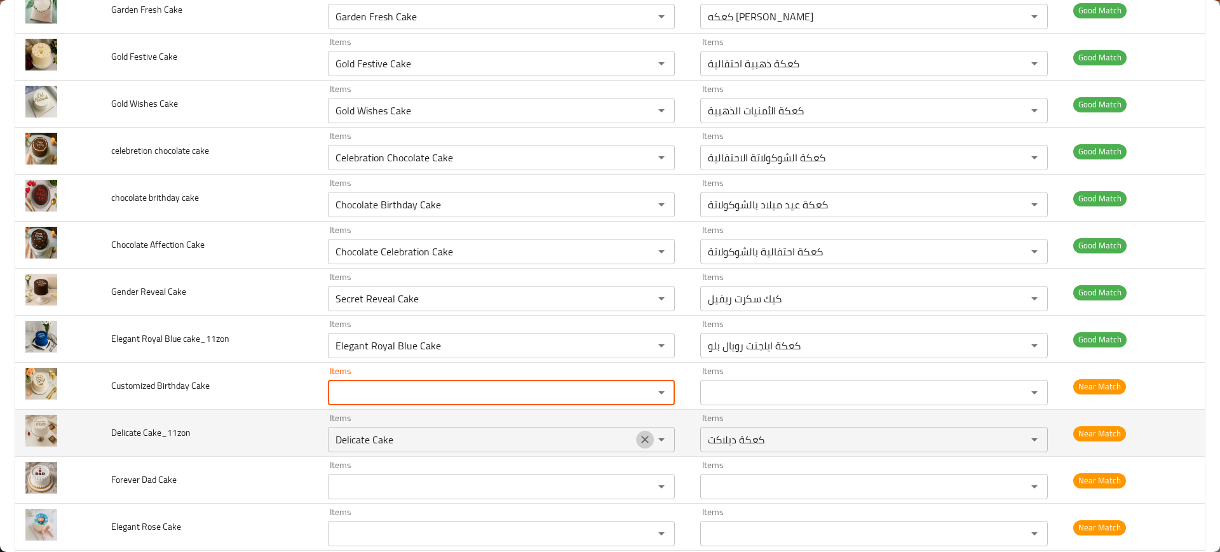
click at [640, 439] on icon "Clear" at bounding box center [645, 439] width 13 height 13
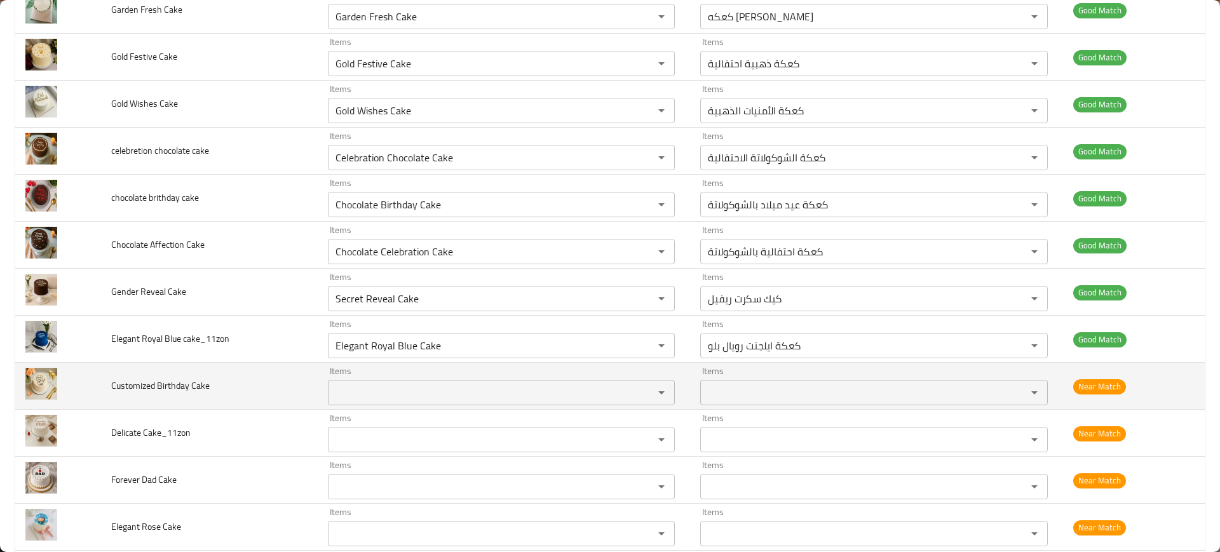
click at [112, 373] on td "Customized Birthday Cake" at bounding box center [209, 386] width 216 height 47
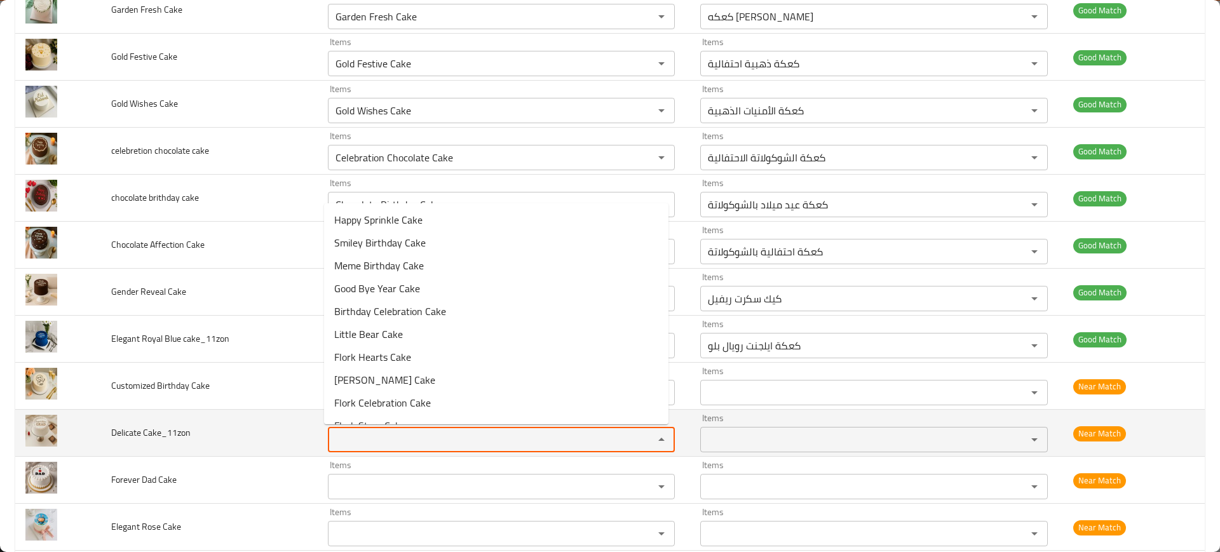
click at [369, 445] on Cake_11zon "Items" at bounding box center [483, 440] width 302 height 18
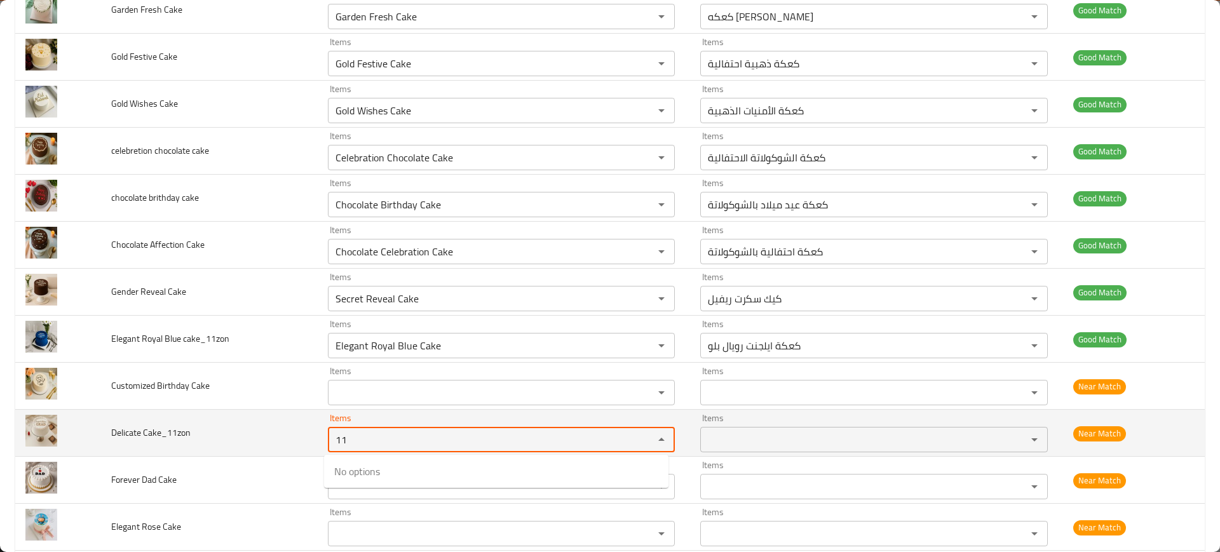
click at [369, 445] on Cake_11zon "11" at bounding box center [483, 440] width 302 height 18
type Cake_11zon "11"
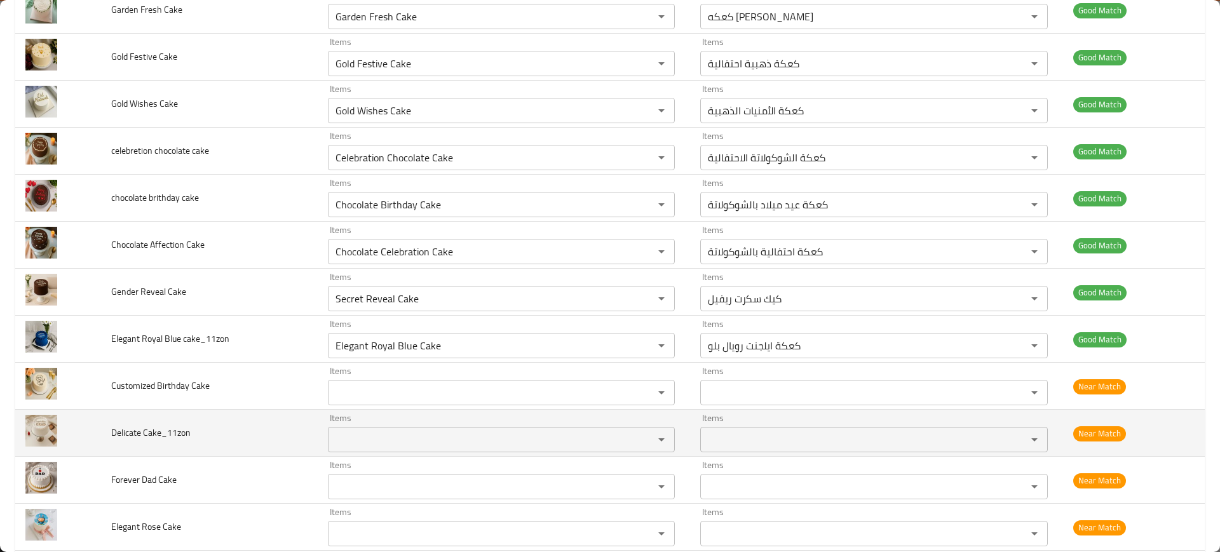
click at [261, 439] on td "Delicate Cake_11zon" at bounding box center [209, 433] width 216 height 47
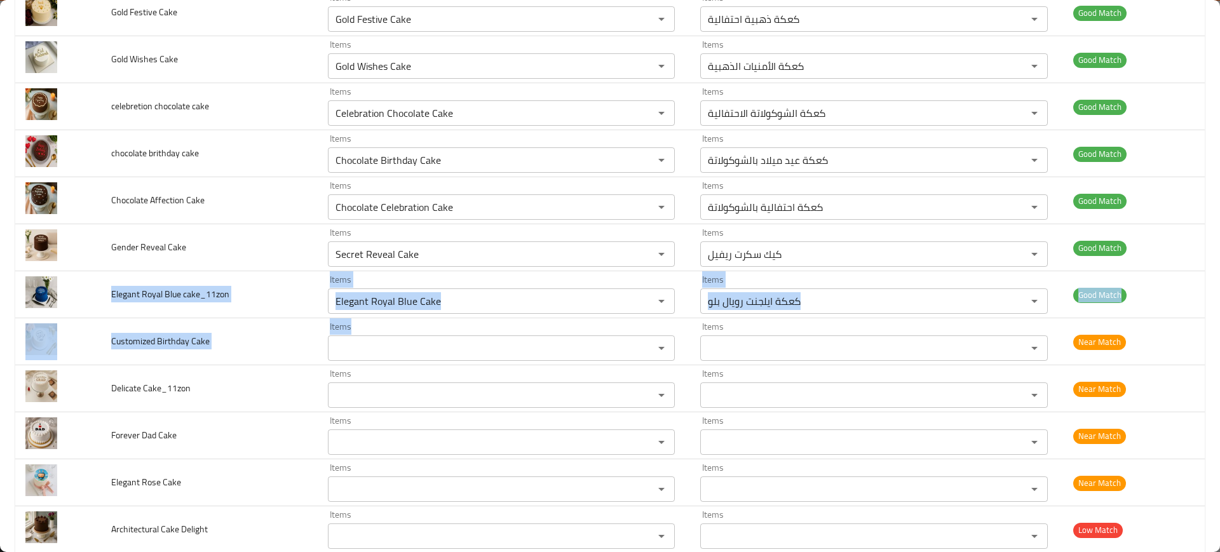
scroll to position [2066, 0]
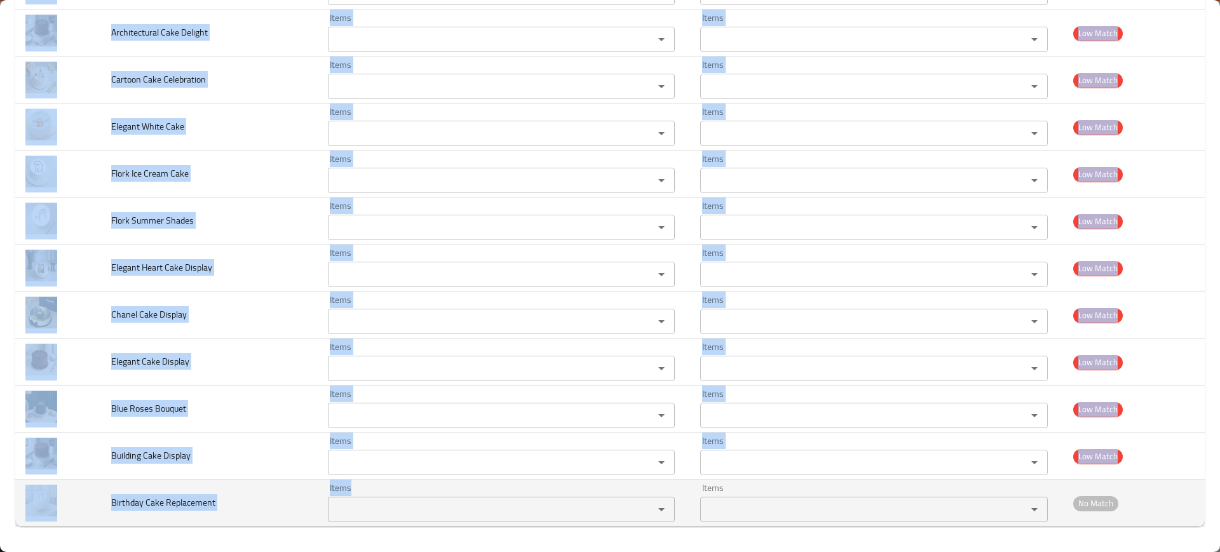
drag, startPoint x: 111, startPoint y: 287, endPoint x: 461, endPoint y: 505, distance: 412.4
copy tbody "Elegant Royal Blue cake_11zon Items Items Items Items Good Match Customized Bir…"
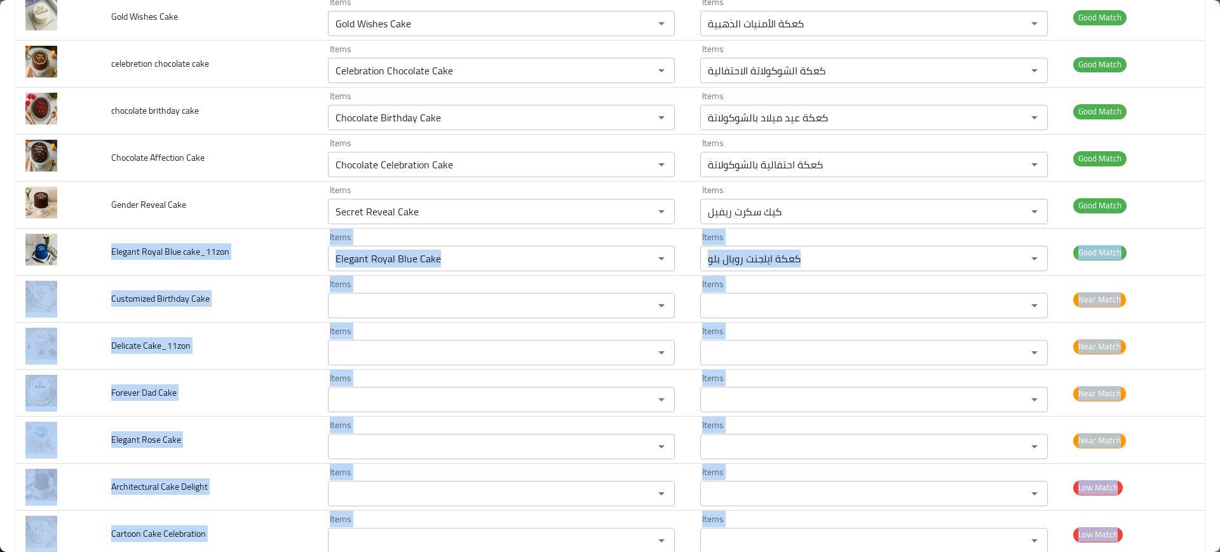
scroll to position [1541, 0]
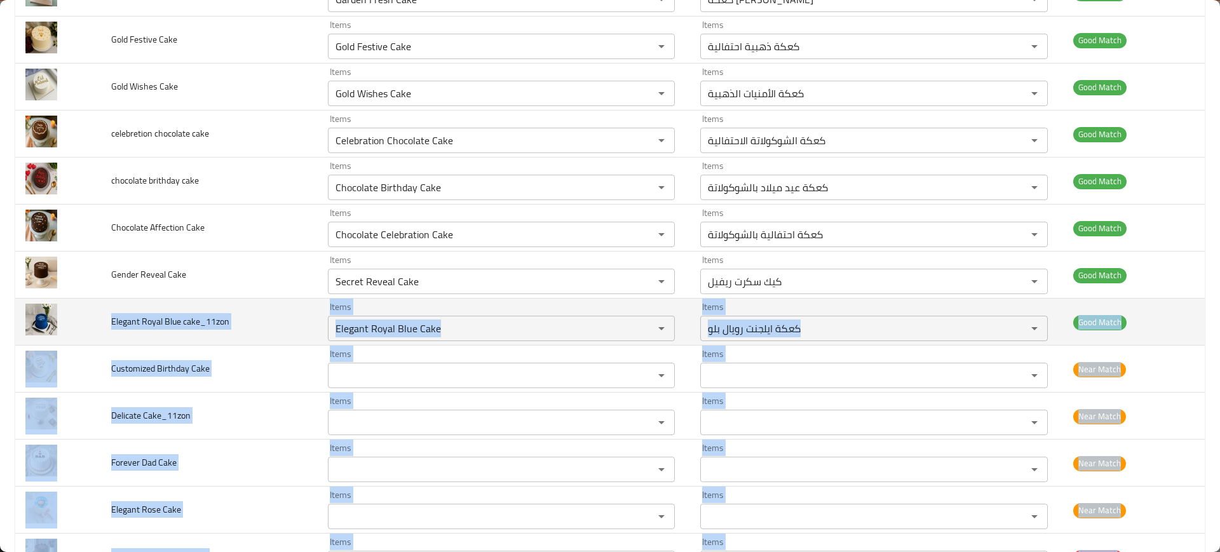
click at [273, 311] on td "Elegant Royal Blue cake_11zon" at bounding box center [209, 322] width 216 height 47
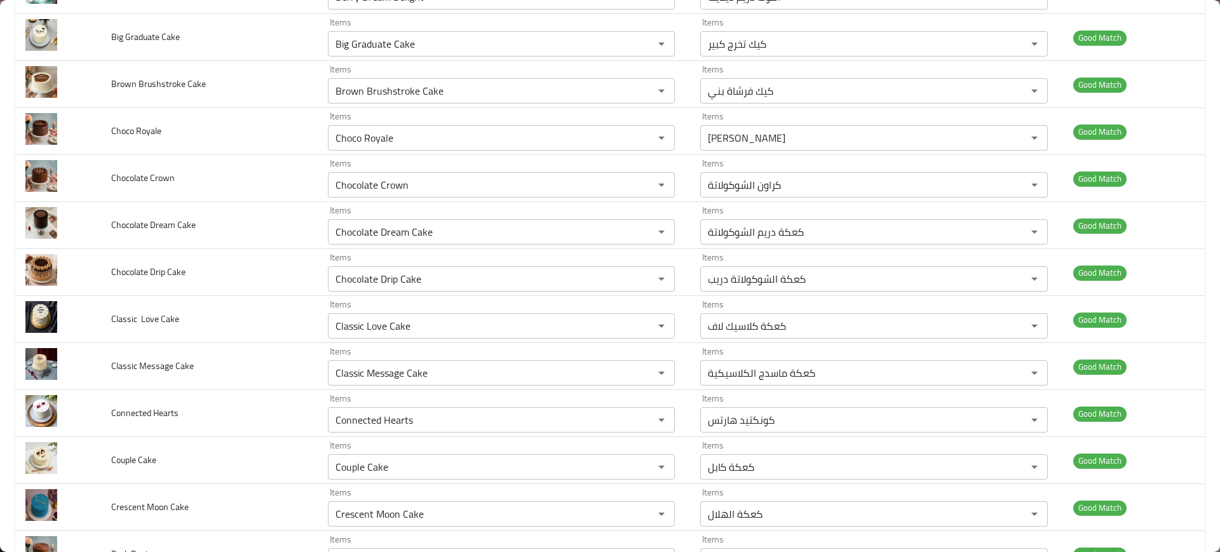
scroll to position [0, 0]
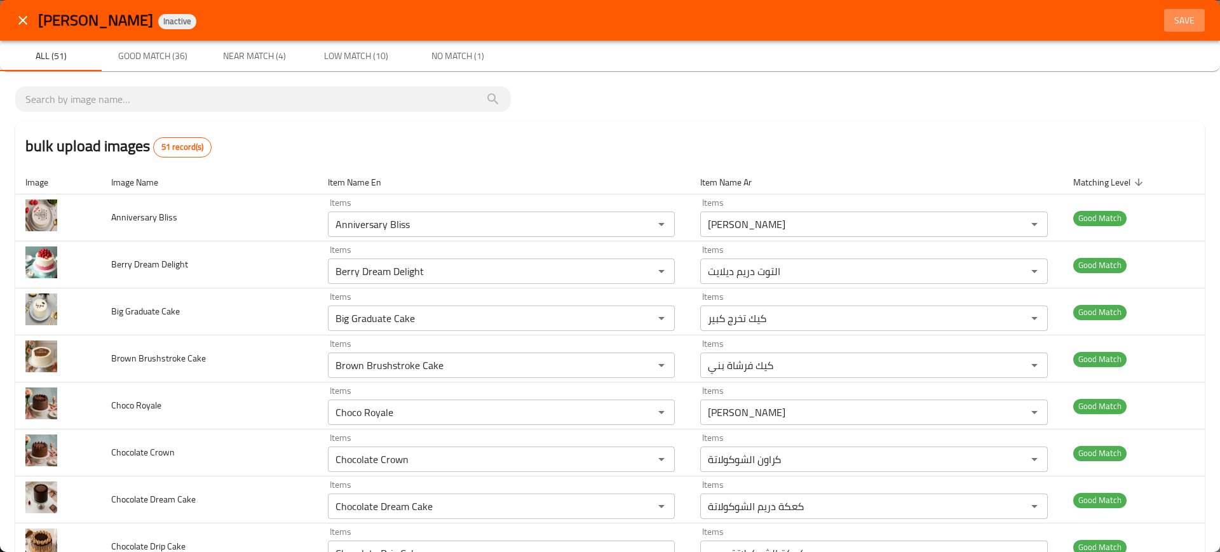
click at [1169, 16] on span "Save" at bounding box center [1184, 21] width 30 height 16
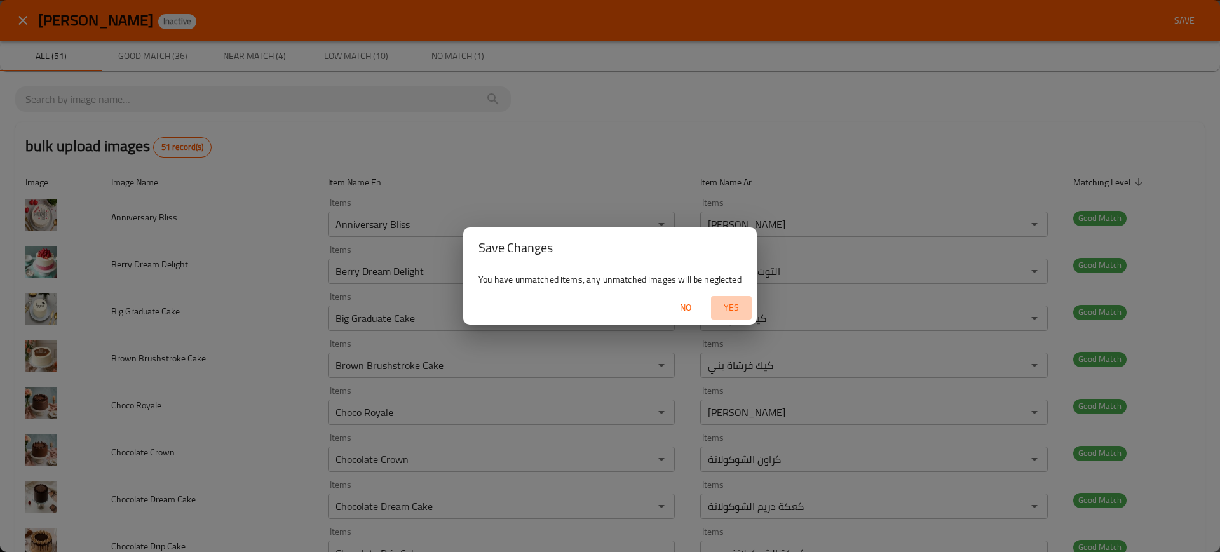
click at [725, 300] on span "Yes" at bounding box center [731, 308] width 30 height 16
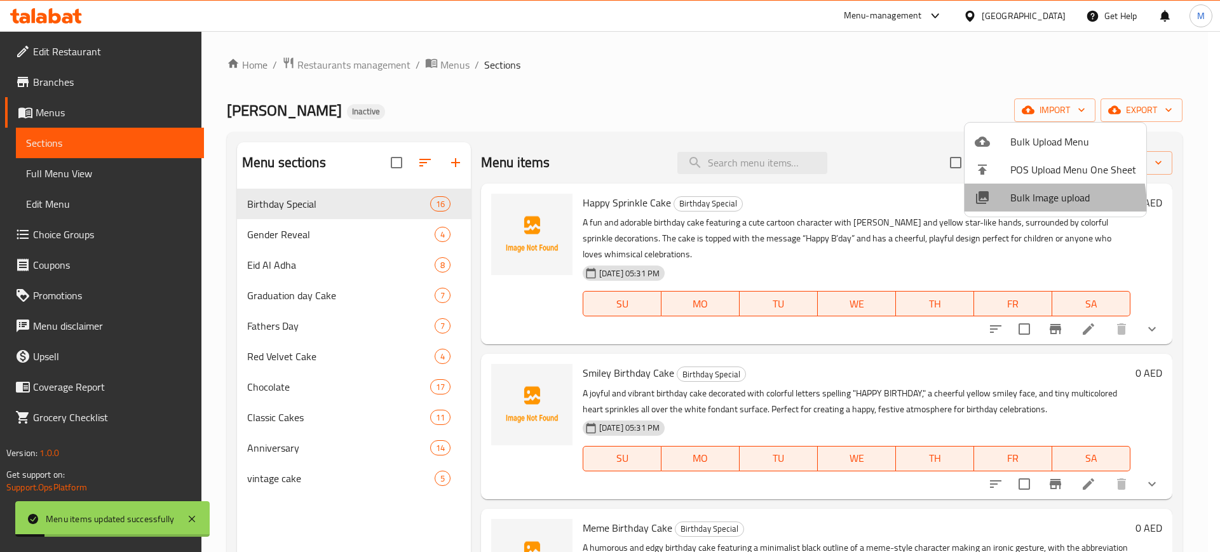
click at [999, 208] on li "Bulk Image upload" at bounding box center [1055, 198] width 182 height 28
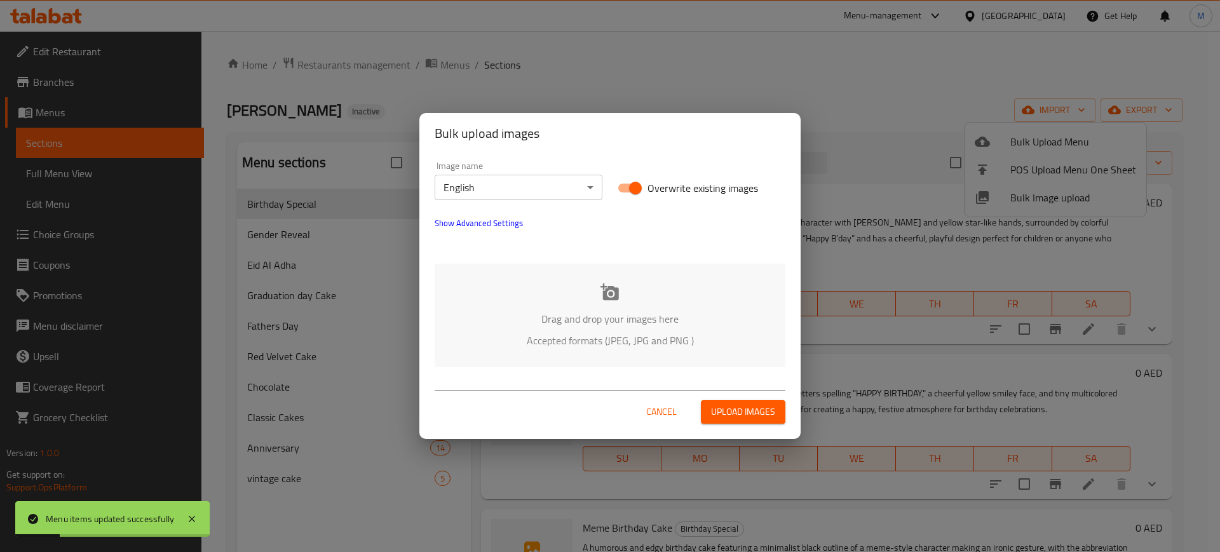
click at [703, 280] on div "Drag and drop your images here Accepted formats (JPEG, JPG and PNG )" at bounding box center [610, 316] width 351 height 104
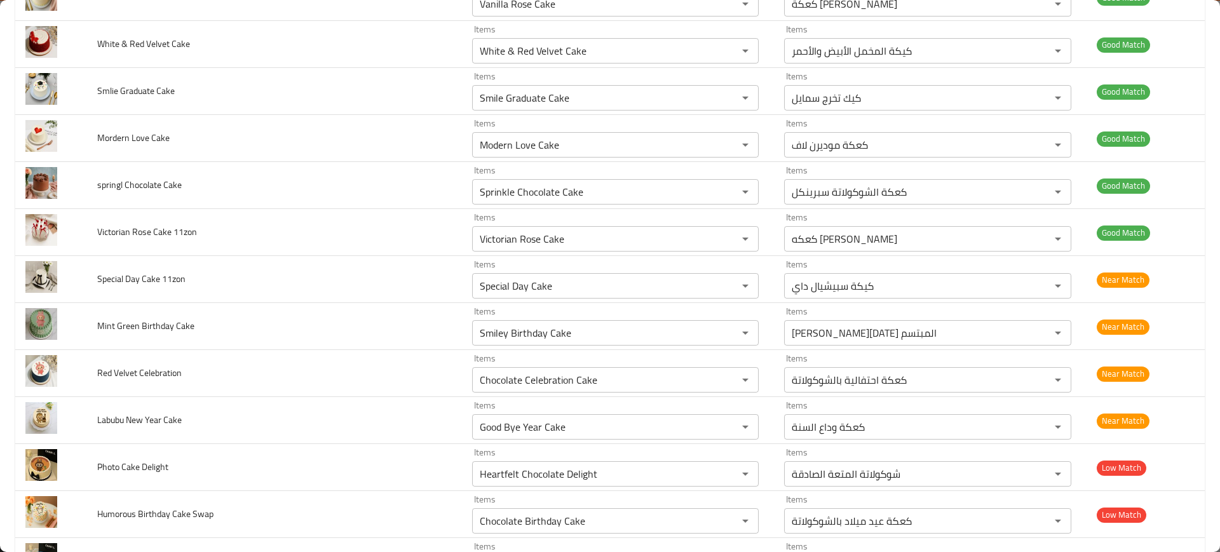
scroll to position [1865, 0]
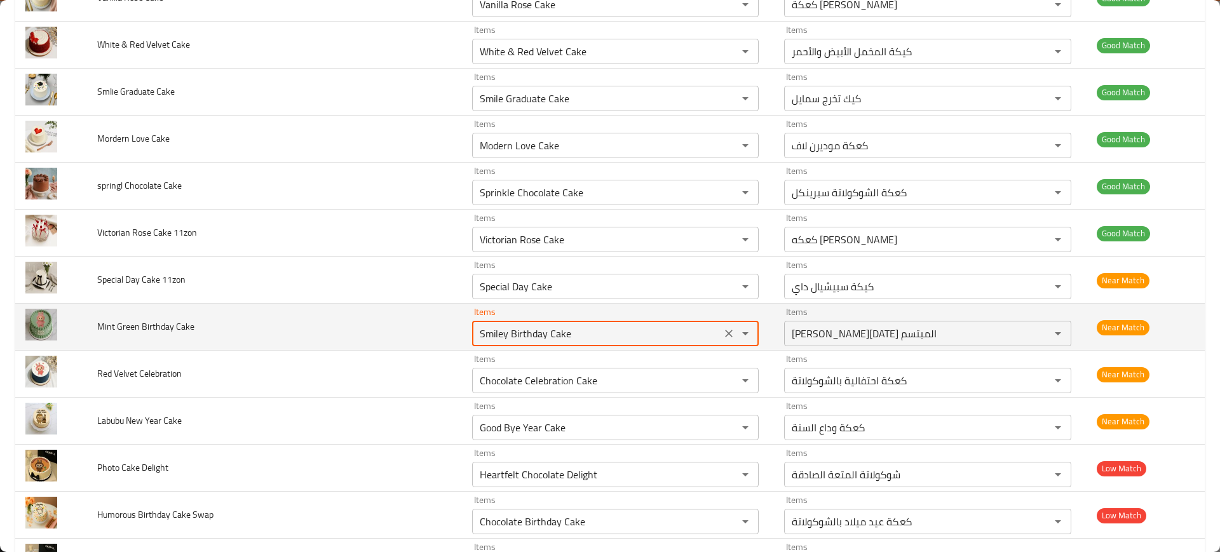
click at [618, 328] on Cake "Smiley Birthday Cake" at bounding box center [596, 334] width 241 height 18
type Cake "Smiley Birthday Cake"
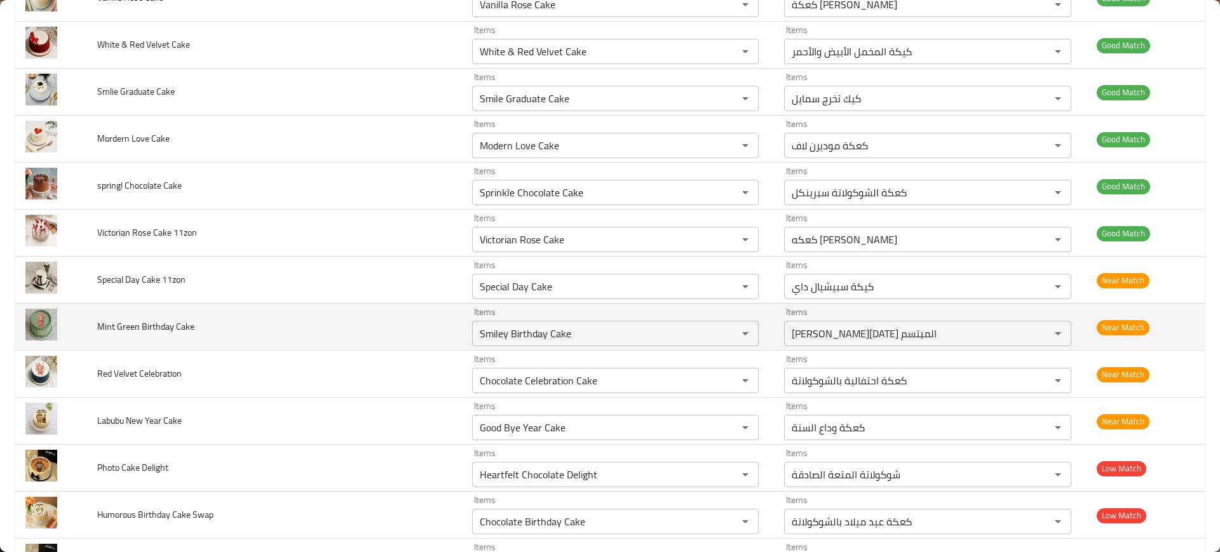
click at [393, 346] on td "Mint Green Birthday Cake" at bounding box center [274, 327] width 375 height 47
click at [722, 332] on icon "Clear" at bounding box center [728, 333] width 13 height 13
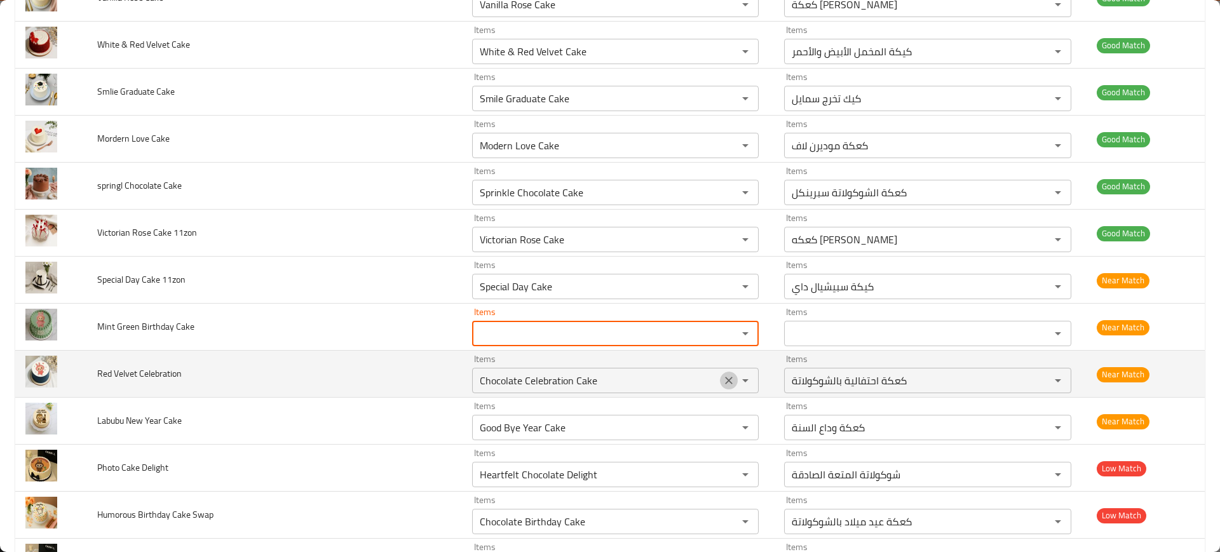
click at [720, 372] on button "Clear" at bounding box center [729, 381] width 18 height 18
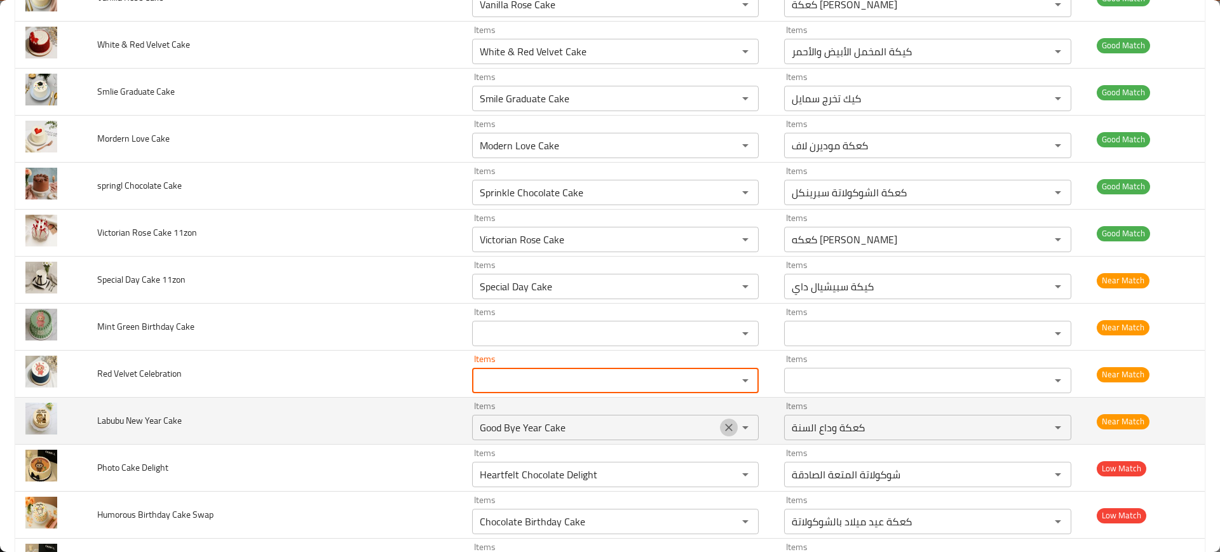
click at [722, 423] on icon "Clear" at bounding box center [728, 427] width 13 height 13
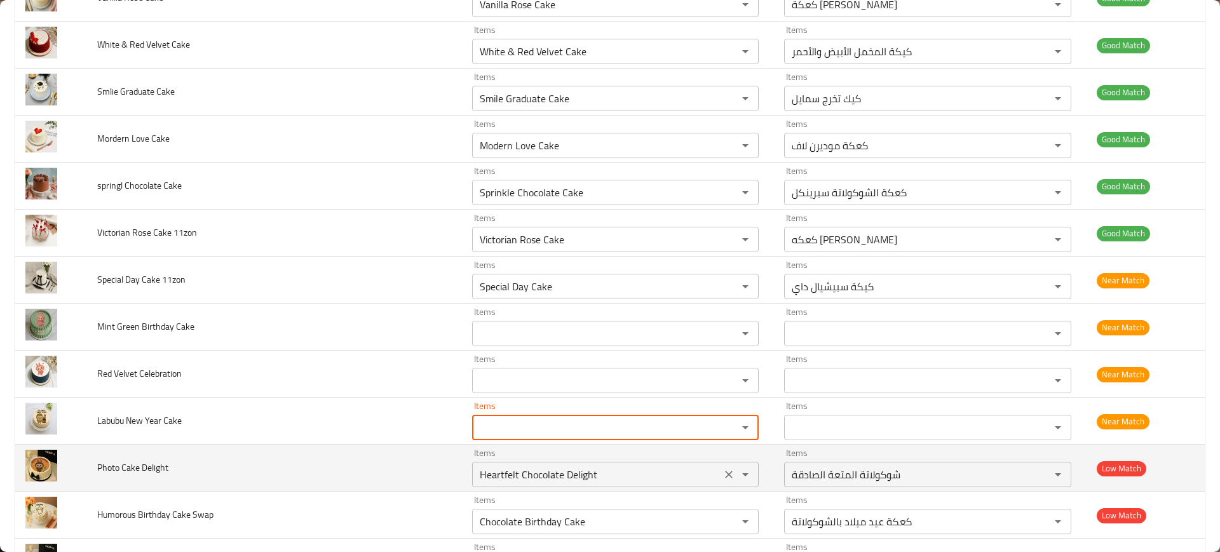
click at [720, 485] on div "Heartfelt Chocolate Delight Items" at bounding box center [615, 474] width 287 height 25
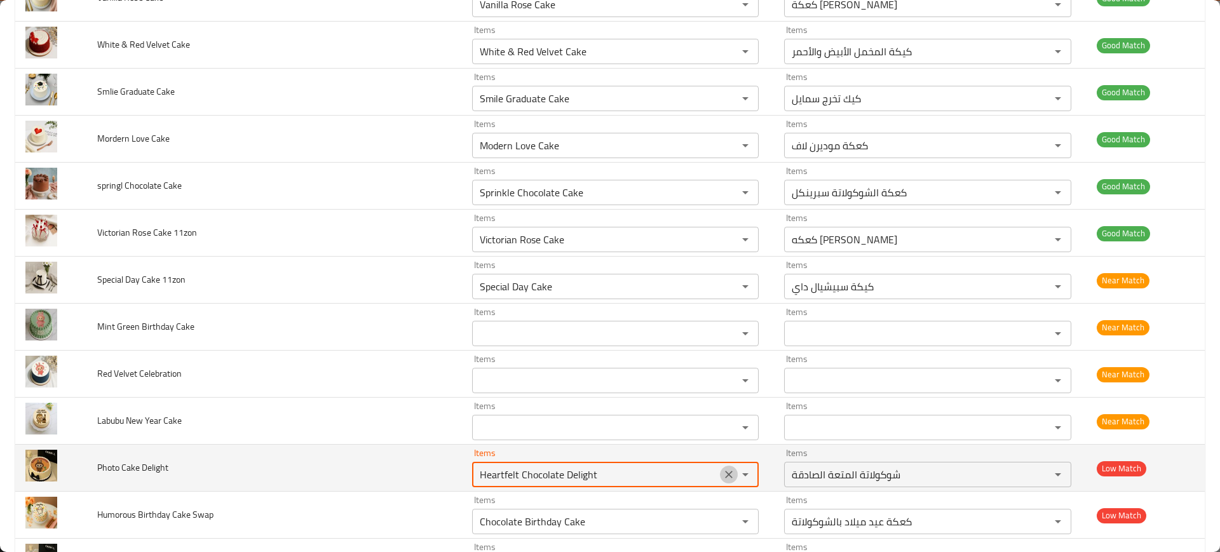
click at [722, 471] on icon "Clear" at bounding box center [728, 474] width 13 height 13
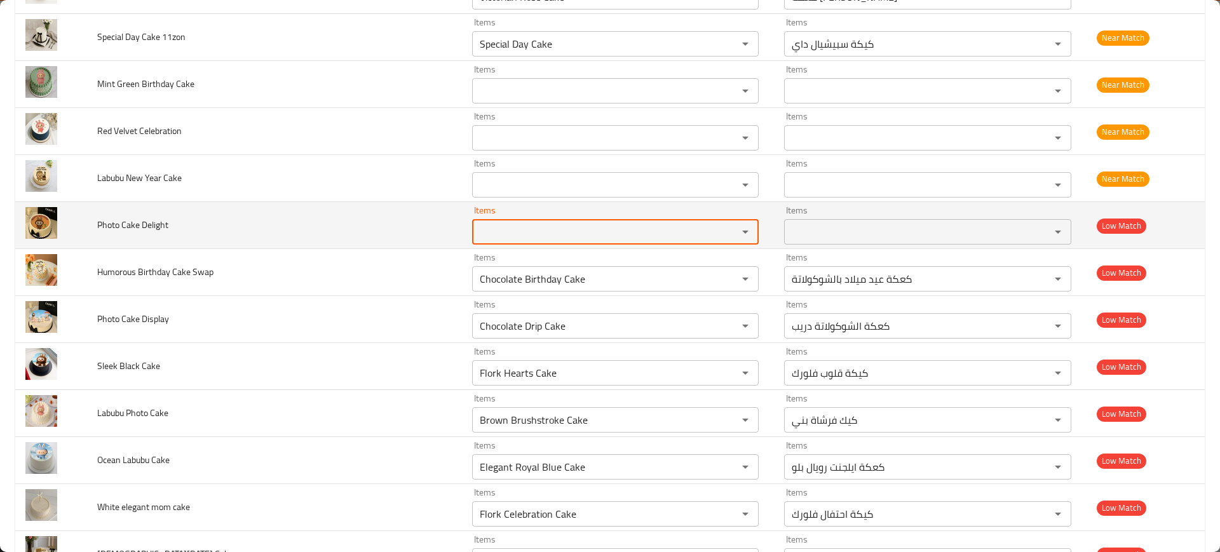
scroll to position [2134, 0]
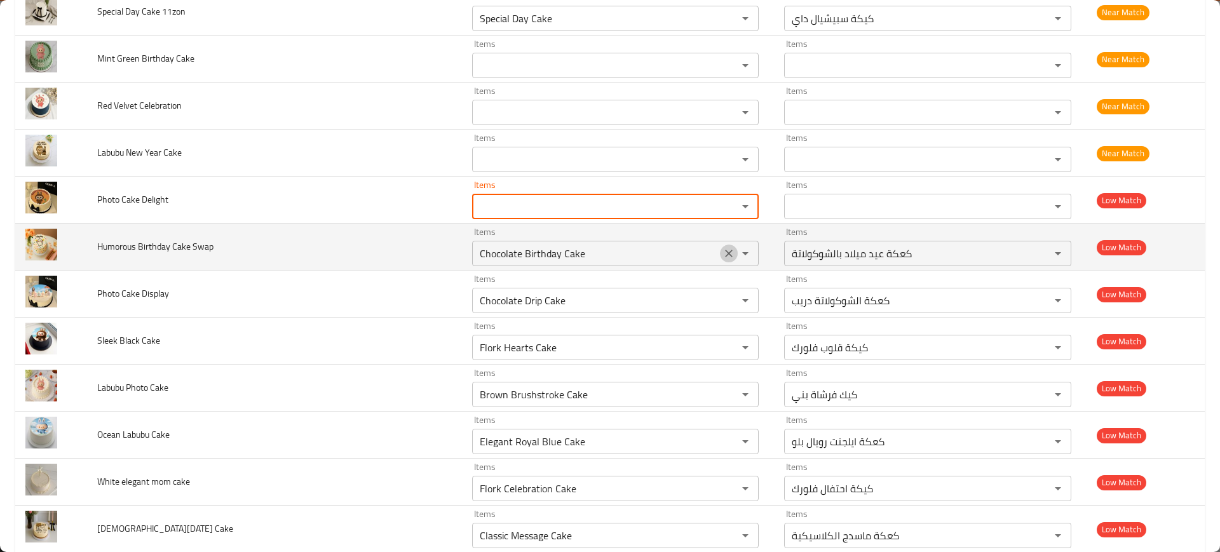
click at [722, 250] on icon "Clear" at bounding box center [728, 253] width 13 height 13
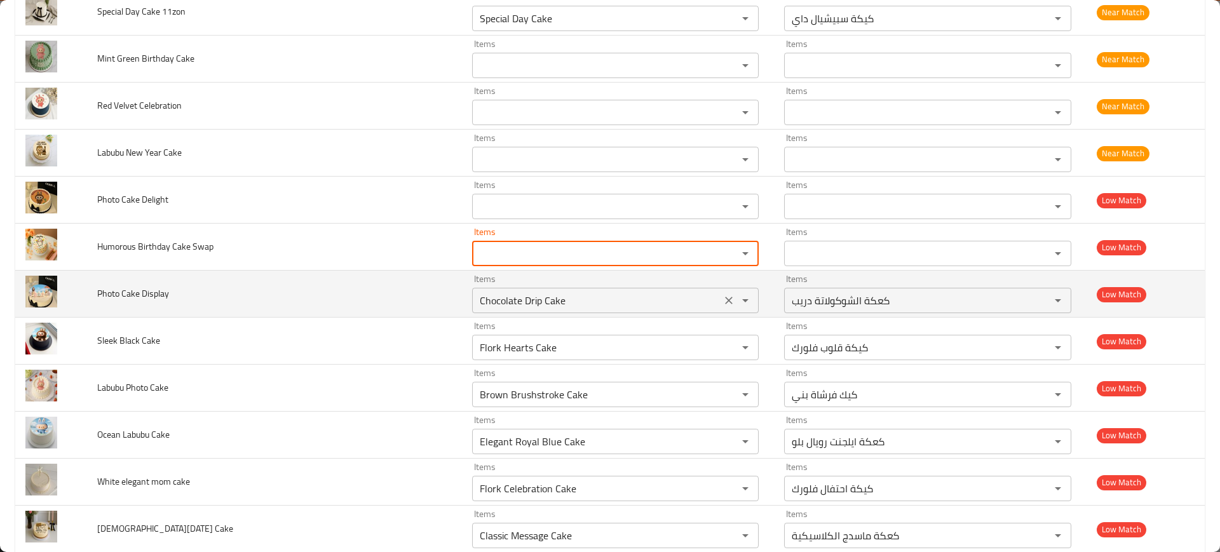
click at [723, 304] on icon "Clear" at bounding box center [728, 300] width 13 height 13
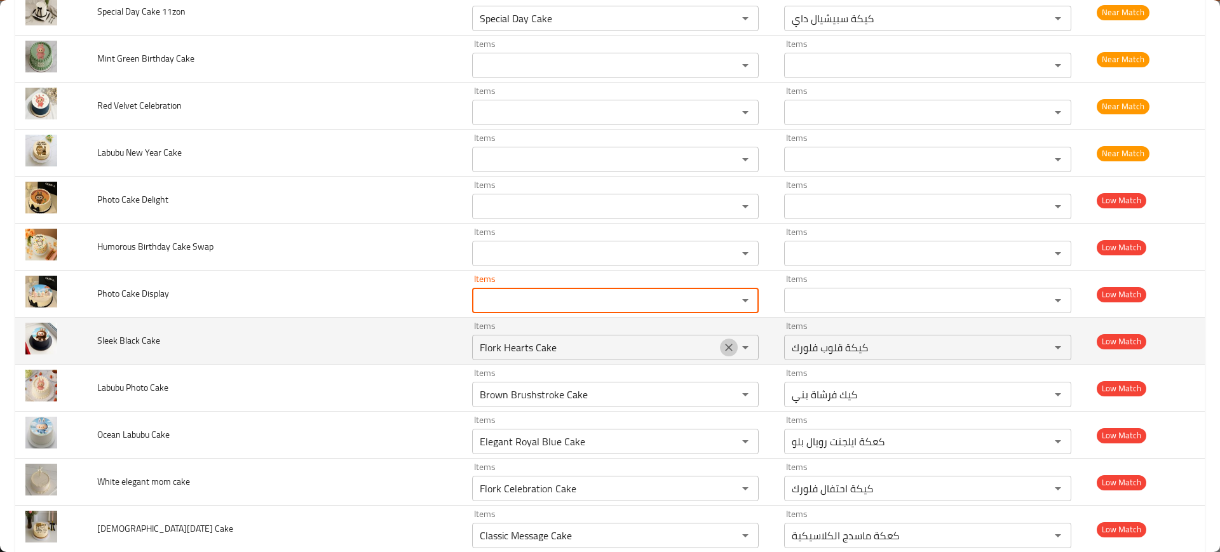
click at [722, 353] on icon "Clear" at bounding box center [728, 347] width 13 height 13
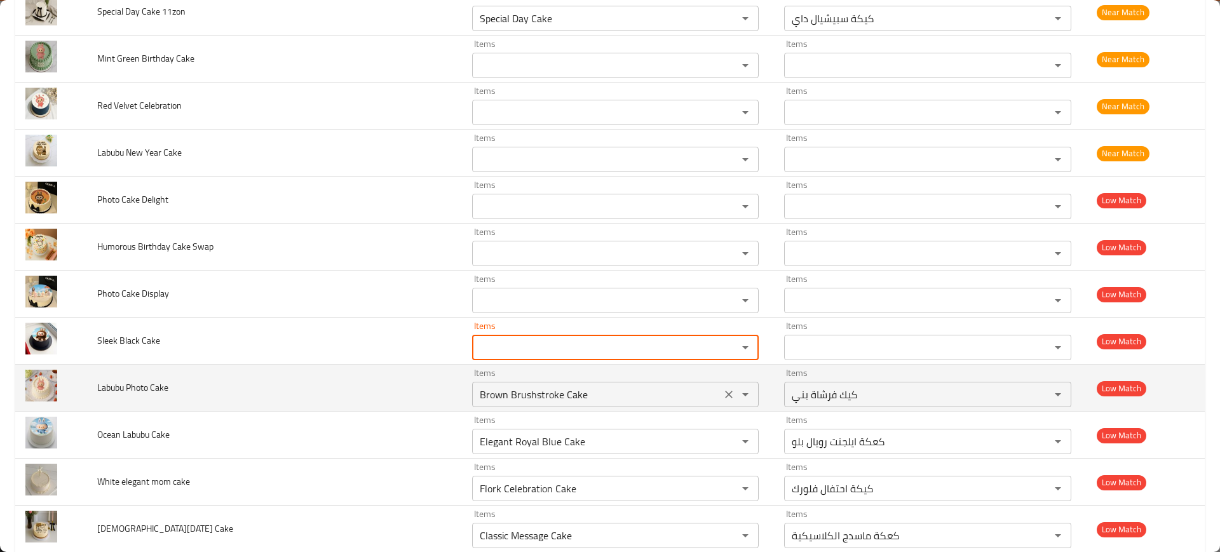
click at [722, 396] on icon "Clear" at bounding box center [728, 394] width 13 height 13
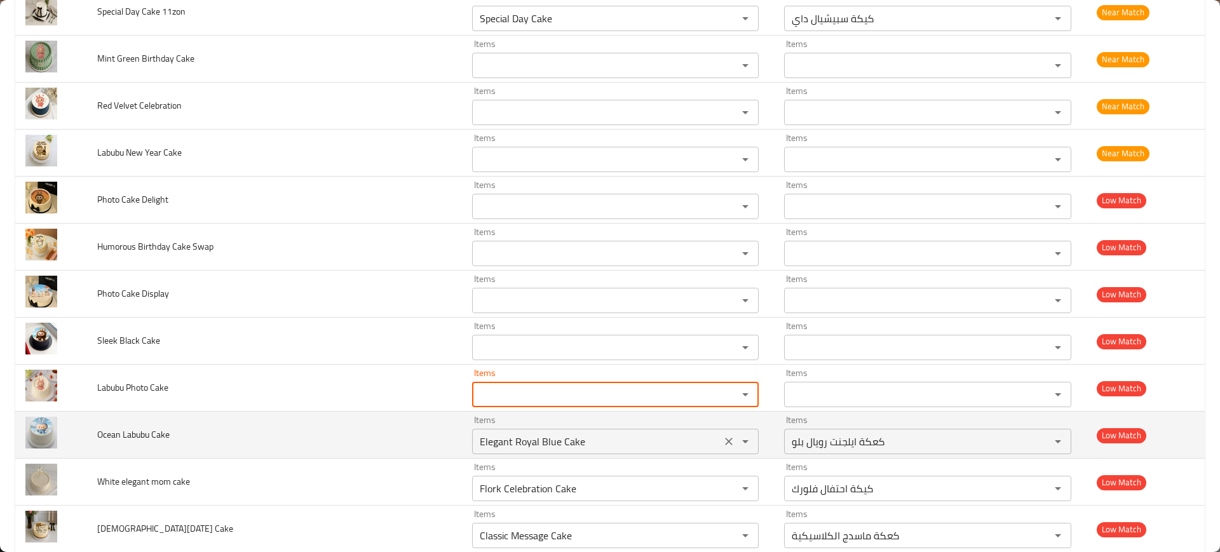
click at [722, 435] on icon "Clear" at bounding box center [728, 441] width 13 height 13
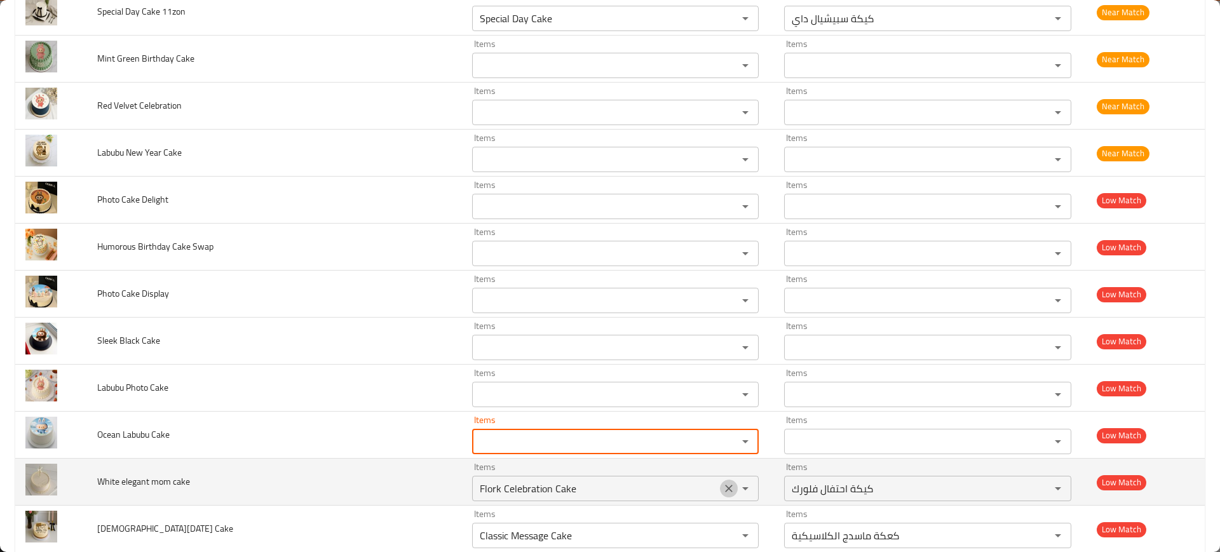
click at [722, 486] on icon "Clear" at bounding box center [728, 488] width 13 height 13
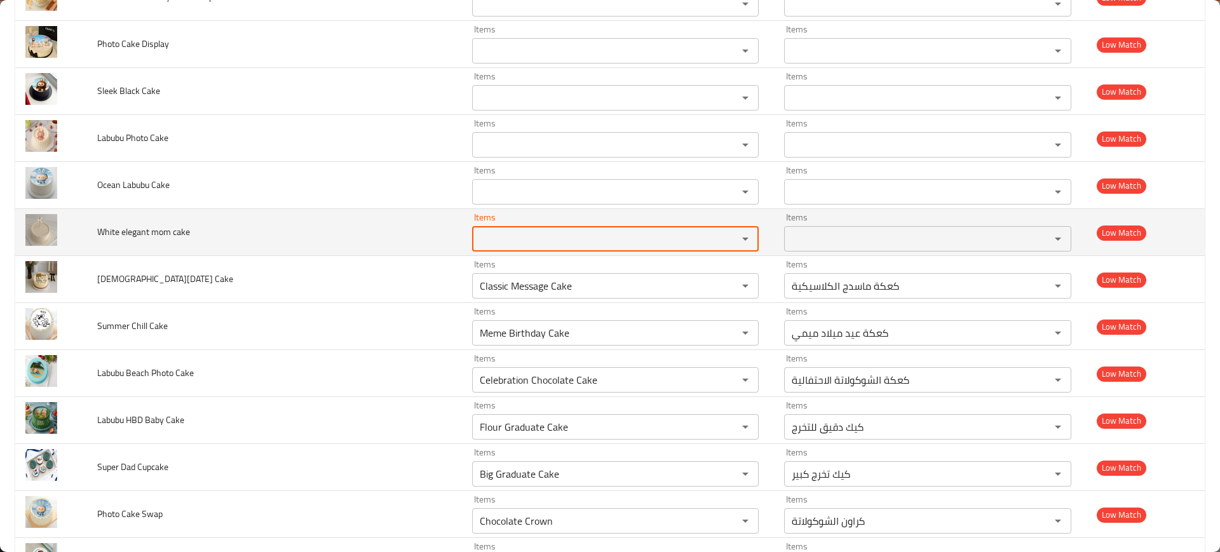
scroll to position [2384, 0]
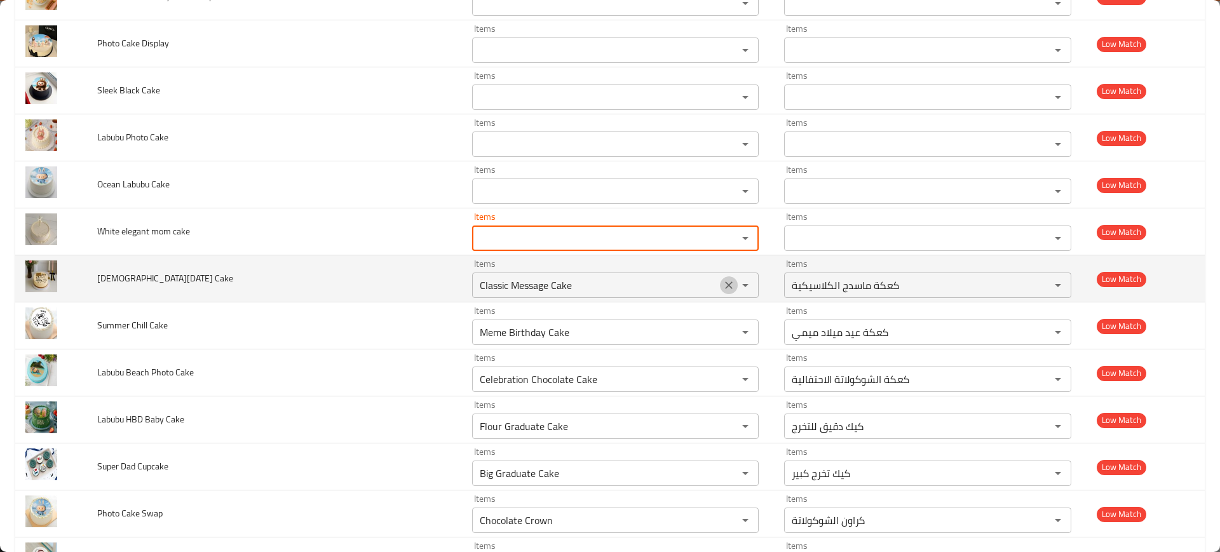
click at [722, 287] on icon "Clear" at bounding box center [728, 285] width 13 height 13
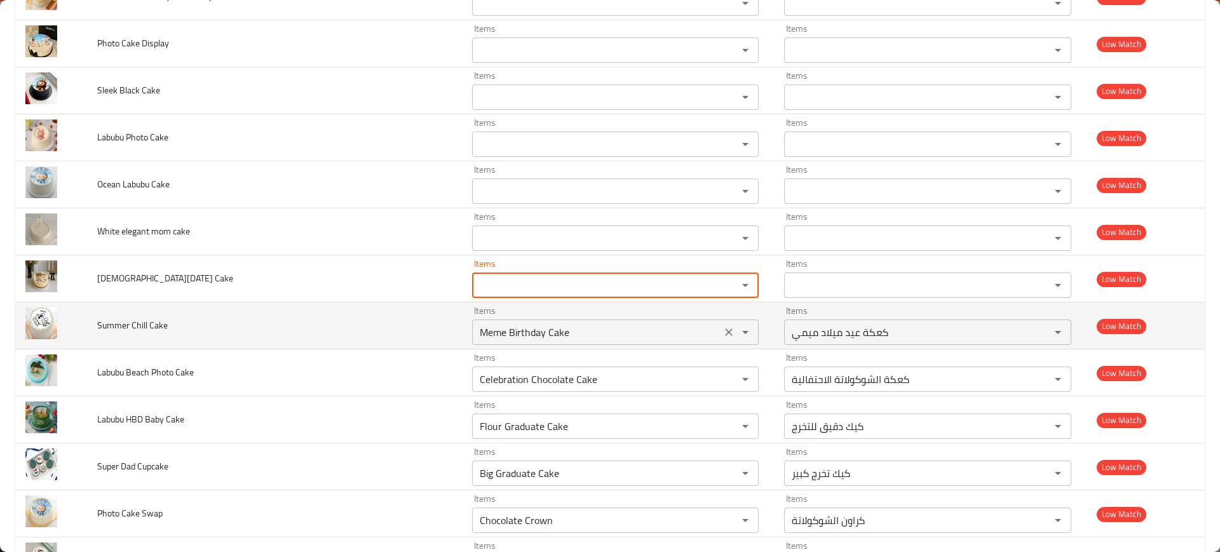
click at [736, 331] on button "Open" at bounding box center [745, 332] width 18 height 18
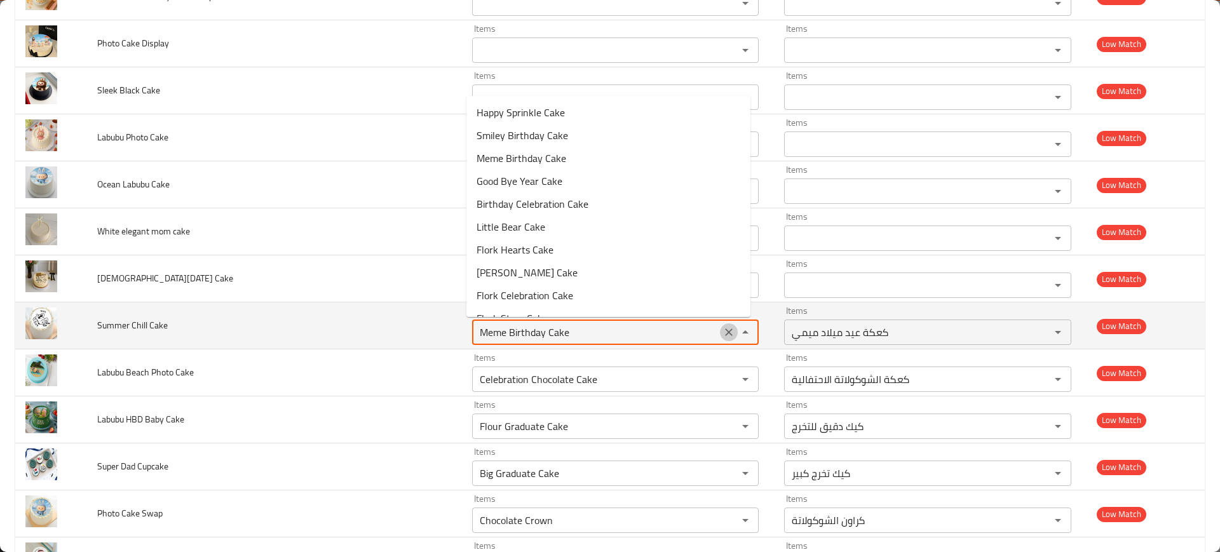
click at [722, 334] on icon "Clear" at bounding box center [728, 332] width 13 height 13
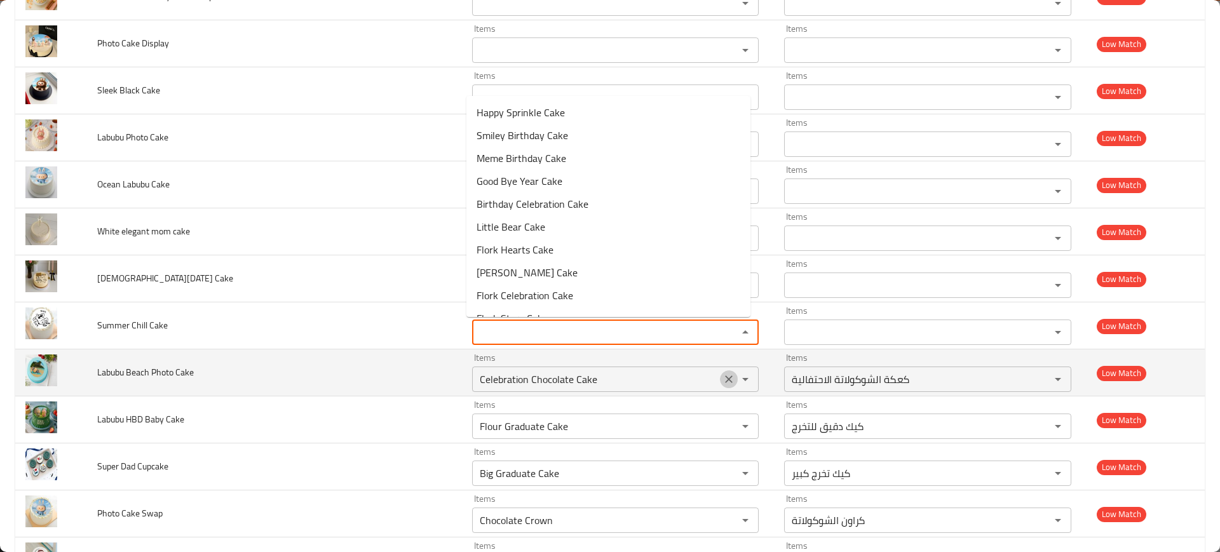
click at [722, 380] on icon "Clear" at bounding box center [728, 379] width 13 height 13
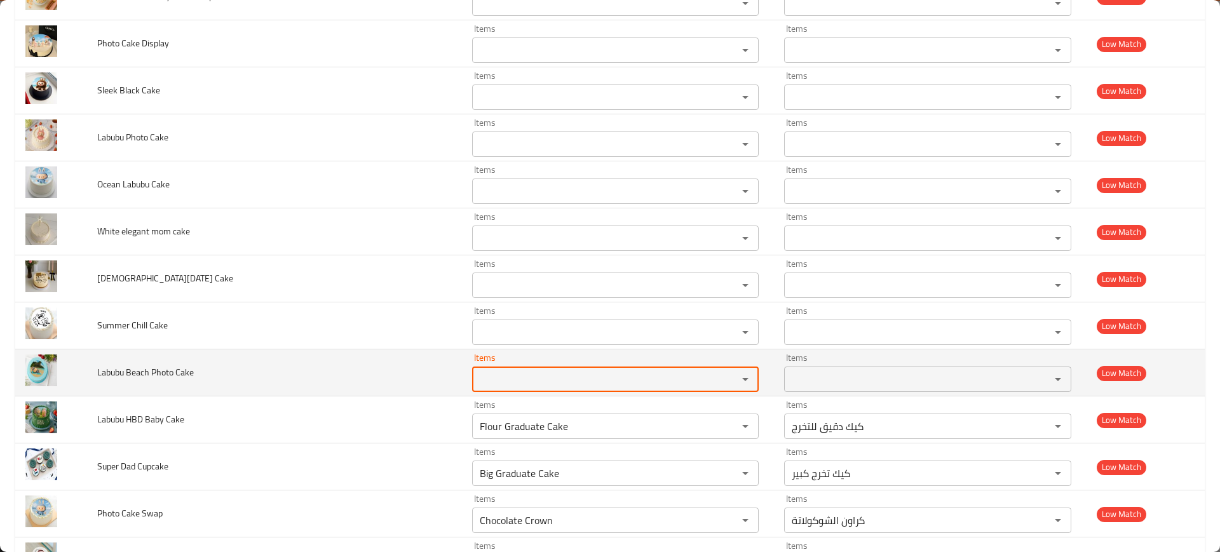
scroll to position [2621, 0]
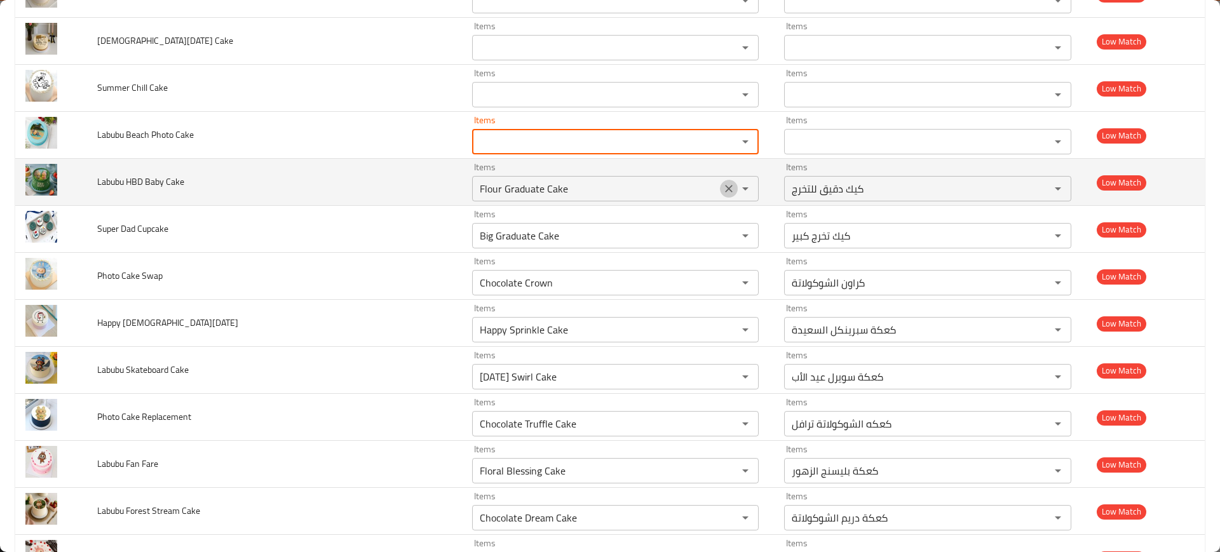
click at [725, 181] on button "Clear" at bounding box center [729, 189] width 18 height 18
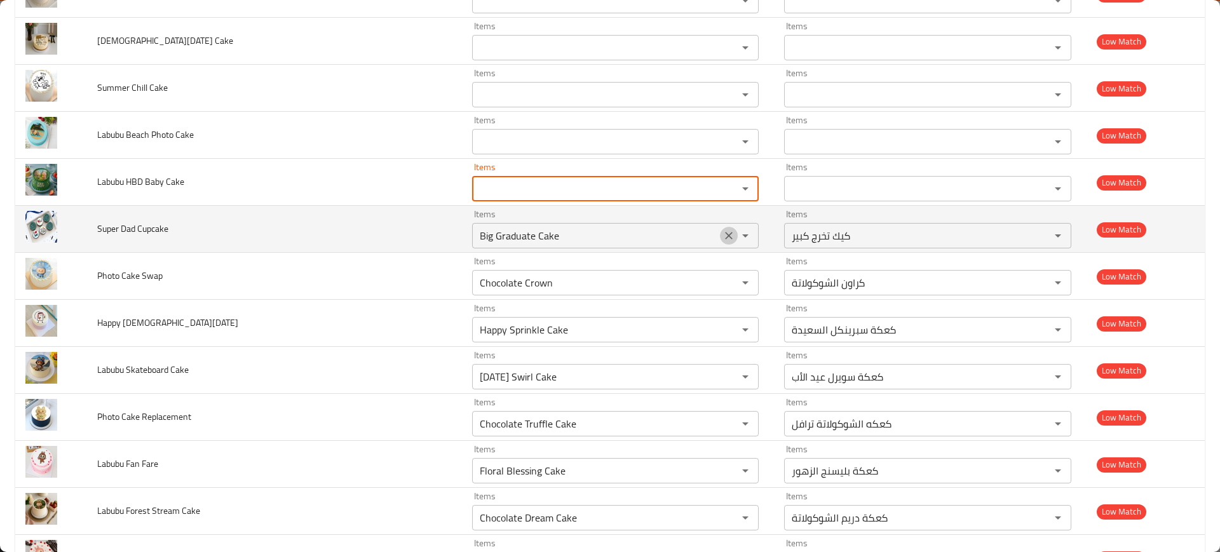
click at [722, 238] on icon "Clear" at bounding box center [728, 235] width 13 height 13
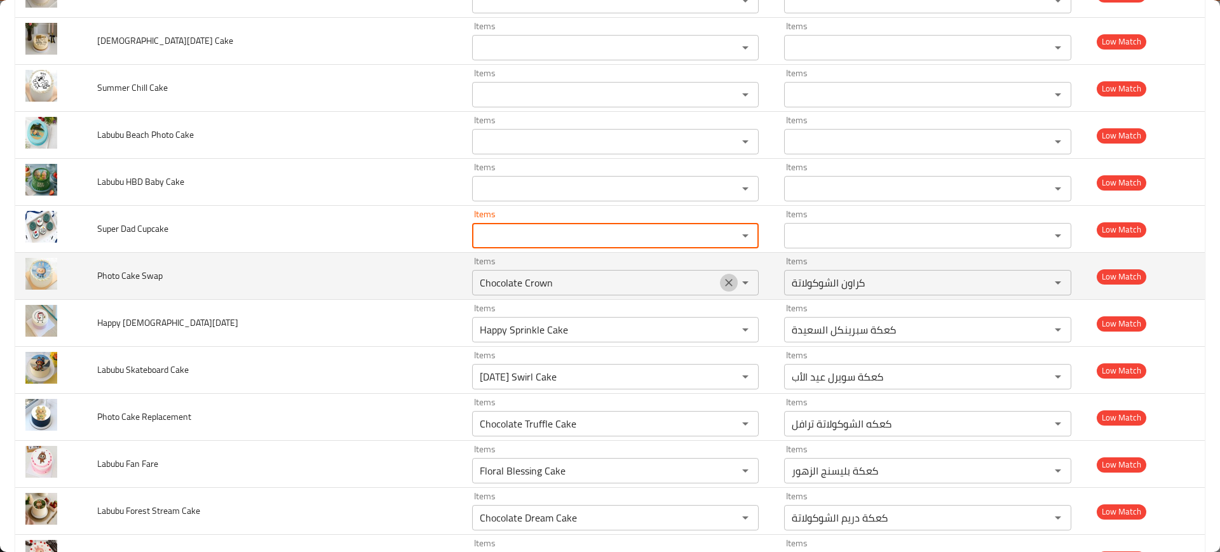
click at [722, 288] on icon "Clear" at bounding box center [728, 282] width 13 height 13
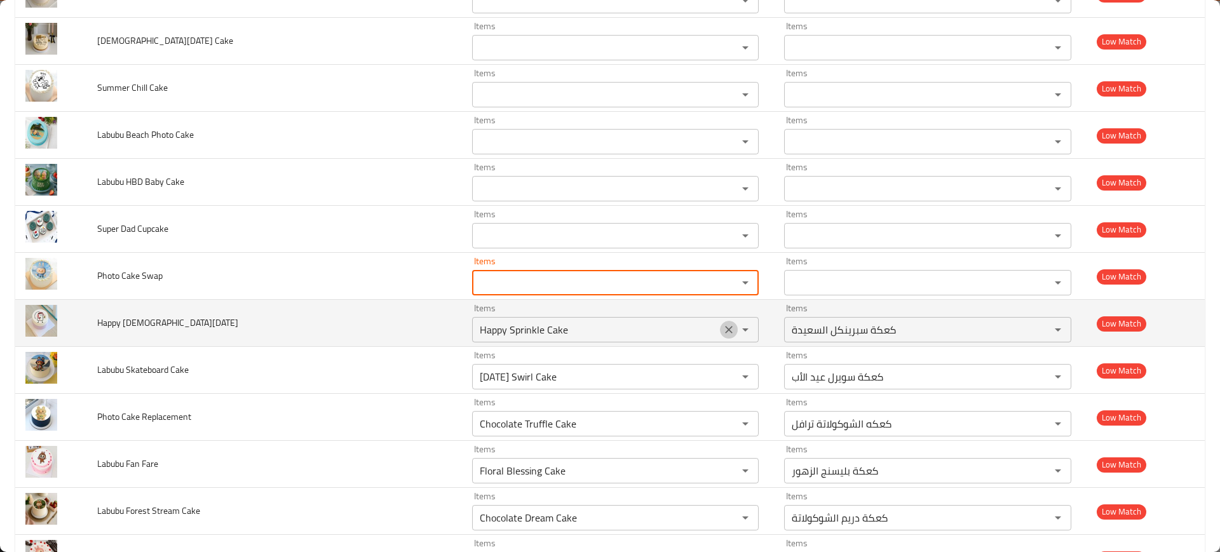
click at [725, 328] on icon "Clear" at bounding box center [729, 330] width 8 height 8
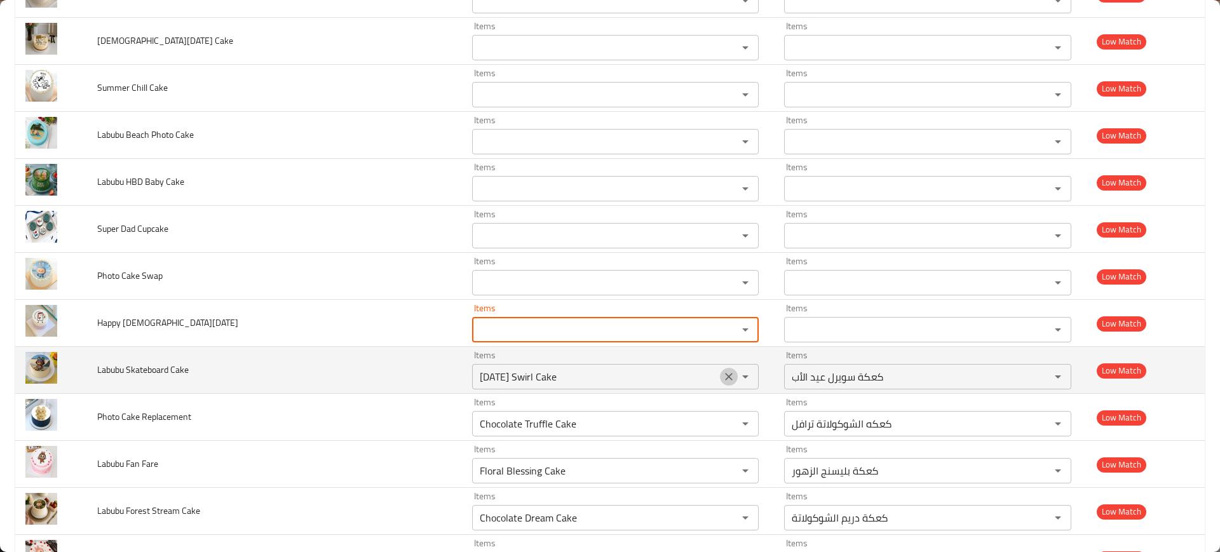
click at [725, 375] on icon "Clear" at bounding box center [729, 377] width 8 height 8
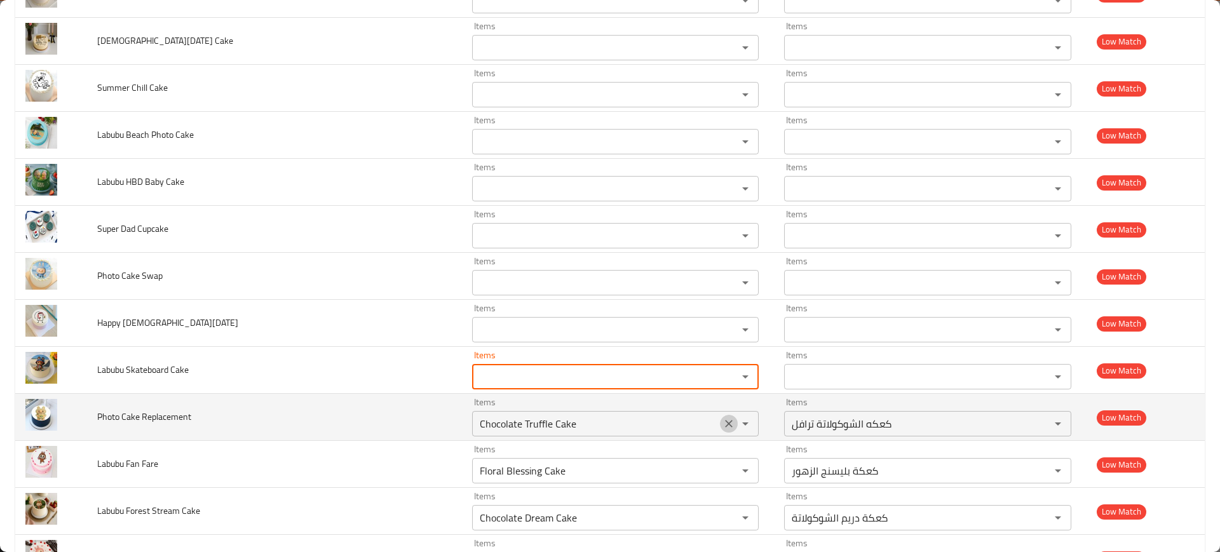
click at [723, 426] on icon "Clear" at bounding box center [728, 423] width 13 height 13
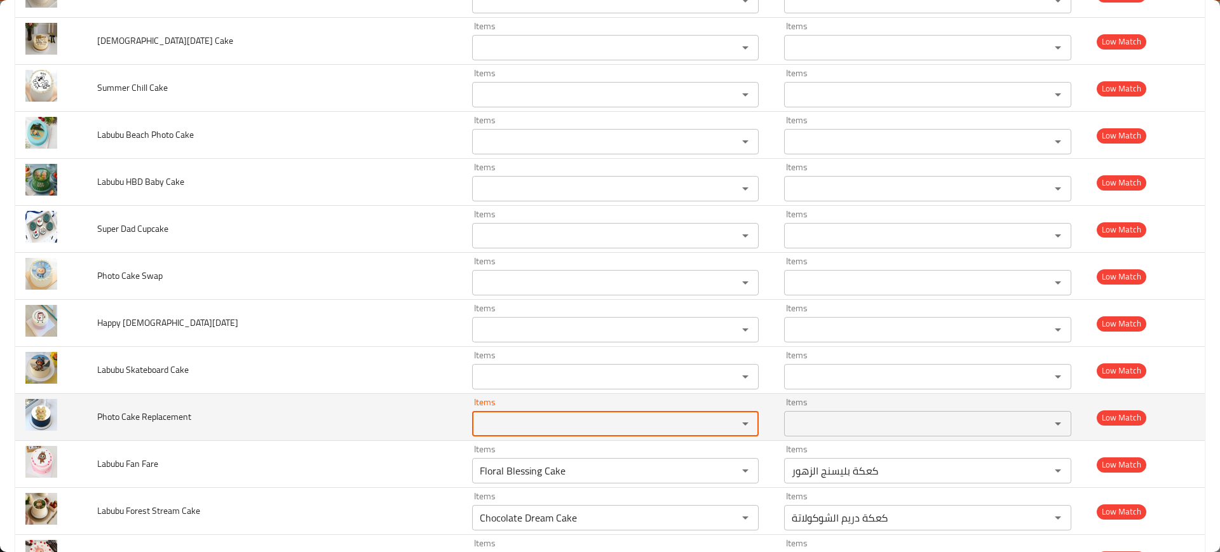
scroll to position [2915, 0]
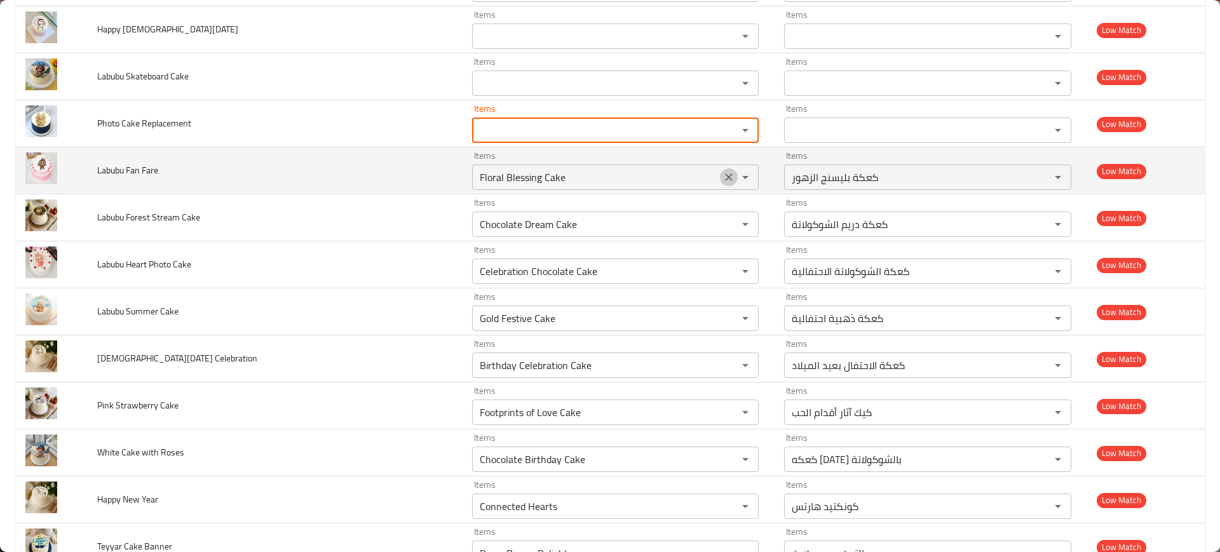
click at [722, 181] on icon "Clear" at bounding box center [728, 177] width 13 height 13
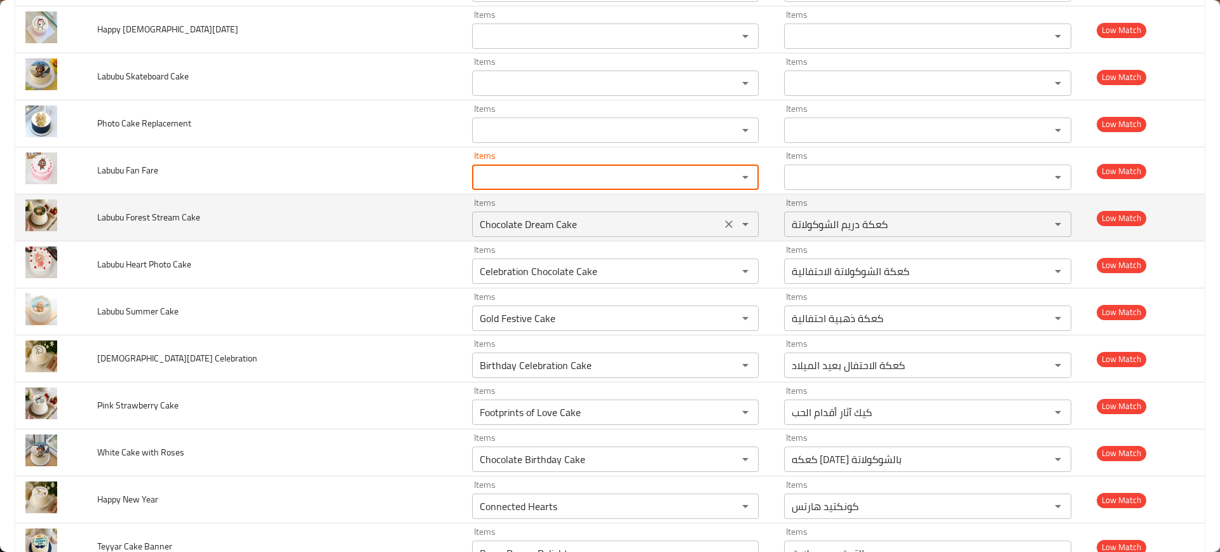
click at [722, 227] on icon "Clear" at bounding box center [728, 224] width 13 height 13
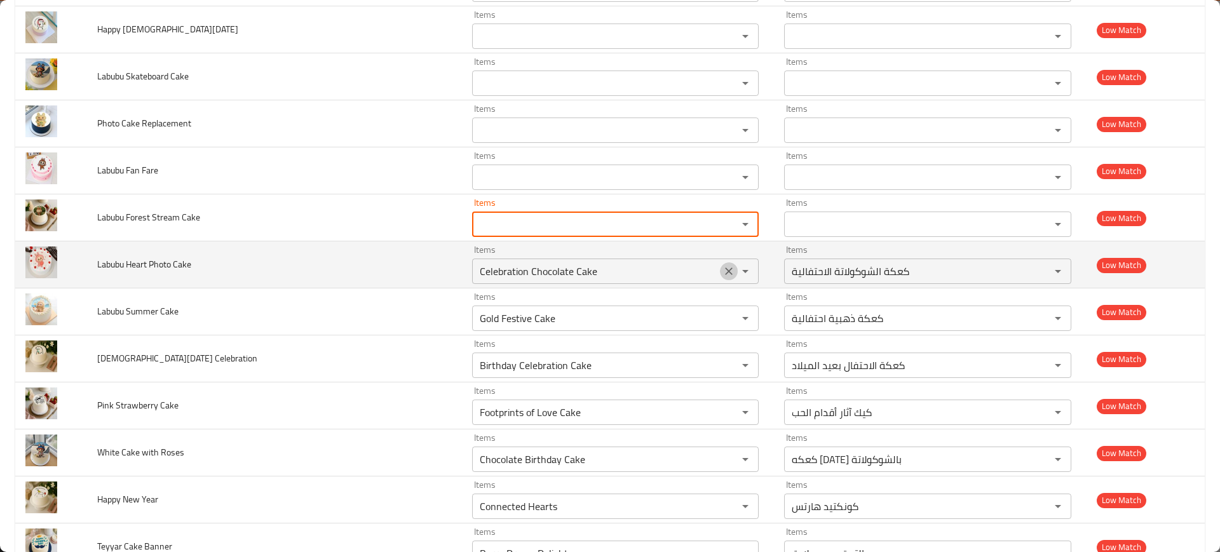
click at [722, 269] on icon "Clear" at bounding box center [728, 271] width 13 height 13
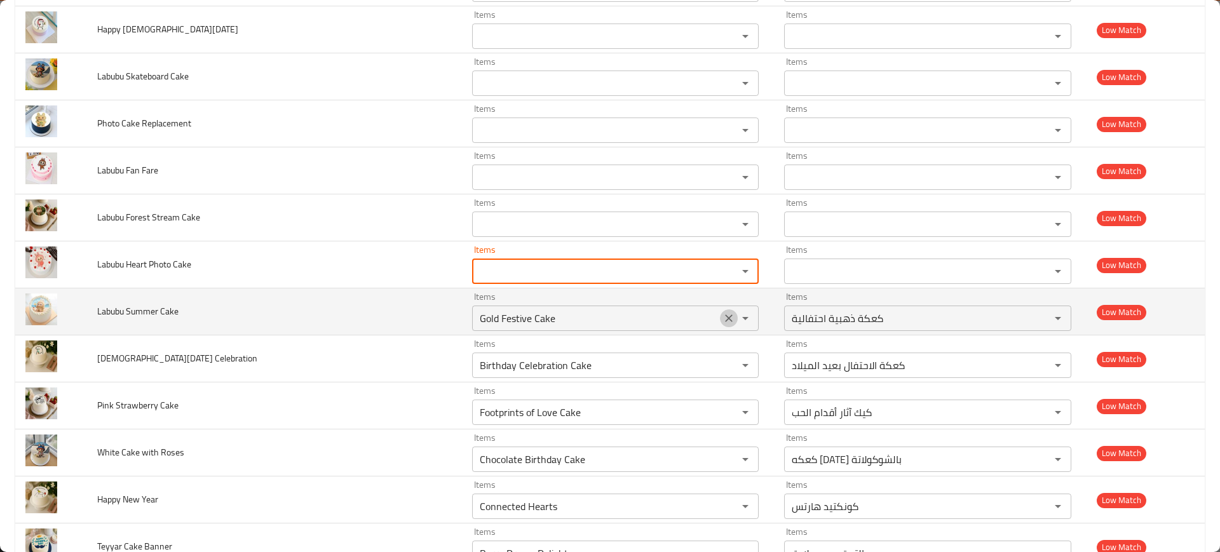
click at [722, 313] on icon "Clear" at bounding box center [728, 318] width 13 height 13
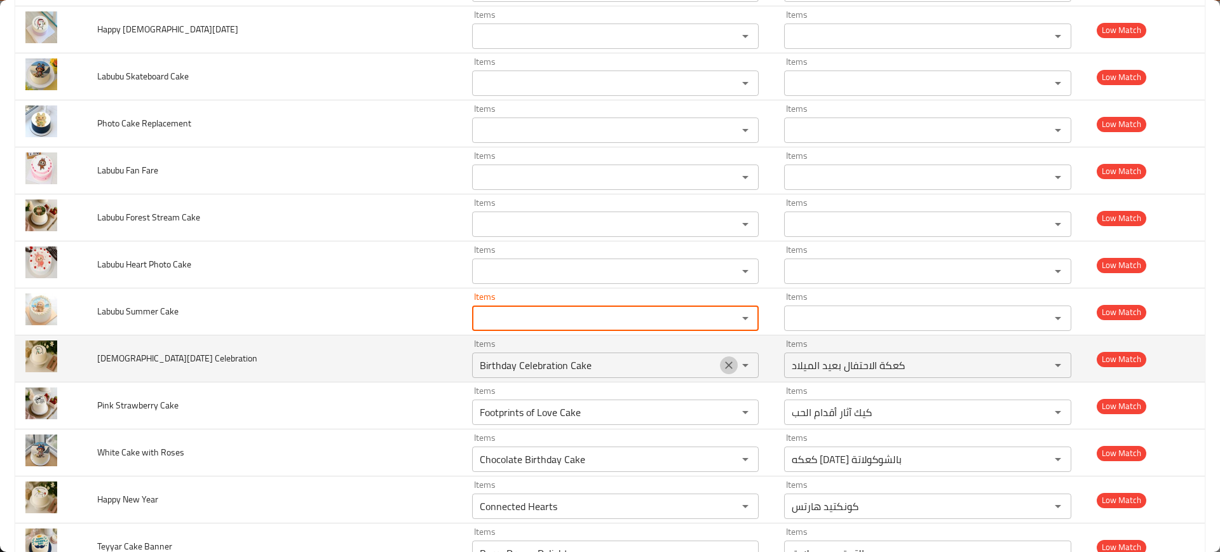
click at [722, 367] on icon "Clear" at bounding box center [728, 365] width 13 height 13
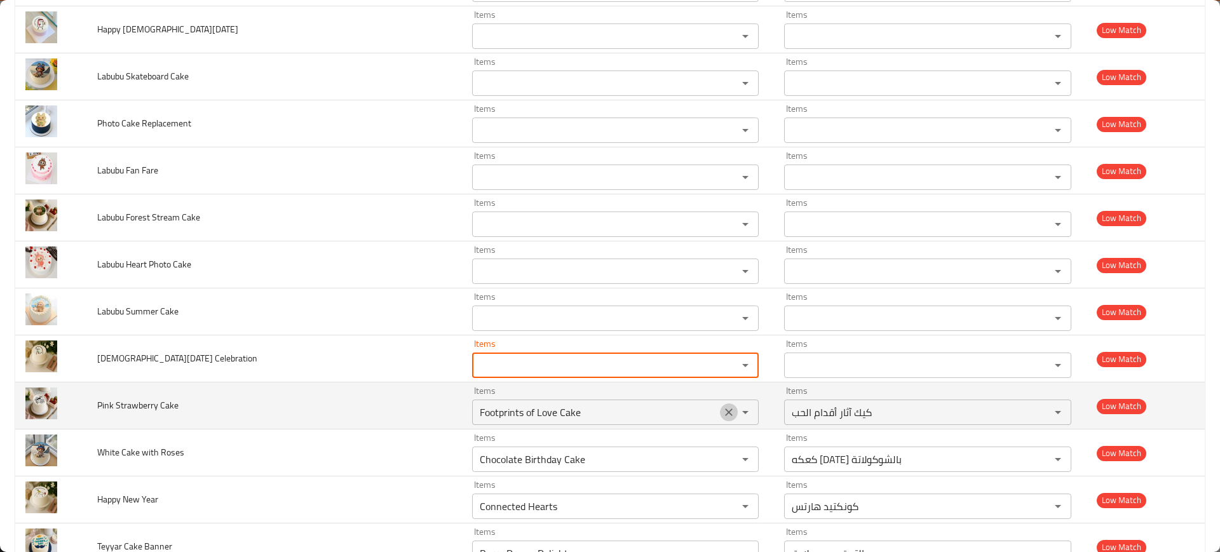
click at [725, 410] on icon "Clear" at bounding box center [729, 413] width 8 height 8
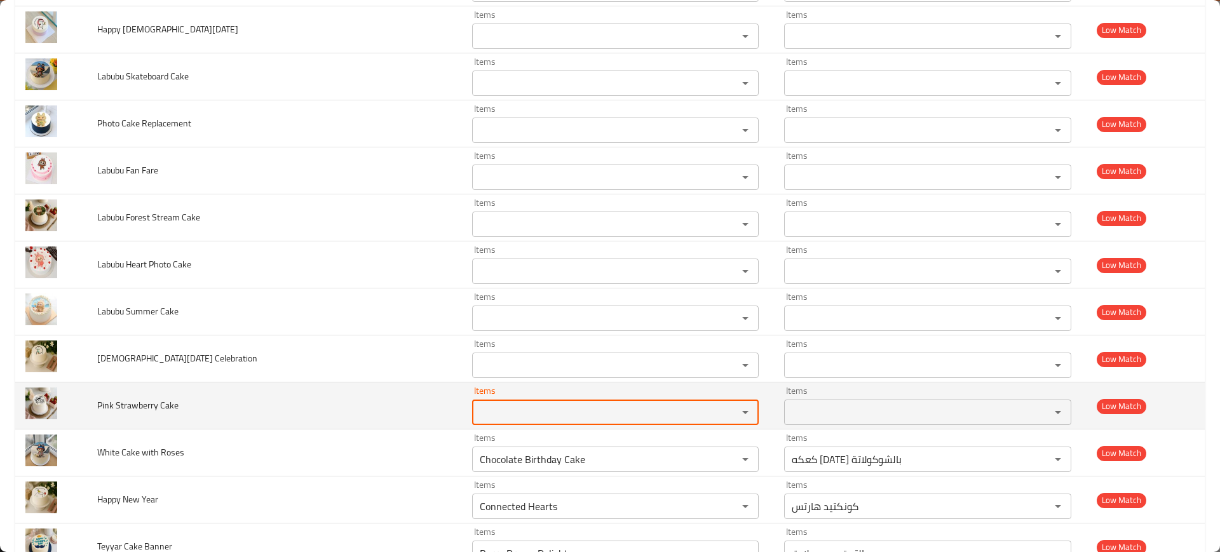
scroll to position [3179, 0]
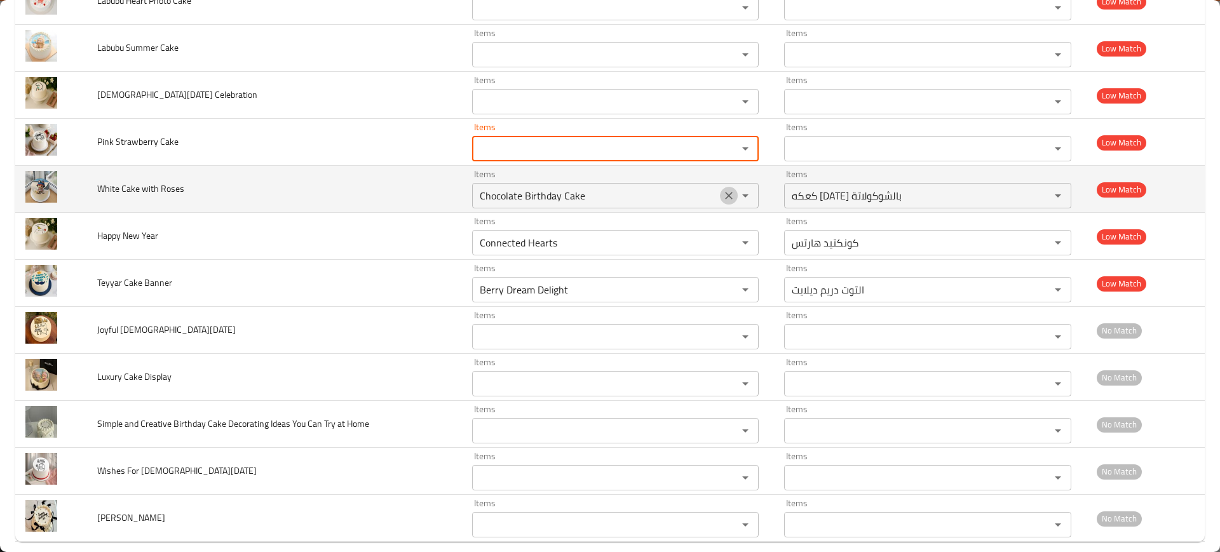
click at [722, 195] on icon "Clear" at bounding box center [728, 195] width 13 height 13
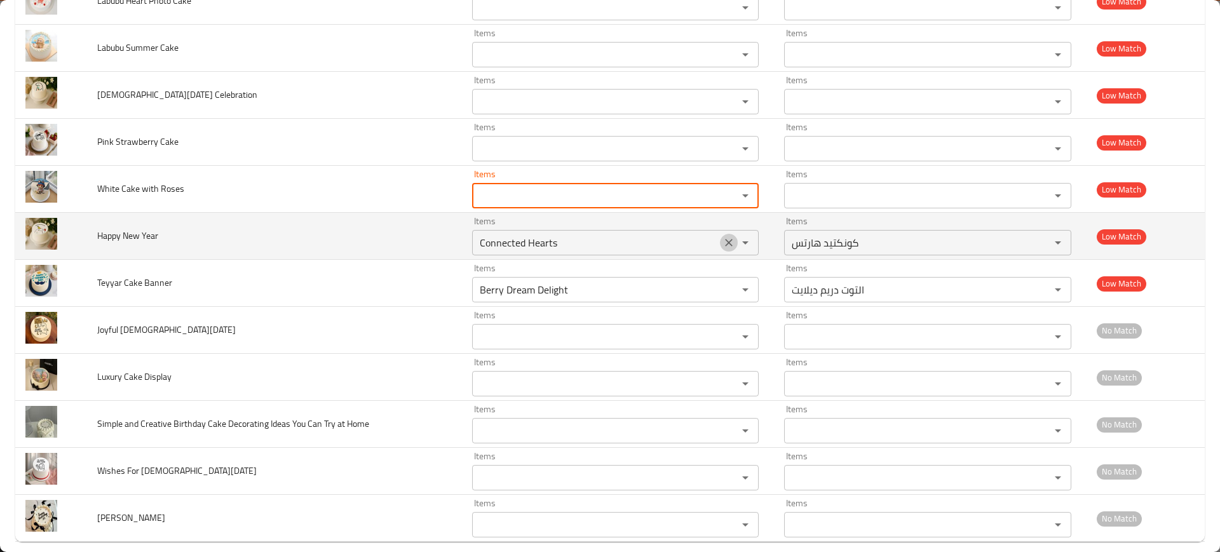
click at [725, 241] on icon "Clear" at bounding box center [729, 243] width 8 height 8
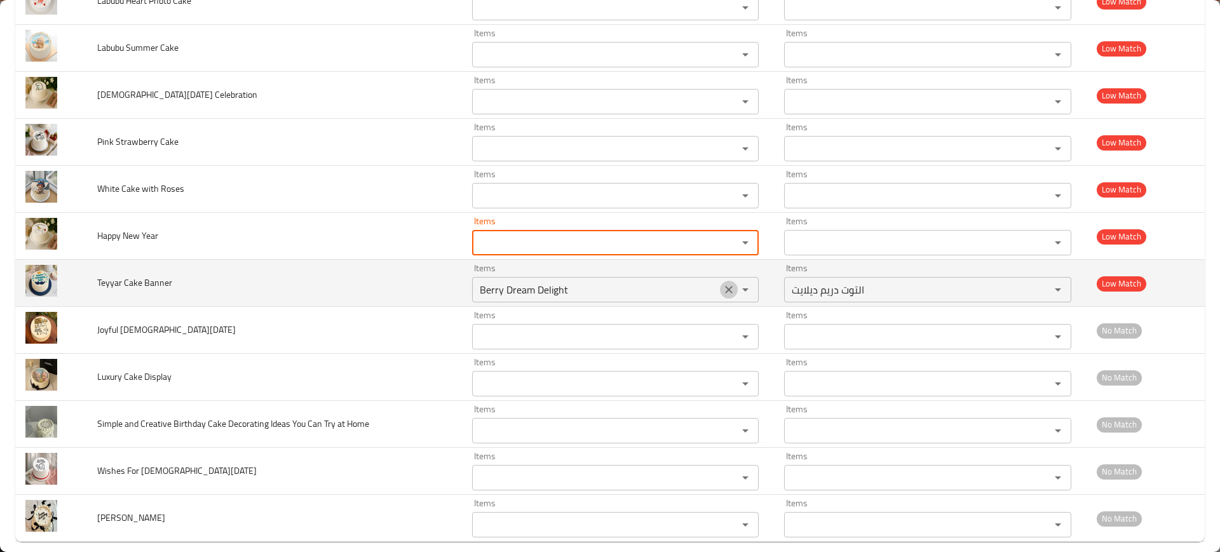
click at [723, 284] on icon "Clear" at bounding box center [728, 289] width 13 height 13
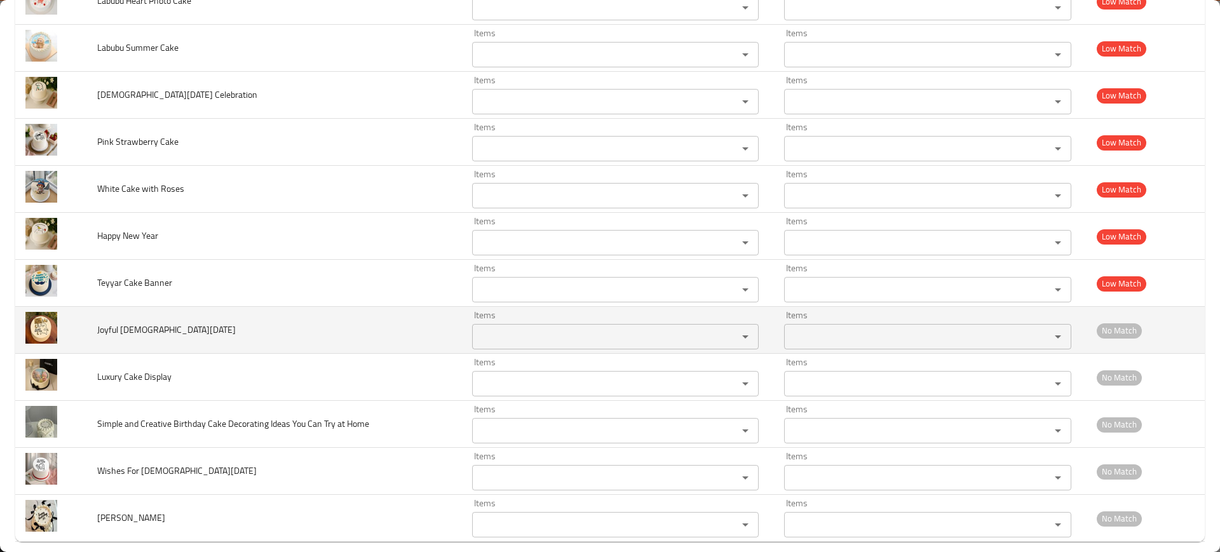
click at [223, 308] on td "Joyful Islamic New Year" at bounding box center [274, 330] width 375 height 47
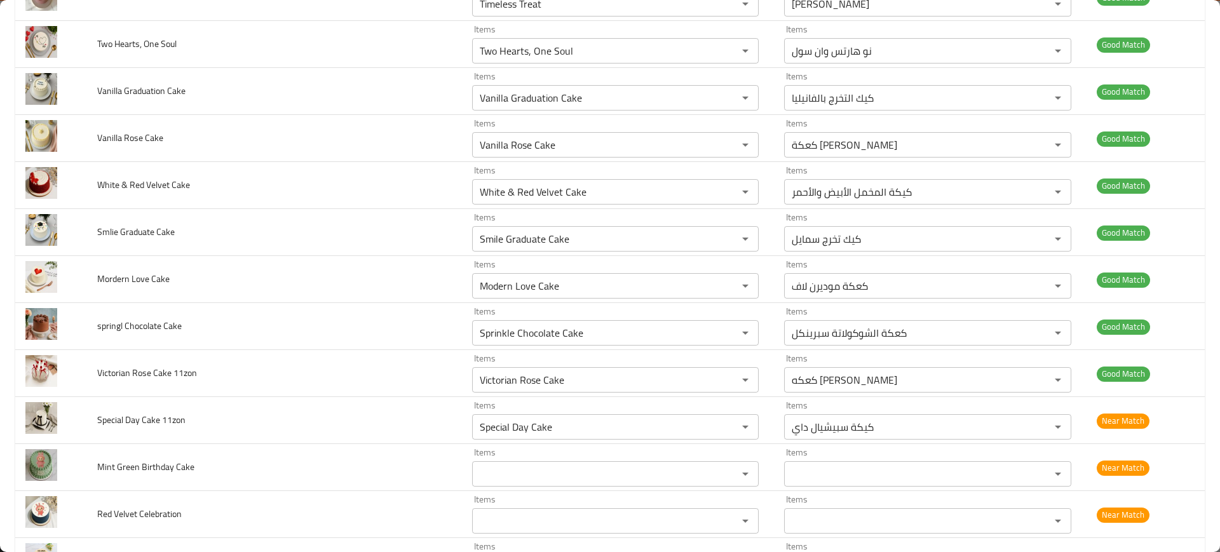
scroll to position [1725, 0]
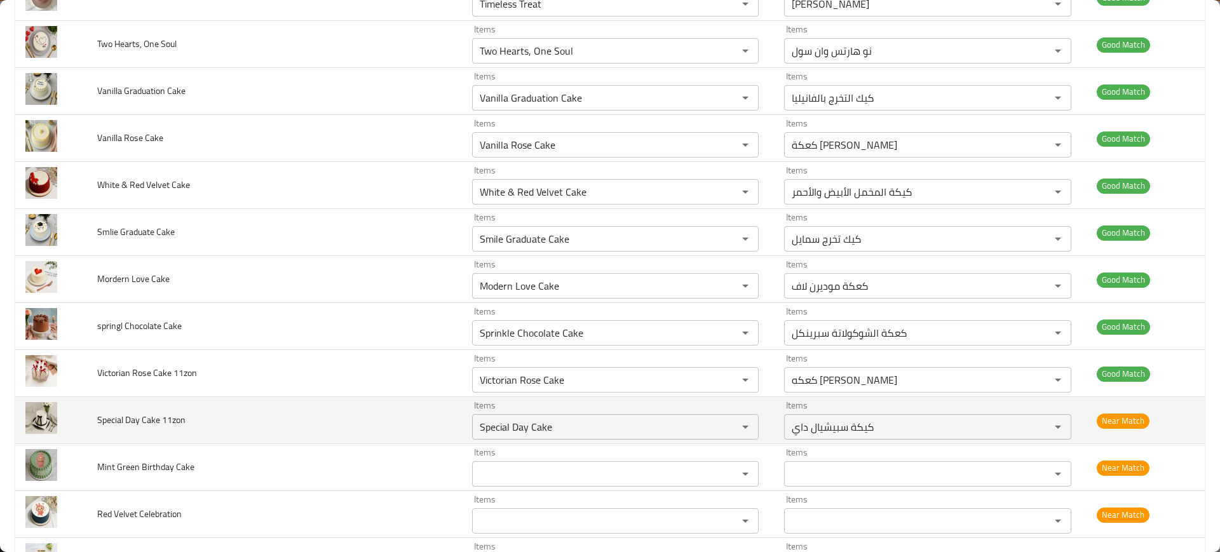
click at [256, 400] on td "Special Day Cake 11zon" at bounding box center [274, 420] width 375 height 47
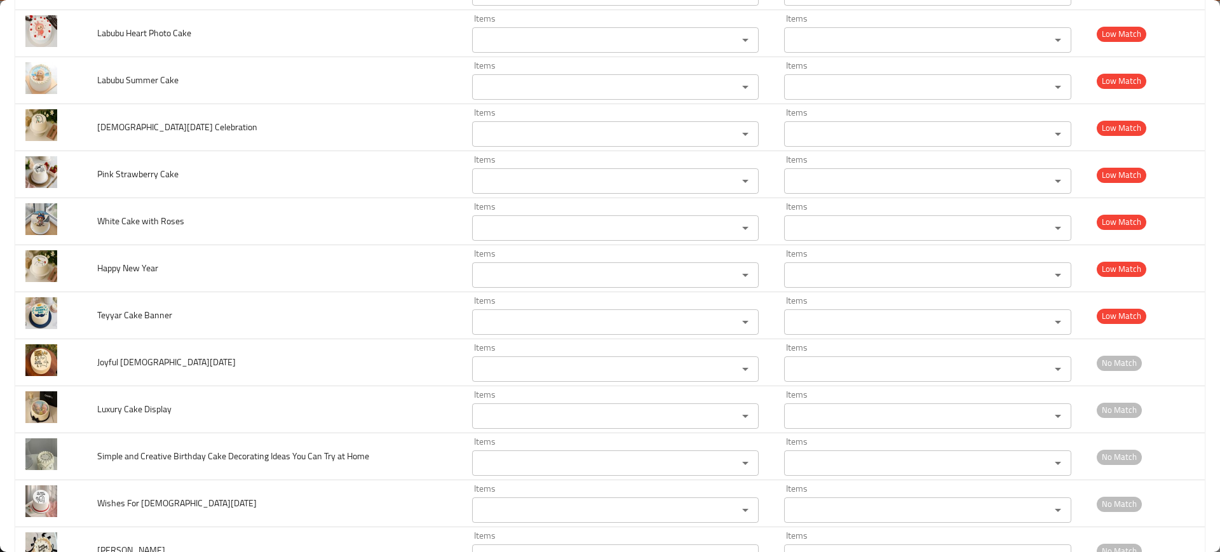
scroll to position [3194, 0]
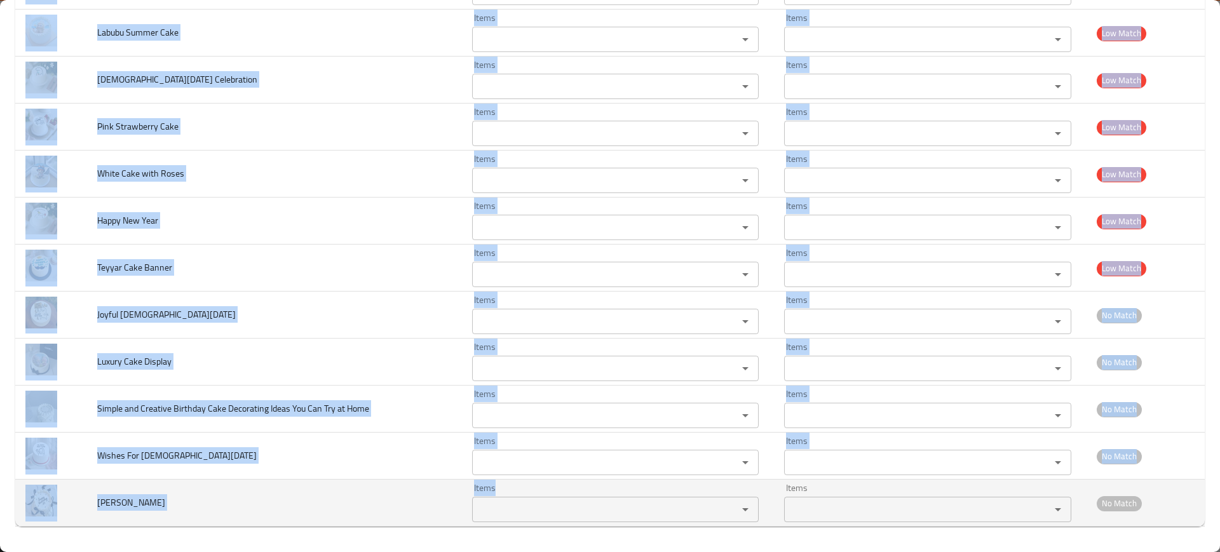
drag, startPoint x: 94, startPoint y: 428, endPoint x: 518, endPoint y: 504, distance: 431.1
copy tbody "Special Day Cake 11zon Items Items Items Items Near Match Mint Green Birthday C…"
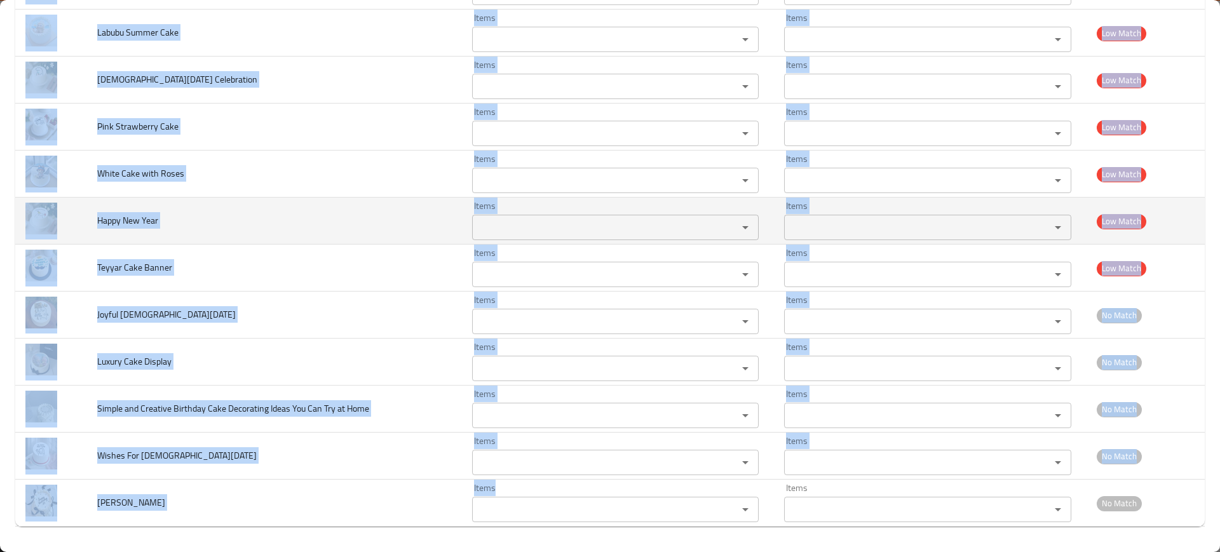
click at [282, 237] on td "Happy New Year" at bounding box center [274, 221] width 375 height 47
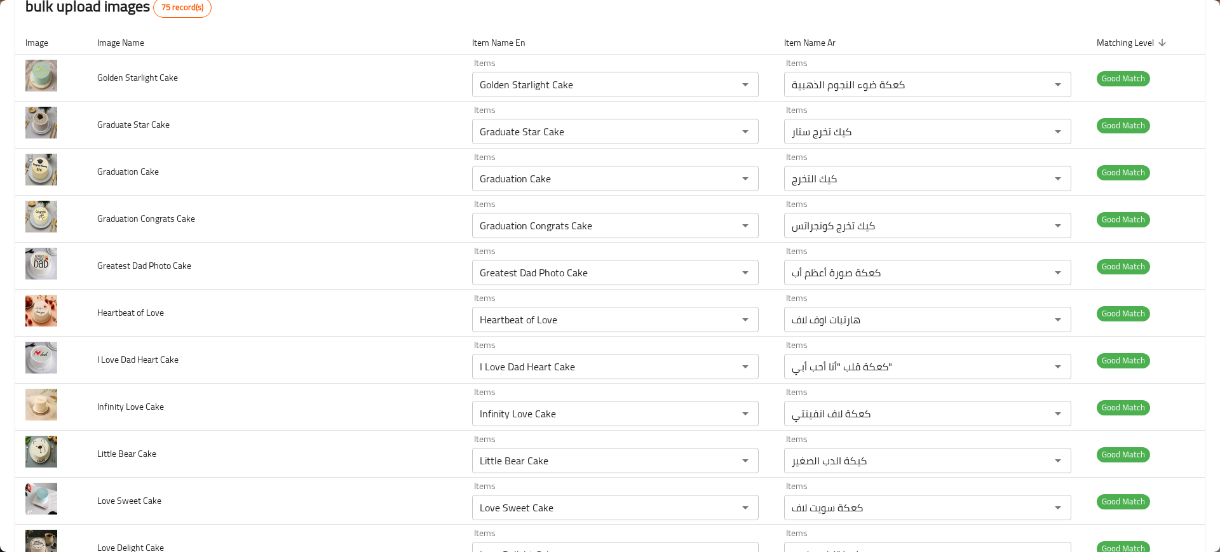
scroll to position [0, 0]
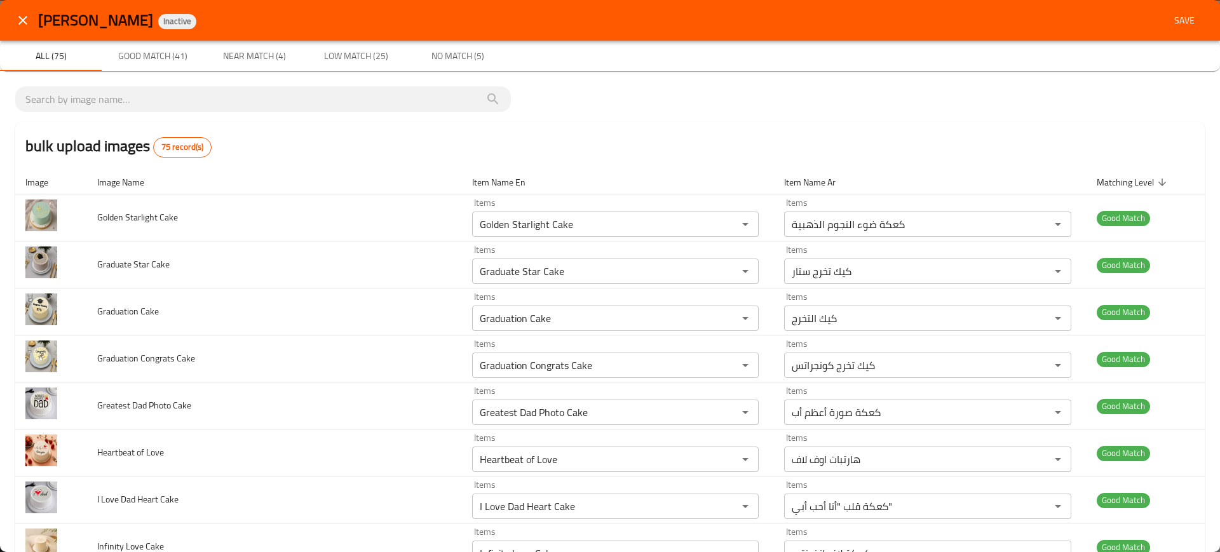
click at [1180, 33] on div "Teyyar Cake Inactive Save" at bounding box center [610, 20] width 1220 height 41
click at [1177, 29] on button "Save" at bounding box center [1184, 21] width 41 height 24
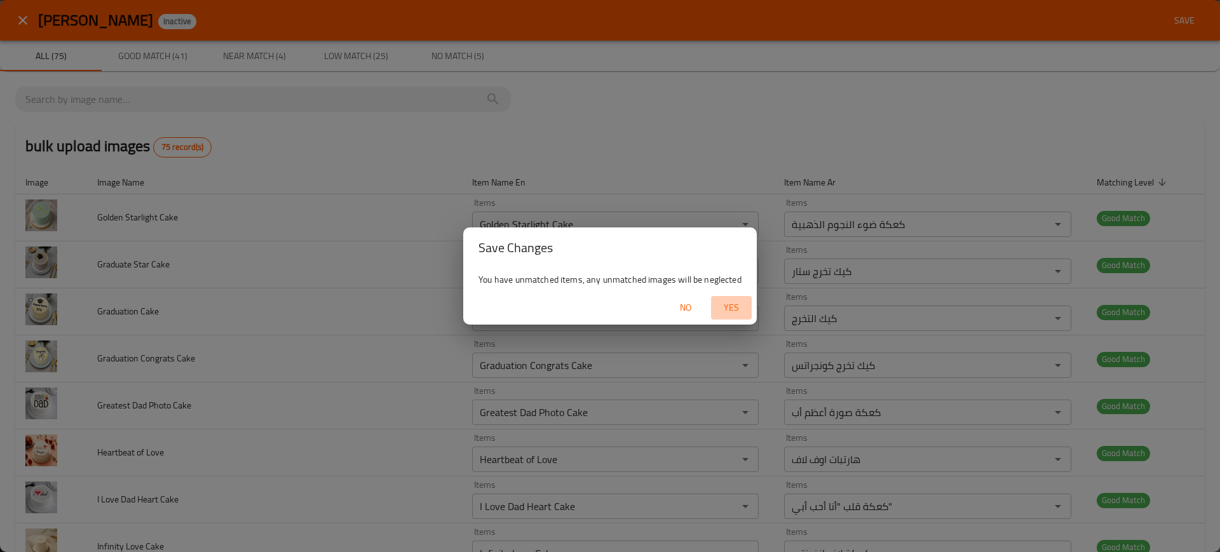
click at [733, 304] on span "Yes" at bounding box center [731, 308] width 30 height 16
